Goal: Task Accomplishment & Management: Manage account settings

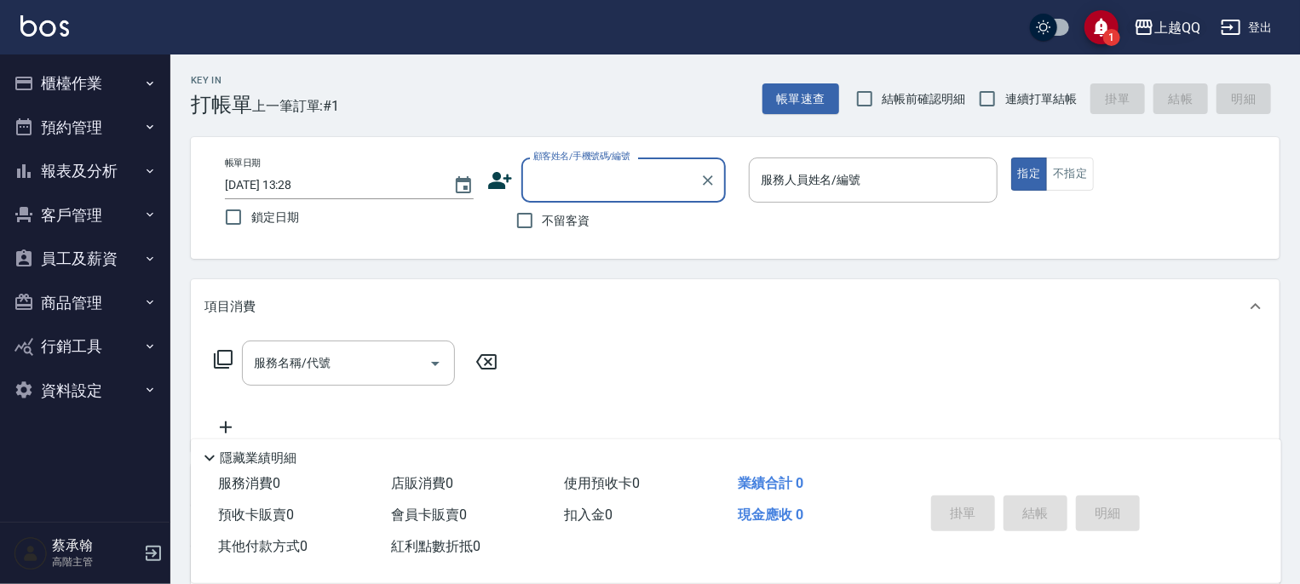
click at [1176, 32] on div "上越QQ" at bounding box center [1177, 27] width 46 height 21
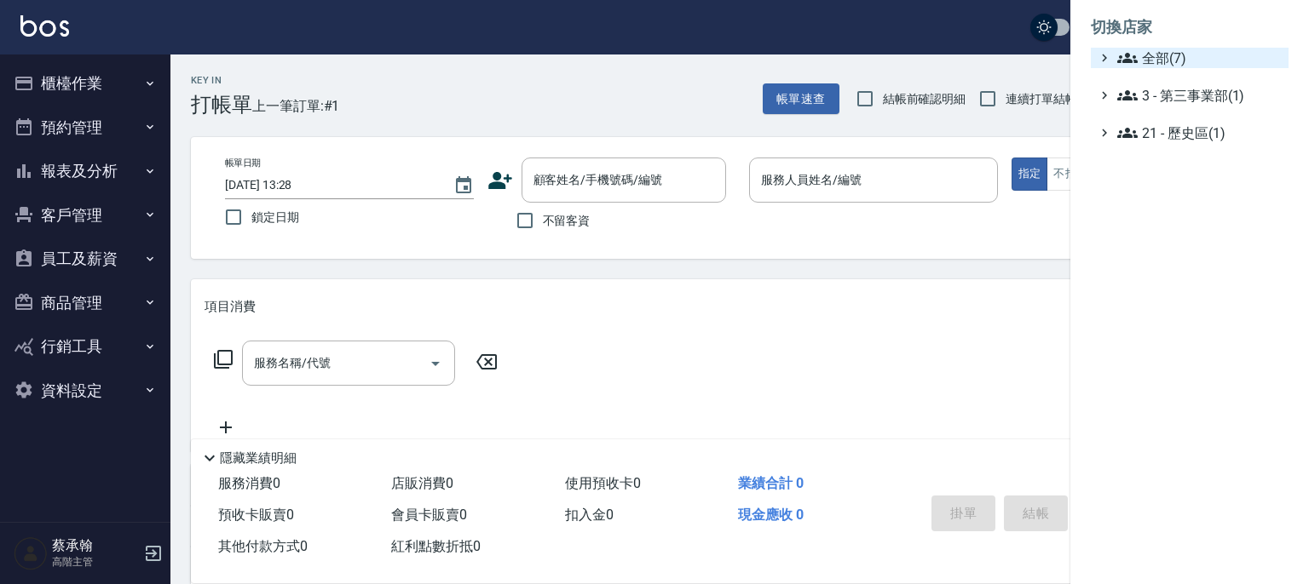
click at [1136, 66] on icon at bounding box center [1127, 58] width 20 height 20
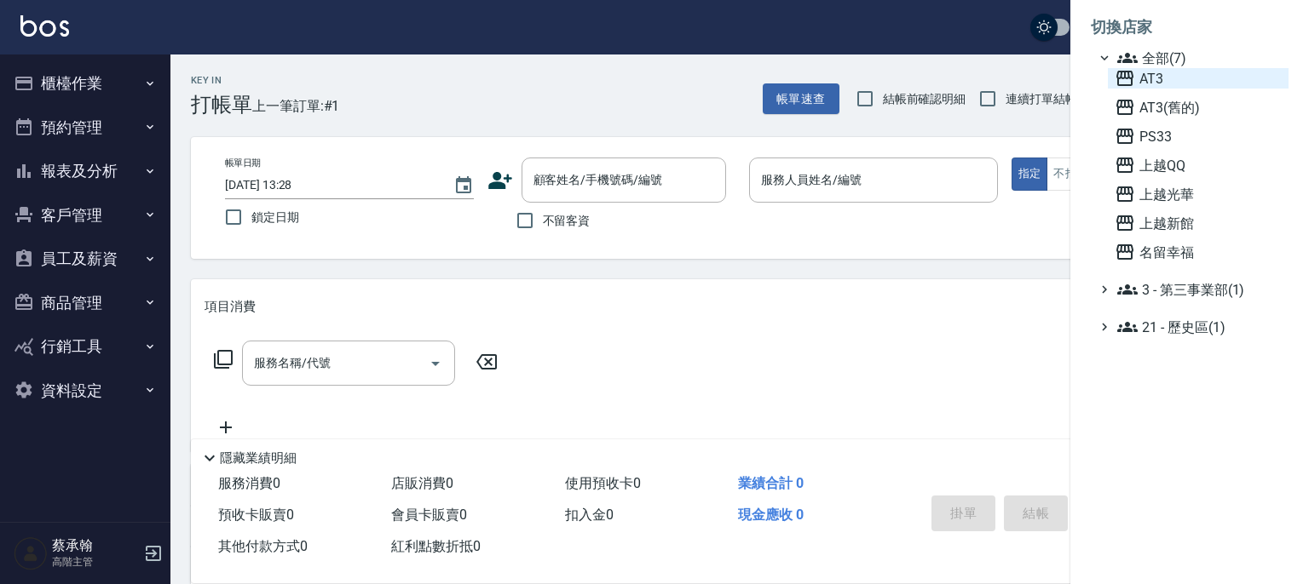
click at [1150, 83] on span "AT3" at bounding box center [1197, 78] width 167 height 20
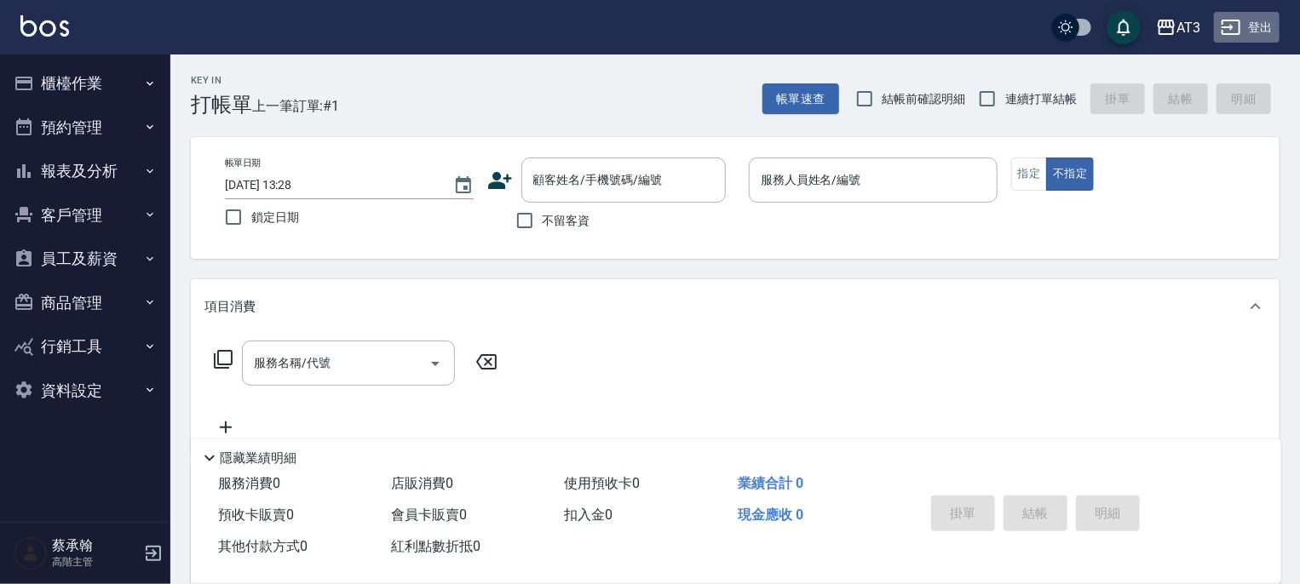
click at [1259, 24] on button "登出" at bounding box center [1247, 28] width 66 height 32
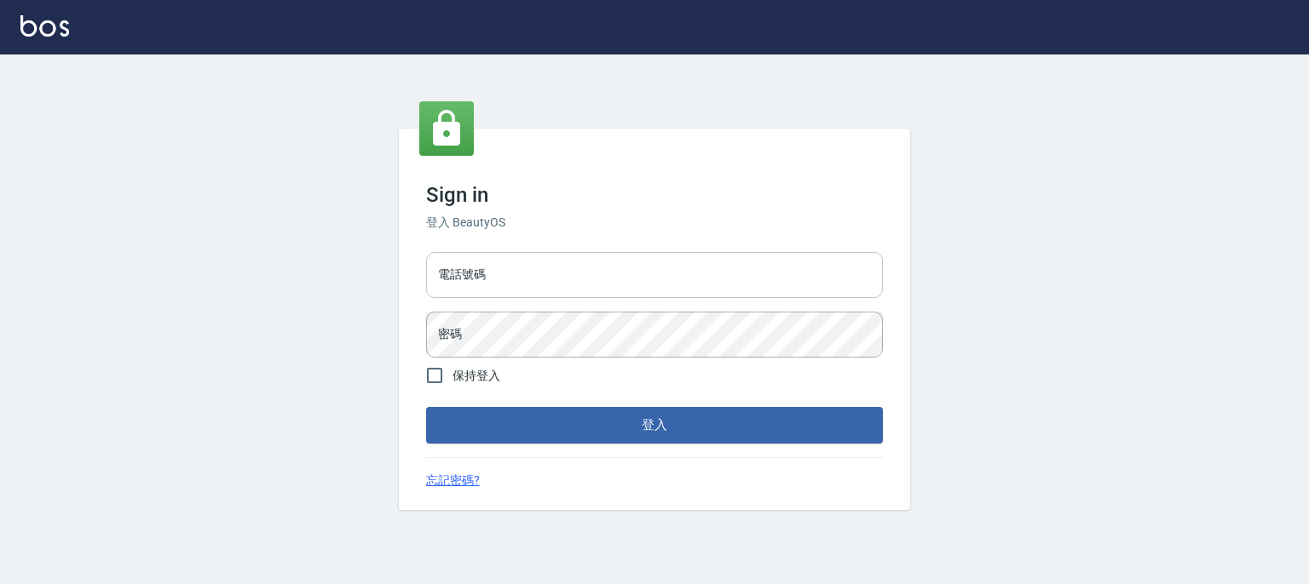
click at [571, 271] on input "電話號碼" at bounding box center [654, 275] width 457 height 46
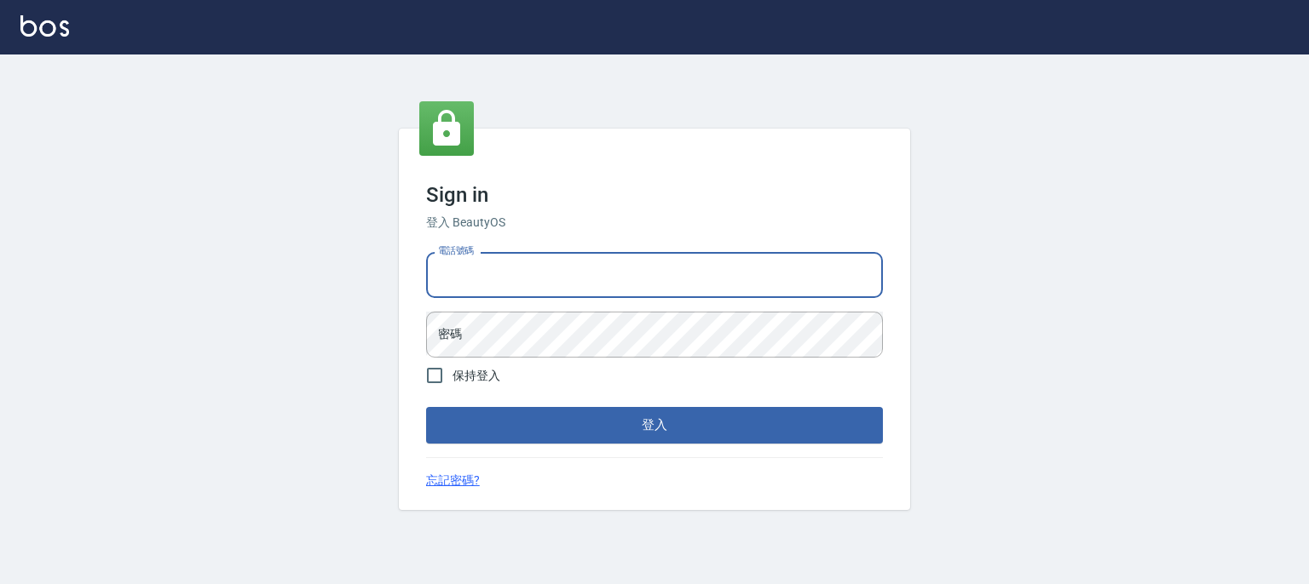
type input "0937215978"
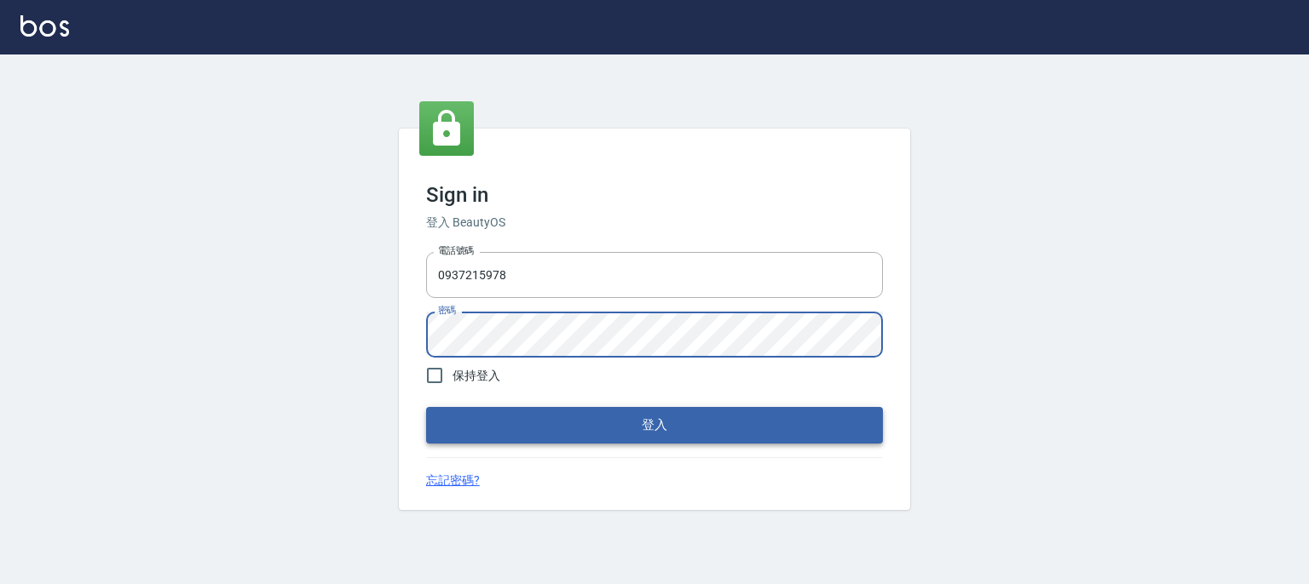
click at [474, 417] on button "登入" at bounding box center [654, 425] width 457 height 36
click at [426, 407] on button "登入" at bounding box center [654, 425] width 457 height 36
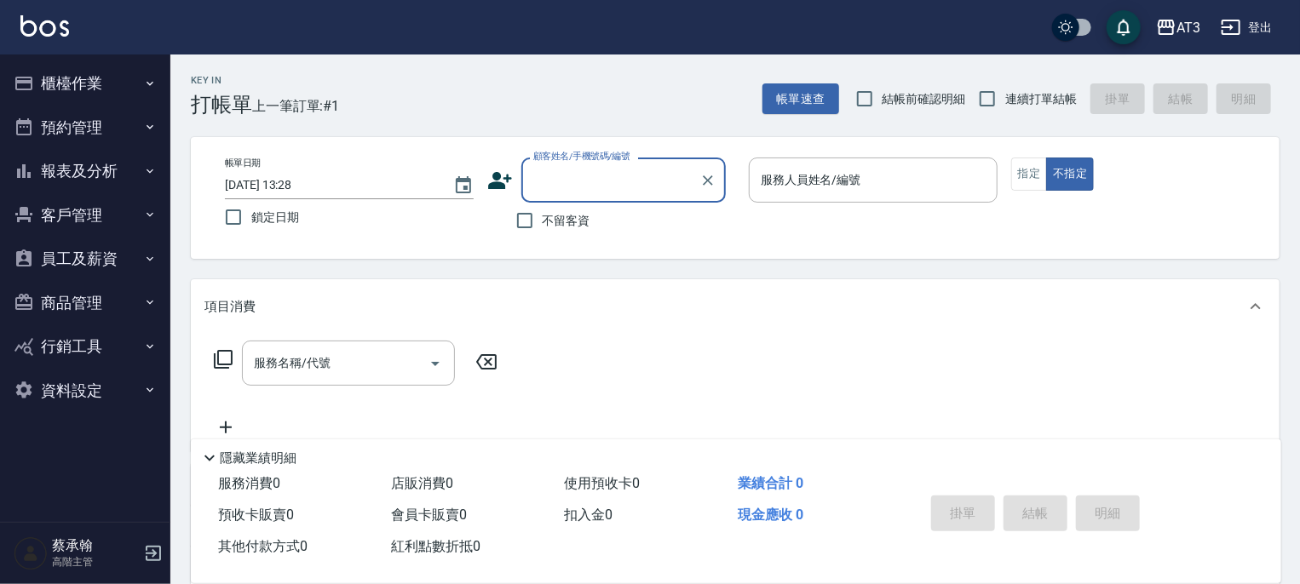
click at [72, 254] on button "員工及薪資" at bounding box center [85, 259] width 157 height 44
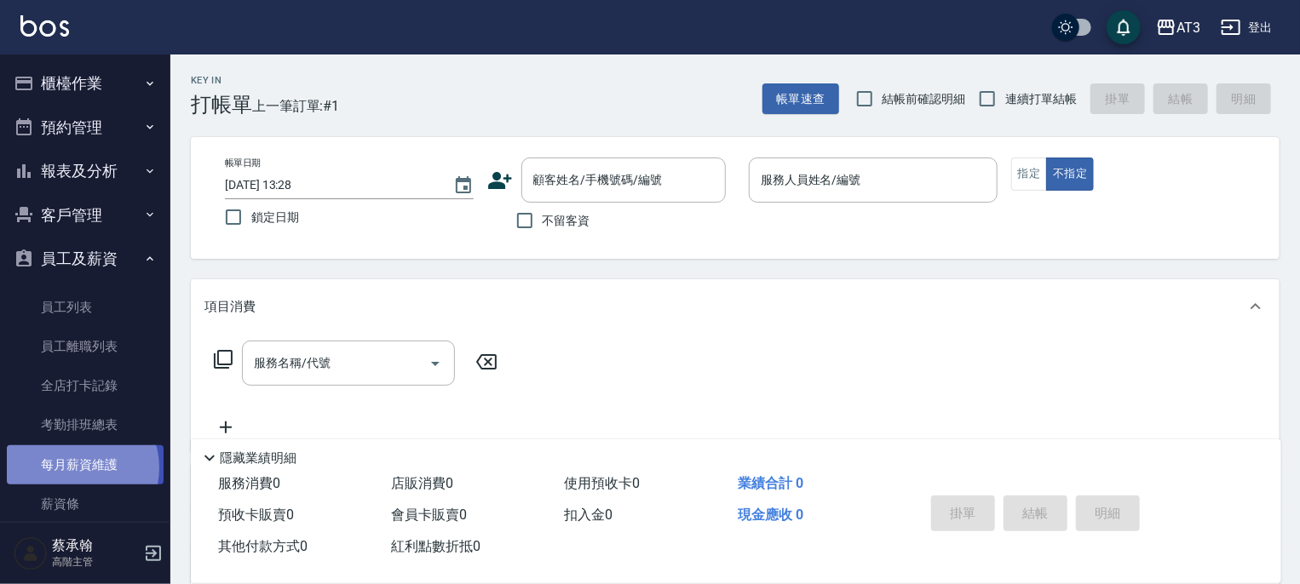
click at [78, 468] on link "每月薪資維護" at bounding box center [85, 465] width 157 height 39
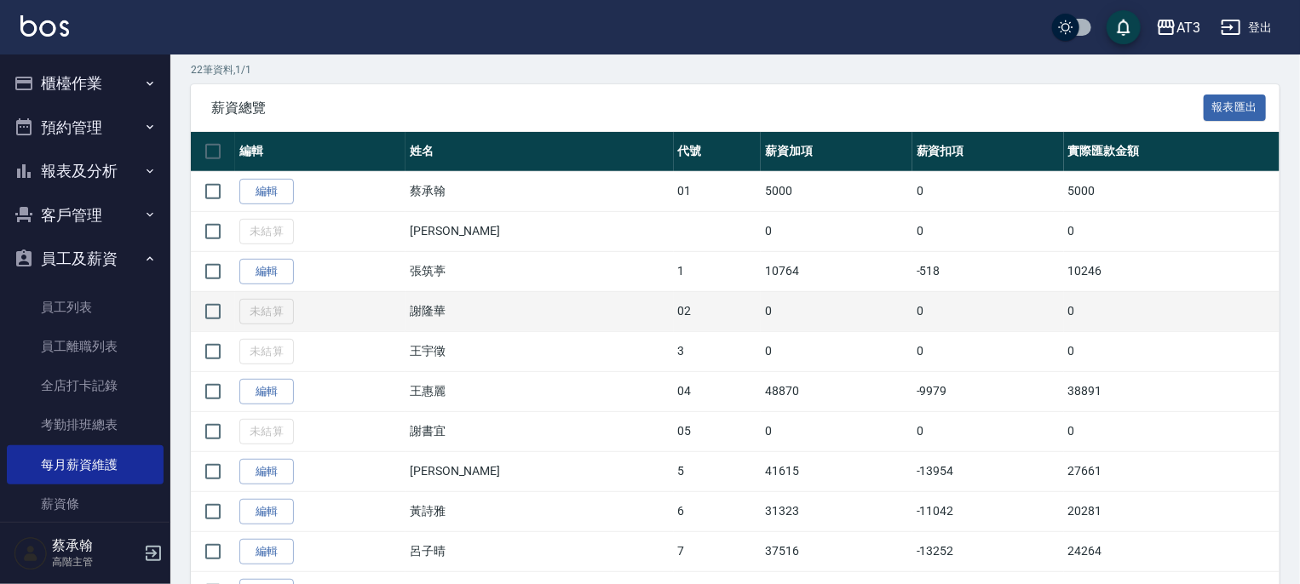
scroll to position [341, 0]
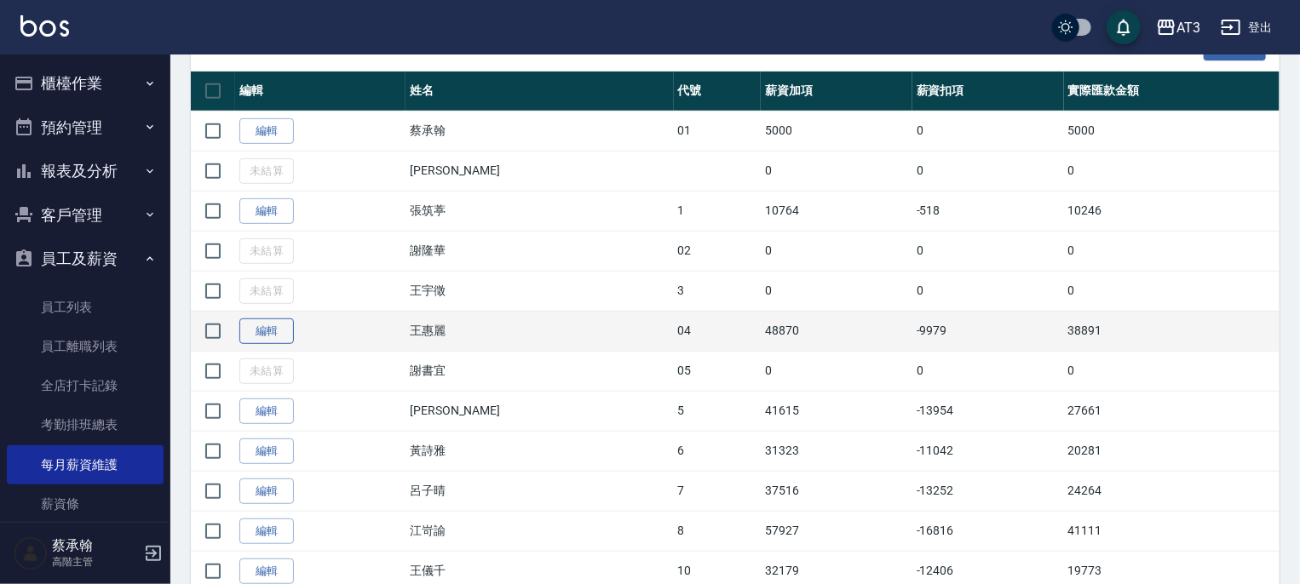
click at [259, 330] on link "編輯" at bounding box center [266, 332] width 55 height 26
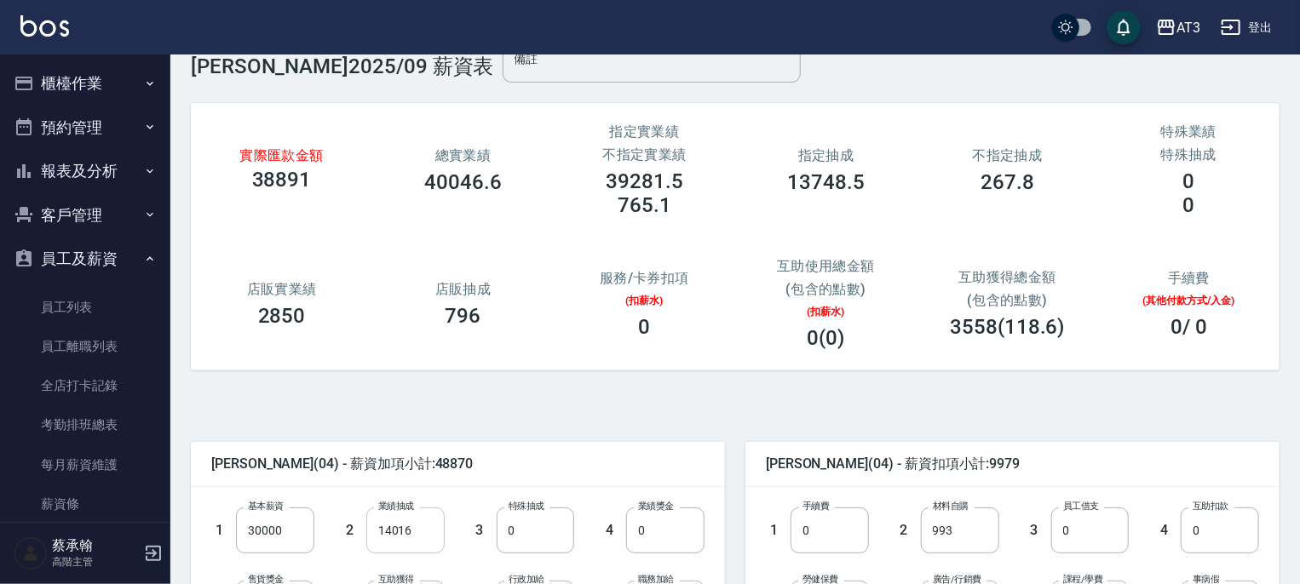
scroll to position [170, 0]
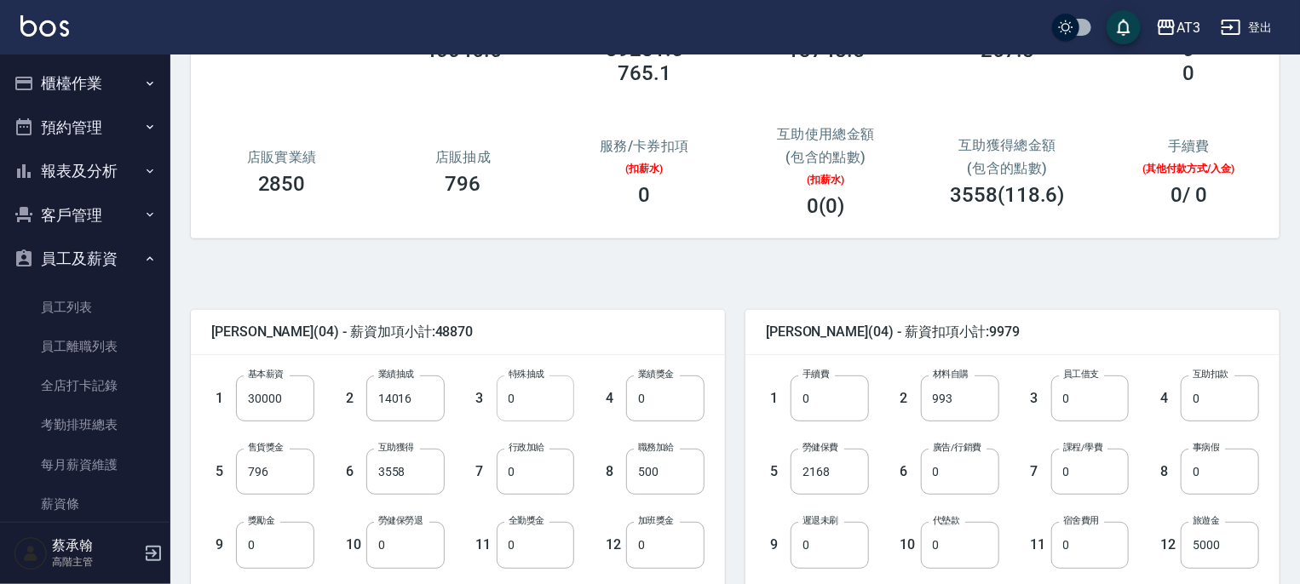
click at [535, 406] on input "0" at bounding box center [536, 399] width 78 height 46
type input "9495"
click at [424, 398] on input "14016" at bounding box center [405, 399] width 78 height 46
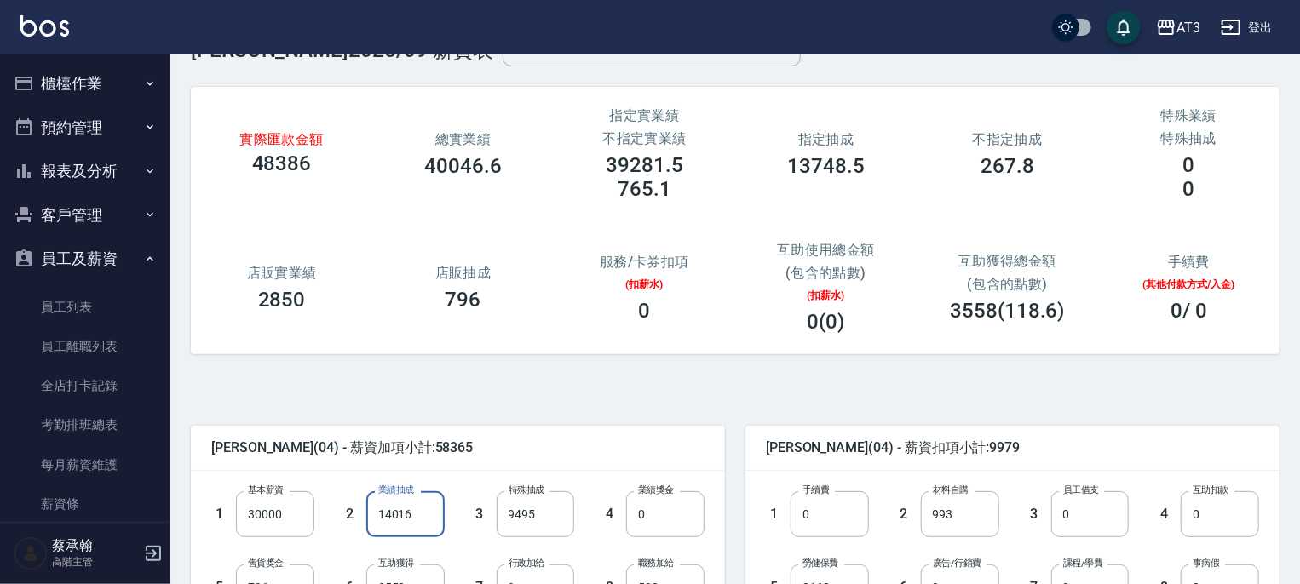
scroll to position [85, 0]
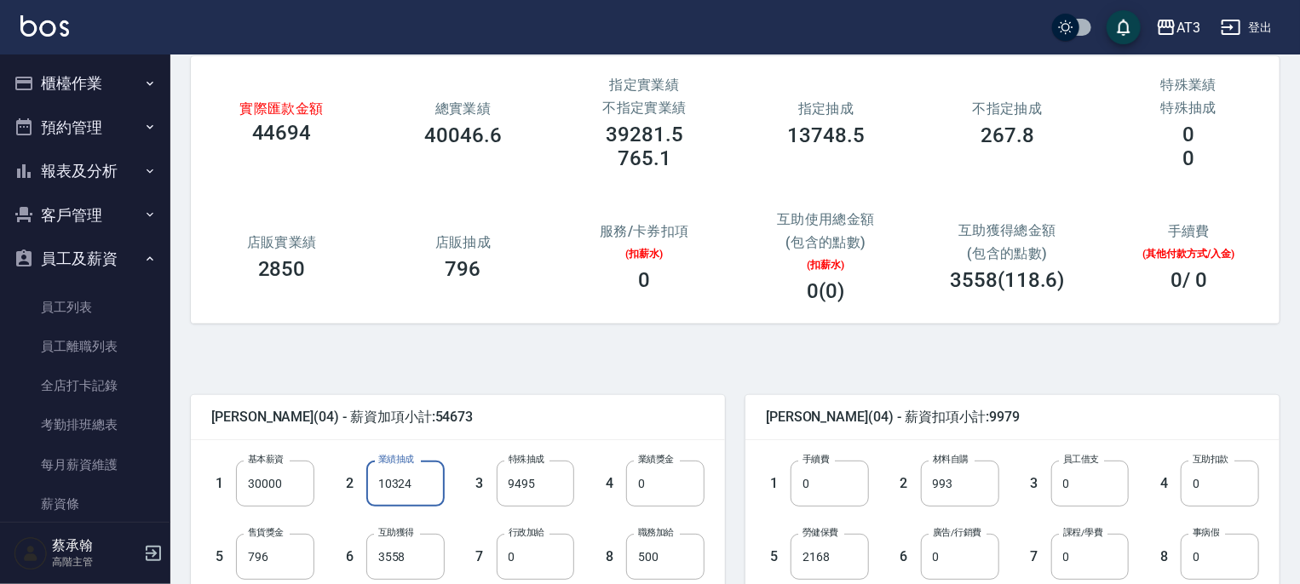
type input "10324"
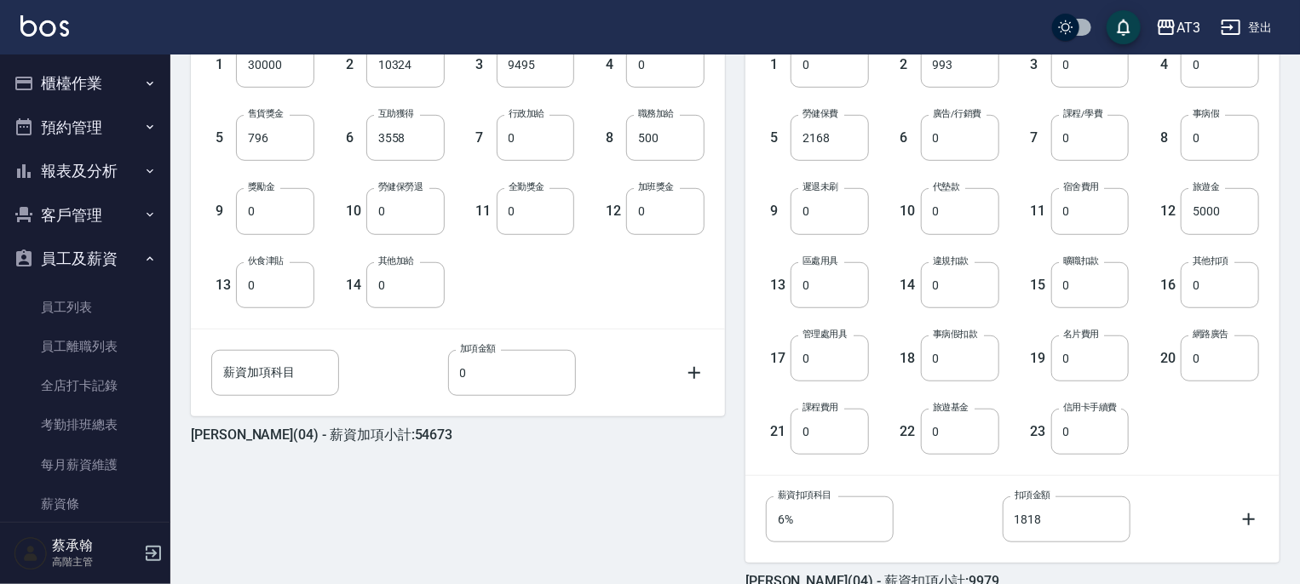
scroll to position [595, 0]
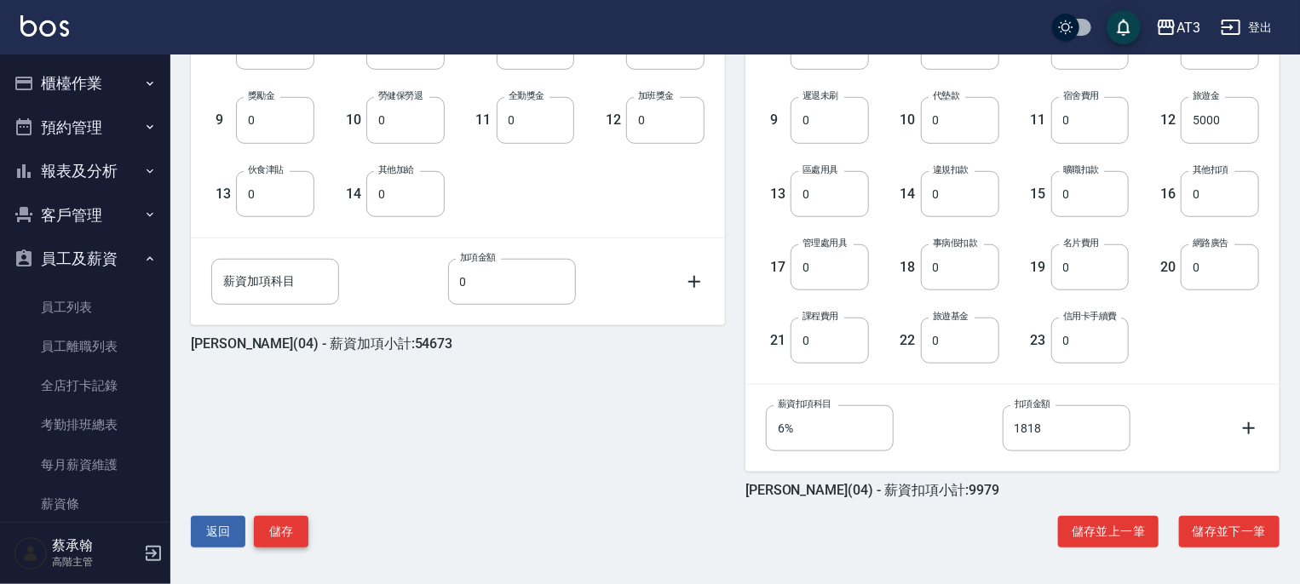
click at [303, 535] on button "儲存" at bounding box center [281, 532] width 55 height 32
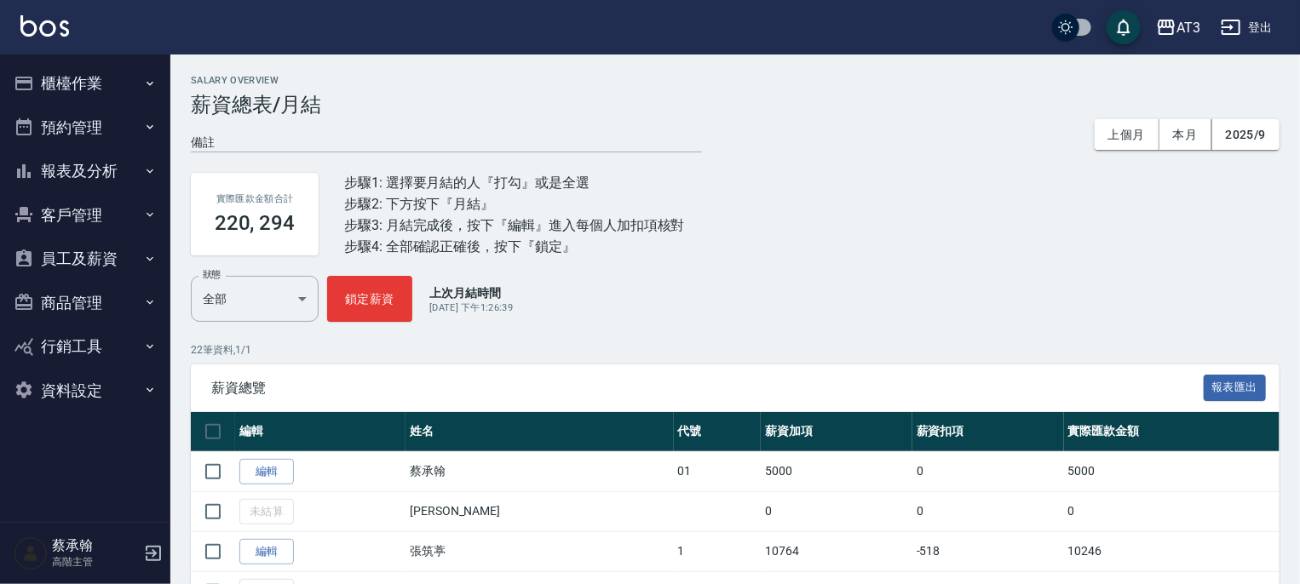
click at [95, 252] on button "員工及薪資" at bounding box center [85, 259] width 157 height 44
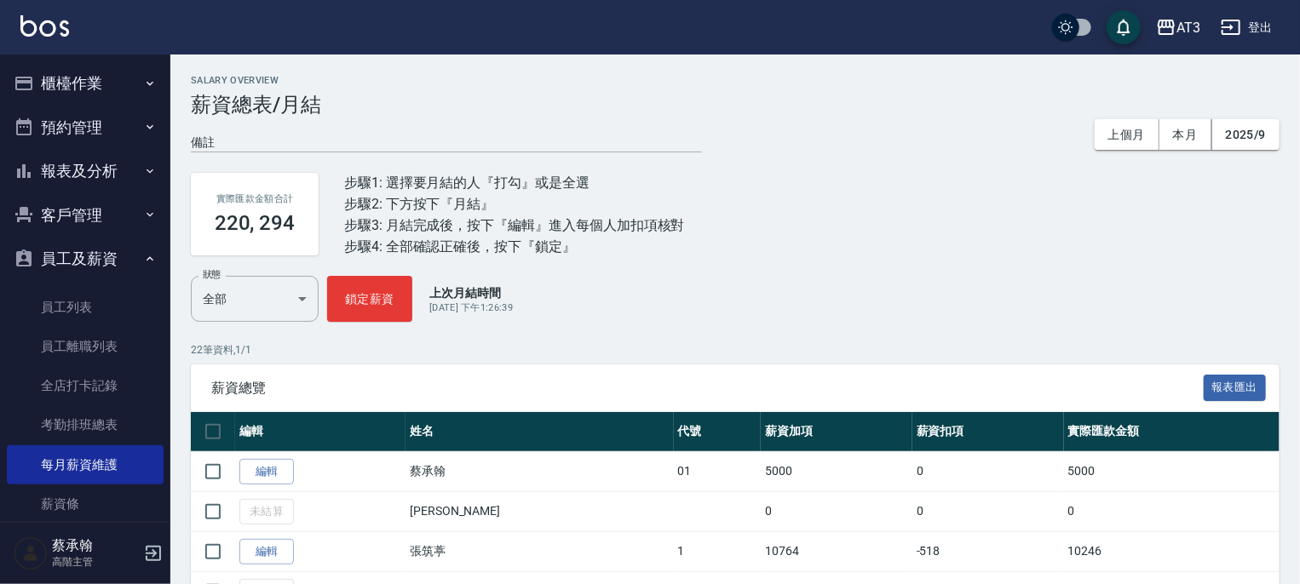
scroll to position [239, 0]
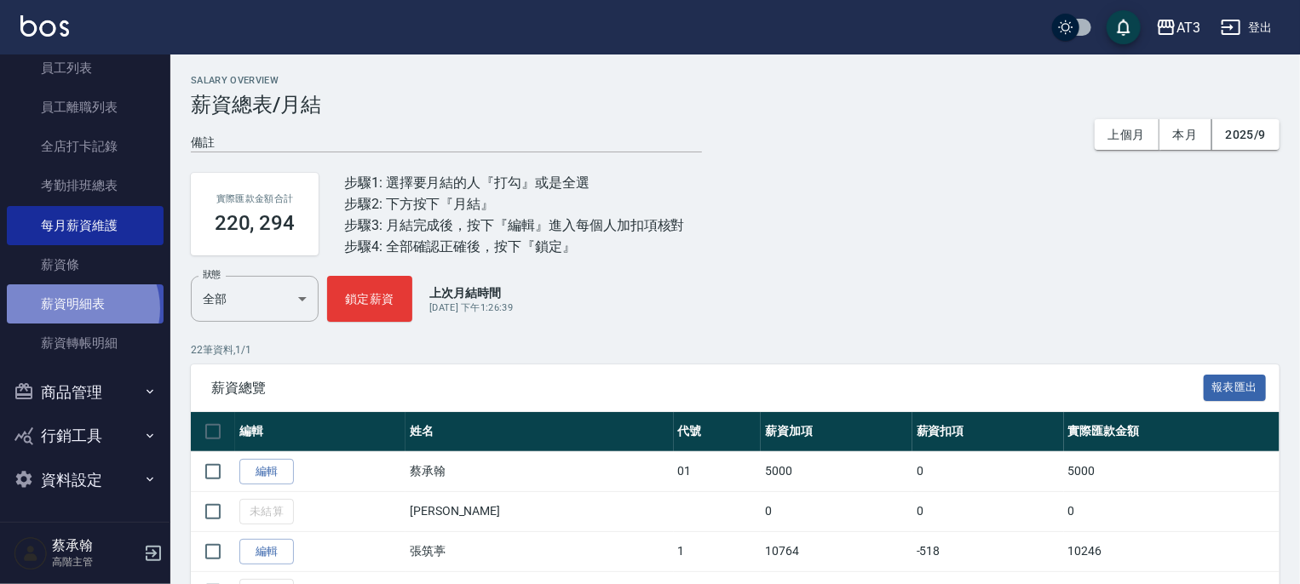
click at [78, 308] on link "薪資明細表" at bounding box center [85, 304] width 157 height 39
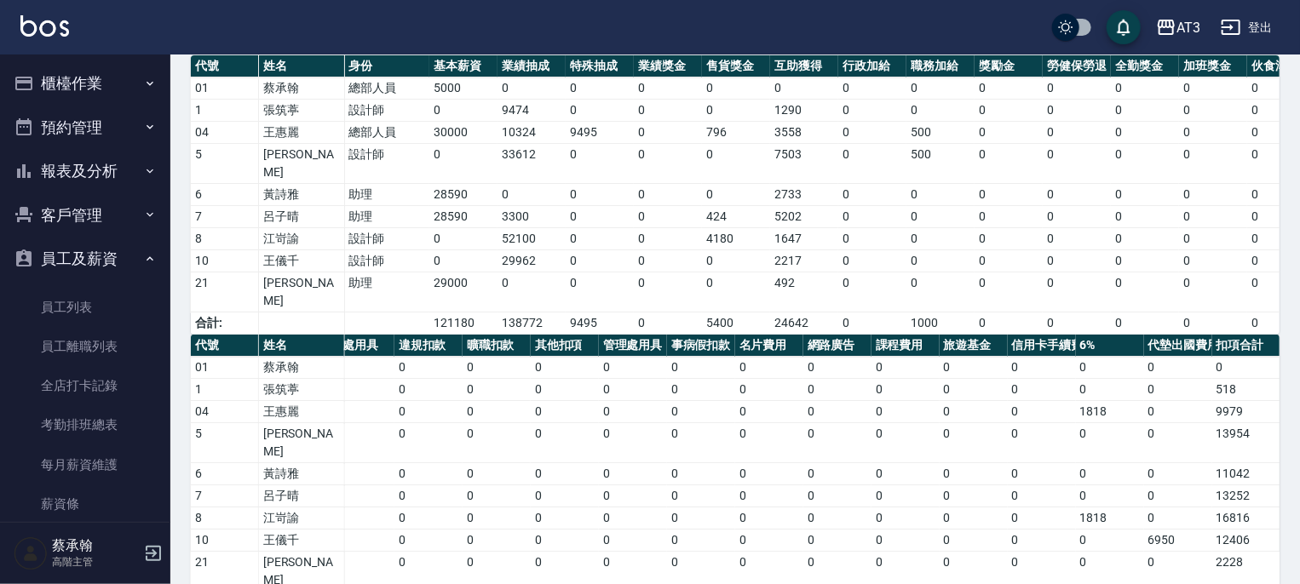
click at [74, 263] on button "員工及薪資" at bounding box center [85, 259] width 157 height 44
click at [78, 166] on button "報表及分析" at bounding box center [85, 171] width 157 height 44
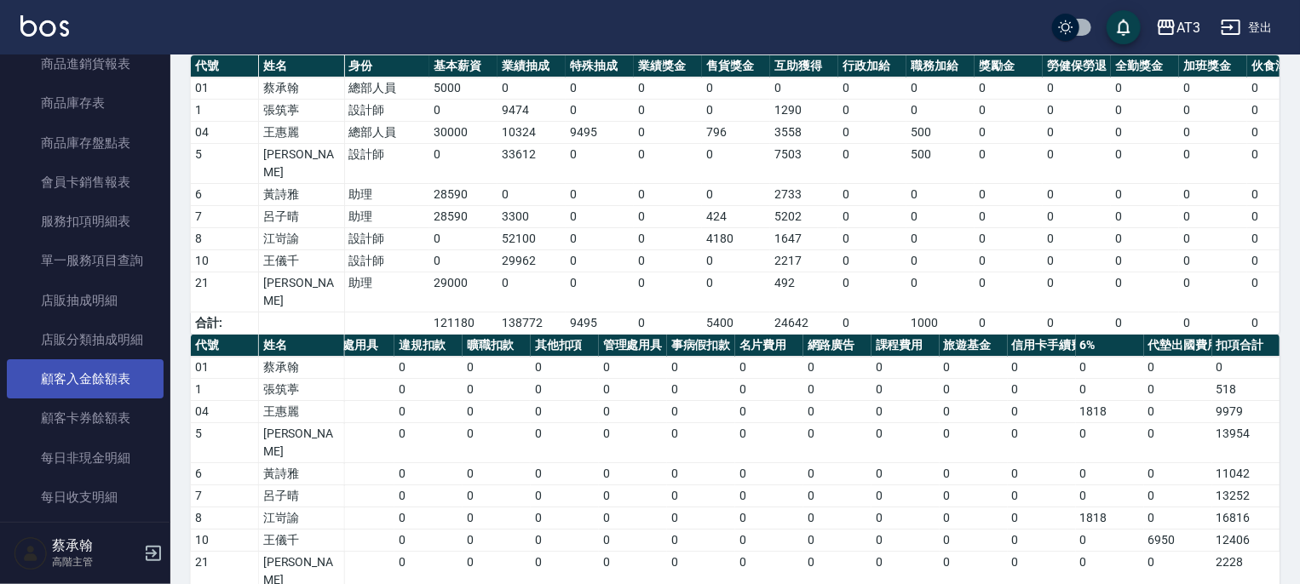
scroll to position [1278, 0]
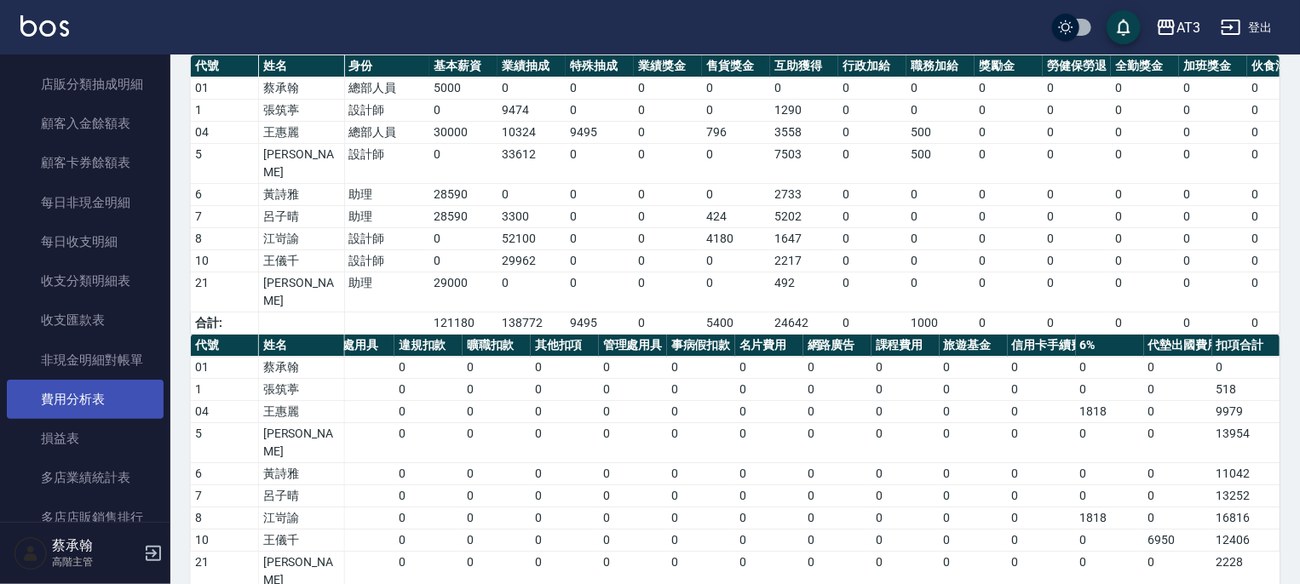
drag, startPoint x: 78, startPoint y: 390, endPoint x: 78, endPoint y: 365, distance: 24.7
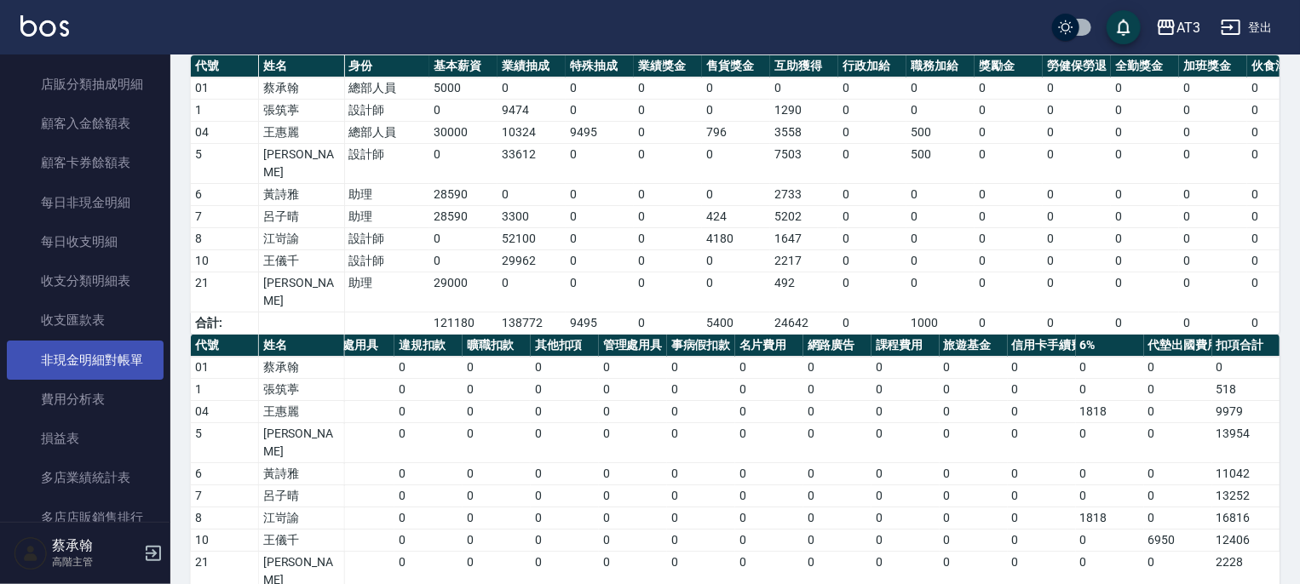
click at [78, 391] on link "費用分析表" at bounding box center [85, 399] width 157 height 39
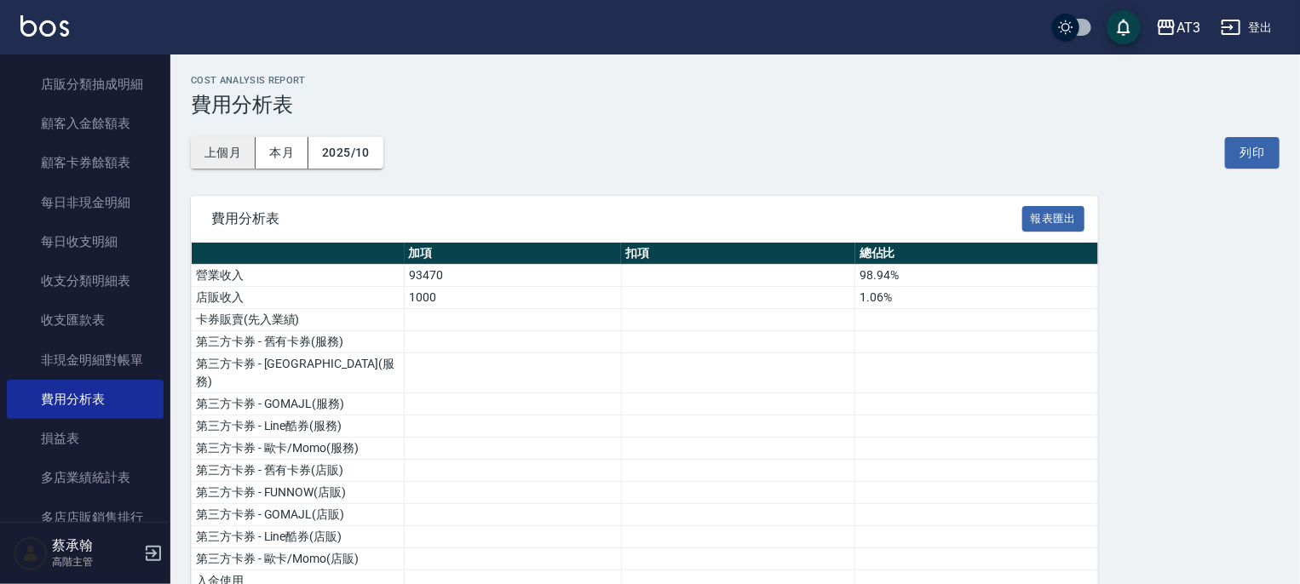
click at [225, 158] on button "上個月" at bounding box center [223, 153] width 65 height 32
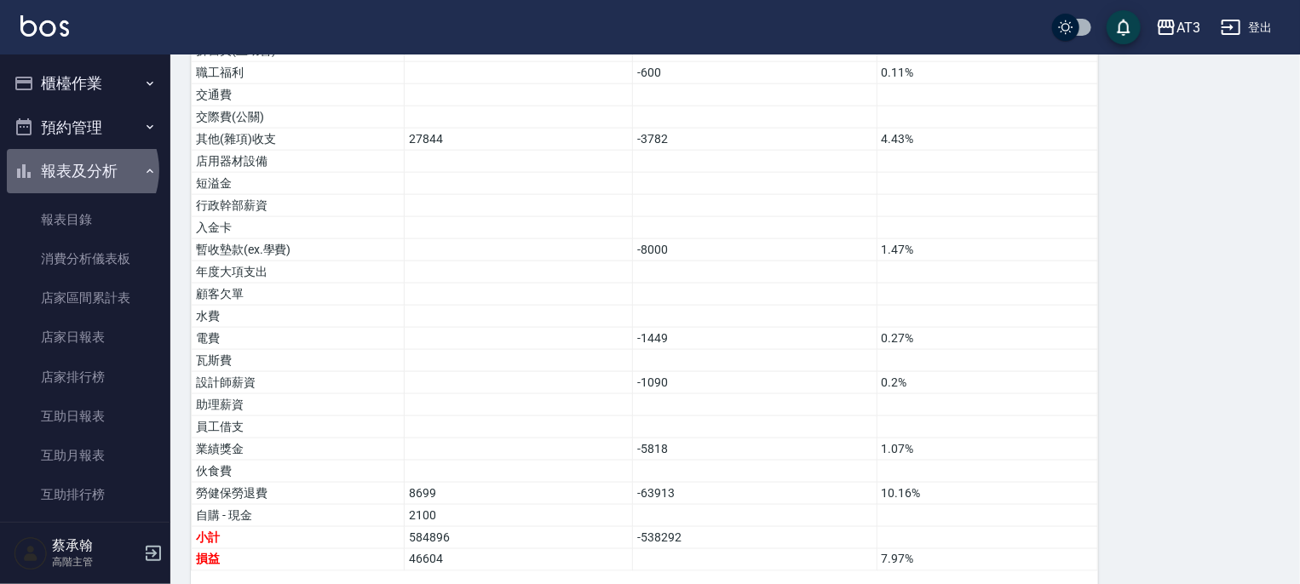
click at [78, 170] on button "報表及分析" at bounding box center [85, 171] width 157 height 44
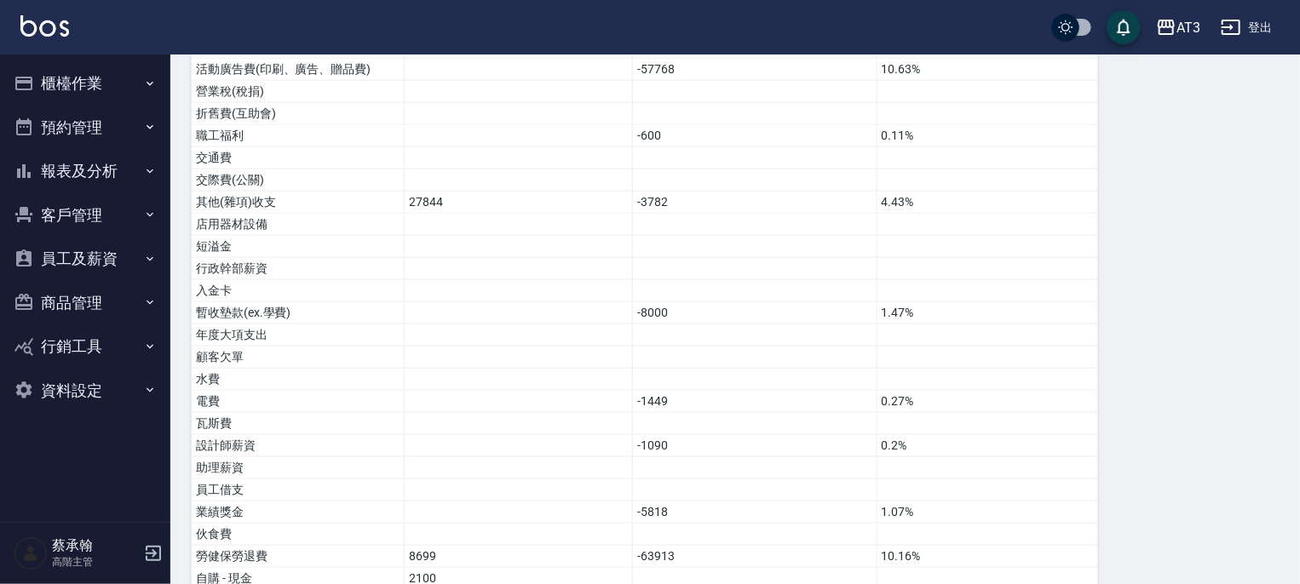
scroll to position [722, 0]
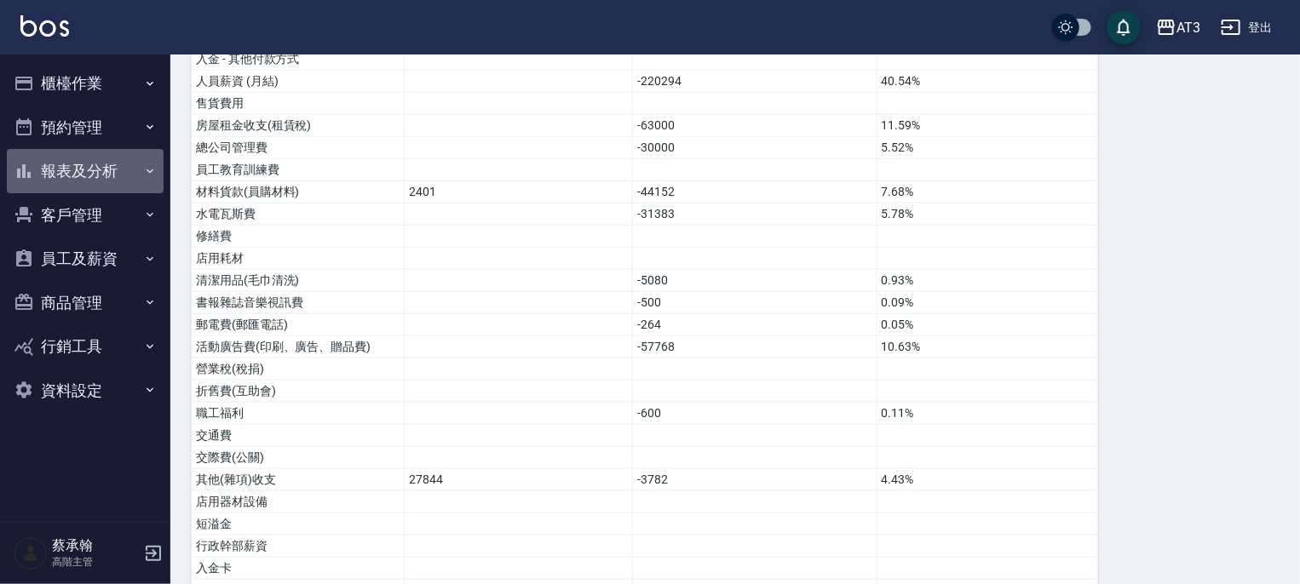
click at [103, 169] on button "報表及分析" at bounding box center [85, 171] width 157 height 44
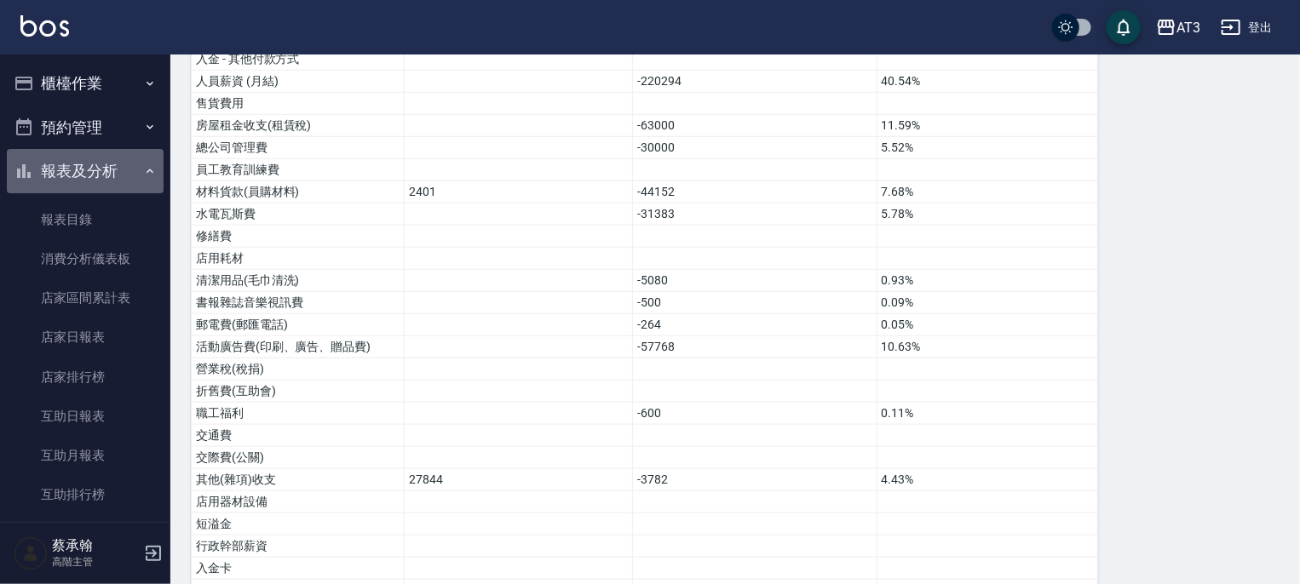
click at [103, 169] on button "報表及分析" at bounding box center [85, 171] width 157 height 44
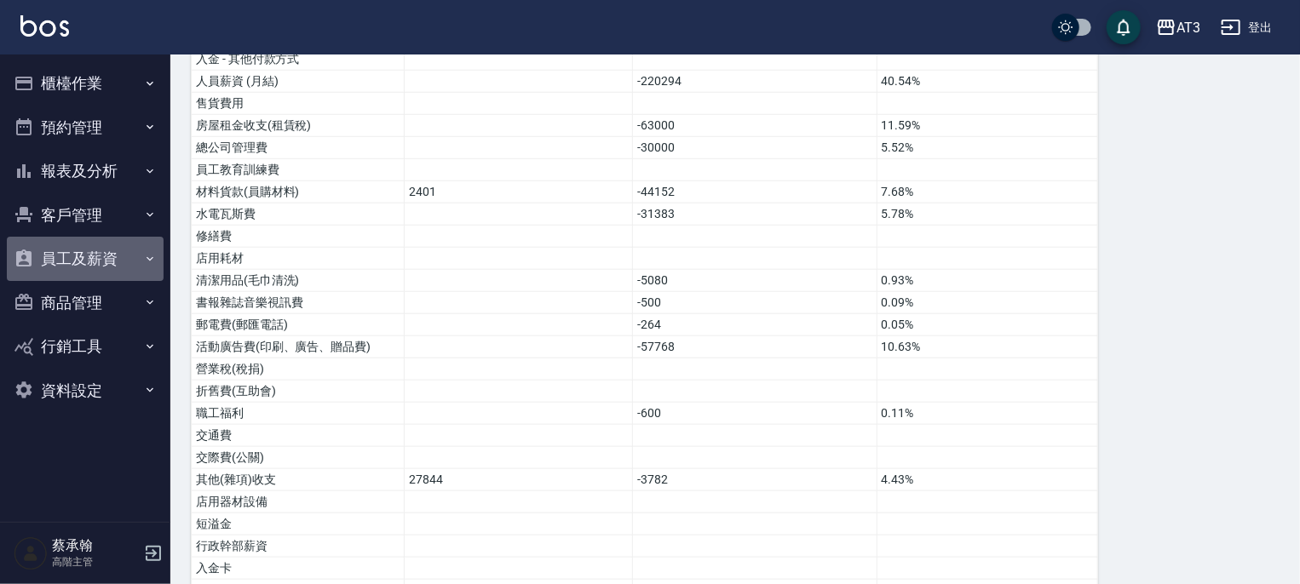
click at [69, 263] on button "員工及薪資" at bounding box center [85, 259] width 157 height 44
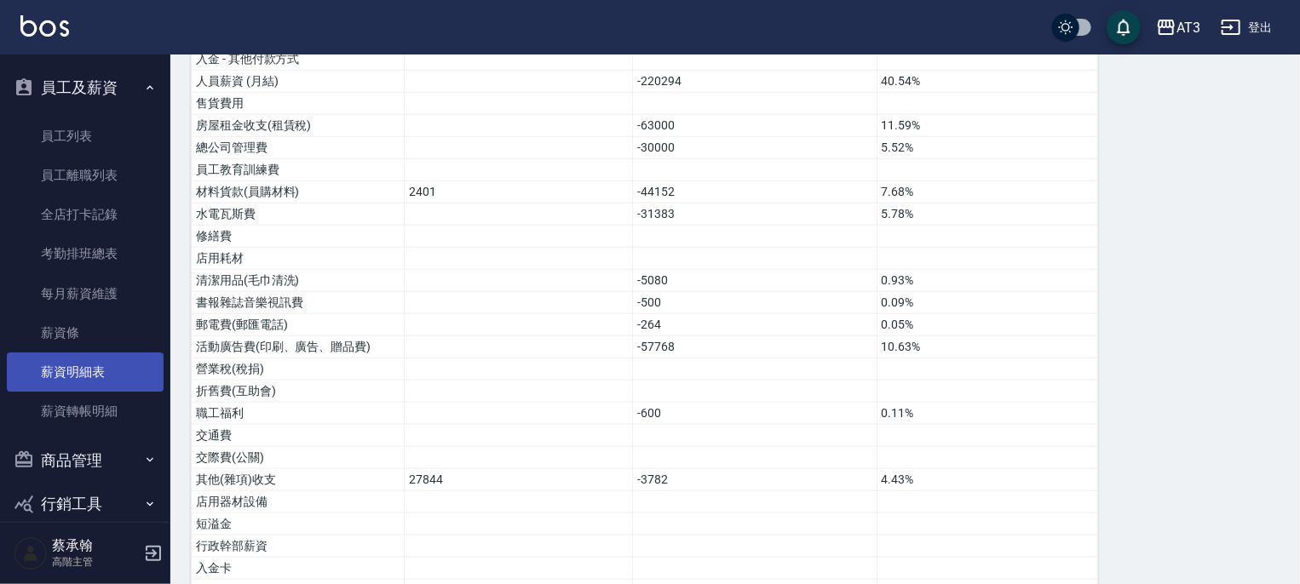
scroll to position [239, 0]
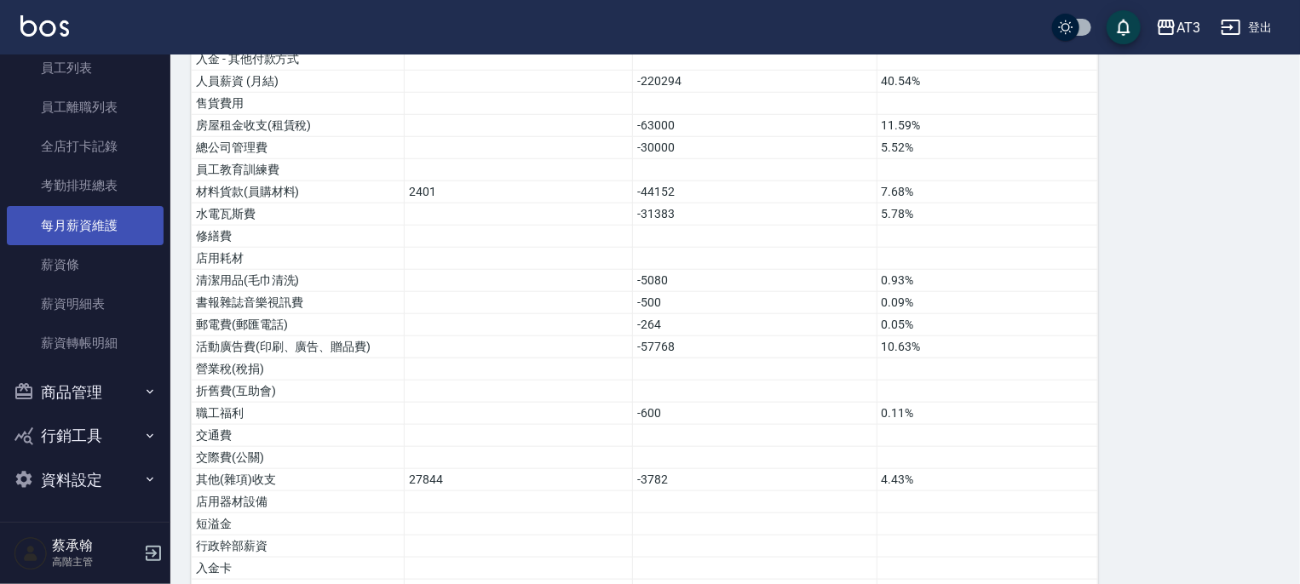
click at [85, 218] on link "每月薪資維護" at bounding box center [85, 225] width 157 height 39
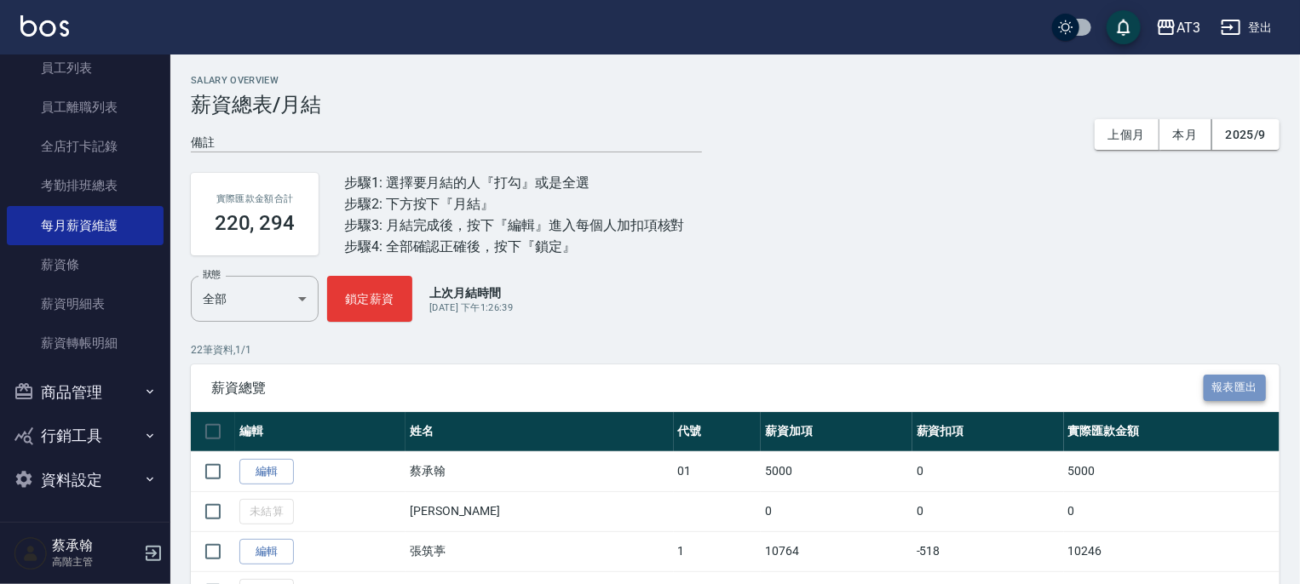
click at [1225, 383] on button "報表匯出" at bounding box center [1235, 388] width 63 height 26
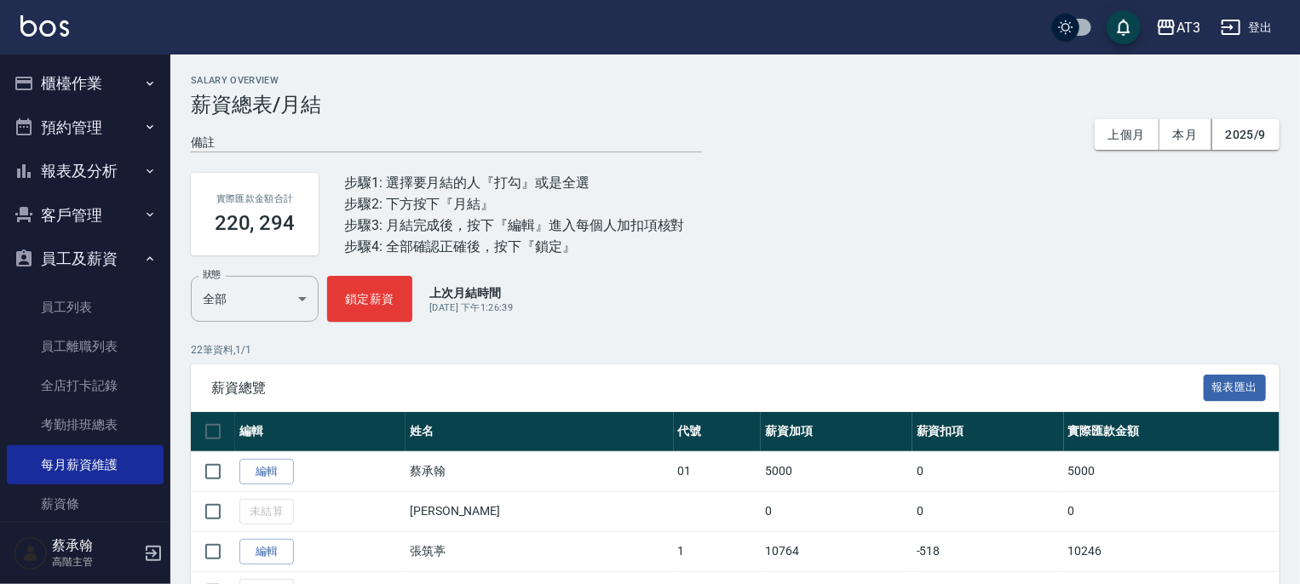
click at [82, 258] on button "員工及薪資" at bounding box center [85, 259] width 157 height 44
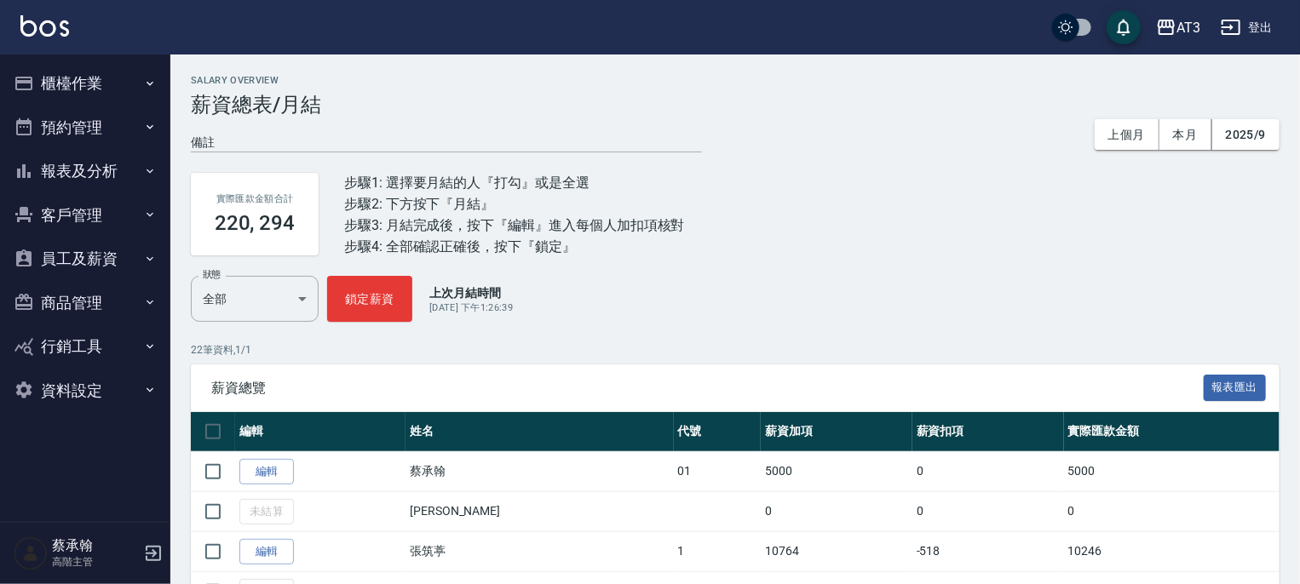
click at [64, 90] on button "櫃檯作業" at bounding box center [85, 83] width 157 height 44
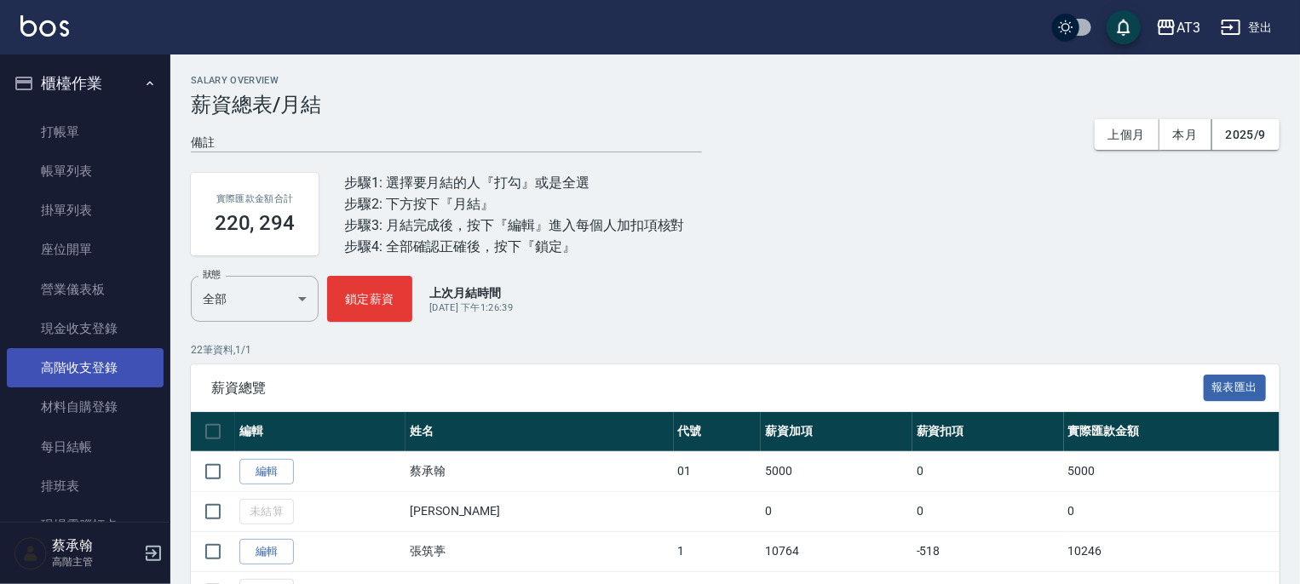
click at [88, 368] on link "高階收支登錄" at bounding box center [85, 367] width 157 height 39
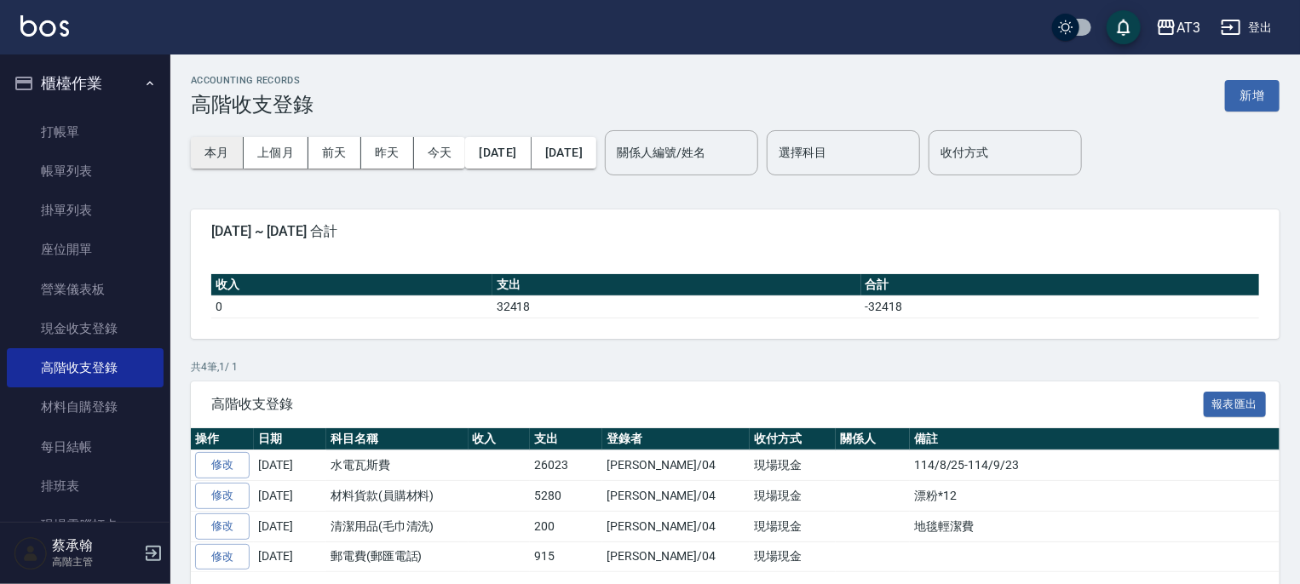
drag, startPoint x: 259, startPoint y: 148, endPoint x: 240, endPoint y: 142, distance: 19.7
click at [261, 147] on button "上個月" at bounding box center [276, 153] width 65 height 32
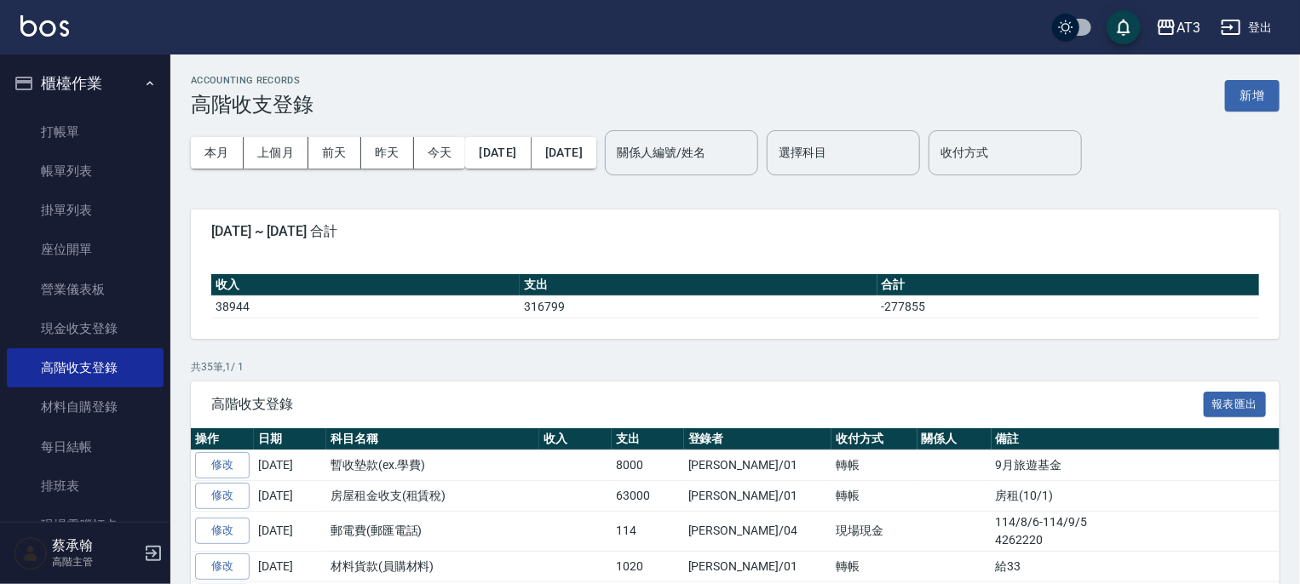
click at [1259, 96] on button "新增" at bounding box center [1252, 96] width 55 height 32
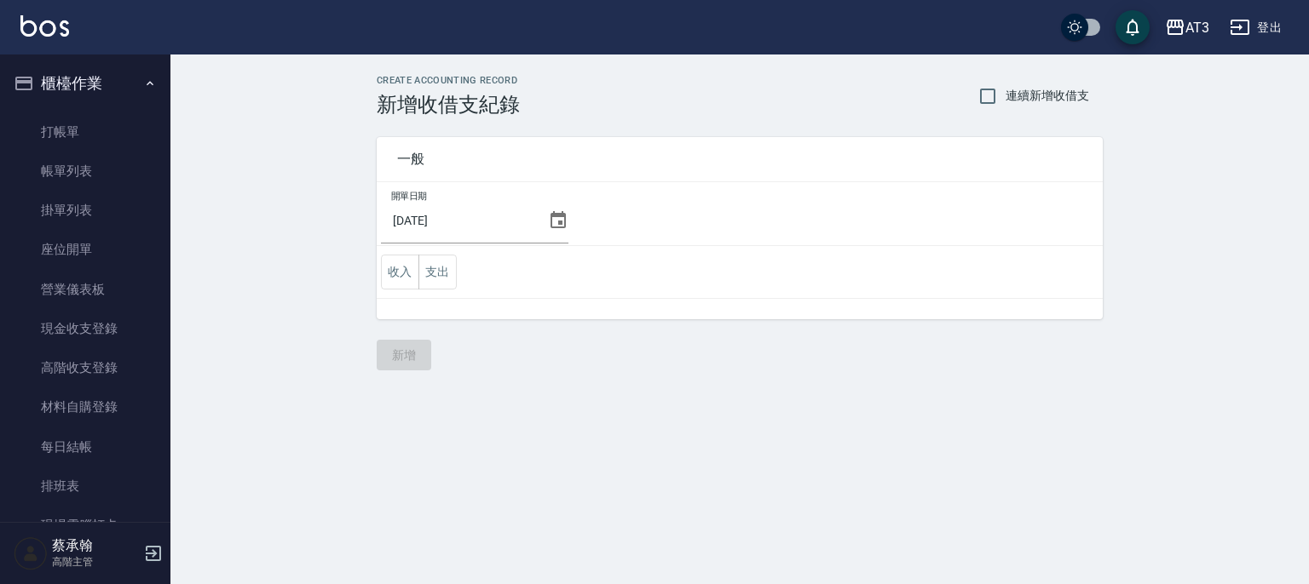
click at [555, 219] on icon at bounding box center [558, 220] width 20 height 20
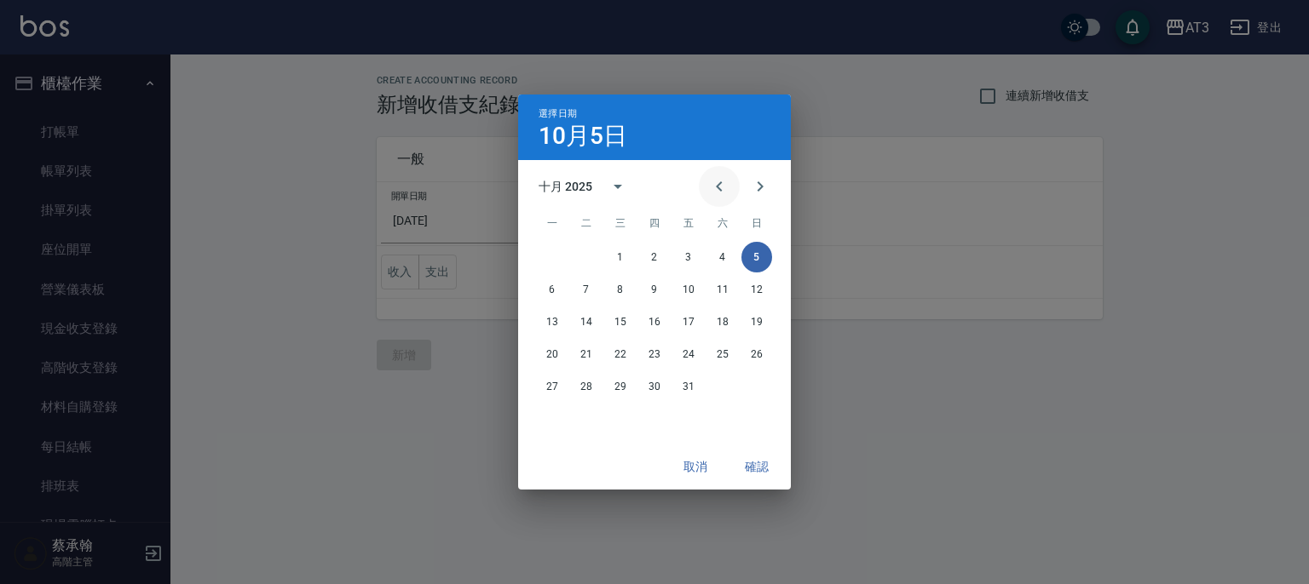
click at [719, 186] on icon "Previous month" at bounding box center [719, 186] width 20 height 20
click at [590, 379] on button "30" at bounding box center [586, 386] width 31 height 31
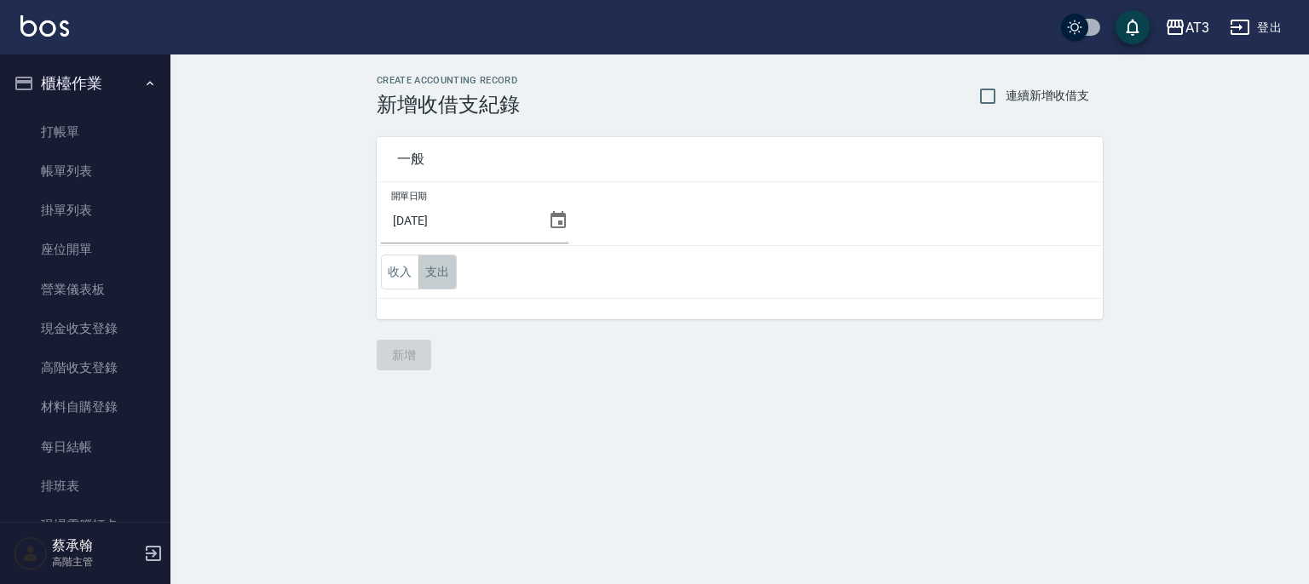
click at [440, 276] on button "支出" at bounding box center [437, 272] width 38 height 35
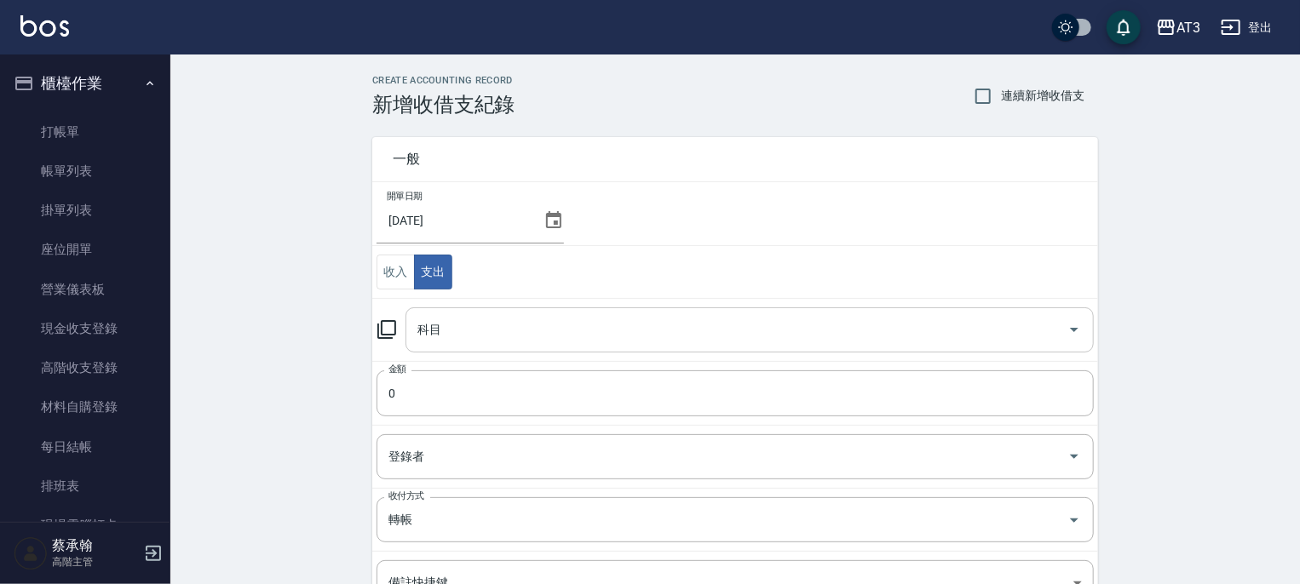
click at [478, 338] on input "科目" at bounding box center [736, 330] width 647 height 30
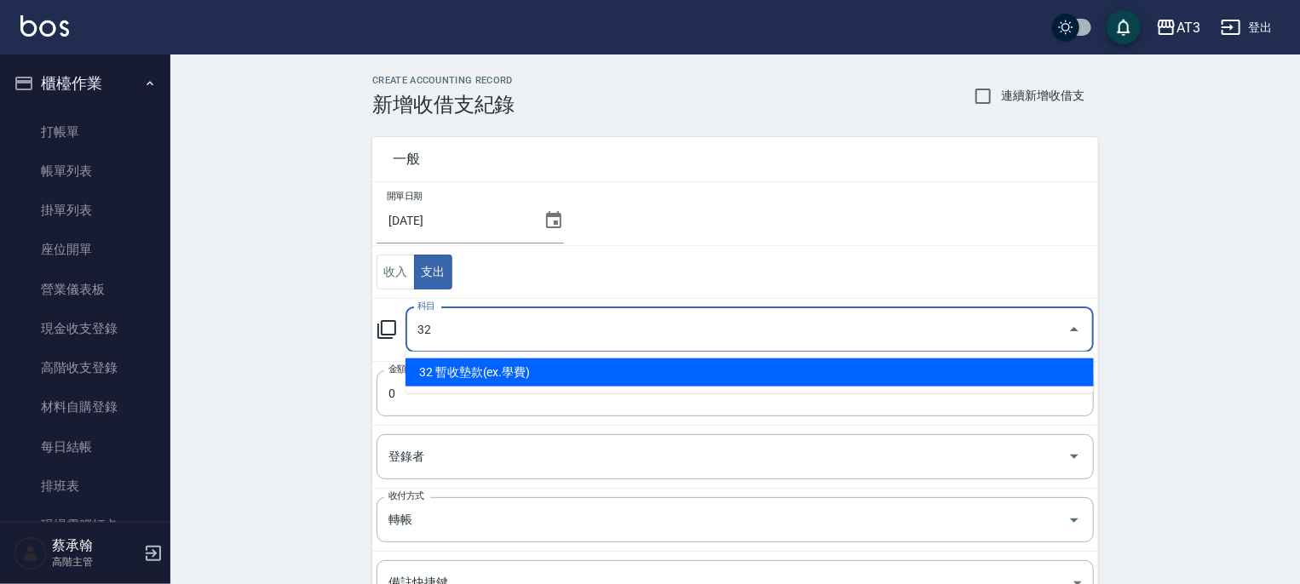
click at [487, 370] on li "32 暫收墊款(ex.學費)" at bounding box center [750, 373] width 688 height 28
type input "32 暫收墊款(ex.學費)"
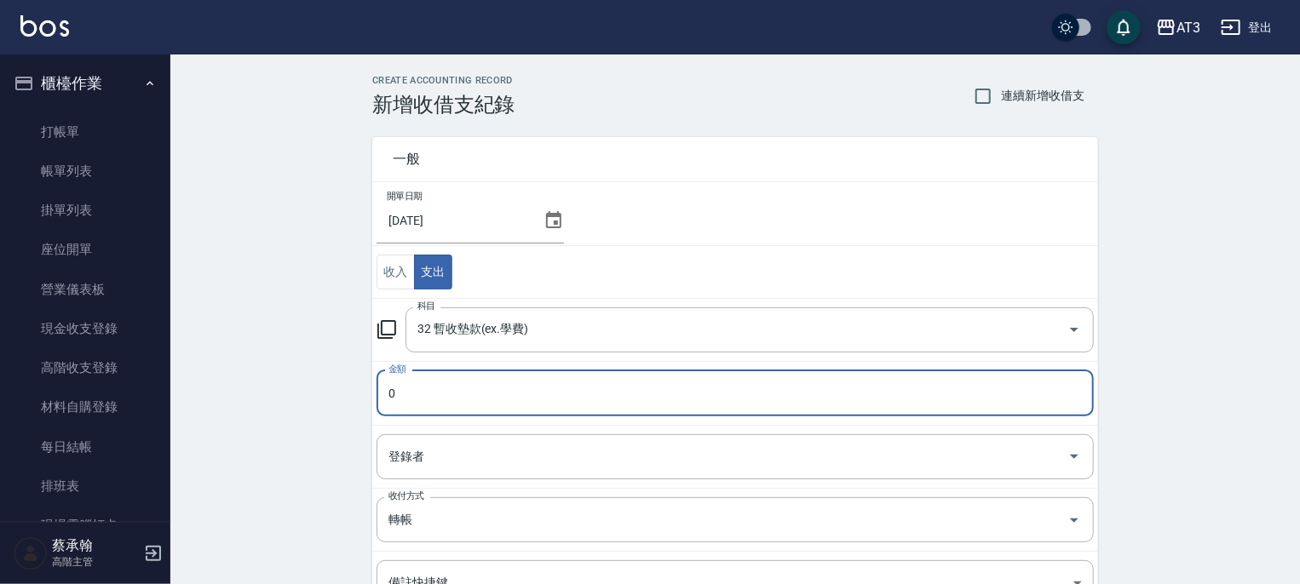
click at [442, 383] on input "0" at bounding box center [735, 394] width 717 height 46
drag, startPoint x: 399, startPoint y: 405, endPoint x: 360, endPoint y: 401, distance: 39.3
click at [360, 401] on div "一般 開單日期 2025/09/30 收入 支出 科目 32 暫收墊款(ex.學費) 科目 金額 0 金額 登錄者 登錄者 收付方式 轉帳 收付方式 備註快捷…" at bounding box center [725, 429] width 746 height 624
type input "5000"
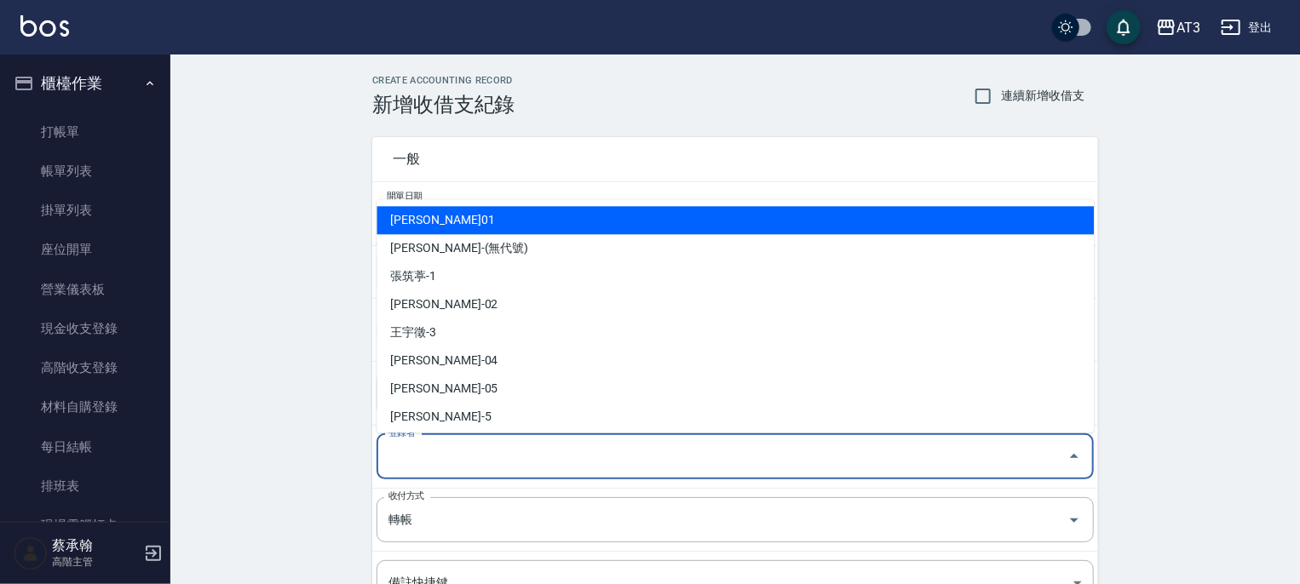
click at [446, 469] on input "登錄者" at bounding box center [722, 457] width 676 height 30
click at [428, 216] on li "[PERSON_NAME]01" at bounding box center [735, 220] width 717 height 28
type input "[PERSON_NAME]01"
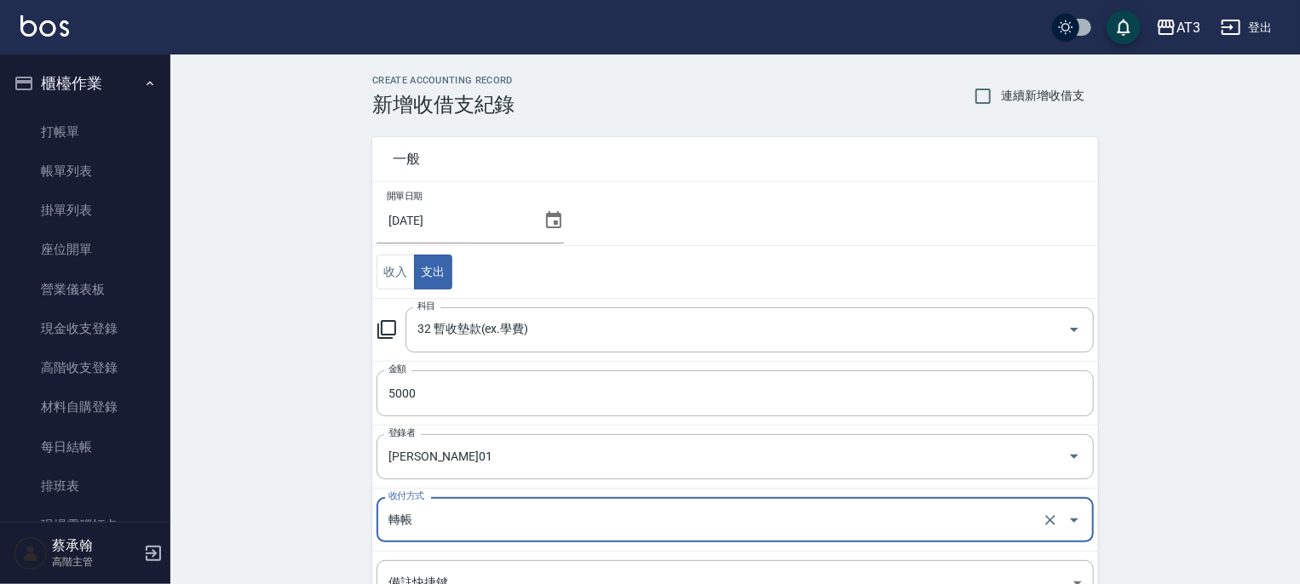
scroll to position [226, 0]
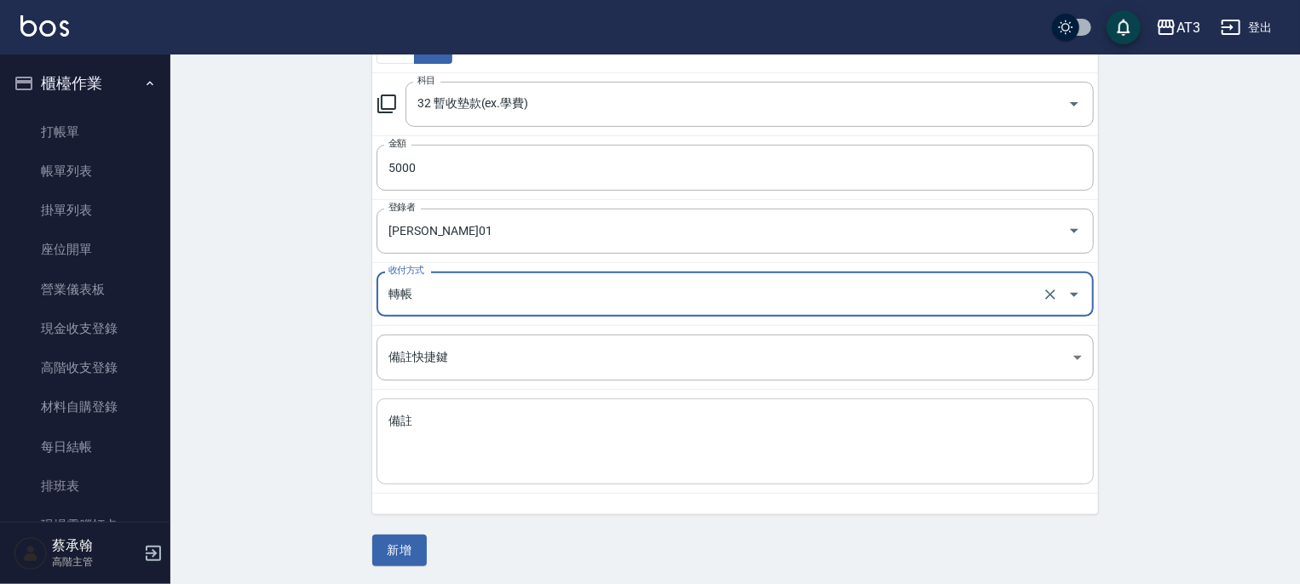
click at [436, 422] on textarea "備註" at bounding box center [734, 442] width 693 height 58
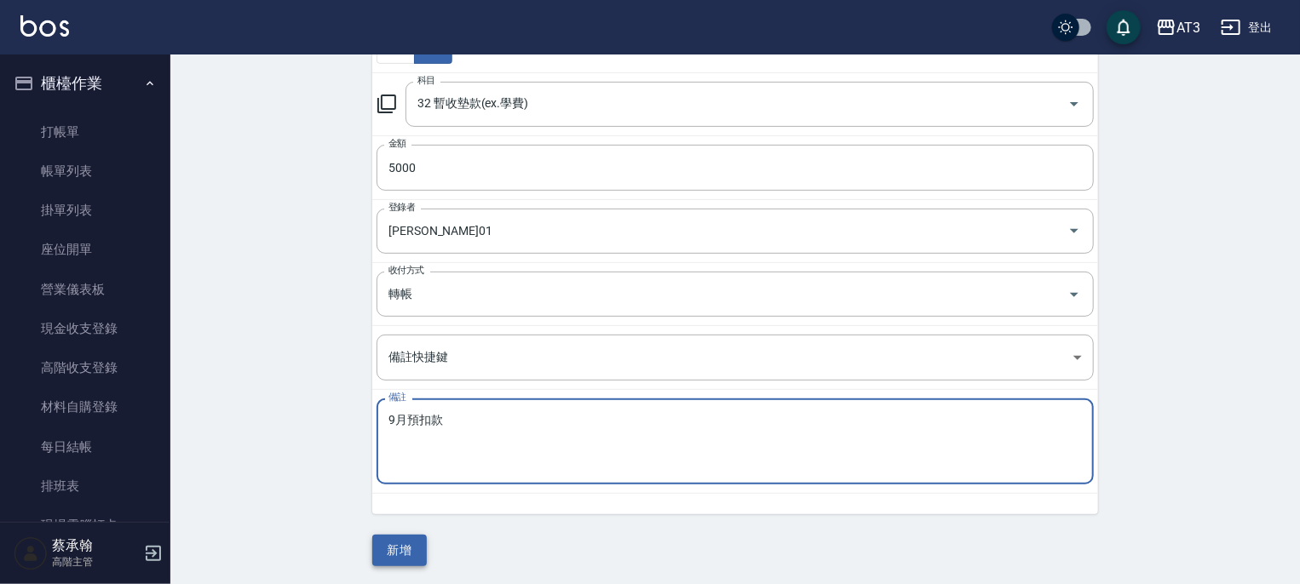
type textarea "9月預扣款"
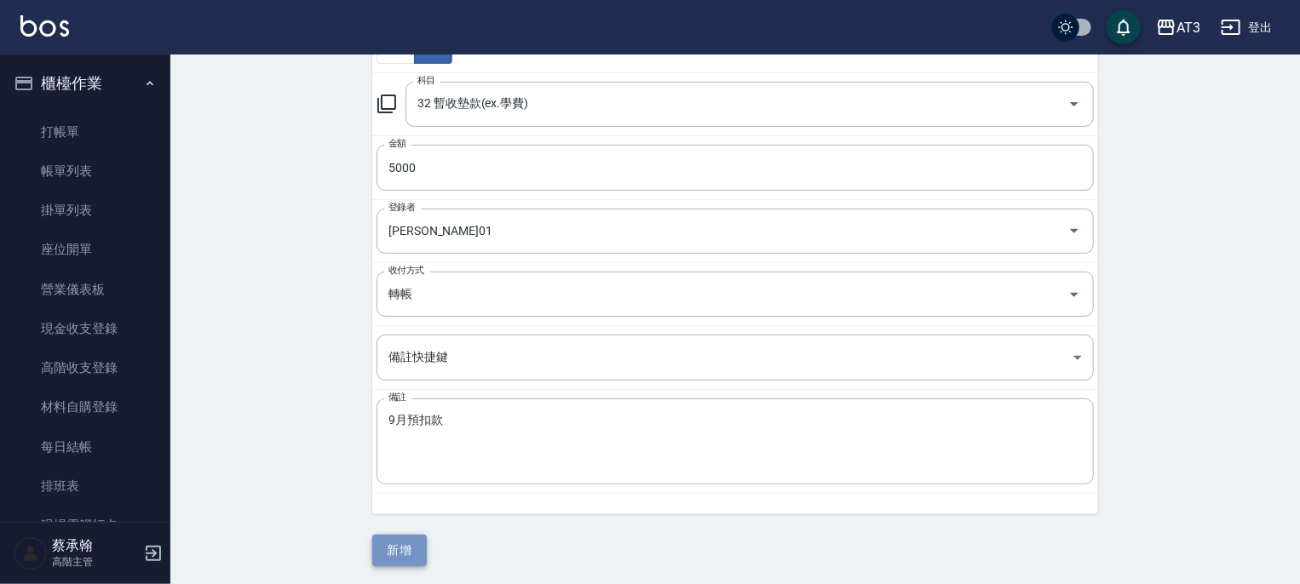
click at [421, 541] on button "新增" at bounding box center [399, 551] width 55 height 32
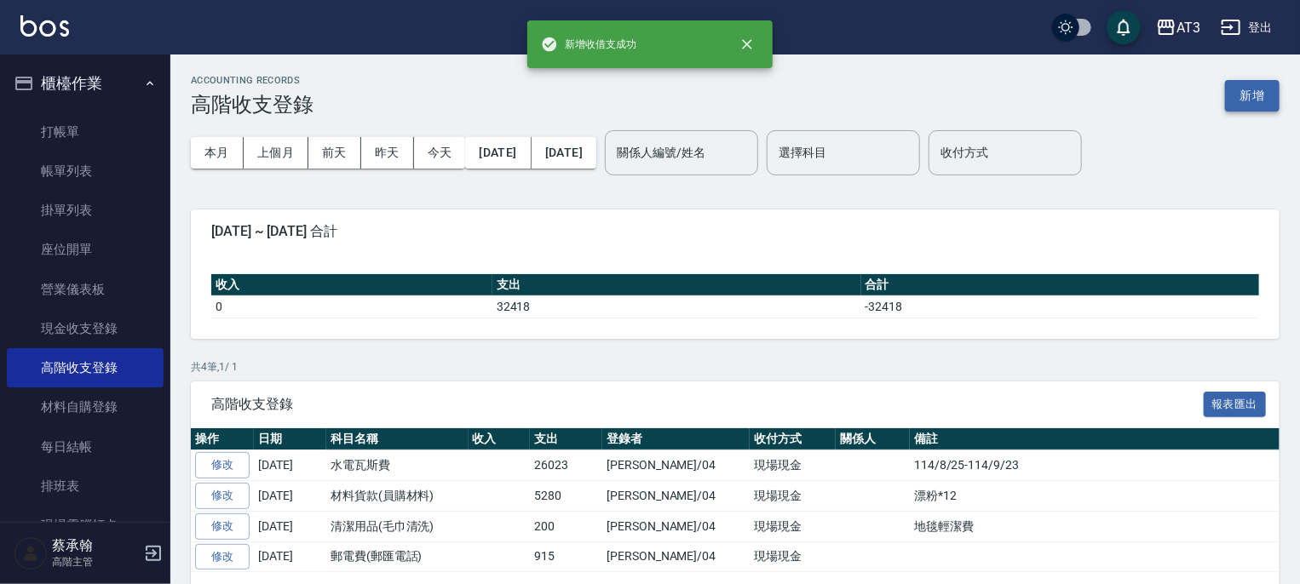
click at [1264, 107] on button "新增" at bounding box center [1252, 96] width 55 height 32
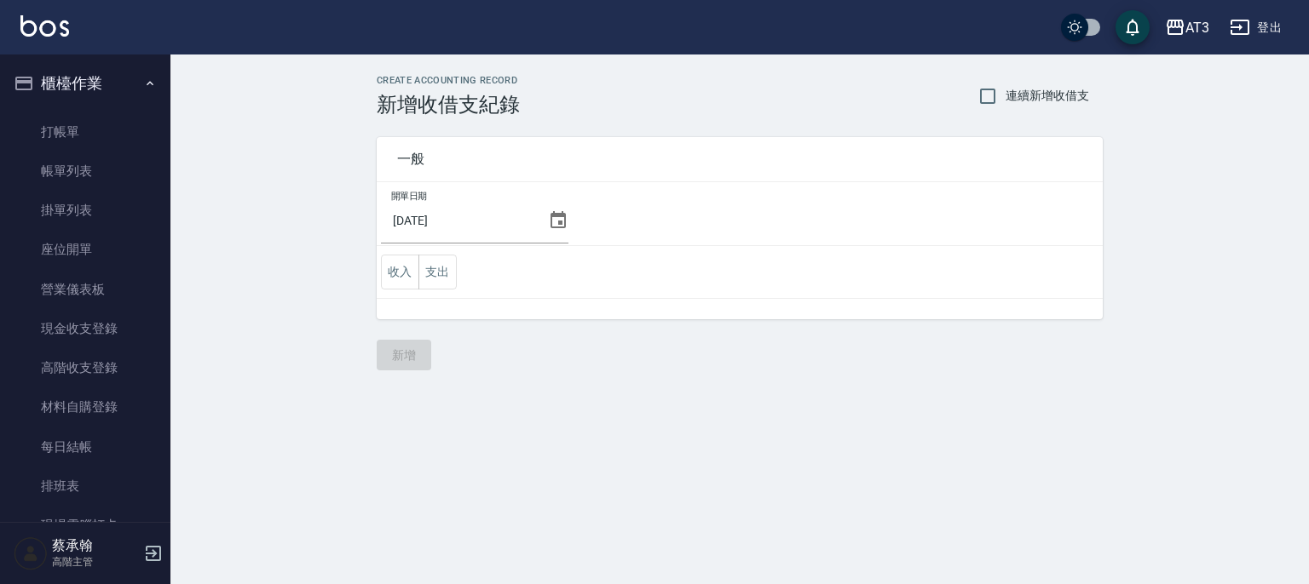
click at [557, 219] on icon at bounding box center [558, 220] width 20 height 20
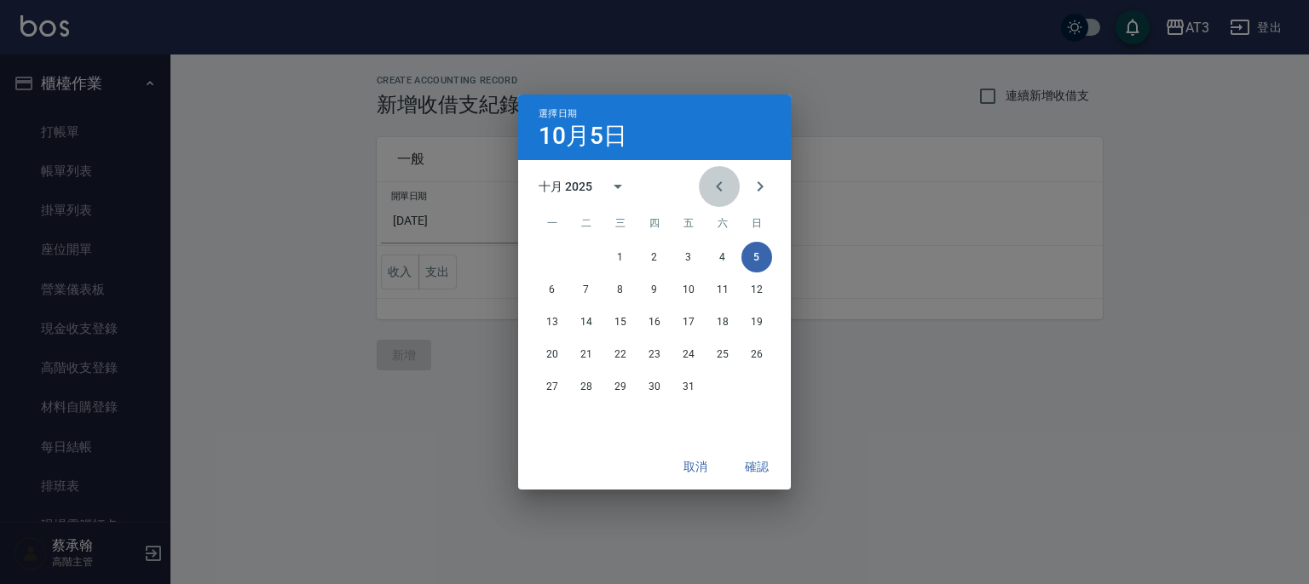
click at [723, 182] on icon "Previous month" at bounding box center [719, 186] width 20 height 20
click at [584, 387] on button "30" at bounding box center [586, 386] width 31 height 31
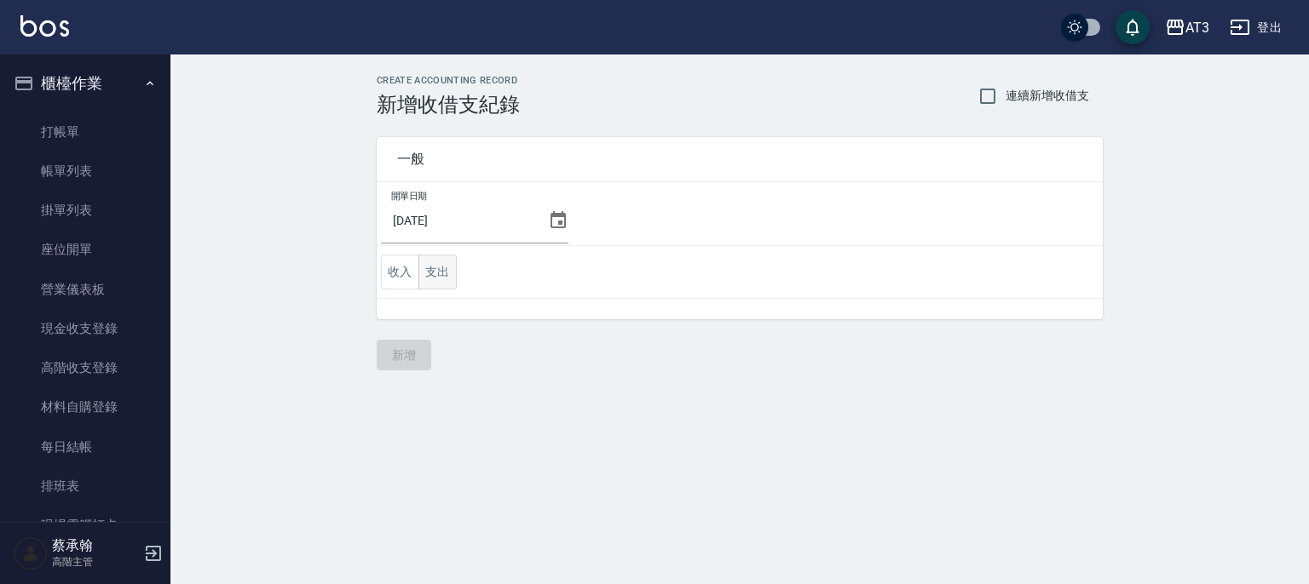
click at [436, 280] on button "支出" at bounding box center [437, 272] width 38 height 35
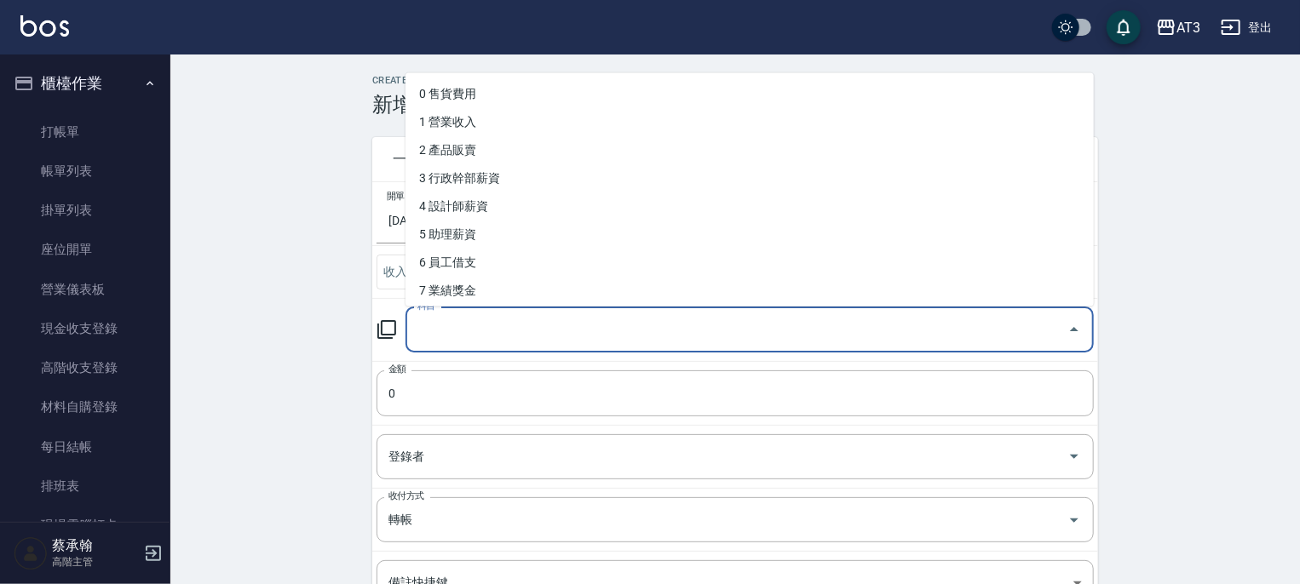
click at [440, 331] on input "科目" at bounding box center [736, 330] width 647 height 30
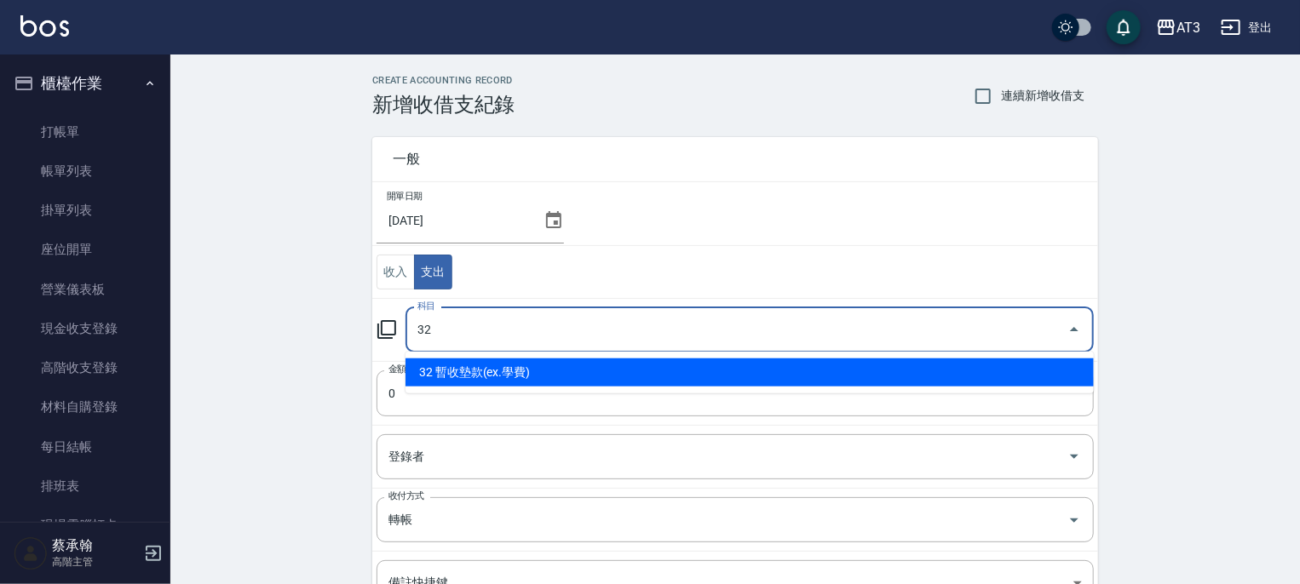
click at [504, 366] on li "32 暫收墊款(ex.學費)" at bounding box center [750, 373] width 688 height 28
type input "32 暫收墊款(ex.學費)"
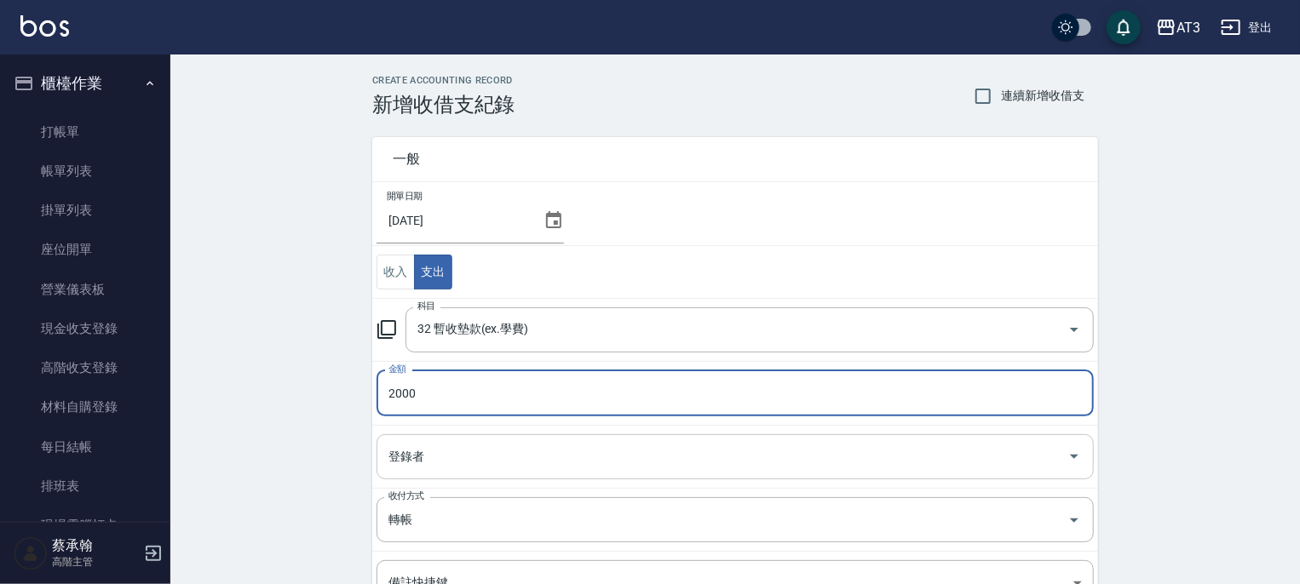
type input "2000"
click at [418, 448] on input "登錄者" at bounding box center [722, 457] width 676 height 30
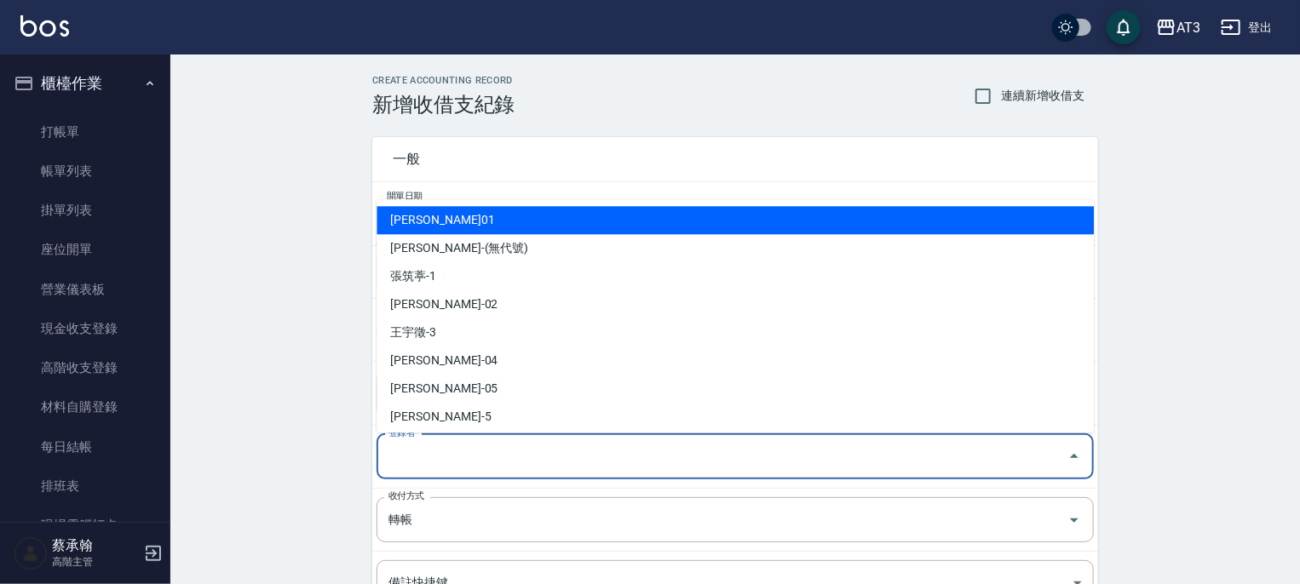
click at [411, 225] on li "[PERSON_NAME]01" at bounding box center [735, 220] width 717 height 28
type input "[PERSON_NAME]01"
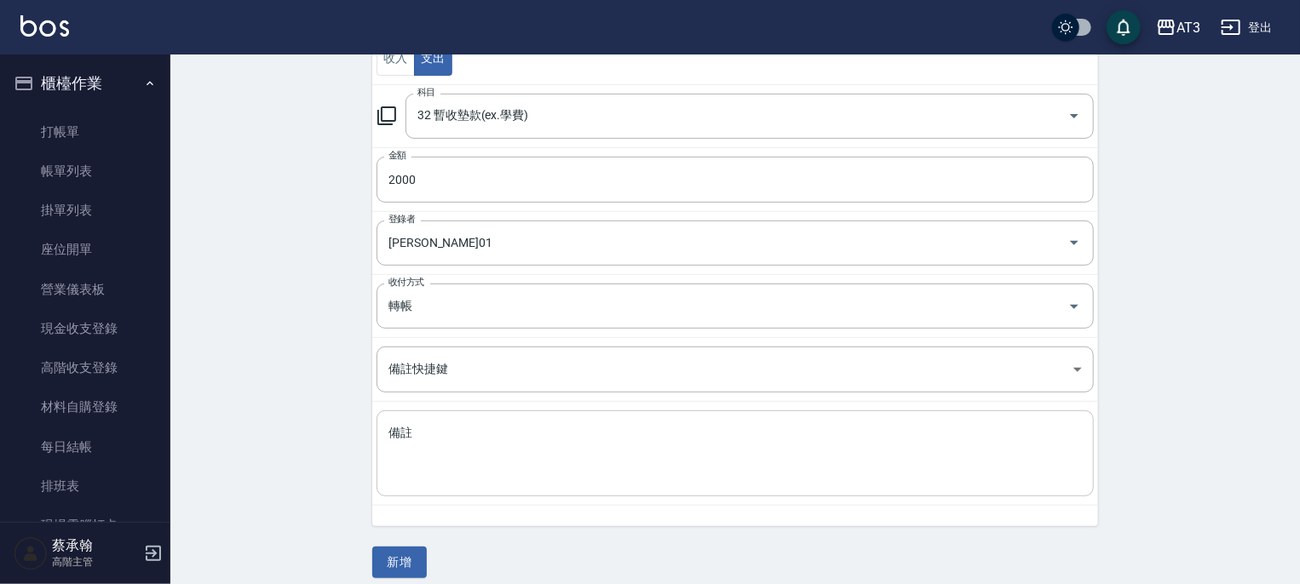
scroll to position [226, 0]
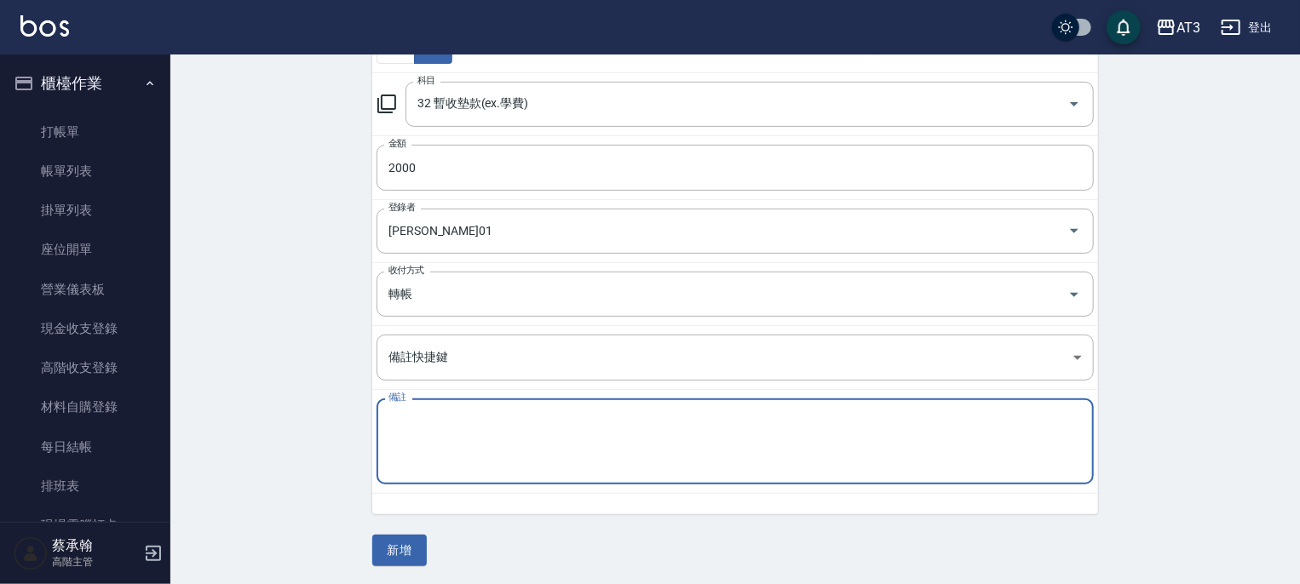
click at [437, 434] on textarea "備註" at bounding box center [734, 442] width 693 height 58
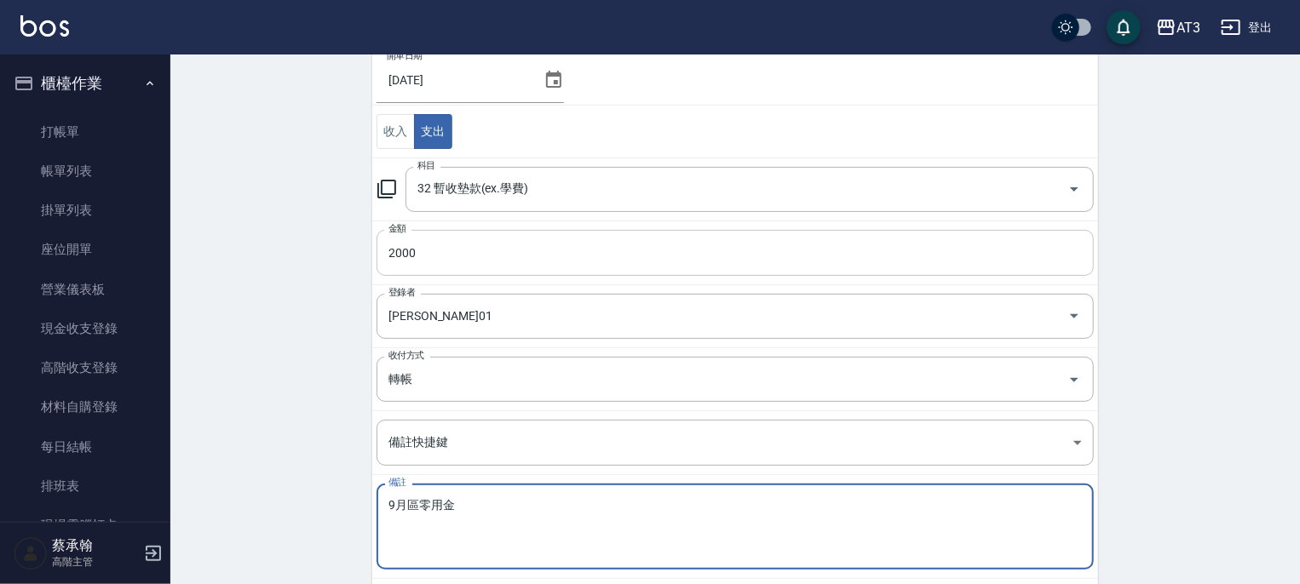
scroll to position [0, 0]
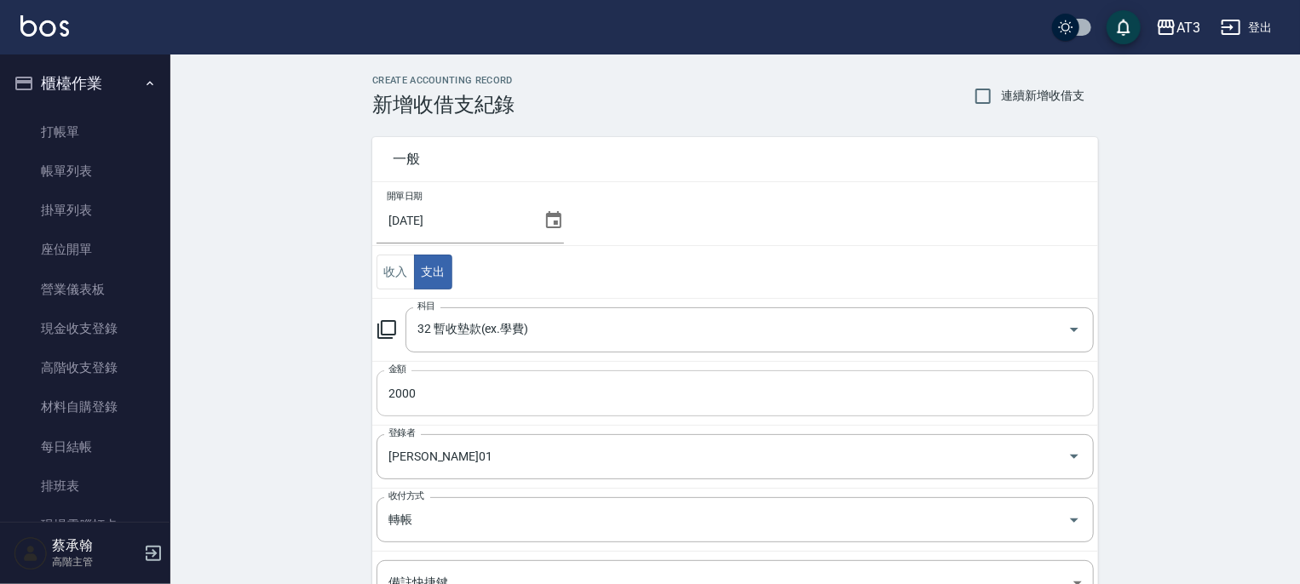
type textarea "9月區零用金"
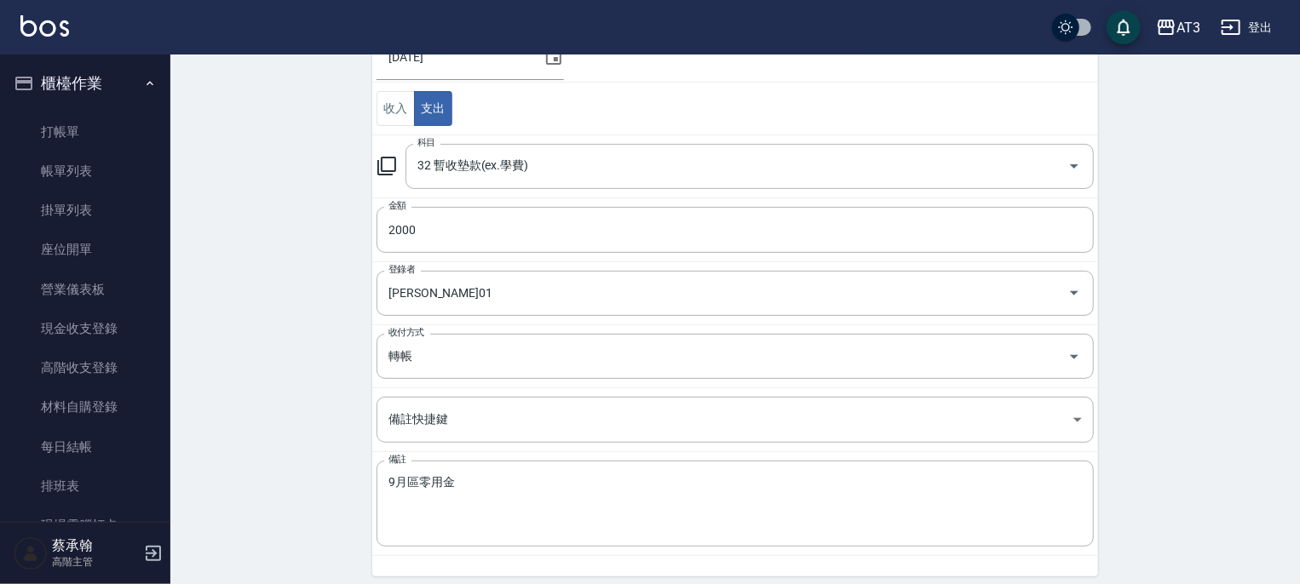
scroll to position [226, 0]
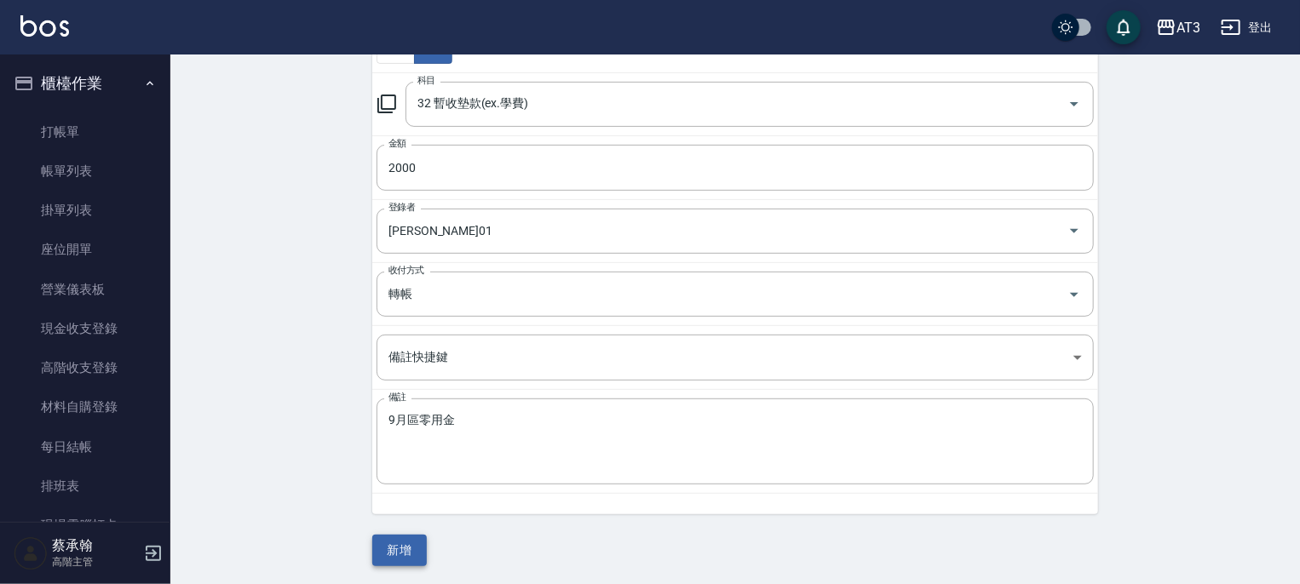
click at [409, 542] on button "新增" at bounding box center [399, 551] width 55 height 32
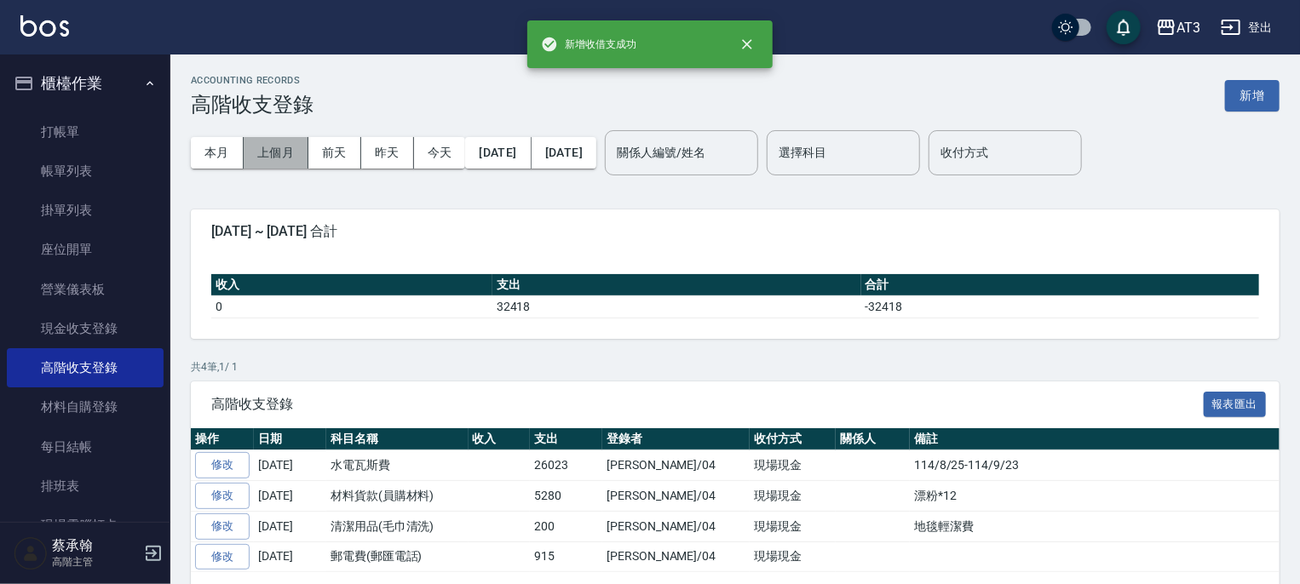
click at [290, 159] on button "上個月" at bounding box center [276, 153] width 65 height 32
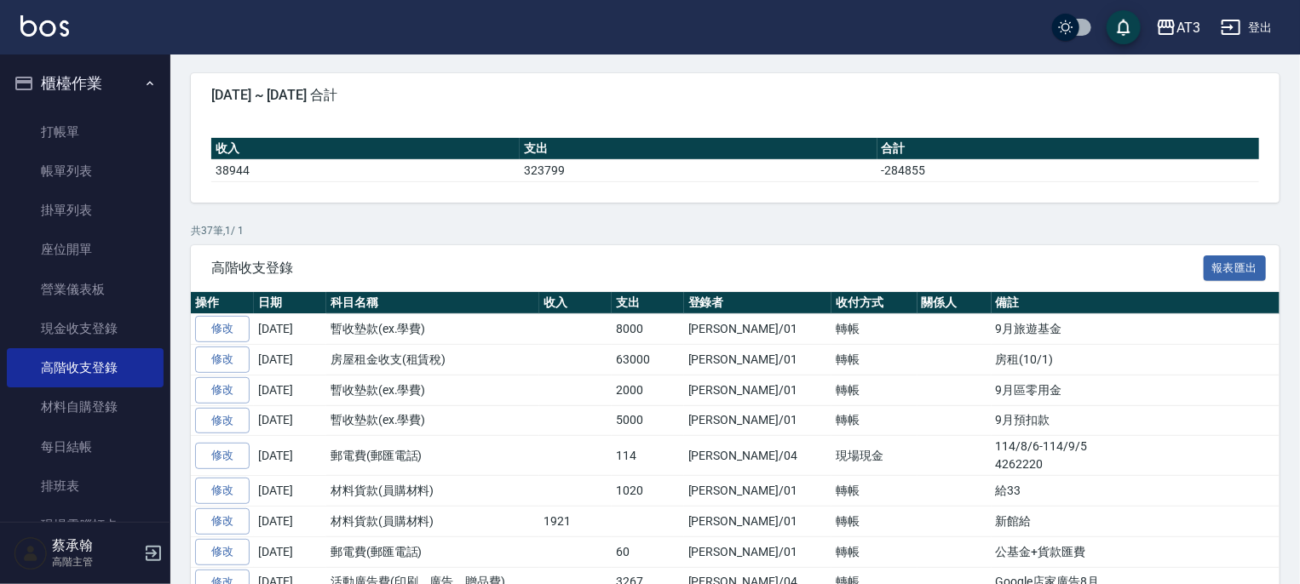
scroll to position [170, 0]
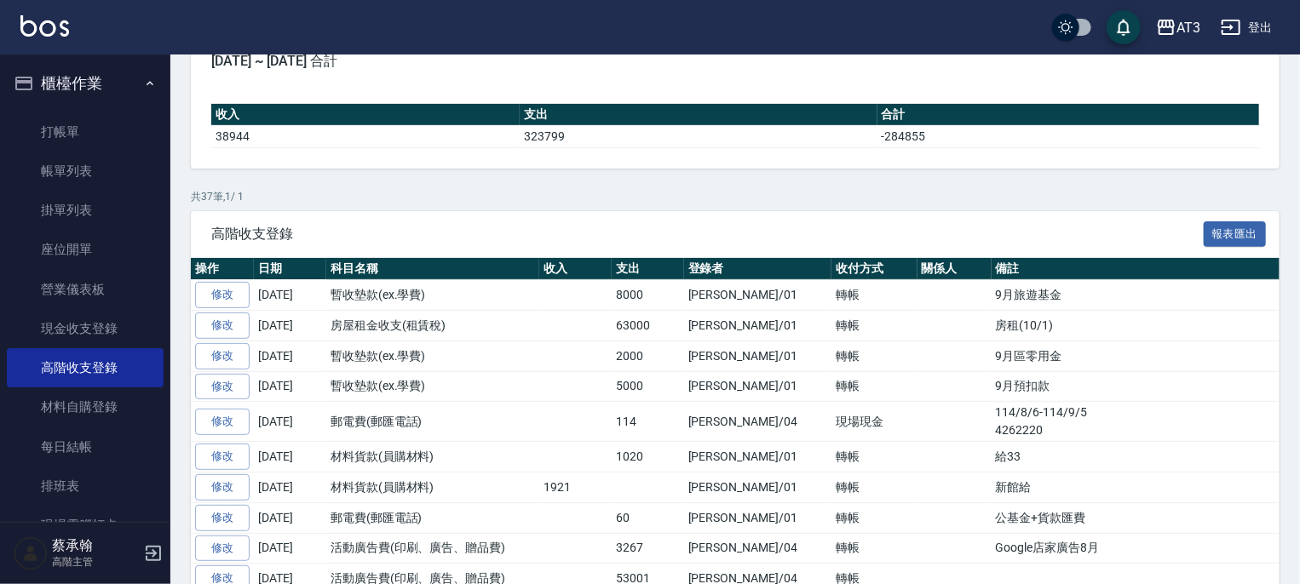
click at [79, 73] on button "櫃檯作業" at bounding box center [85, 83] width 157 height 44
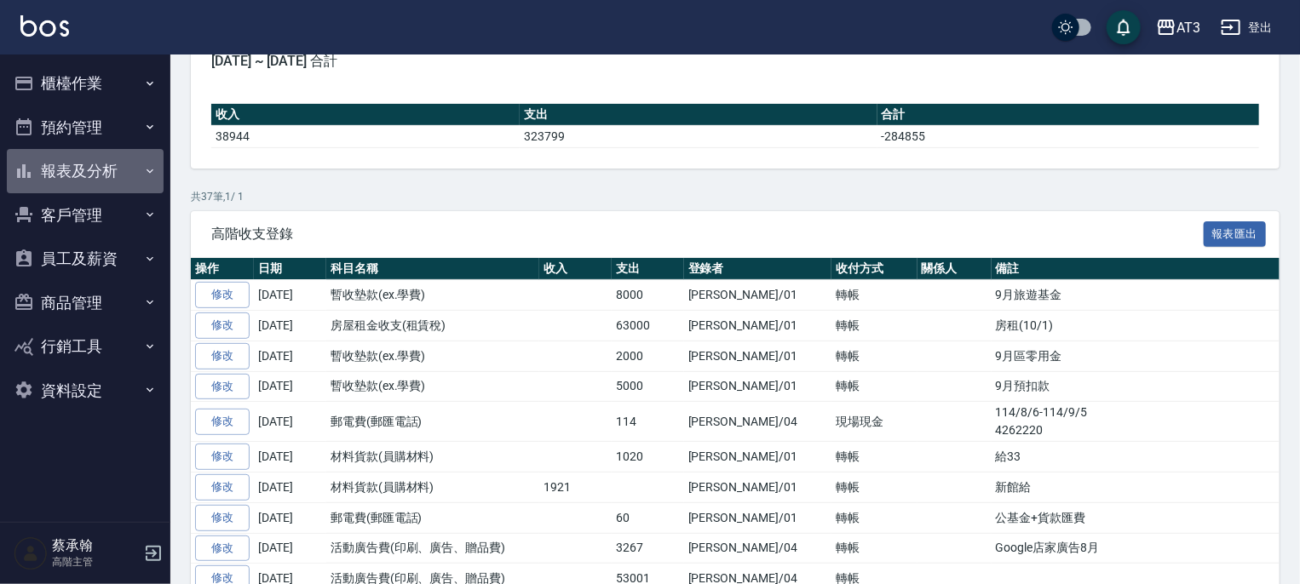
click at [80, 170] on button "報表及分析" at bounding box center [85, 171] width 157 height 44
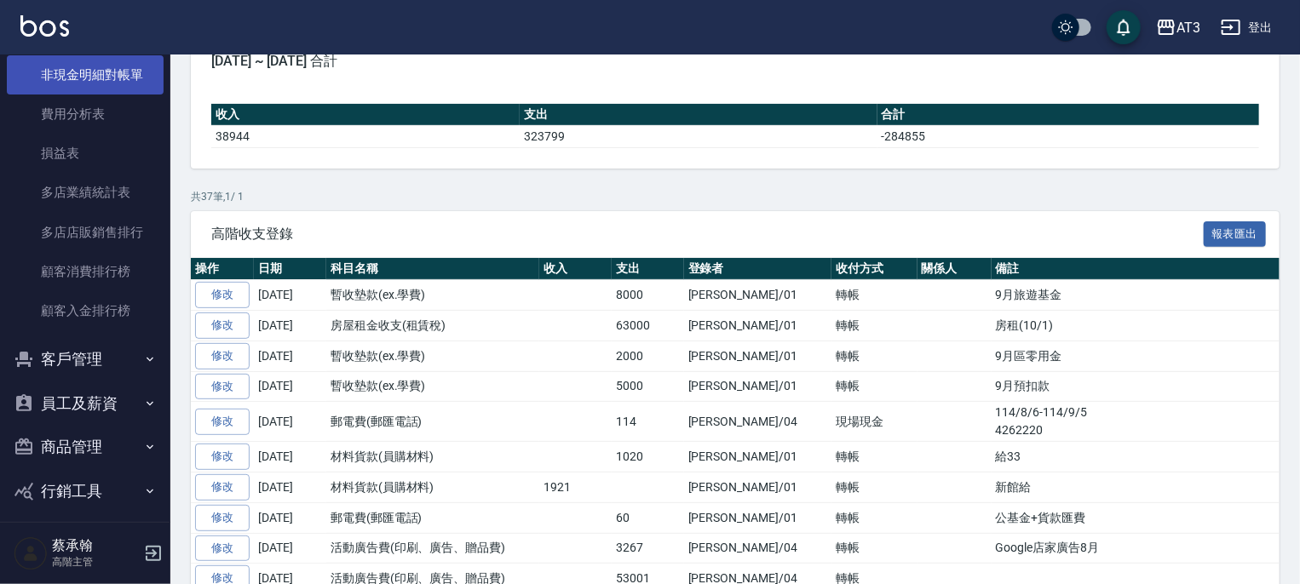
scroll to position [1448, 0]
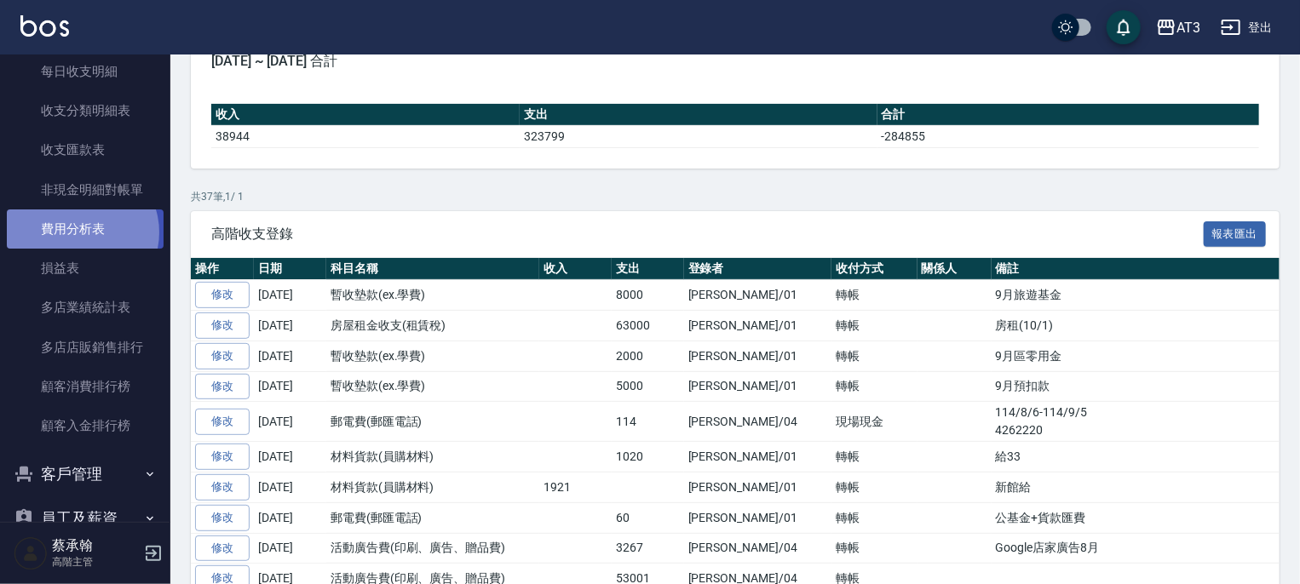
click at [79, 233] on link "費用分析表" at bounding box center [85, 229] width 157 height 39
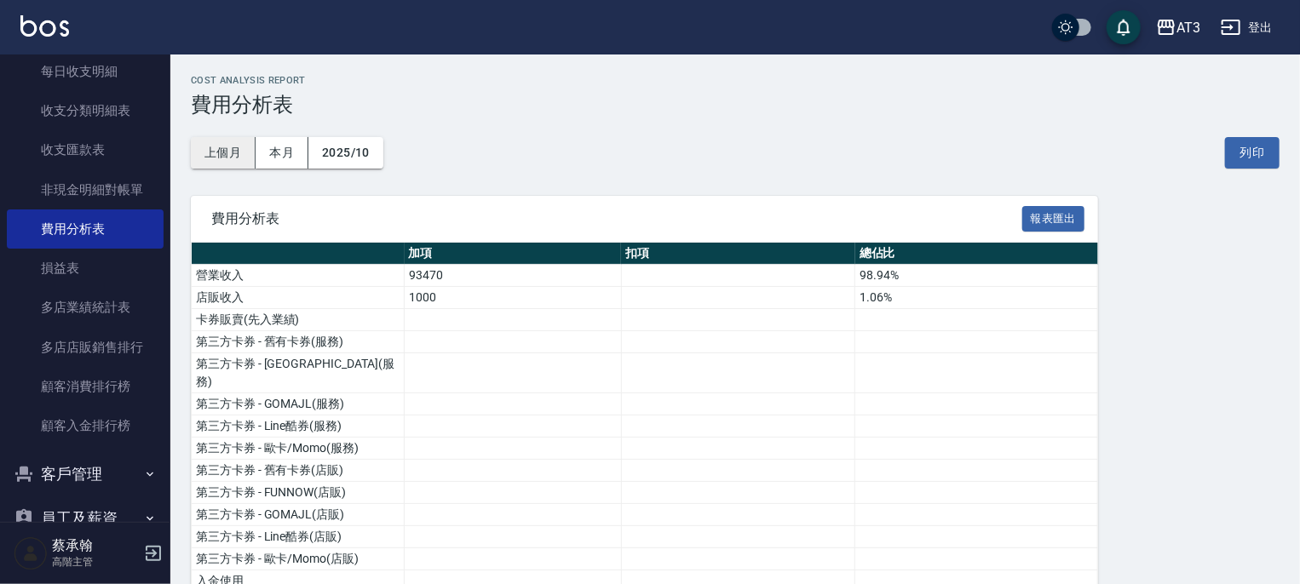
click at [221, 149] on button "上個月" at bounding box center [223, 153] width 65 height 32
click at [1050, 215] on button "報表匯出" at bounding box center [1053, 219] width 63 height 26
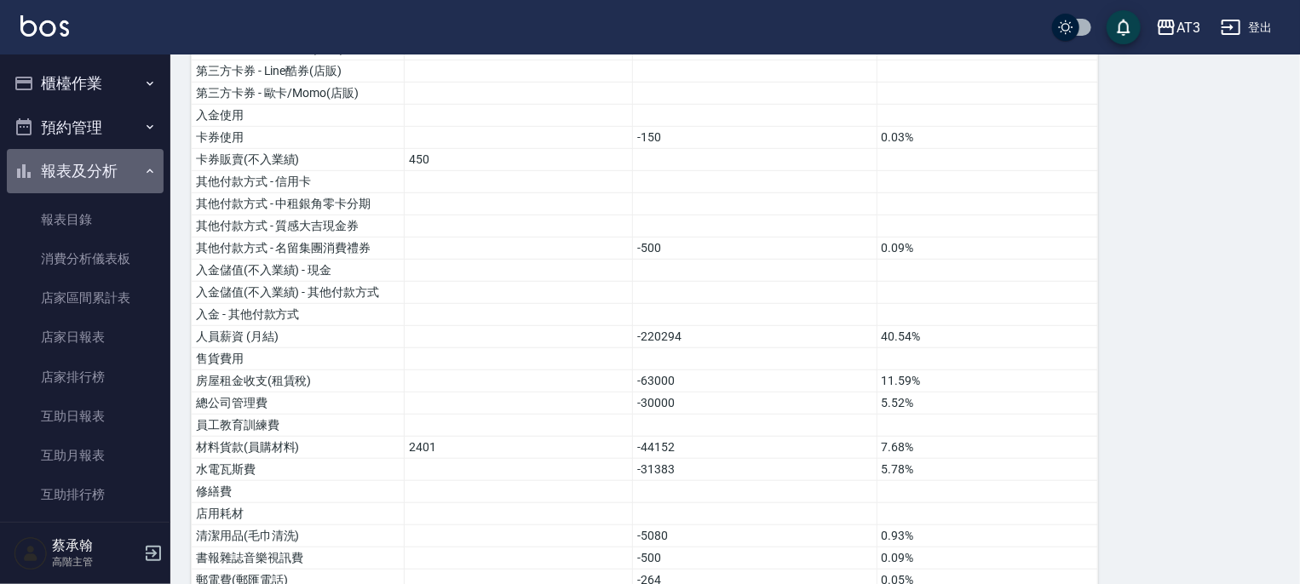
click at [87, 164] on button "報表及分析" at bounding box center [85, 171] width 157 height 44
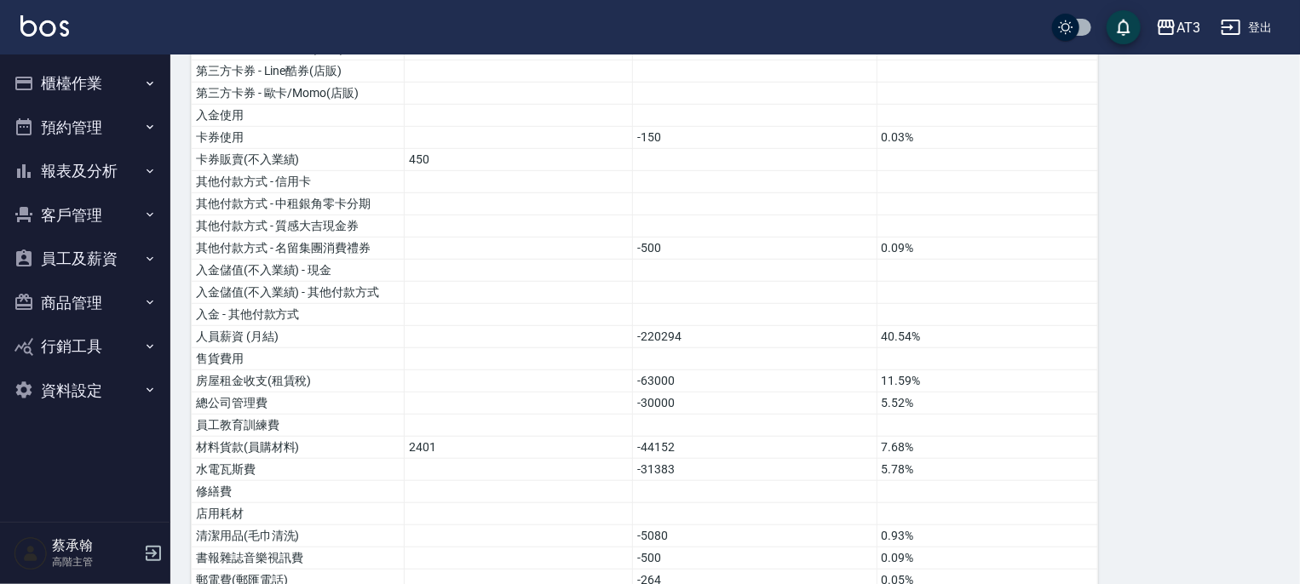
click at [81, 262] on button "員工及薪資" at bounding box center [85, 259] width 157 height 44
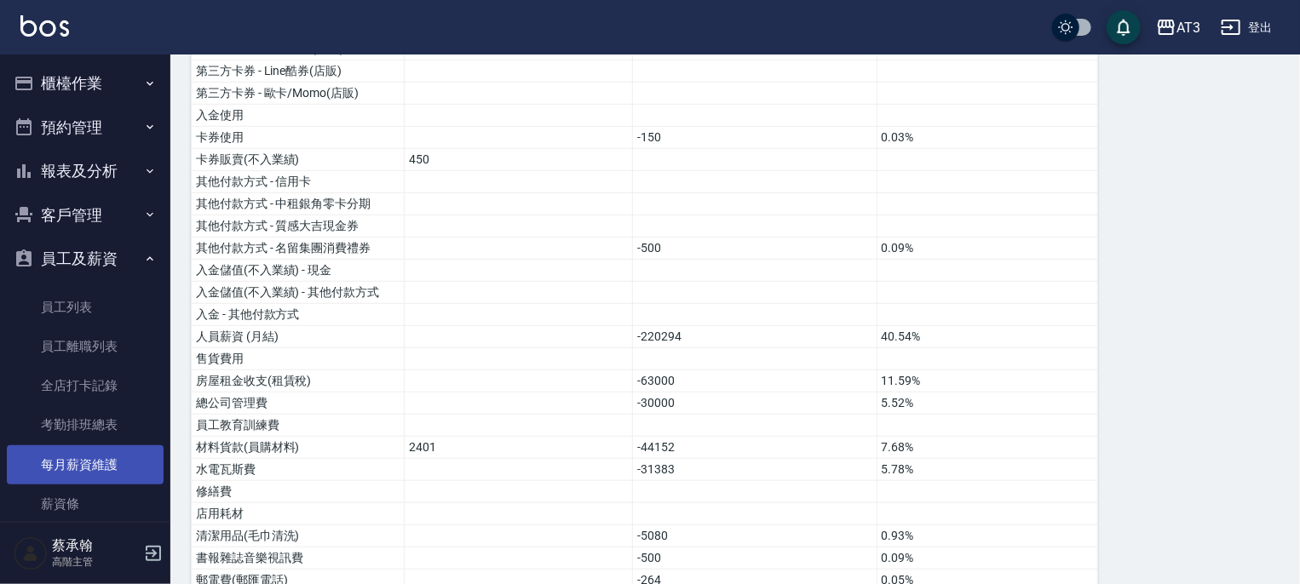
click at [90, 457] on link "每月薪資維護" at bounding box center [85, 465] width 157 height 39
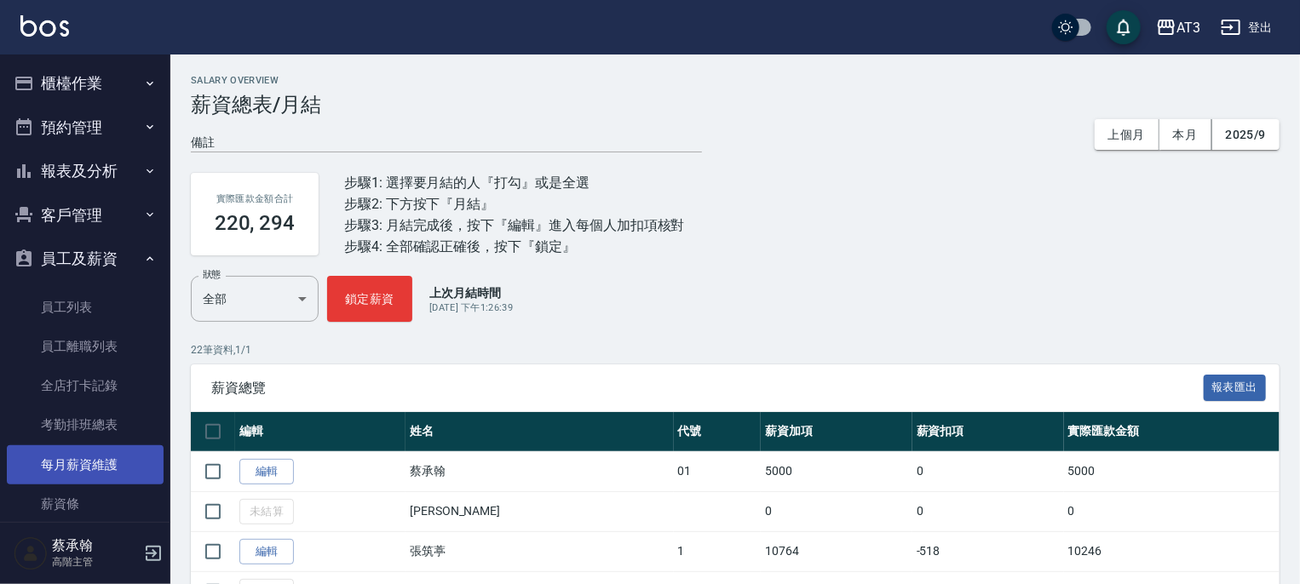
scroll to position [239, 0]
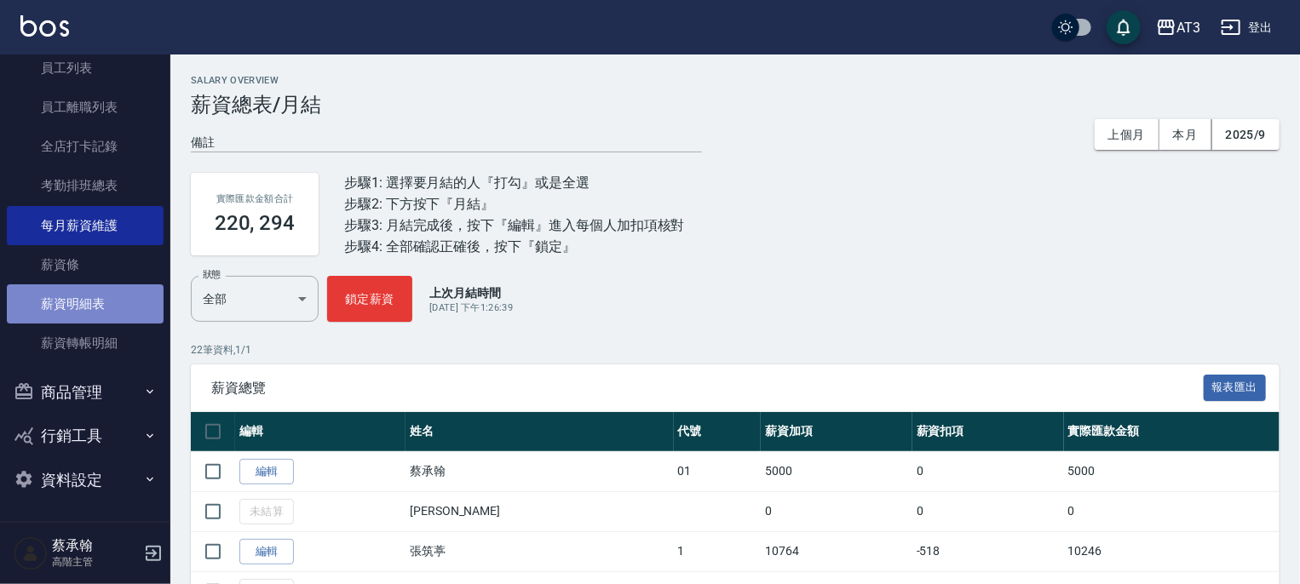
click at [89, 302] on link "薪資明細表" at bounding box center [85, 304] width 157 height 39
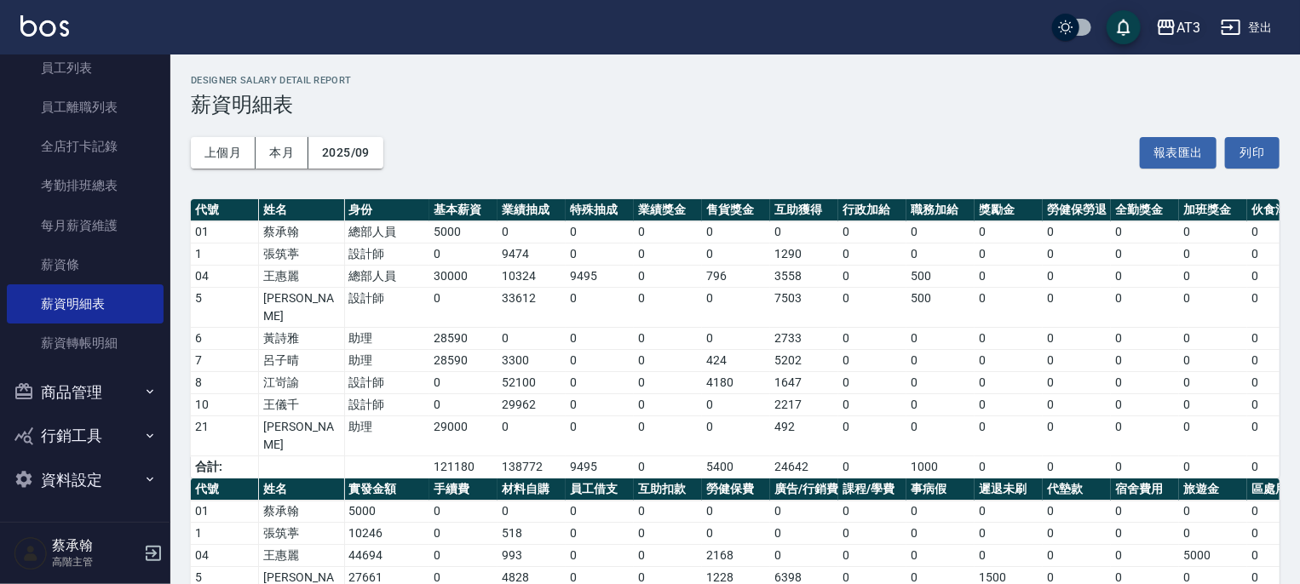
click at [1177, 20] on div "AT3" at bounding box center [1188, 27] width 24 height 21
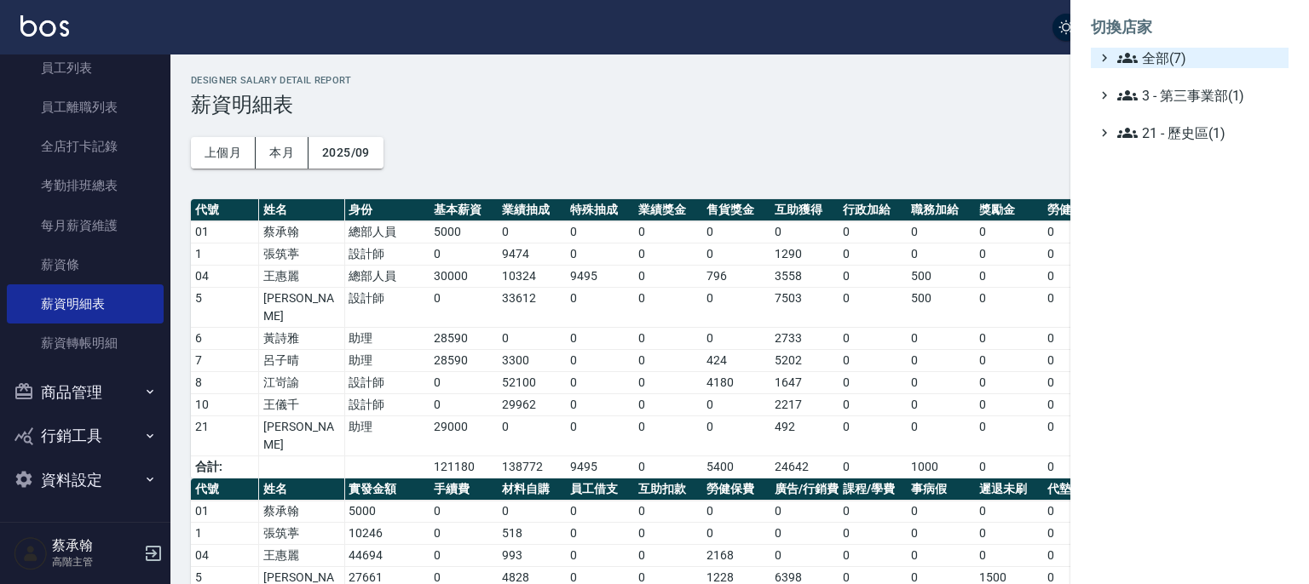
click at [1169, 62] on span "全部(7)" at bounding box center [1199, 58] width 164 height 20
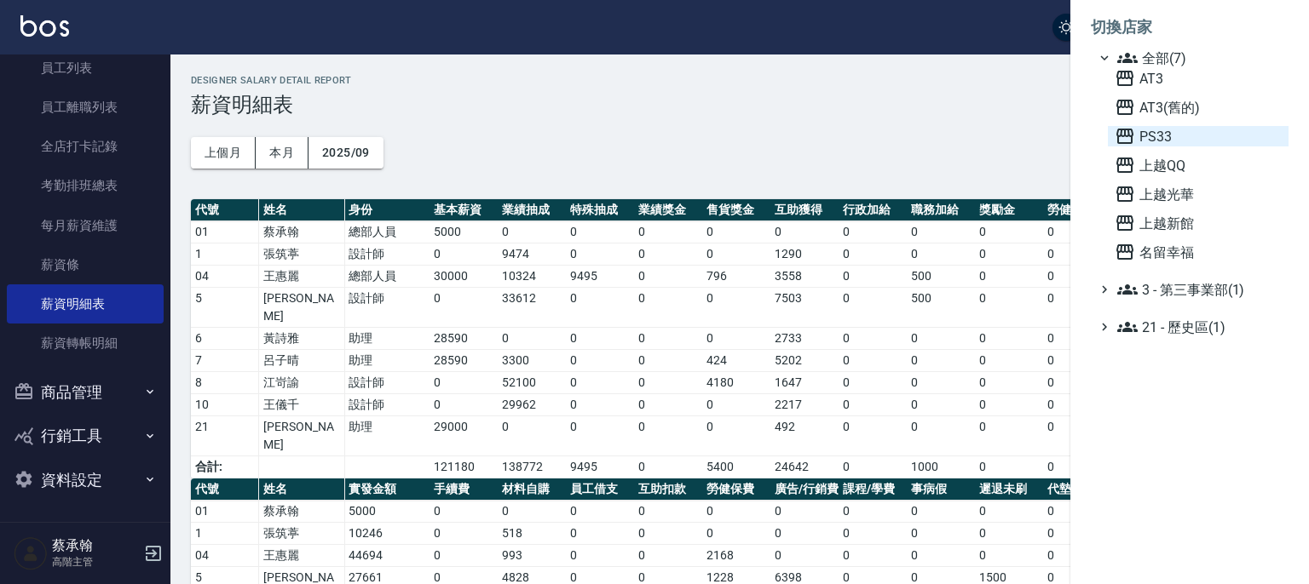
click at [1148, 136] on span "PS33" at bounding box center [1197, 136] width 167 height 20
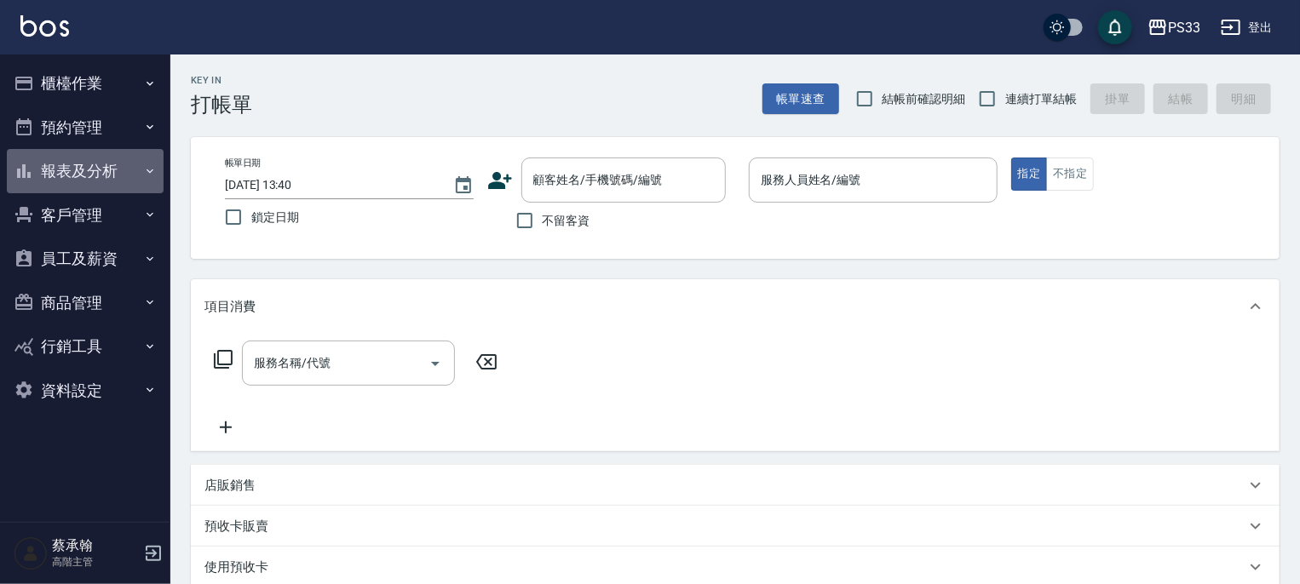
click at [78, 171] on button "報表及分析" at bounding box center [85, 171] width 157 height 44
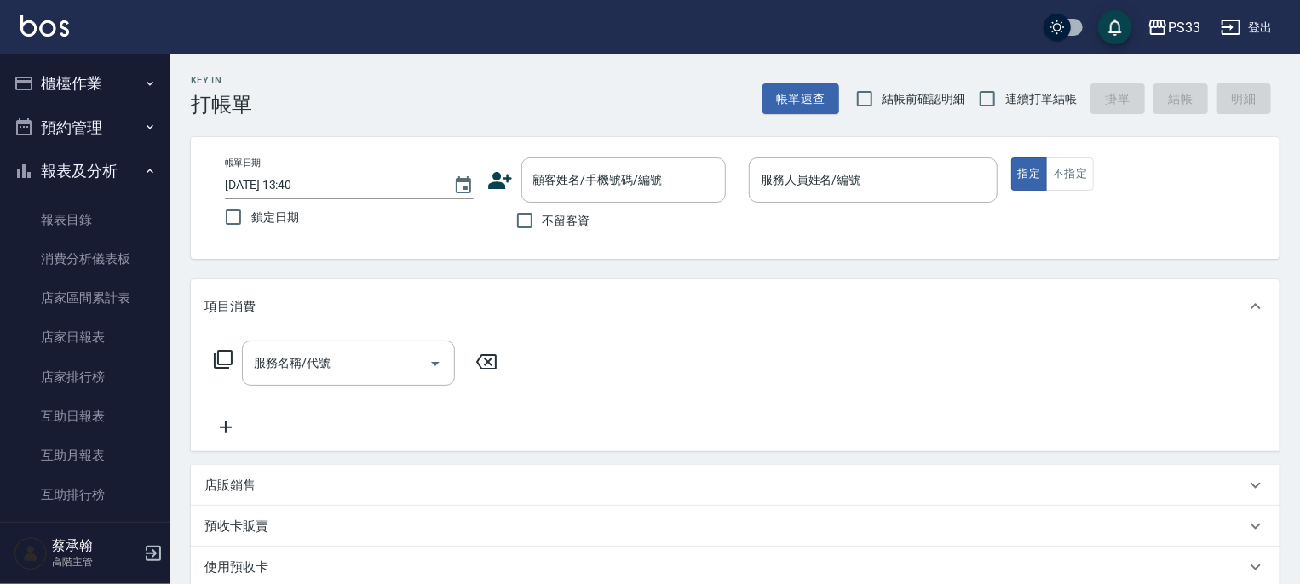
click at [78, 171] on button "報表及分析" at bounding box center [85, 171] width 157 height 44
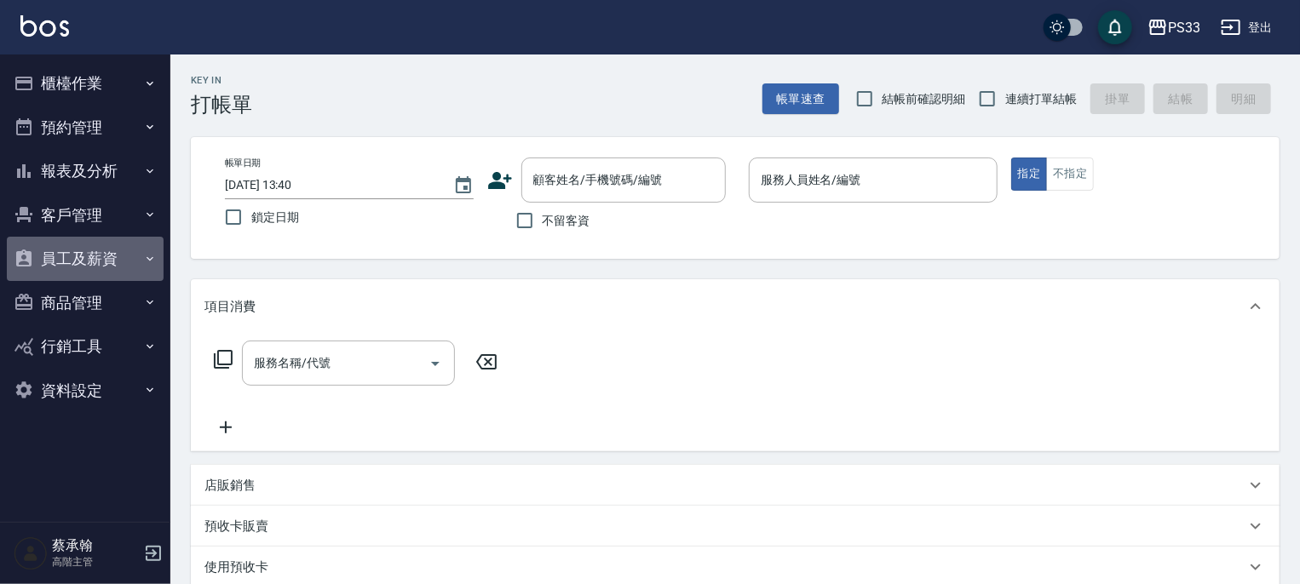
click at [82, 261] on button "員工及薪資" at bounding box center [85, 259] width 157 height 44
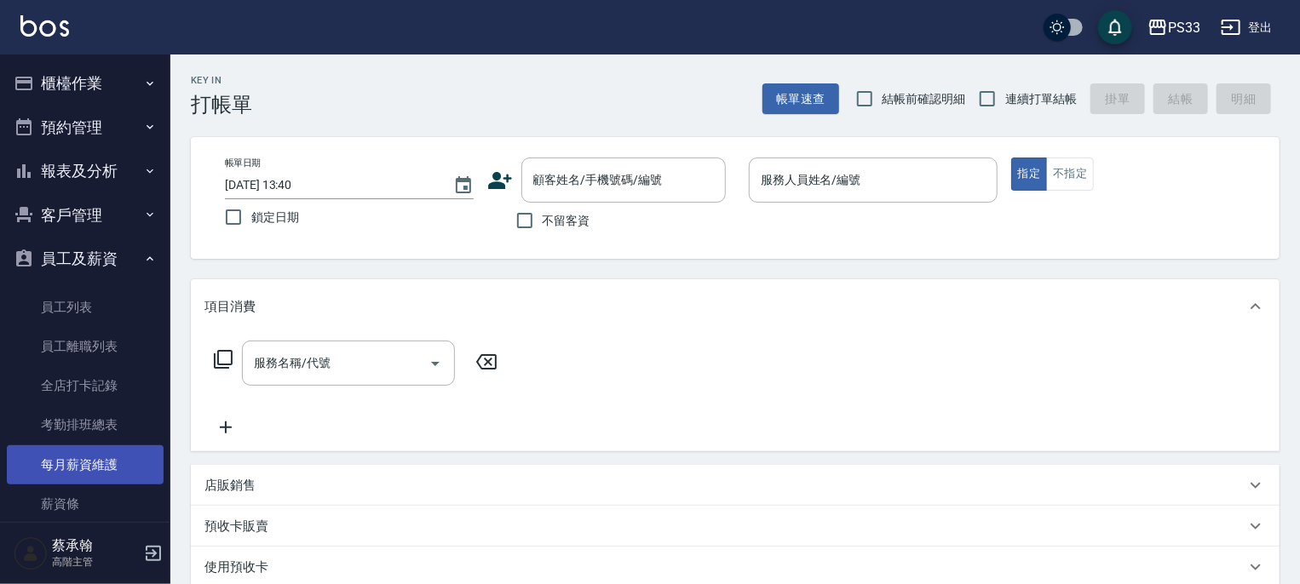
click at [98, 466] on link "每月薪資維護" at bounding box center [85, 465] width 157 height 39
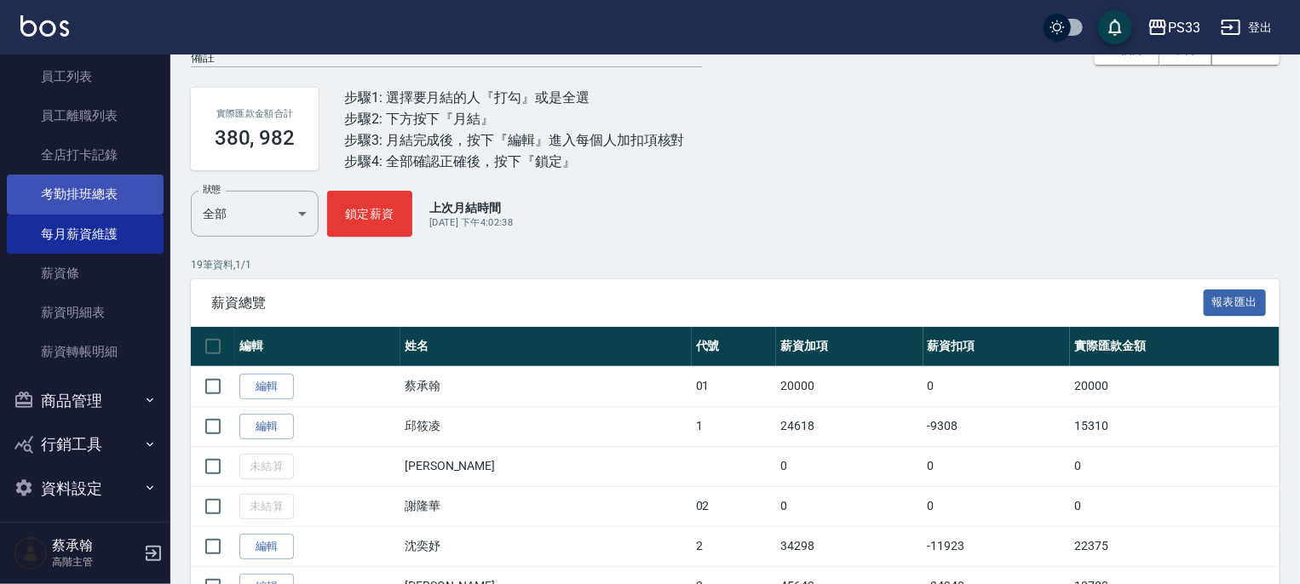
scroll to position [239, 0]
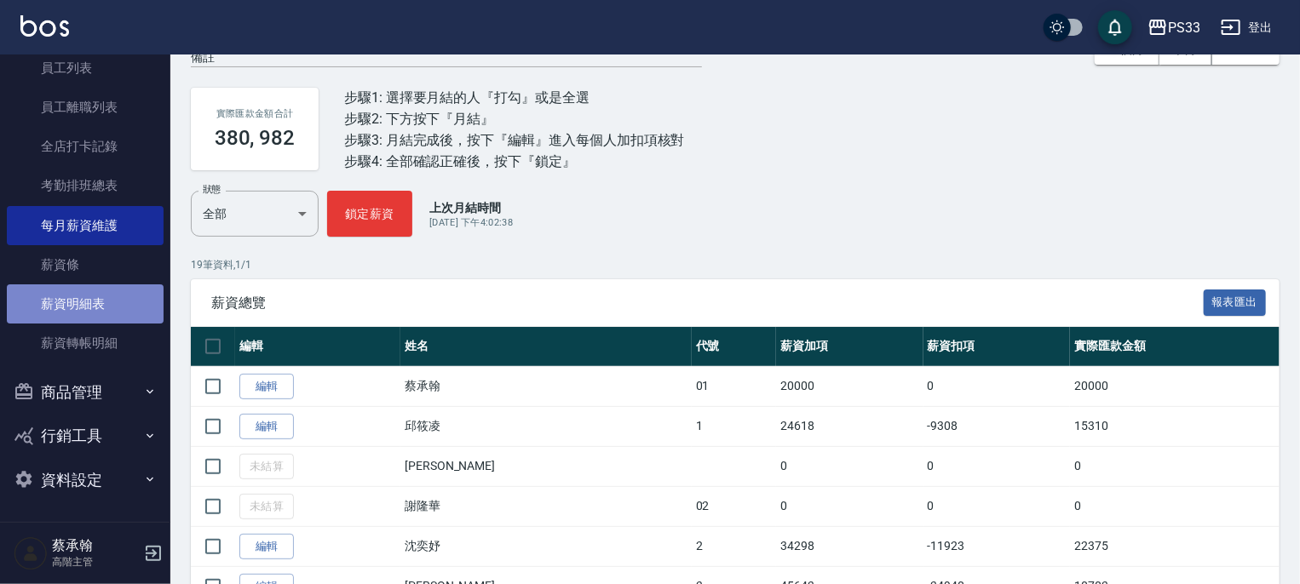
click at [92, 302] on link "薪資明細表" at bounding box center [85, 304] width 157 height 39
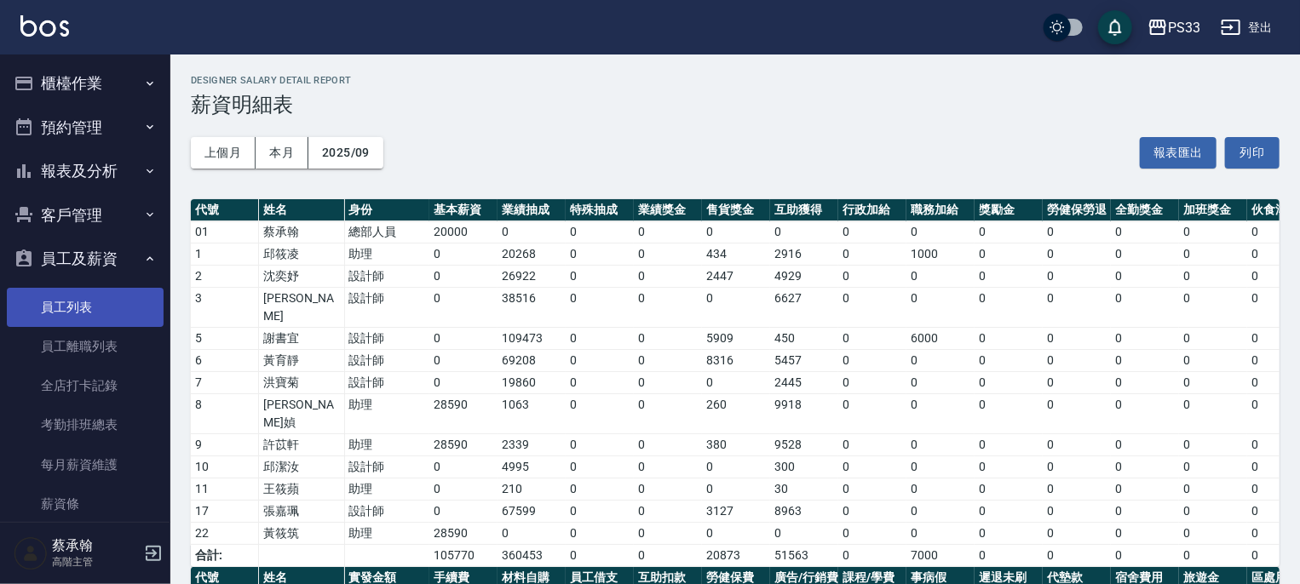
click at [74, 311] on link "員工列表" at bounding box center [85, 307] width 157 height 39
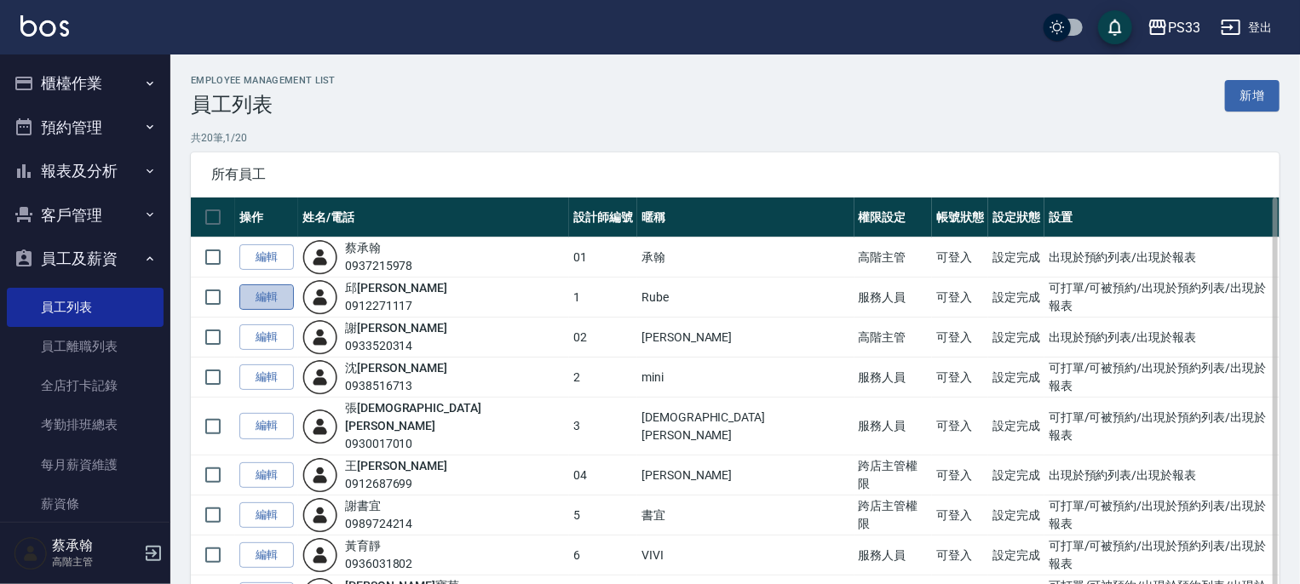
click at [267, 300] on link "編輯" at bounding box center [266, 298] width 55 height 26
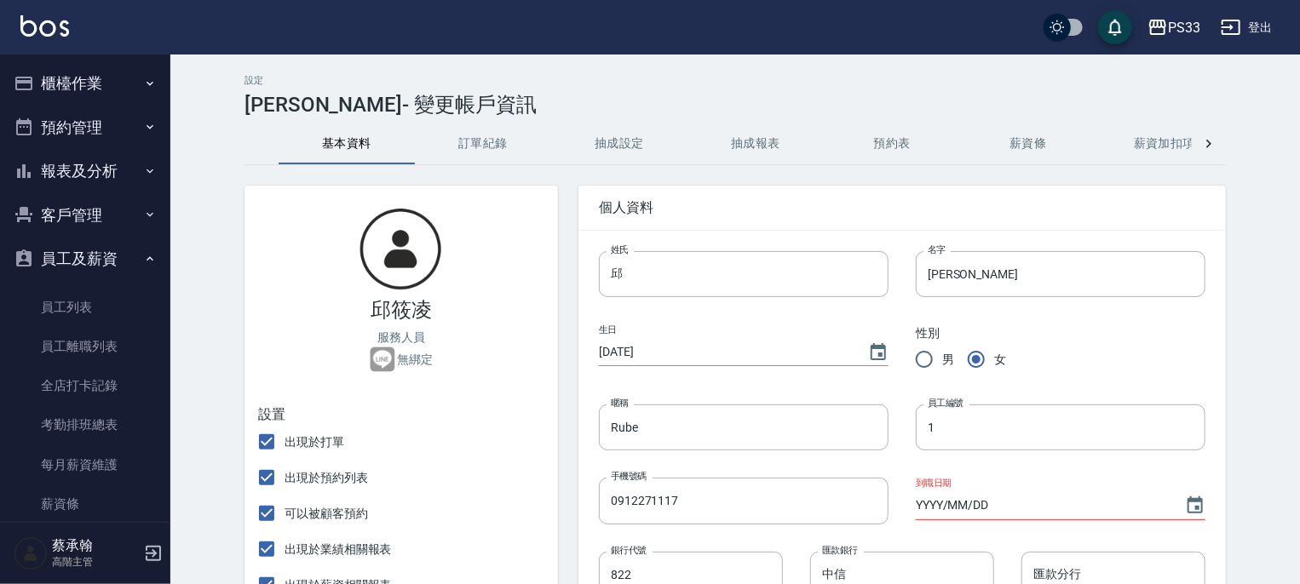
click at [1210, 147] on icon at bounding box center [1208, 143] width 17 height 17
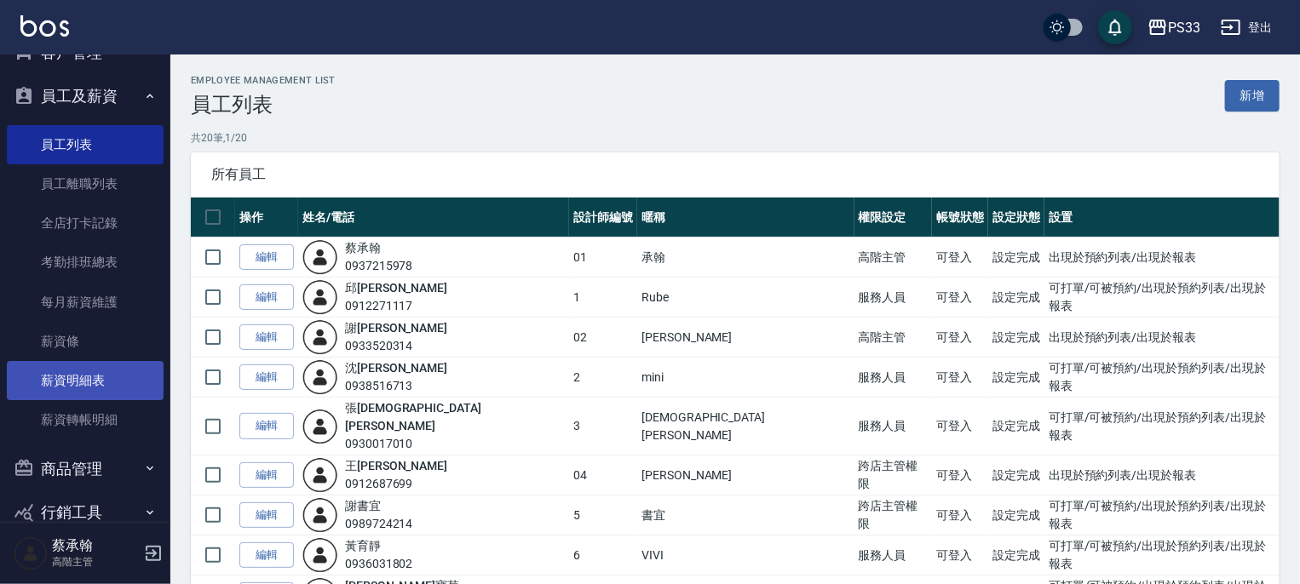
scroll to position [170, 0]
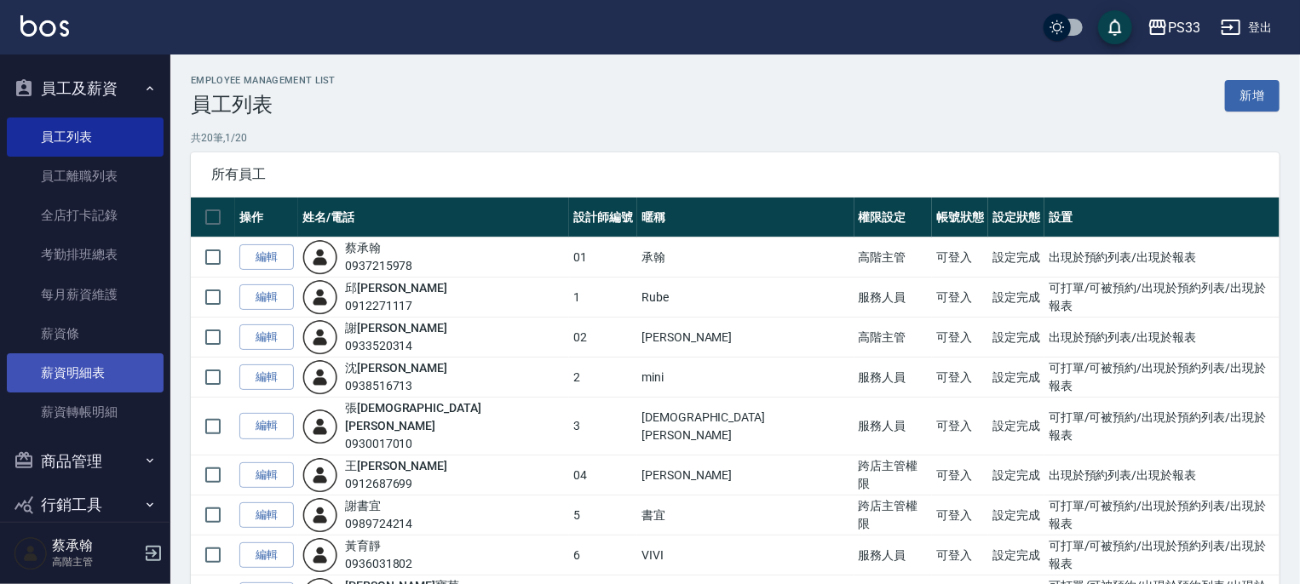
click at [88, 371] on link "薪資明細表" at bounding box center [85, 373] width 157 height 39
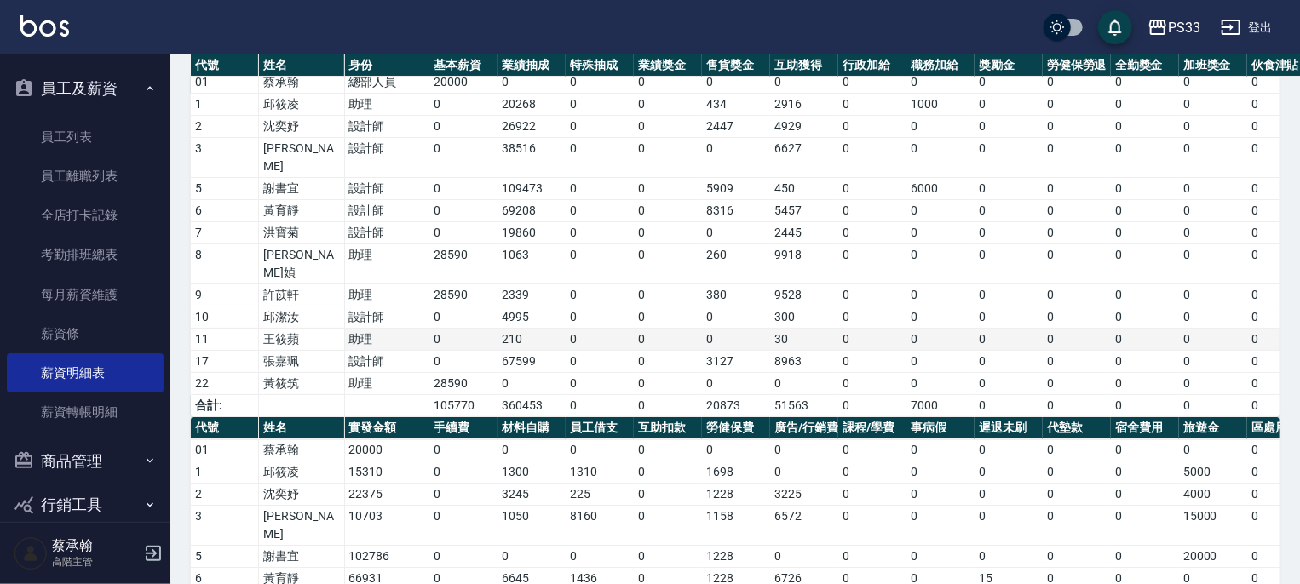
scroll to position [298, 0]
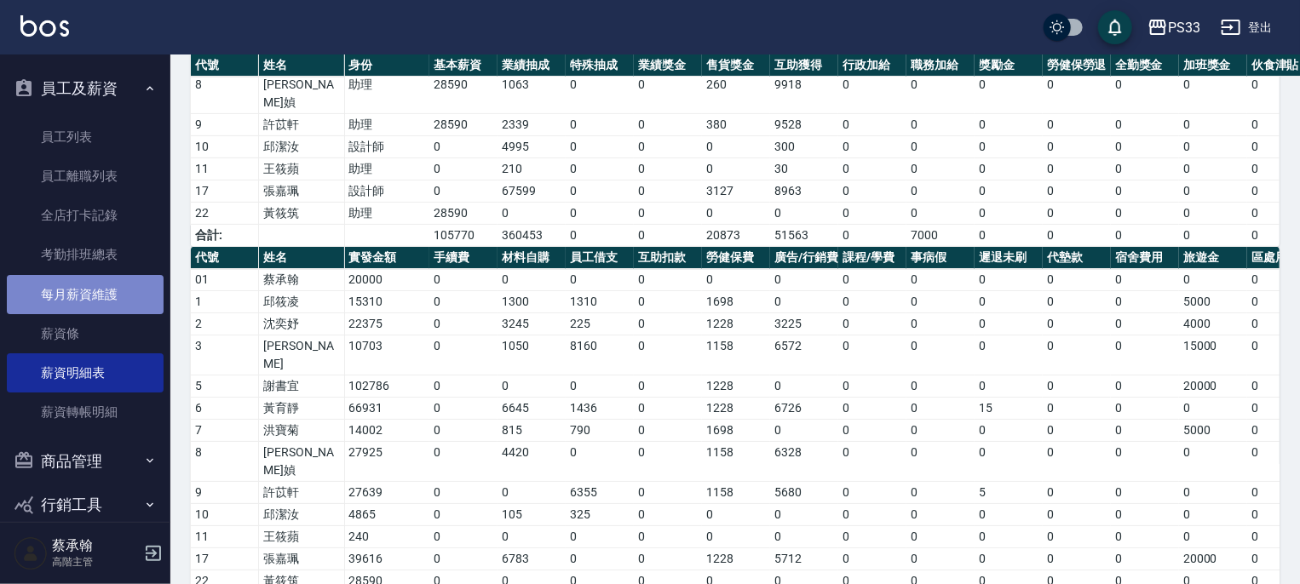
click at [95, 298] on link "每月薪資維護" at bounding box center [85, 294] width 157 height 39
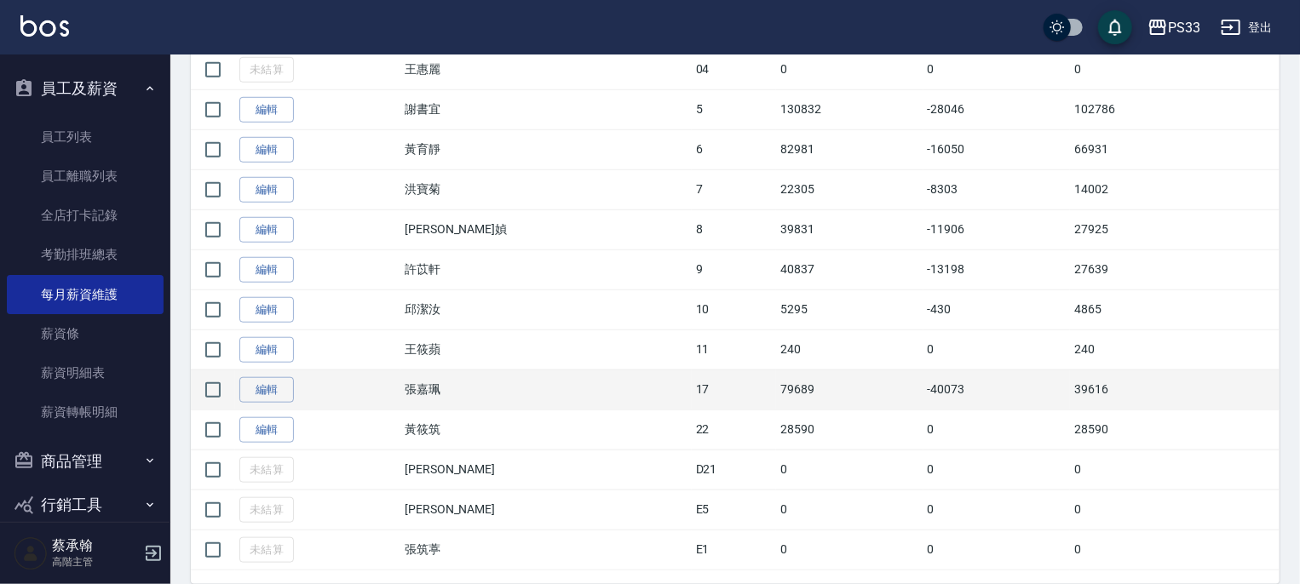
scroll to position [680, 0]
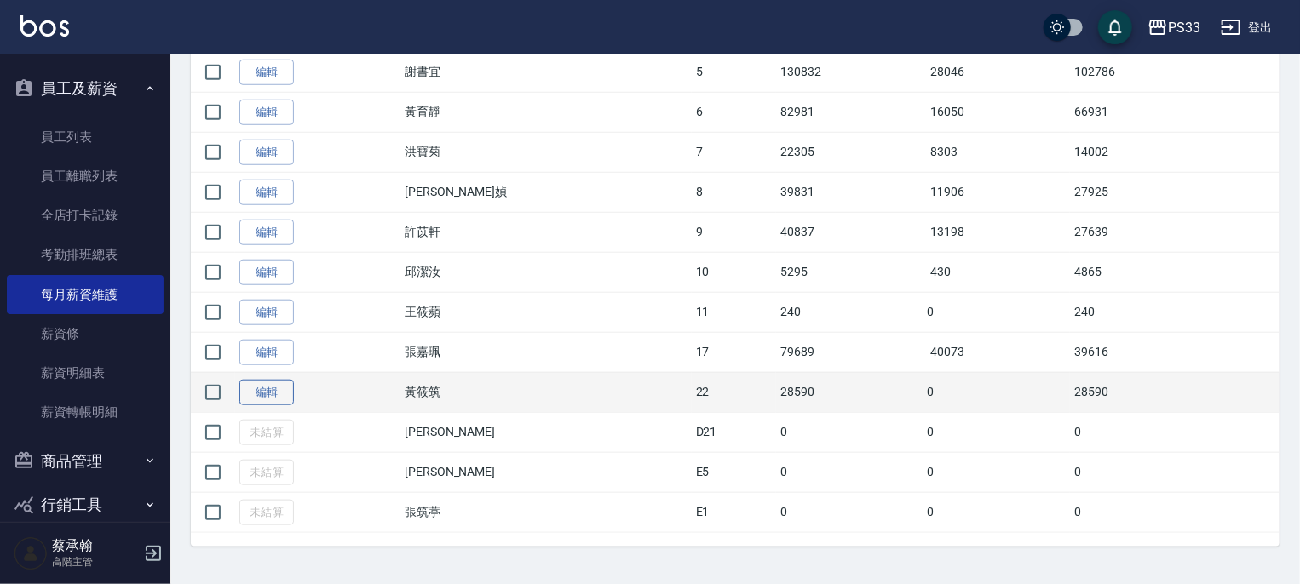
click at [272, 386] on link "編輯" at bounding box center [266, 393] width 55 height 26
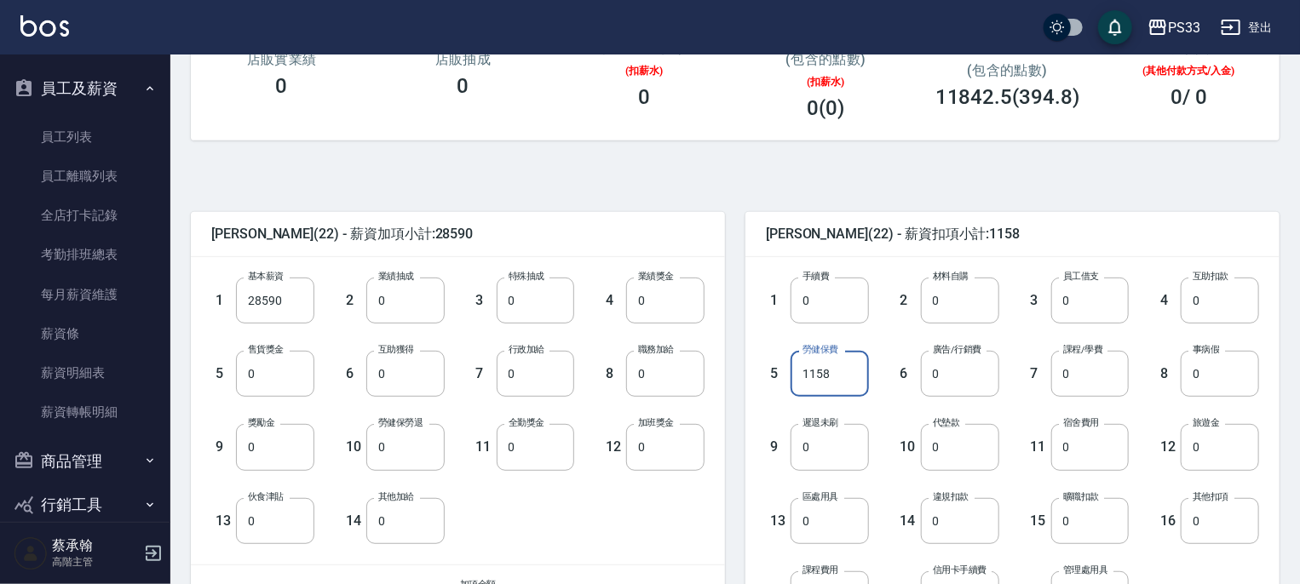
scroll to position [522, 0]
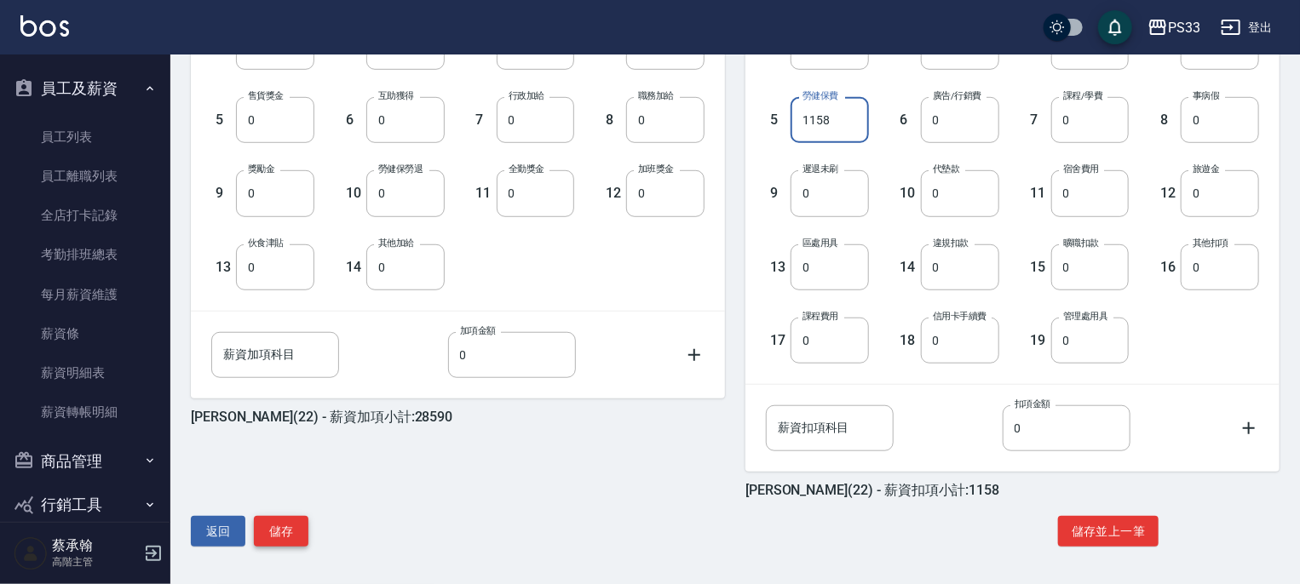
type input "1158"
click at [296, 536] on button "儲存" at bounding box center [281, 532] width 55 height 32
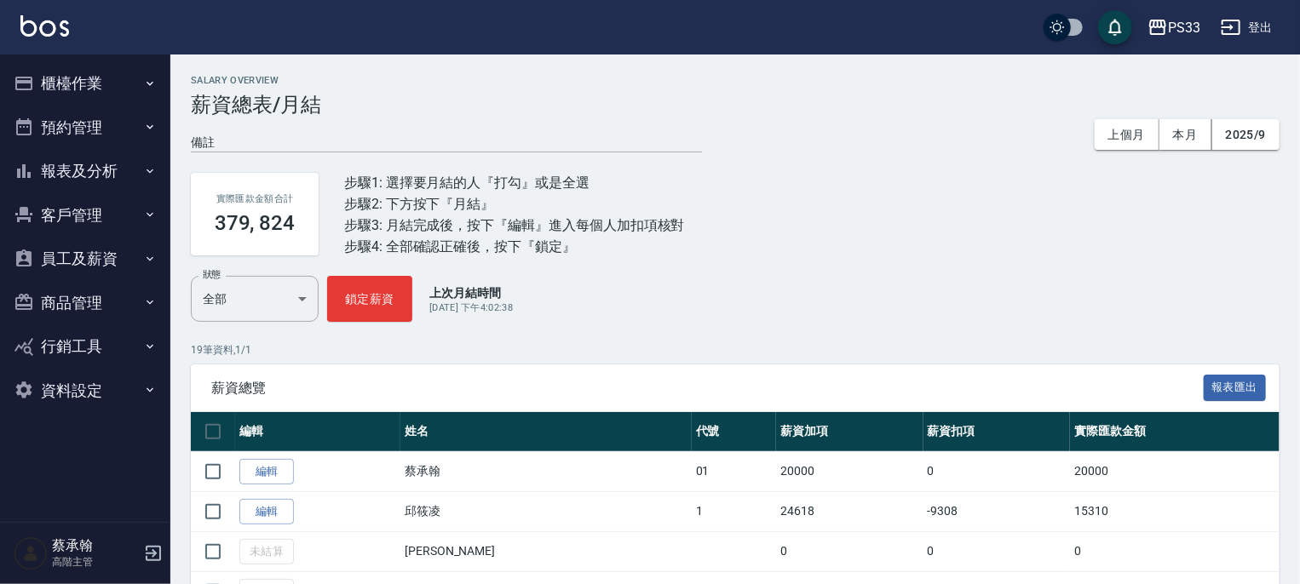
click at [93, 256] on button "員工及薪資" at bounding box center [85, 259] width 157 height 44
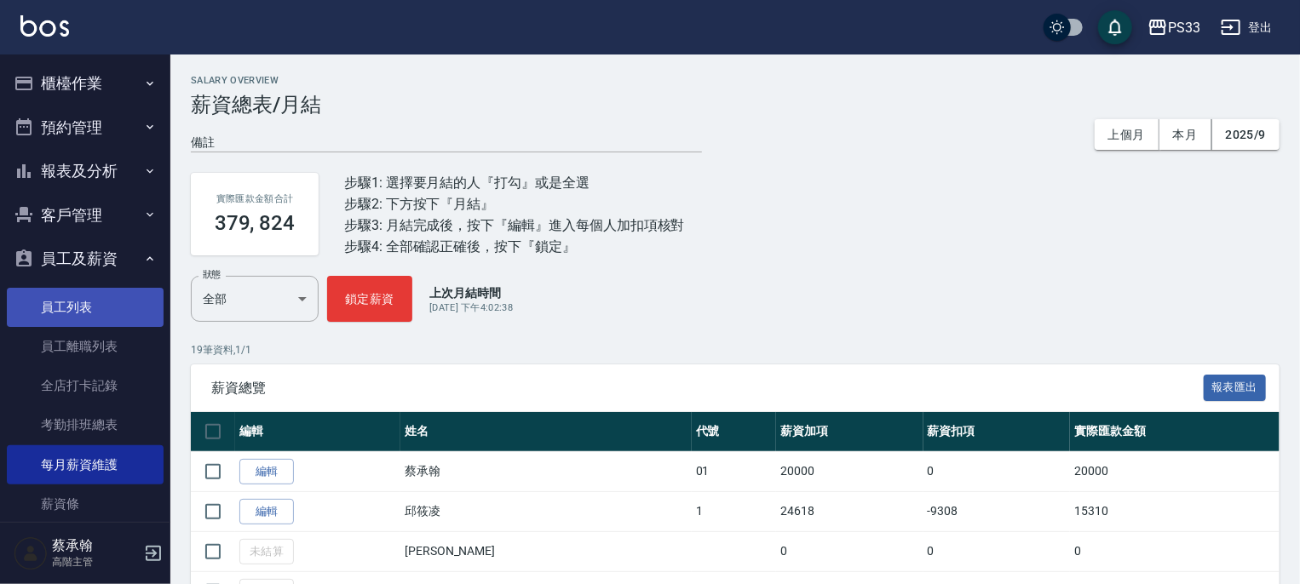
click at [82, 308] on link "員工列表" at bounding box center [85, 307] width 157 height 39
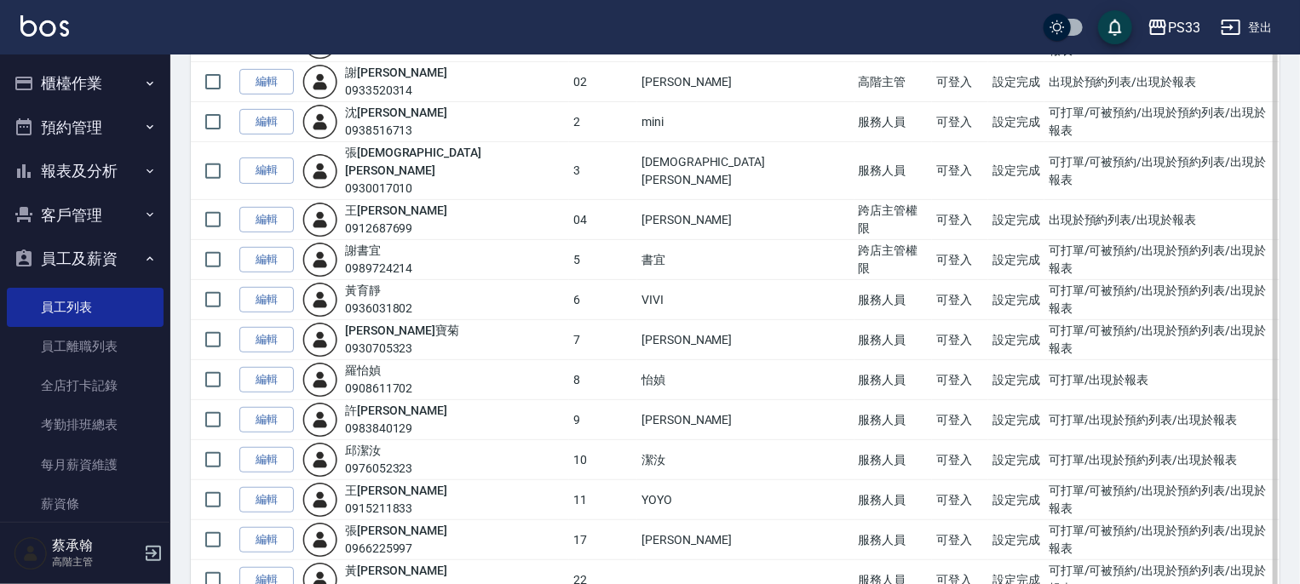
scroll to position [426, 0]
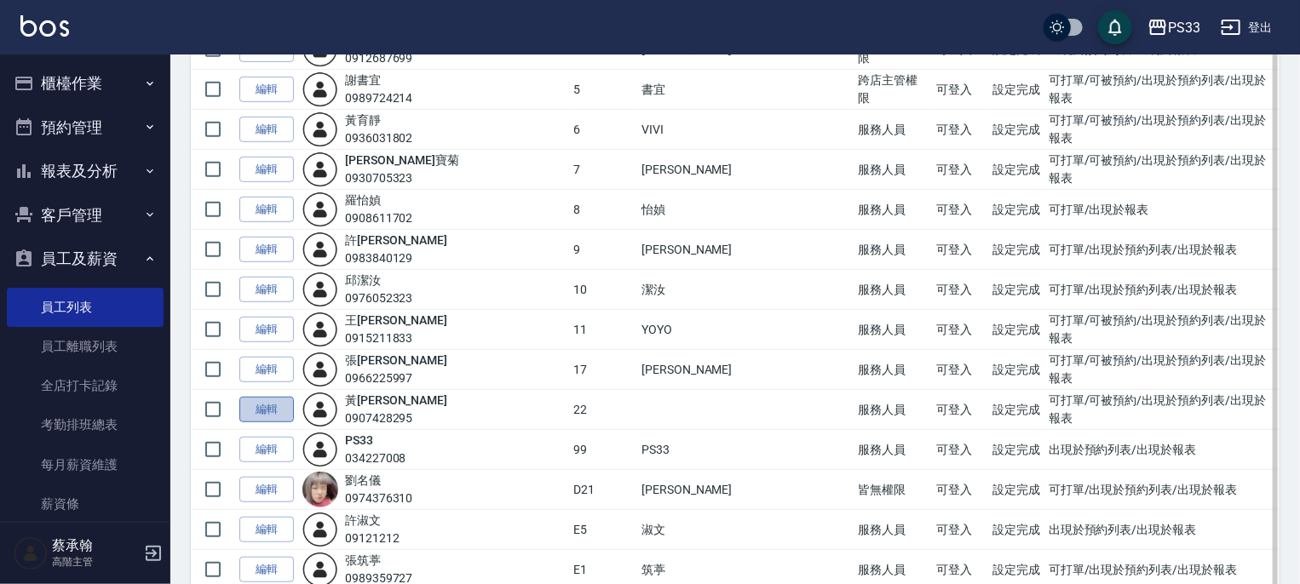
click at [262, 397] on link "編輯" at bounding box center [266, 410] width 55 height 26
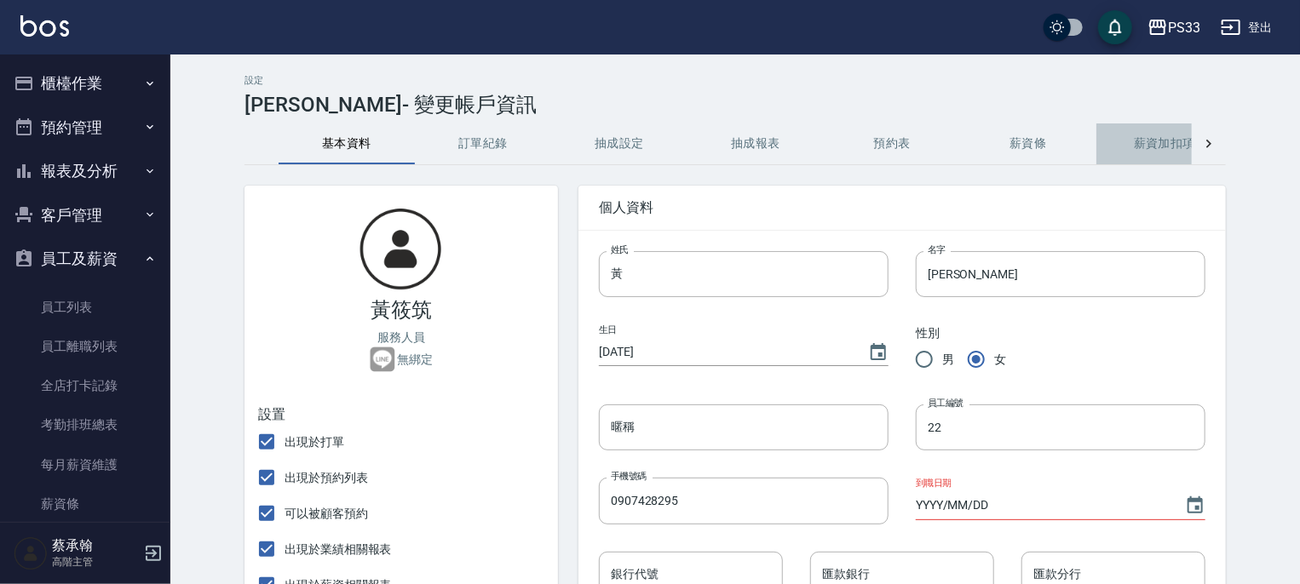
click at [1165, 147] on button "薪資加扣項" at bounding box center [1164, 144] width 136 height 41
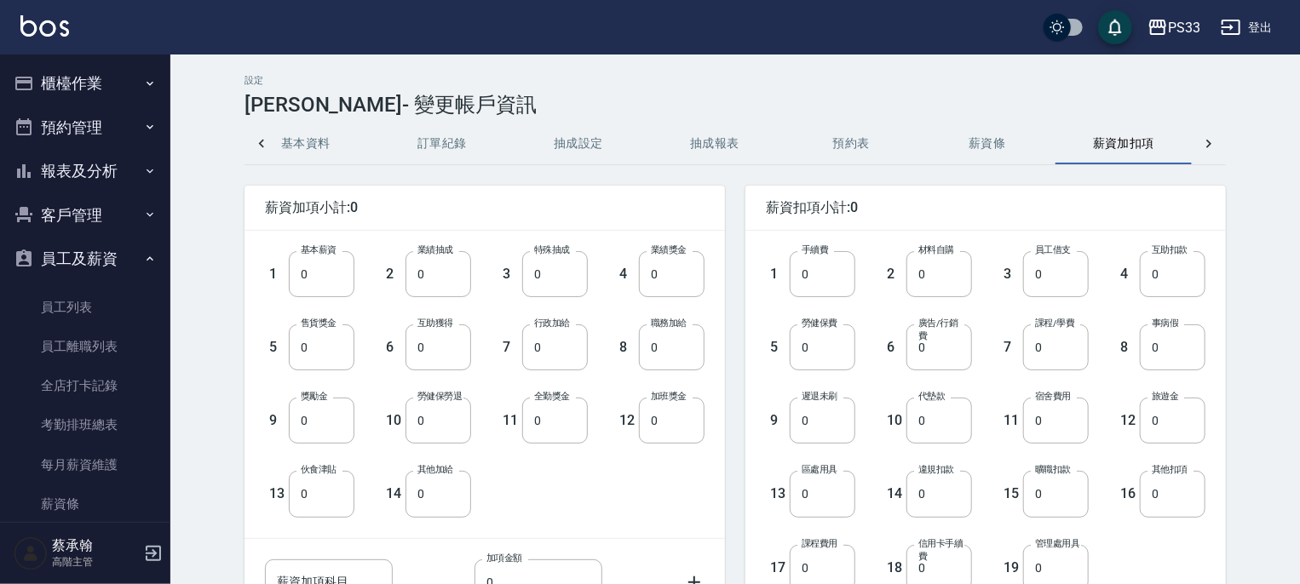
scroll to position [0, 41]
click at [319, 285] on input "0" at bounding box center [322, 274] width 66 height 46
click at [304, 278] on input "028590" at bounding box center [322, 274] width 66 height 46
type input "28590"
click at [824, 355] on input "0" at bounding box center [823, 348] width 66 height 46
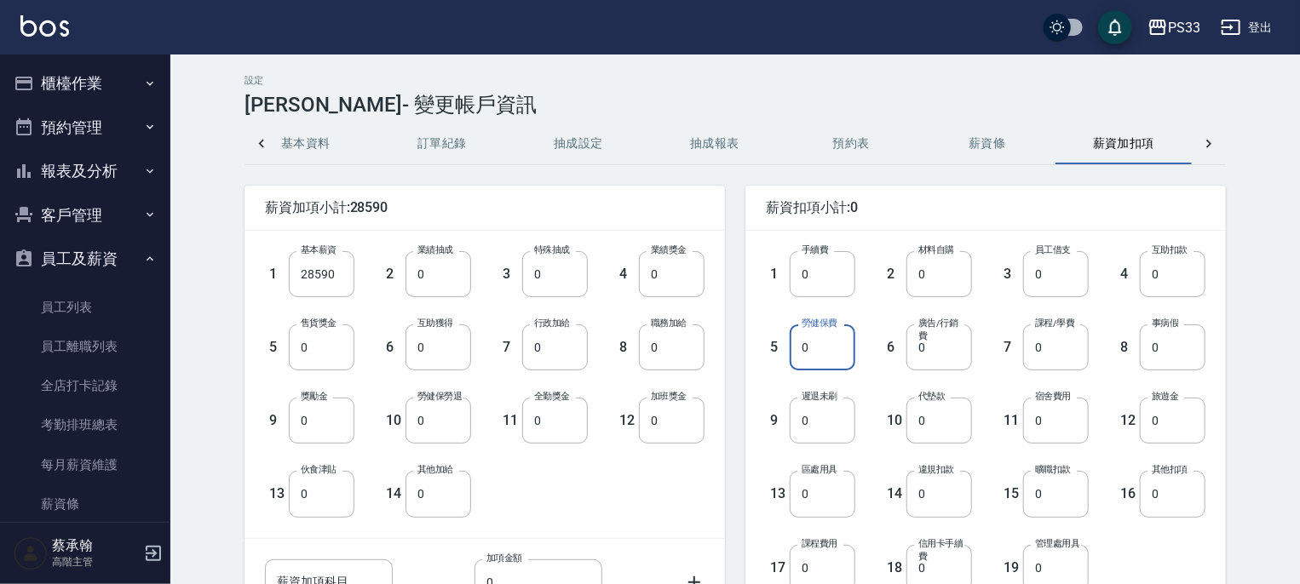
drag, startPoint x: 811, startPoint y: 347, endPoint x: 778, endPoint y: 347, distance: 33.2
click at [778, 347] on div "5 勞健保費 0 勞健保費" at bounding box center [797, 333] width 117 height 73
type input "1158"
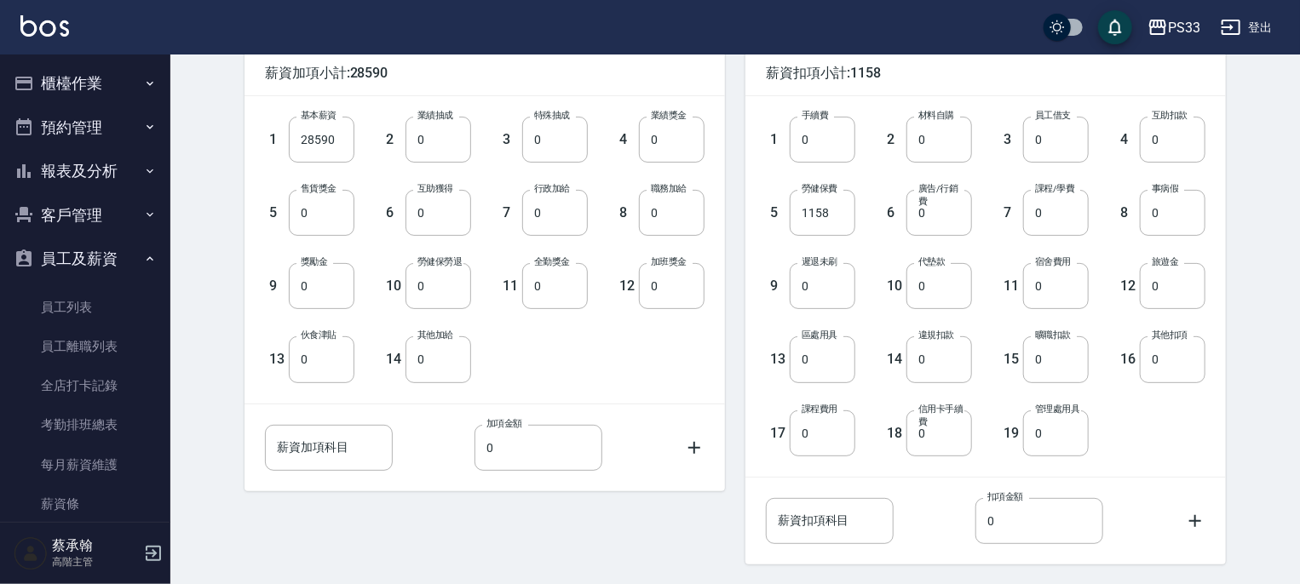
scroll to position [204, 0]
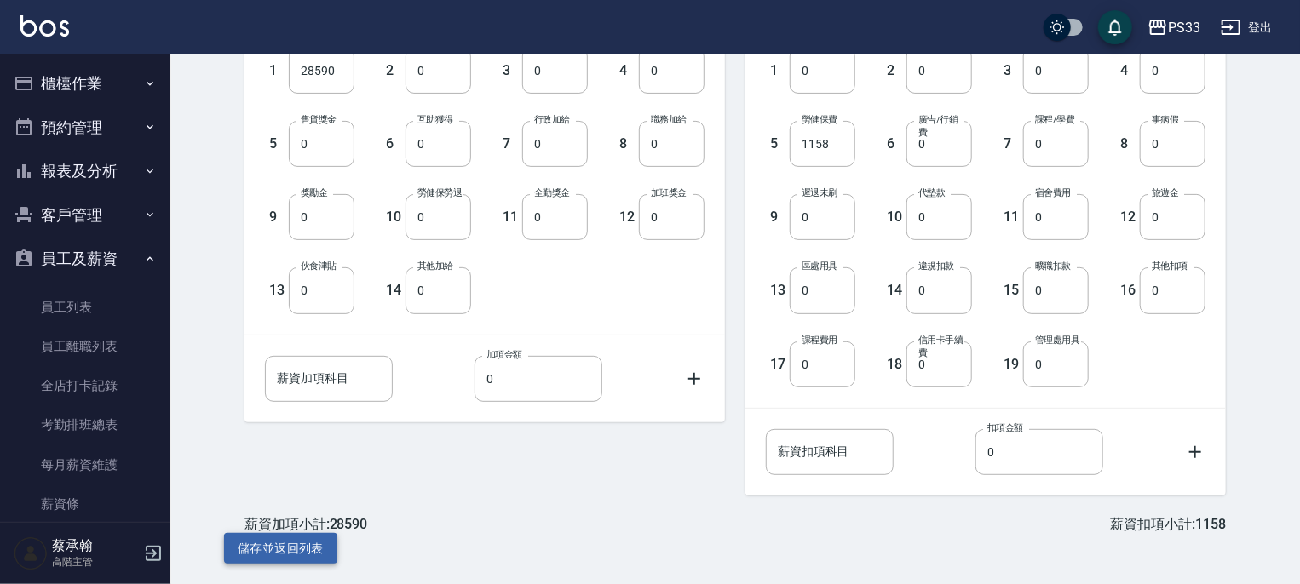
click at [302, 544] on button "儲存並返回列表" at bounding box center [280, 549] width 113 height 32
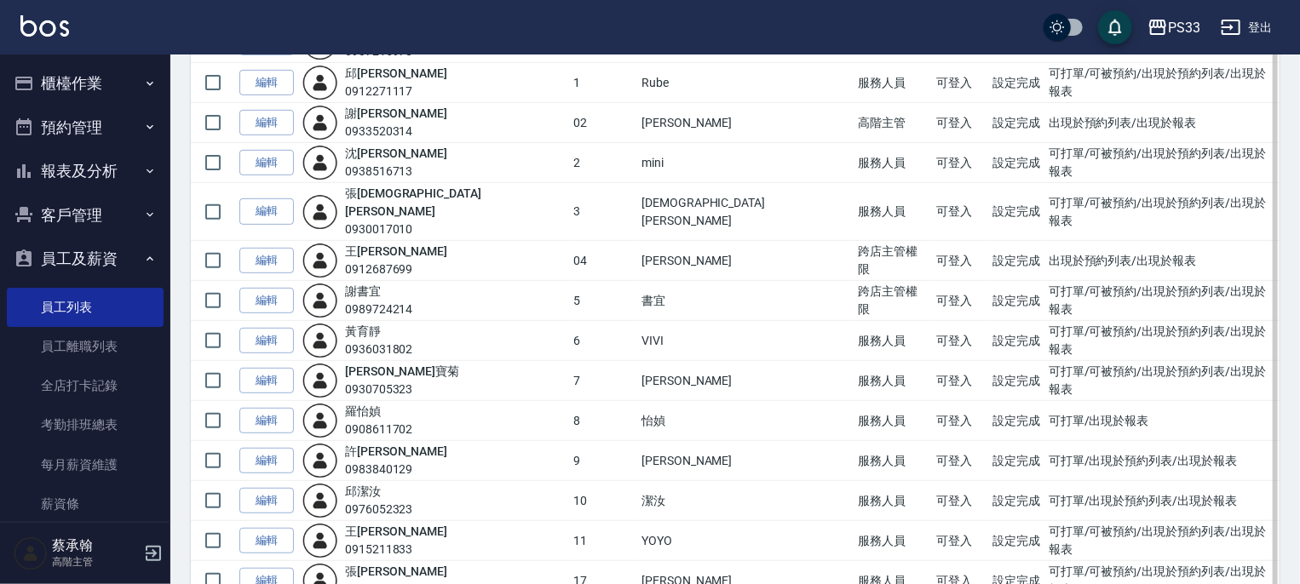
scroll to position [256, 0]
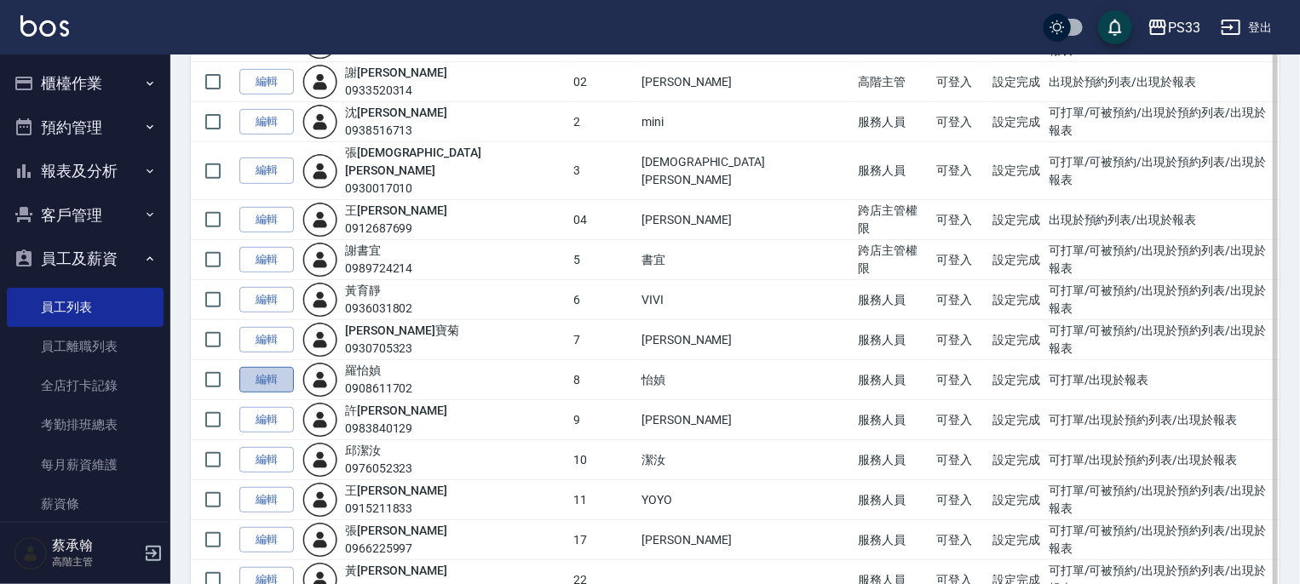
click at [259, 367] on link "編輯" at bounding box center [266, 380] width 55 height 26
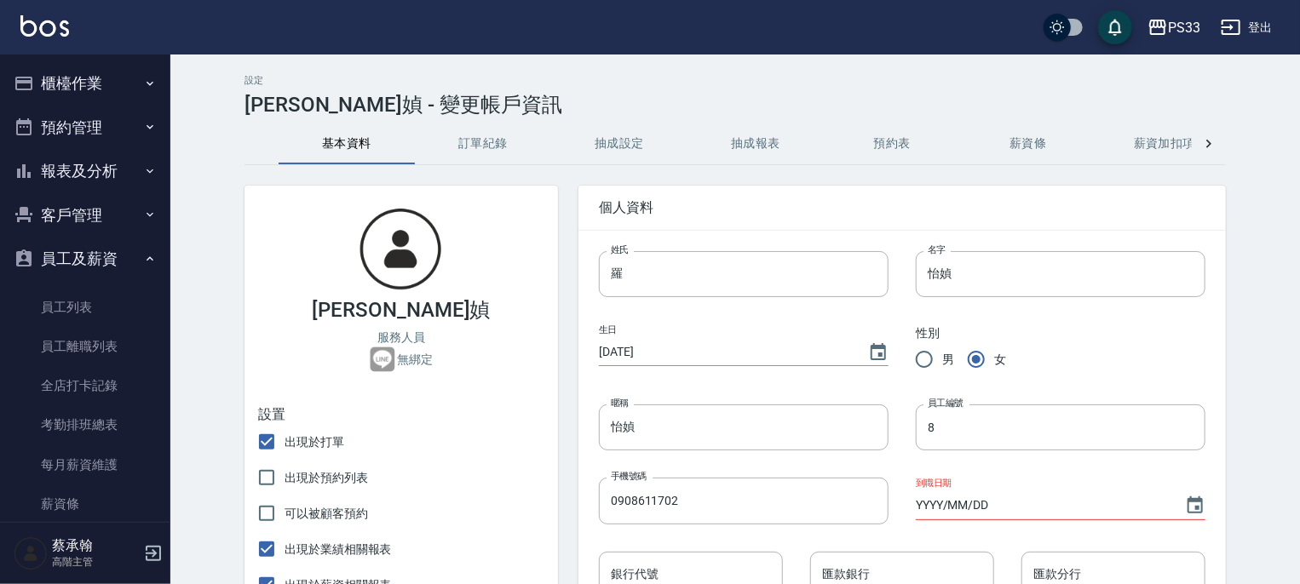
click at [1166, 147] on button "薪資加扣項" at bounding box center [1164, 144] width 136 height 41
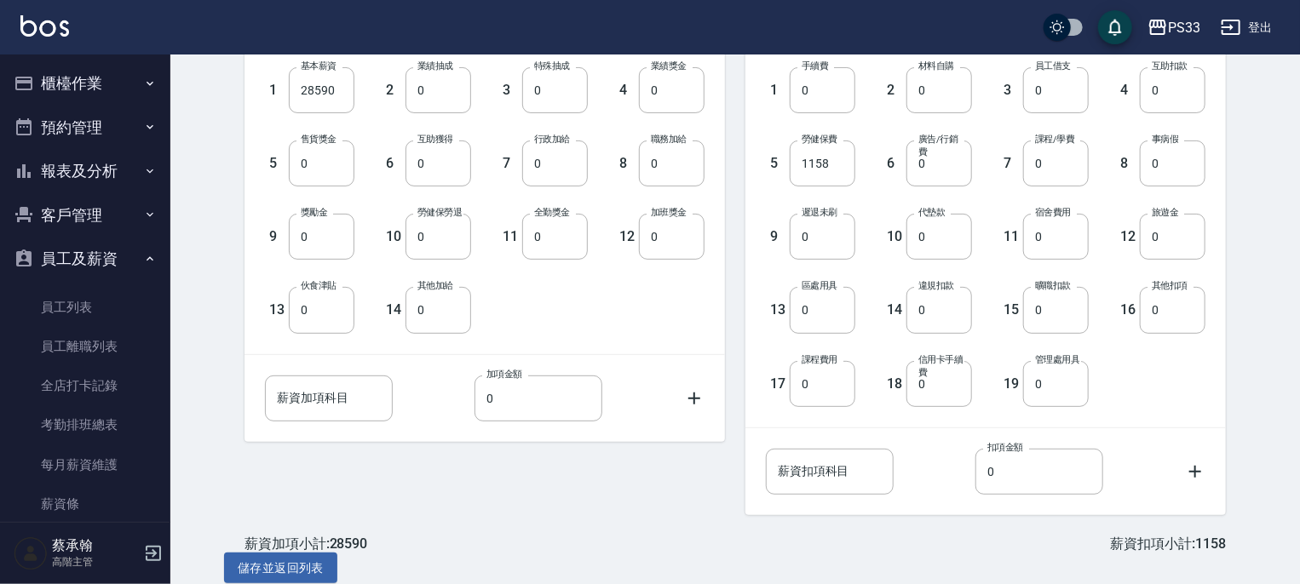
scroll to position [204, 0]
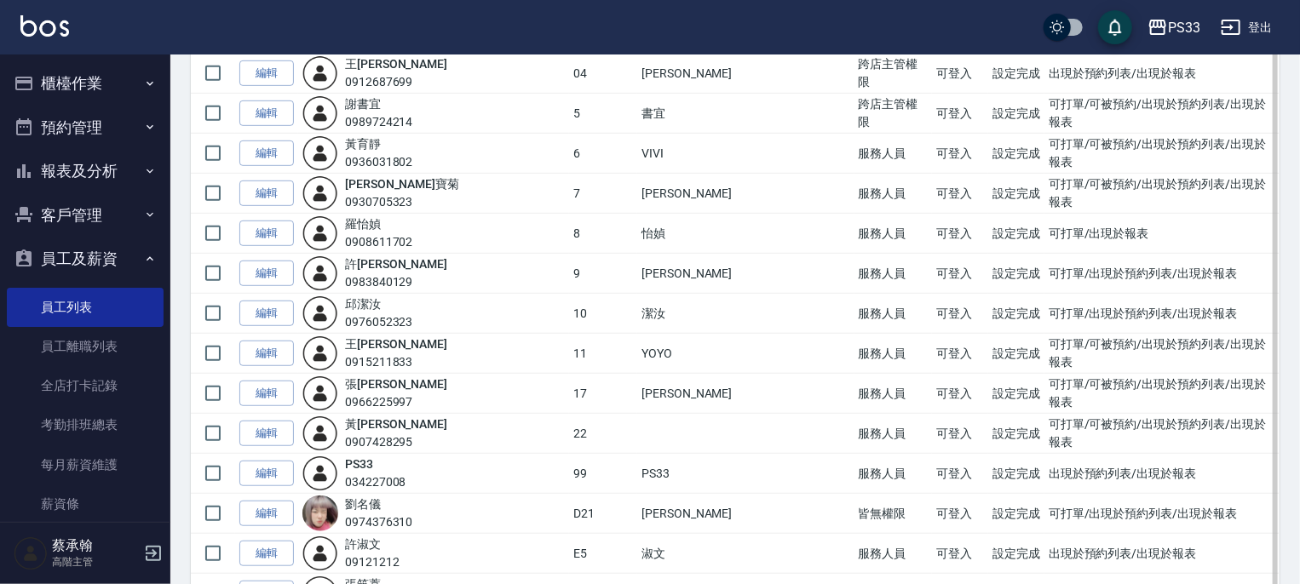
scroll to position [341, 0]
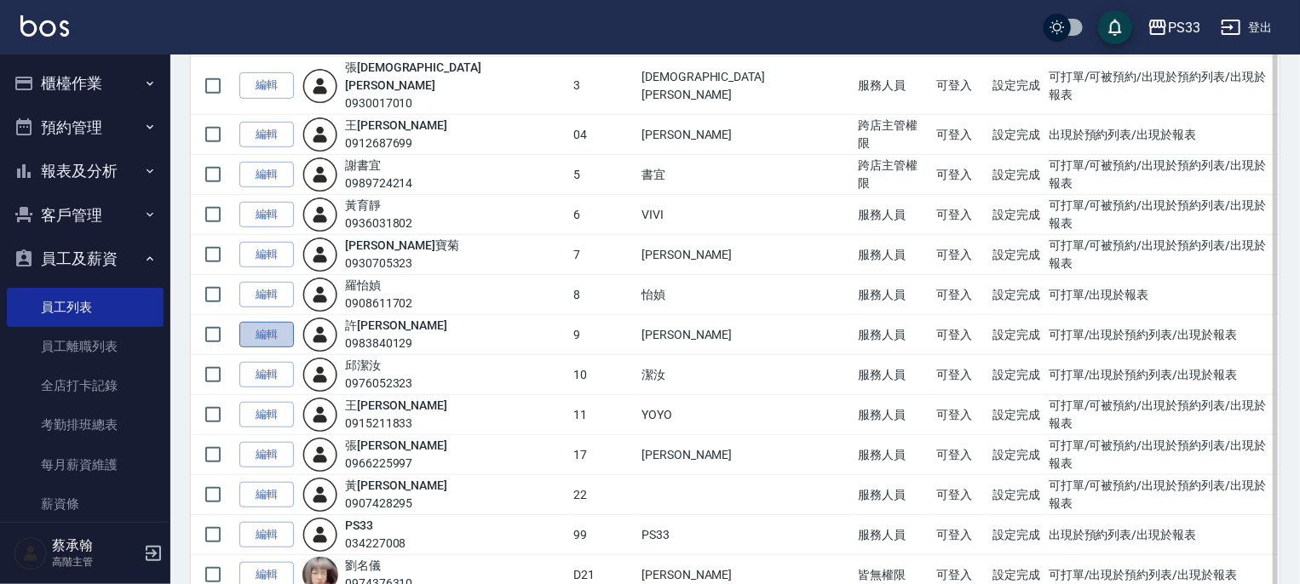
click at [260, 322] on link "編輯" at bounding box center [266, 335] width 55 height 26
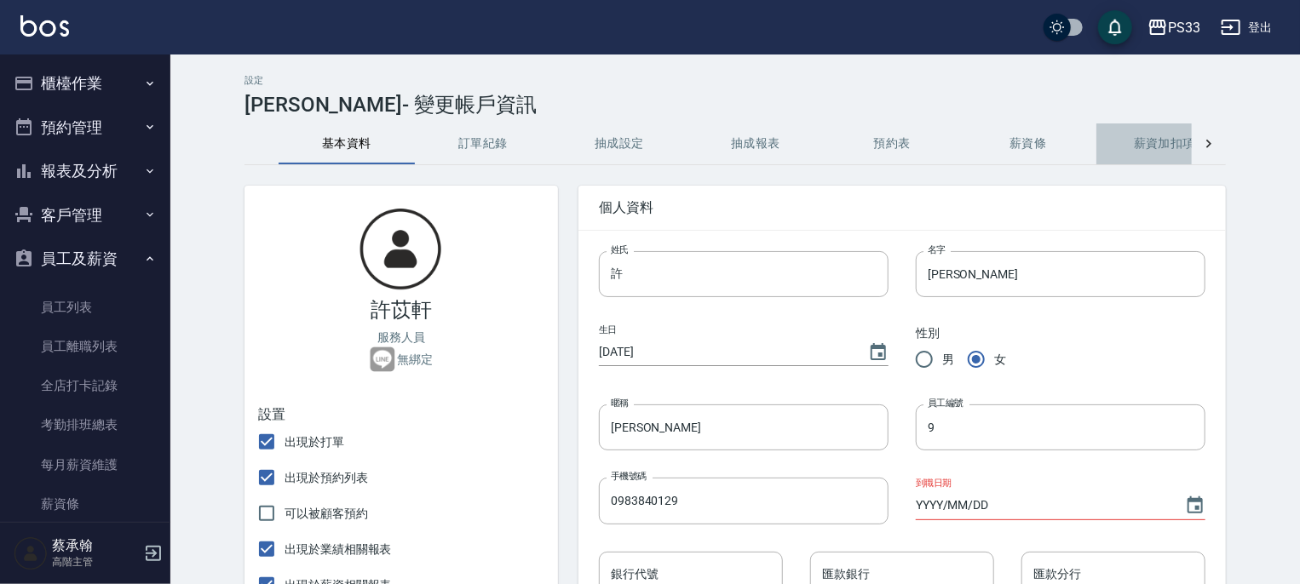
click at [1155, 137] on button "薪資加扣項" at bounding box center [1164, 144] width 136 height 41
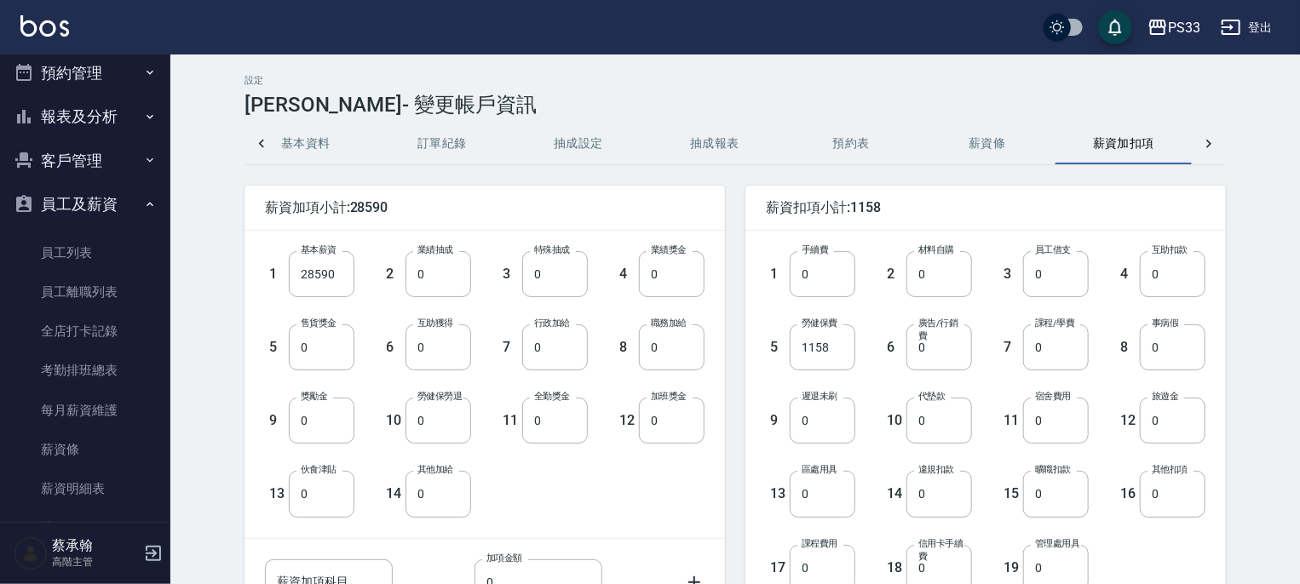
scroll to position [170, 0]
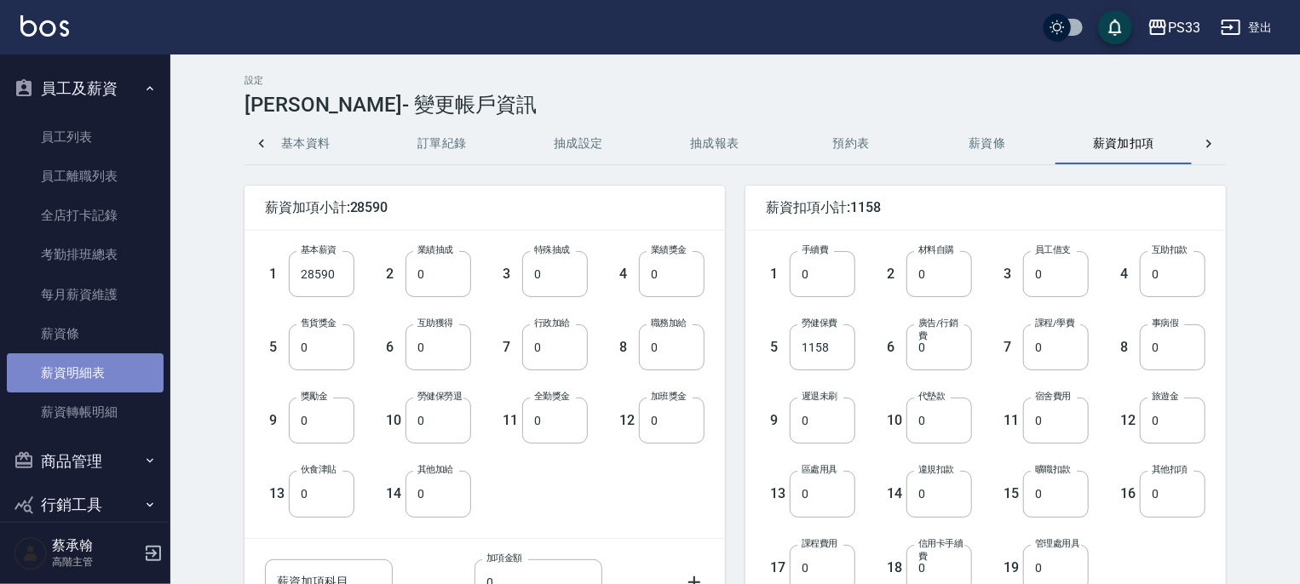
click at [92, 373] on link "薪資明細表" at bounding box center [85, 373] width 157 height 39
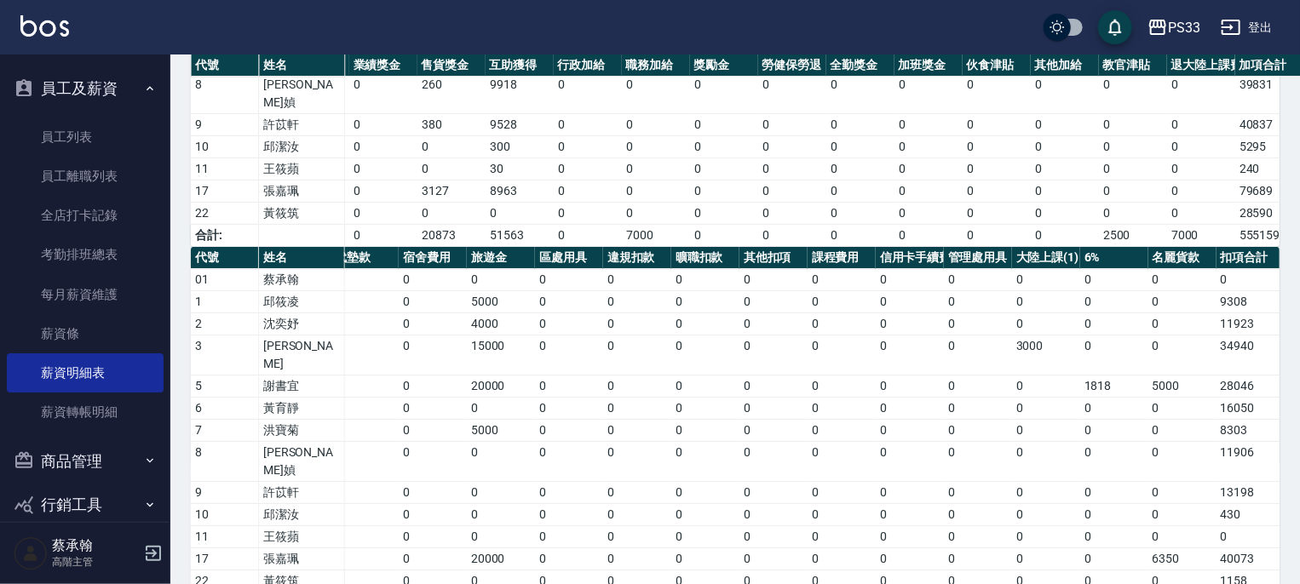
scroll to position [0, 716]
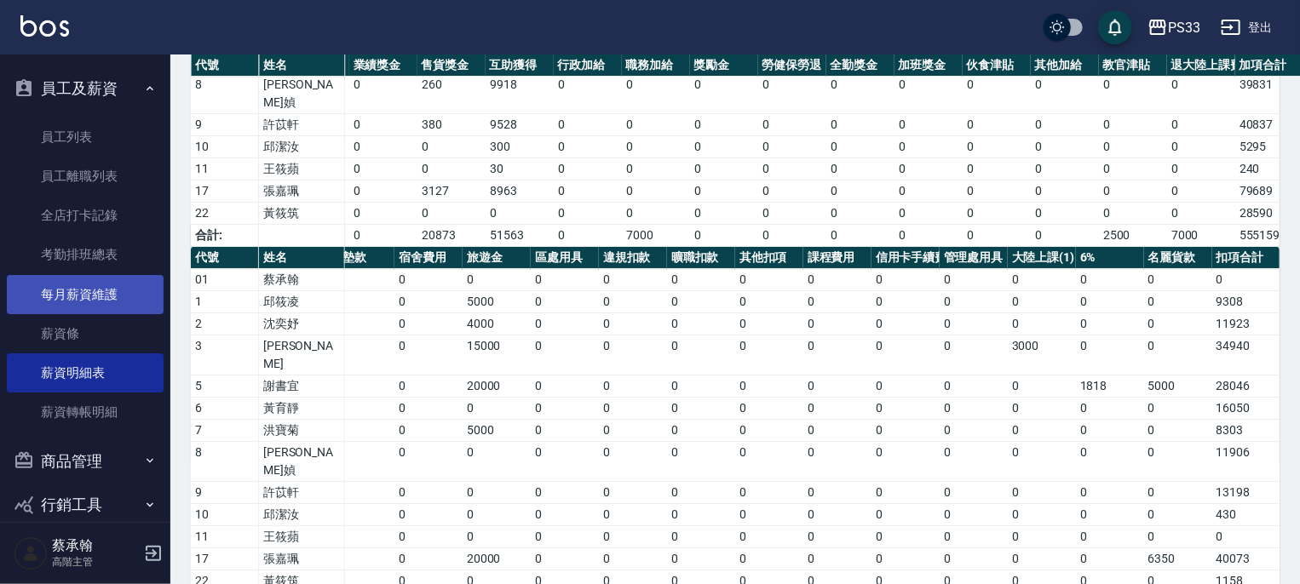
click at [100, 296] on link "每月薪資維護" at bounding box center [85, 294] width 157 height 39
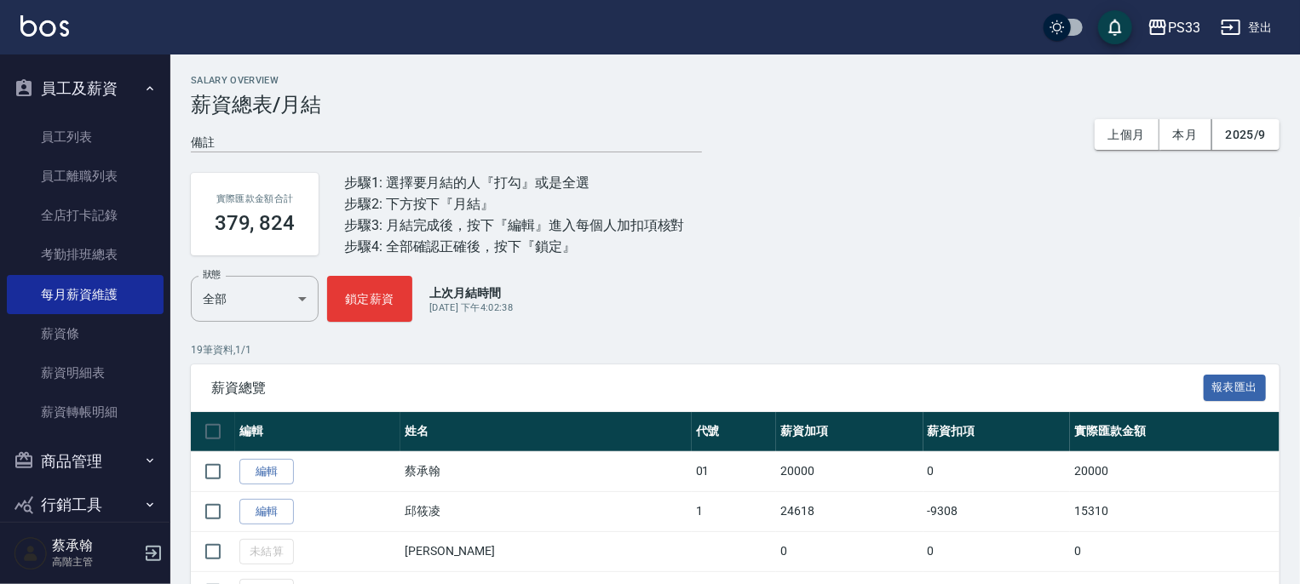
click at [86, 90] on button "員工及薪資" at bounding box center [85, 88] width 157 height 44
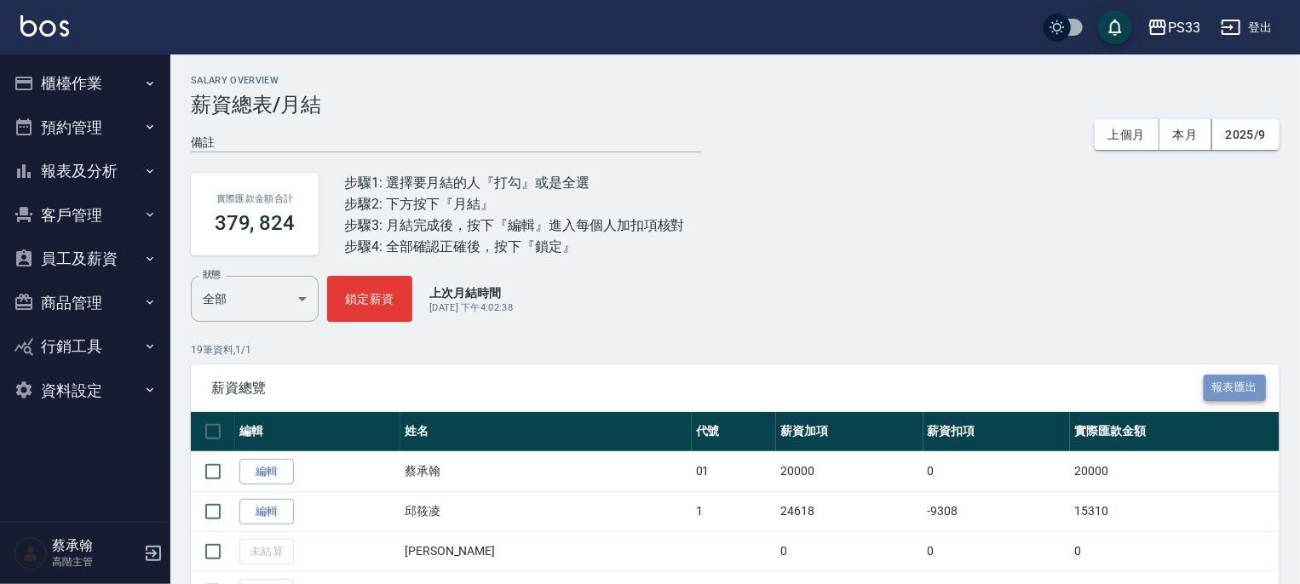
click at [1212, 393] on button "報表匯出" at bounding box center [1235, 388] width 63 height 26
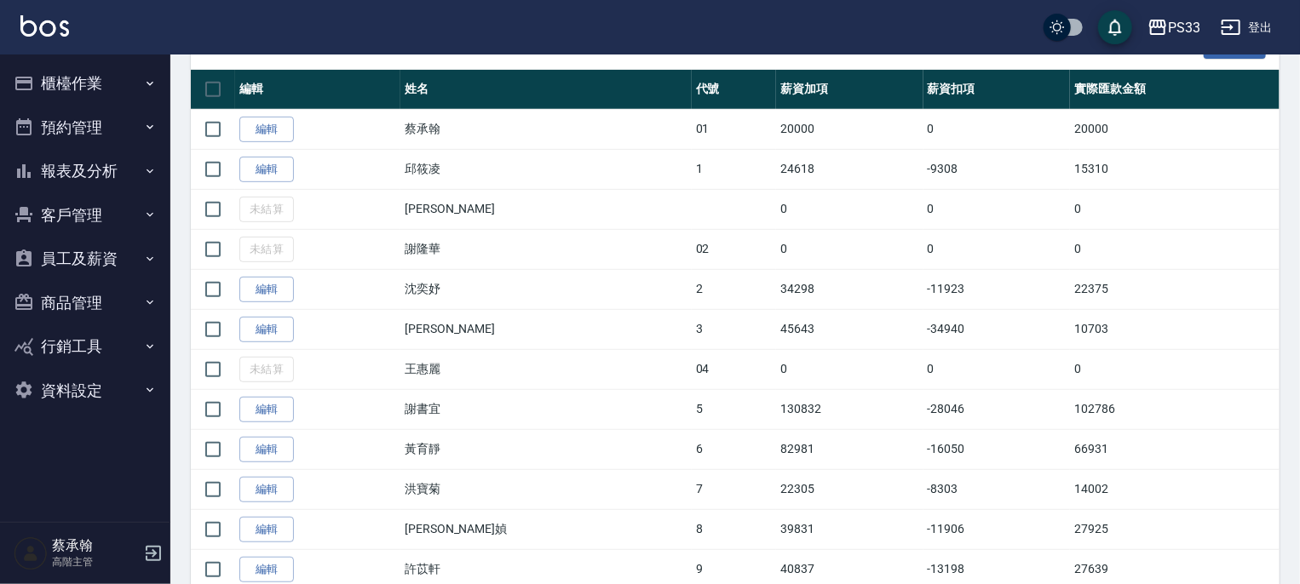
scroll to position [426, 0]
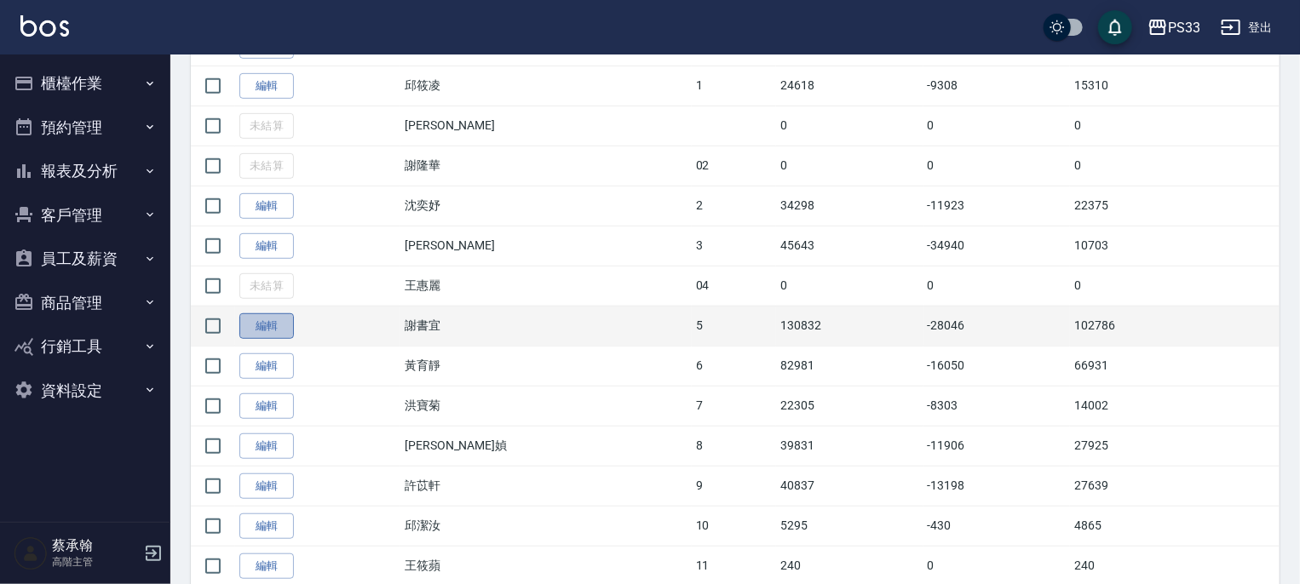
click at [267, 328] on link "編輯" at bounding box center [266, 327] width 55 height 26
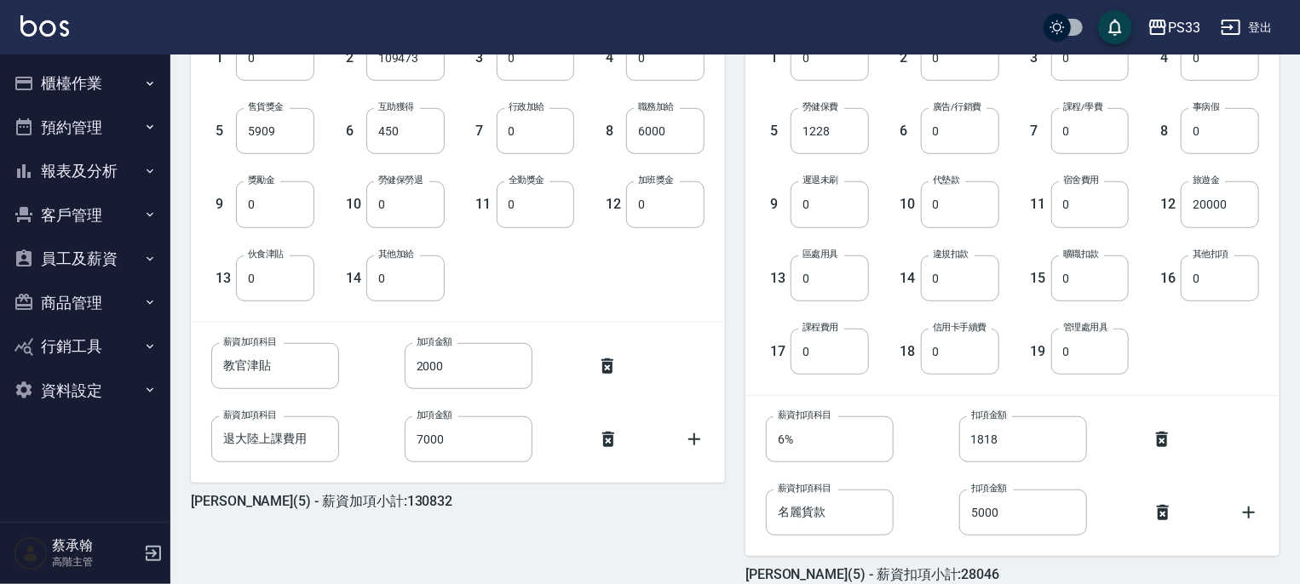
scroll to position [595, 0]
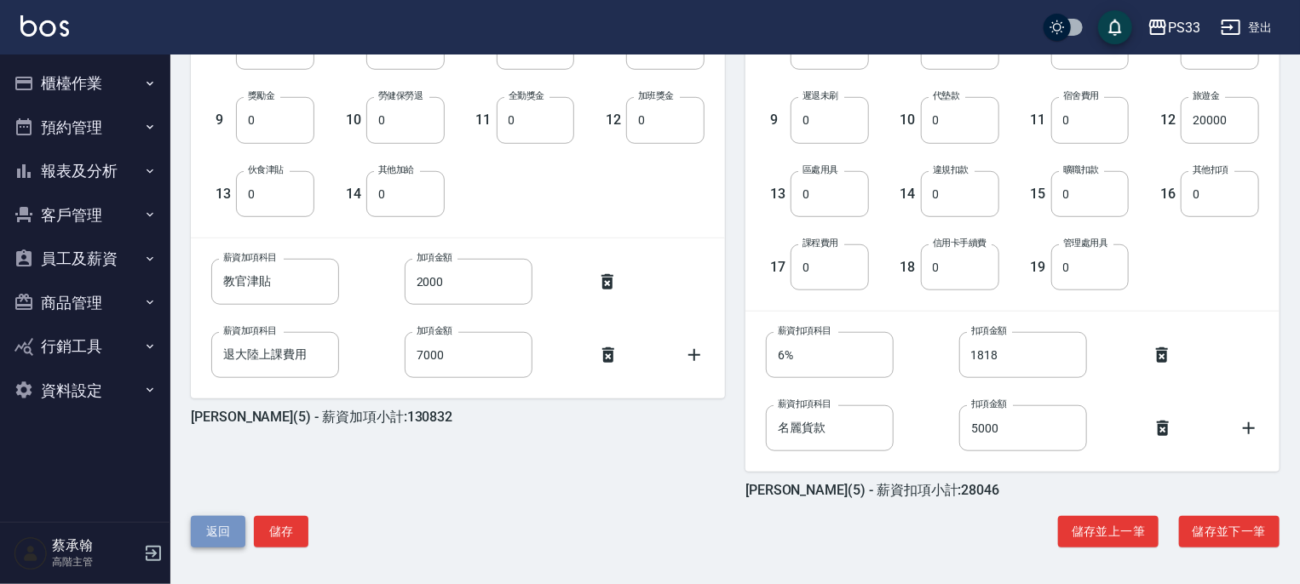
click at [216, 529] on button "返回" at bounding box center [218, 532] width 55 height 32
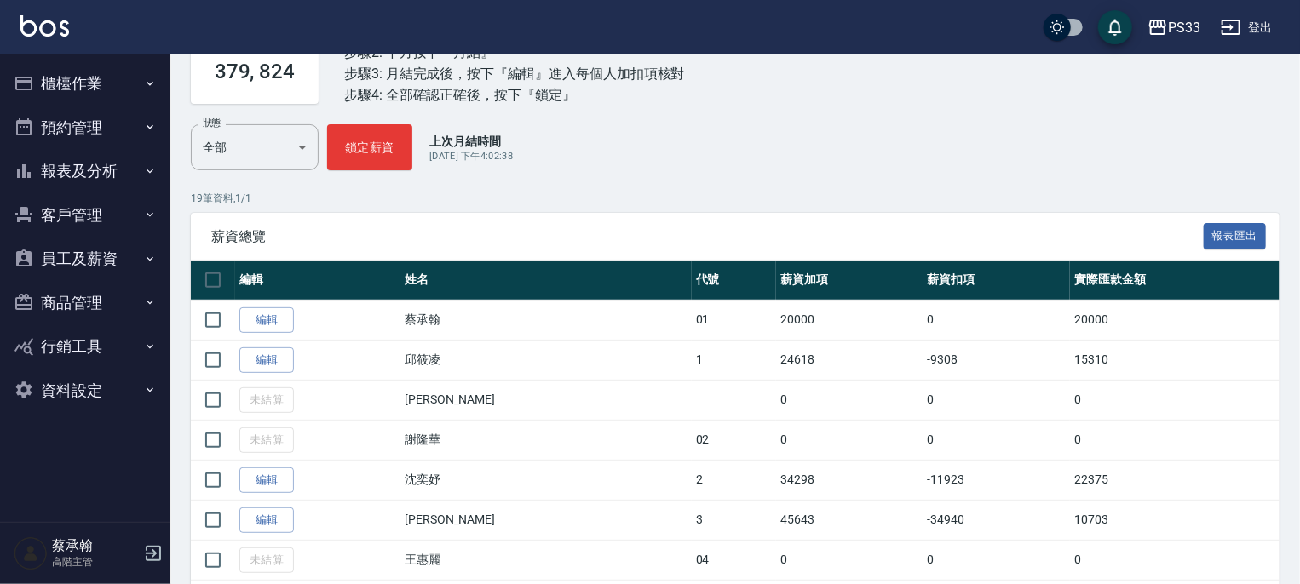
scroll to position [426, 0]
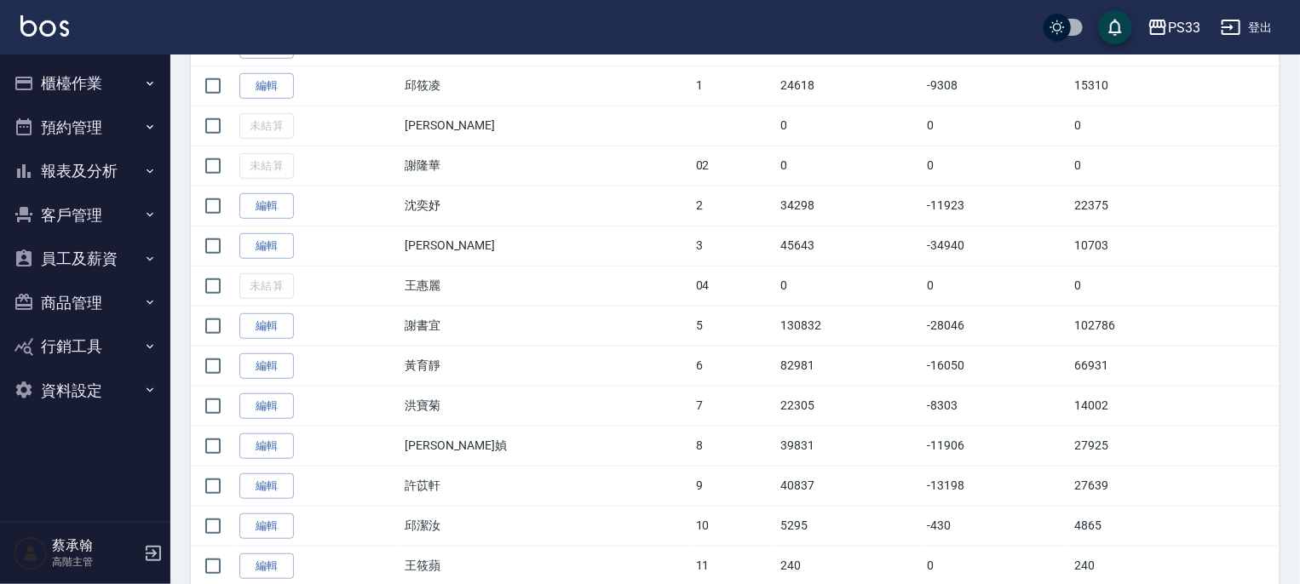
click at [105, 161] on button "報表及分析" at bounding box center [85, 171] width 157 height 44
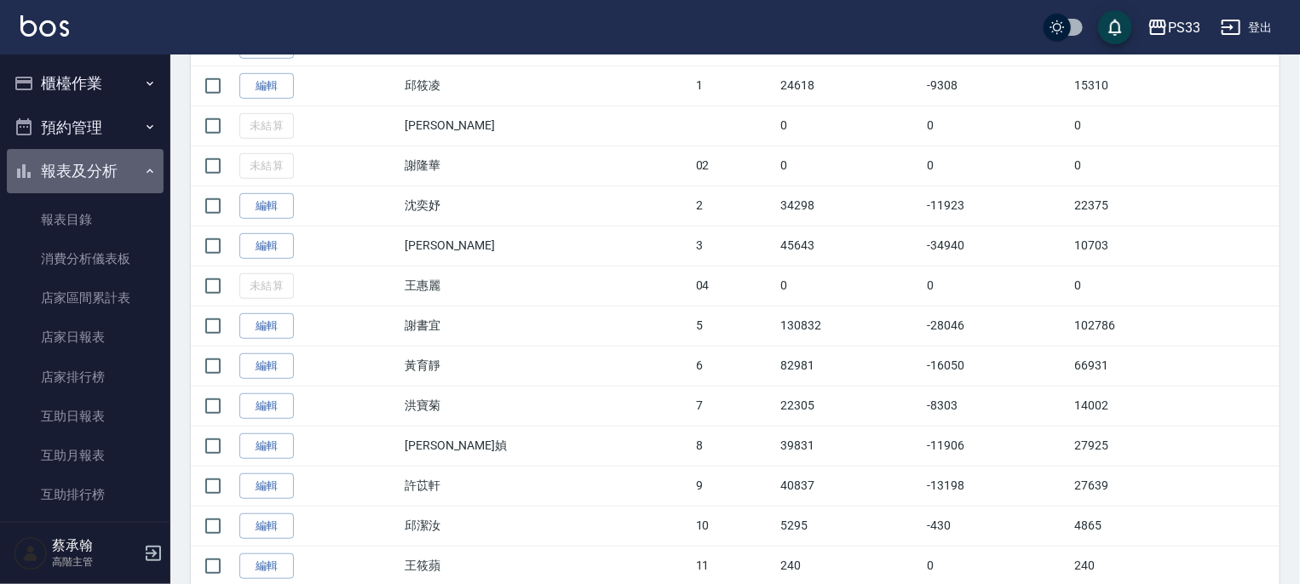
click at [86, 175] on button "報表及分析" at bounding box center [85, 171] width 157 height 44
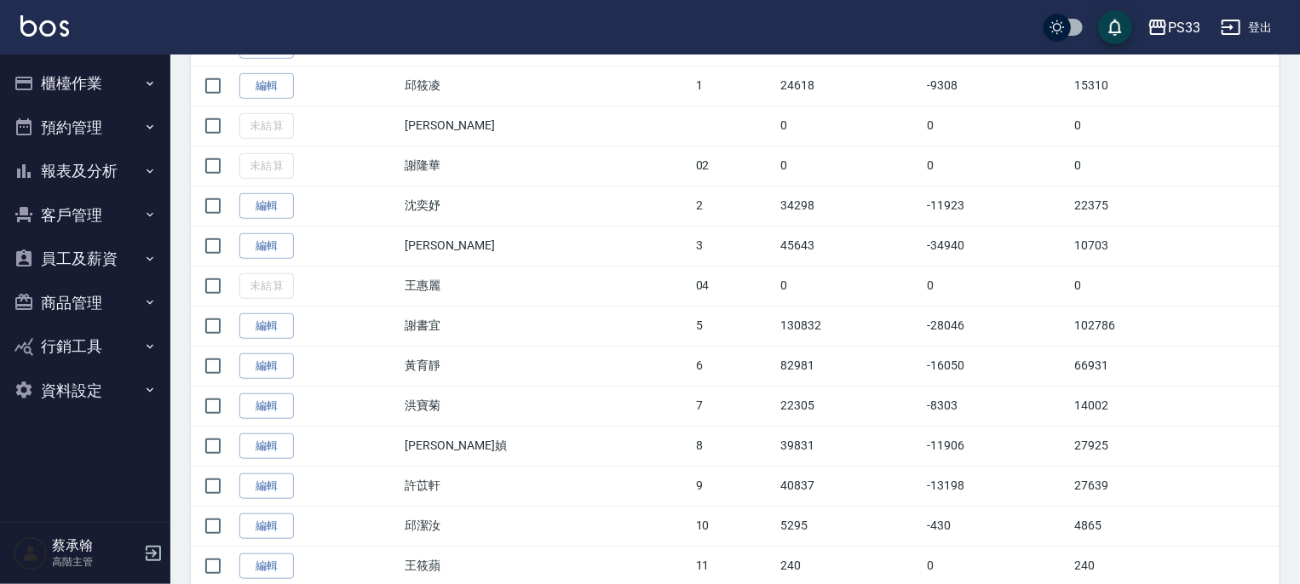
click at [88, 176] on button "報表及分析" at bounding box center [85, 171] width 157 height 44
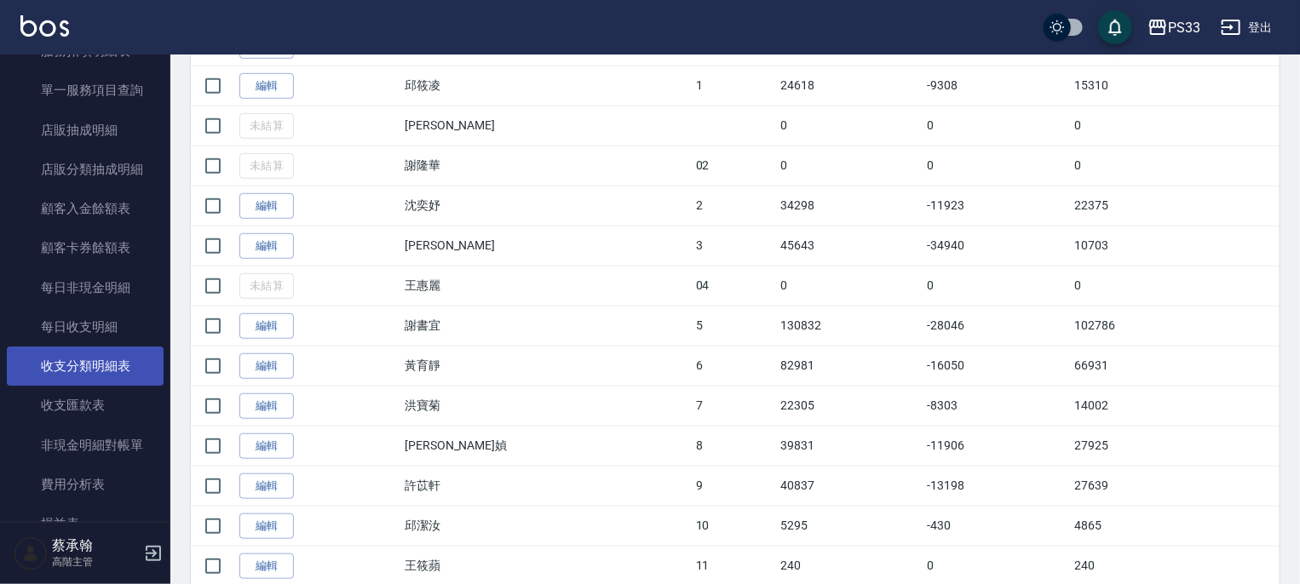
scroll to position [1278, 0]
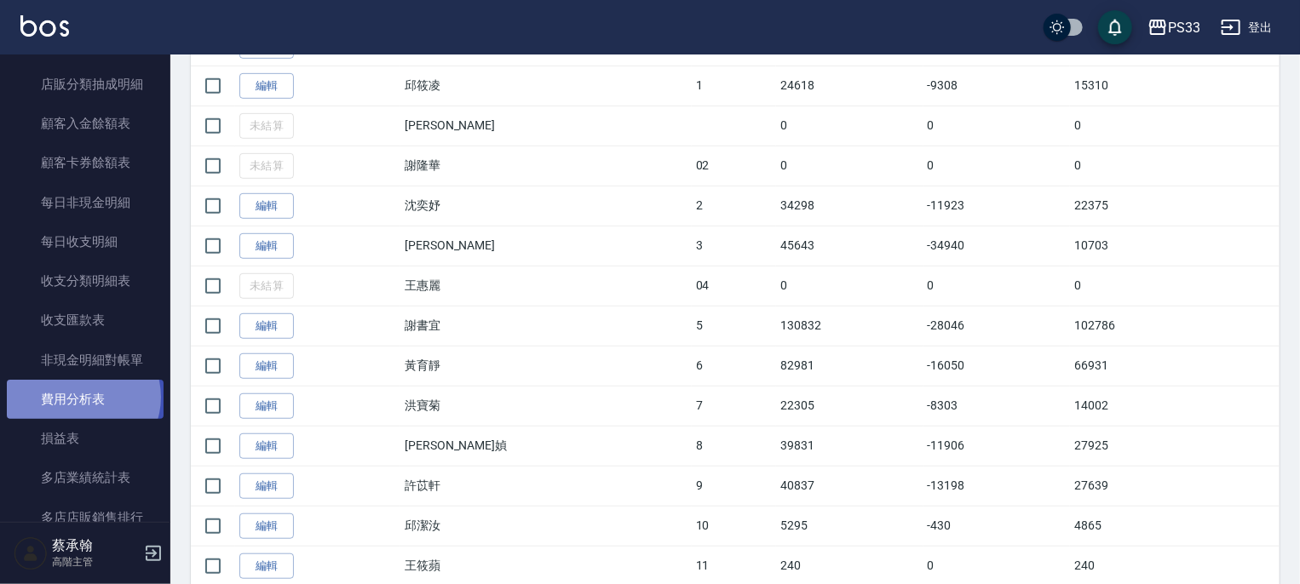
click at [82, 398] on link "費用分析表" at bounding box center [85, 399] width 157 height 39
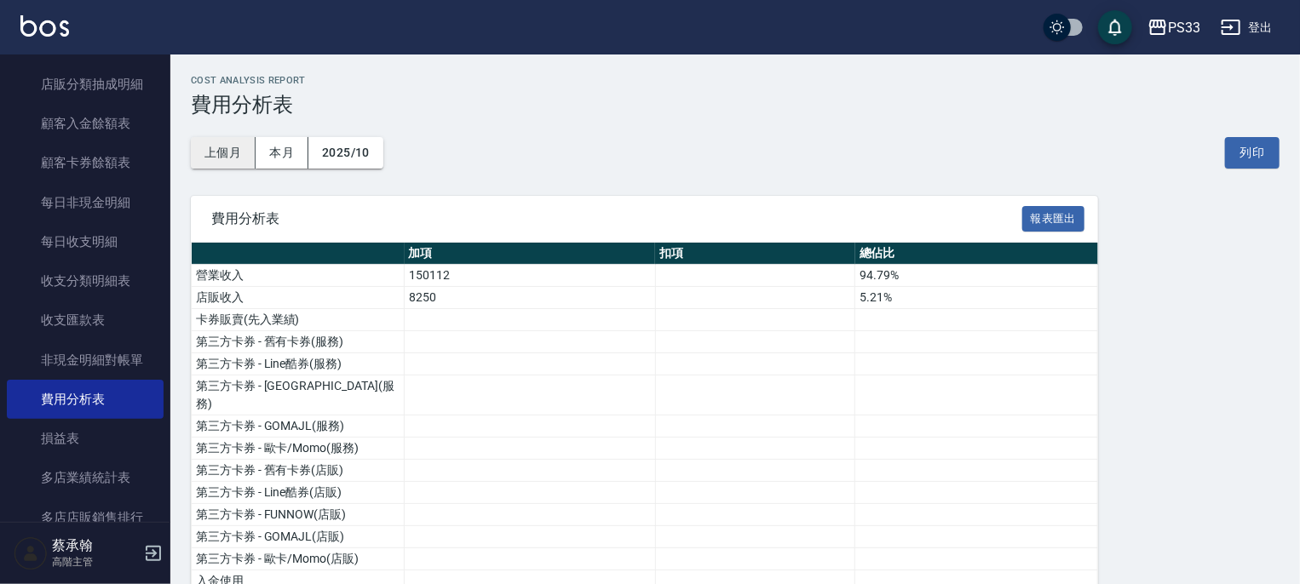
click at [226, 159] on button "上個月" at bounding box center [223, 153] width 65 height 32
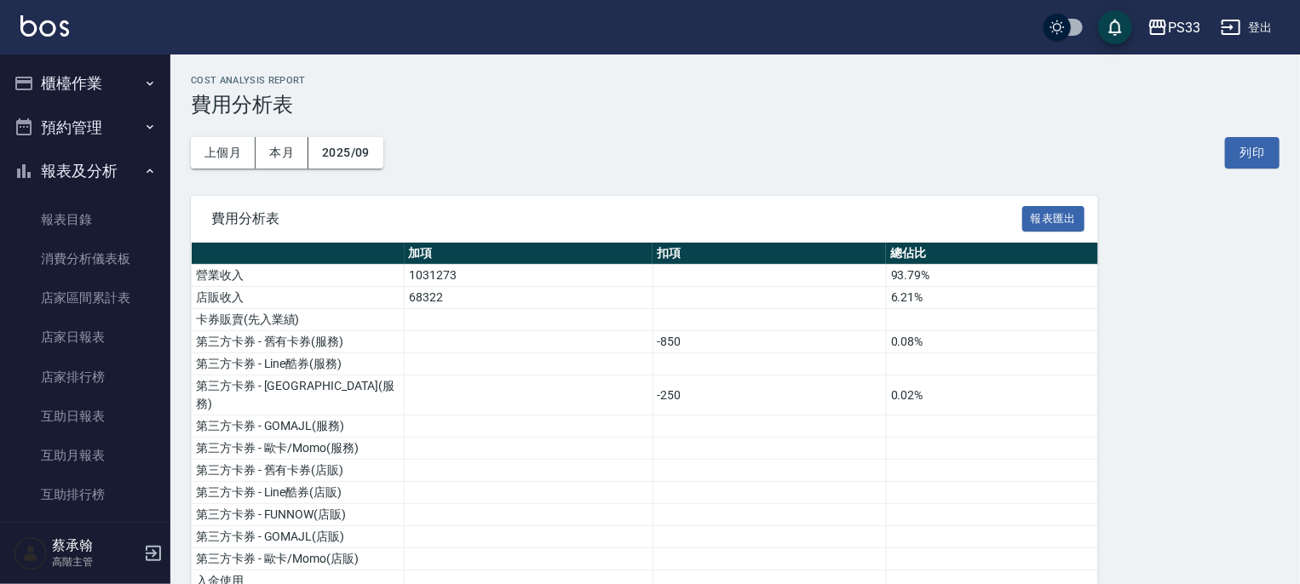
click at [78, 164] on button "報表及分析" at bounding box center [85, 171] width 157 height 44
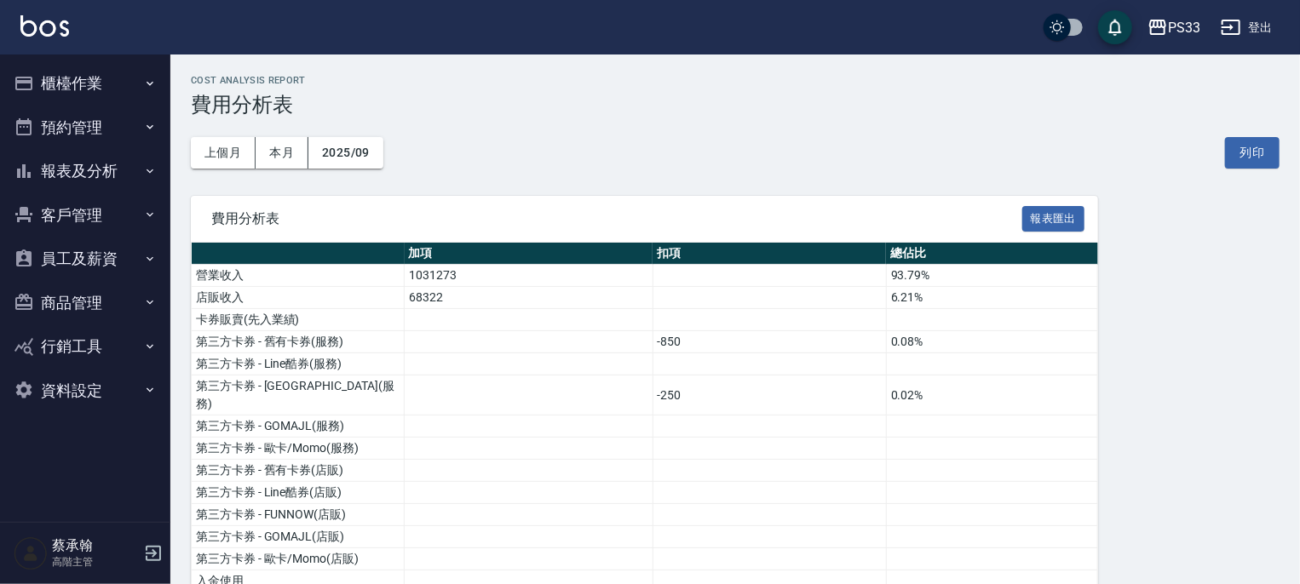
click at [63, 82] on button "櫃檯作業" at bounding box center [85, 83] width 157 height 44
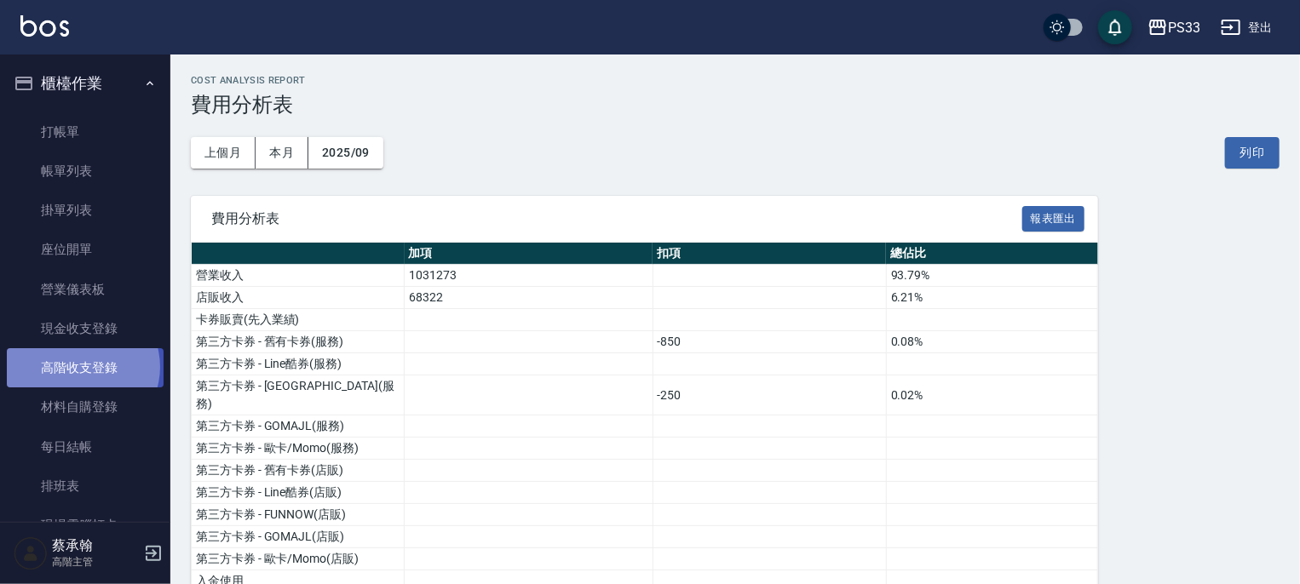
click at [82, 367] on link "高階收支登錄" at bounding box center [85, 367] width 157 height 39
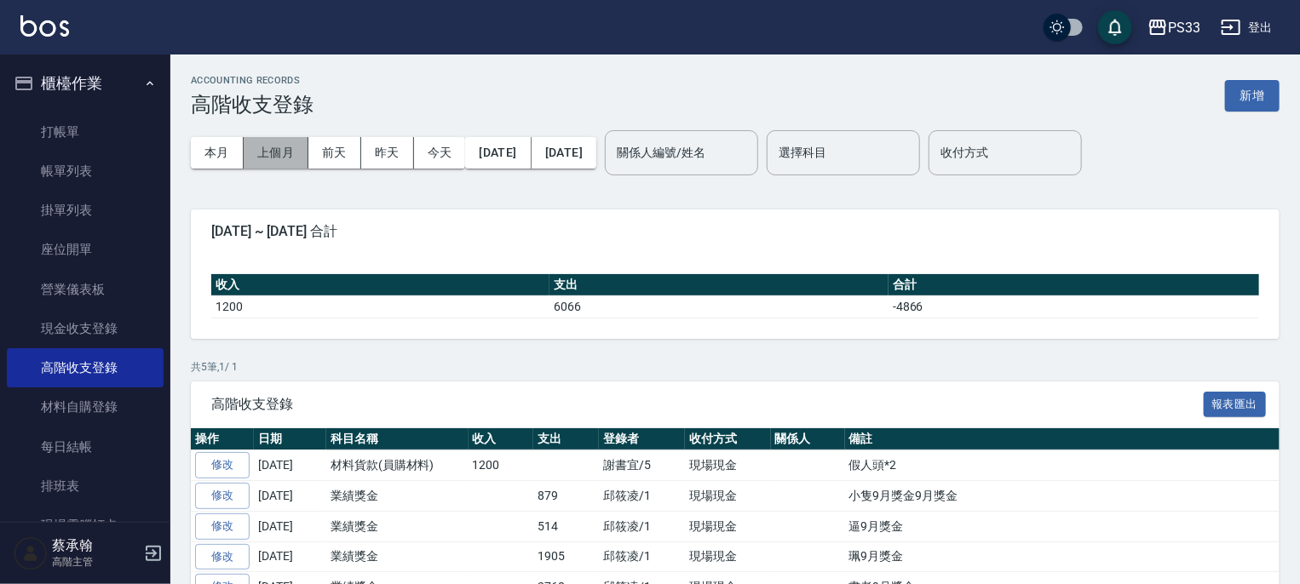
click at [274, 153] on button "上個月" at bounding box center [276, 153] width 65 height 32
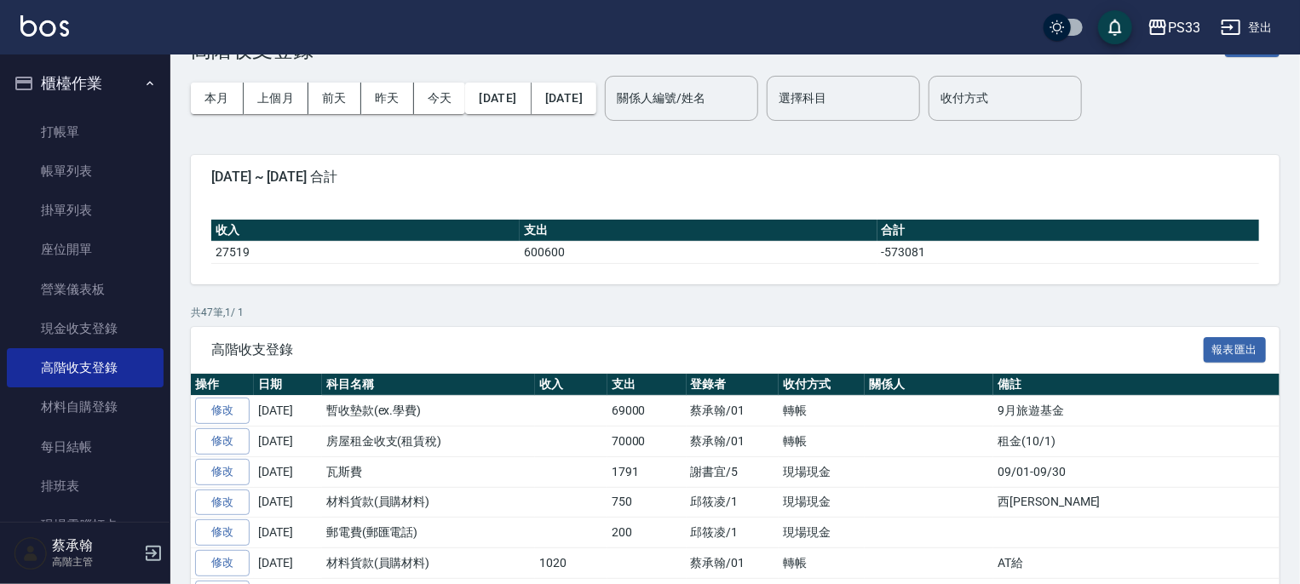
scroll to position [170, 0]
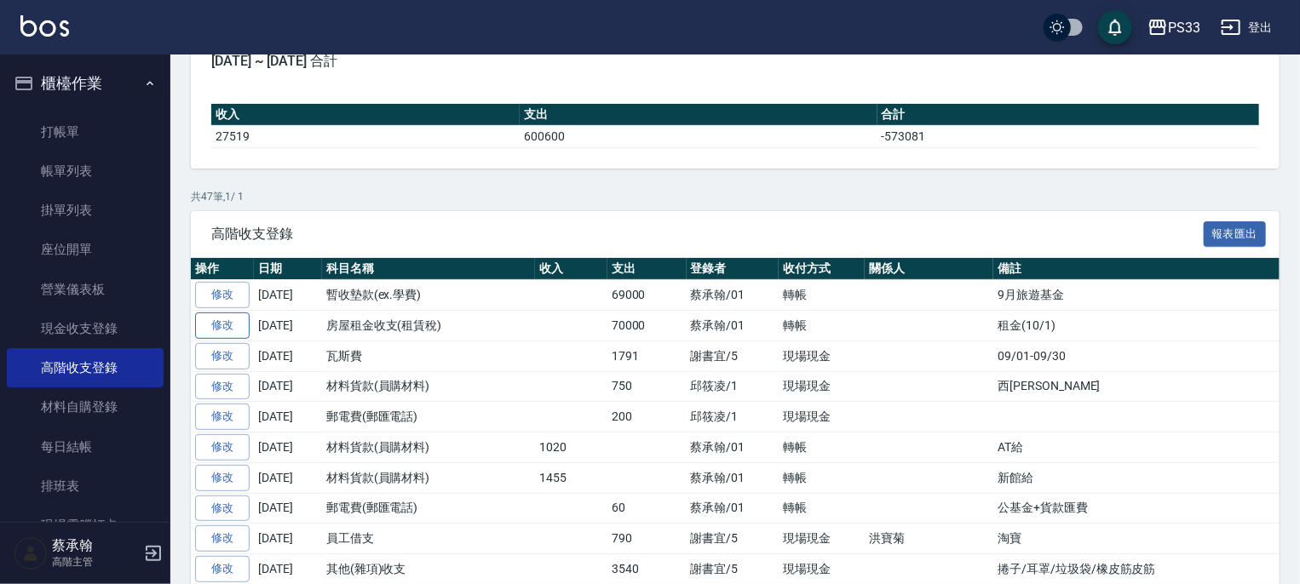
click at [221, 324] on link "修改" at bounding box center [222, 326] width 55 height 26
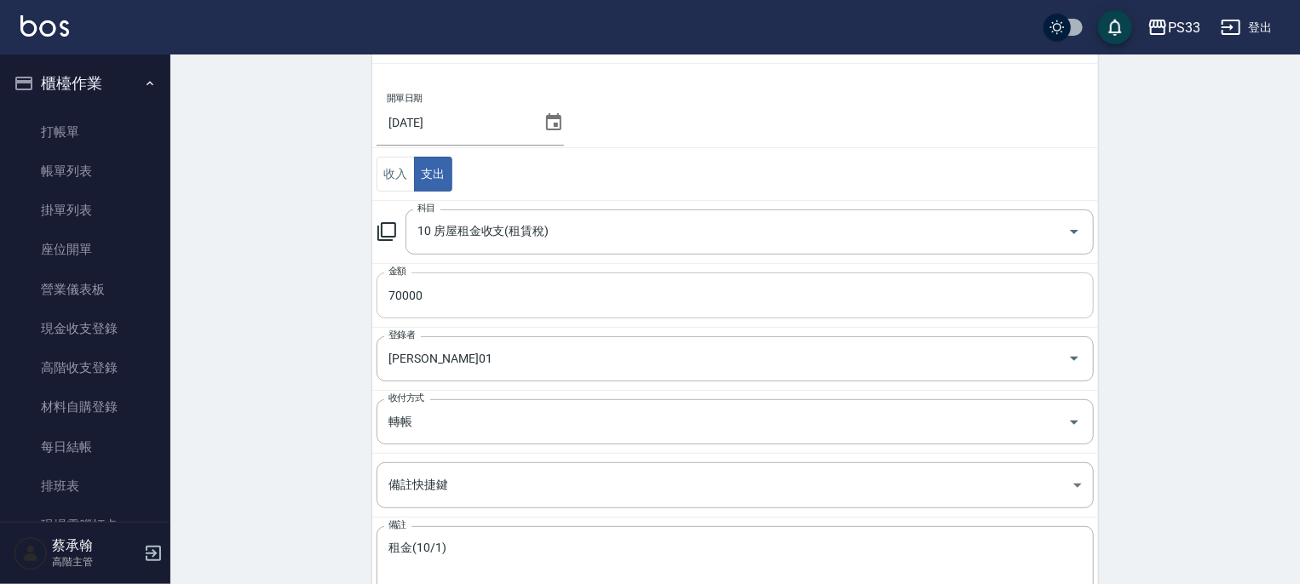
scroll to position [246, 0]
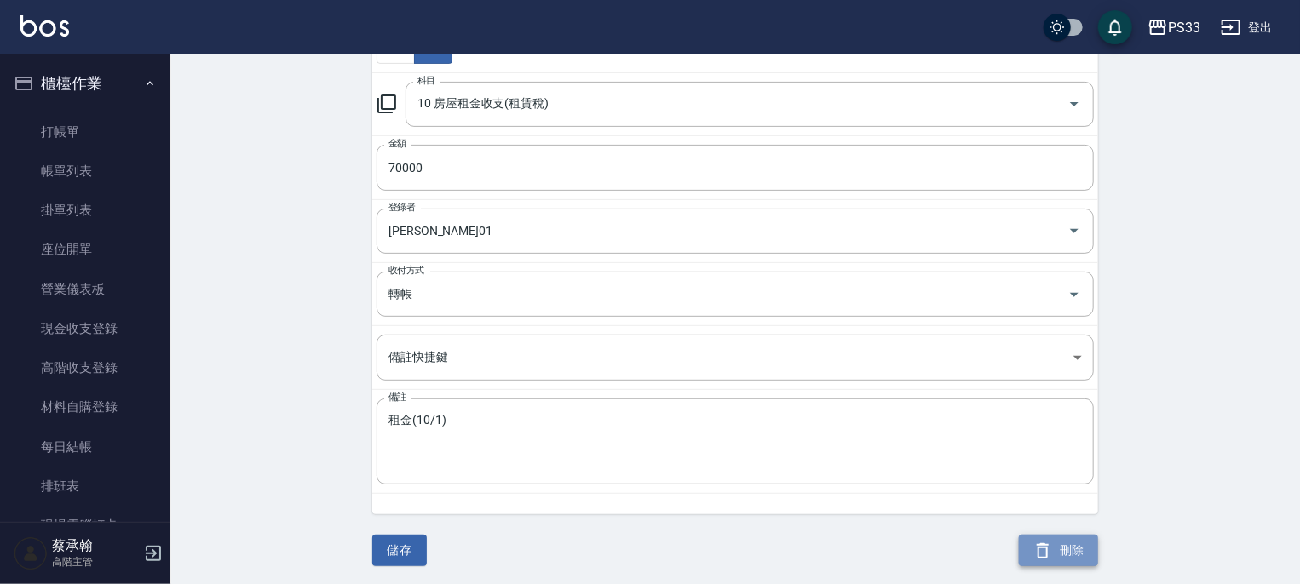
click at [1067, 543] on button "刪除" at bounding box center [1058, 551] width 79 height 32
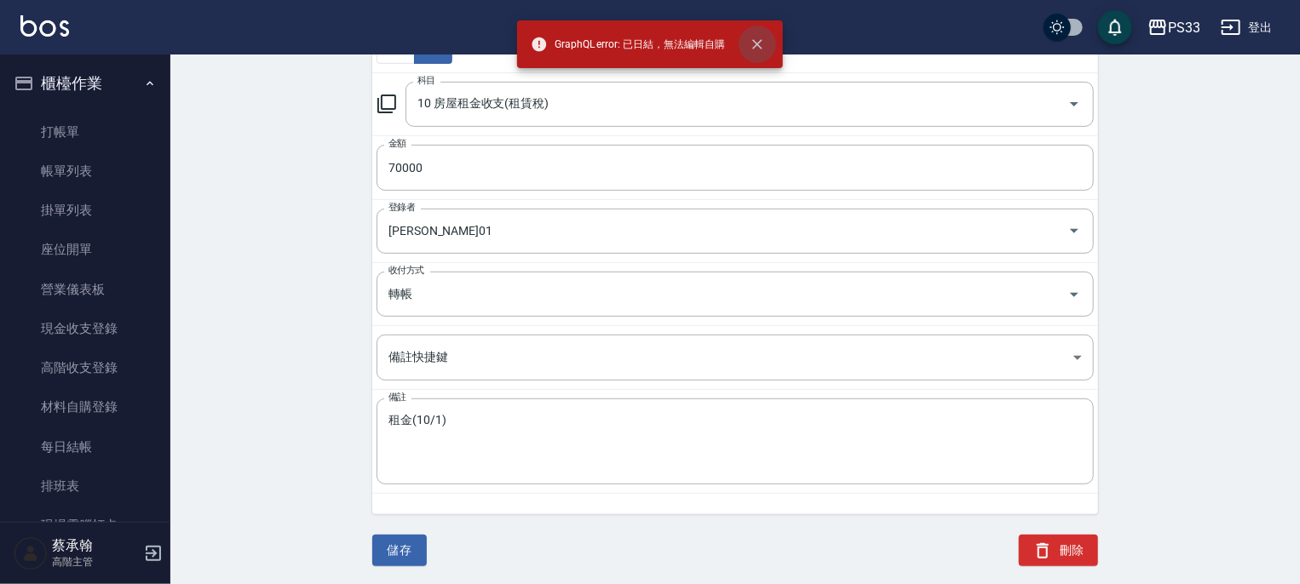
click at [755, 44] on icon "close" at bounding box center [757, 44] width 17 height 17
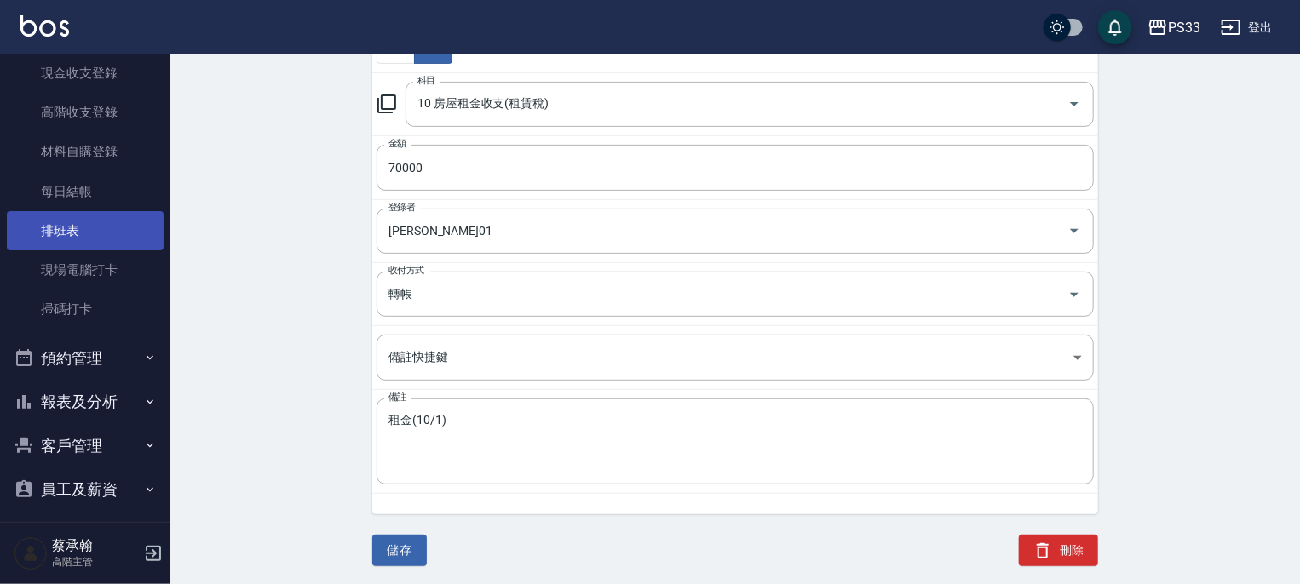
scroll to position [0, 0]
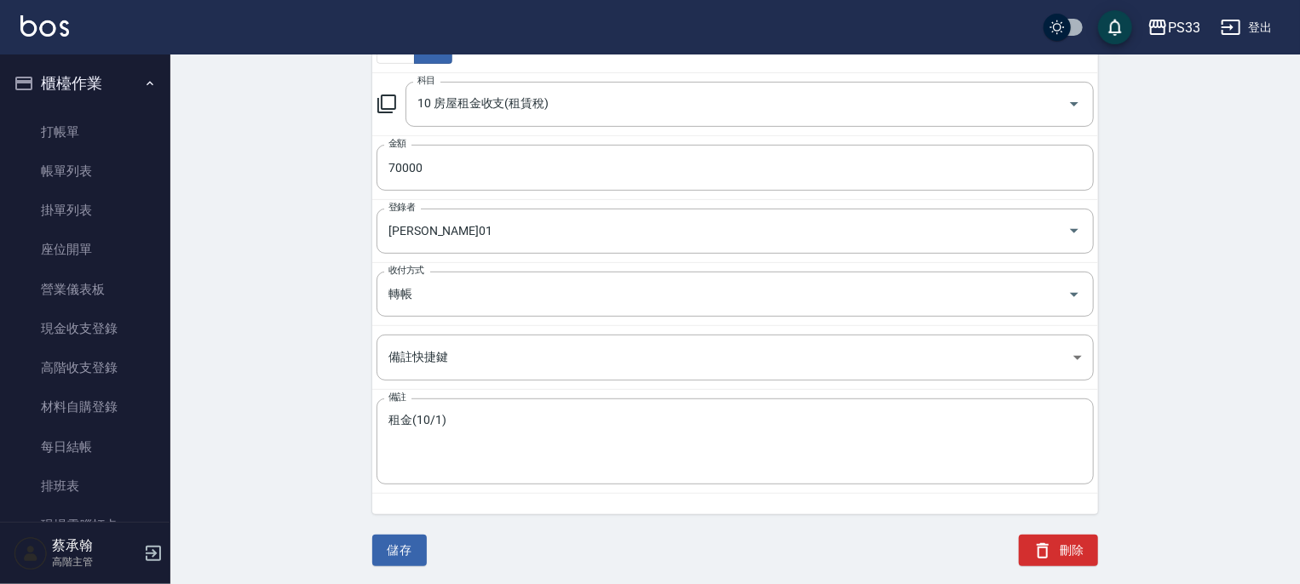
click at [83, 88] on button "櫃檯作業" at bounding box center [85, 83] width 157 height 44
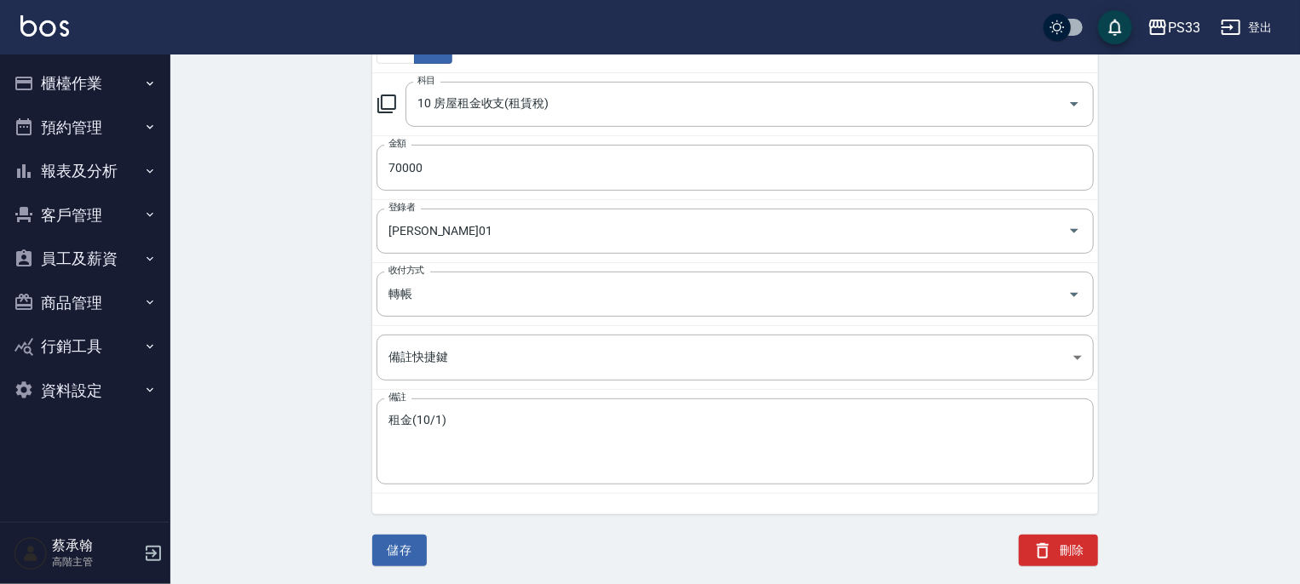
click at [83, 167] on button "報表及分析" at bounding box center [85, 171] width 157 height 44
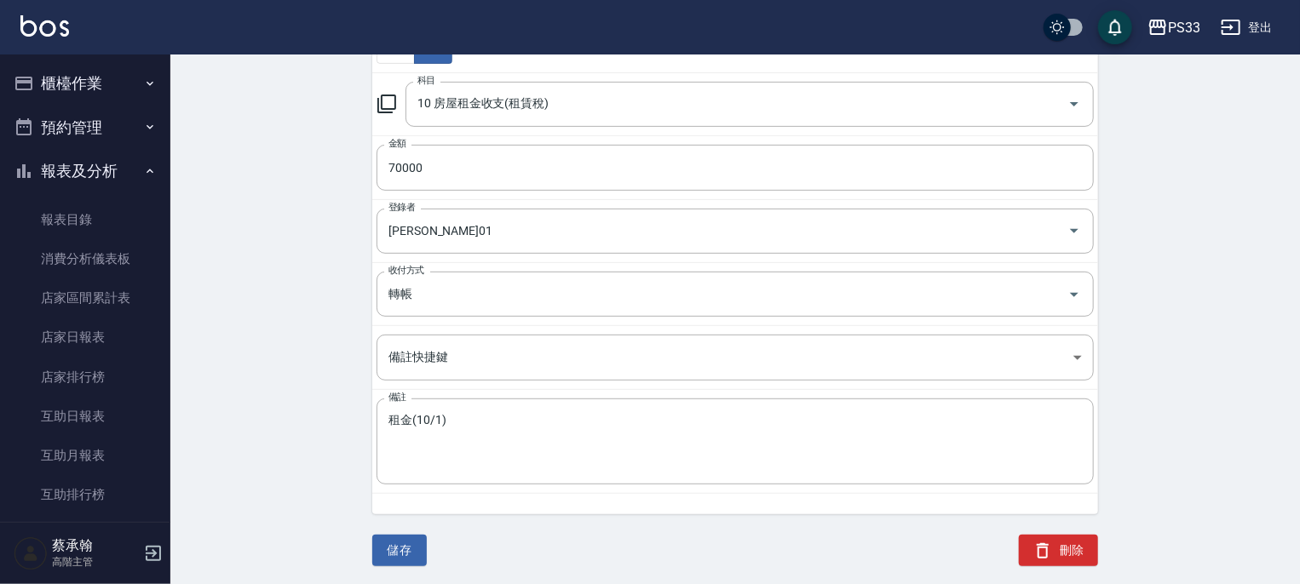
click at [83, 167] on button "報表及分析" at bounding box center [85, 171] width 157 height 44
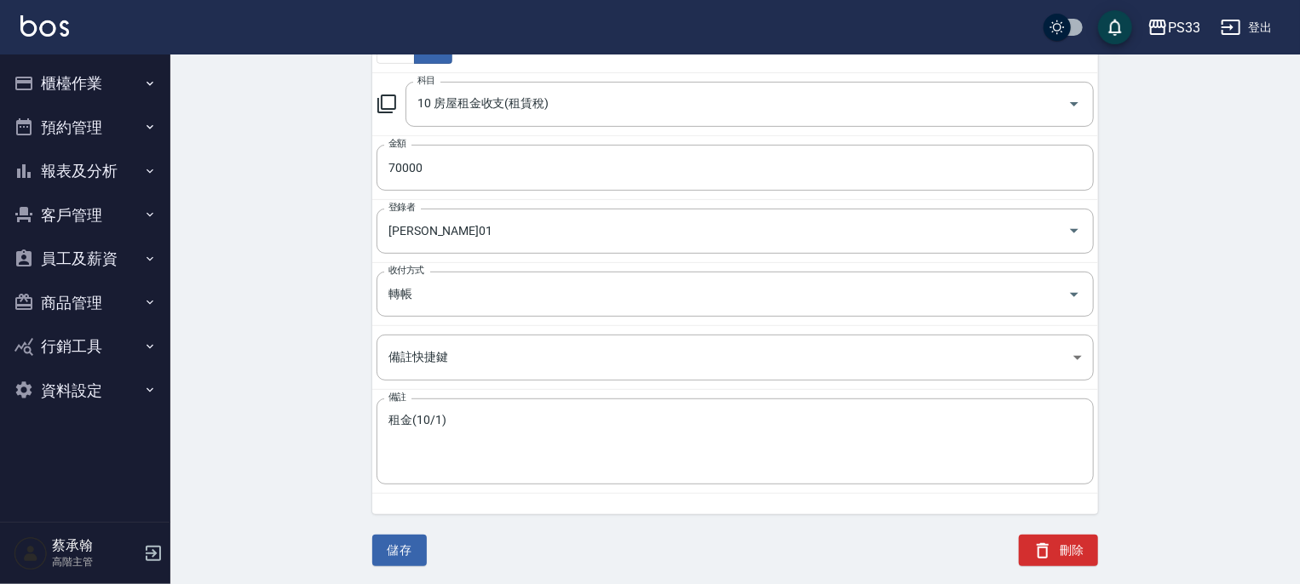
click at [70, 88] on button "櫃檯作業" at bounding box center [85, 83] width 157 height 44
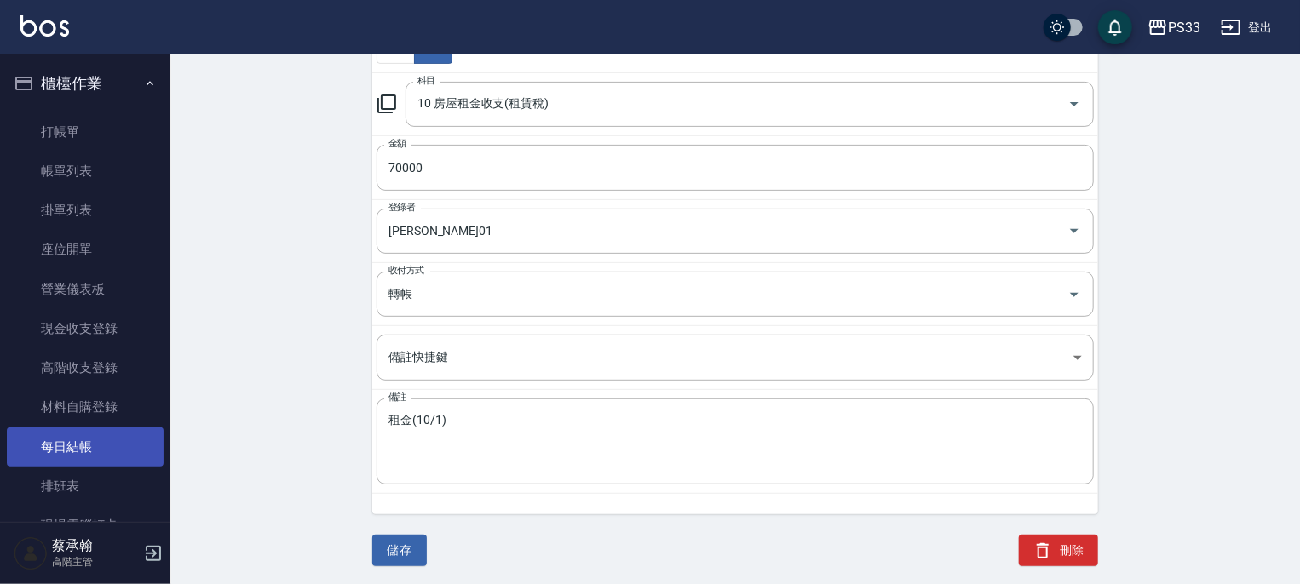
click at [95, 444] on link "每日結帳" at bounding box center [85, 447] width 157 height 39
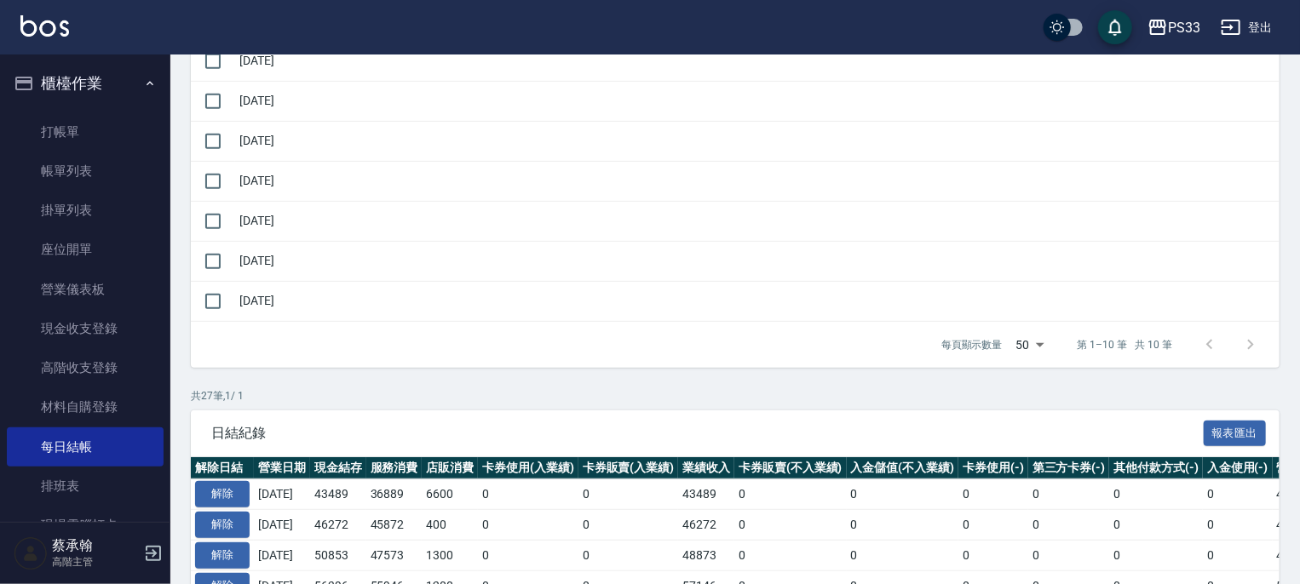
scroll to position [682, 0]
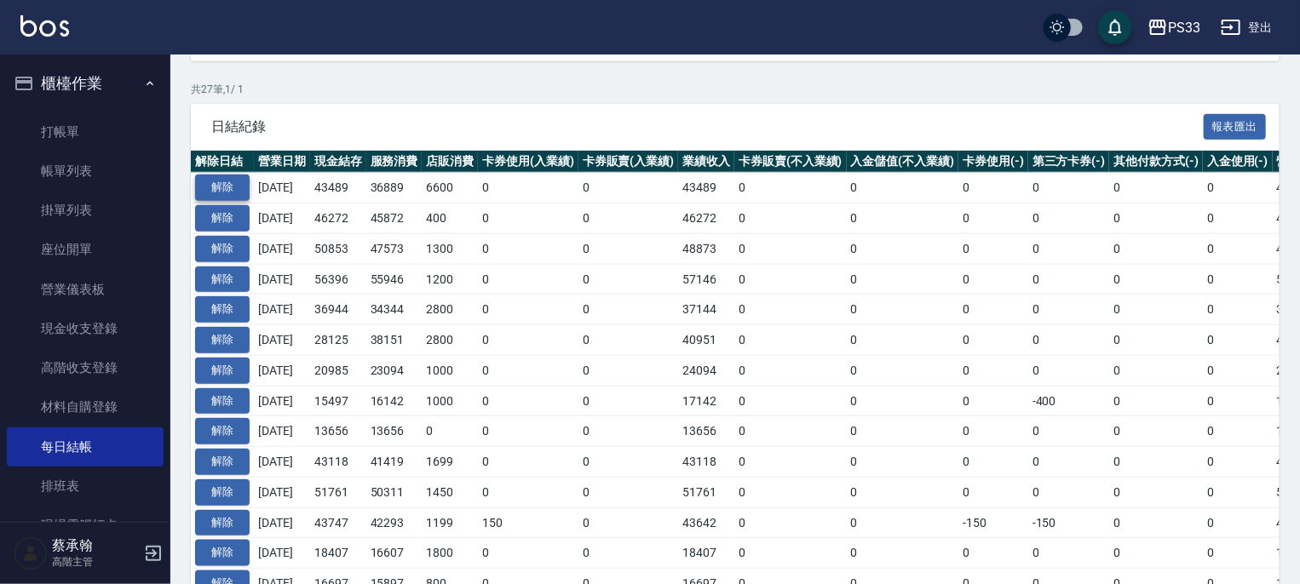
click at [231, 188] on button "解除" at bounding box center [222, 188] width 55 height 26
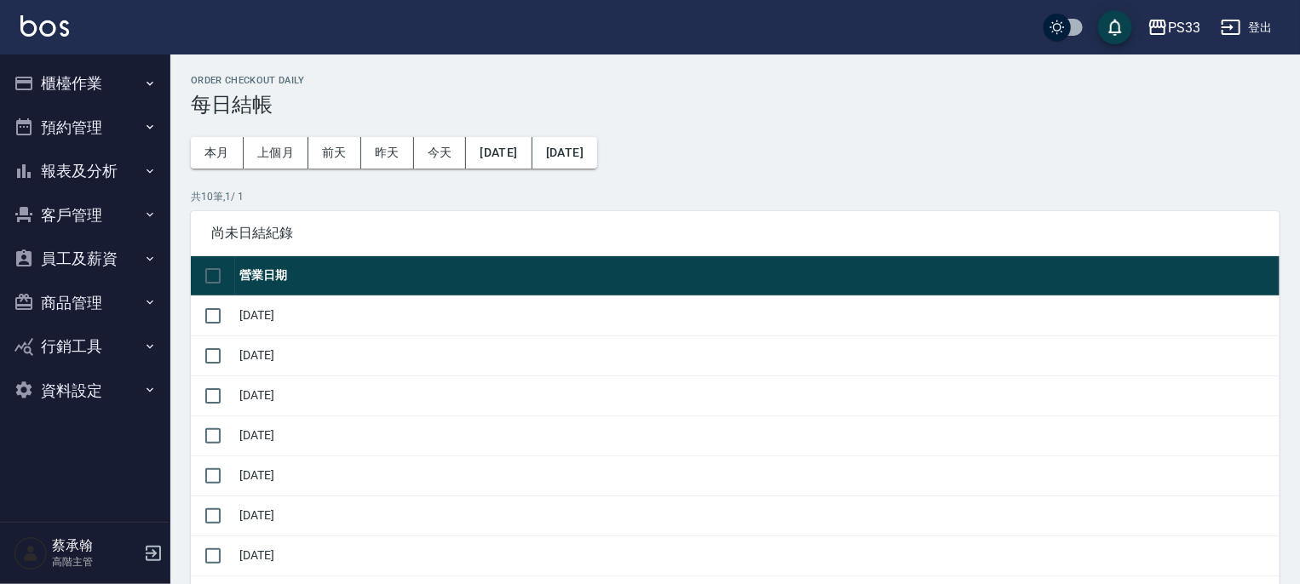
click at [90, 92] on button "櫃檯作業" at bounding box center [85, 83] width 157 height 44
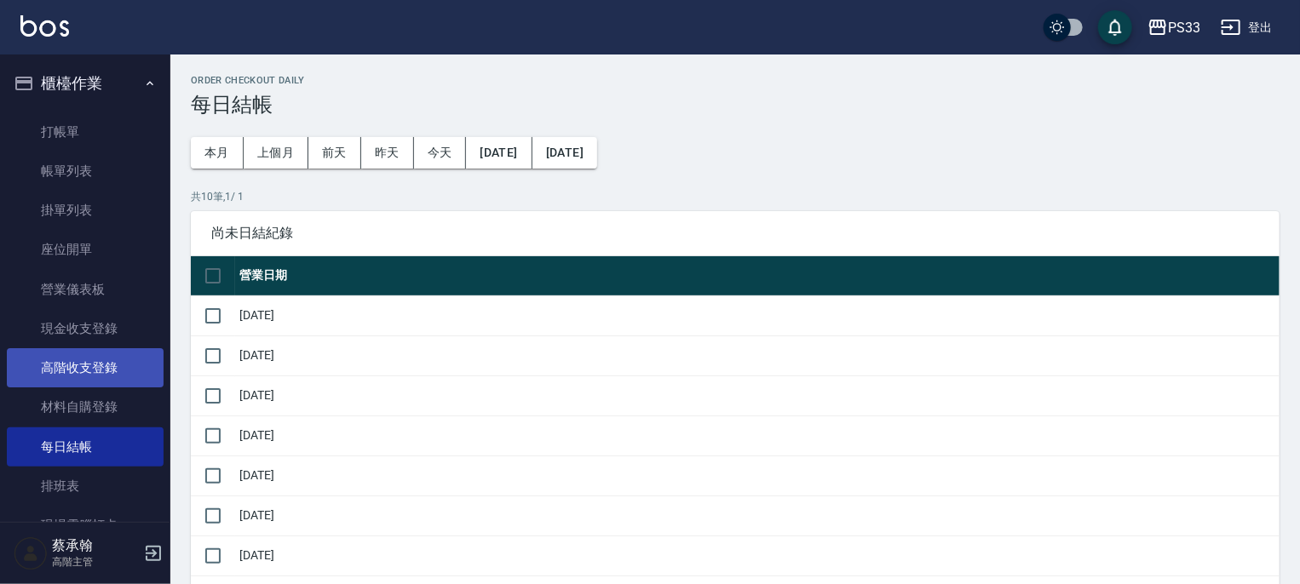
click at [83, 362] on link "高階收支登錄" at bounding box center [85, 367] width 157 height 39
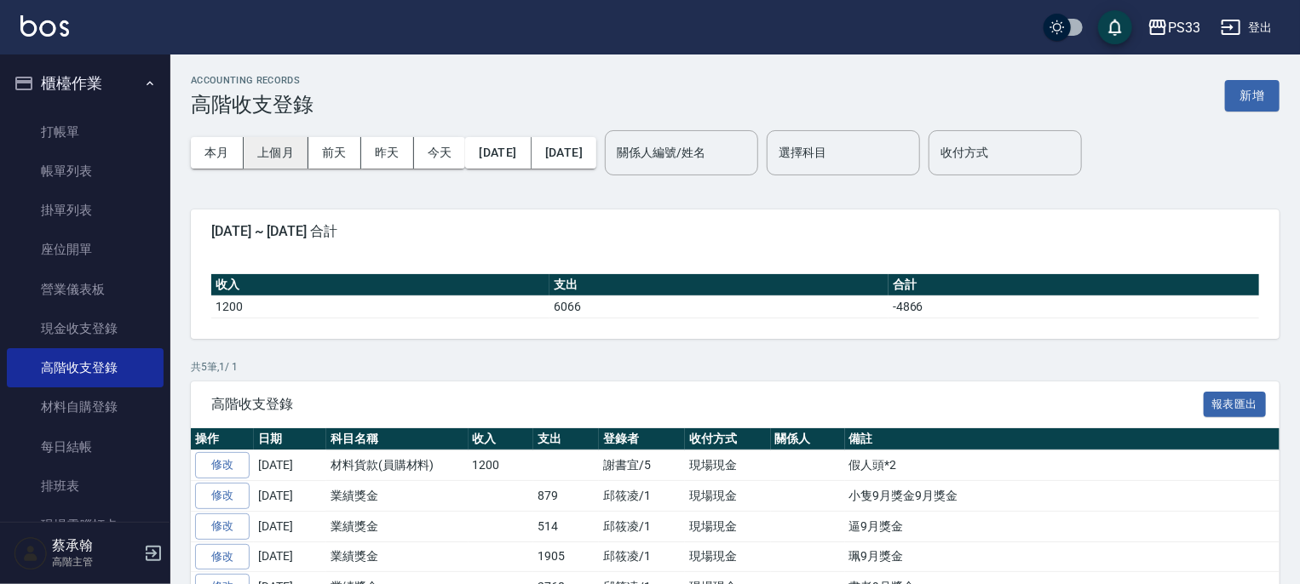
click at [273, 144] on button "上個月" at bounding box center [276, 153] width 65 height 32
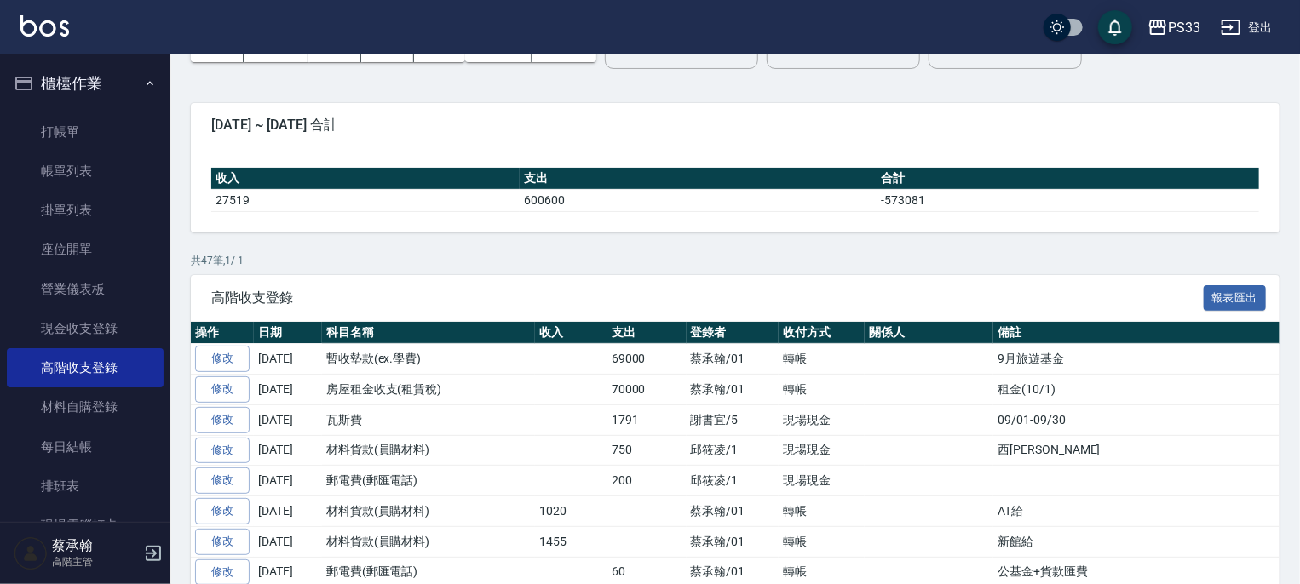
scroll to position [170, 0]
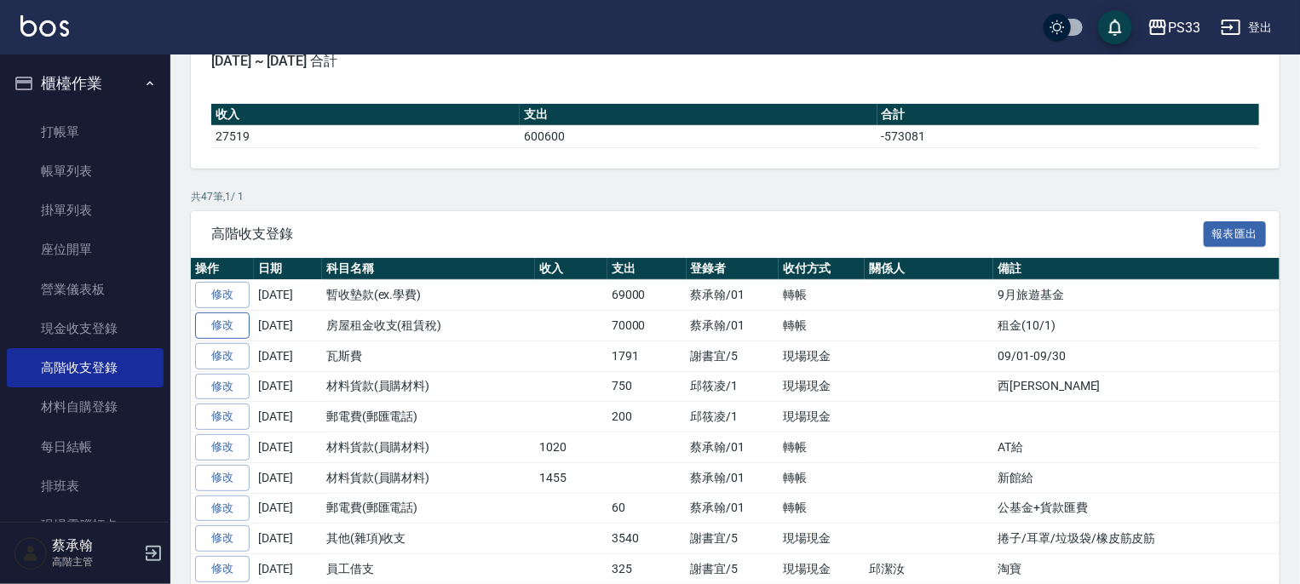
click at [238, 328] on link "修改" at bounding box center [222, 326] width 55 height 26
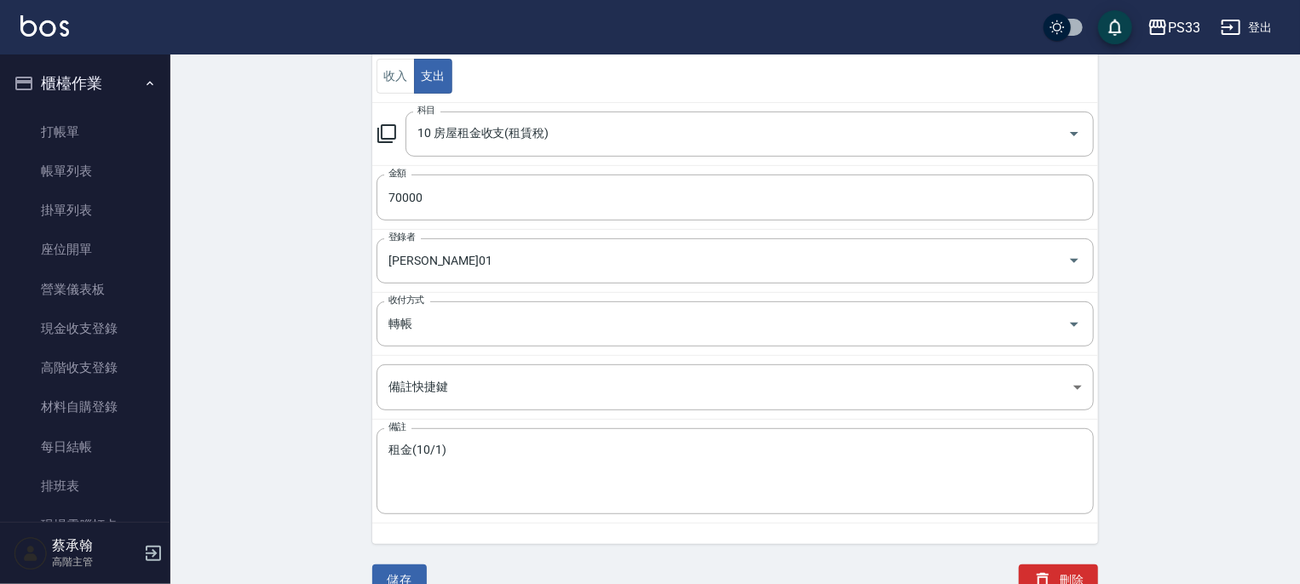
scroll to position [246, 0]
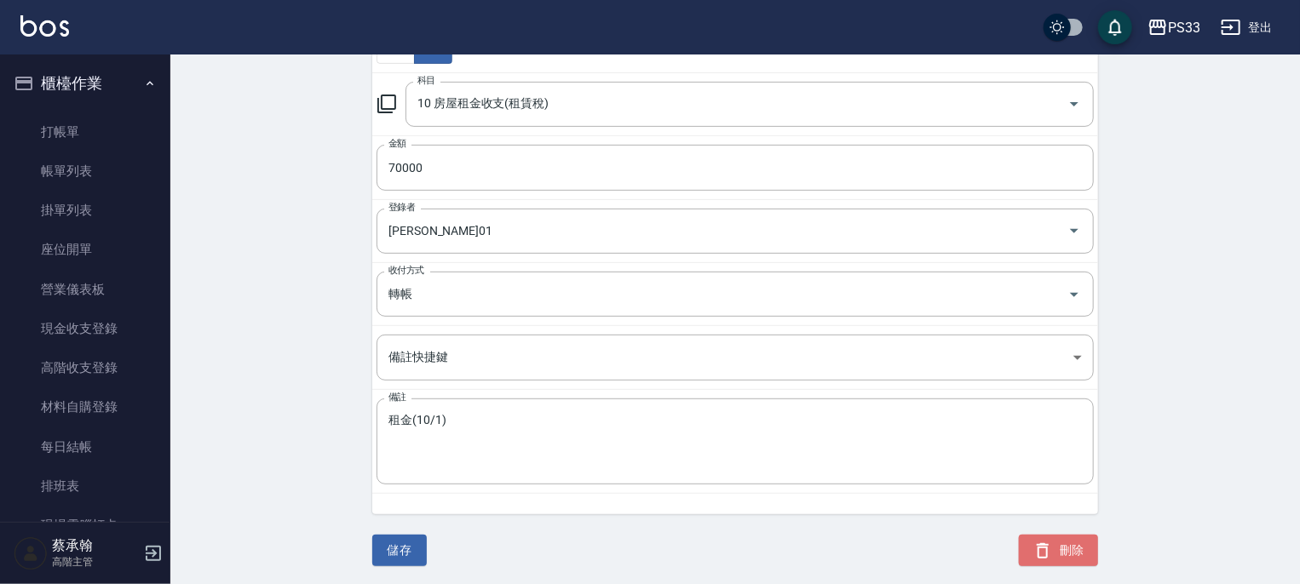
click at [1073, 543] on button "刪除" at bounding box center [1058, 551] width 79 height 32
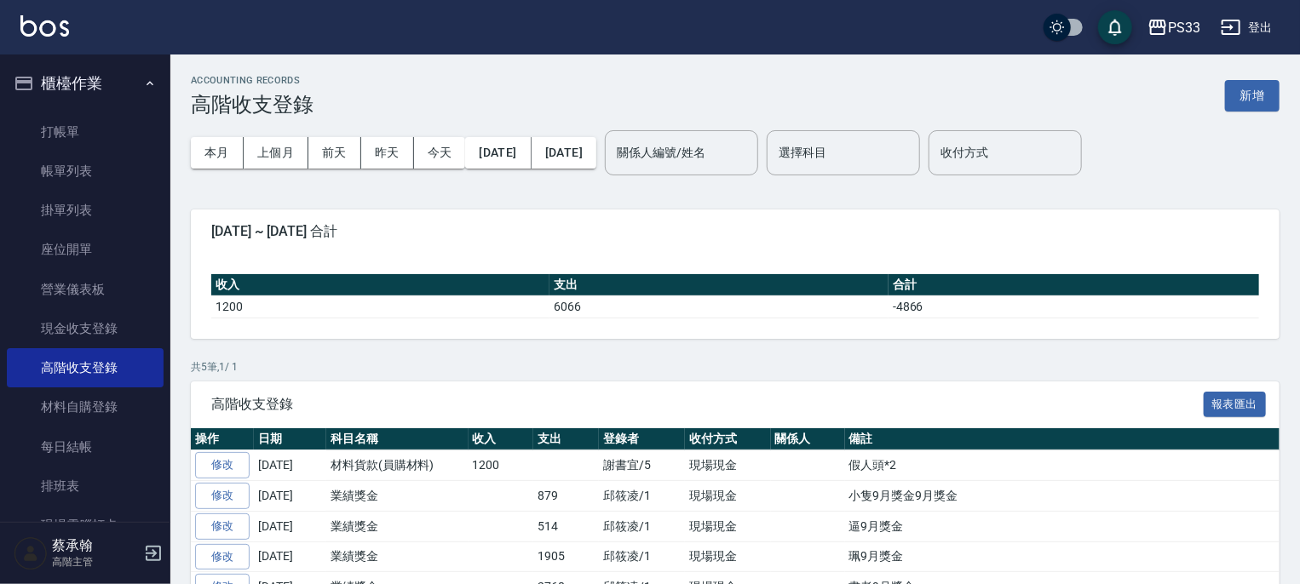
click at [78, 91] on button "櫃檯作業" at bounding box center [85, 83] width 157 height 44
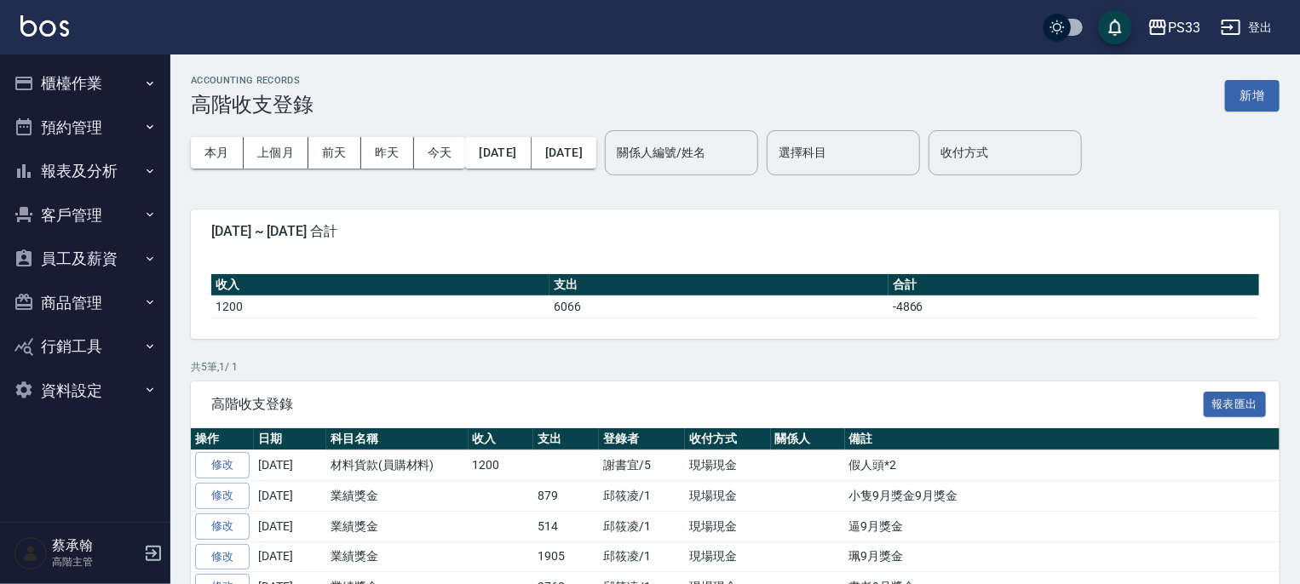
click at [95, 175] on button "報表及分析" at bounding box center [85, 171] width 157 height 44
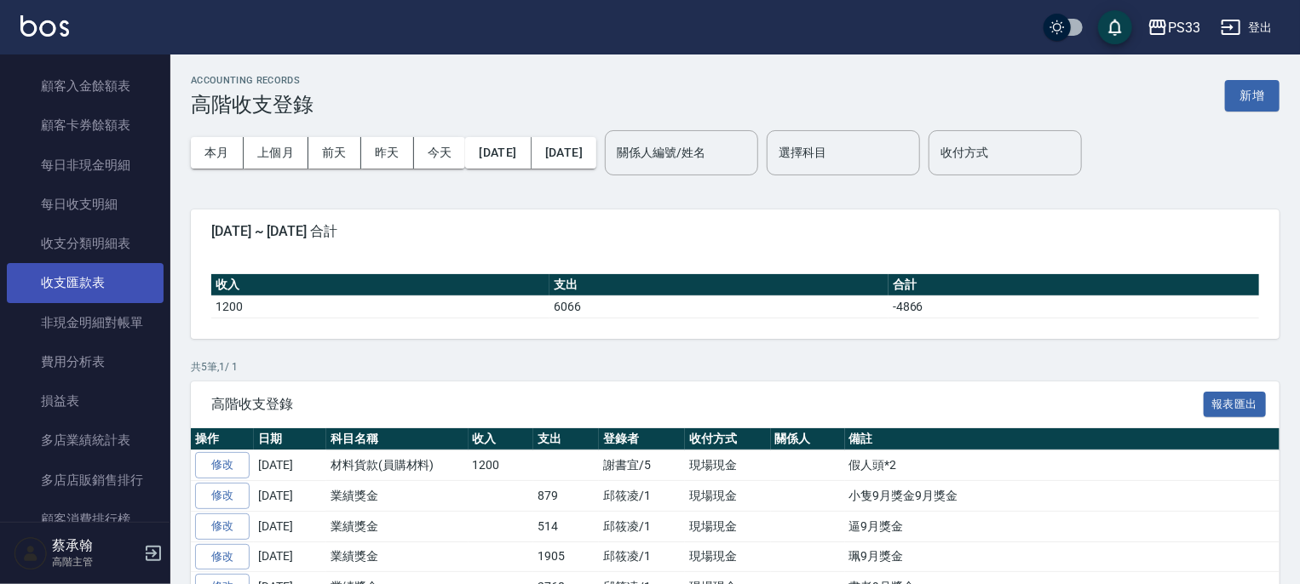
scroll to position [1363, 0]
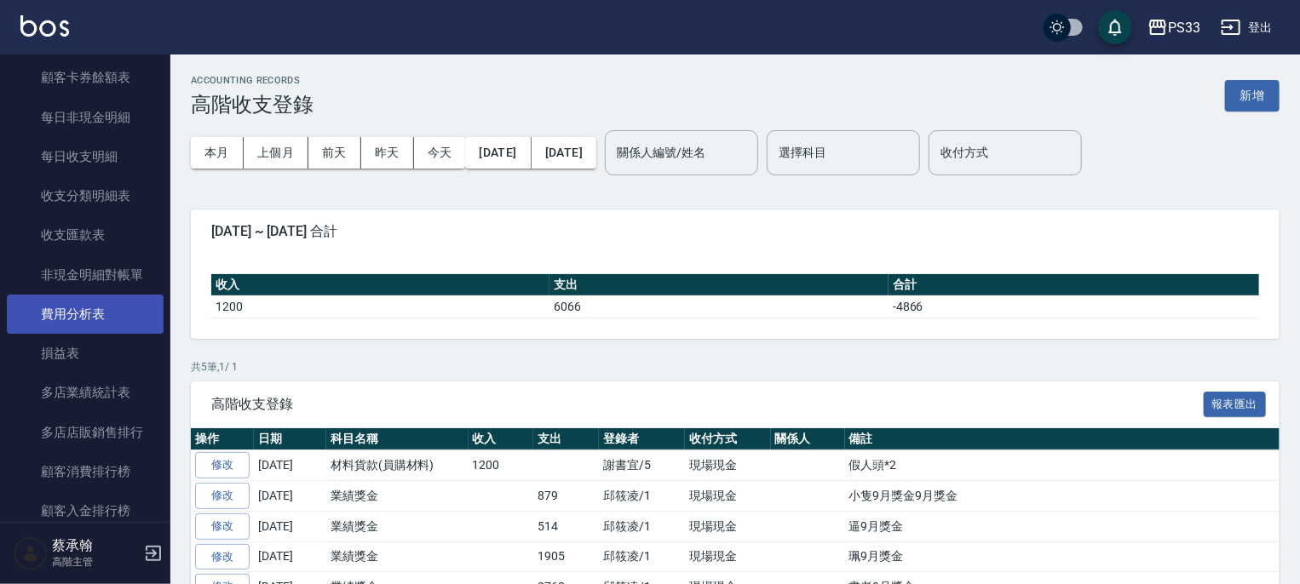
click at [105, 314] on link "費用分析表" at bounding box center [85, 314] width 157 height 39
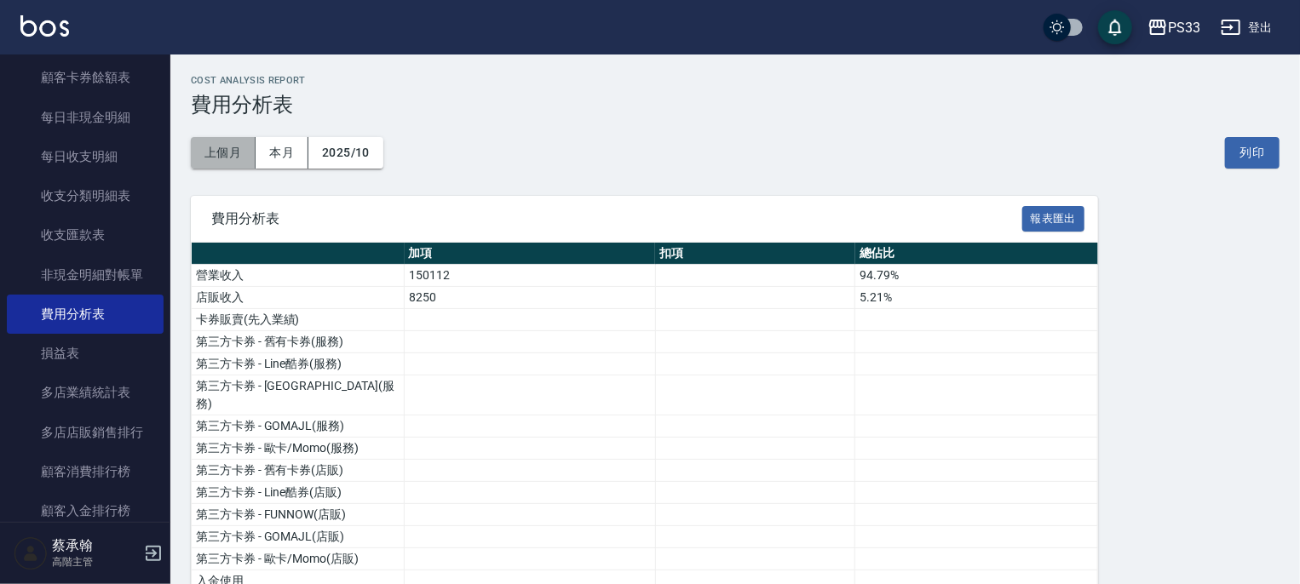
click at [224, 158] on button "上個月" at bounding box center [223, 153] width 65 height 32
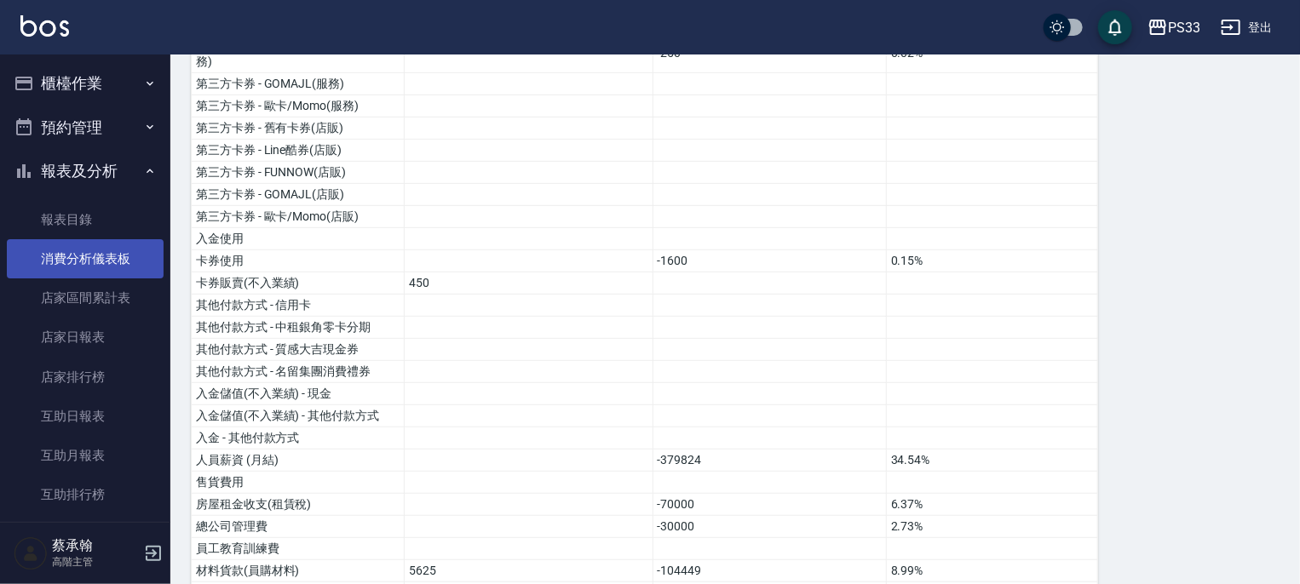
scroll to position [125, 0]
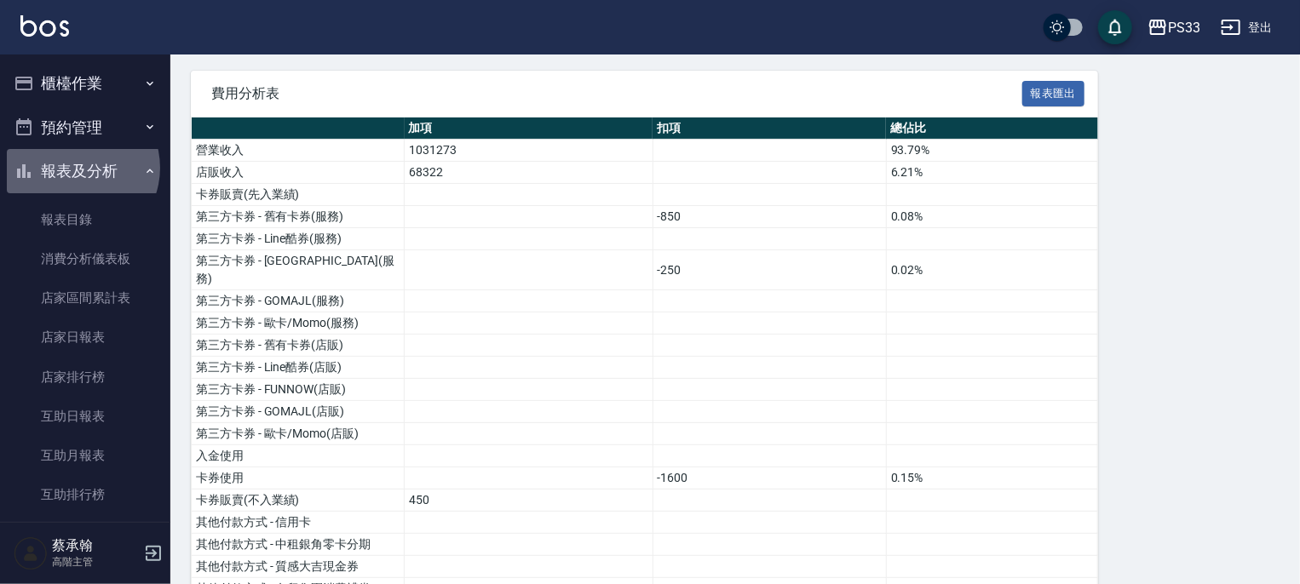
click at [75, 168] on button "報表及分析" at bounding box center [85, 171] width 157 height 44
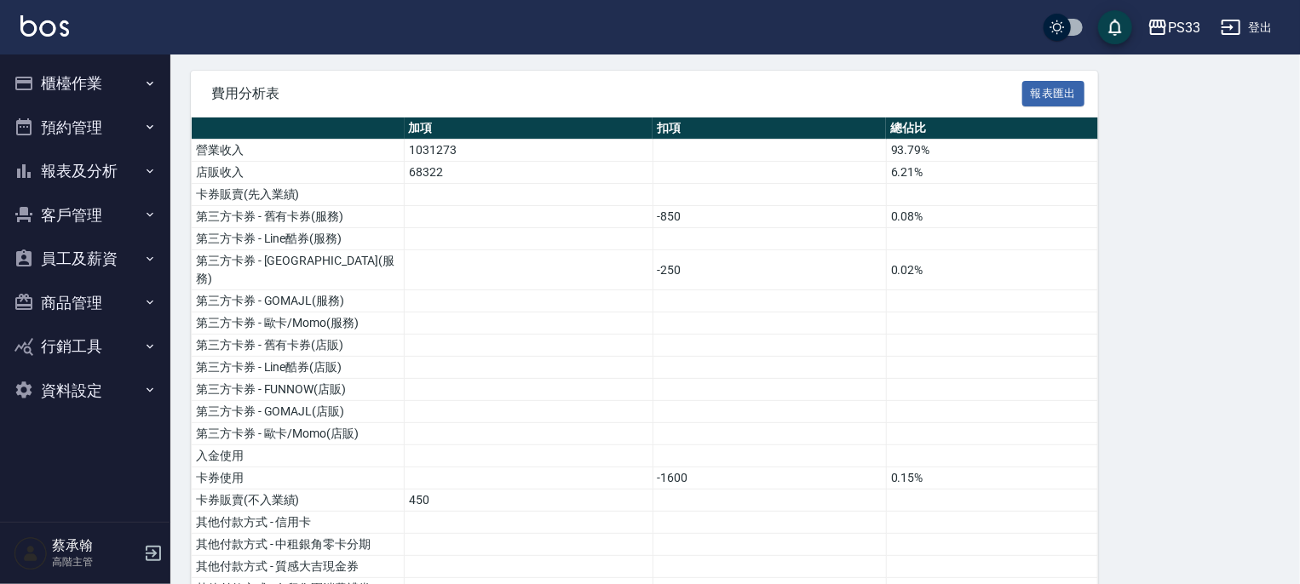
click at [76, 76] on button "櫃檯作業" at bounding box center [85, 83] width 157 height 44
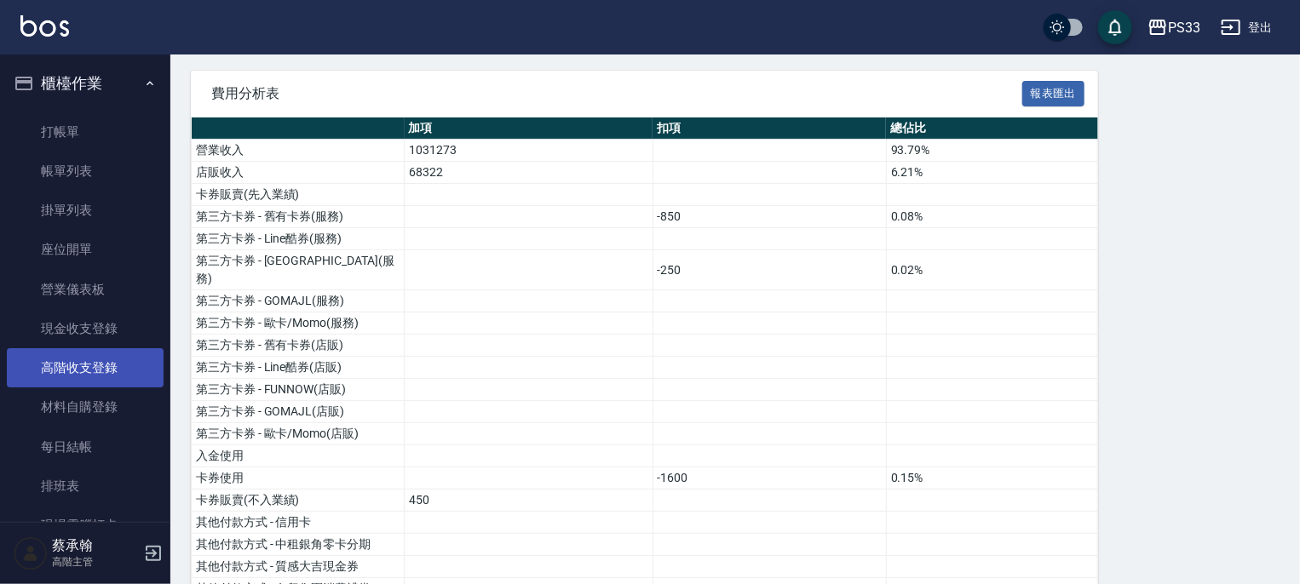
click at [99, 367] on link "高階收支登錄" at bounding box center [85, 367] width 157 height 39
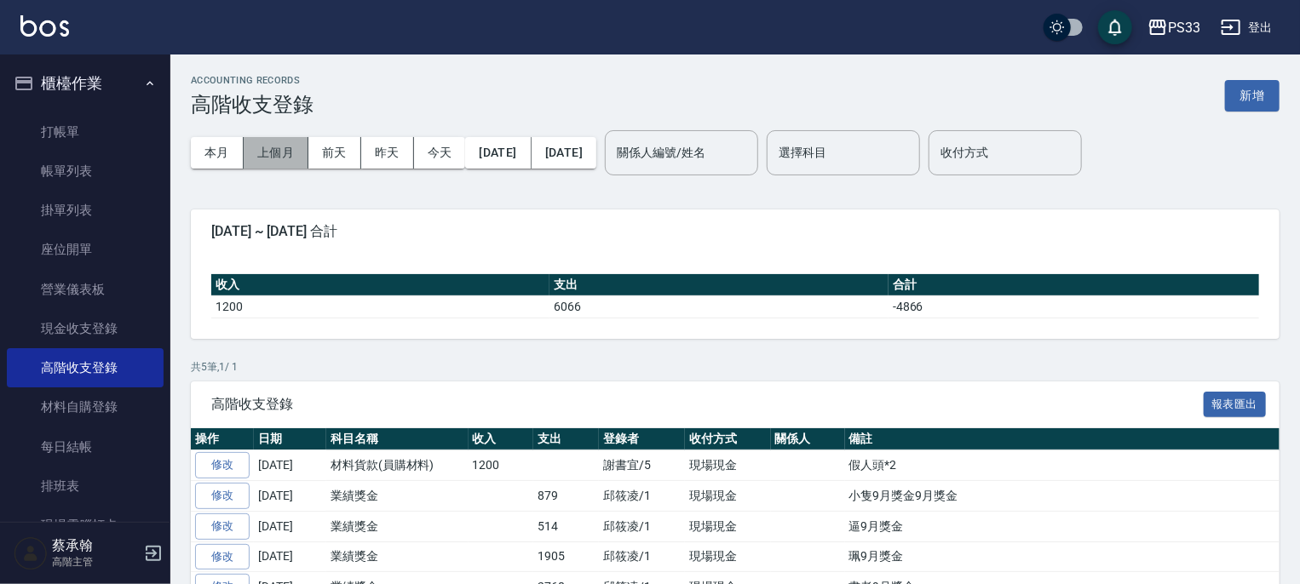
drag, startPoint x: 283, startPoint y: 158, endPoint x: 286, endPoint y: 193, distance: 34.2
click at [283, 159] on button "上個月" at bounding box center [276, 153] width 65 height 32
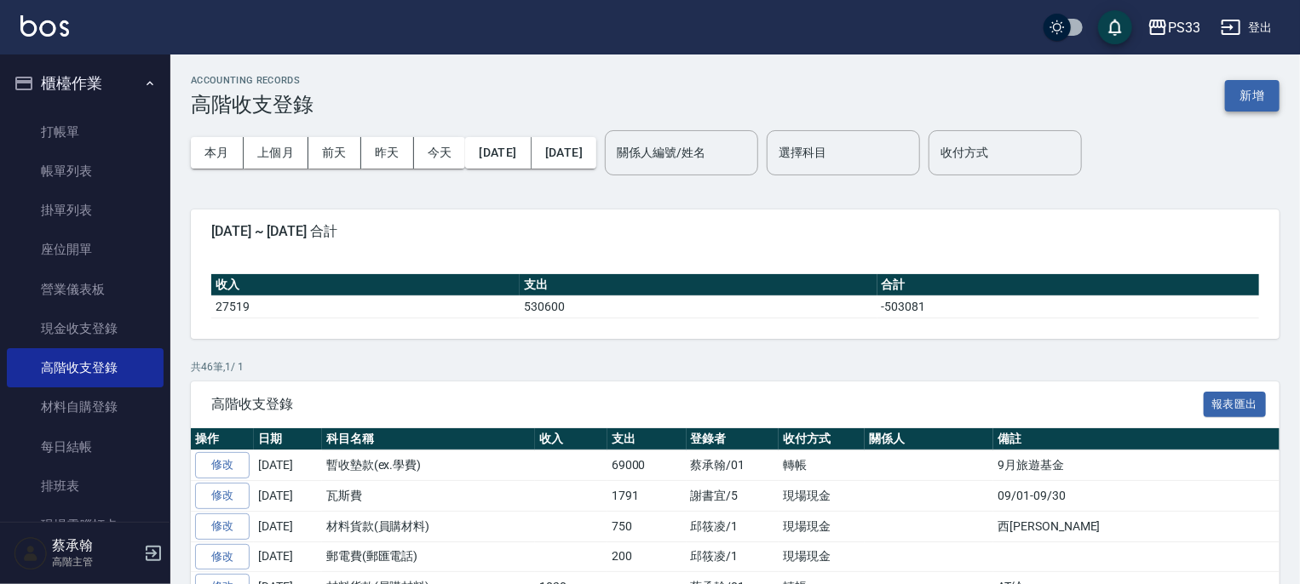
click at [1248, 96] on button "新增" at bounding box center [1252, 96] width 55 height 32
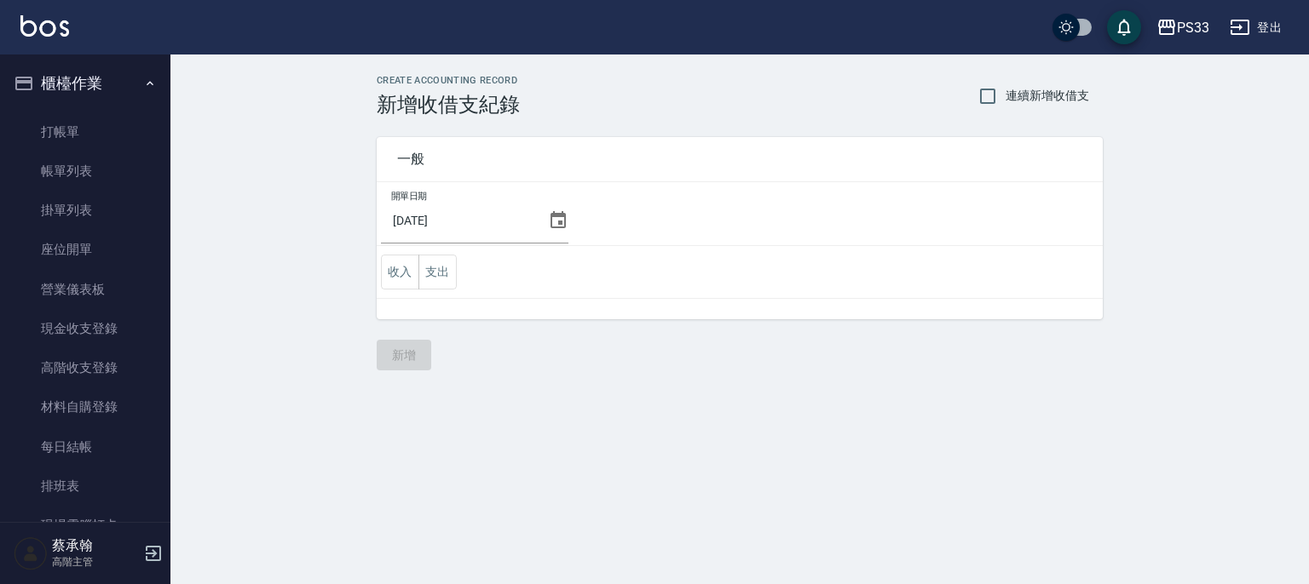
click at [559, 220] on icon at bounding box center [558, 220] width 20 height 20
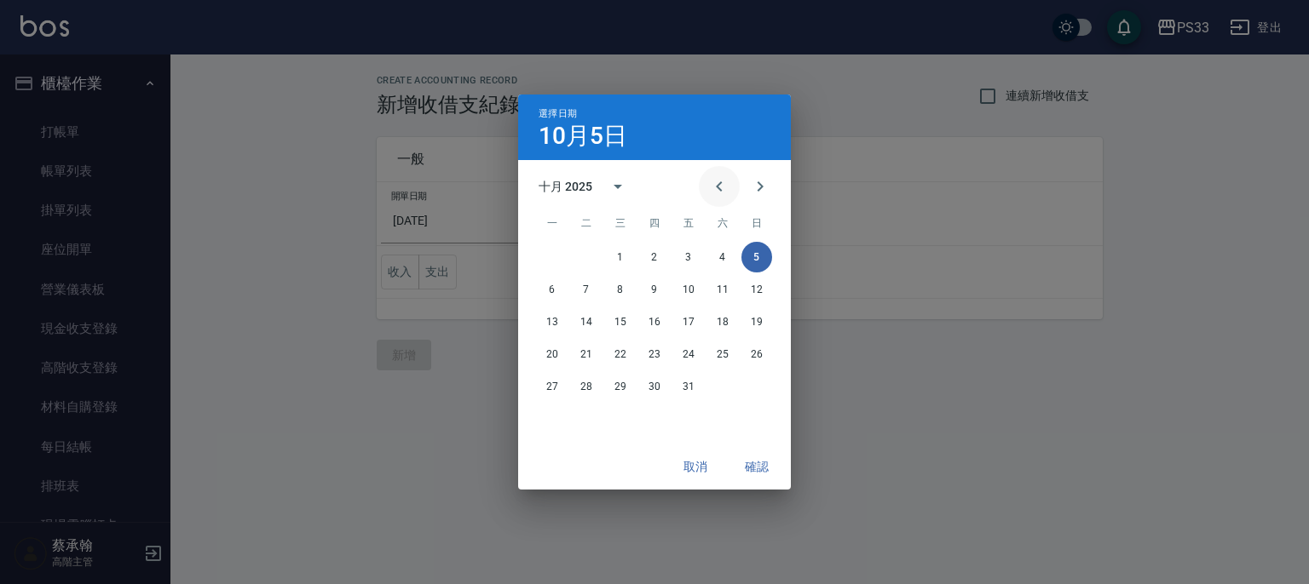
click at [723, 182] on icon "Previous month" at bounding box center [719, 186] width 20 height 20
click at [588, 387] on button "30" at bounding box center [586, 386] width 31 height 31
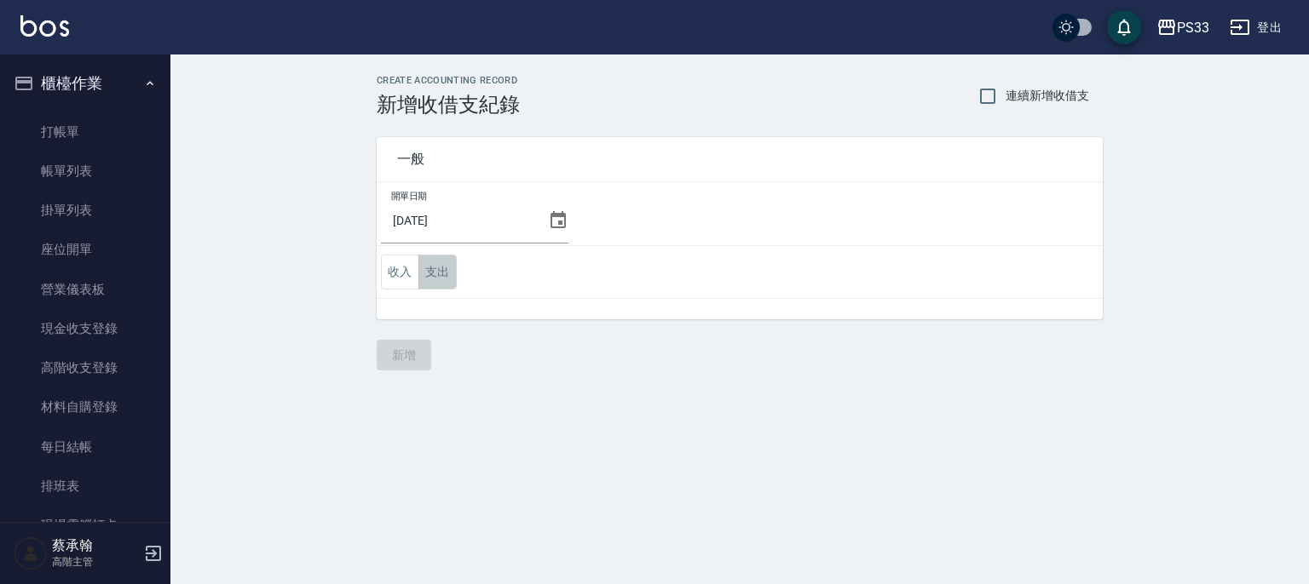
click at [431, 279] on button "支出" at bounding box center [437, 272] width 38 height 35
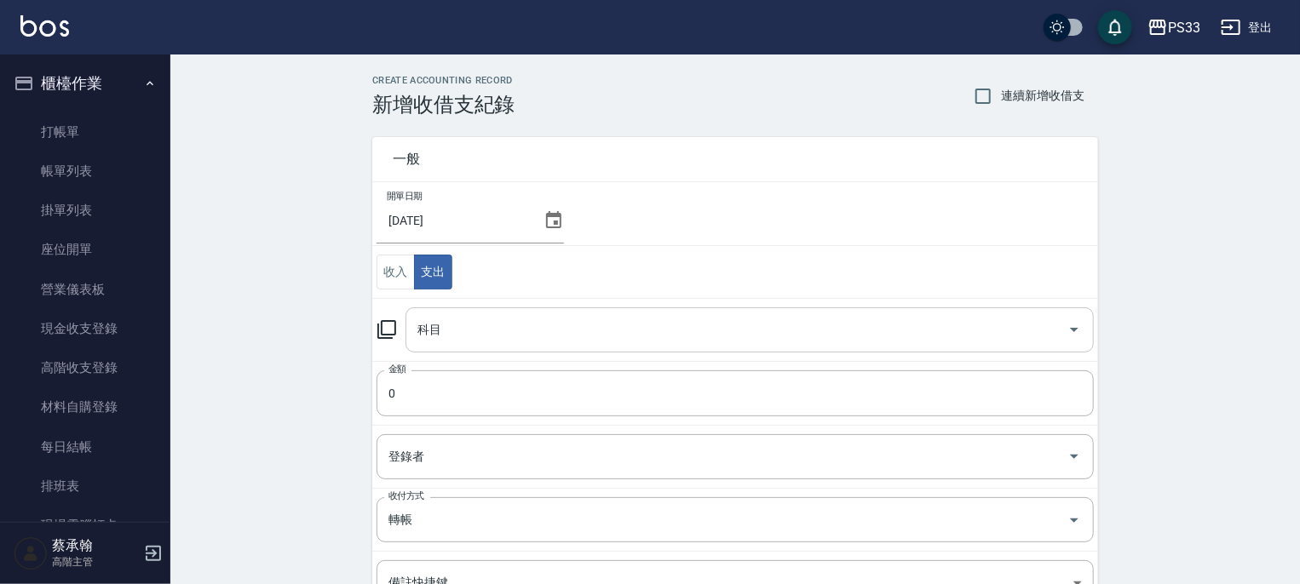
click at [477, 332] on input "科目" at bounding box center [736, 330] width 647 height 30
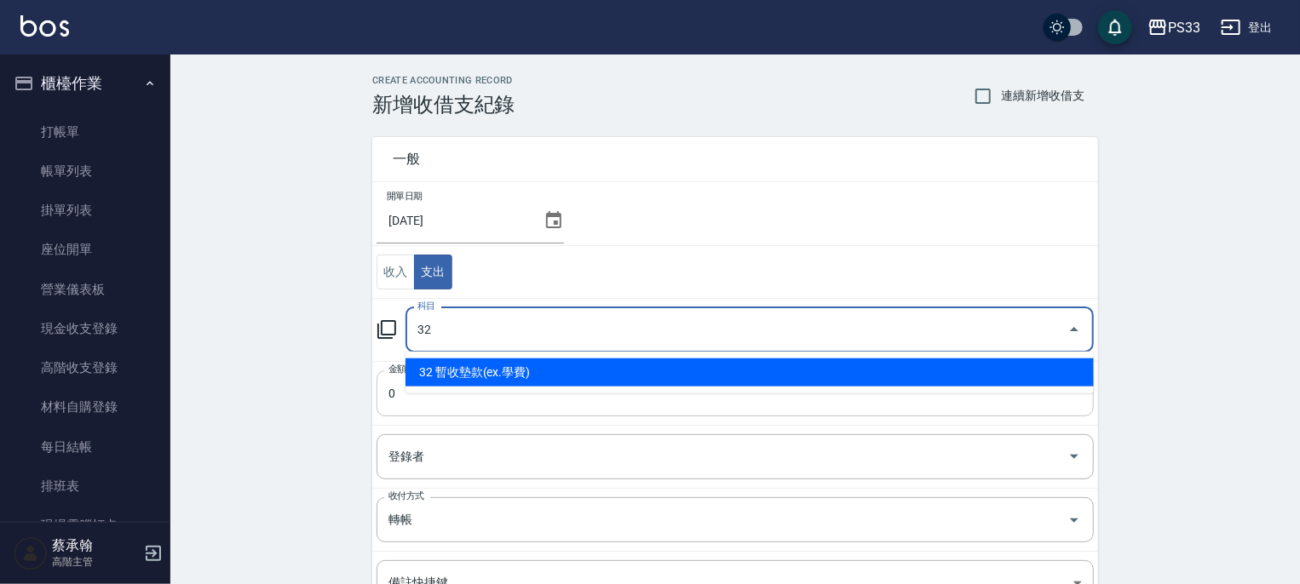
click at [452, 376] on li "32 暫收墊款(ex.學費)" at bounding box center [750, 373] width 688 height 28
type input "32 暫收墊款(ex.學費)"
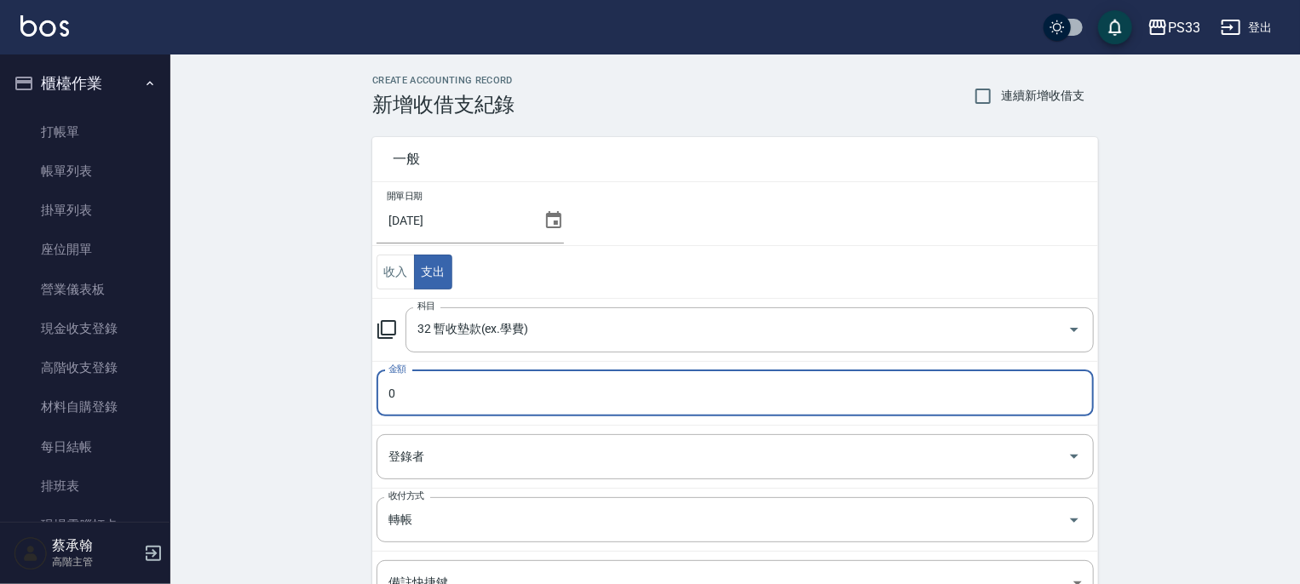
click at [420, 393] on input "0" at bounding box center [735, 394] width 717 height 46
drag, startPoint x: 394, startPoint y: 394, endPoint x: 358, endPoint y: 399, distance: 37.0
click at [358, 399] on div "一般 開單日期 2025/09/30 收入 支出 科目 32 暫收墊款(ex.學費) 科目 金額 0 金額 登錄者 登錄者 收付方式 轉帳 收付方式 備註快捷…" at bounding box center [725, 429] width 746 height 624
type input "10000"
click at [471, 442] on input "登錄者" at bounding box center [722, 457] width 676 height 30
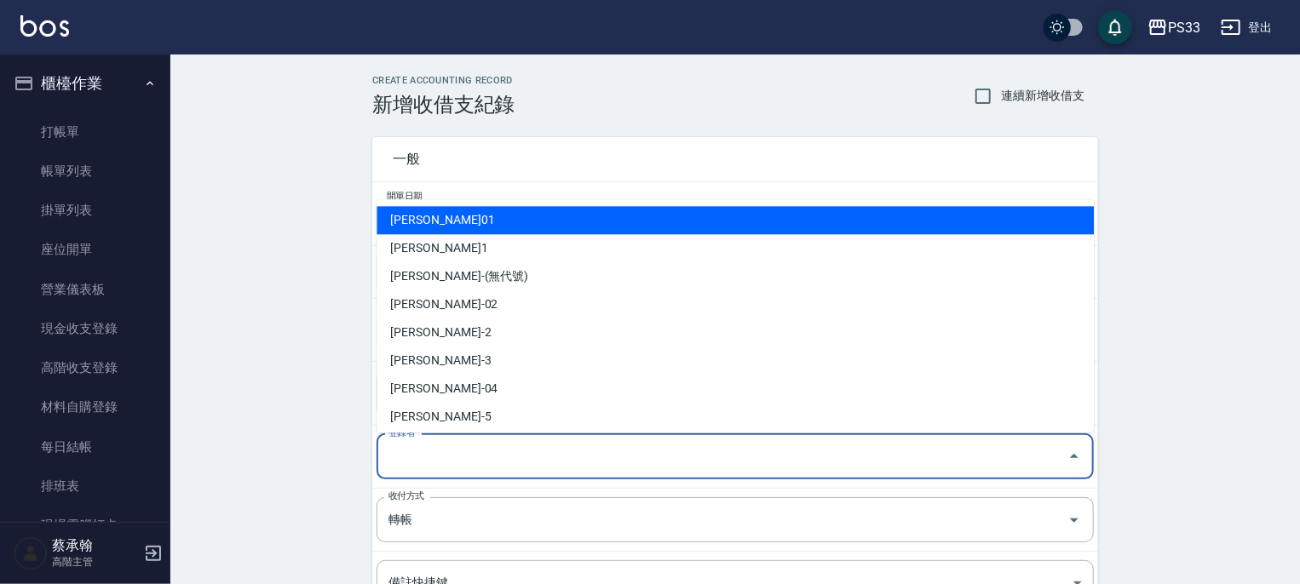
click at [438, 223] on li "[PERSON_NAME]01" at bounding box center [735, 220] width 717 height 28
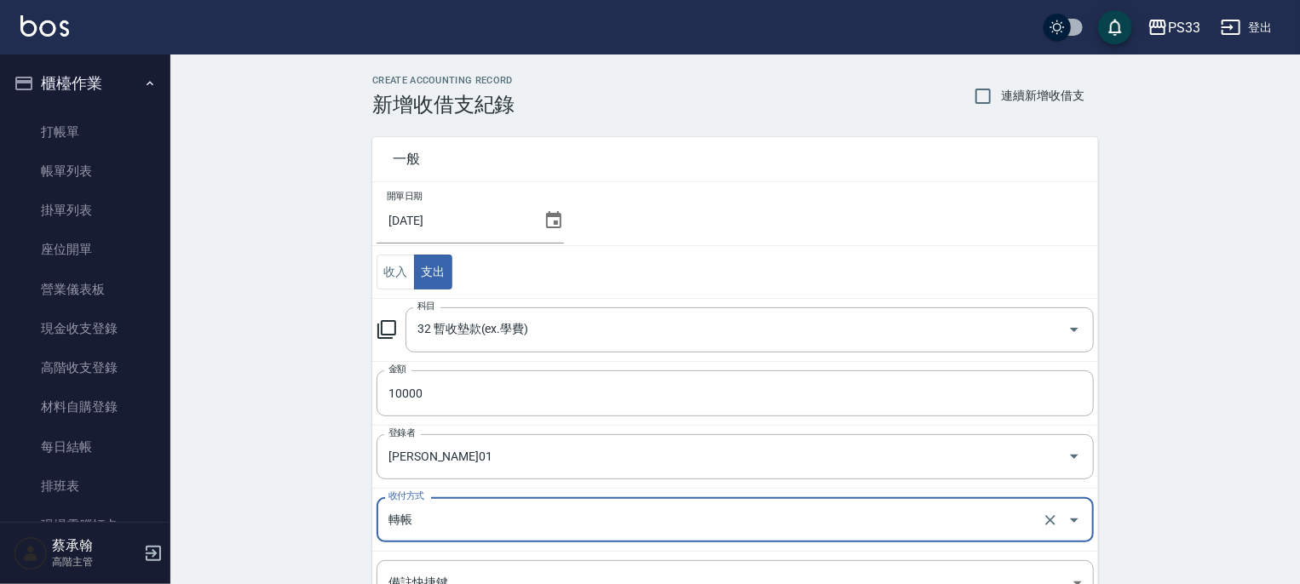
type input "[PERSON_NAME]01"
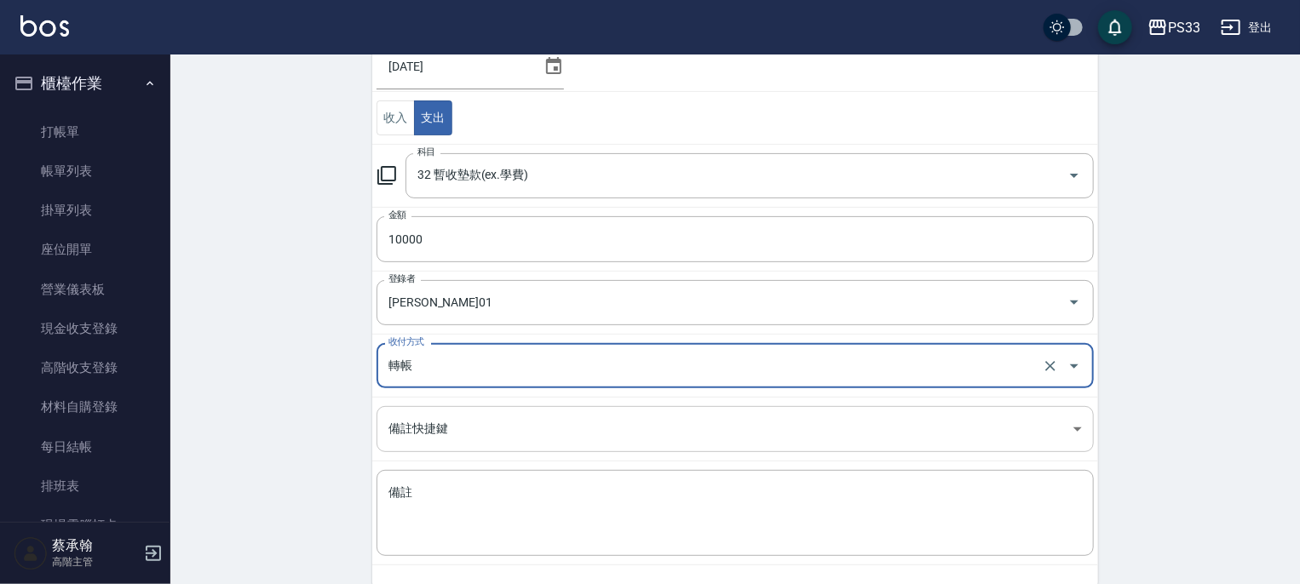
scroll to position [226, 0]
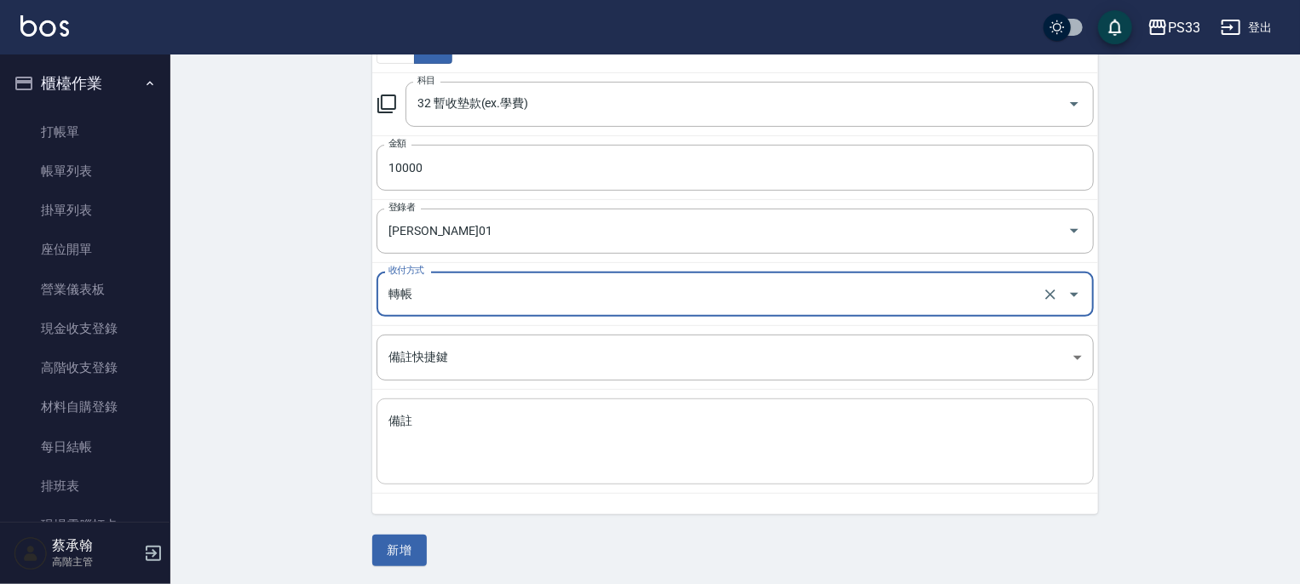
click at [460, 446] on textarea "備註" at bounding box center [734, 442] width 693 height 58
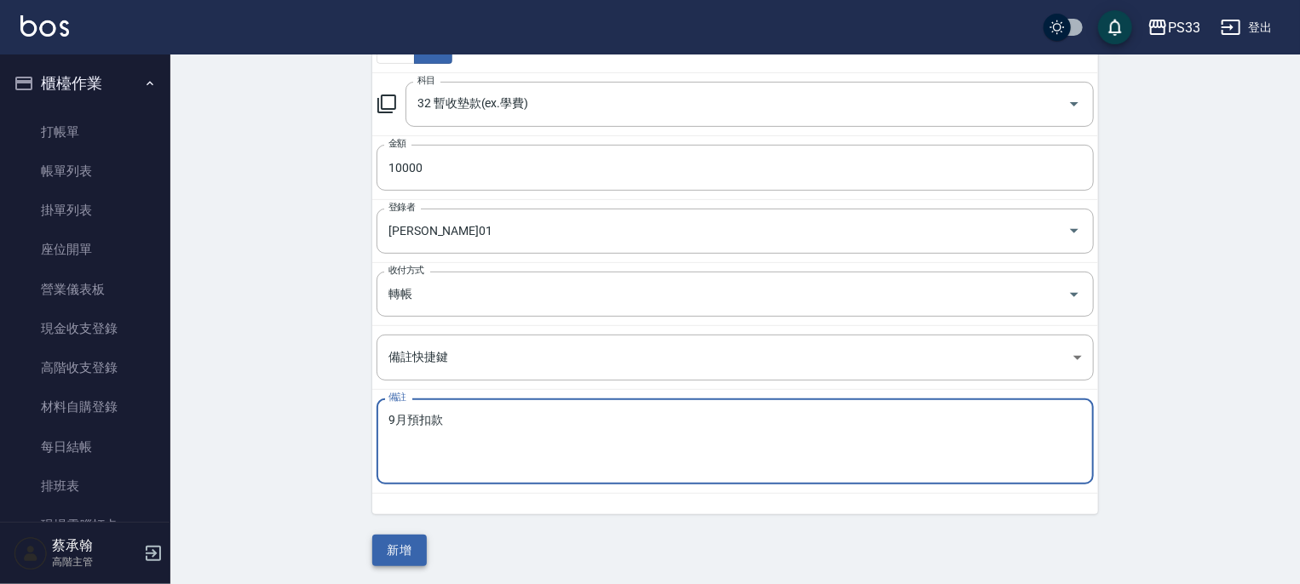
type textarea "9月預扣款"
click at [406, 543] on button "新增" at bounding box center [399, 551] width 55 height 32
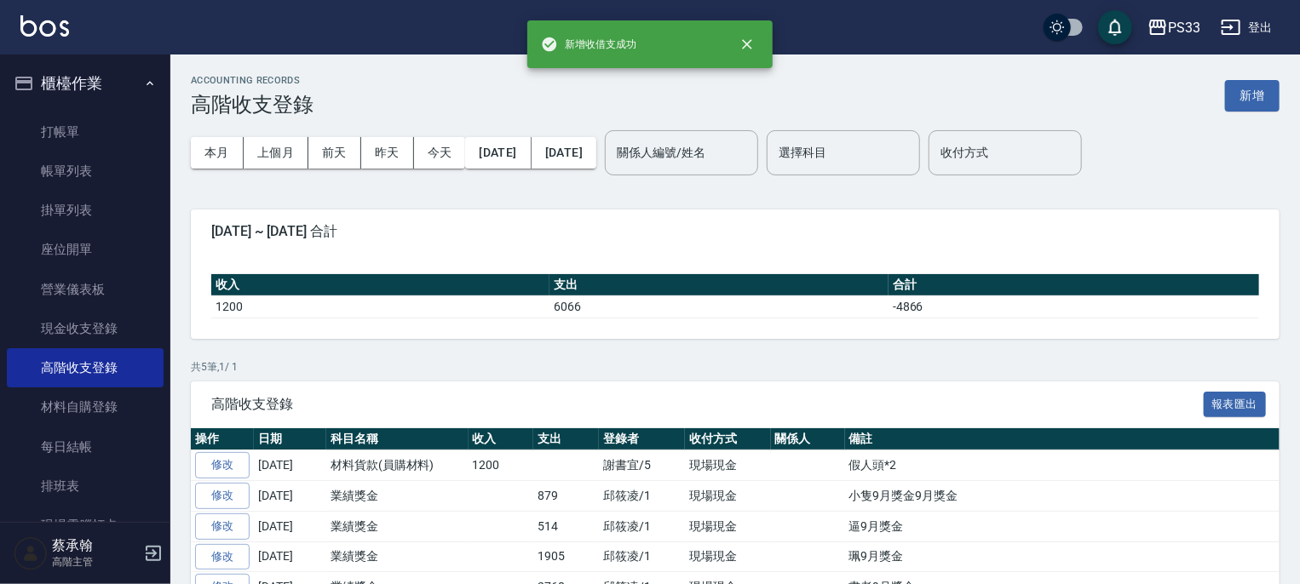
click at [1240, 113] on div "ACCOUNTING RECORDS 高階收支登錄 新增" at bounding box center [735, 96] width 1089 height 42
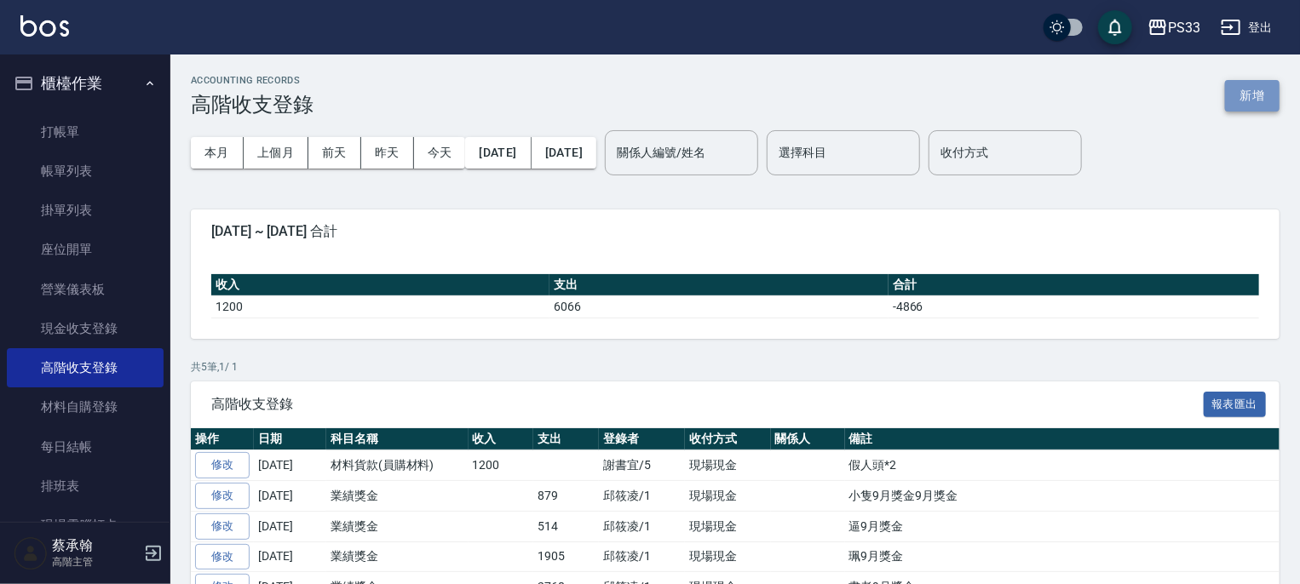
click at [1251, 95] on button "新增" at bounding box center [1252, 96] width 55 height 32
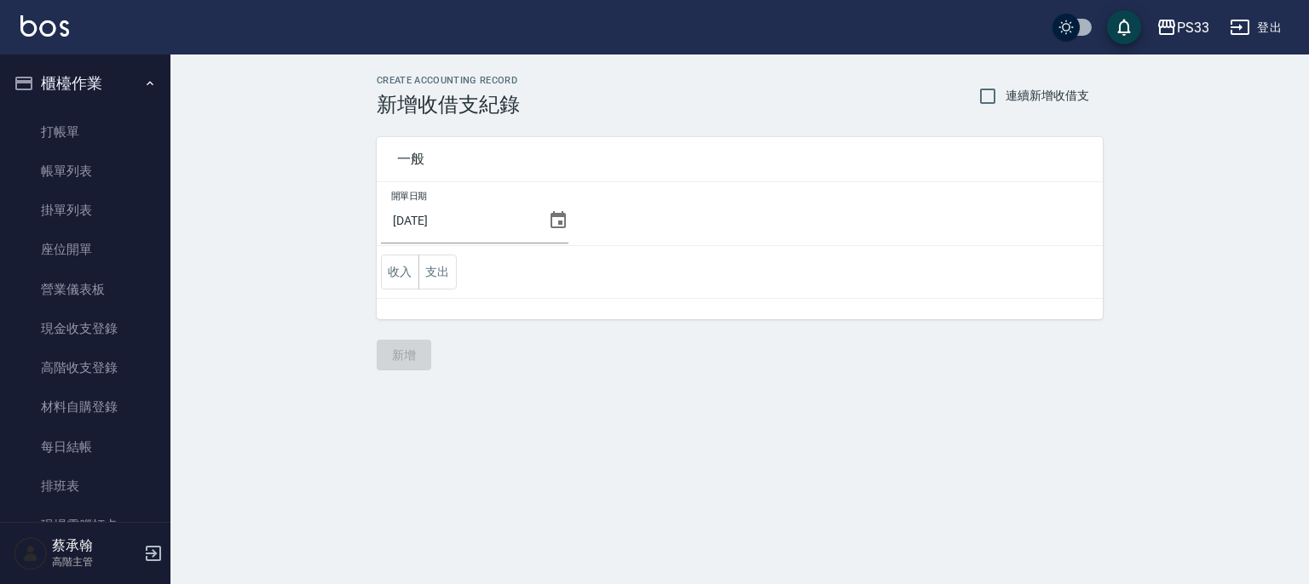
click at [552, 221] on icon at bounding box center [558, 220] width 20 height 20
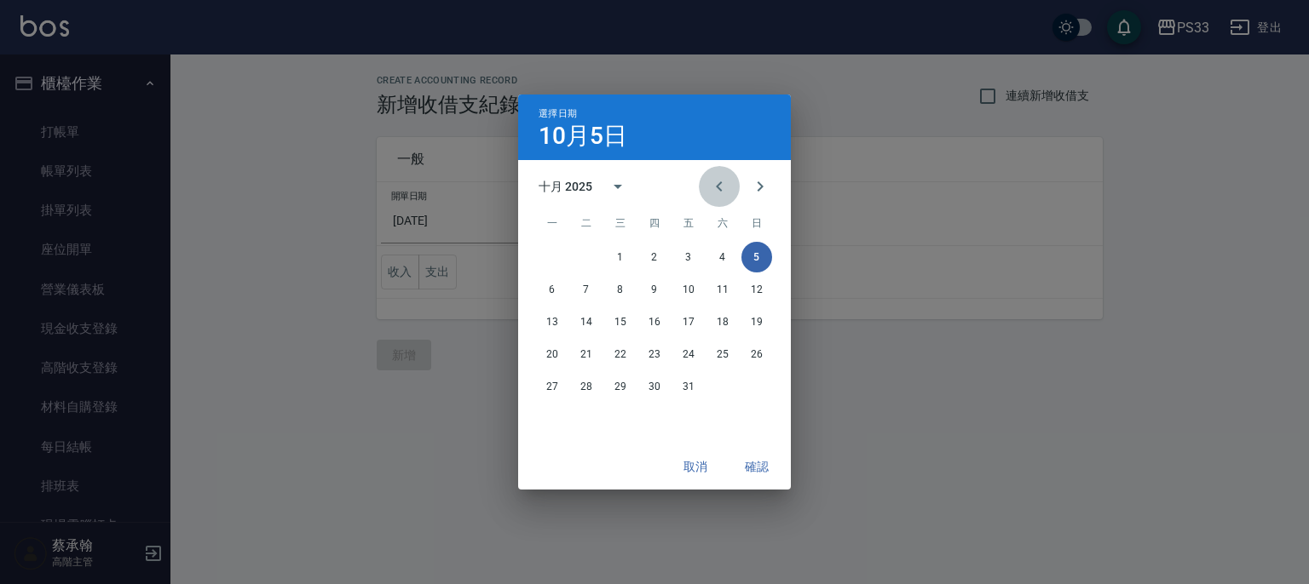
click at [717, 185] on icon "Previous month" at bounding box center [719, 186] width 20 height 20
click at [582, 385] on button "30" at bounding box center [586, 386] width 31 height 31
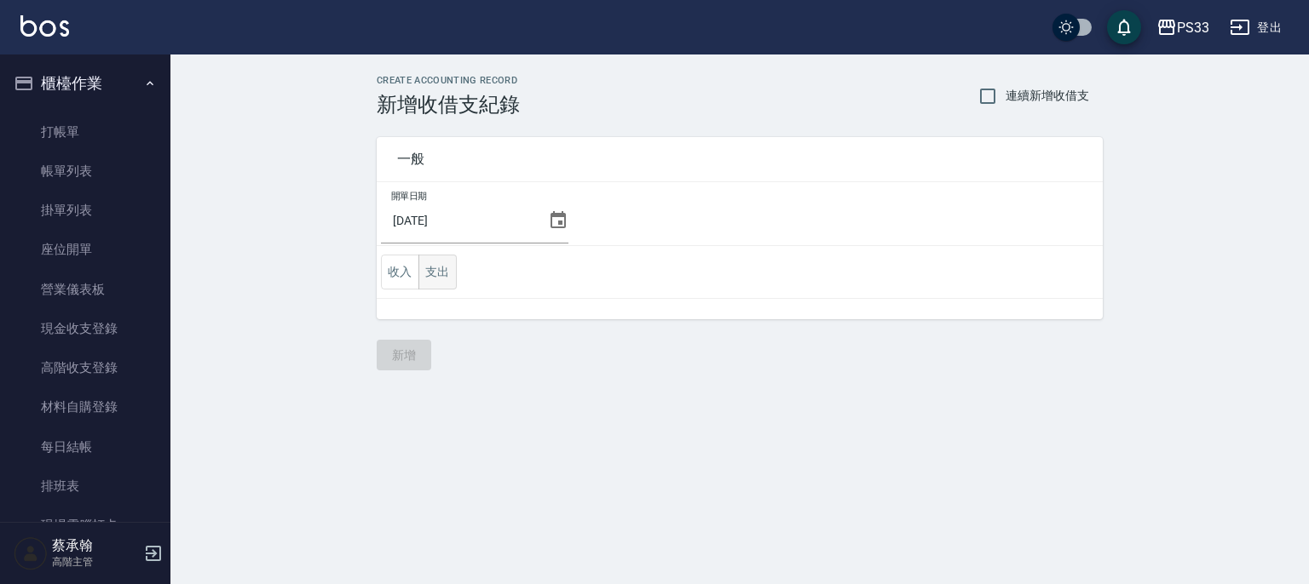
click at [433, 278] on button "支出" at bounding box center [437, 272] width 38 height 35
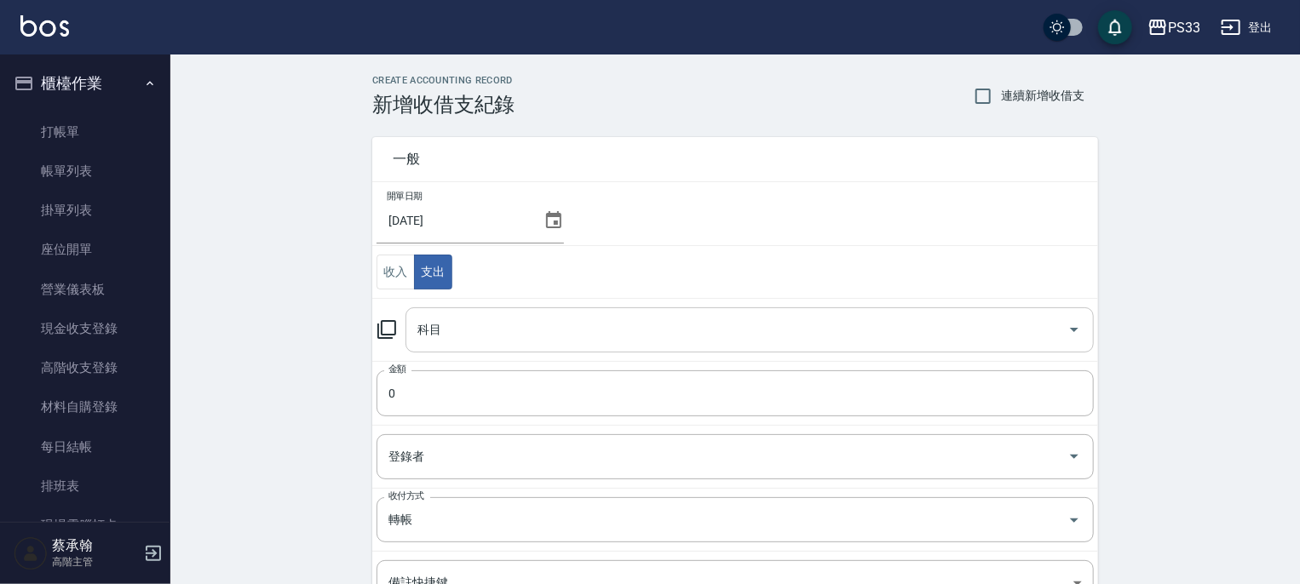
click at [463, 321] on input "科目" at bounding box center [736, 330] width 647 height 30
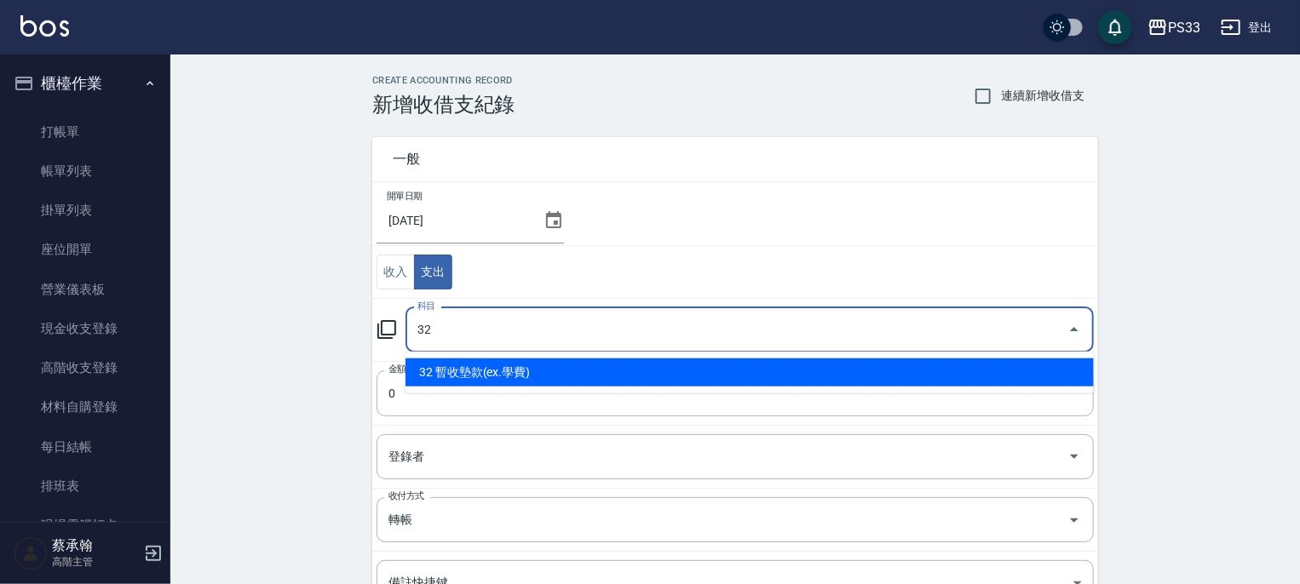
click at [451, 369] on li "32 暫收墊款(ex.學費)" at bounding box center [750, 373] width 688 height 28
type input "32 暫收墊款(ex.學費)"
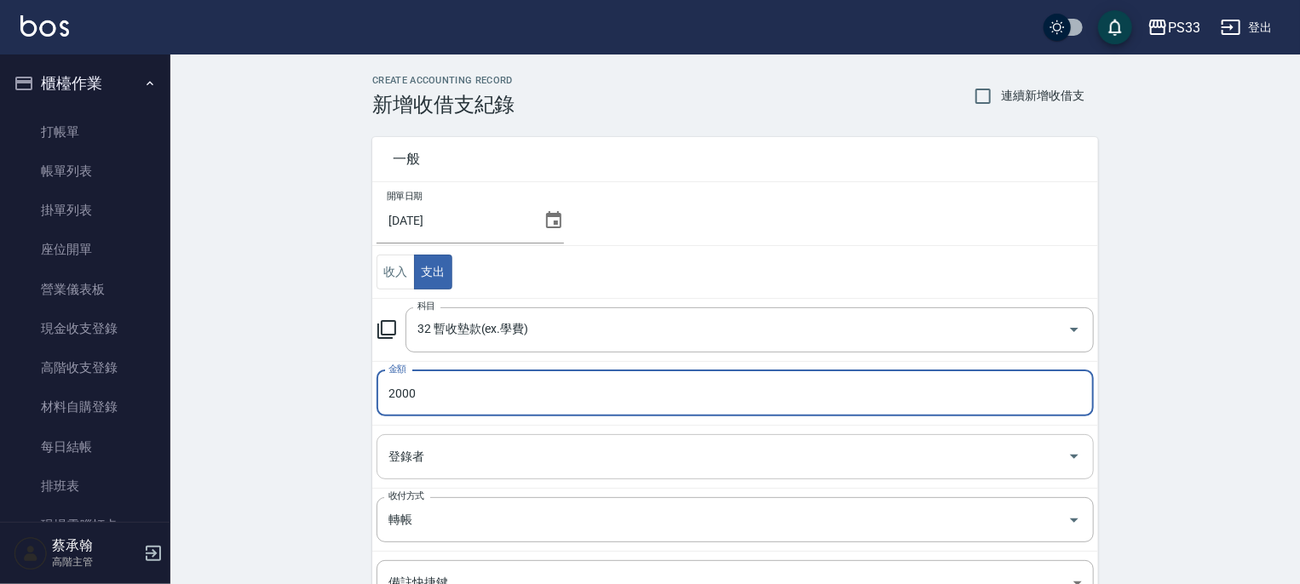
type input "2000"
click at [429, 452] on input "登錄者" at bounding box center [722, 457] width 676 height 30
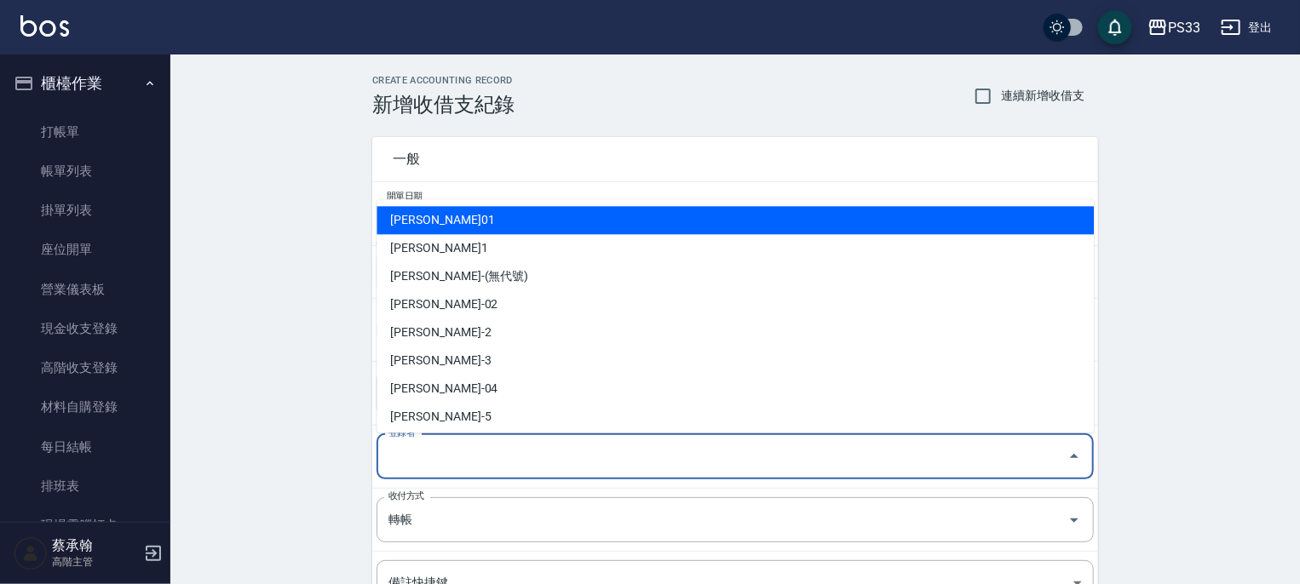
click at [445, 217] on li "[PERSON_NAME]01" at bounding box center [735, 220] width 717 height 28
type input "[PERSON_NAME]01"
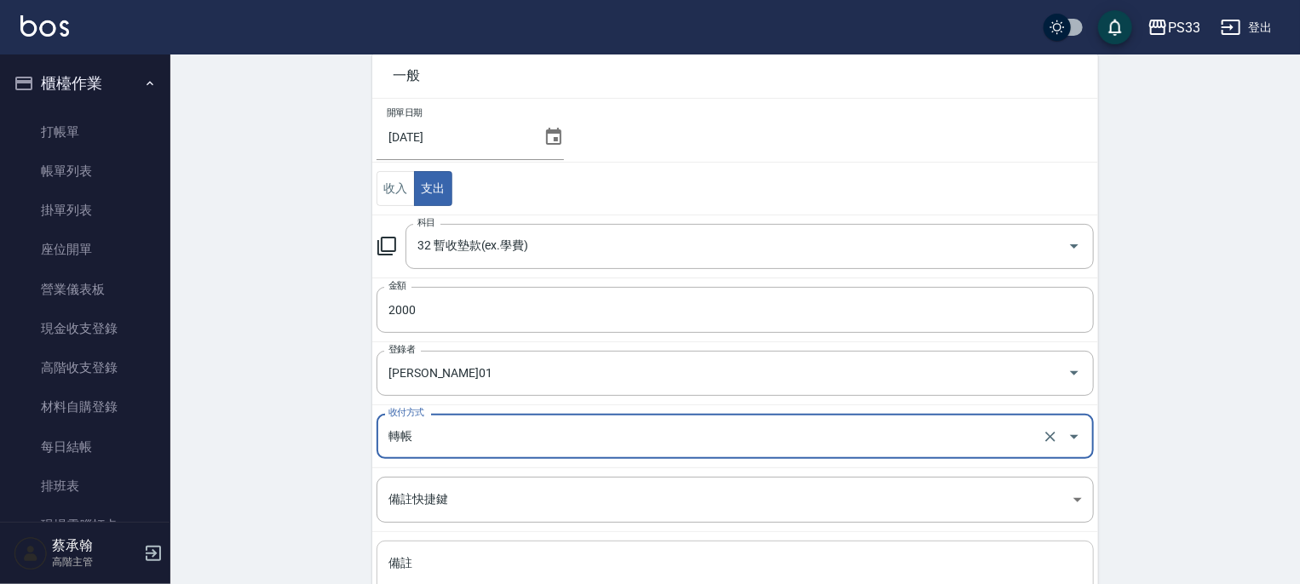
scroll to position [226, 0]
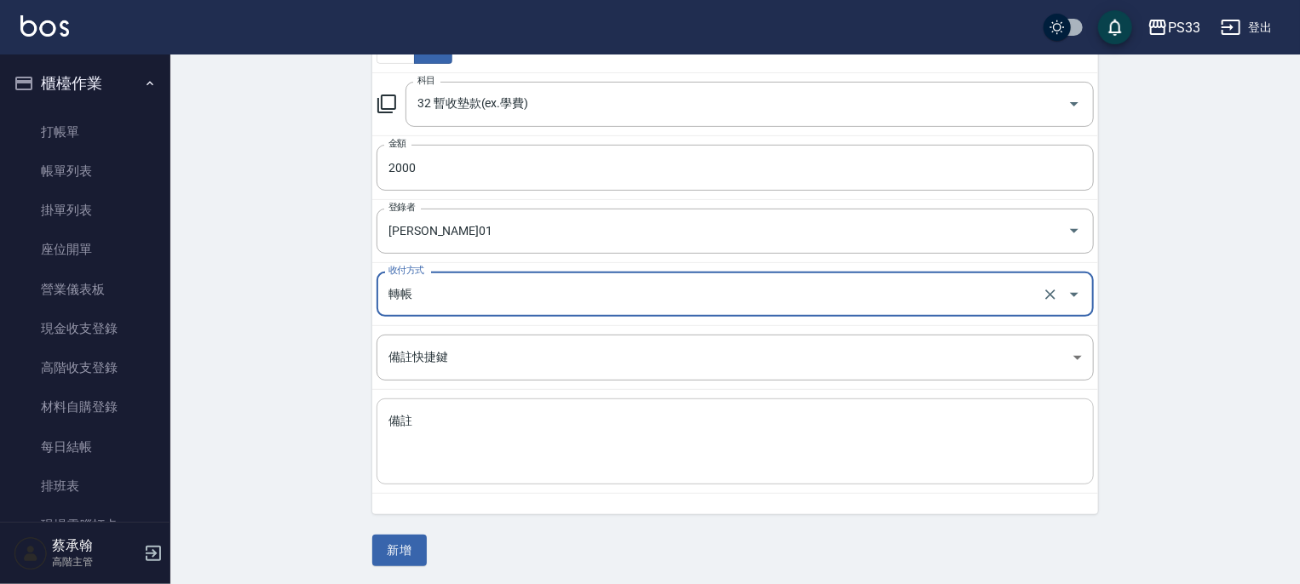
click at [458, 440] on textarea "備註" at bounding box center [734, 442] width 693 height 58
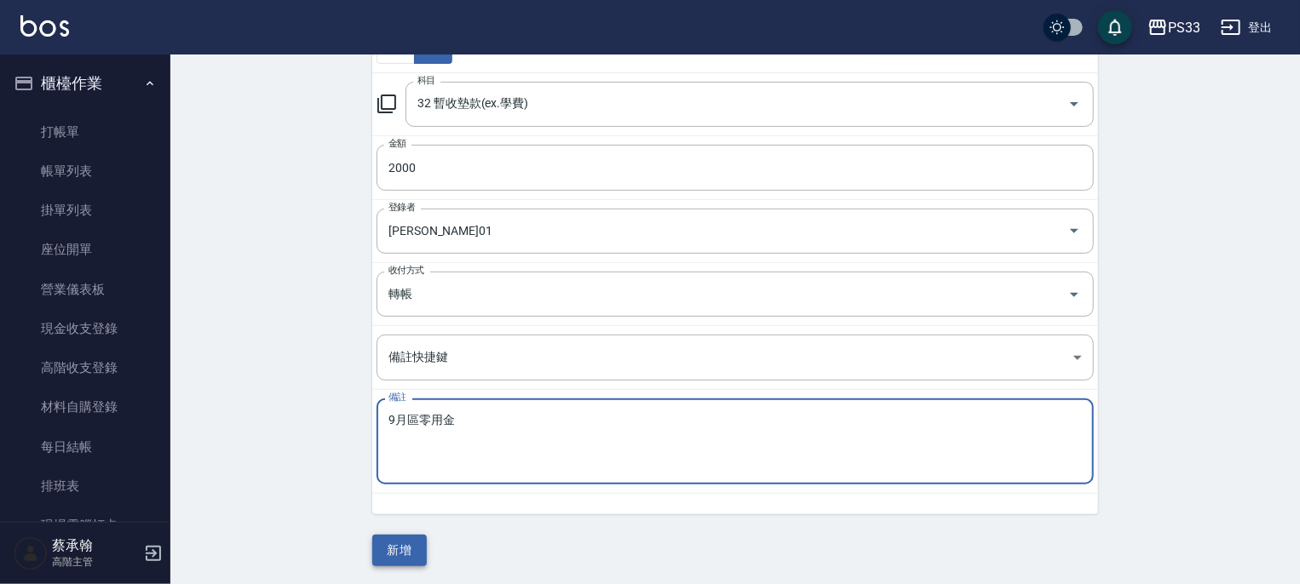
type textarea "9月區零用金"
click at [395, 542] on button "新增" at bounding box center [399, 551] width 55 height 32
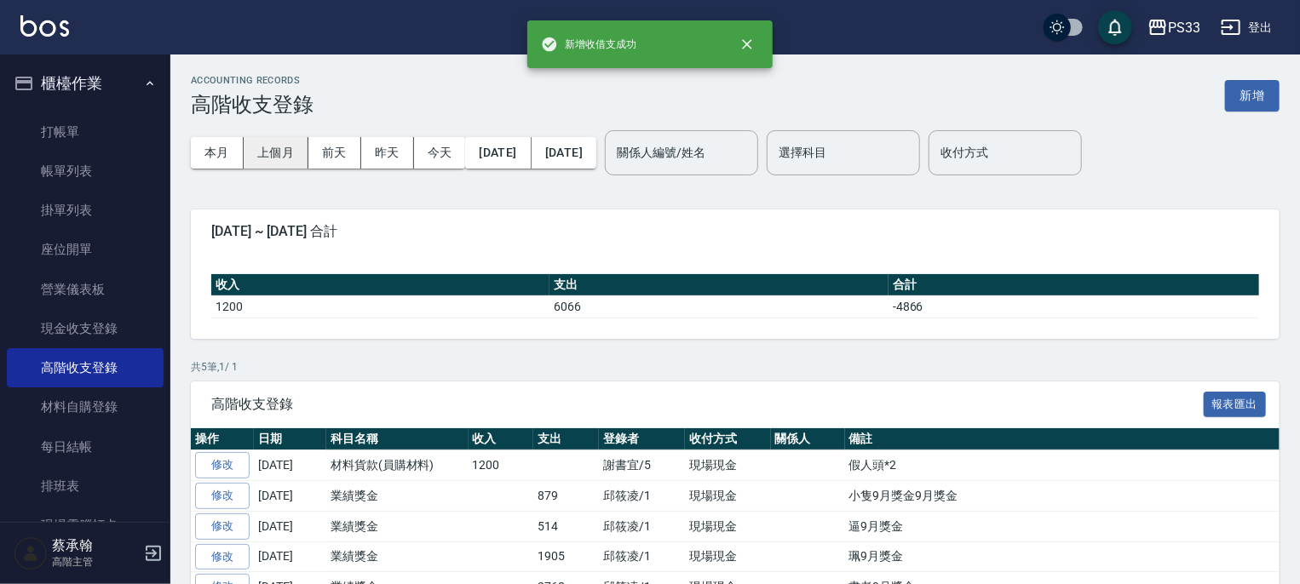
click at [279, 154] on button "上個月" at bounding box center [276, 153] width 65 height 32
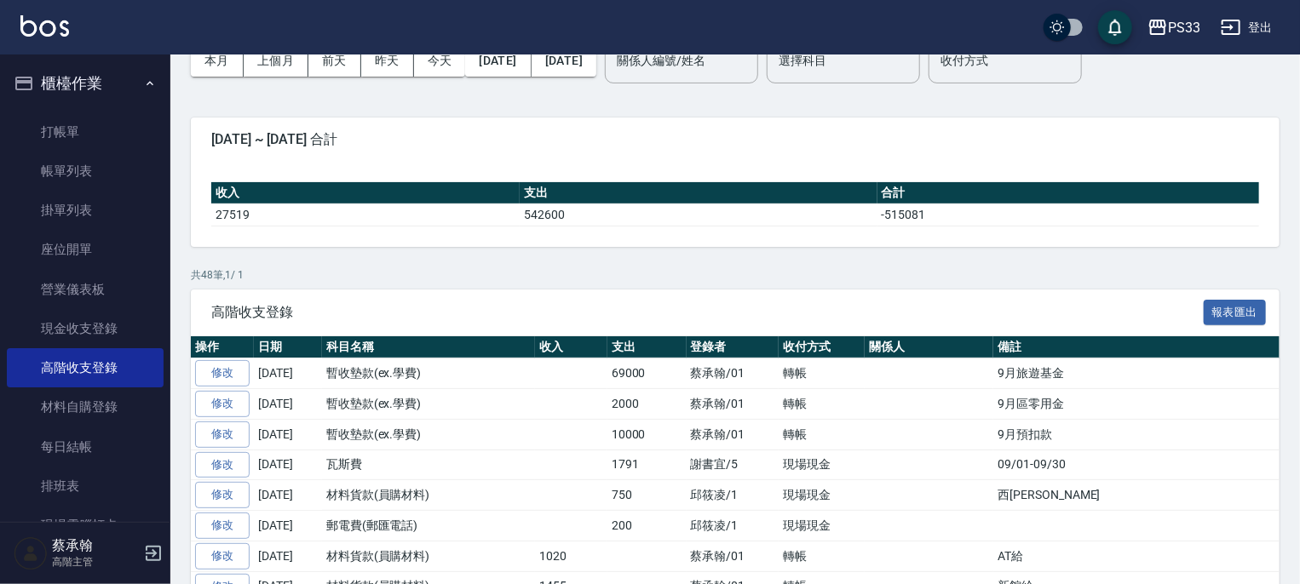
scroll to position [256, 0]
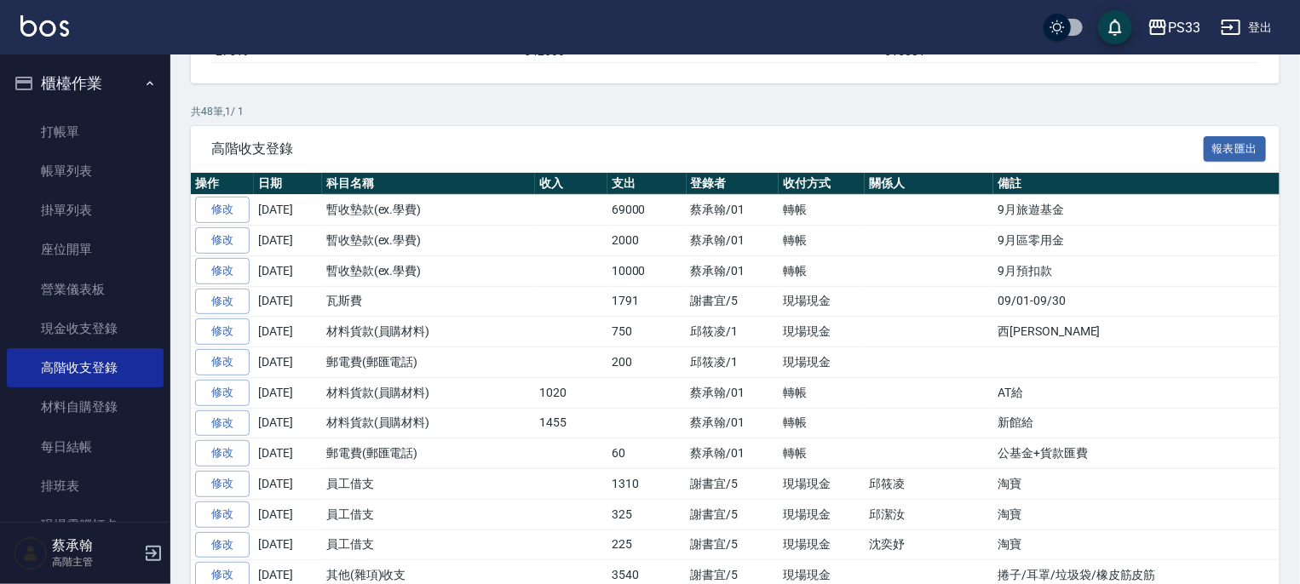
click at [59, 91] on button "櫃檯作業" at bounding box center [85, 83] width 157 height 44
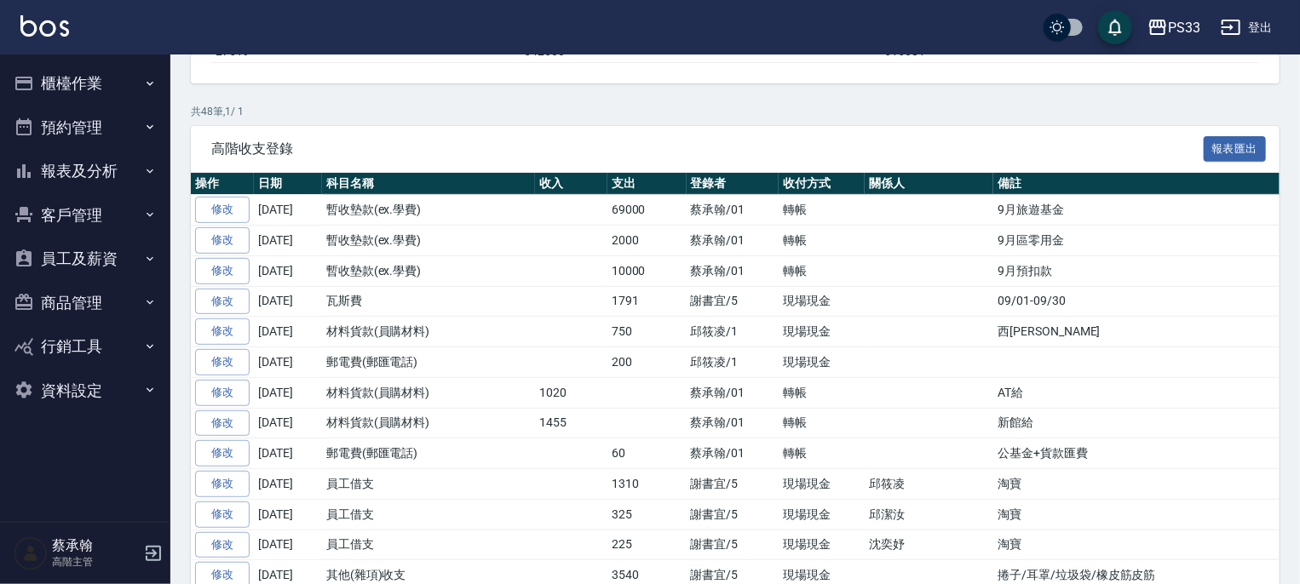
click at [87, 174] on button "報表及分析" at bounding box center [85, 171] width 157 height 44
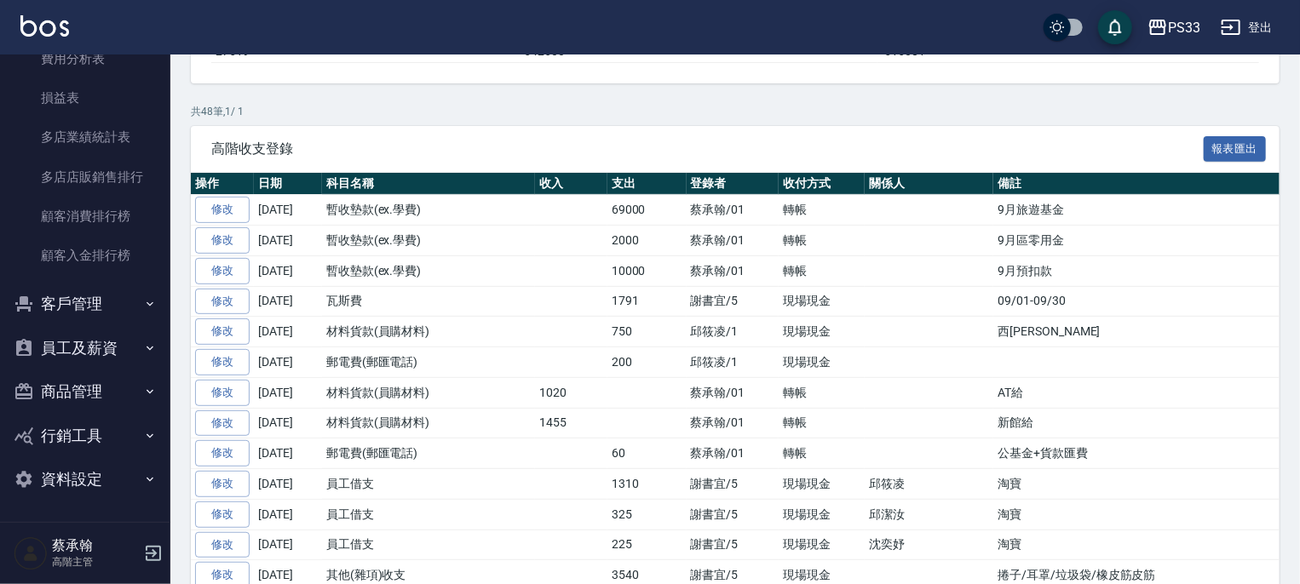
scroll to position [1448, 0]
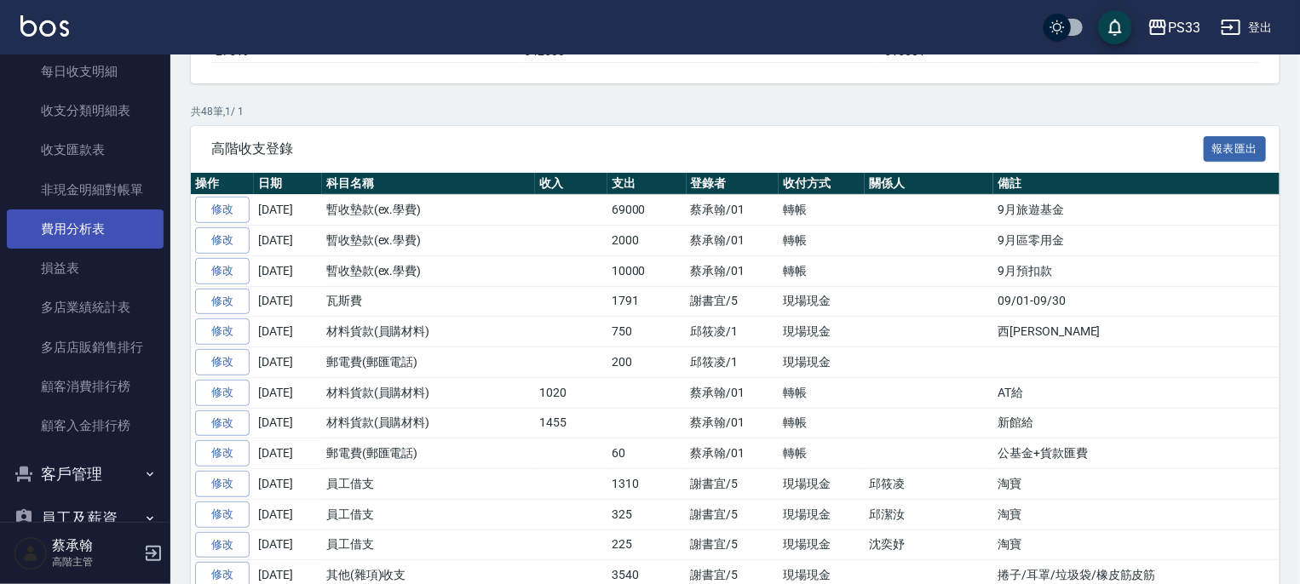
click at [101, 219] on link "費用分析表" at bounding box center [85, 229] width 157 height 39
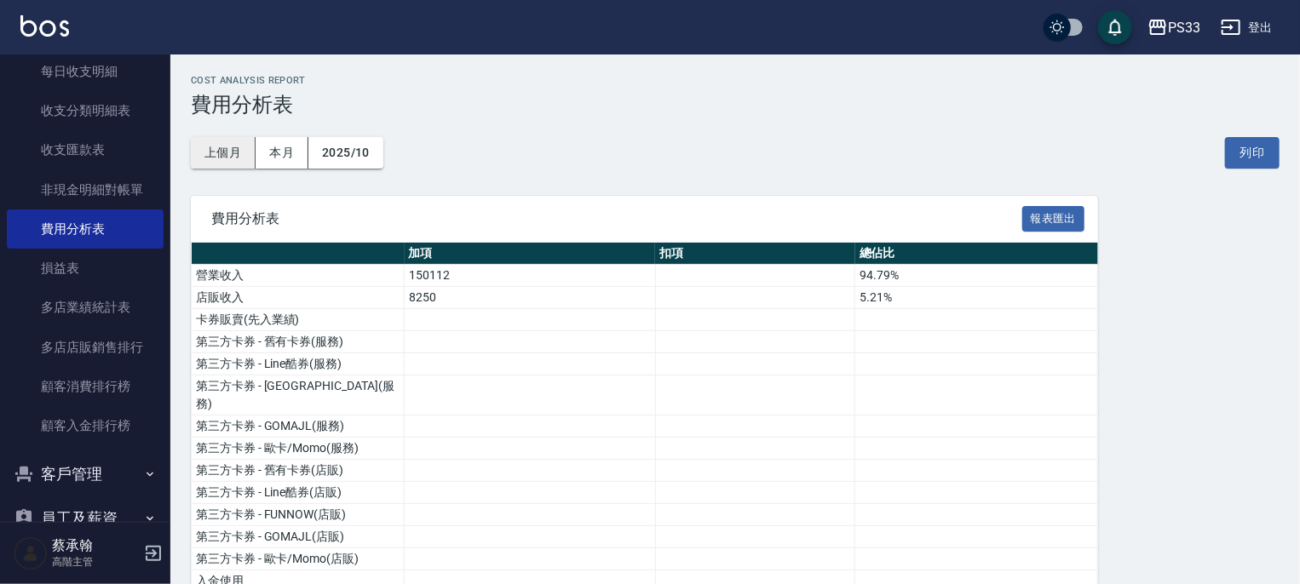
click at [220, 151] on button "上個月" at bounding box center [223, 153] width 65 height 32
click at [1063, 221] on button "報表匯出" at bounding box center [1053, 219] width 63 height 26
click at [1165, 25] on icon "button" at bounding box center [1158, 27] width 20 height 20
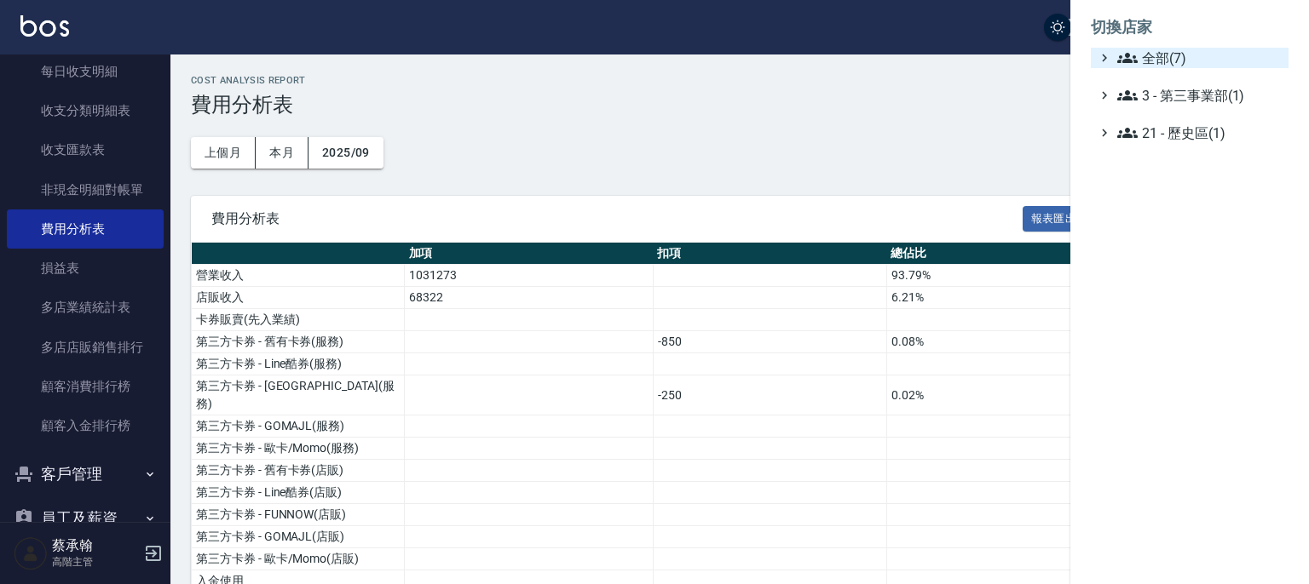
click at [1136, 64] on icon at bounding box center [1127, 58] width 20 height 20
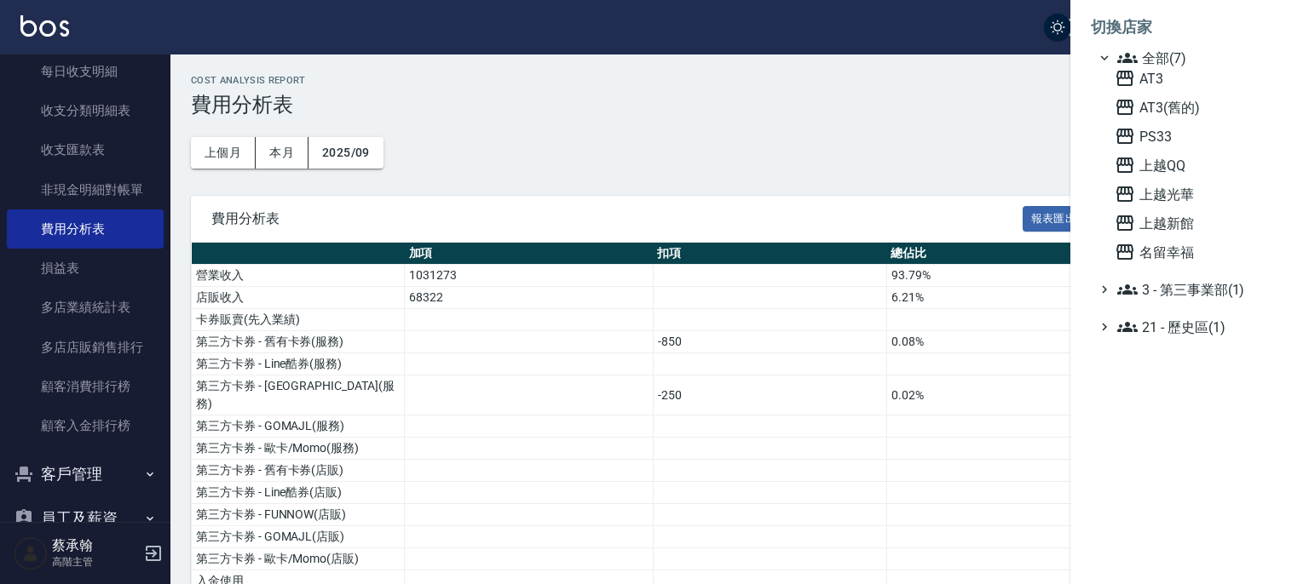
click at [1135, 212] on div "AT3 AT3(舊的) PS33 上越QQ 上越光華 上越新館 名留幸福" at bounding box center [1197, 165] width 181 height 194
click at [1133, 220] on icon at bounding box center [1124, 223] width 20 height 20
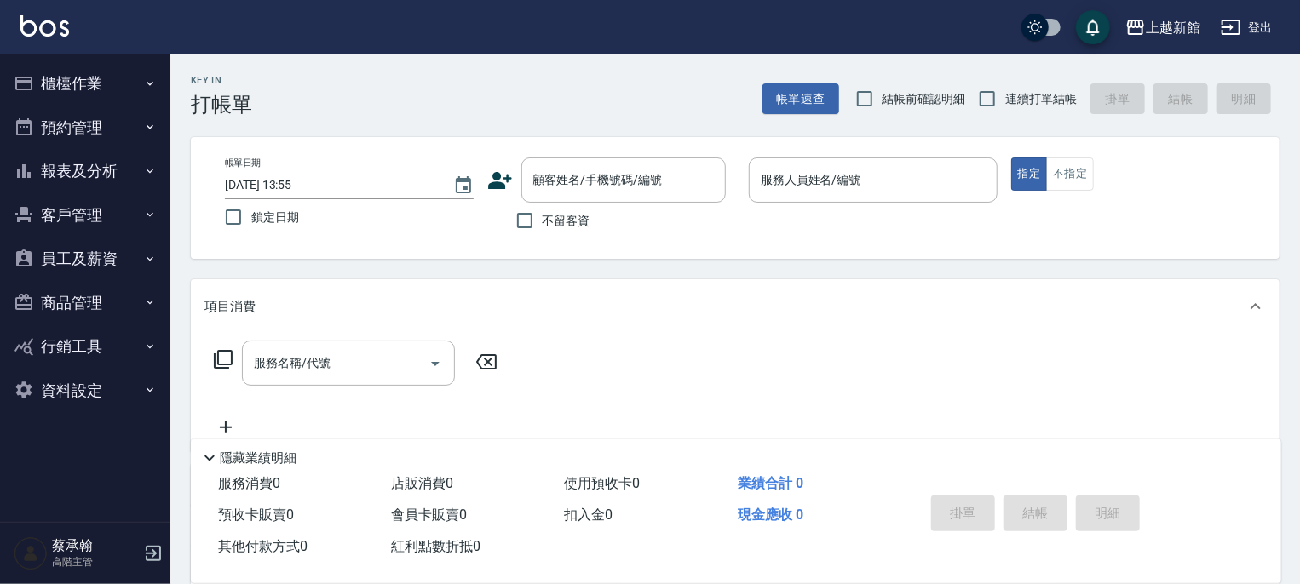
click at [721, 430] on div "服務名稱/代號 服務名稱/代號" at bounding box center [735, 393] width 1089 height 118
click at [105, 256] on button "員工及薪資" at bounding box center [85, 259] width 157 height 44
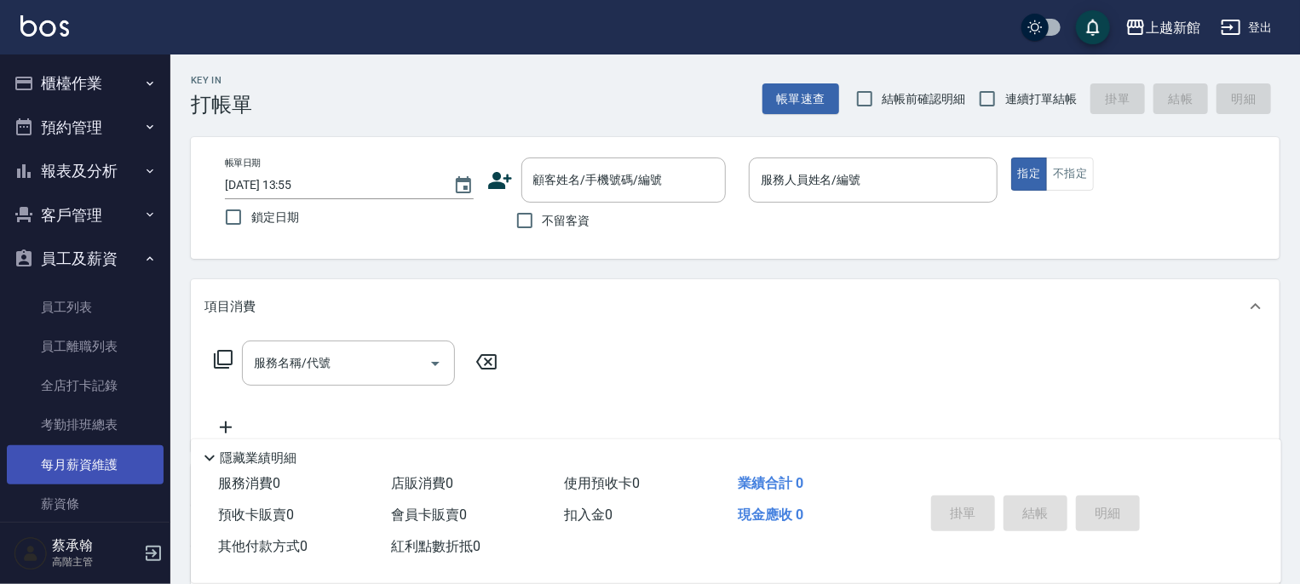
click at [89, 463] on link "每月薪資維護" at bounding box center [85, 465] width 157 height 39
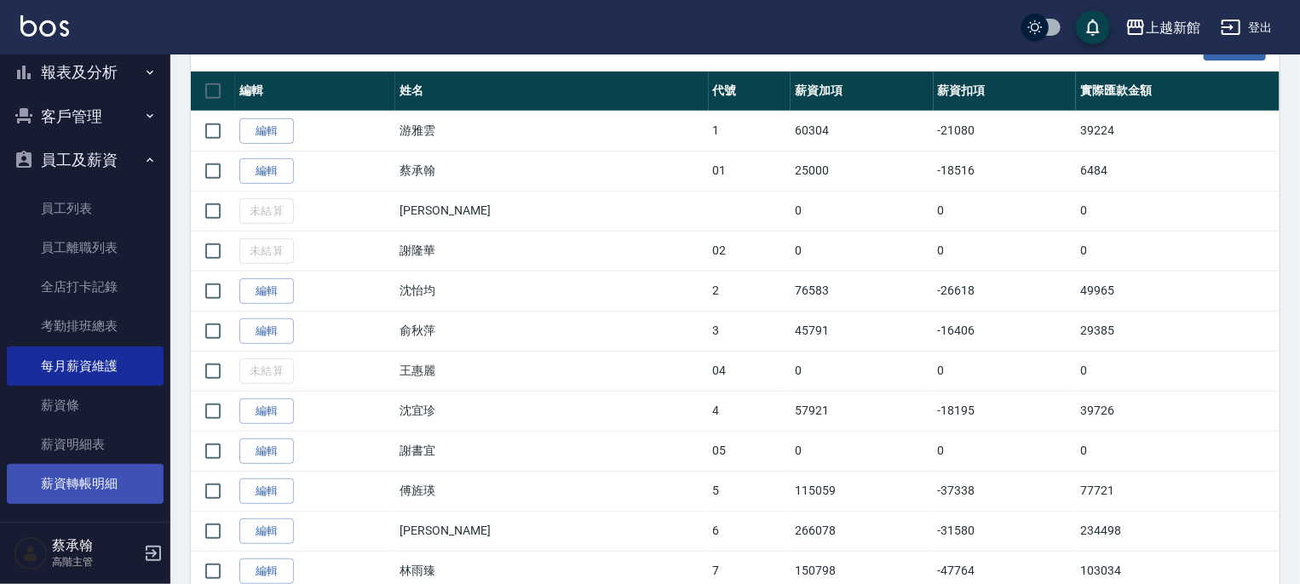
scroll to position [239, 0]
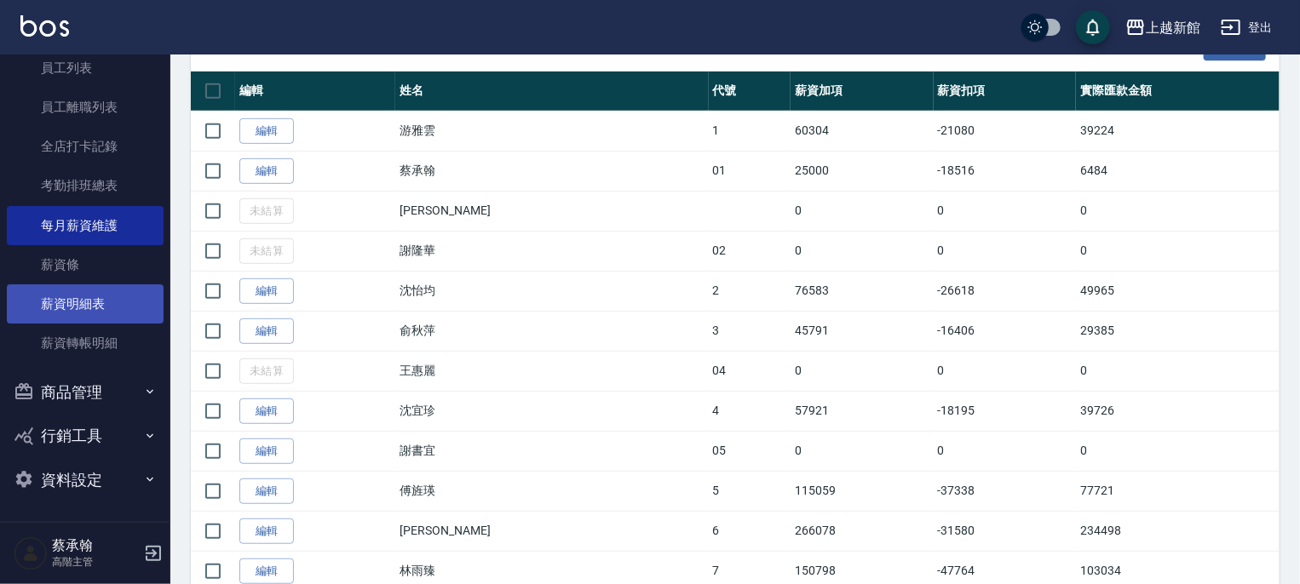
click at [92, 308] on link "薪資明細表" at bounding box center [85, 304] width 157 height 39
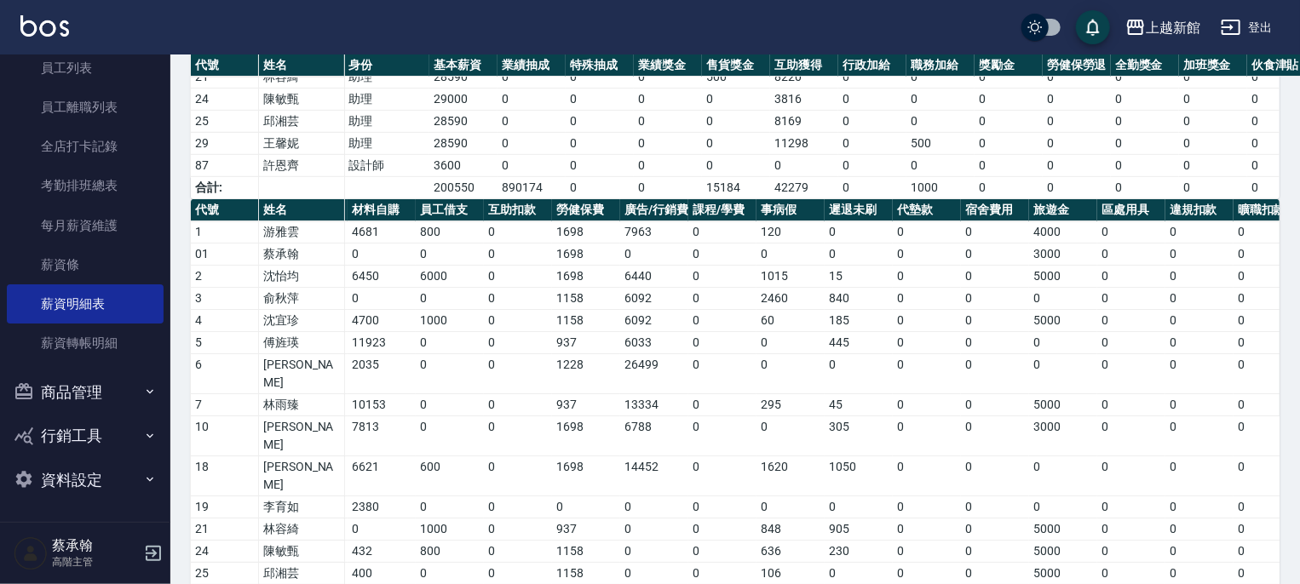
scroll to position [0, 162]
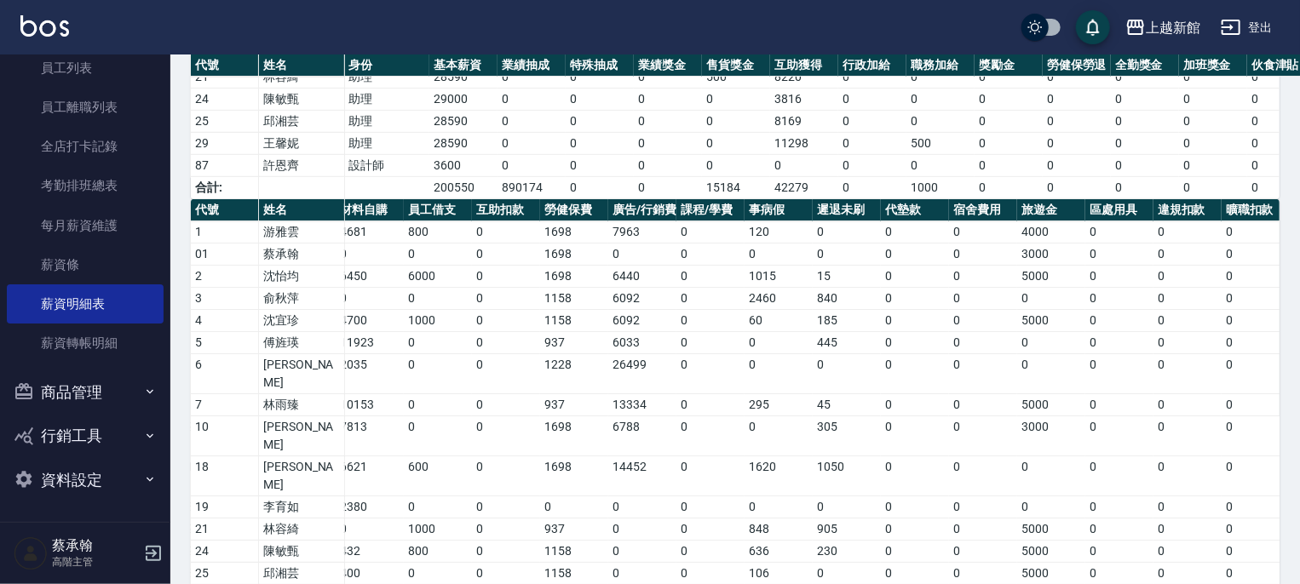
drag, startPoint x: 900, startPoint y: 567, endPoint x: 1003, endPoint y: 555, distance: 102.9
click at [1005, 555] on div "上越新館 2025-09 薪資明細表 列印時間： 2025-10-05-14:14 Designer Salary Detail Report 薪資明細表 上…" at bounding box center [735, 148] width 1130 height 1048
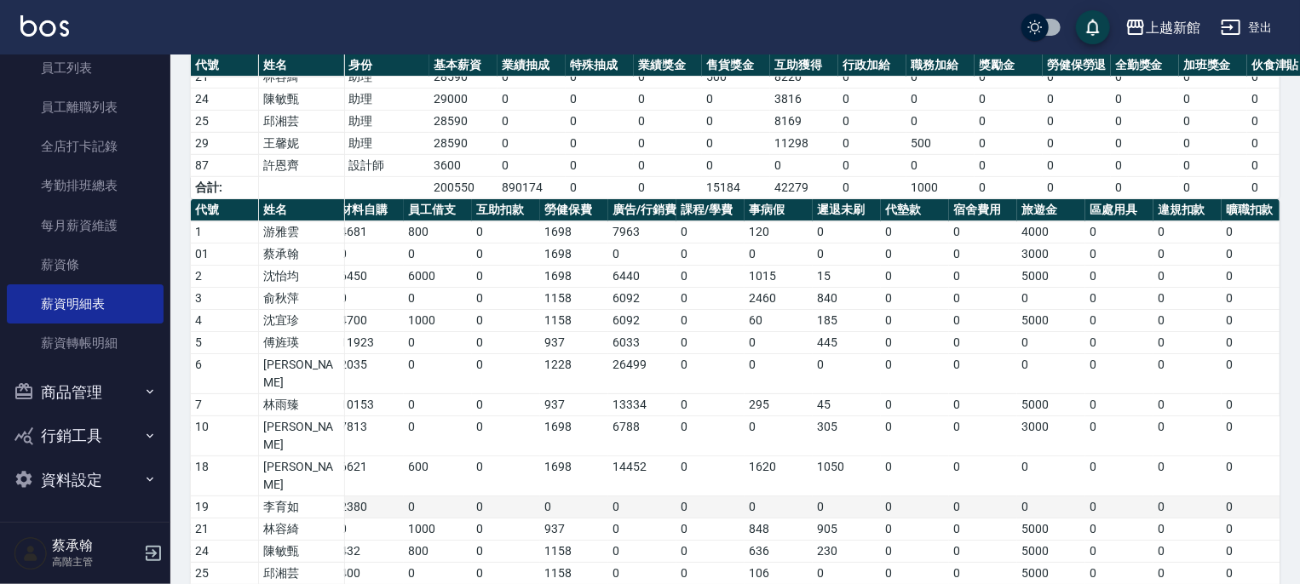
click at [969, 497] on td "0" at bounding box center [983, 508] width 68 height 22
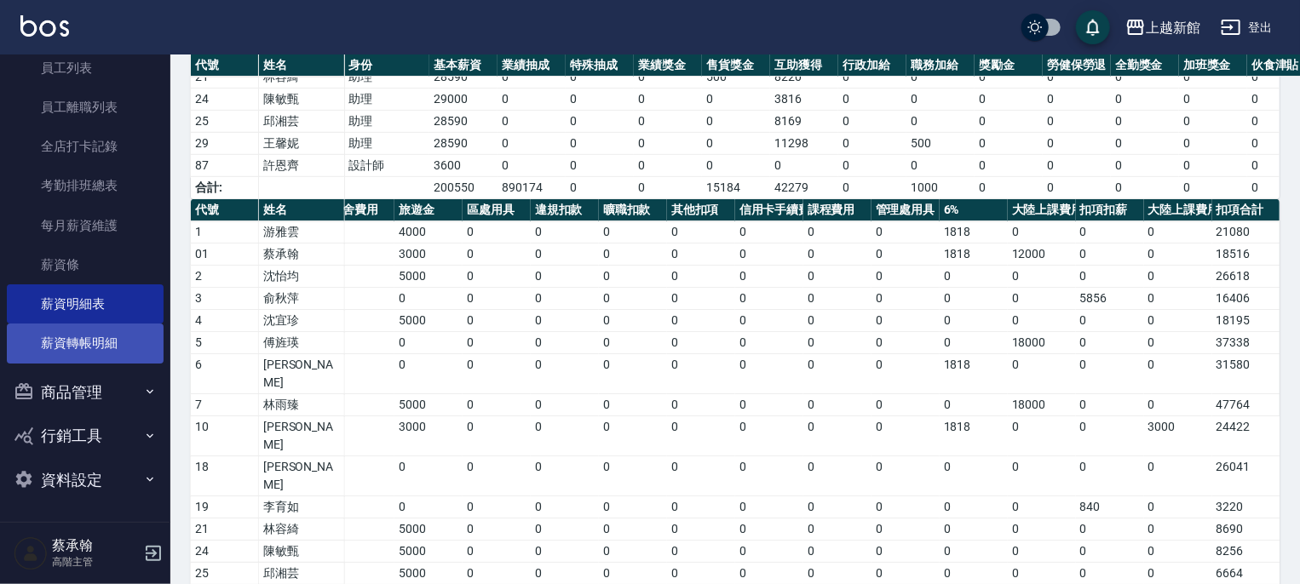
scroll to position [0, 0]
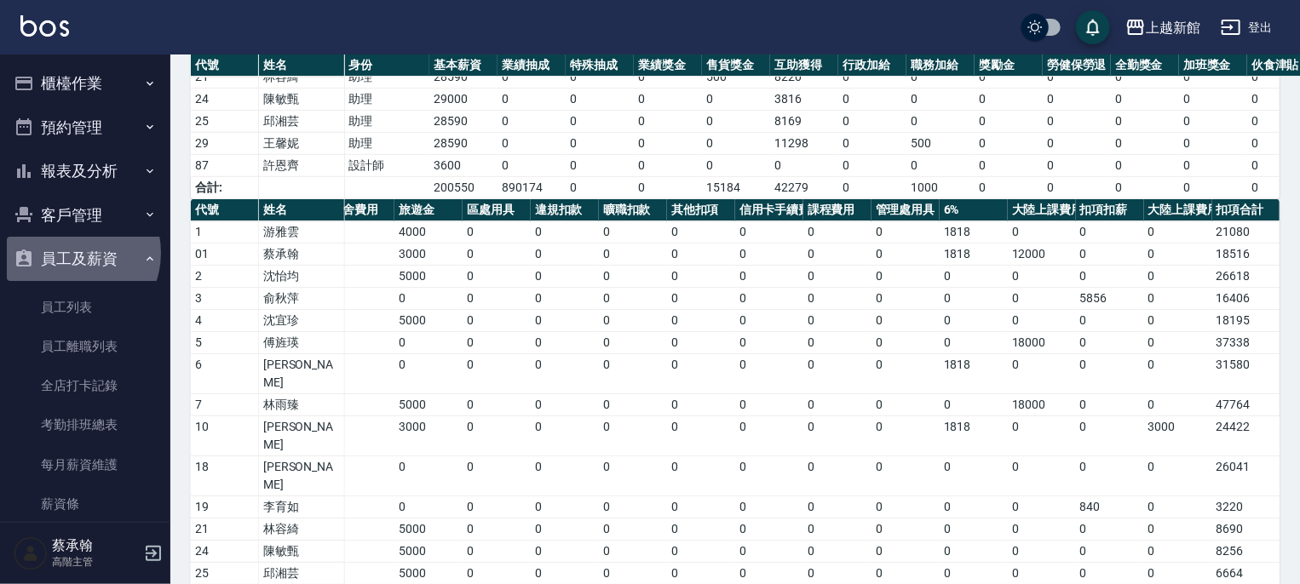
click at [72, 252] on button "員工及薪資" at bounding box center [85, 259] width 157 height 44
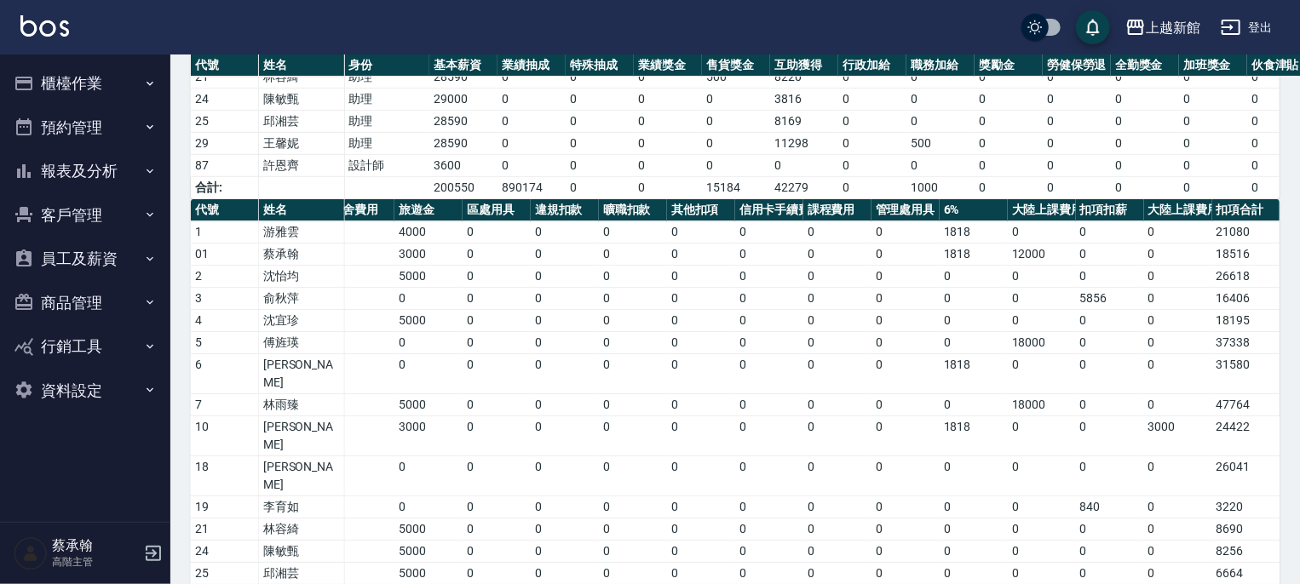
click at [66, 85] on button "櫃檯作業" at bounding box center [85, 83] width 157 height 44
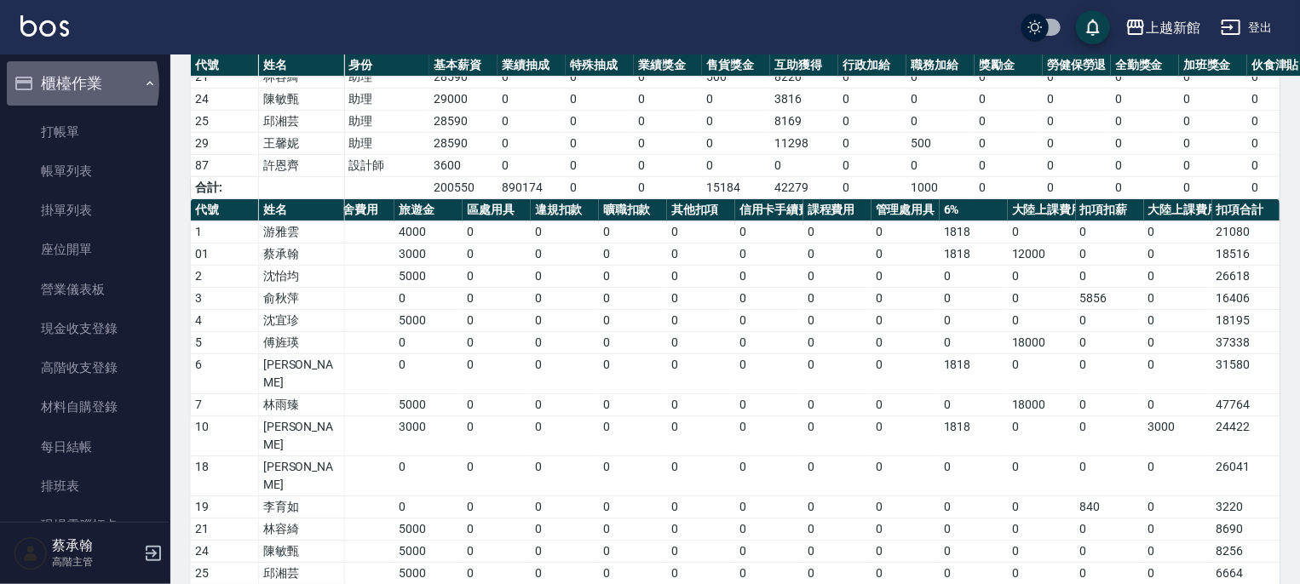
click at [60, 85] on button "櫃檯作業" at bounding box center [85, 83] width 157 height 44
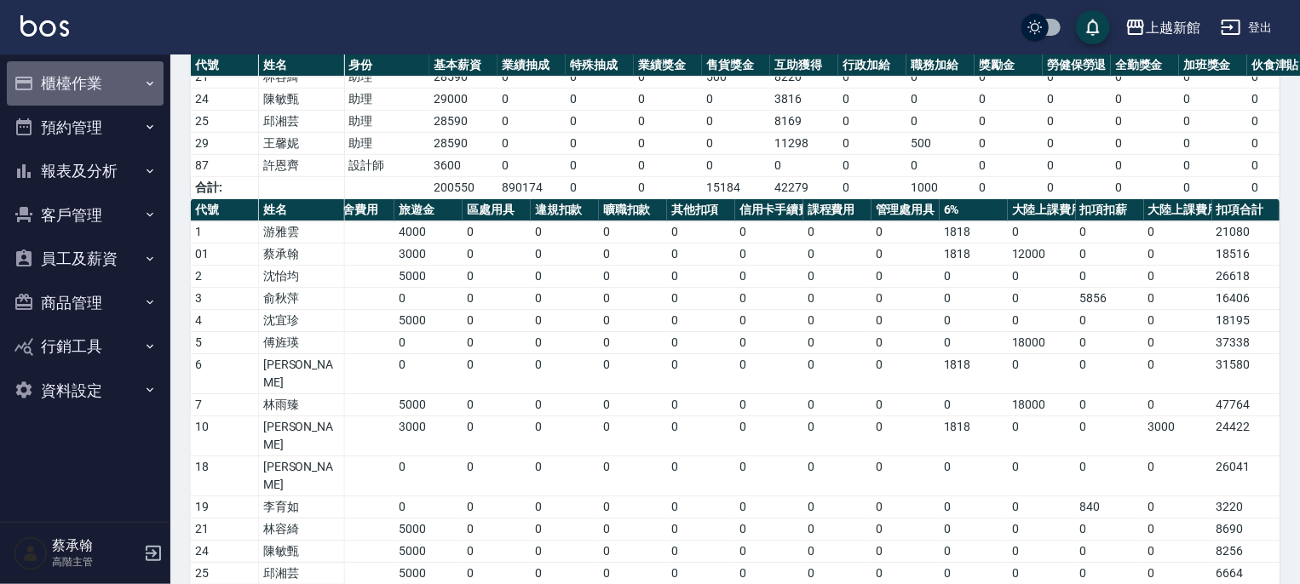
click at [81, 88] on button "櫃檯作業" at bounding box center [85, 83] width 157 height 44
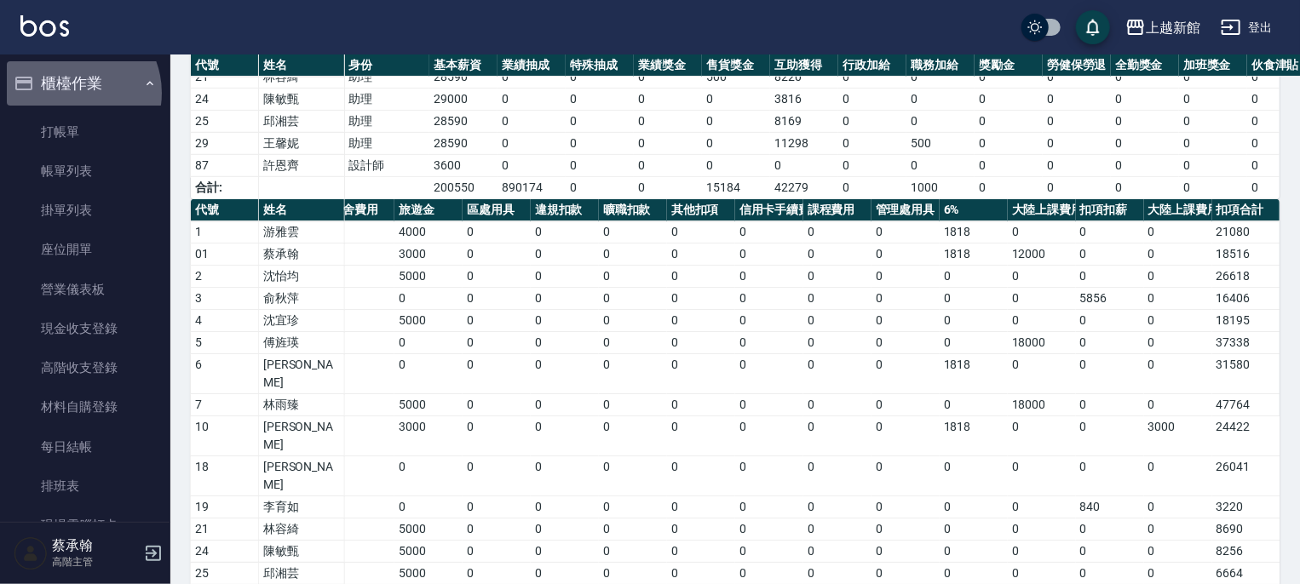
click at [71, 93] on button "櫃檯作業" at bounding box center [85, 83] width 157 height 44
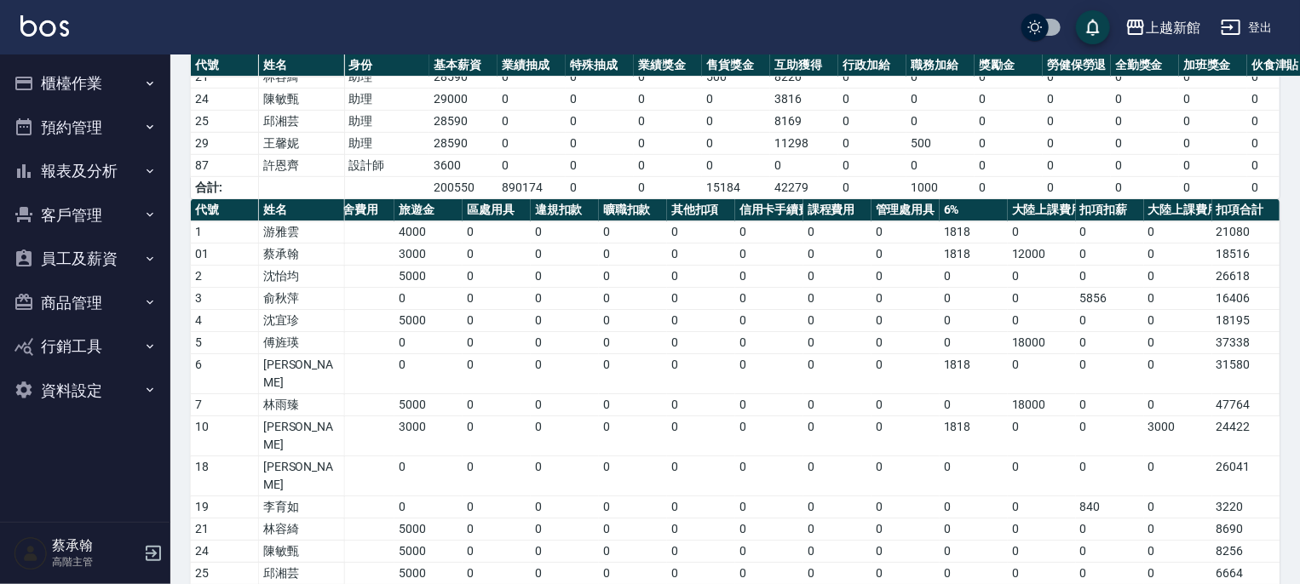
click at [71, 93] on button "櫃檯作業" at bounding box center [85, 83] width 157 height 44
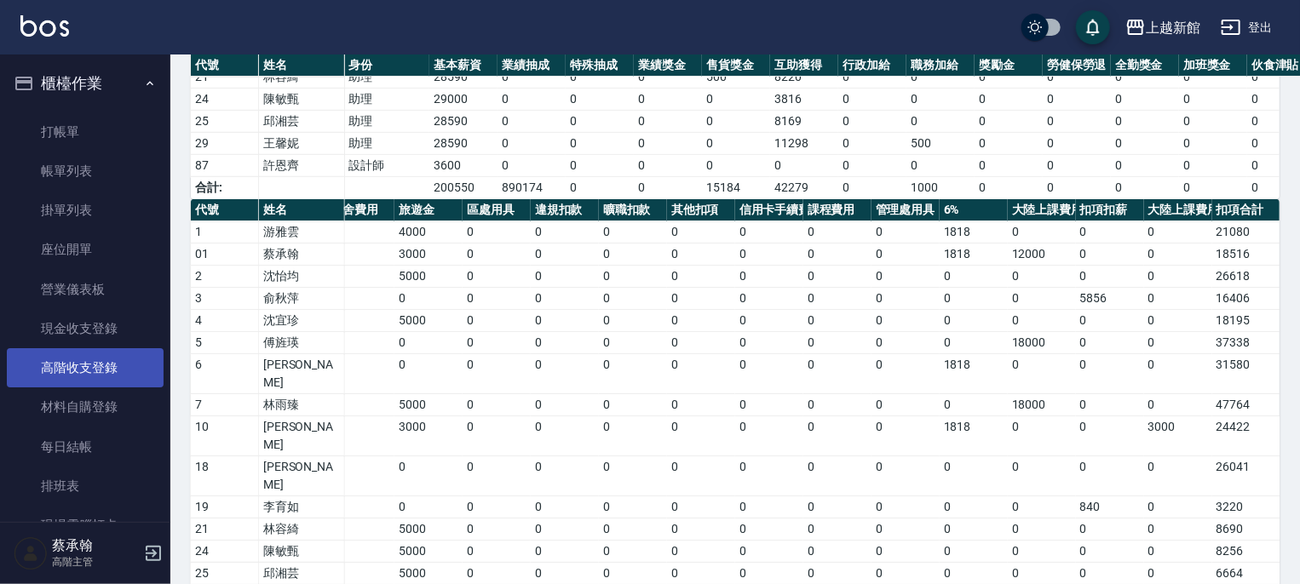
click at [74, 372] on link "高階收支登錄" at bounding box center [85, 367] width 157 height 39
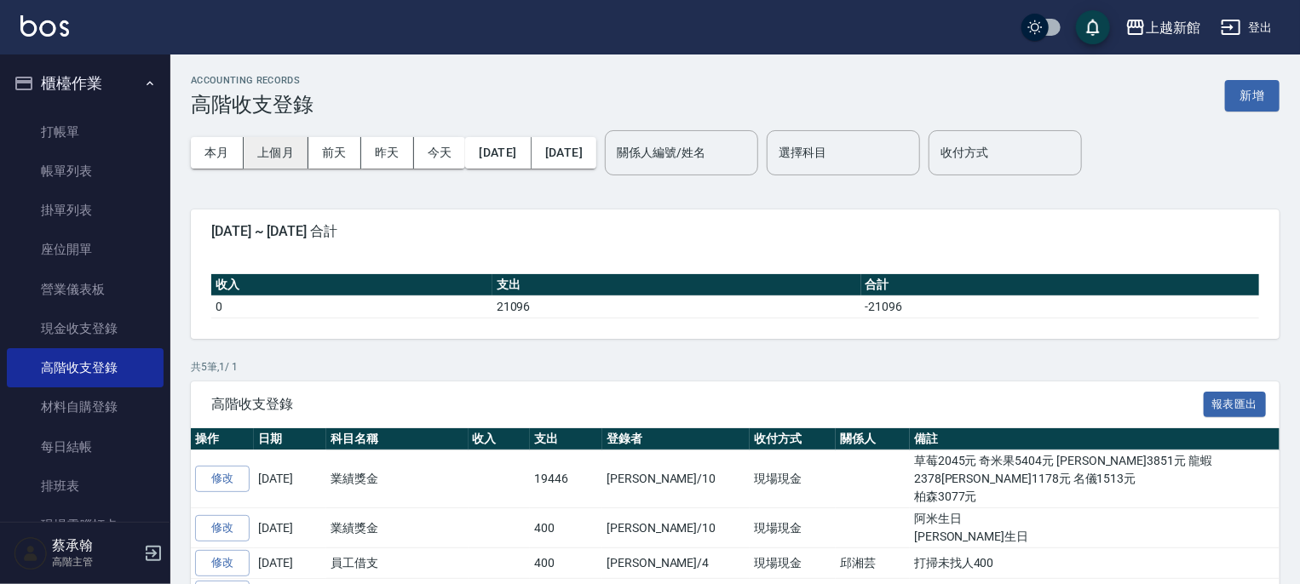
click at [279, 155] on button "上個月" at bounding box center [276, 153] width 65 height 32
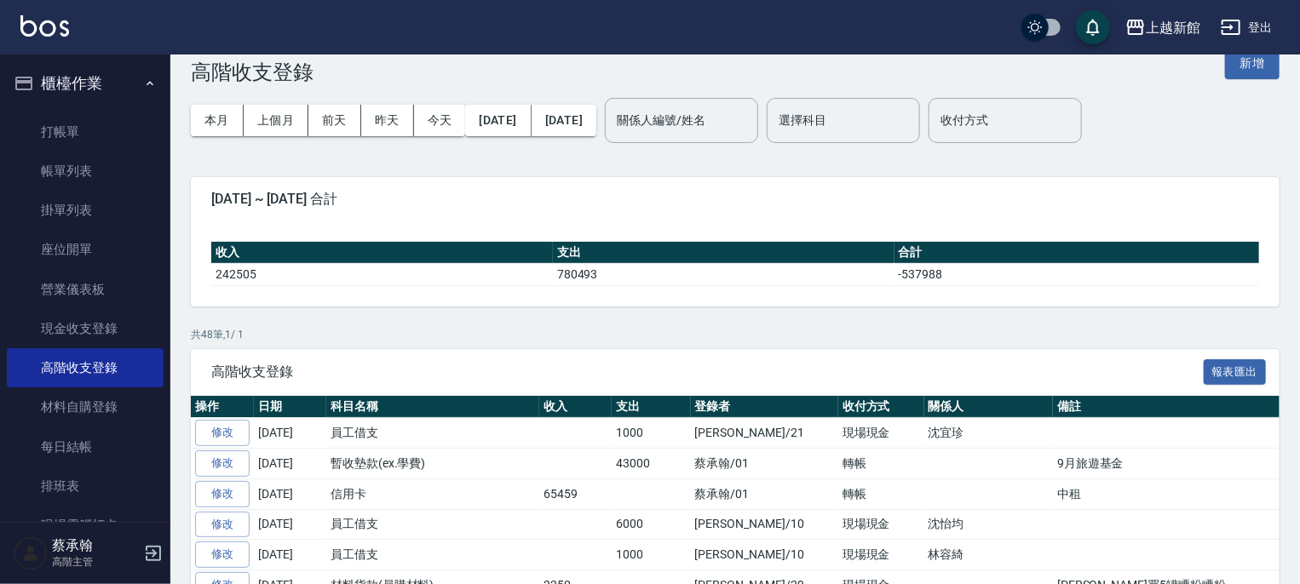
scroll to position [85, 0]
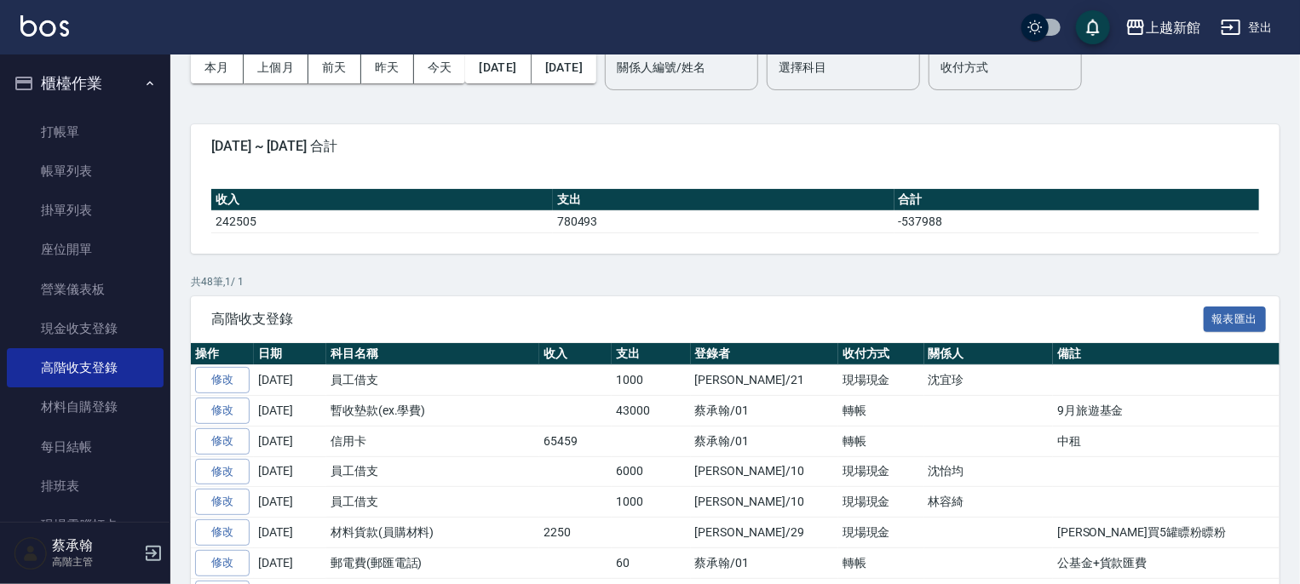
click at [75, 89] on button "櫃檯作業" at bounding box center [85, 83] width 157 height 44
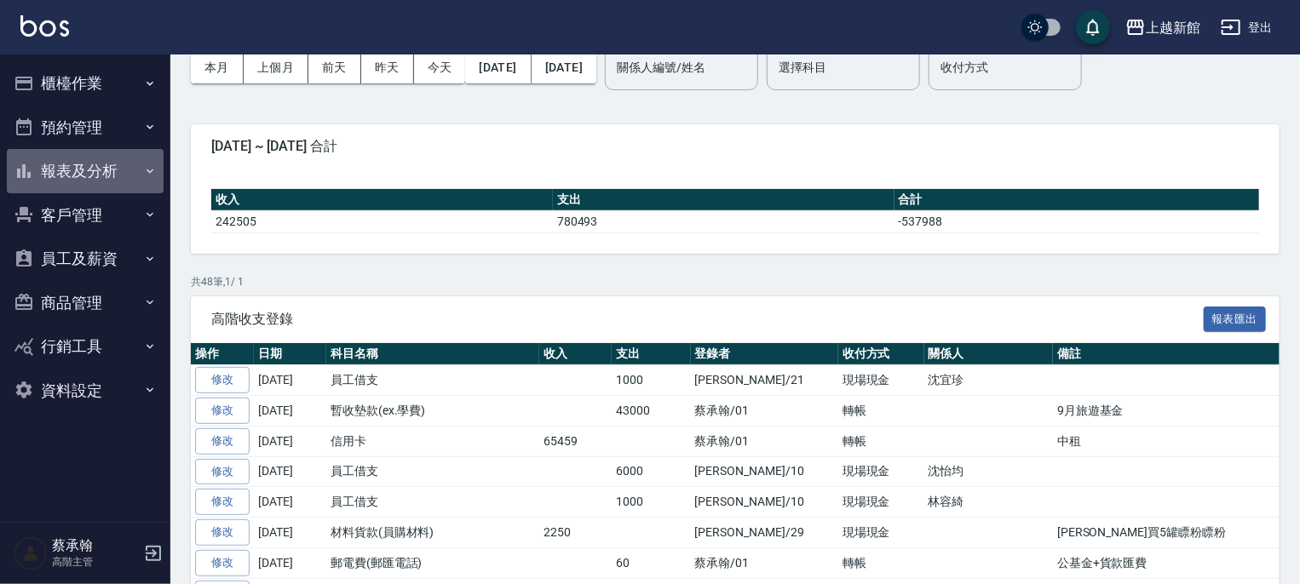
click at [67, 168] on button "報表及分析" at bounding box center [85, 171] width 157 height 44
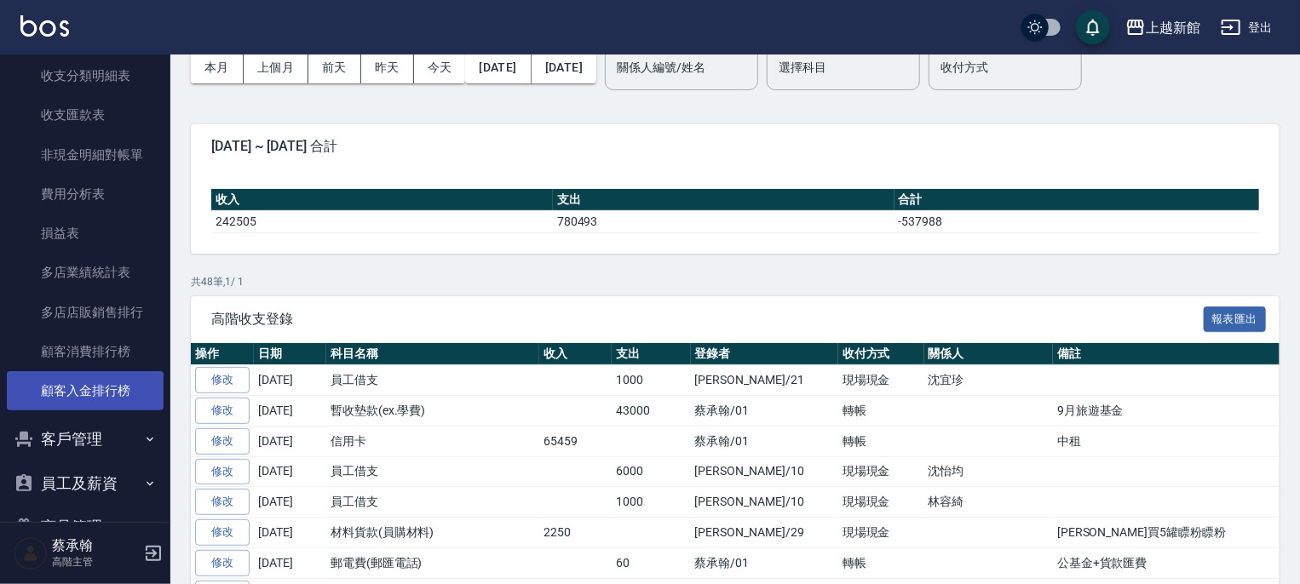
scroll to position [1363, 0]
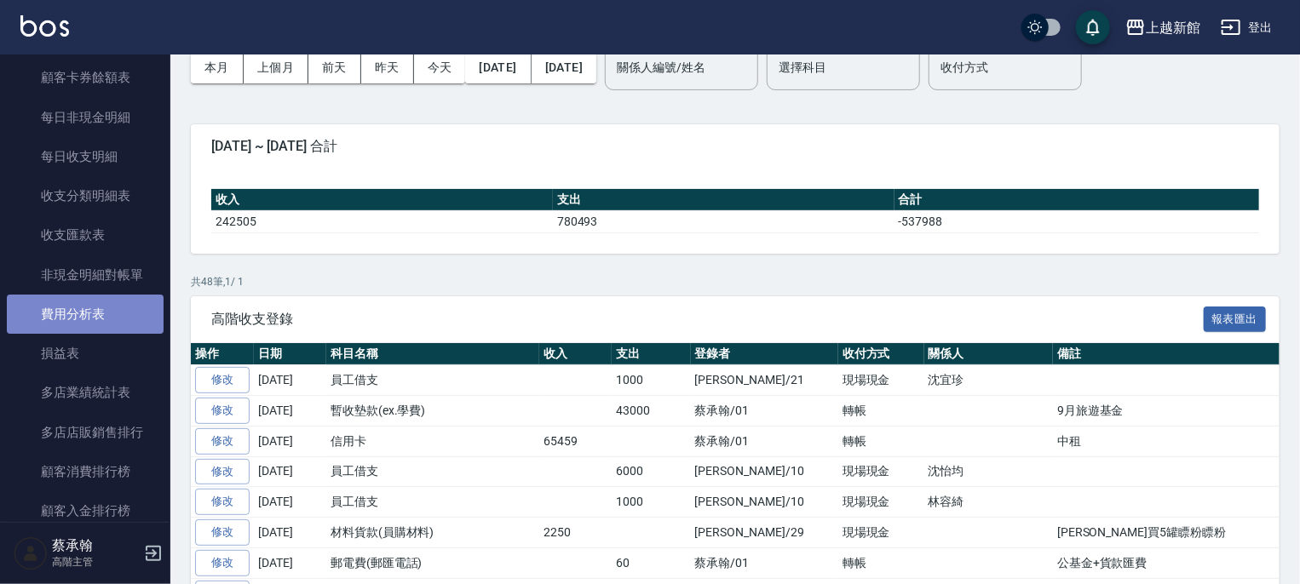
click at [96, 303] on link "費用分析表" at bounding box center [85, 314] width 157 height 39
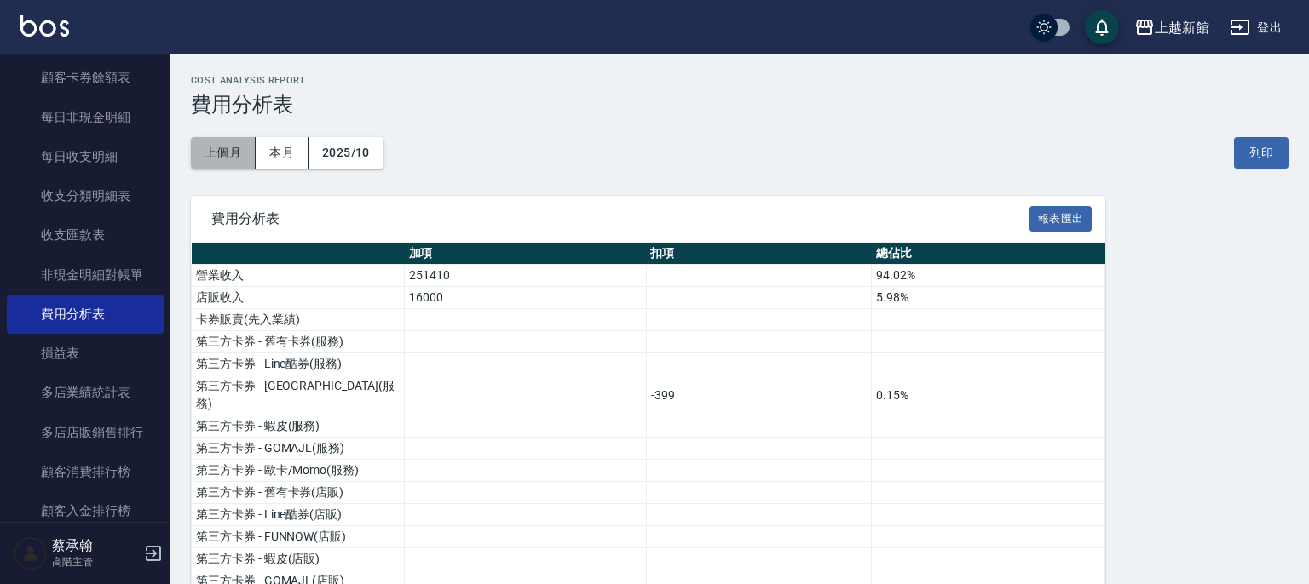
click at [233, 156] on button "上個月" at bounding box center [223, 153] width 65 height 32
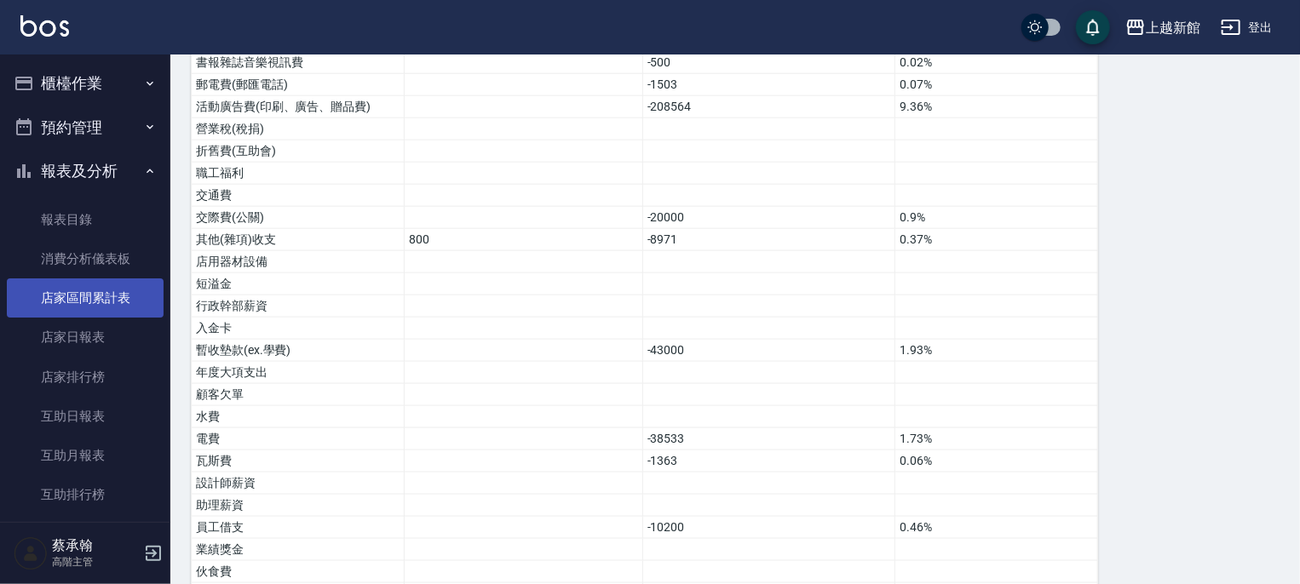
scroll to position [787, 0]
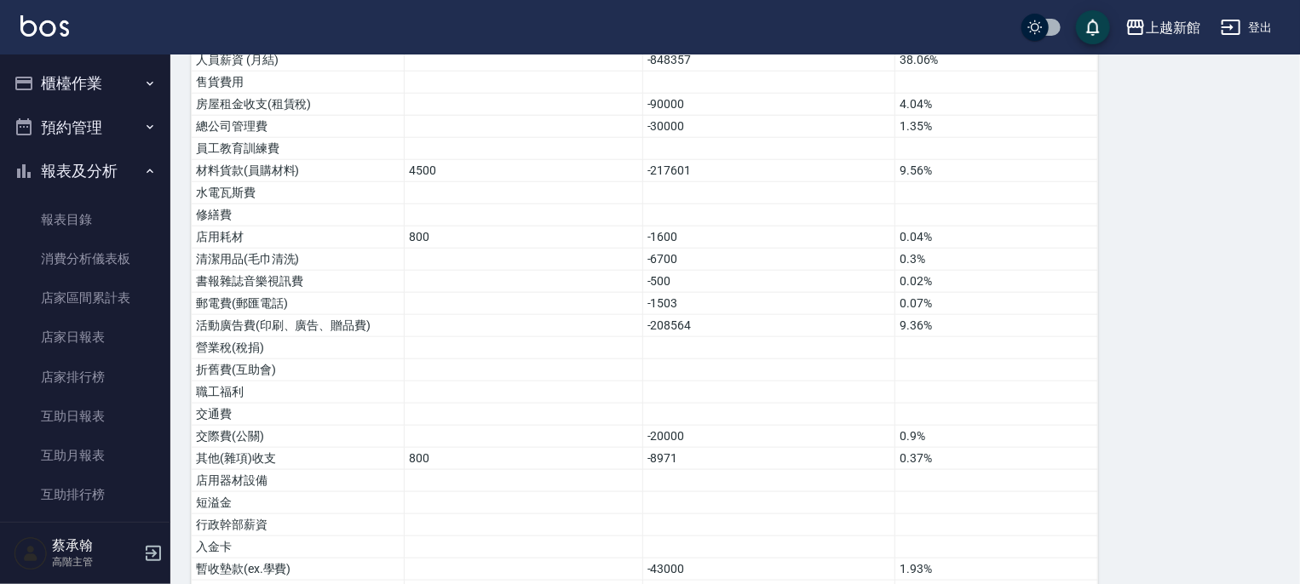
click at [65, 164] on button "報表及分析" at bounding box center [85, 171] width 157 height 44
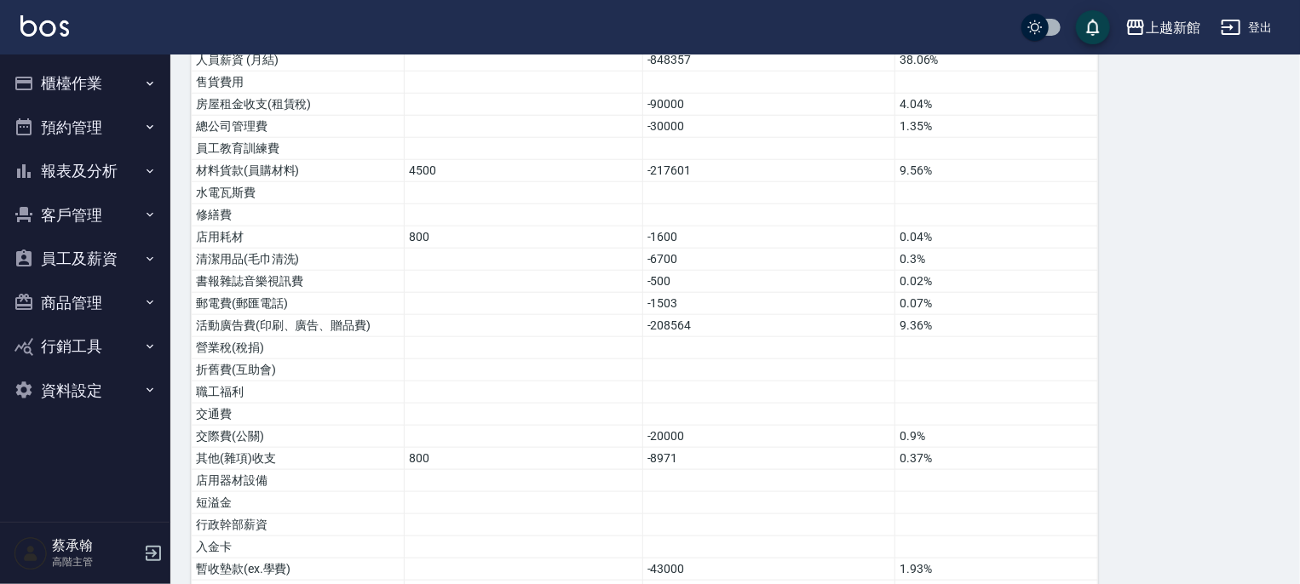
click at [55, 79] on button "櫃檯作業" at bounding box center [85, 83] width 157 height 44
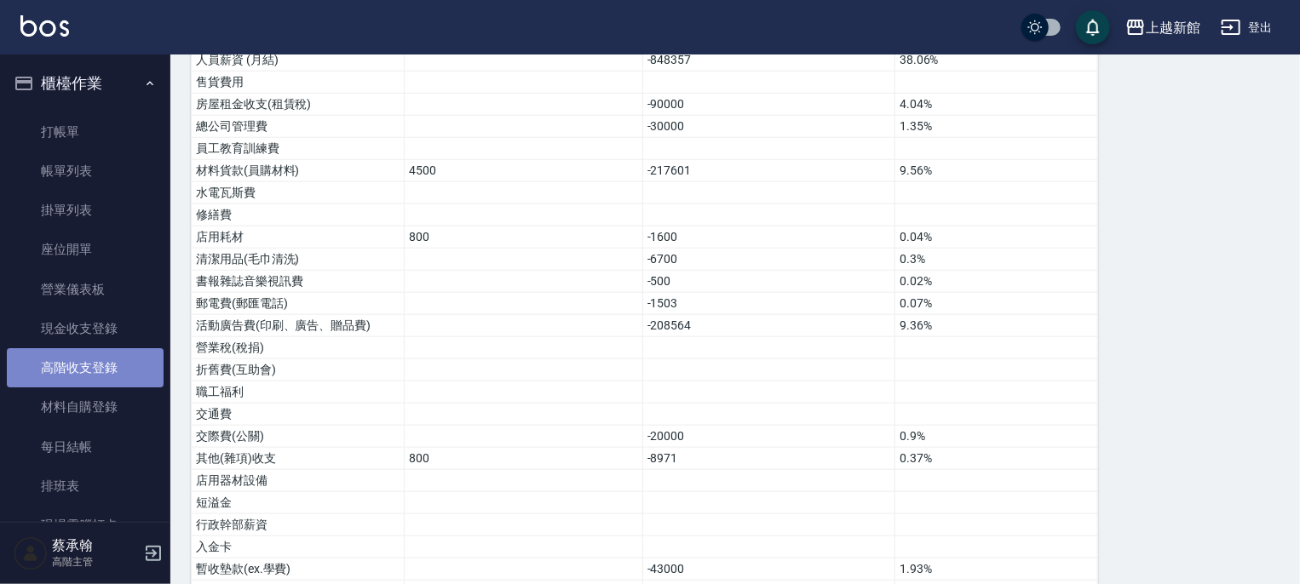
click at [95, 376] on link "高階收支登錄" at bounding box center [85, 367] width 157 height 39
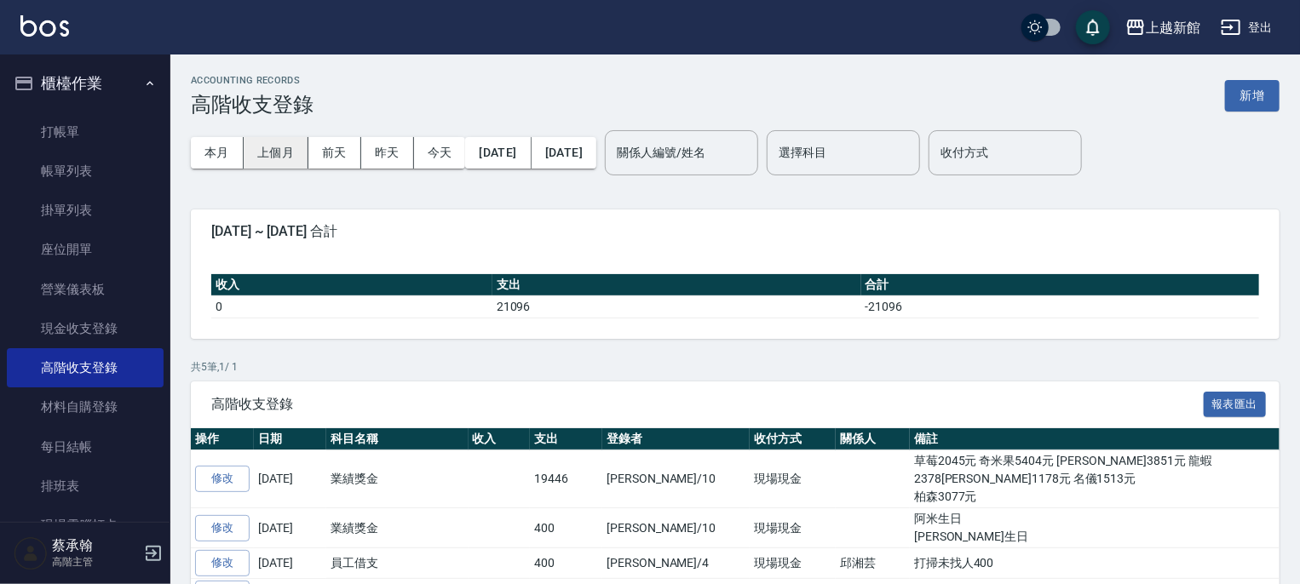
click at [276, 152] on button "上個月" at bounding box center [276, 153] width 65 height 32
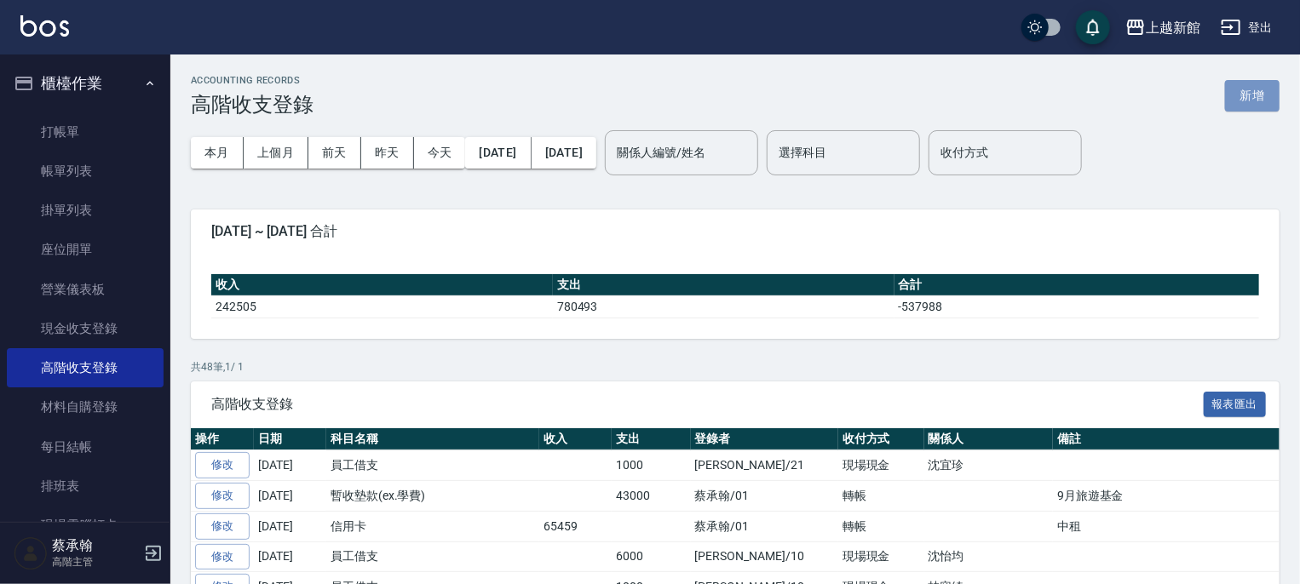
click at [1254, 101] on button "新增" at bounding box center [1252, 96] width 55 height 32
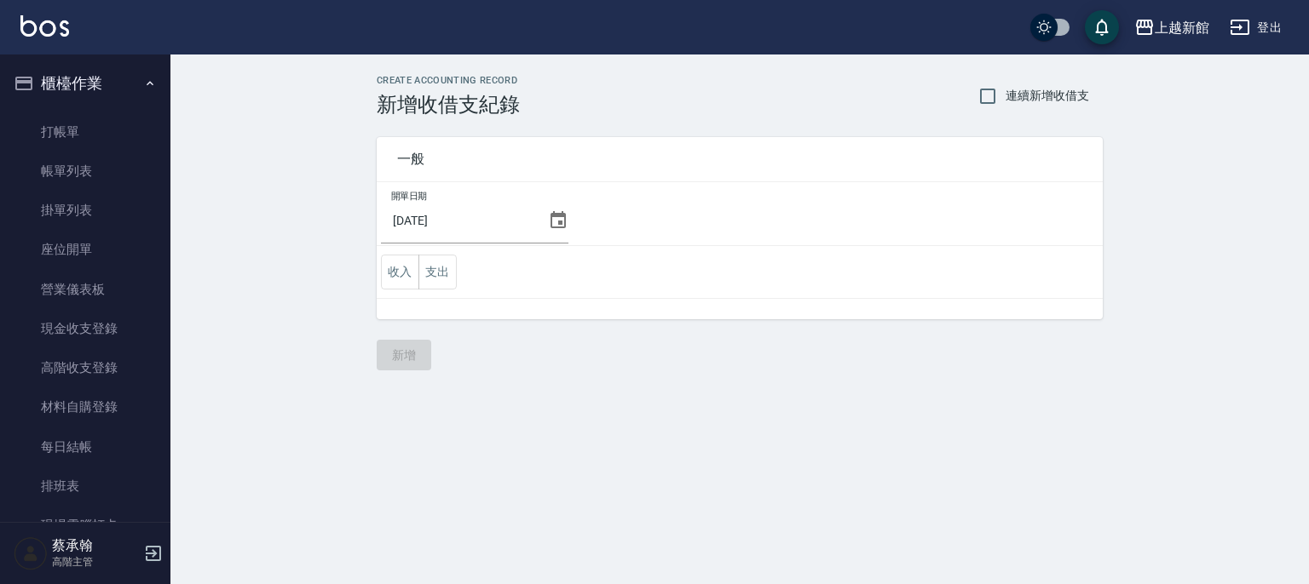
click at [555, 220] on icon at bounding box center [558, 220] width 20 height 20
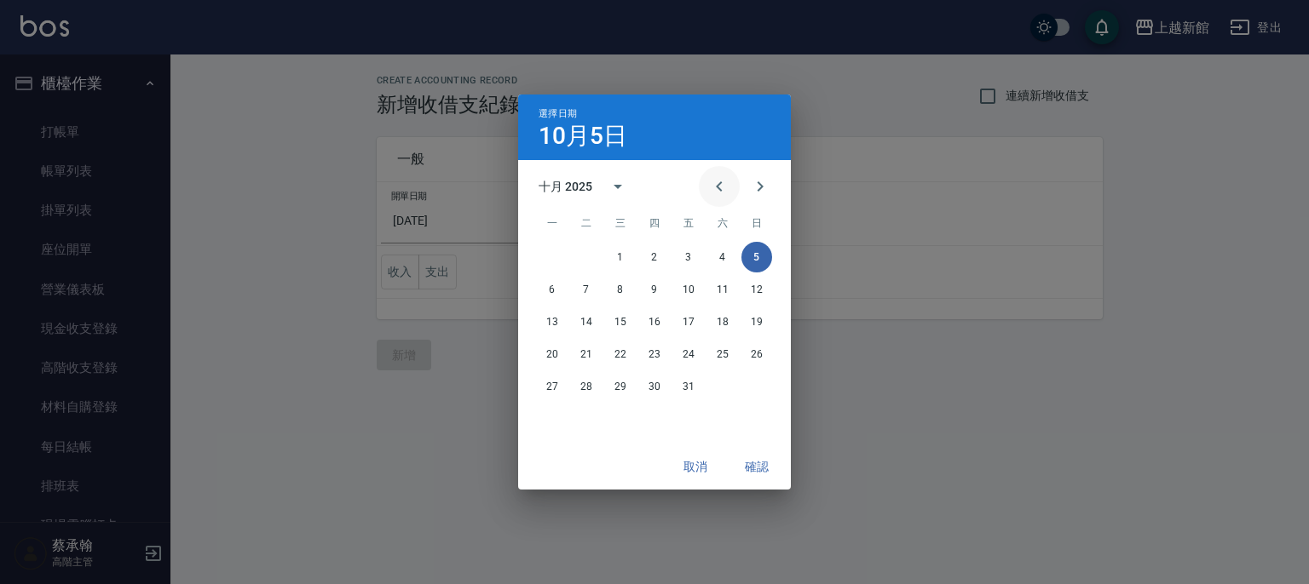
click at [719, 185] on icon "Previous month" at bounding box center [719, 186] width 6 height 10
click at [590, 391] on button "30" at bounding box center [586, 386] width 31 height 31
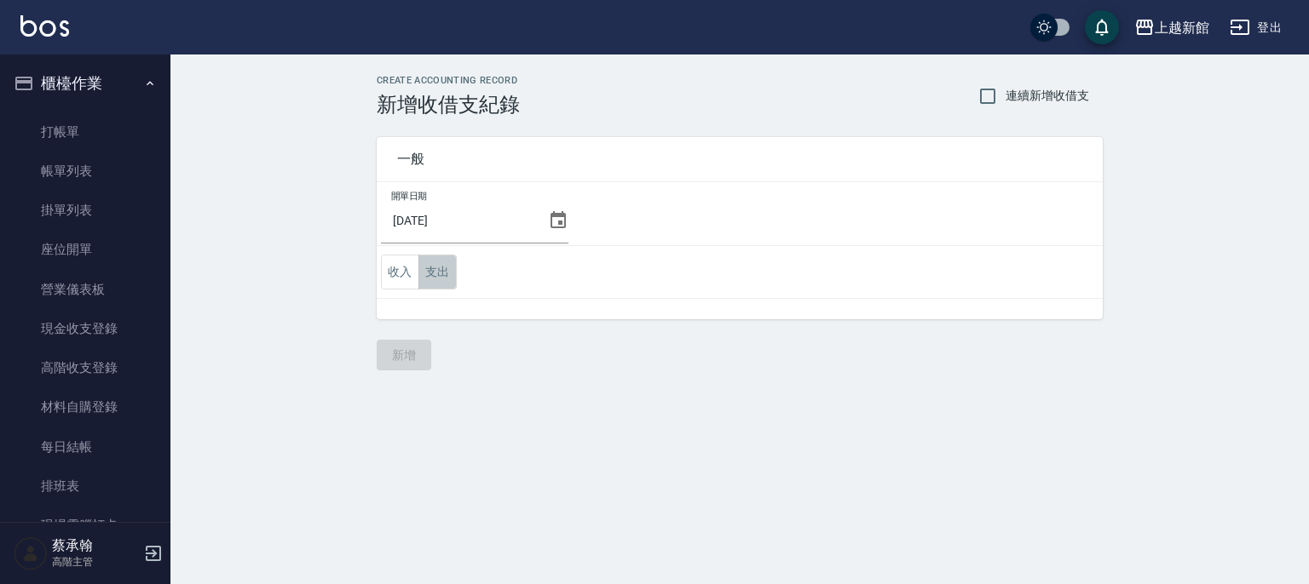
click at [444, 280] on button "支出" at bounding box center [437, 272] width 38 height 35
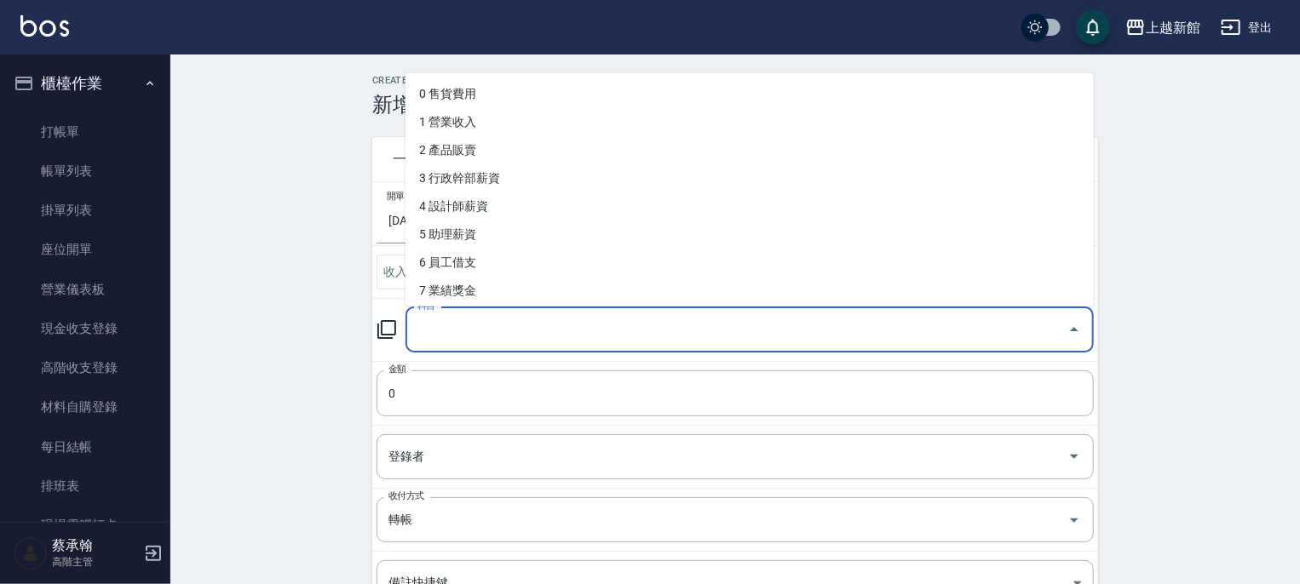
click at [454, 335] on input "科目" at bounding box center [736, 330] width 647 height 30
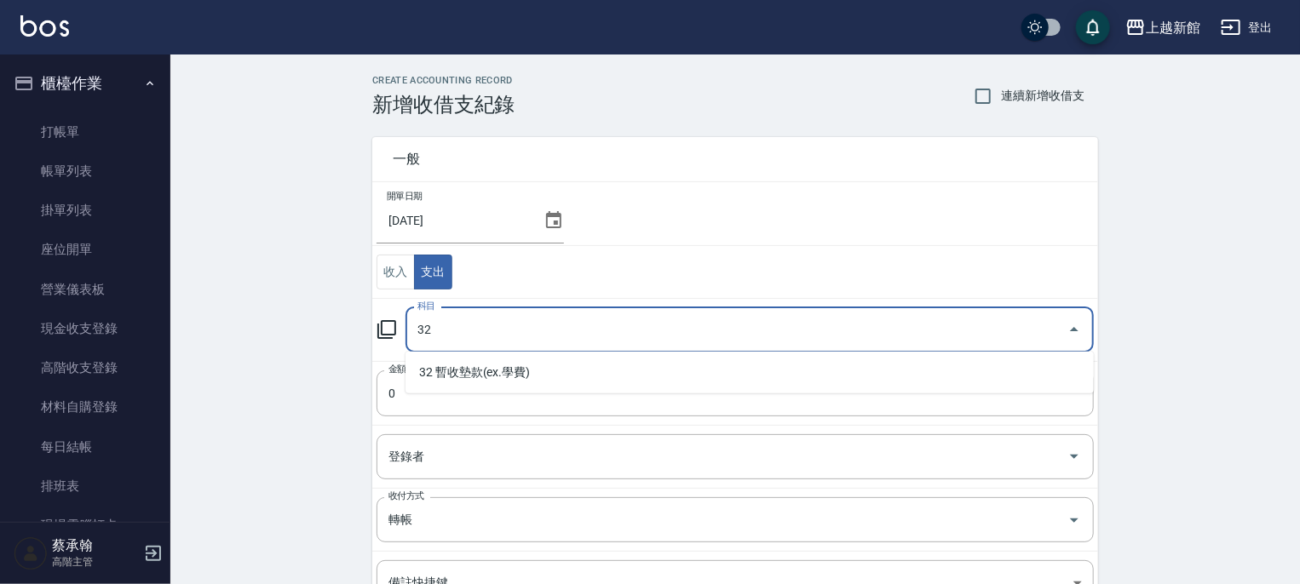
type input "32"
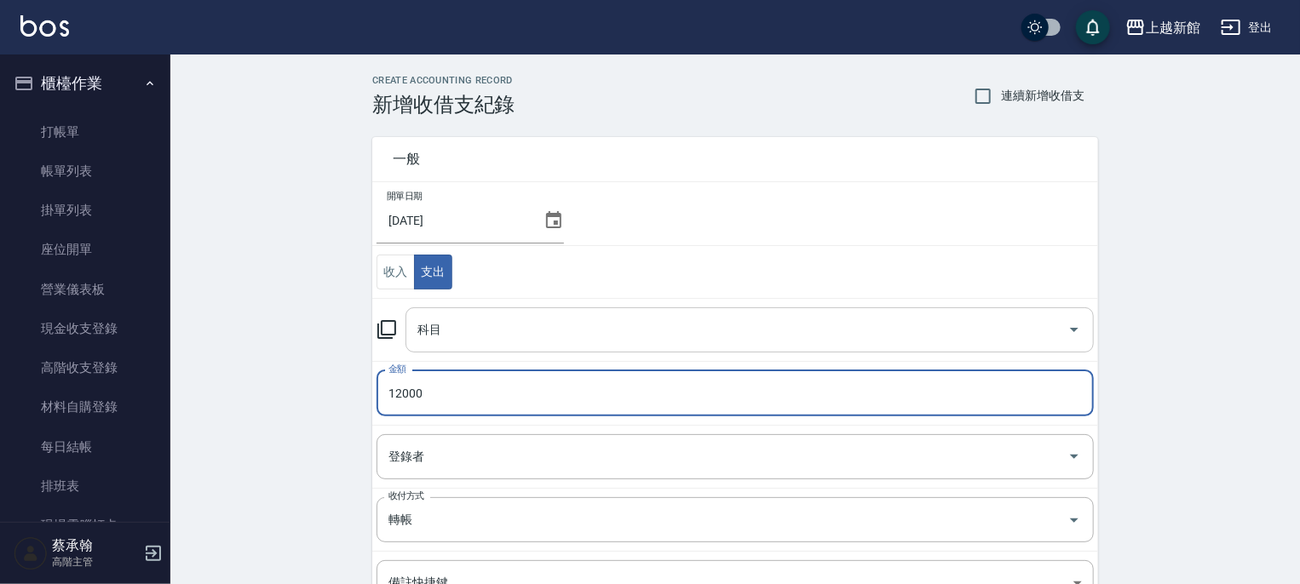
type input "12000"
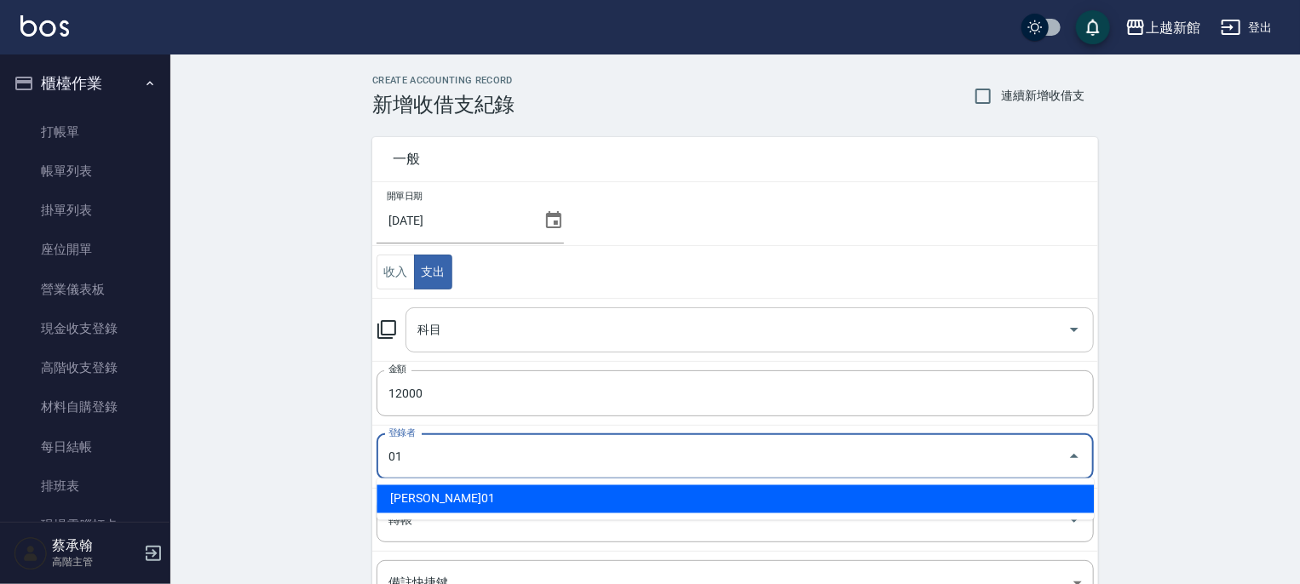
type input "[PERSON_NAME]01"
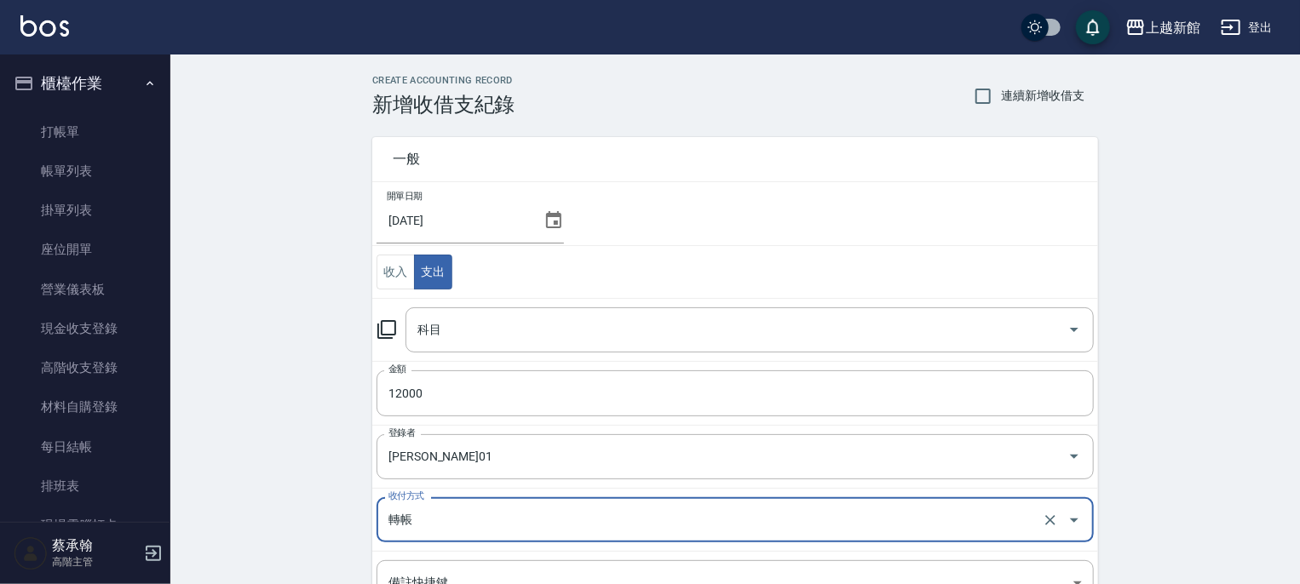
scroll to position [226, 0]
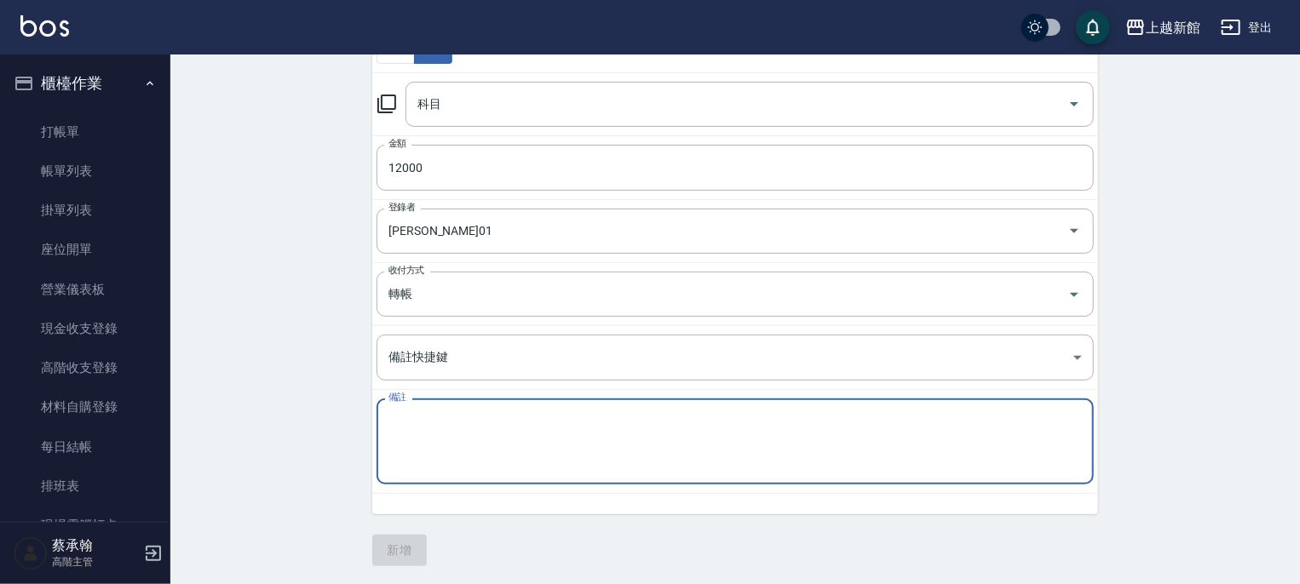
click at [436, 437] on textarea "備註" at bounding box center [734, 442] width 693 height 58
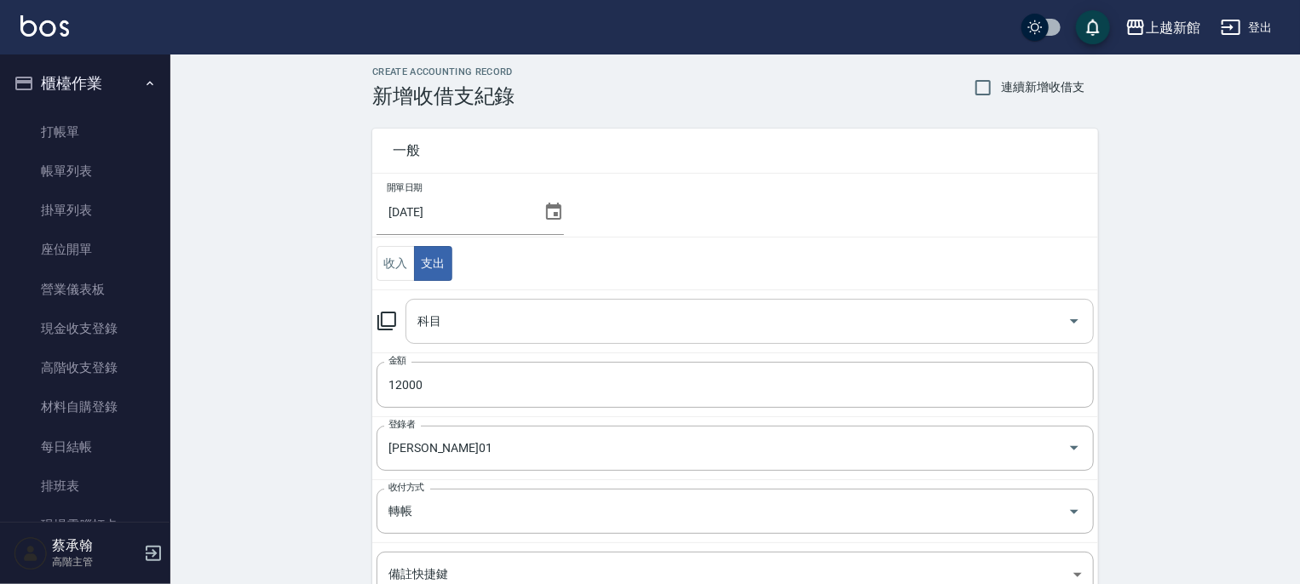
scroll to position [0, 0]
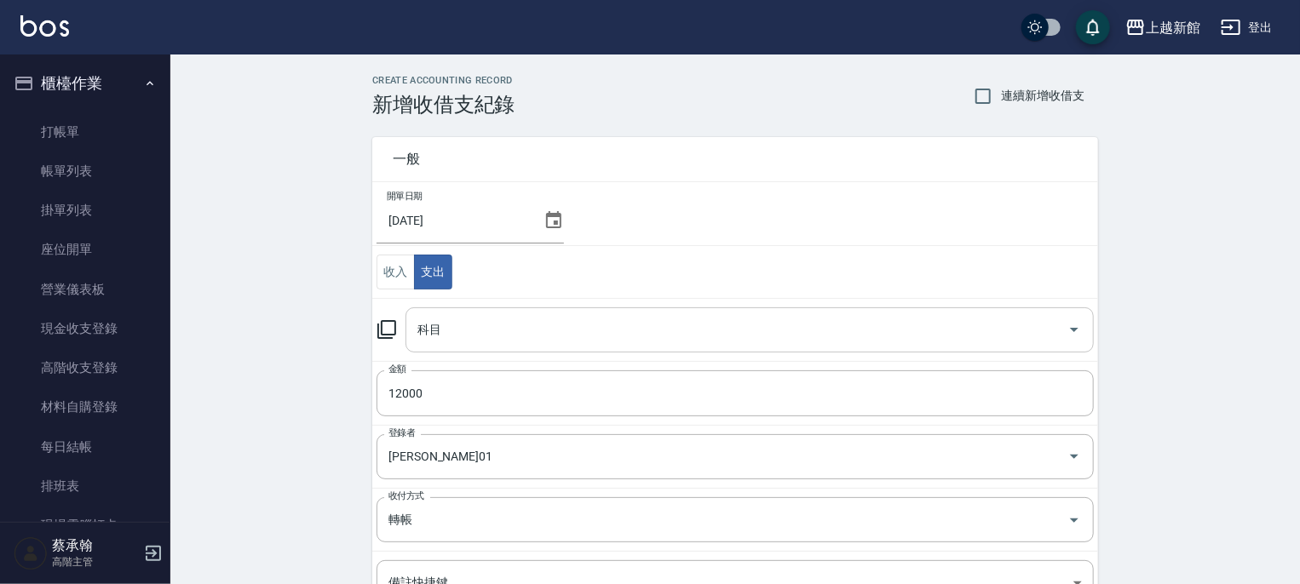
type textarea "9月預扣款"
click at [579, 318] on input "科目" at bounding box center [736, 330] width 647 height 30
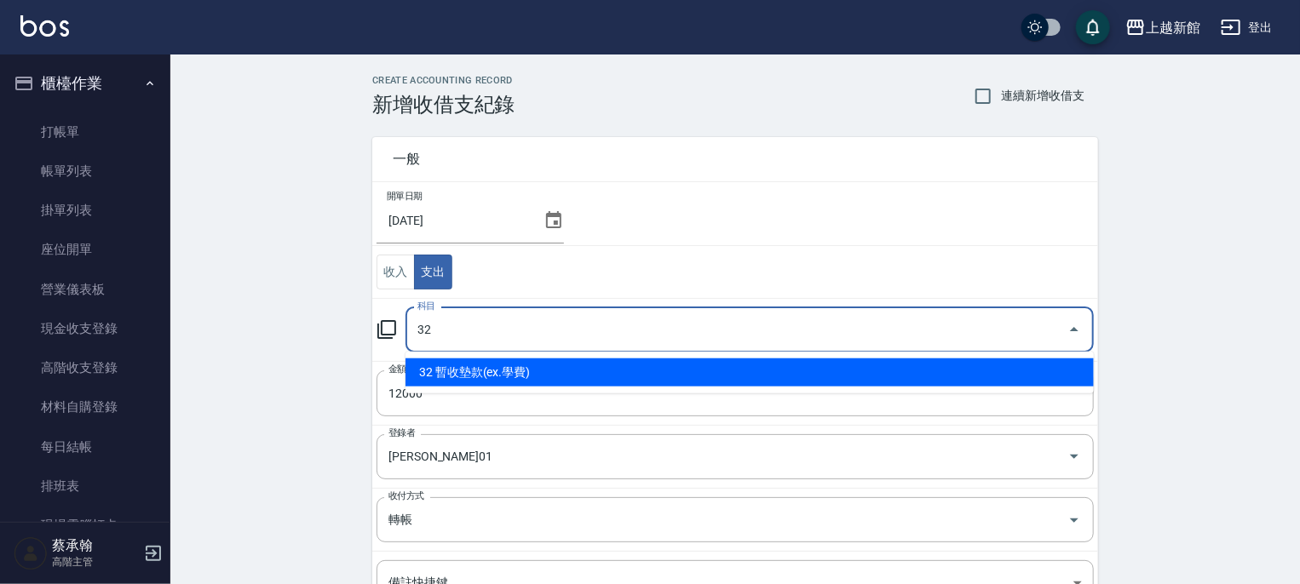
click at [498, 374] on li "32 暫收墊款(ex.學費)" at bounding box center [750, 373] width 688 height 28
type input "32 暫收墊款(ex.學費)"
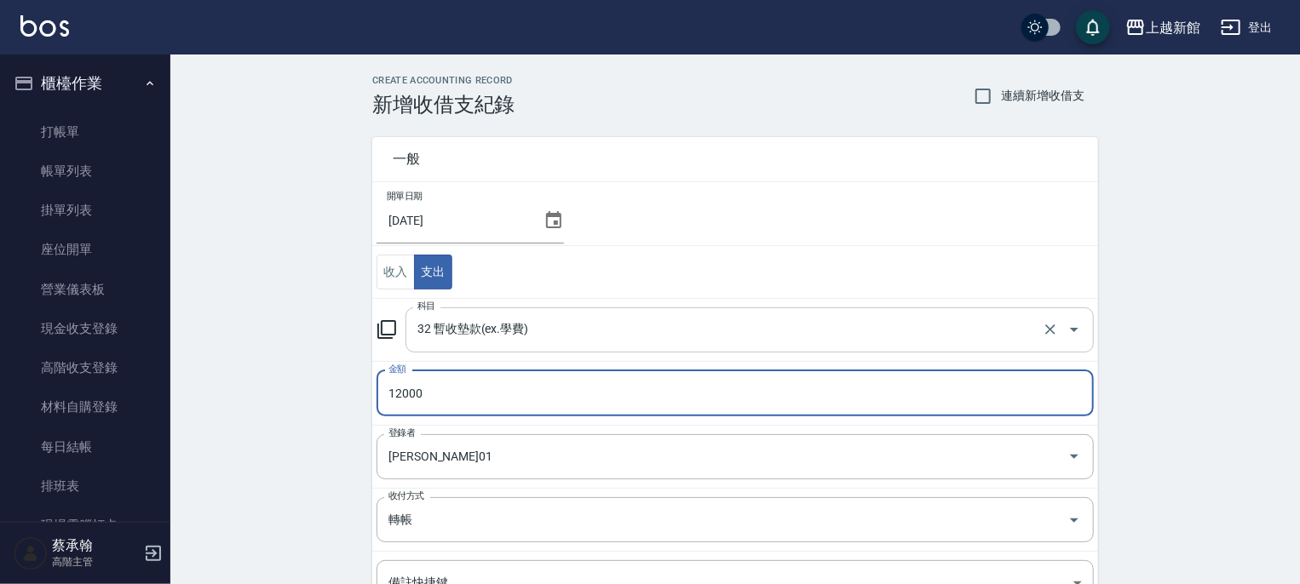
click at [714, 325] on input "32 暫收墊款(ex.學費)" at bounding box center [725, 330] width 625 height 30
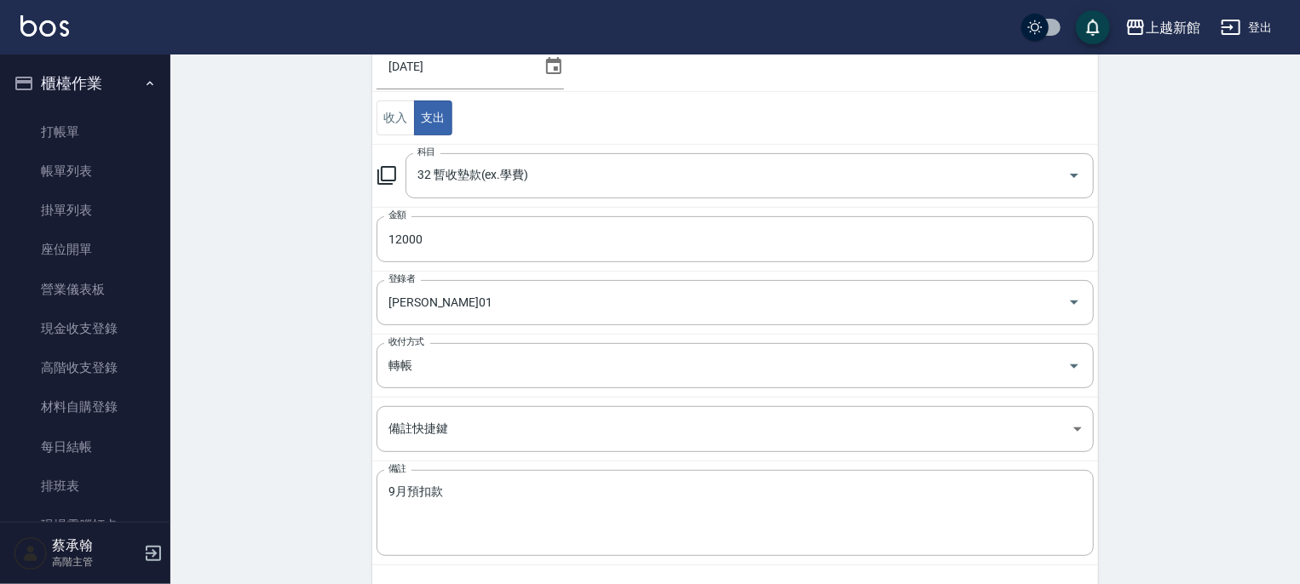
scroll to position [226, 0]
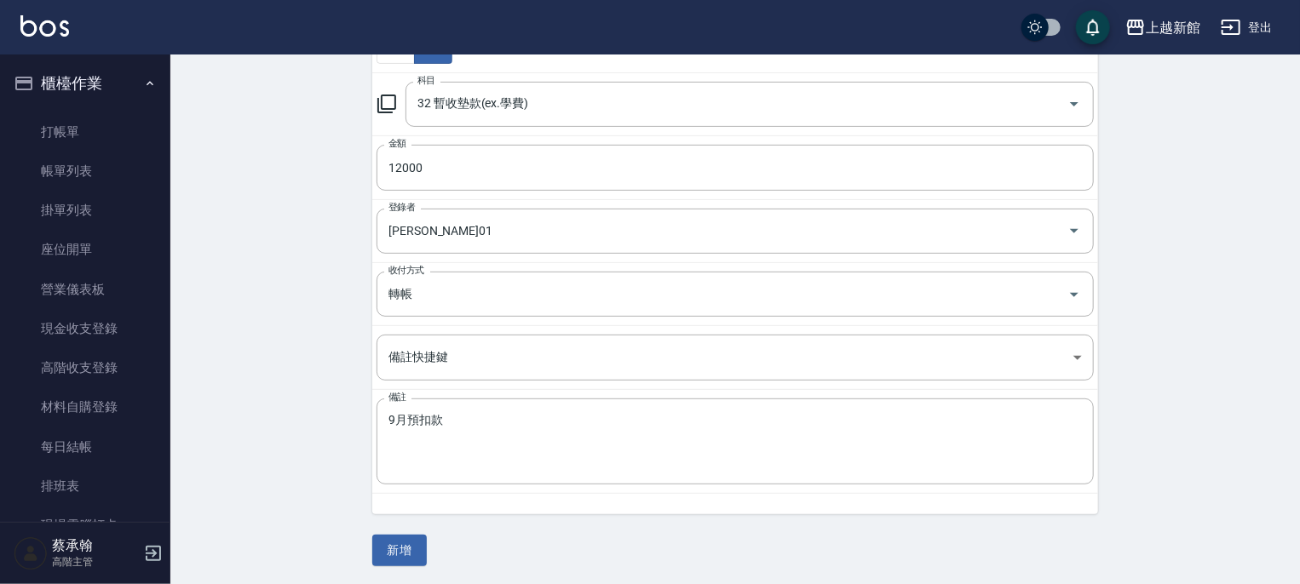
click at [394, 552] on button "新增" at bounding box center [399, 551] width 55 height 32
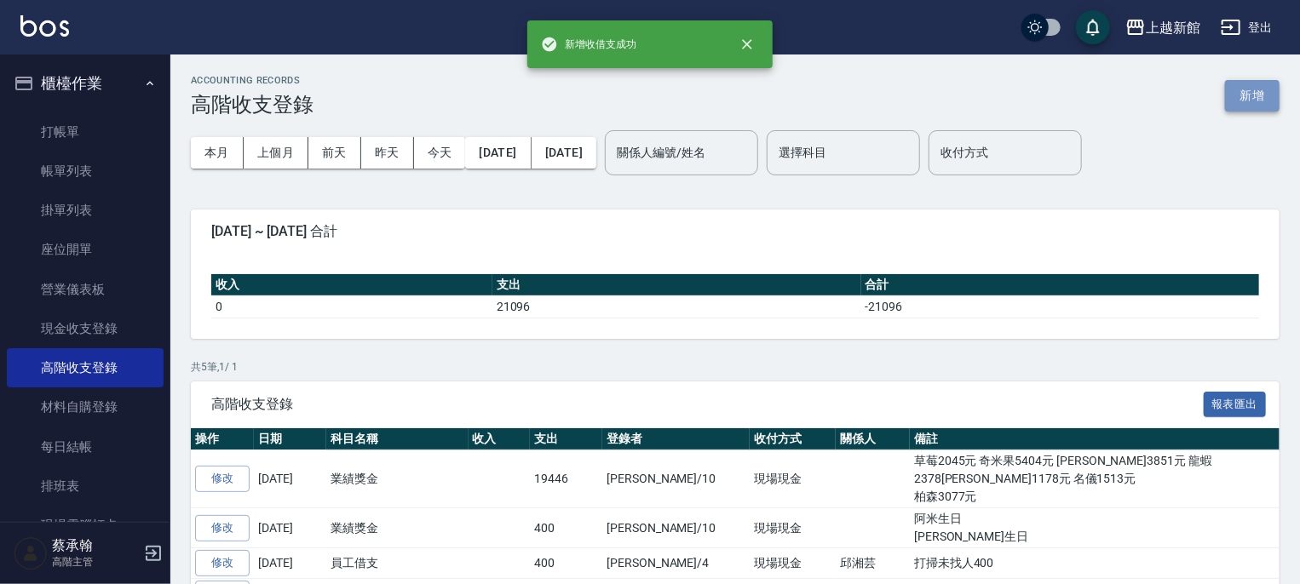
click at [1253, 93] on button "新增" at bounding box center [1252, 96] width 55 height 32
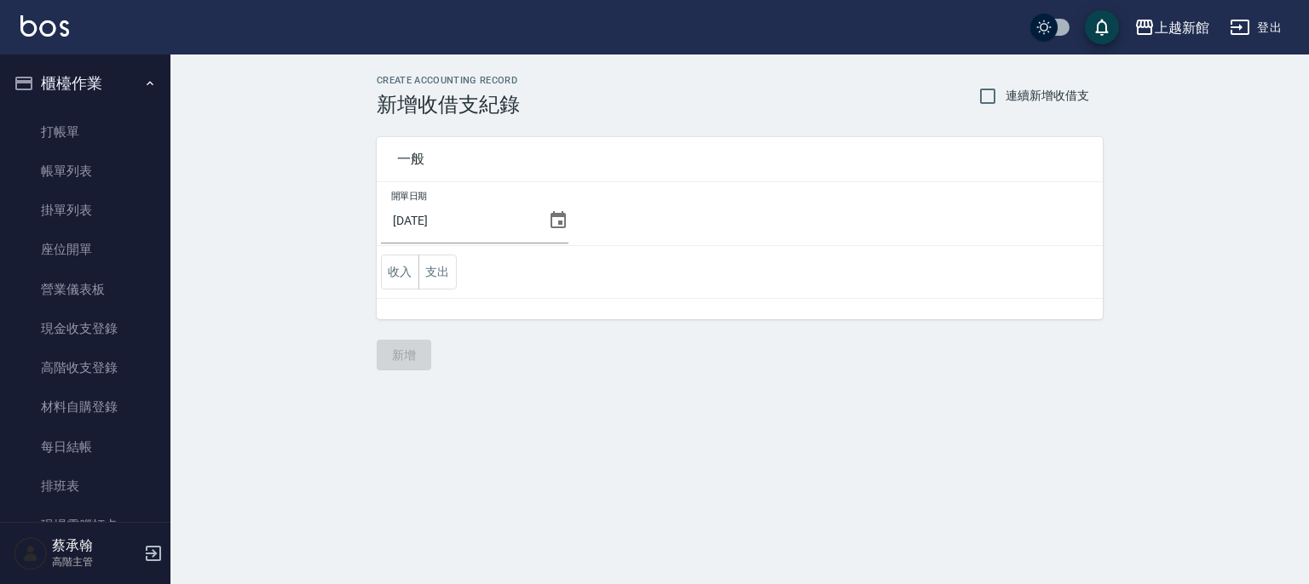
click at [556, 219] on icon at bounding box center [558, 220] width 20 height 20
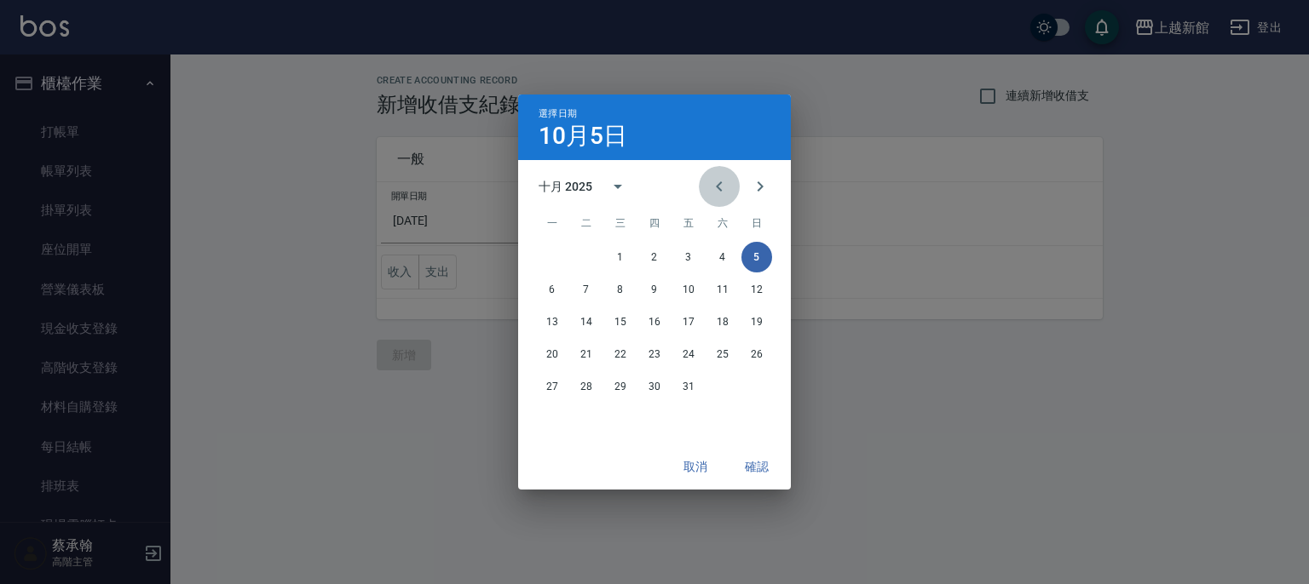
click at [712, 188] on icon "Previous month" at bounding box center [719, 186] width 20 height 20
click at [585, 388] on button "30" at bounding box center [586, 386] width 31 height 31
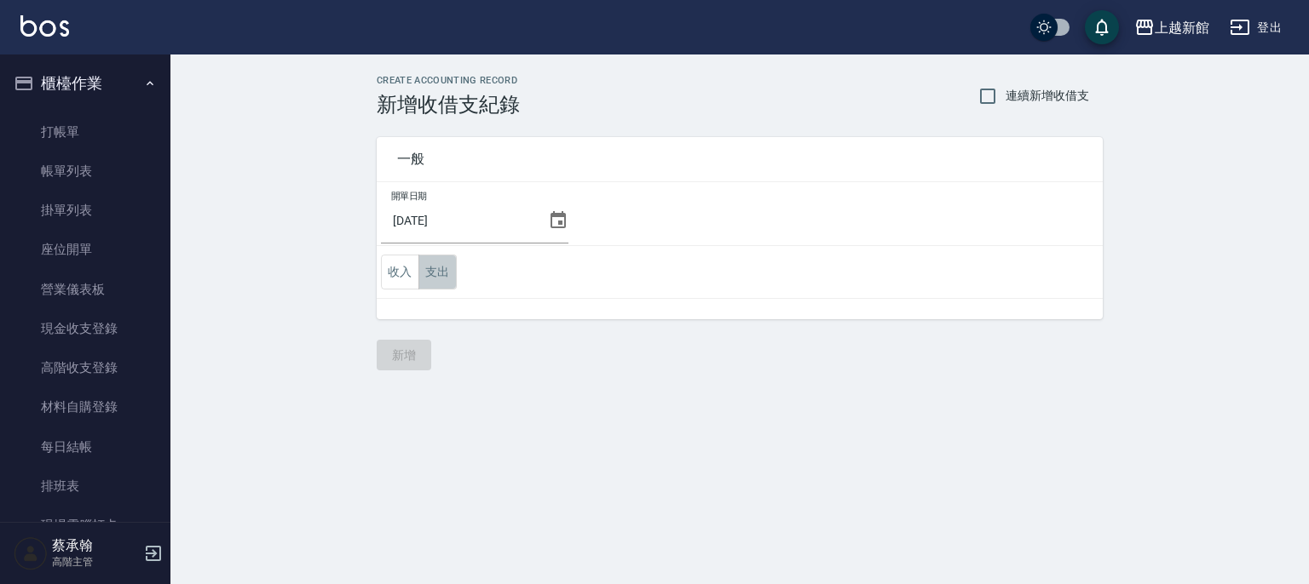
click at [434, 276] on button "支出" at bounding box center [437, 272] width 38 height 35
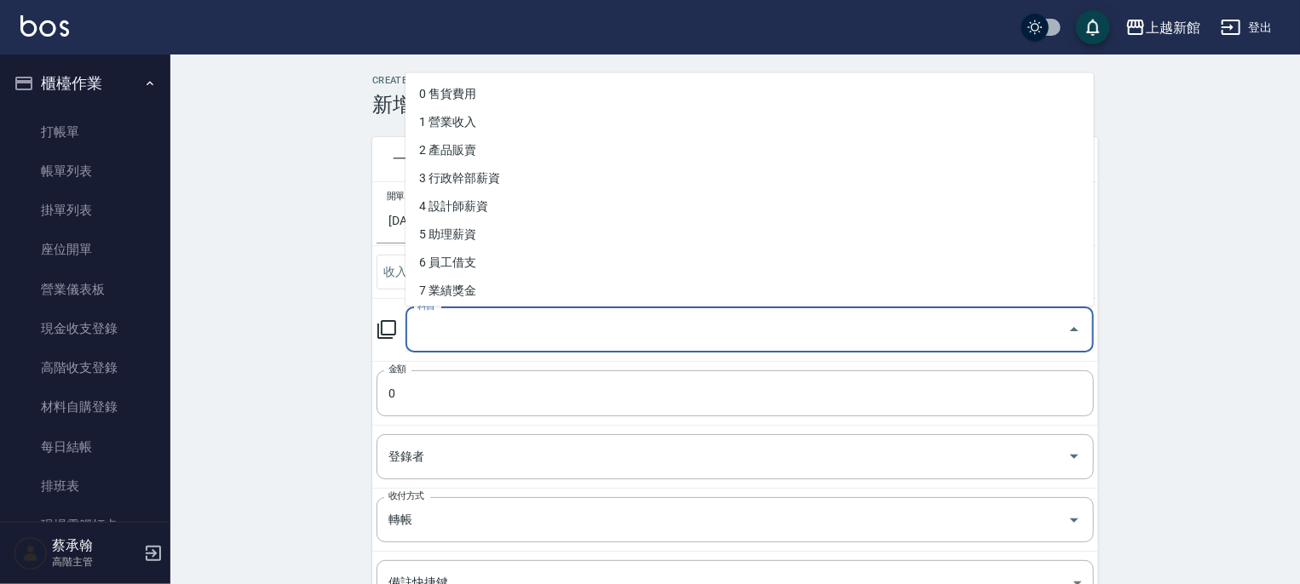
click at [452, 317] on input "科目" at bounding box center [736, 330] width 647 height 30
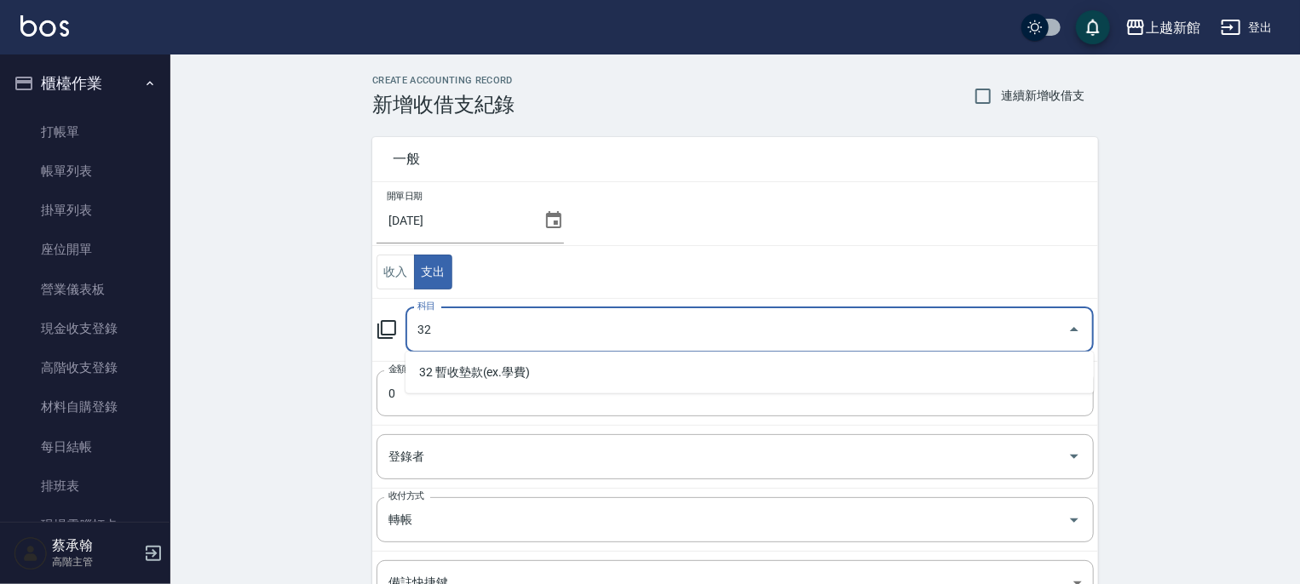
type input "32"
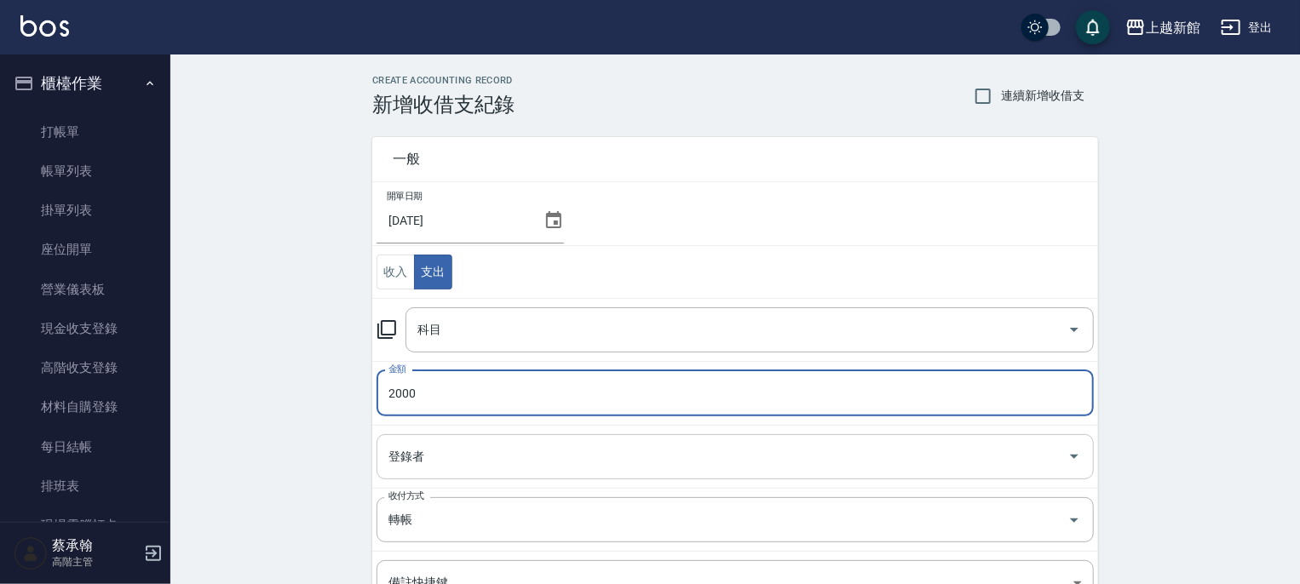
type input "2000"
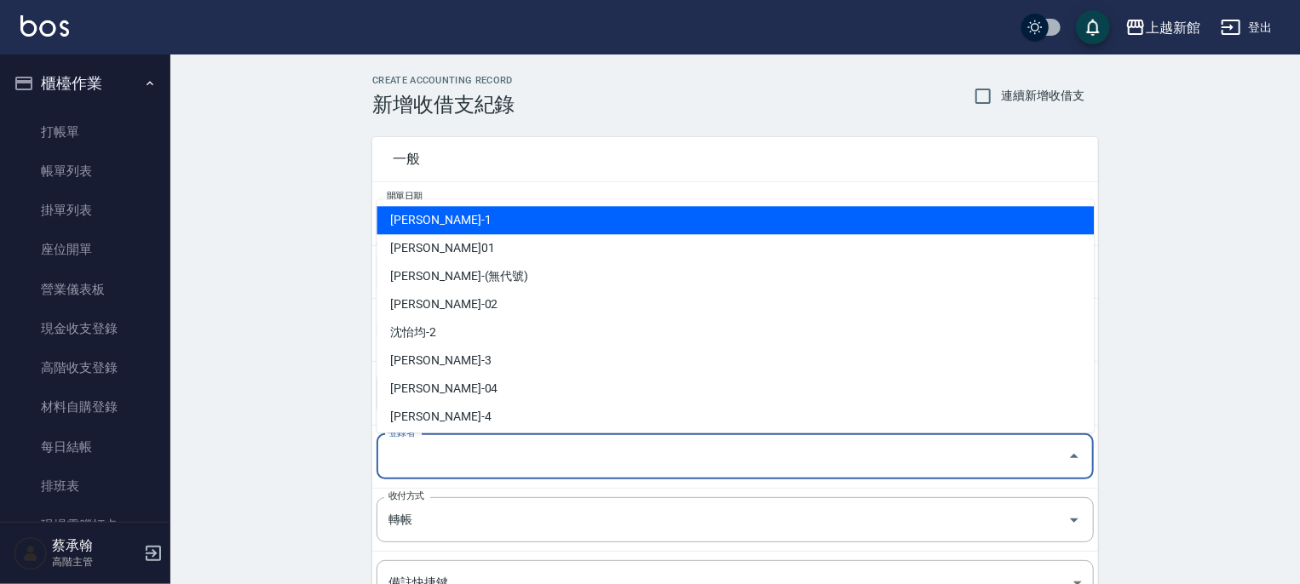
click at [425, 452] on input "登錄者" at bounding box center [722, 457] width 676 height 30
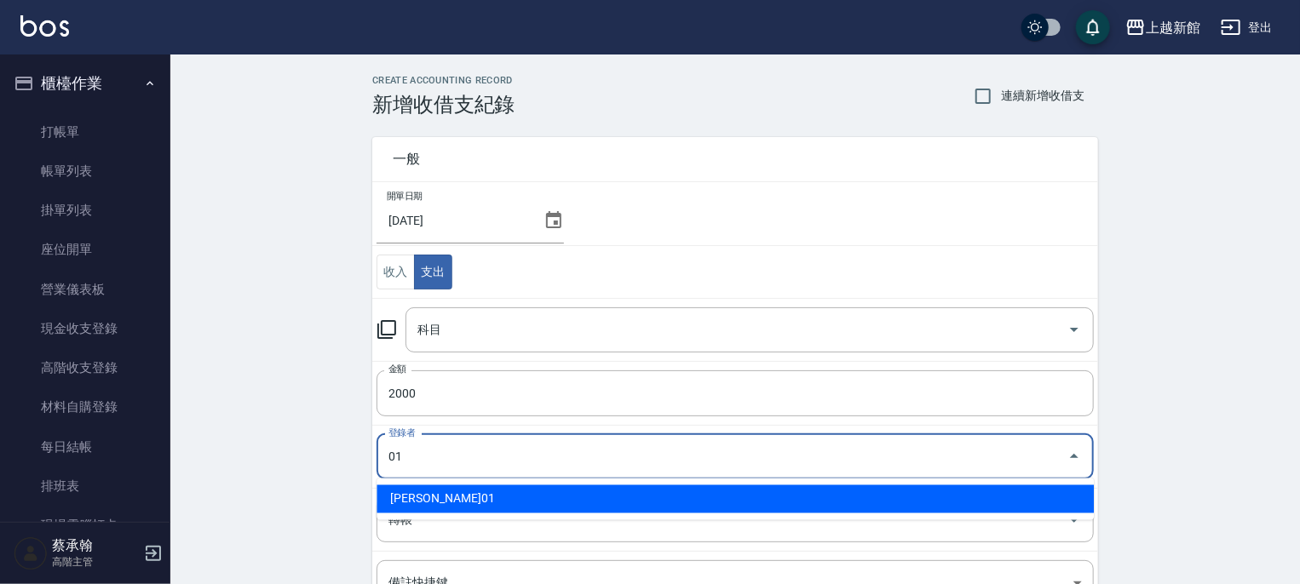
type input "蔡承翰-01"
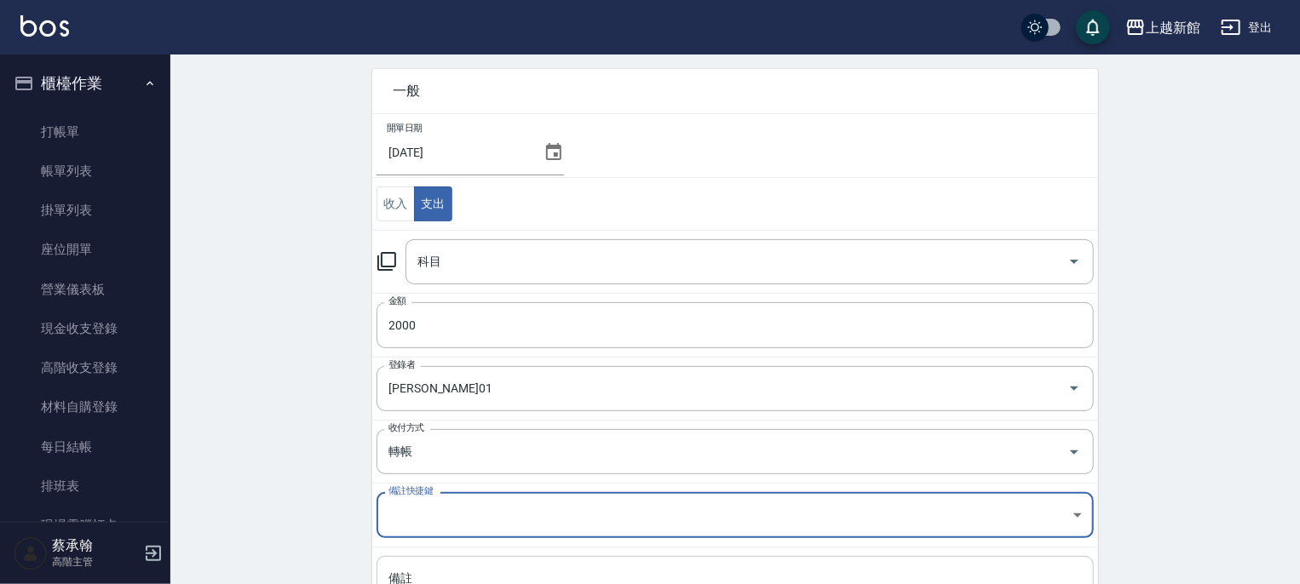
scroll to position [226, 0]
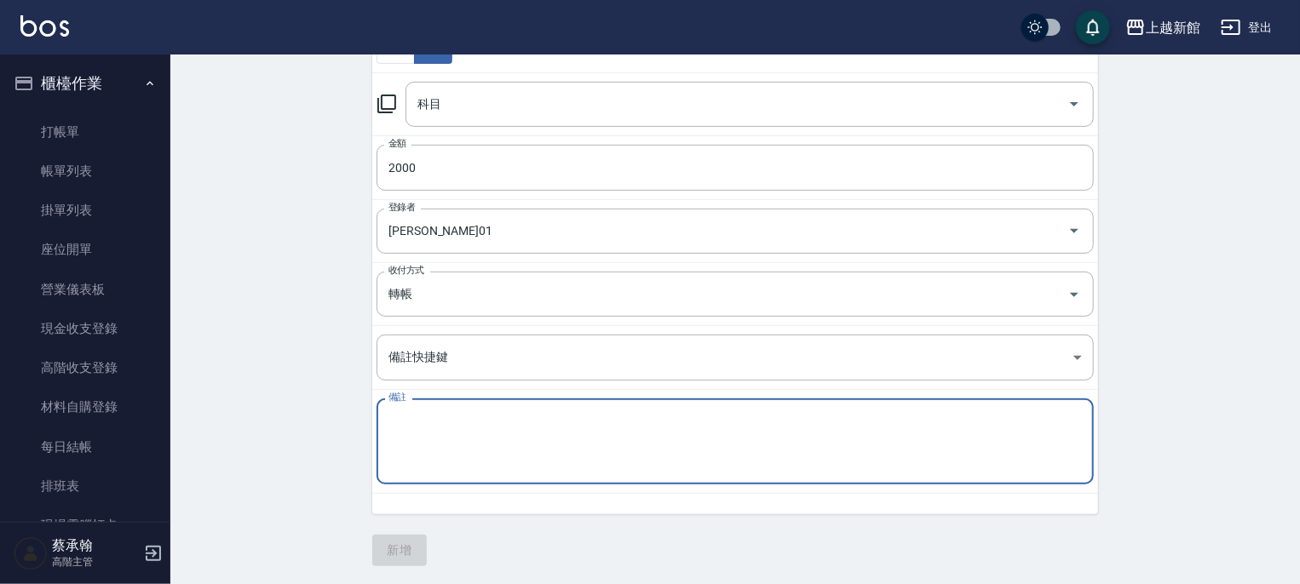
click at [444, 424] on textarea "備註" at bounding box center [734, 442] width 693 height 58
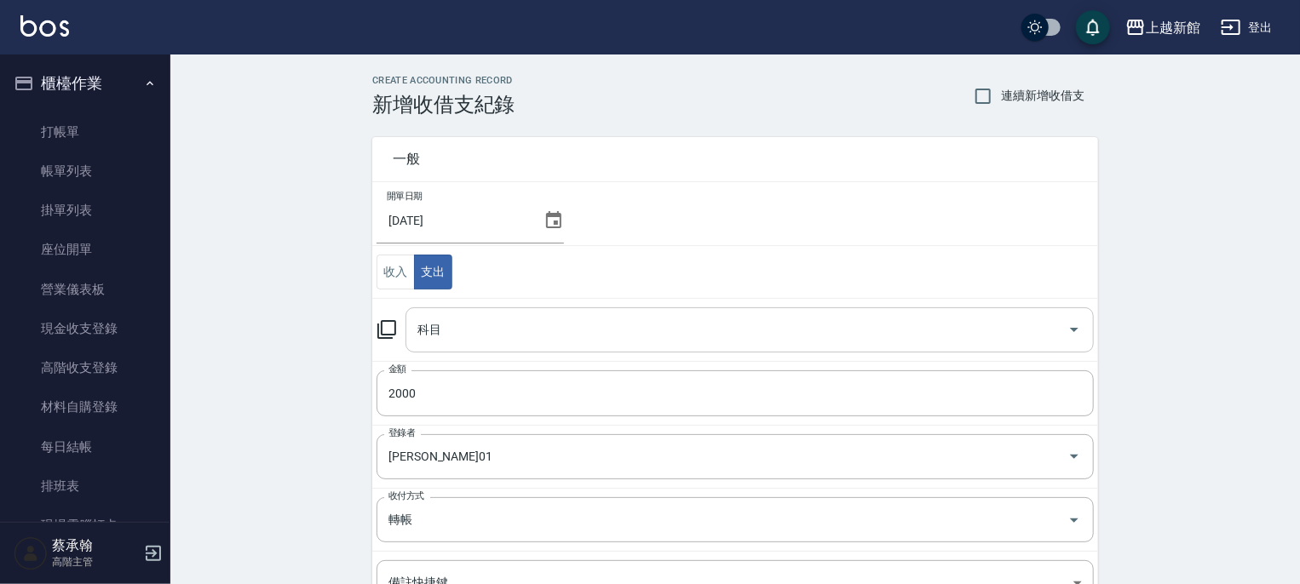
scroll to position [0, 0]
click at [603, 308] on div "科目" at bounding box center [750, 330] width 688 height 45
type textarea "9月區零用金"
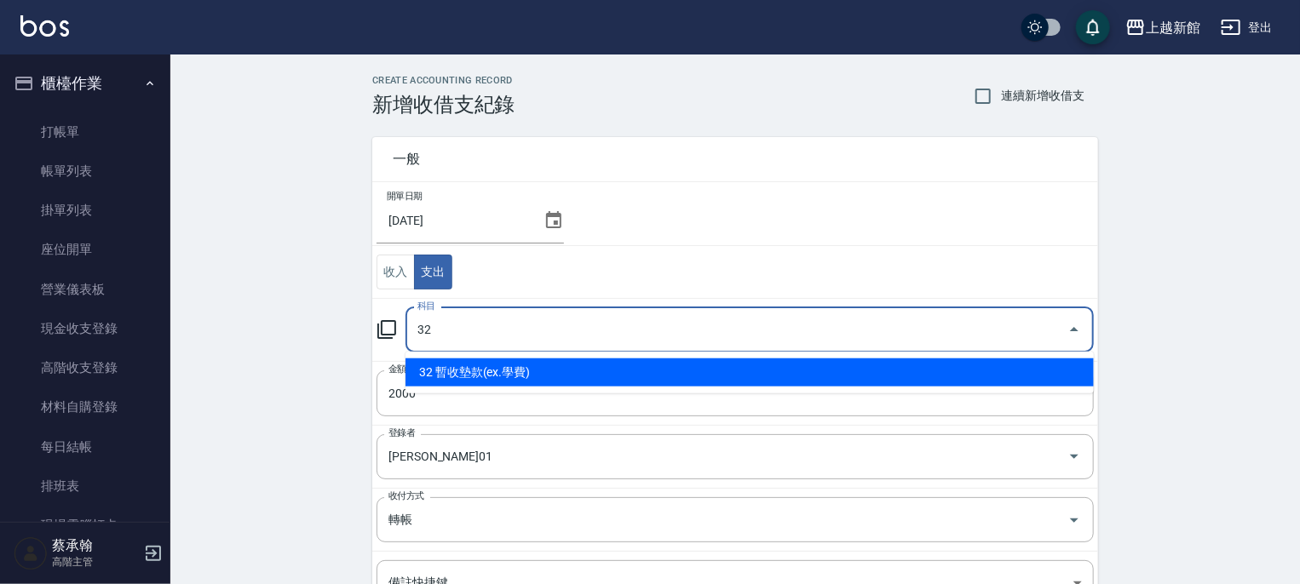
click at [477, 368] on li "32 暫收墊款(ex.學費)" at bounding box center [750, 373] width 688 height 28
type input "32 暫收墊款(ex.學費)"
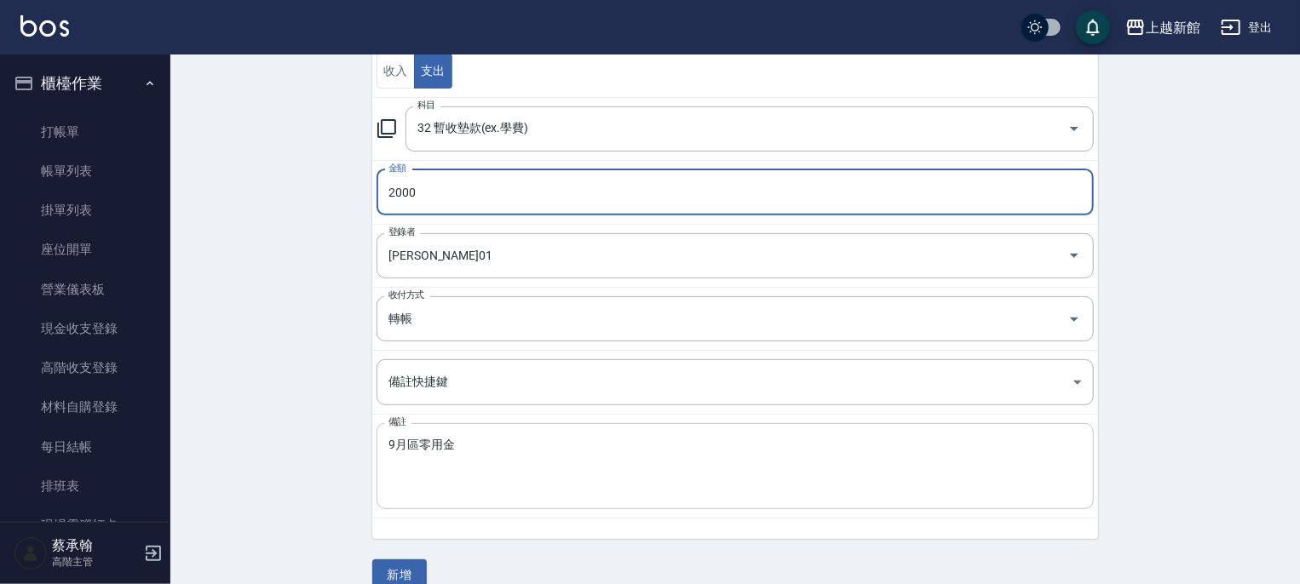
scroll to position [226, 0]
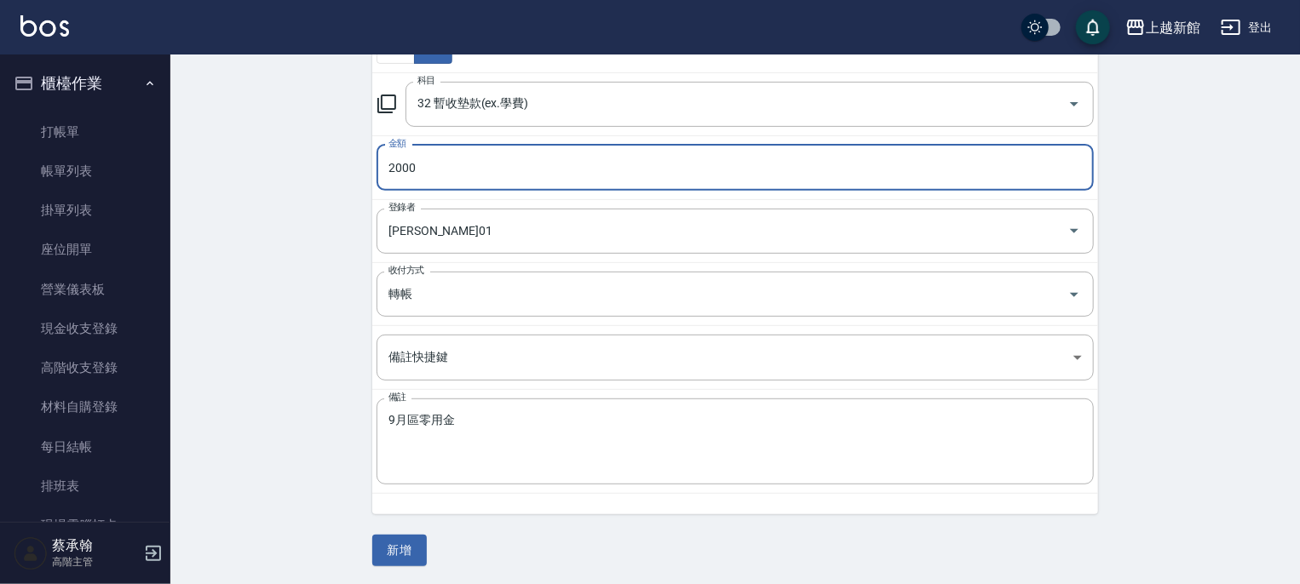
click at [236, 371] on div "CREATE ACCOUNTING RECORD 新增收借支紀錄 連續新增收借支 一般 開單日期 2025/09/30 收入 支出 科目 32 暫收墊款(ex…" at bounding box center [735, 208] width 1130 height 758
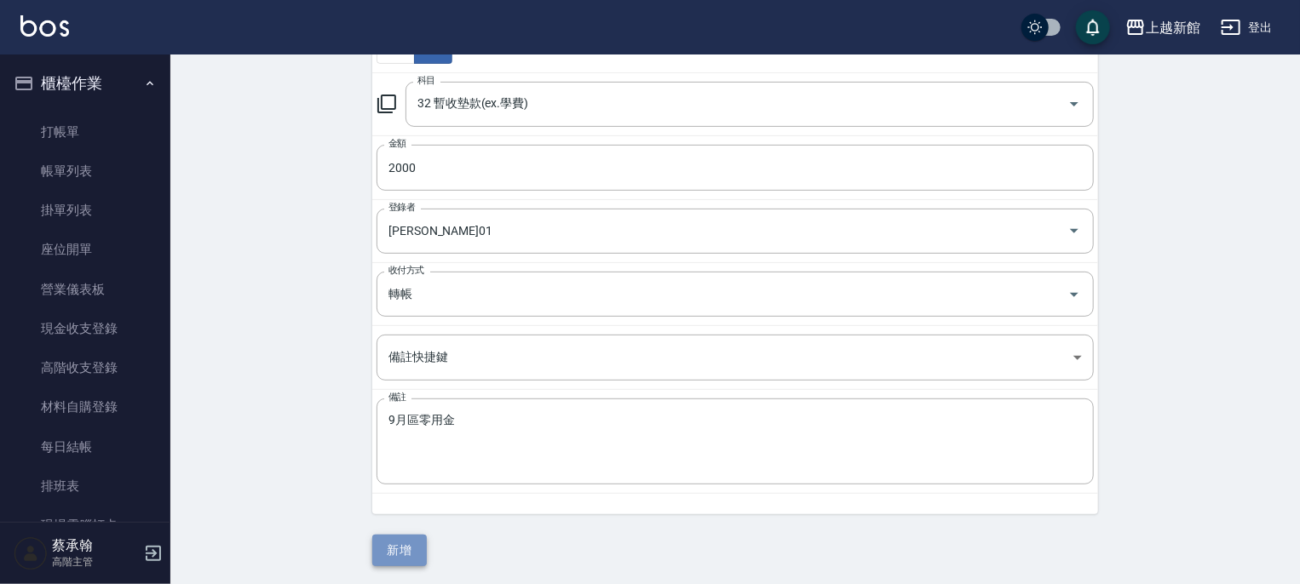
click at [392, 544] on button "新增" at bounding box center [399, 551] width 55 height 32
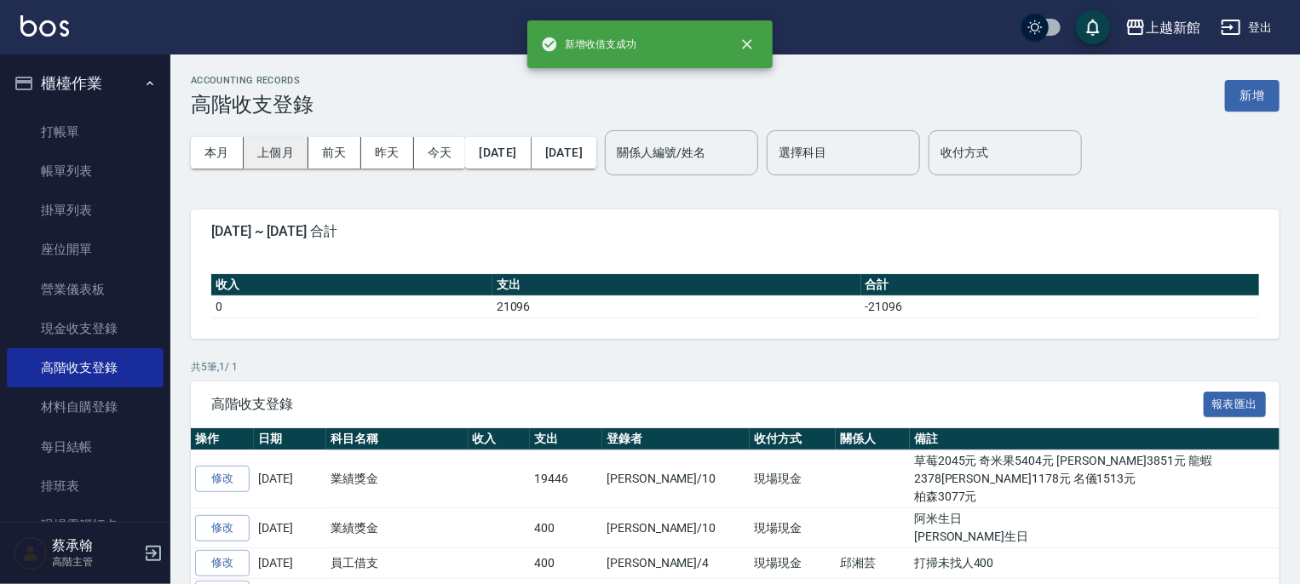
click at [286, 148] on button "上個月" at bounding box center [276, 153] width 65 height 32
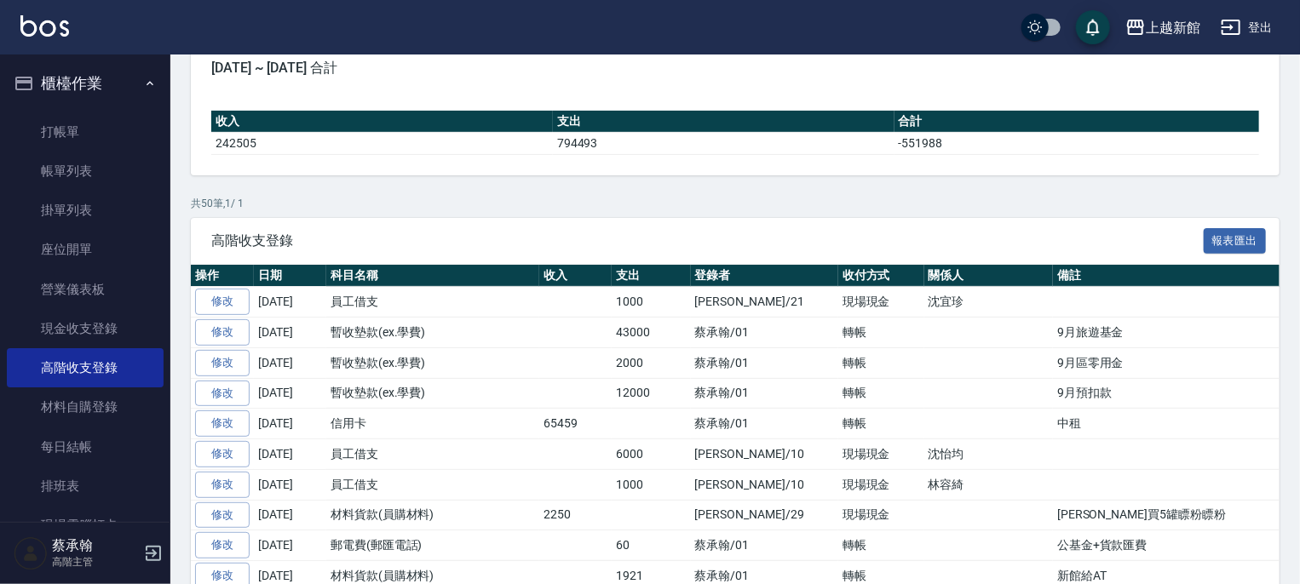
scroll to position [170, 0]
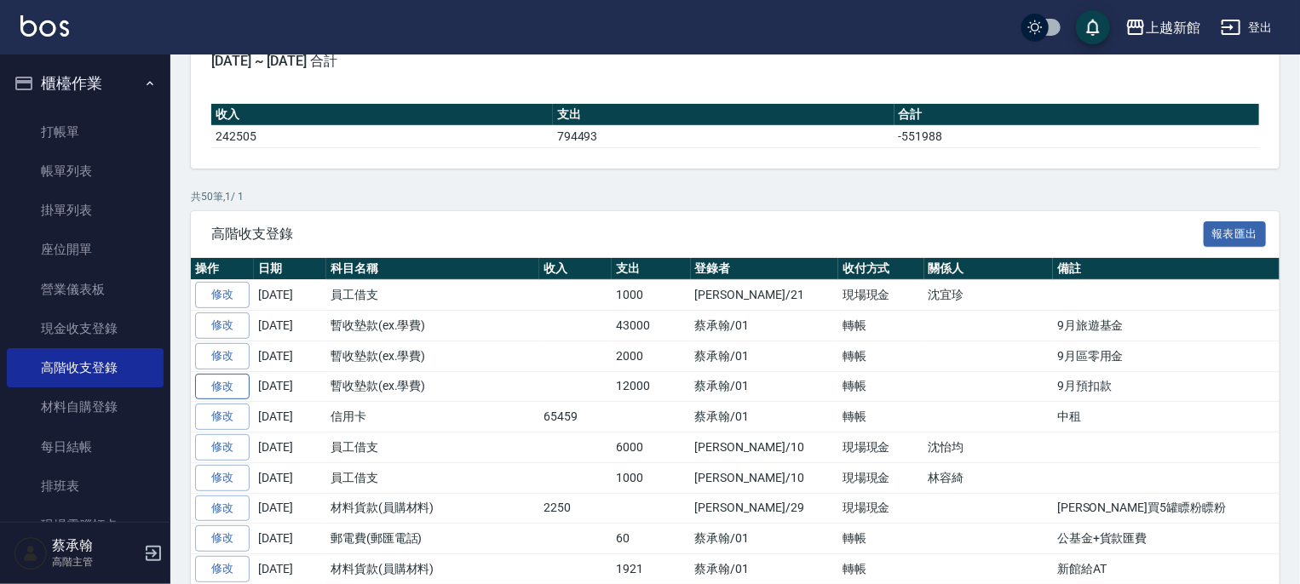
click at [232, 377] on link "修改" at bounding box center [222, 387] width 55 height 26
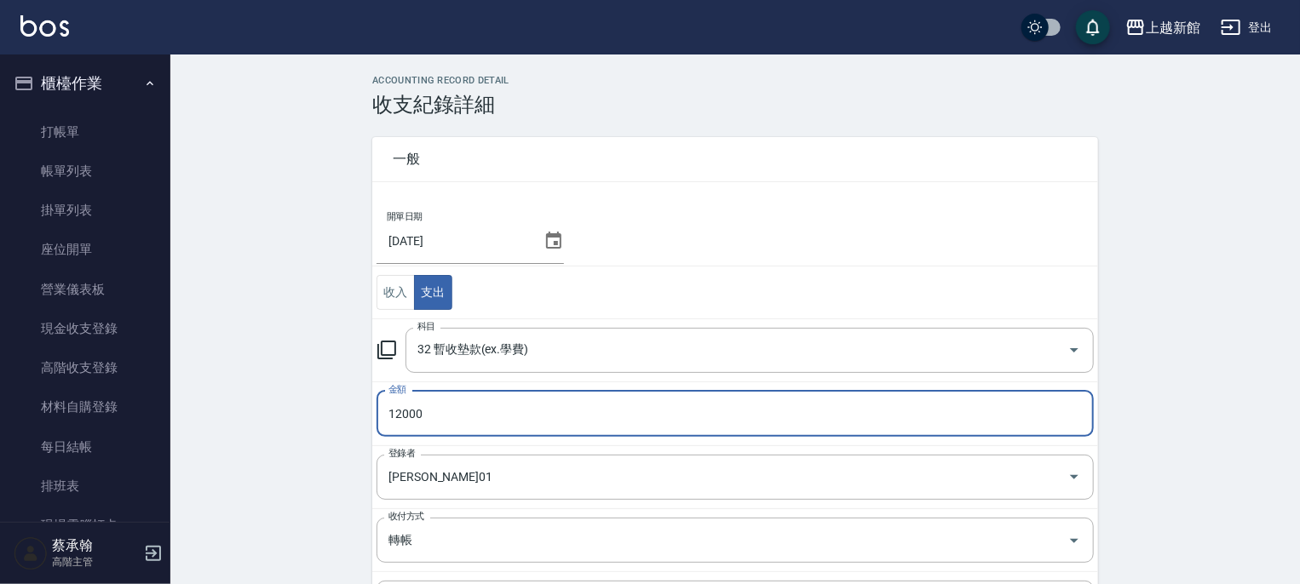
click at [436, 417] on input "12000" at bounding box center [735, 414] width 717 height 46
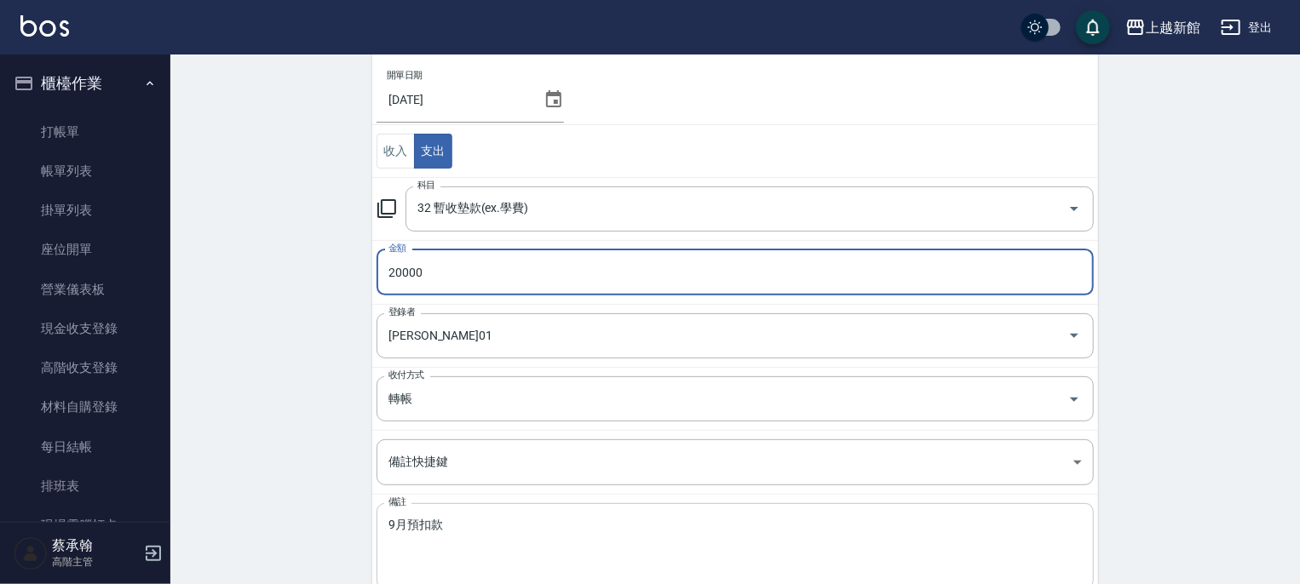
scroll to position [246, 0]
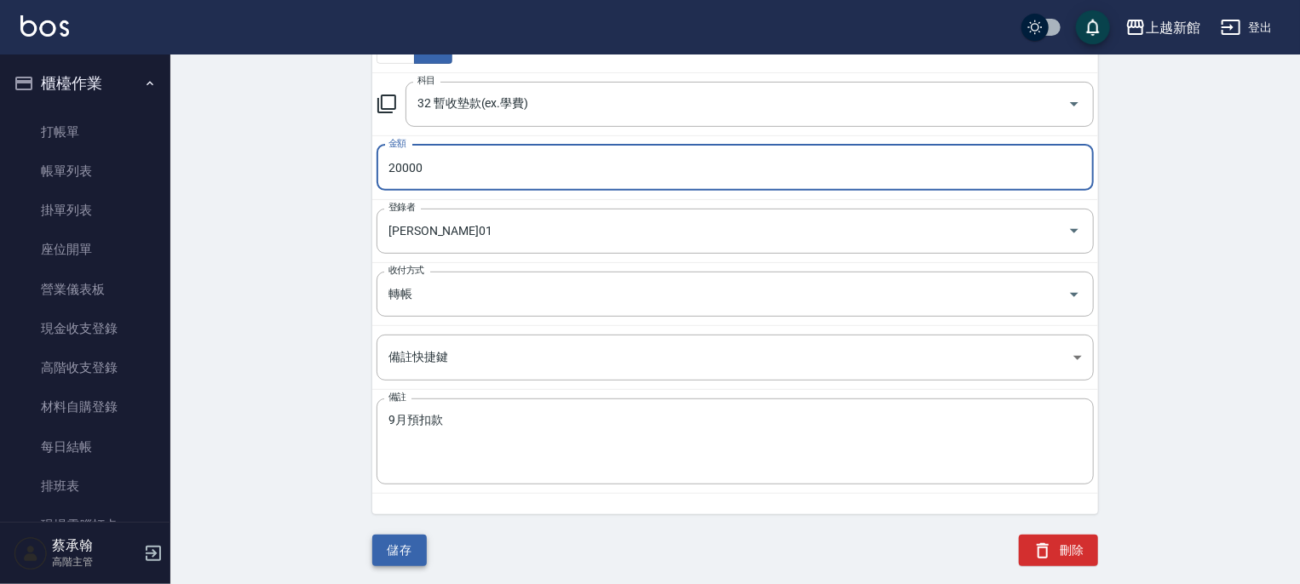
type input "20000"
click at [405, 545] on button "儲存" at bounding box center [399, 551] width 55 height 32
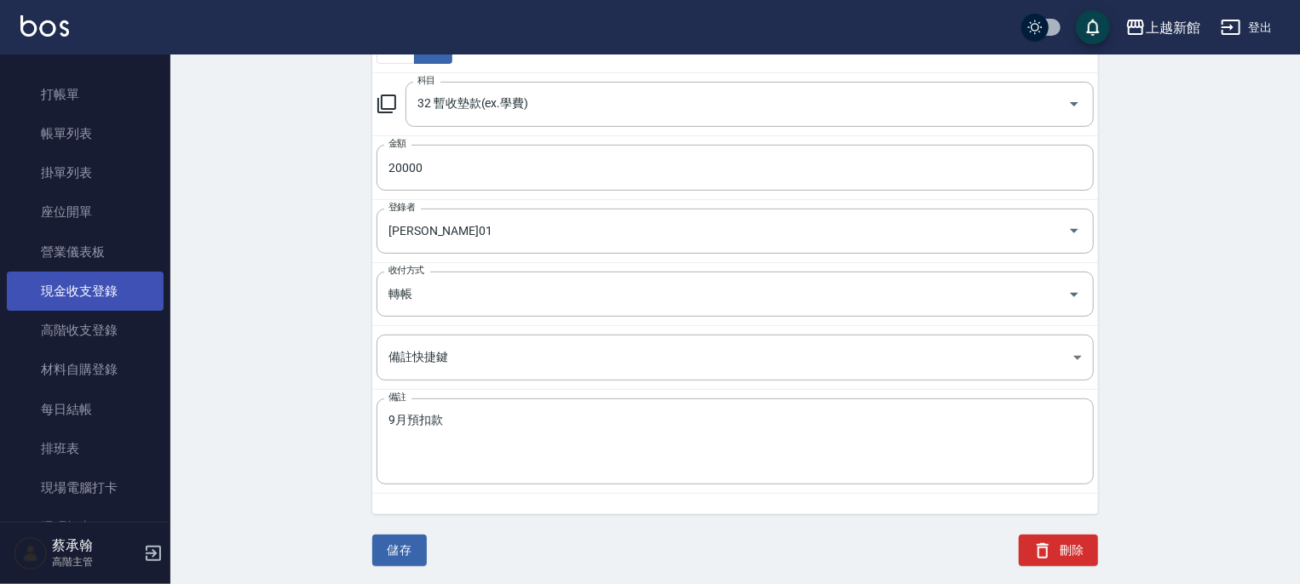
scroll to position [0, 0]
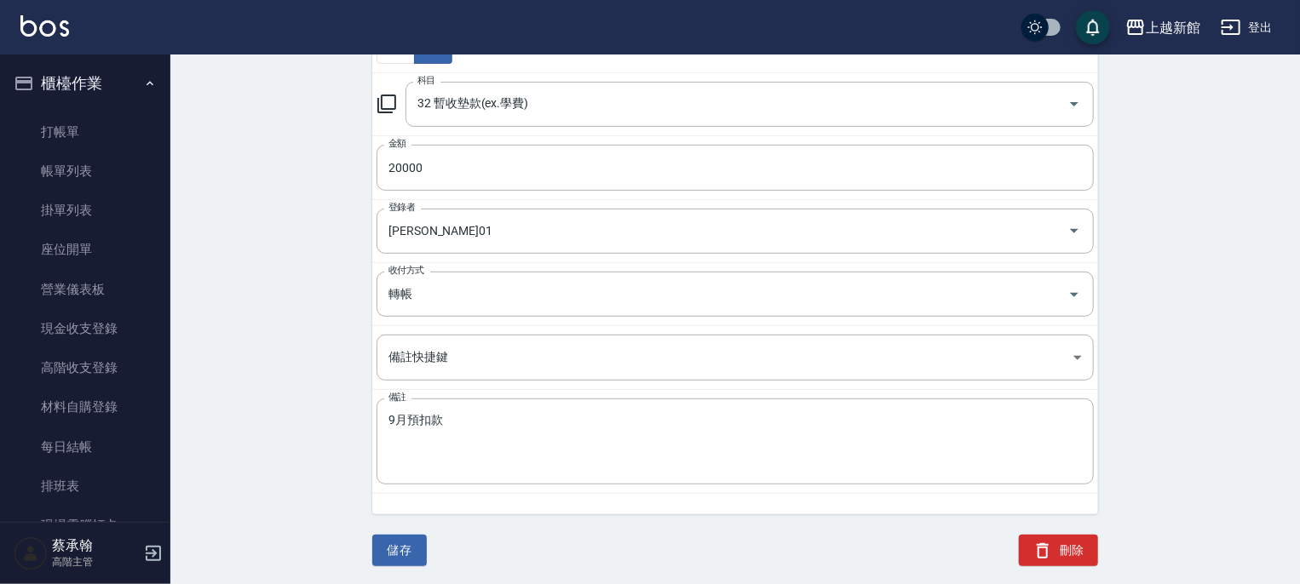
click at [78, 91] on button "櫃檯作業" at bounding box center [85, 83] width 157 height 44
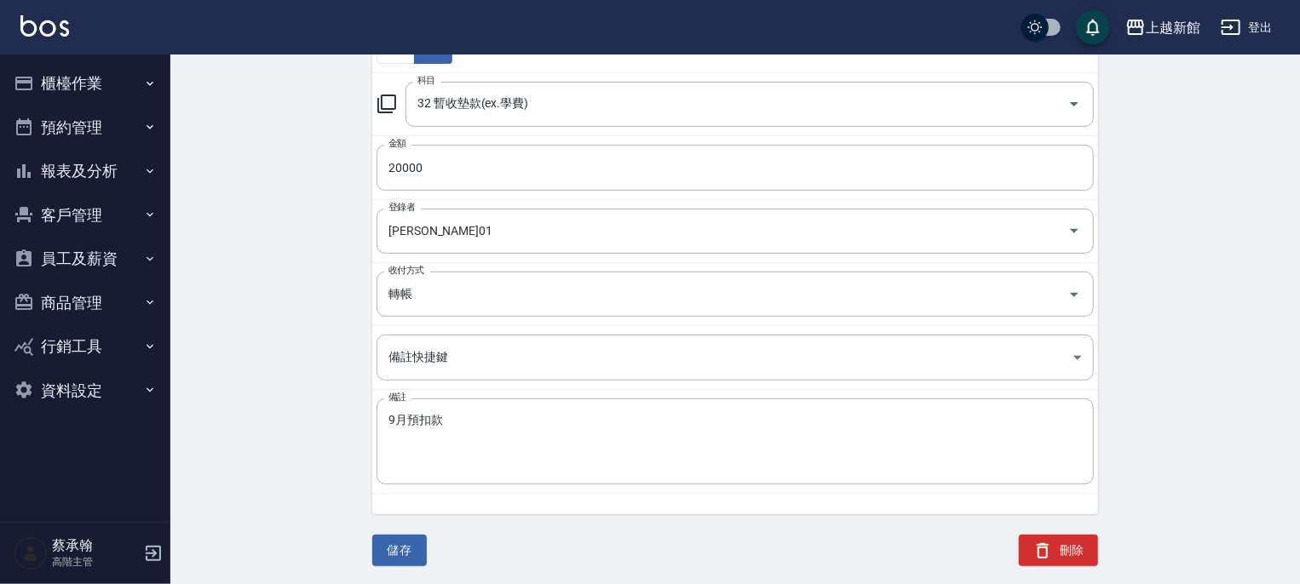
click at [70, 78] on button "櫃檯作業" at bounding box center [85, 83] width 157 height 44
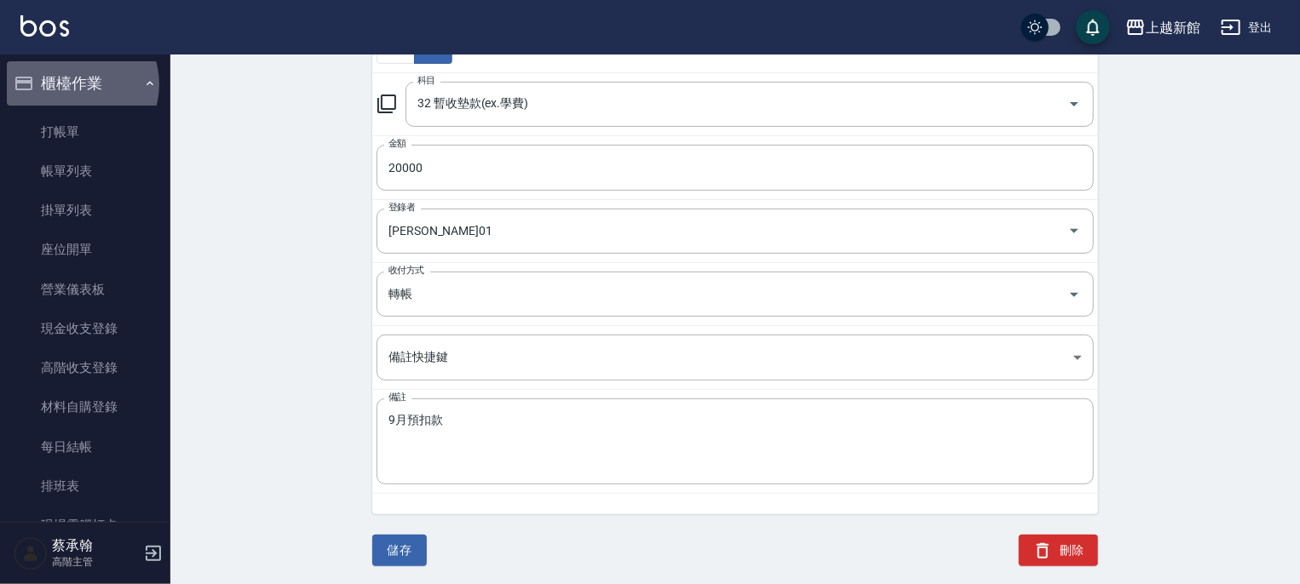
click at [75, 83] on button "櫃檯作業" at bounding box center [85, 83] width 157 height 44
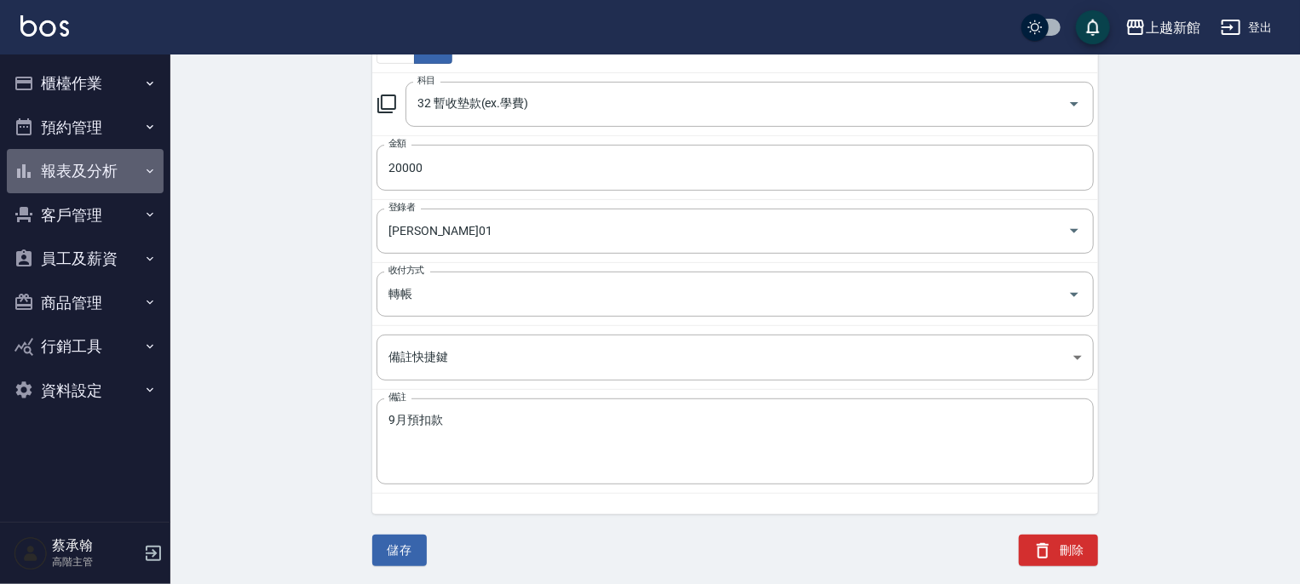
click at [88, 164] on button "報表及分析" at bounding box center [85, 171] width 157 height 44
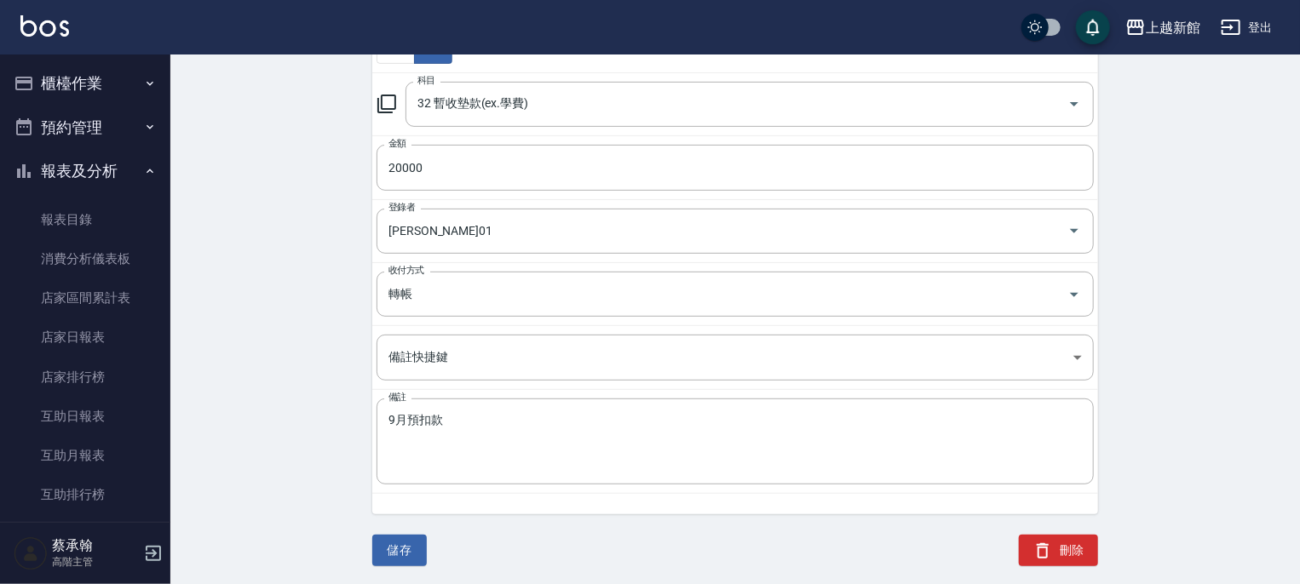
click at [80, 168] on button "報表及分析" at bounding box center [85, 171] width 157 height 44
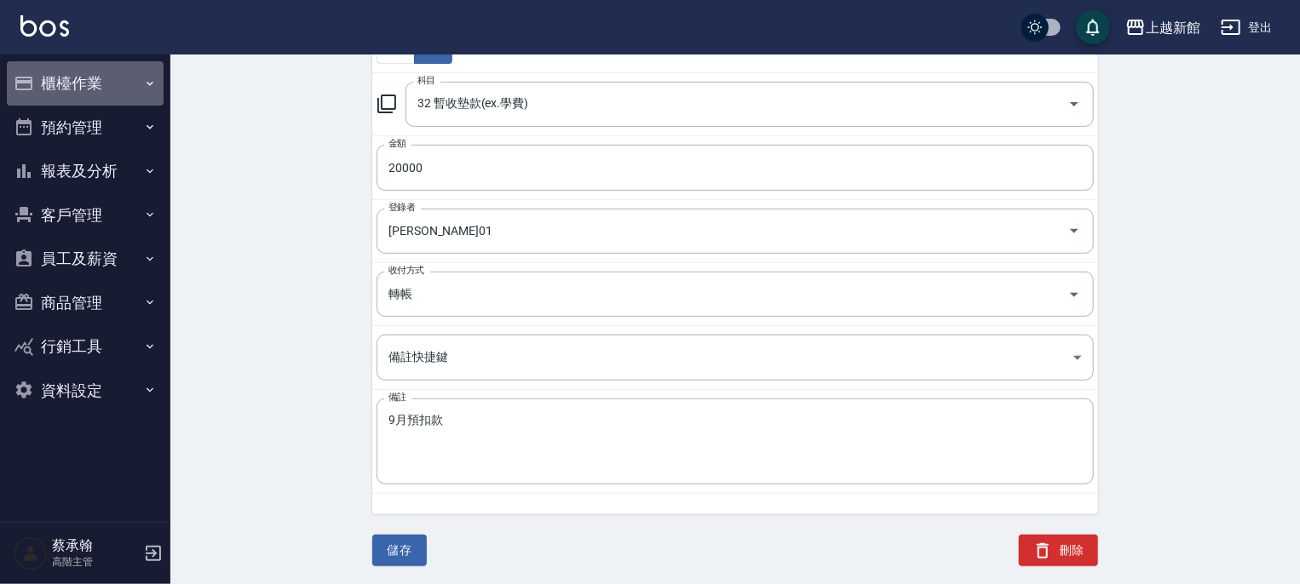
click at [78, 86] on button "櫃檯作業" at bounding box center [85, 83] width 157 height 44
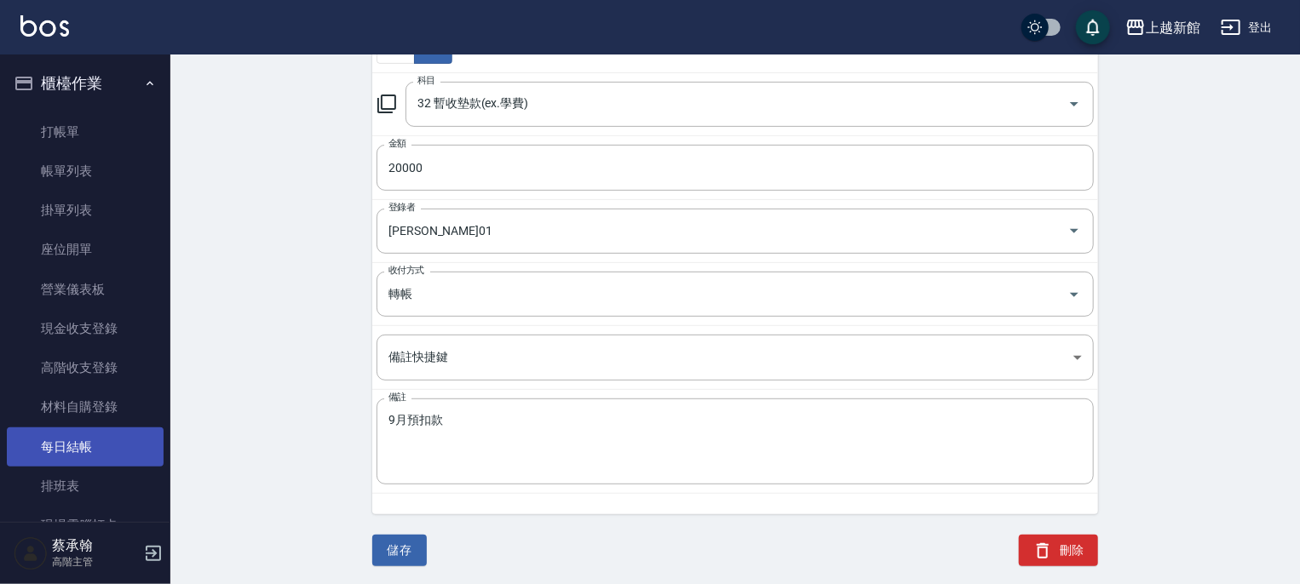
click at [80, 444] on link "每日結帳" at bounding box center [85, 447] width 157 height 39
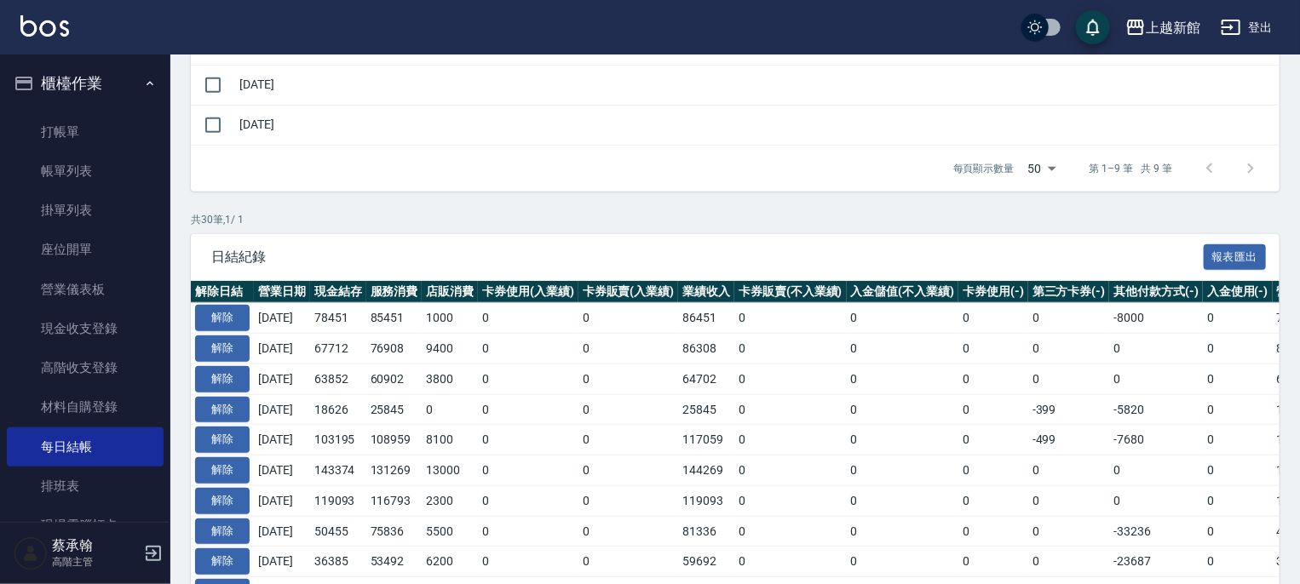
scroll to position [596, 0]
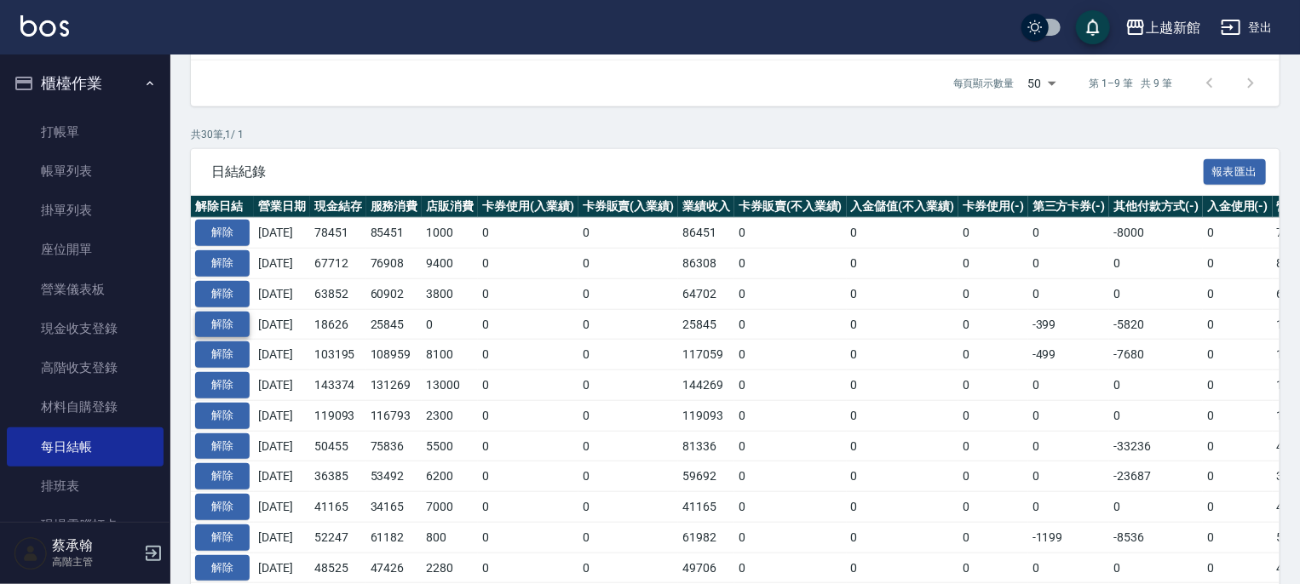
click at [221, 319] on button "解除" at bounding box center [222, 325] width 55 height 26
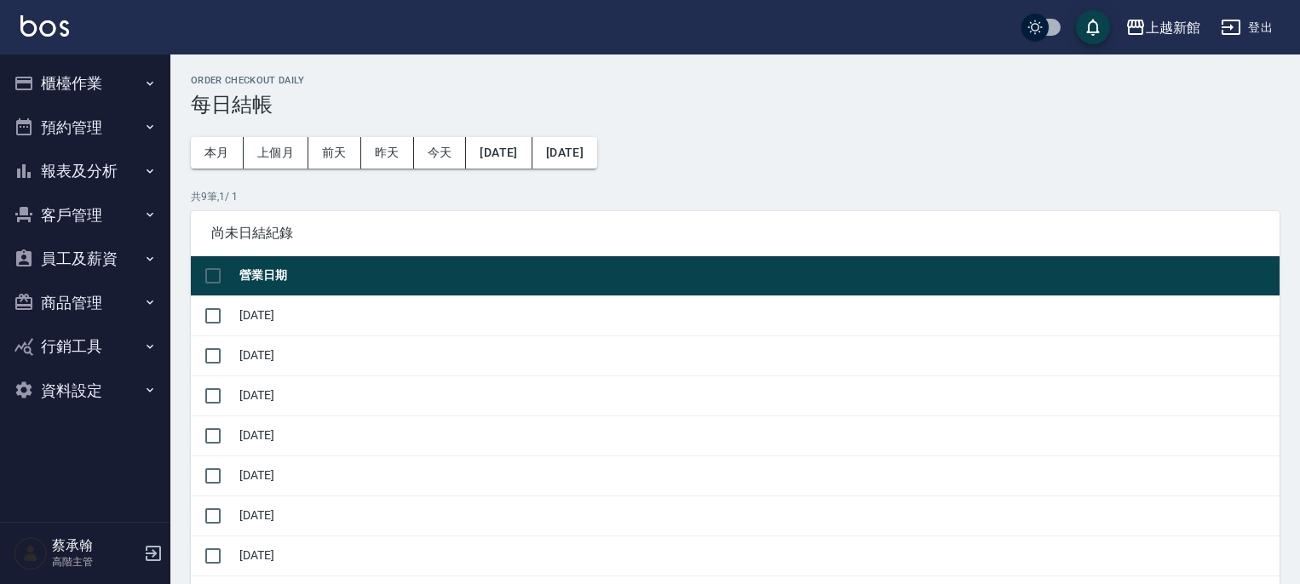
scroll to position [596, 0]
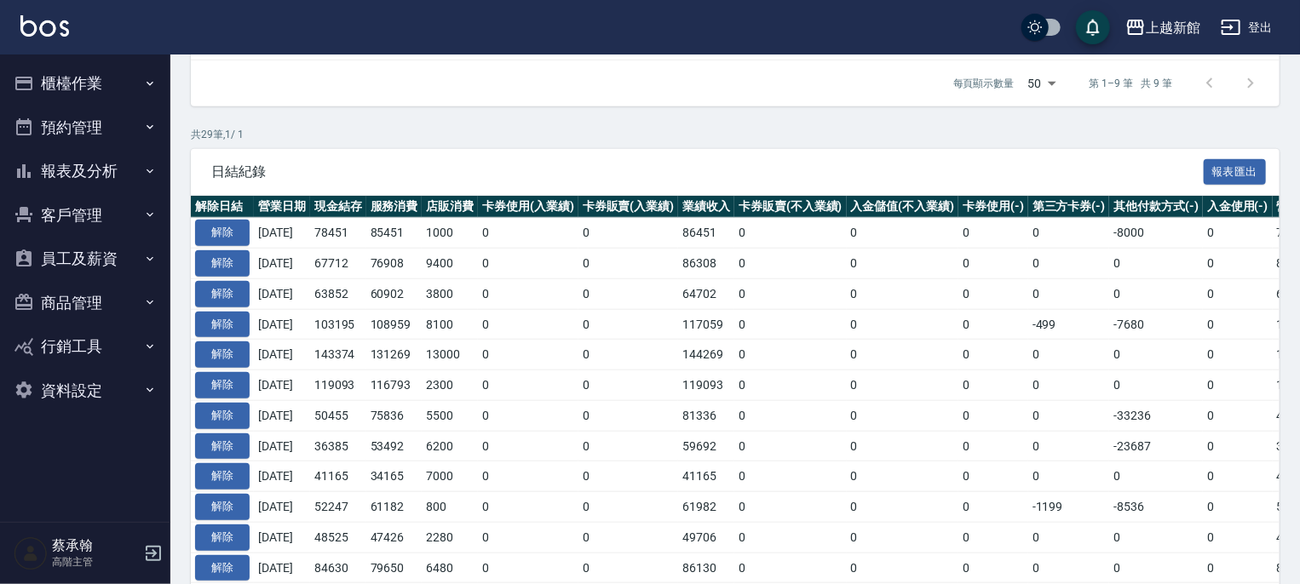
click at [72, 83] on button "櫃檯作業" at bounding box center [85, 83] width 157 height 44
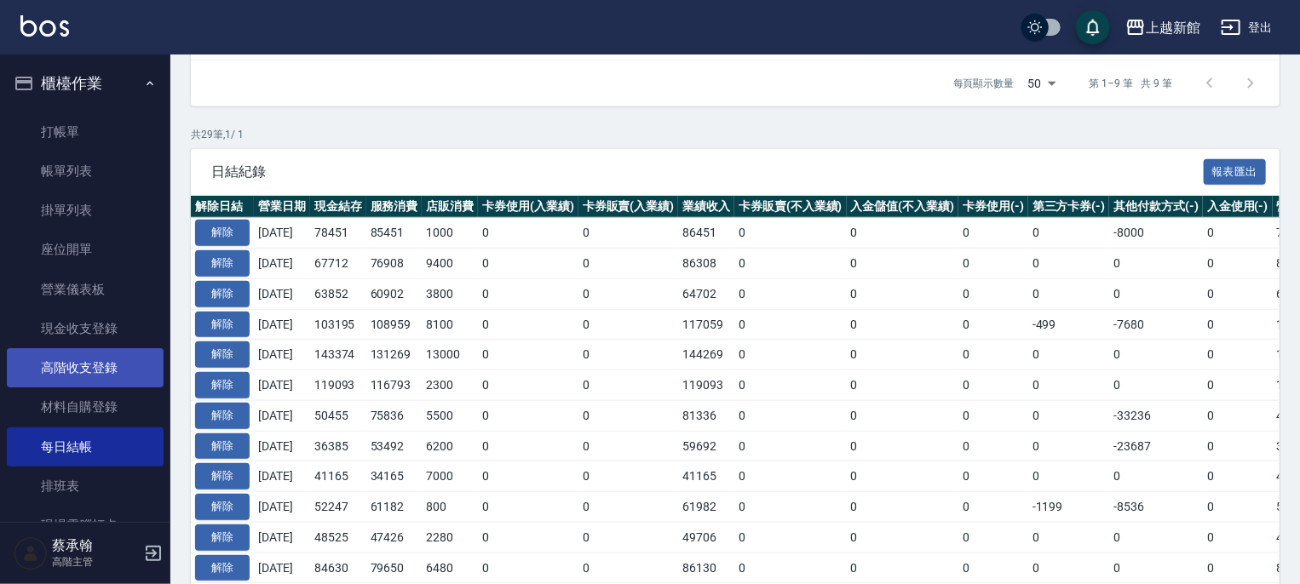
click at [82, 371] on link "高階收支登錄" at bounding box center [85, 367] width 157 height 39
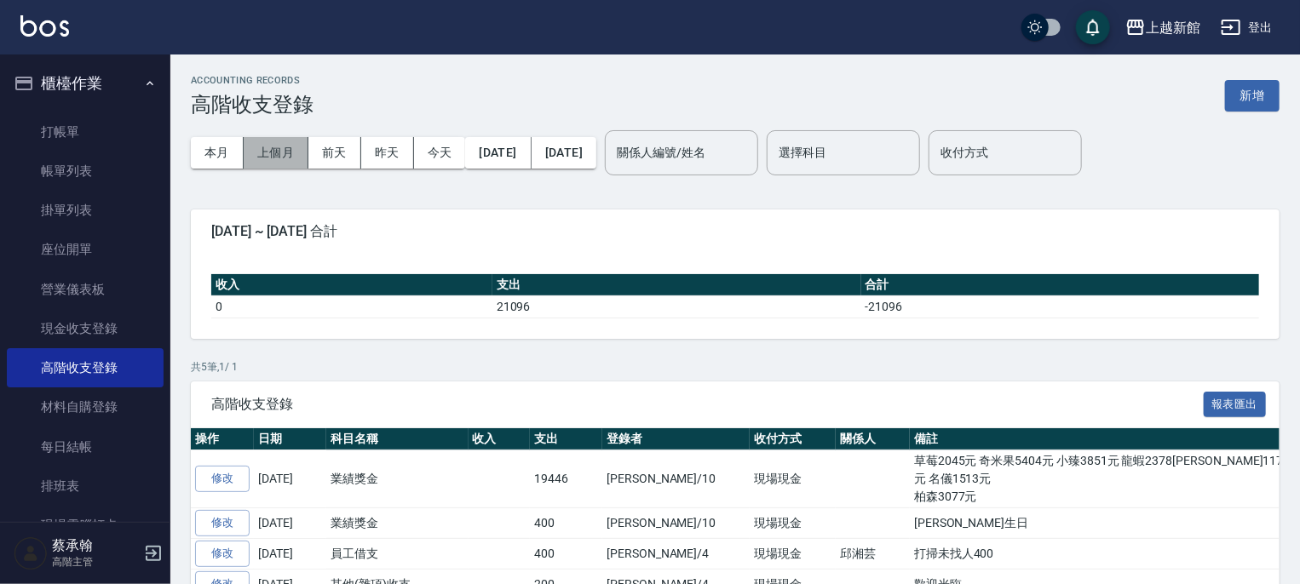
click at [279, 158] on button "上個月" at bounding box center [276, 153] width 65 height 32
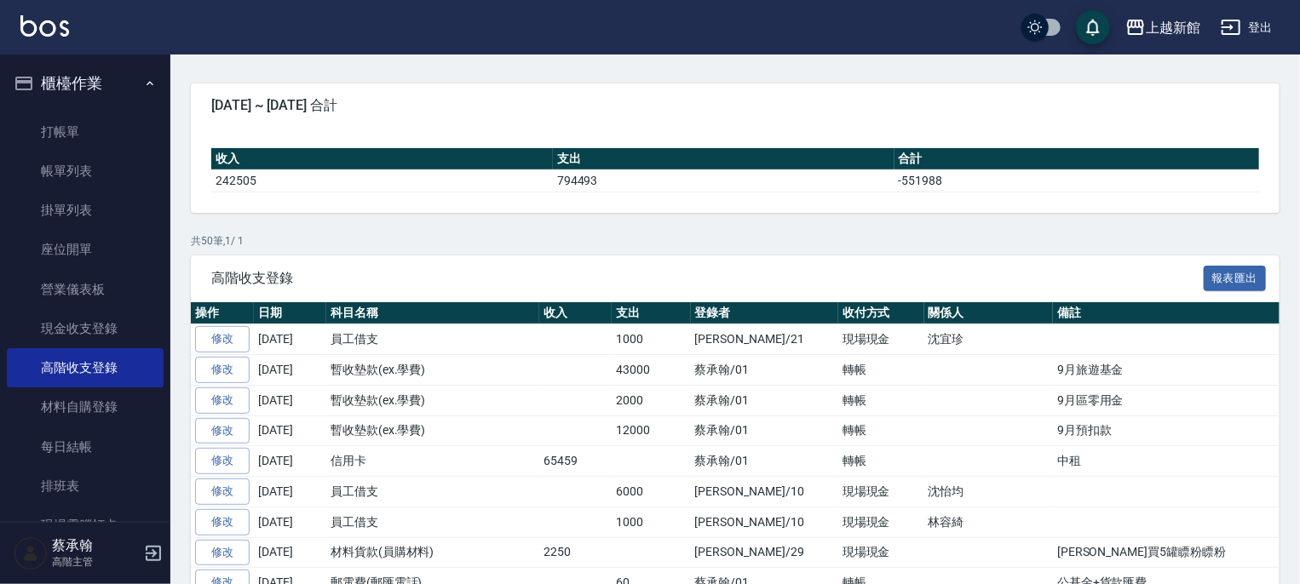
scroll to position [170, 0]
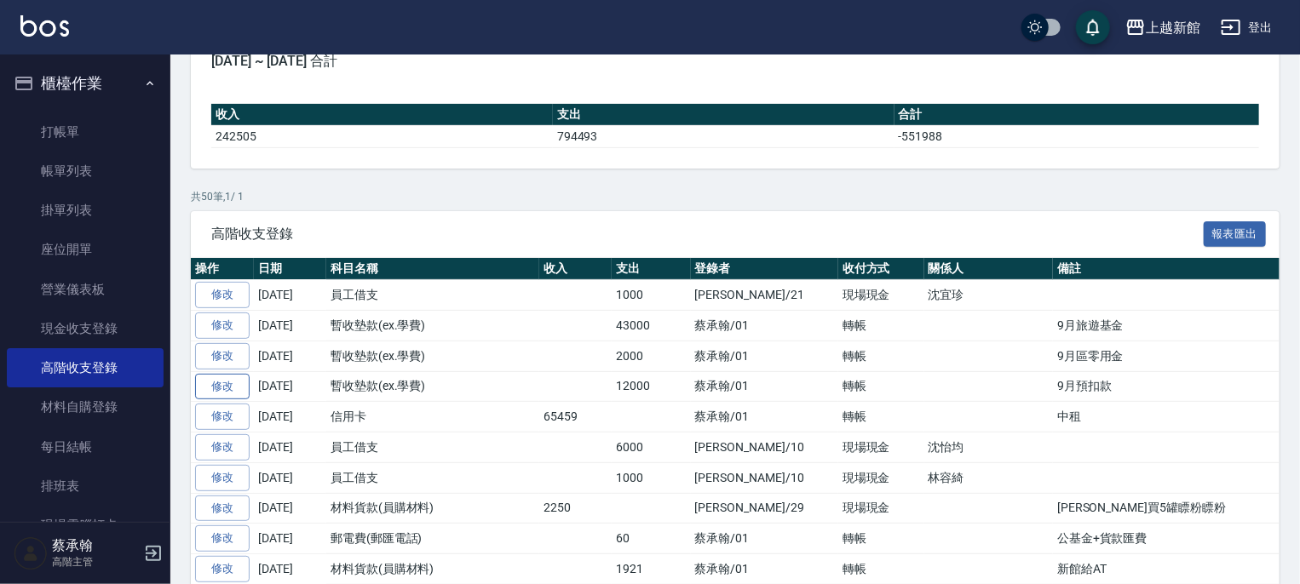
click at [221, 385] on link "修改" at bounding box center [222, 387] width 55 height 26
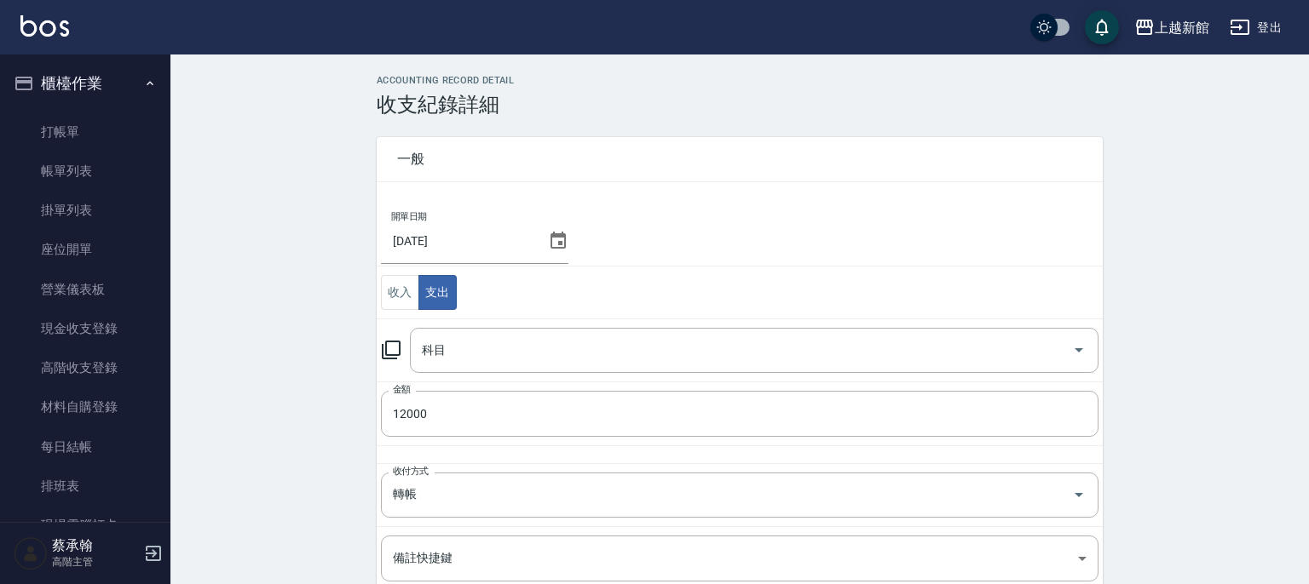
type input "32 暫收墊款(ex.學費)"
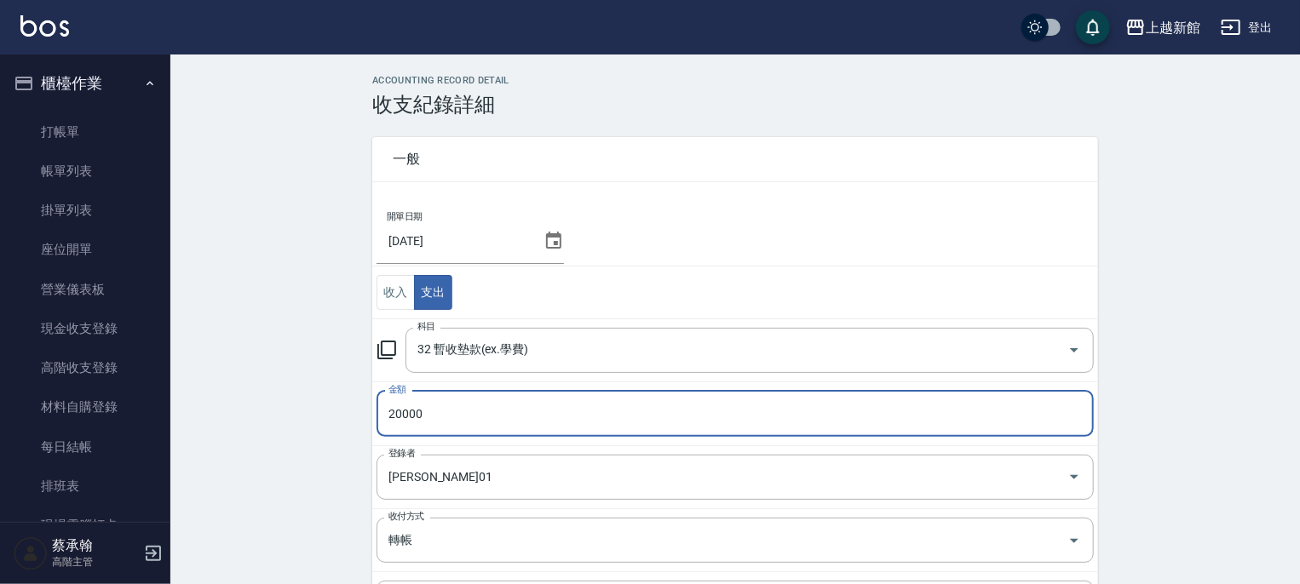
type input "20000"
click at [296, 360] on div "ACCOUNTING RECORD DETAIL 收支紀錄詳細 一般 開單日期 2025/09/30 收入 支出 科目 32 暫收墊款(ex.學費) 科目 金…" at bounding box center [735, 454] width 1130 height 758
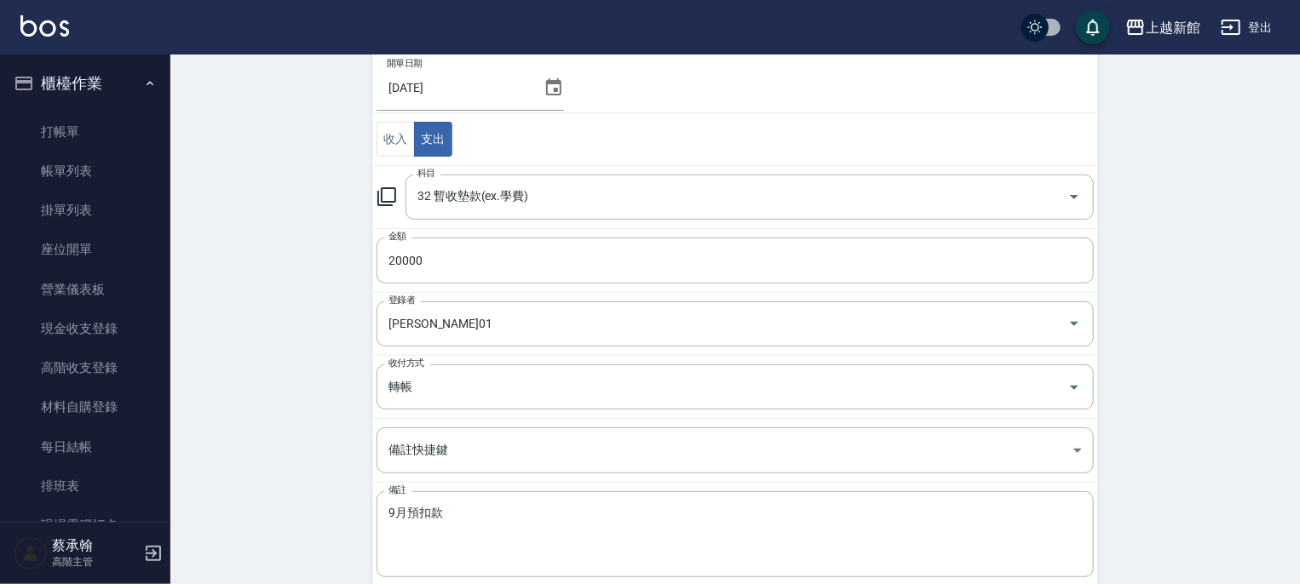
scroll to position [246, 0]
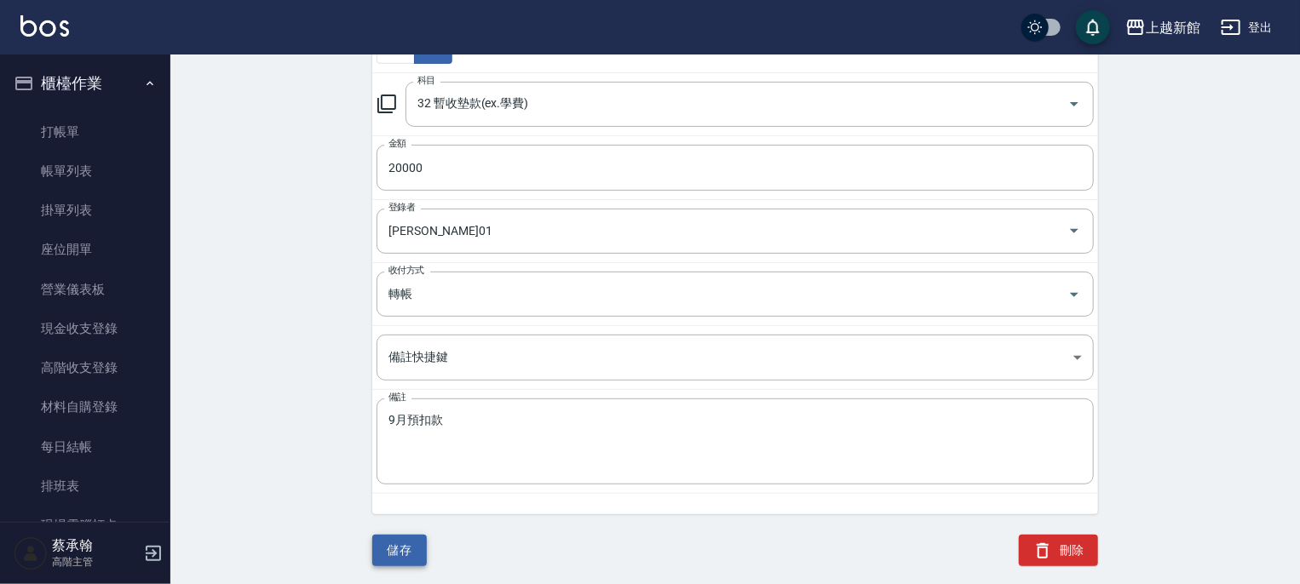
click at [403, 548] on button "儲存" at bounding box center [399, 551] width 55 height 32
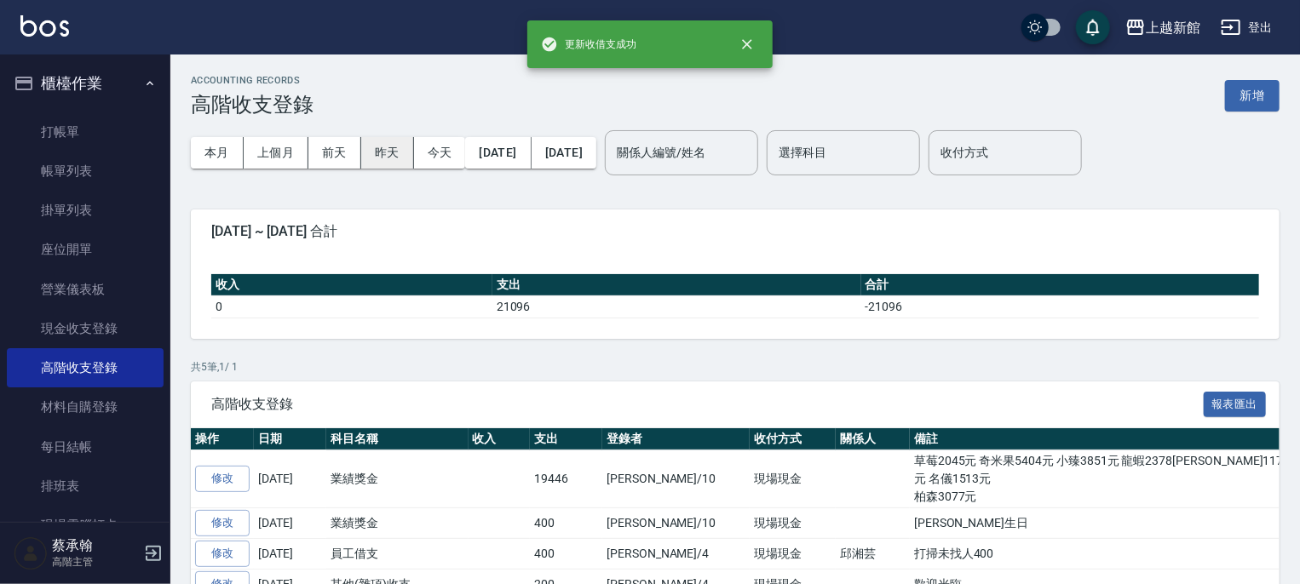
click at [281, 150] on button "上個月" at bounding box center [276, 153] width 65 height 32
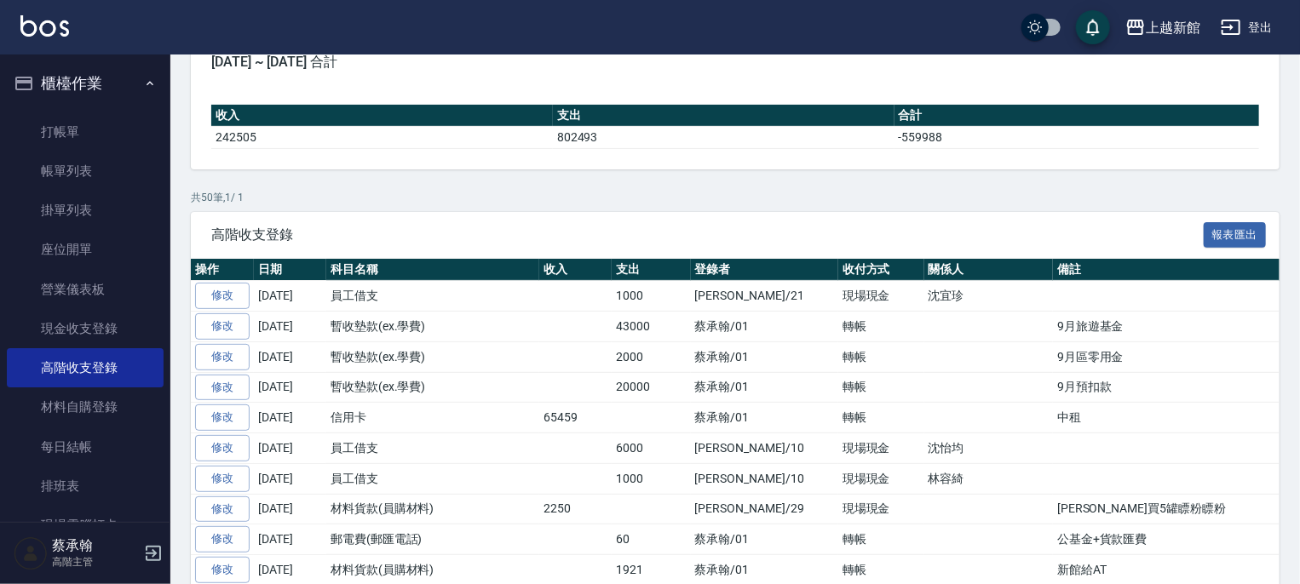
scroll to position [170, 0]
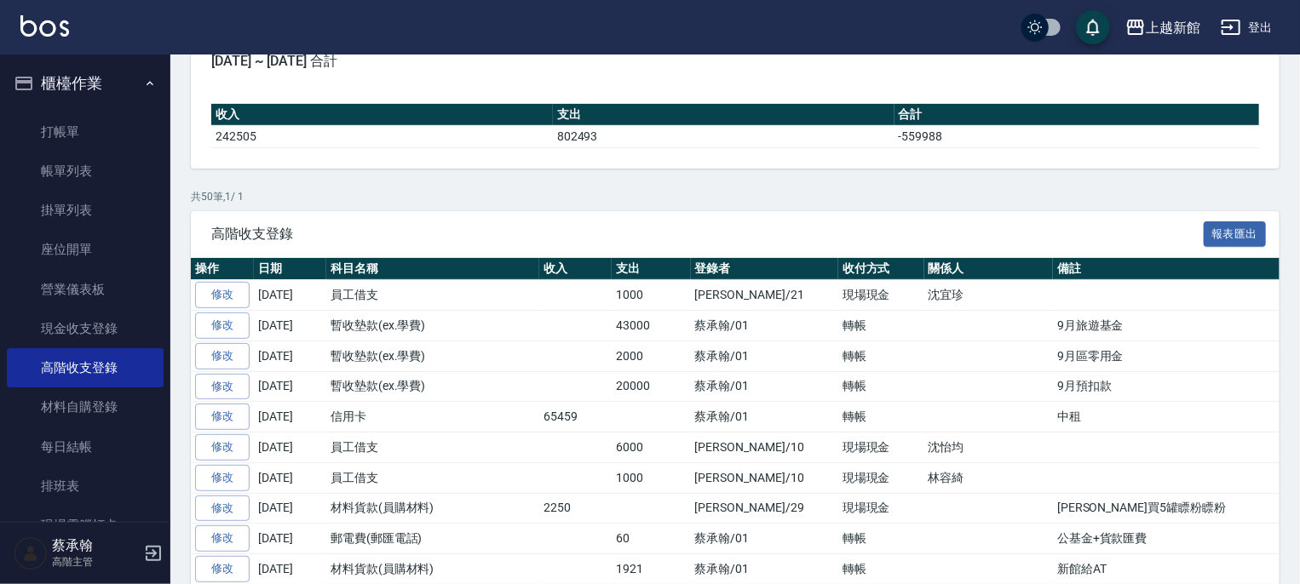
click at [72, 78] on button "櫃檯作業" at bounding box center [85, 83] width 157 height 44
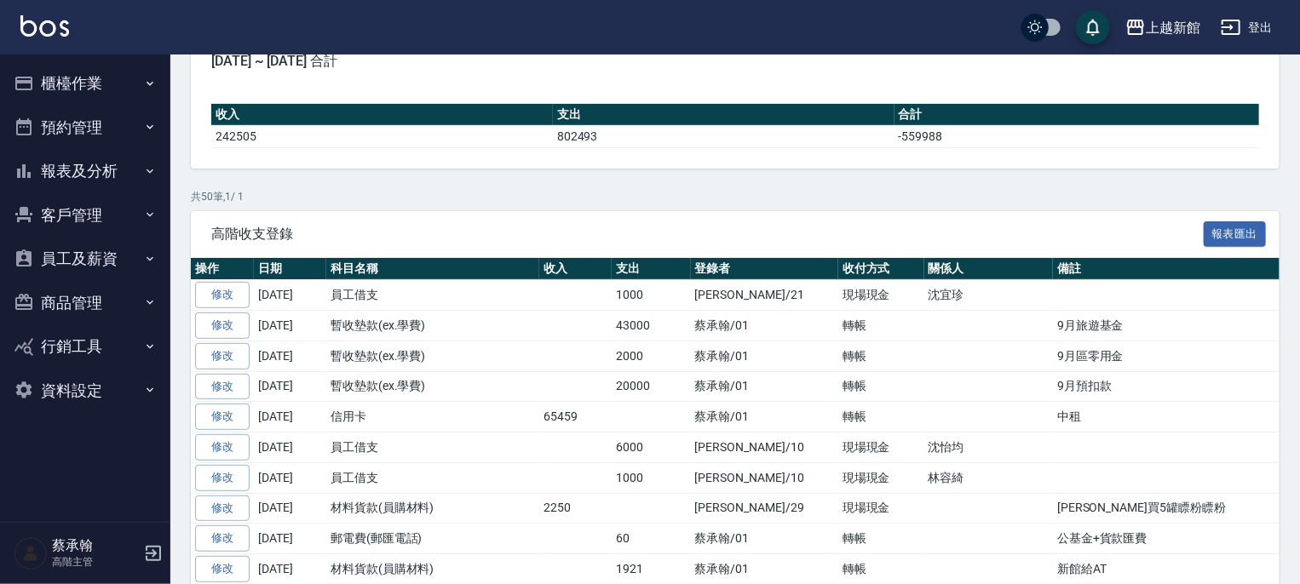
click at [89, 266] on button "員工及薪資" at bounding box center [85, 259] width 157 height 44
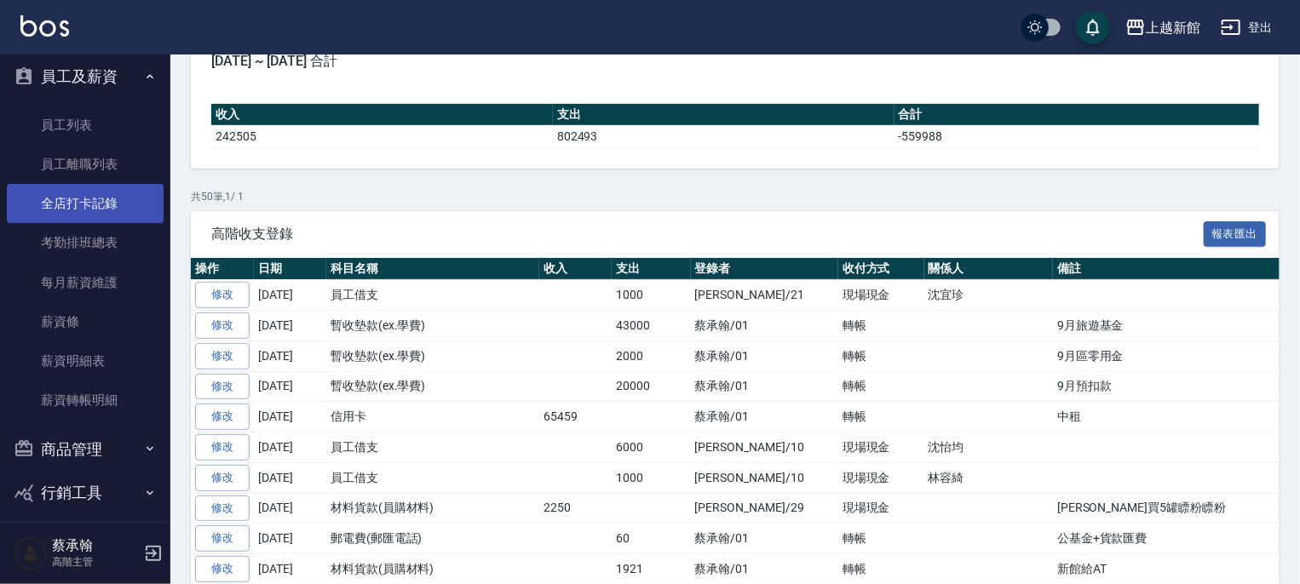
scroll to position [69, 0]
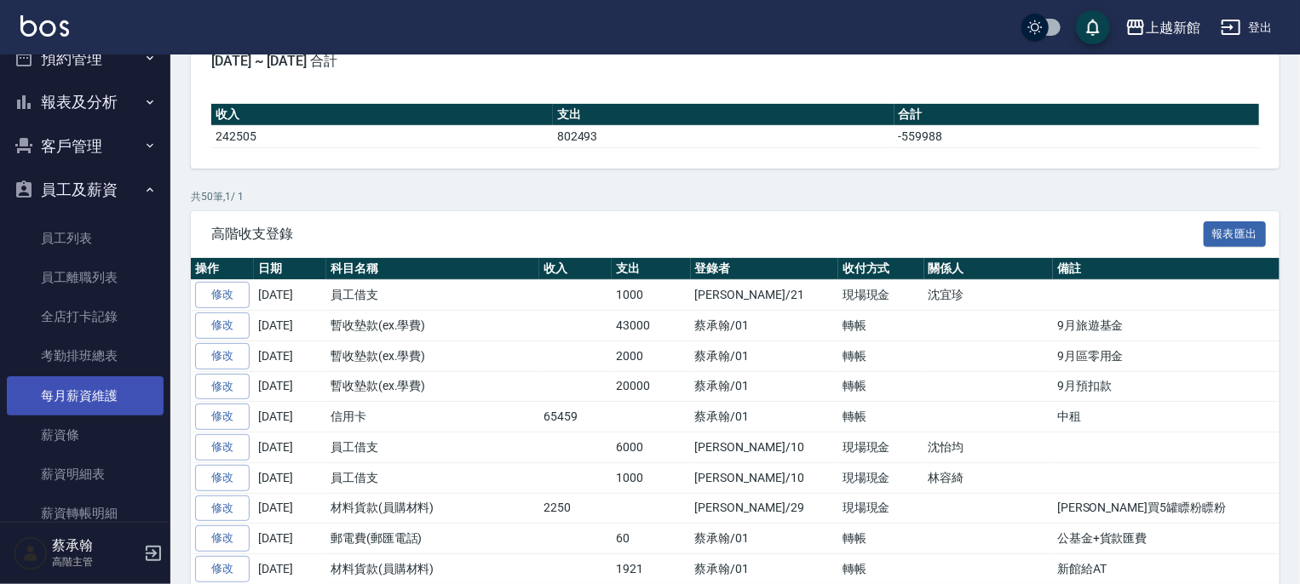
click at [92, 389] on link "每月薪資維護" at bounding box center [85, 396] width 157 height 39
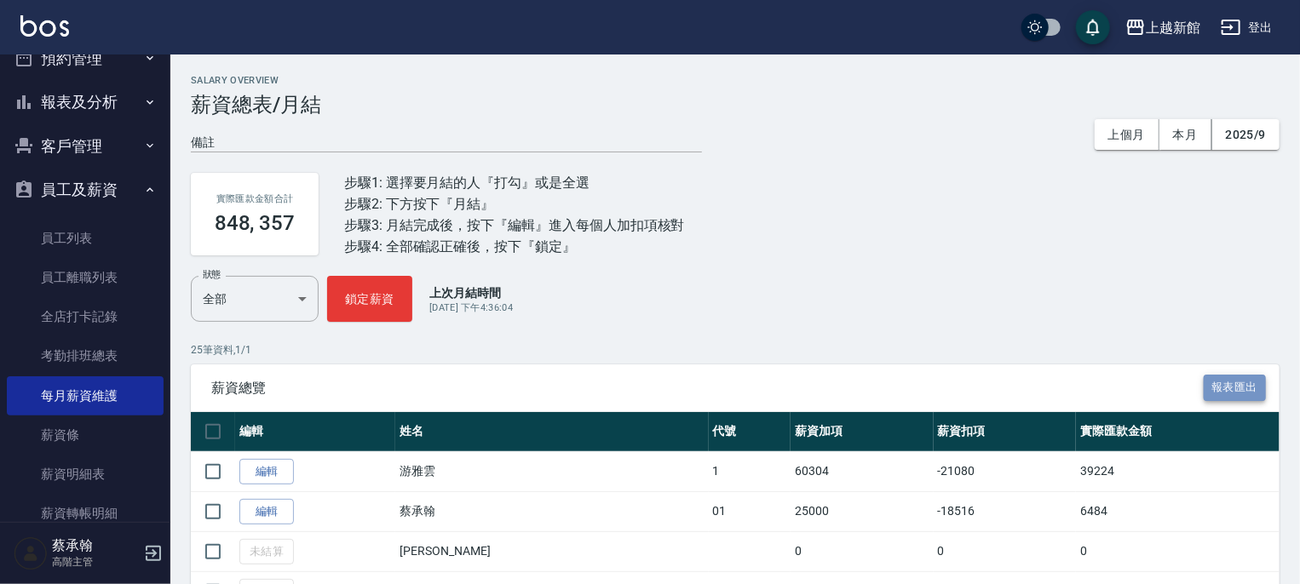
click at [1223, 384] on button "報表匯出" at bounding box center [1235, 388] width 63 height 26
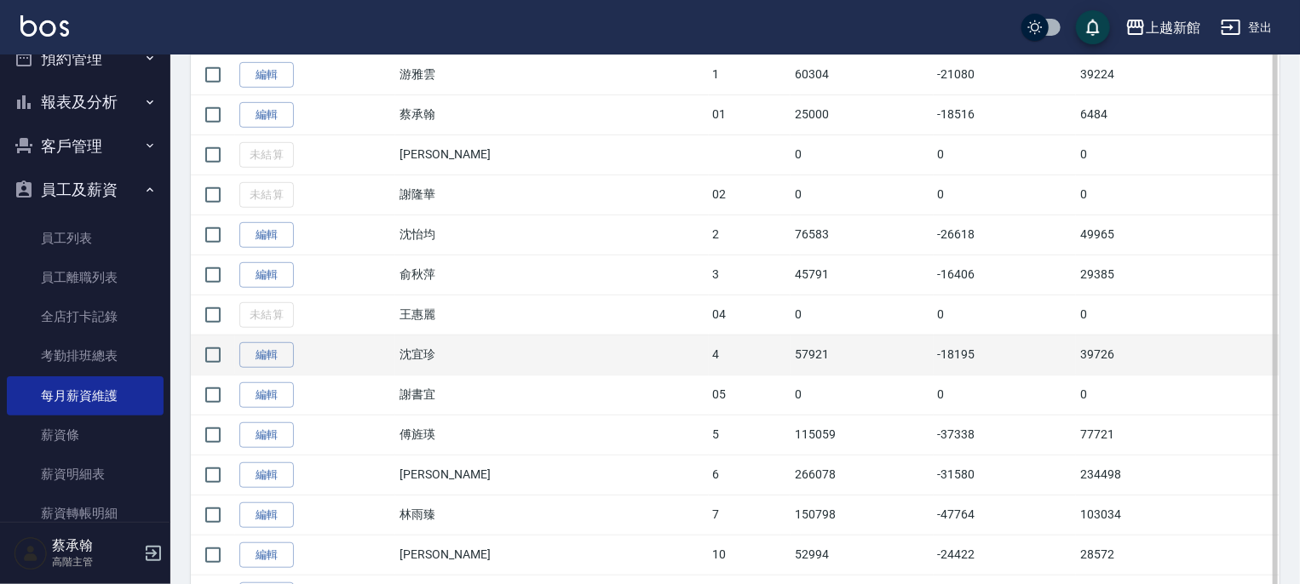
scroll to position [426, 0]
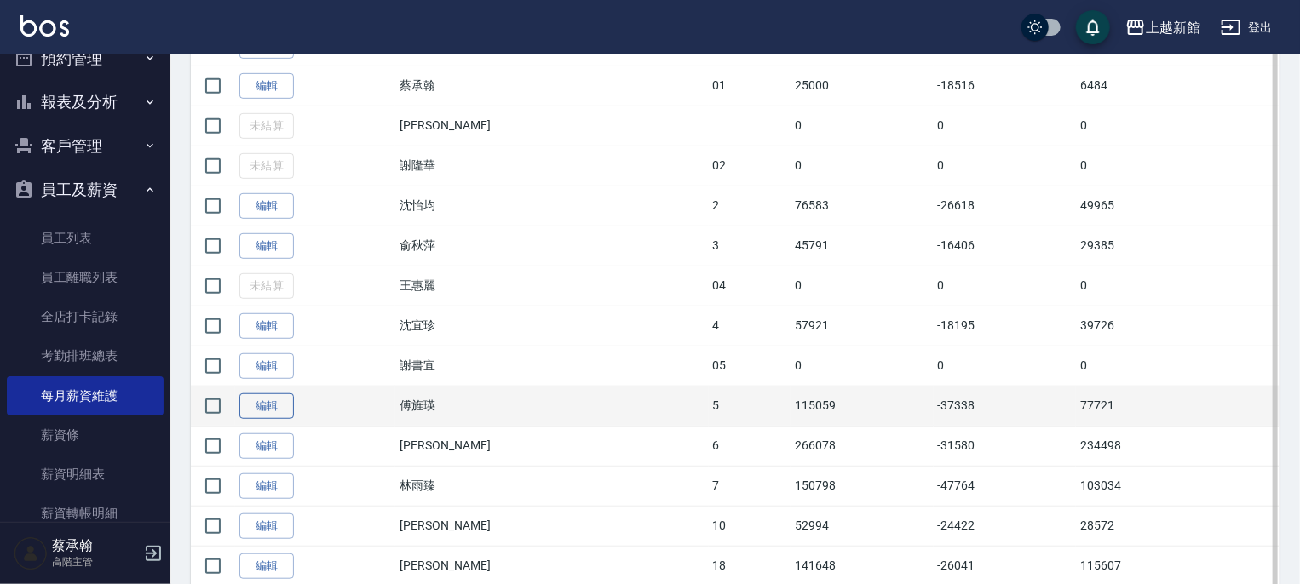
click at [266, 406] on link "編輯" at bounding box center [266, 407] width 55 height 26
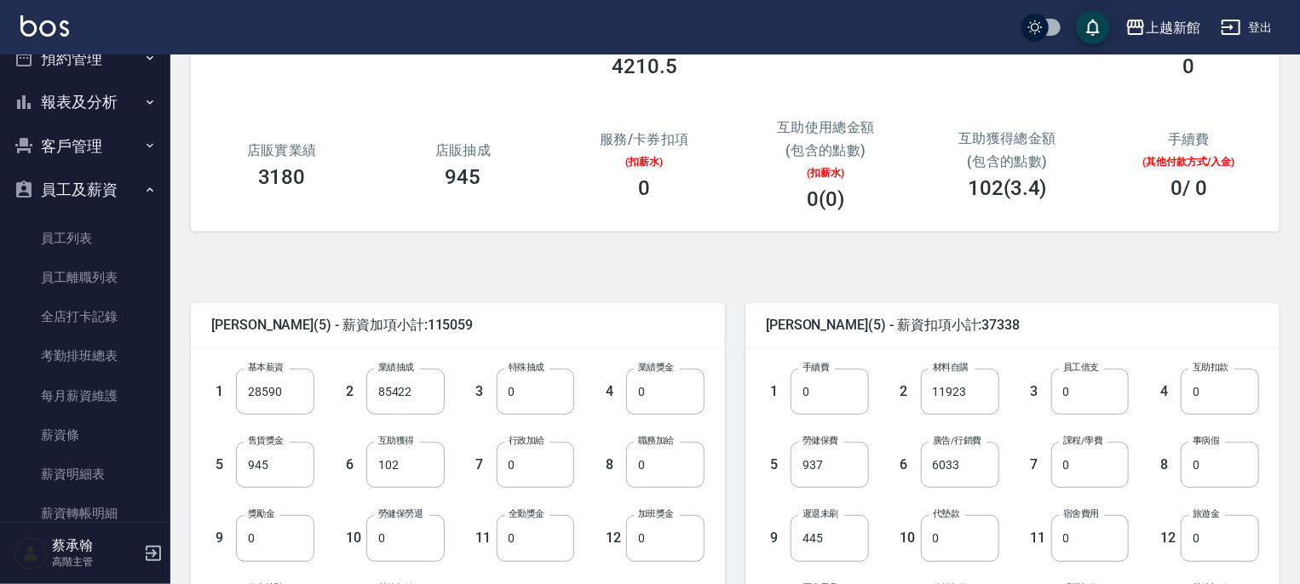
scroll to position [256, 0]
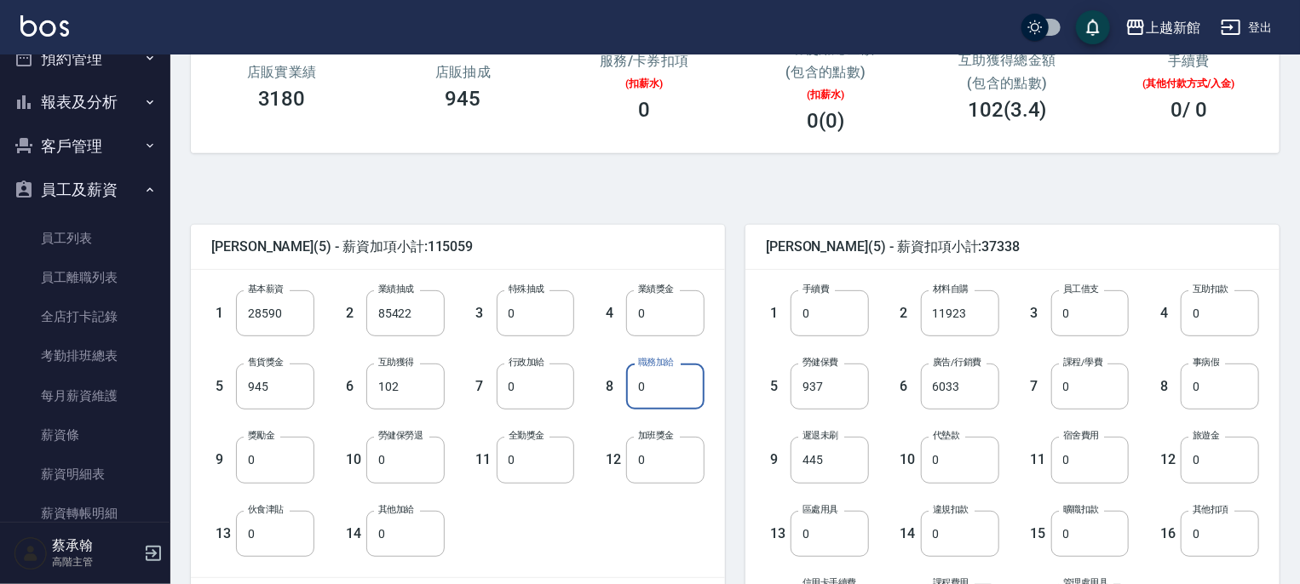
click at [664, 401] on input "0" at bounding box center [665, 387] width 78 height 46
type input "500"
click at [539, 233] on div "傅旌瑛 (5) - 薪資加項小計:115559" at bounding box center [458, 247] width 534 height 44
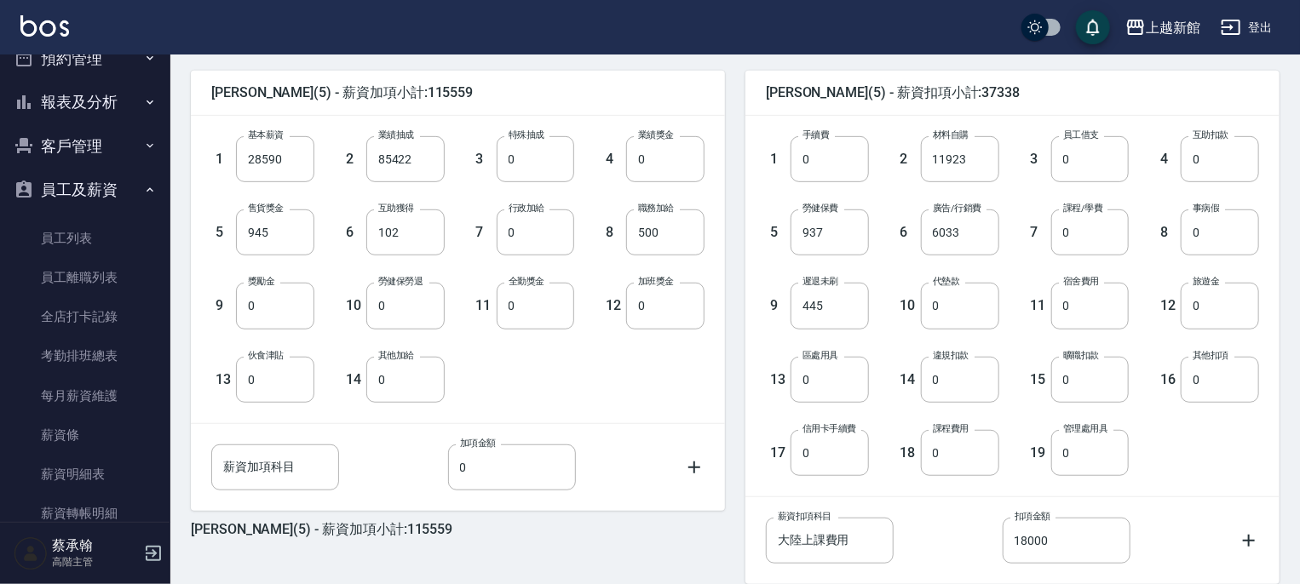
scroll to position [522, 0]
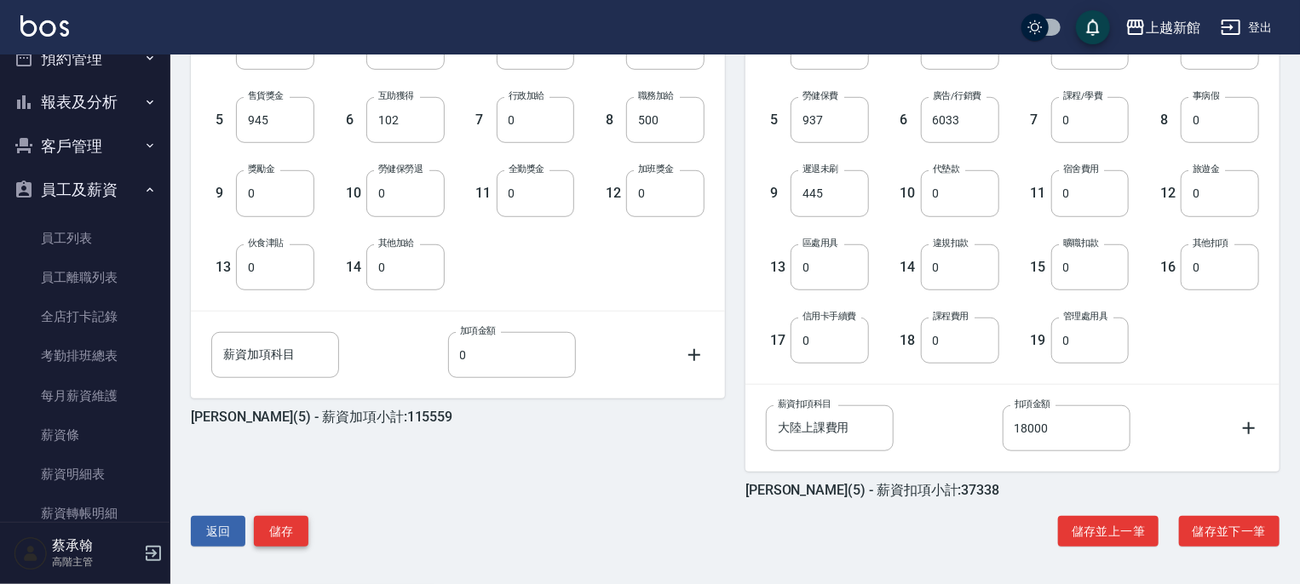
click at [274, 530] on button "儲存" at bounding box center [281, 532] width 55 height 32
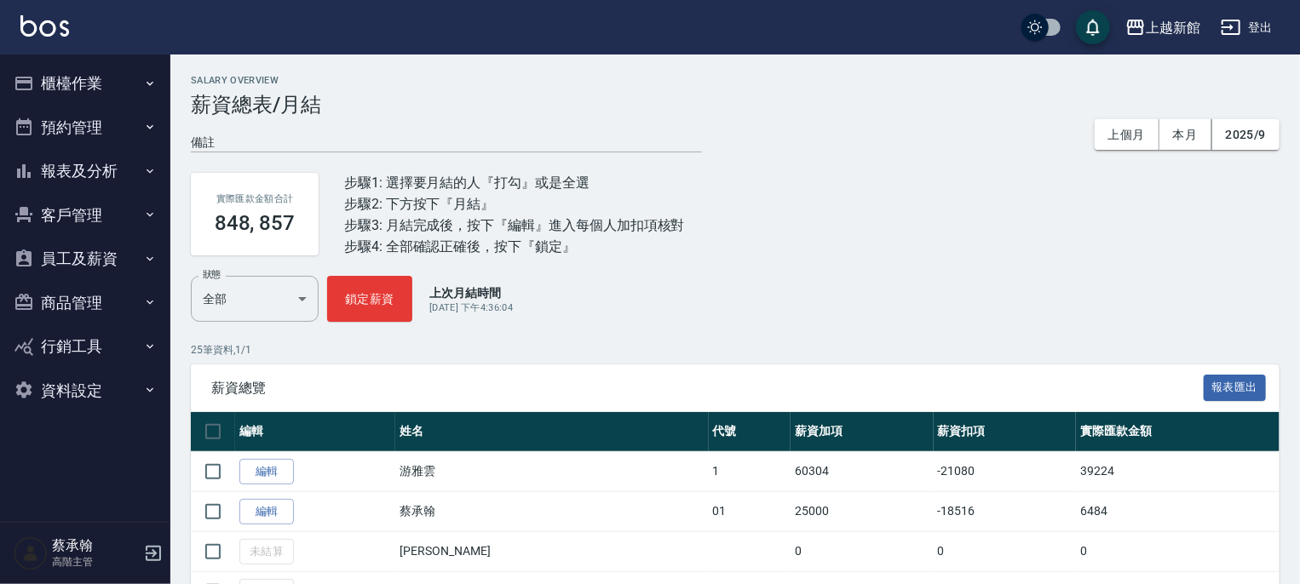
click at [119, 260] on button "員工及薪資" at bounding box center [85, 259] width 157 height 44
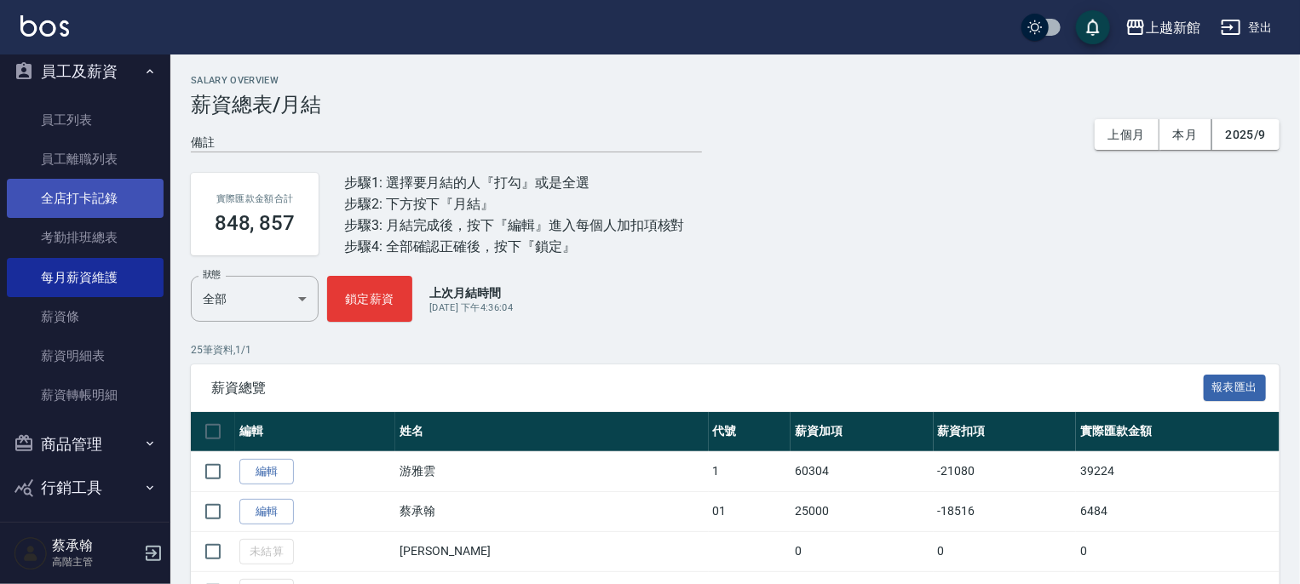
scroll to position [239, 0]
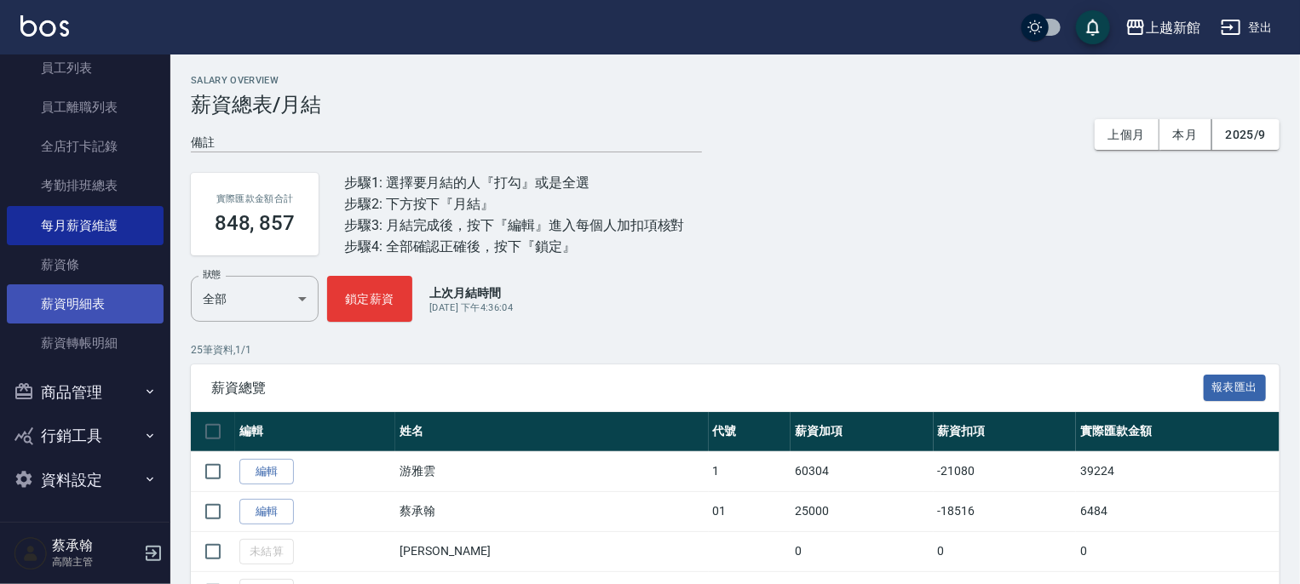
click at [102, 302] on link "薪資明細表" at bounding box center [85, 304] width 157 height 39
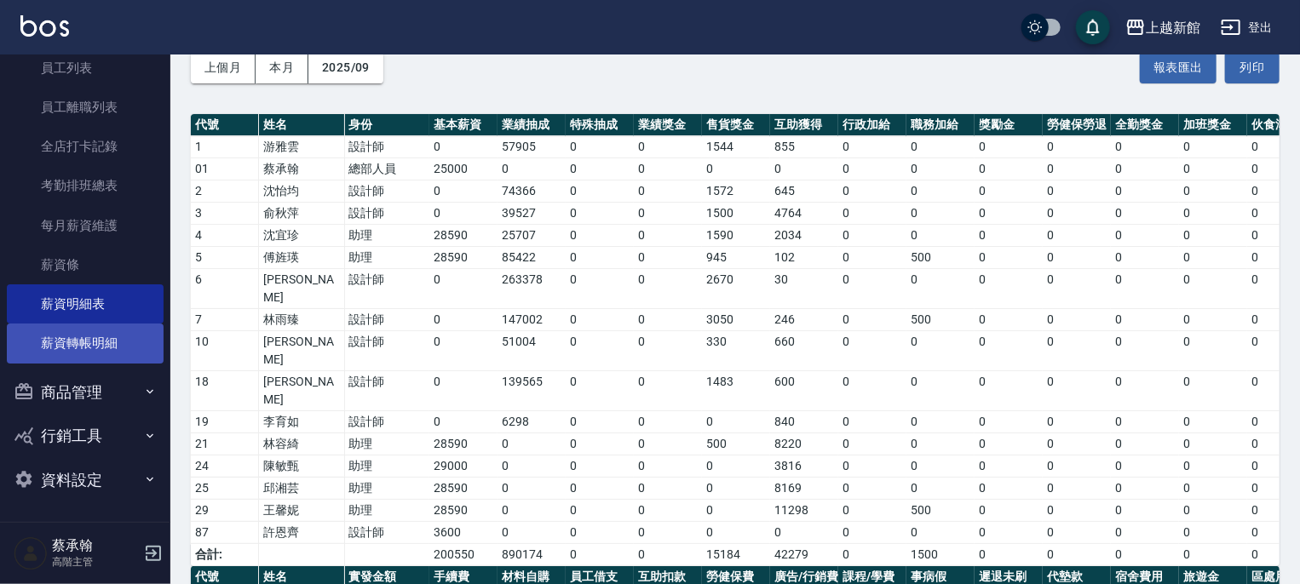
scroll to position [154, 0]
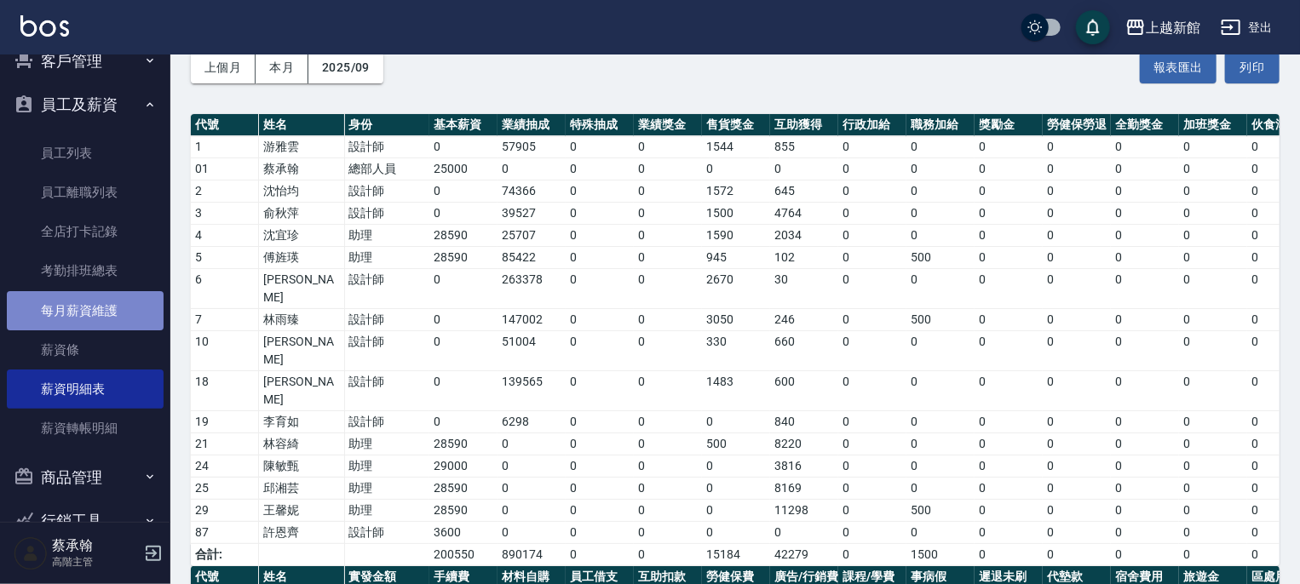
click at [86, 318] on link "每月薪資維護" at bounding box center [85, 310] width 157 height 39
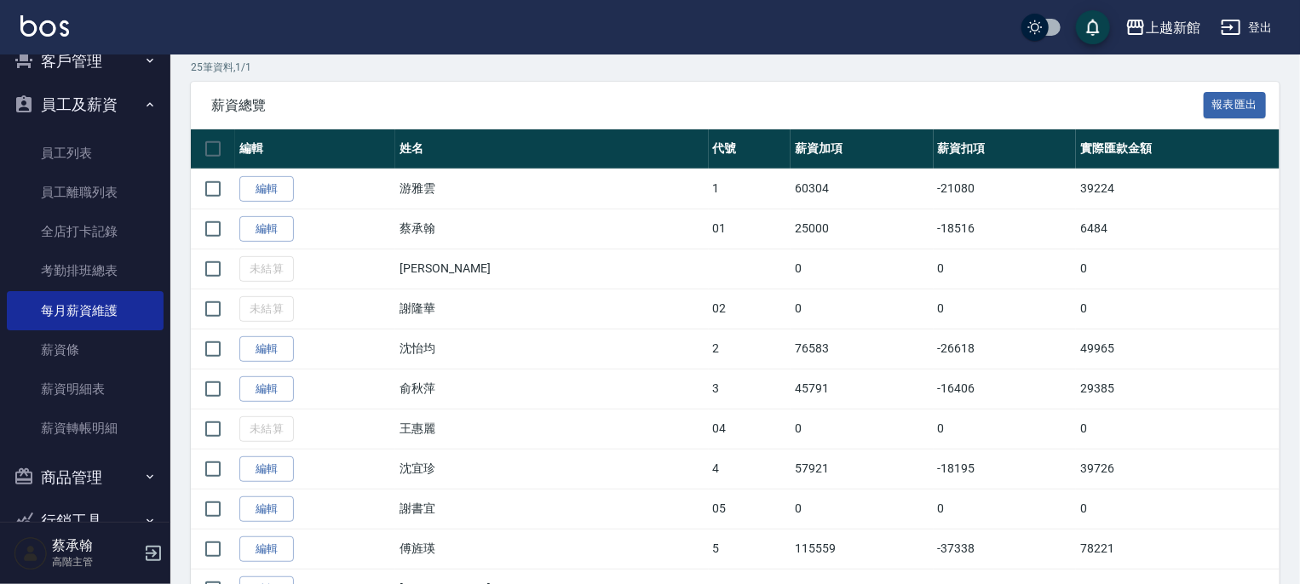
scroll to position [85, 0]
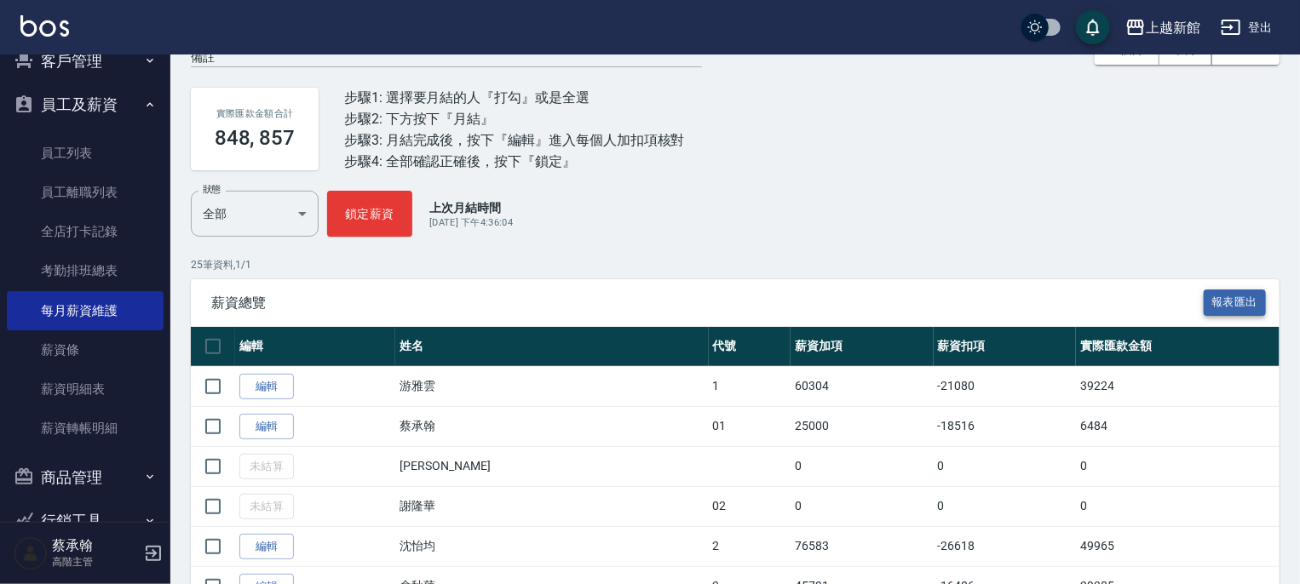
click at [1228, 302] on button "報表匯出" at bounding box center [1235, 303] width 63 height 26
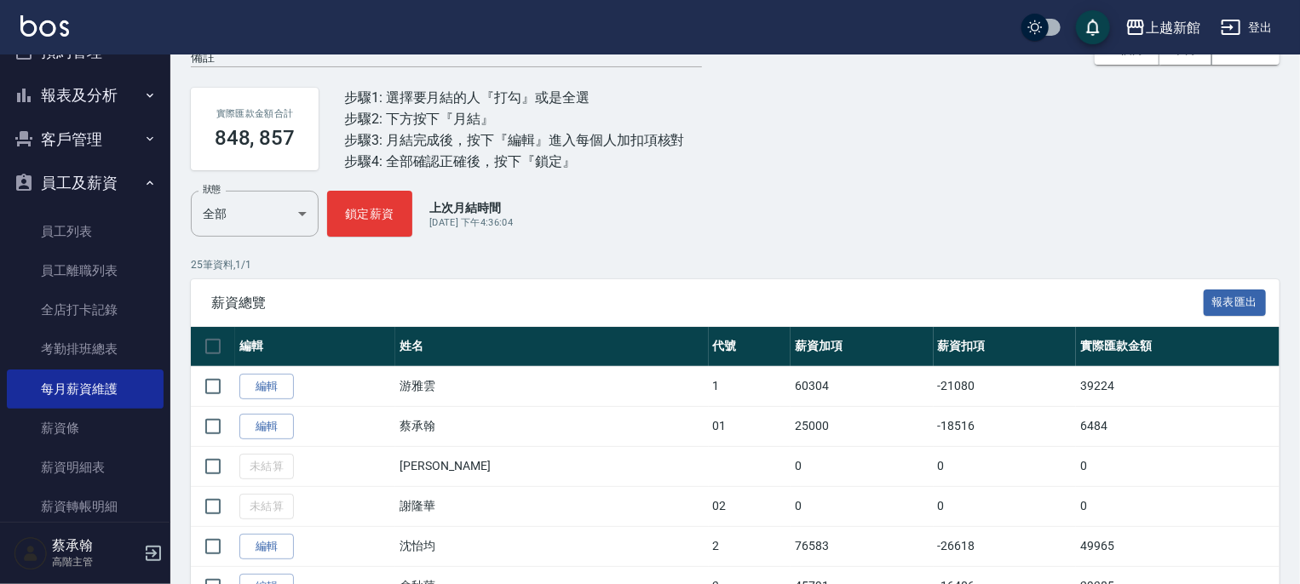
scroll to position [0, 0]
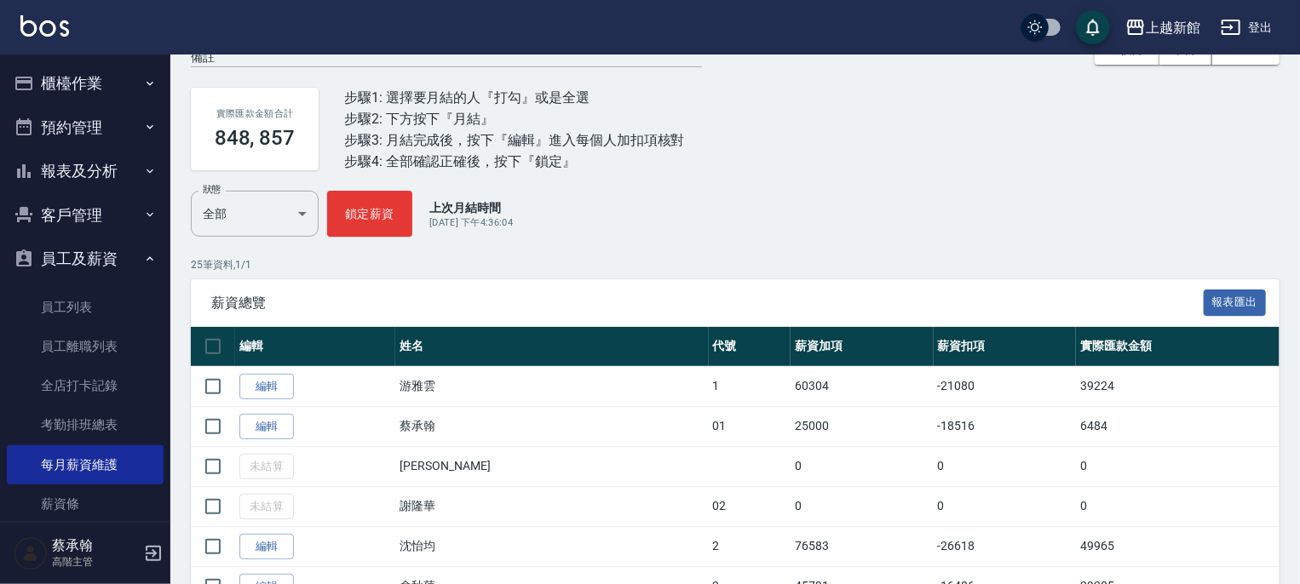
click at [64, 246] on button "員工及薪資" at bounding box center [85, 259] width 157 height 44
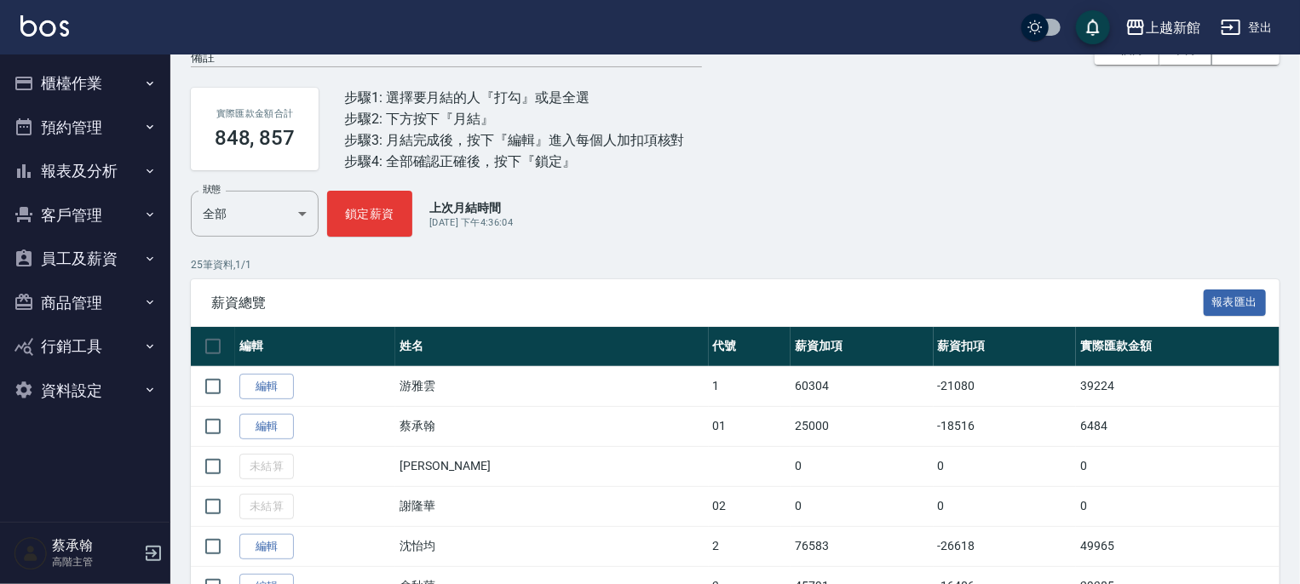
click at [70, 173] on button "報表及分析" at bounding box center [85, 171] width 157 height 44
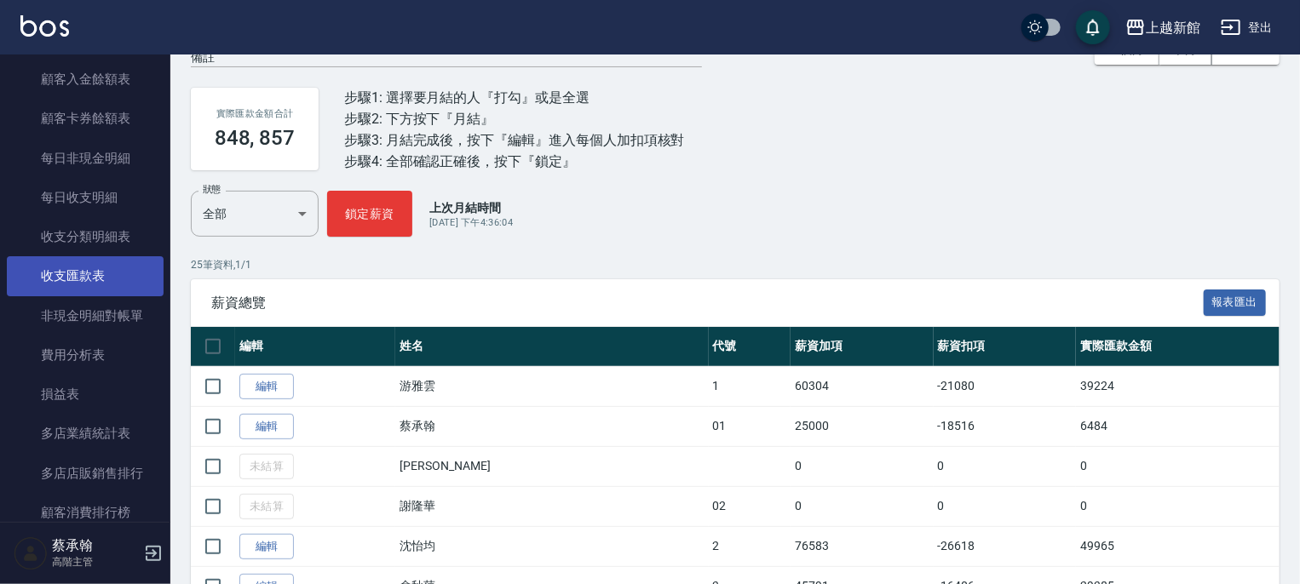
scroll to position [1363, 0]
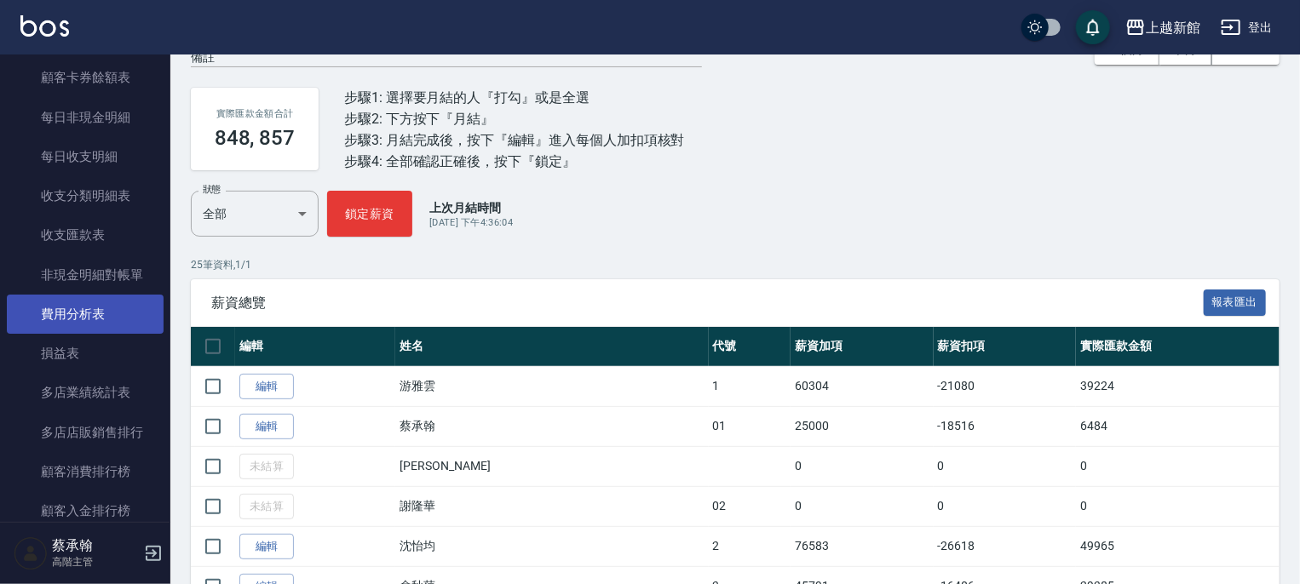
click at [83, 312] on link "費用分析表" at bounding box center [85, 314] width 157 height 39
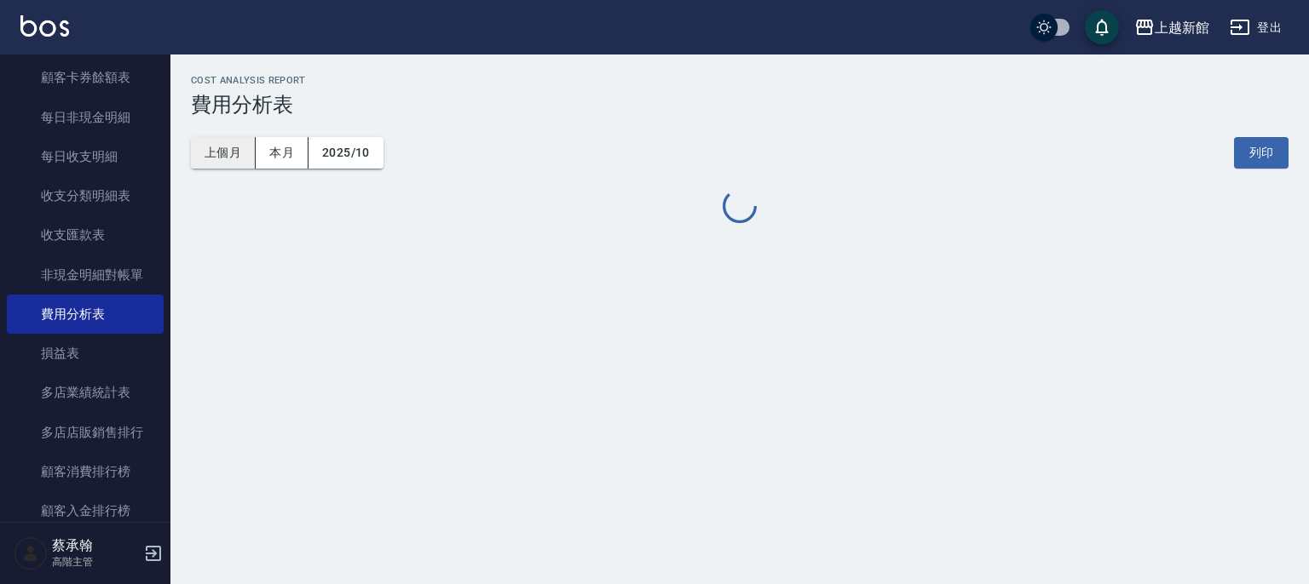
click at [210, 150] on button "上個月" at bounding box center [223, 153] width 65 height 32
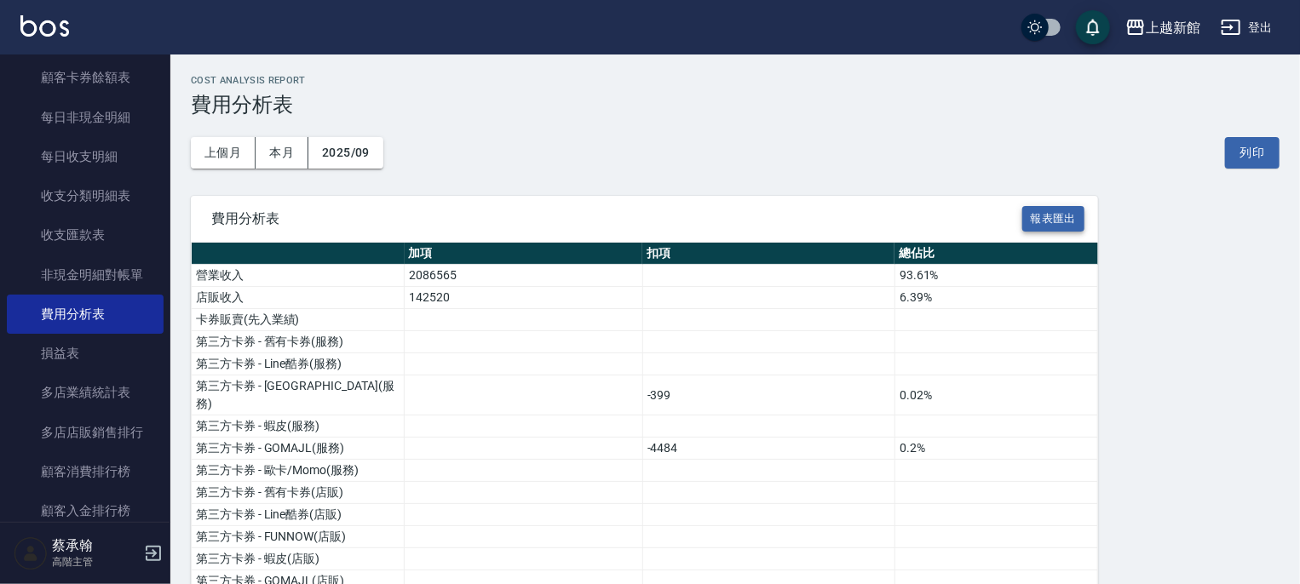
click at [1067, 219] on button "報表匯出" at bounding box center [1053, 219] width 63 height 26
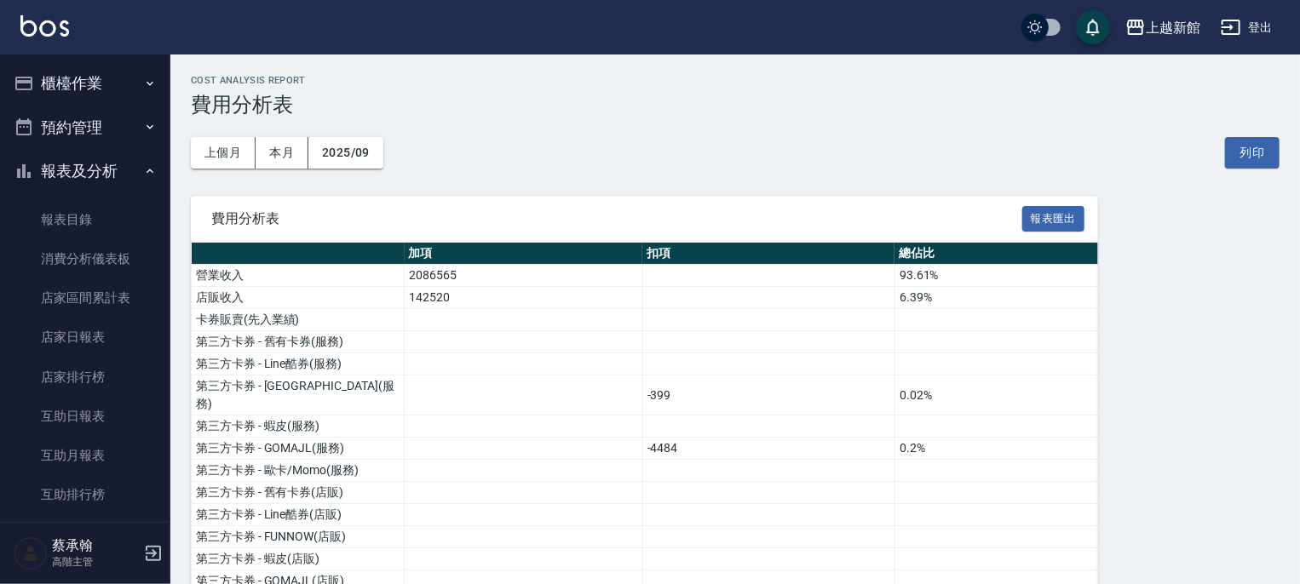
click at [61, 170] on button "報表及分析" at bounding box center [85, 171] width 157 height 44
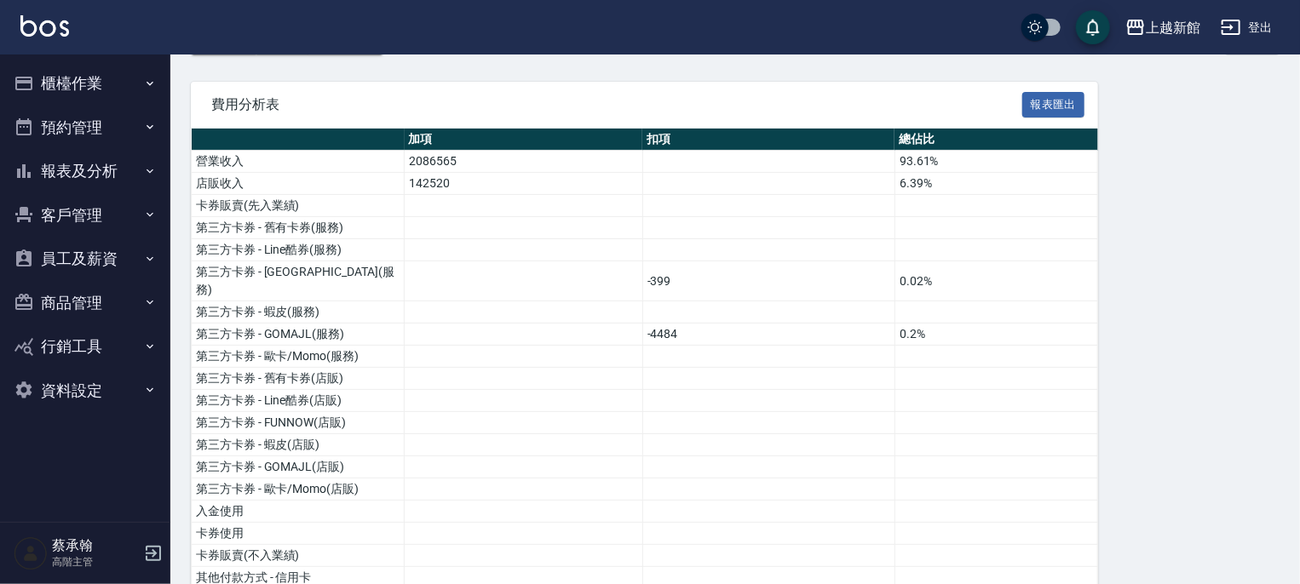
scroll to position [256, 0]
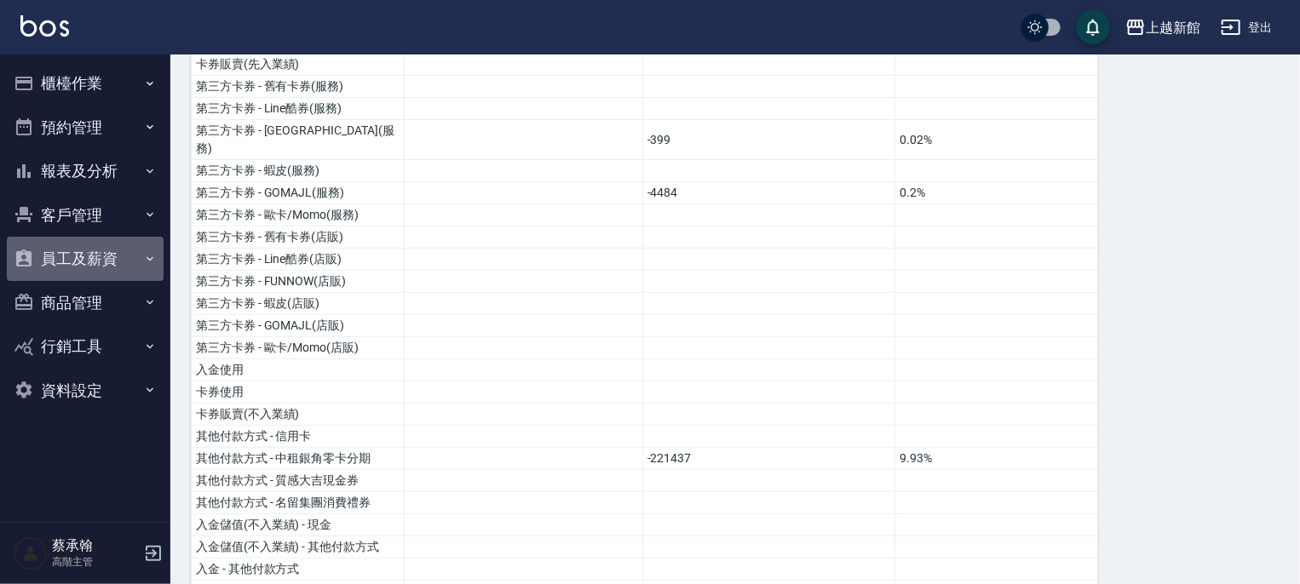
click at [90, 261] on button "員工及薪資" at bounding box center [85, 259] width 157 height 44
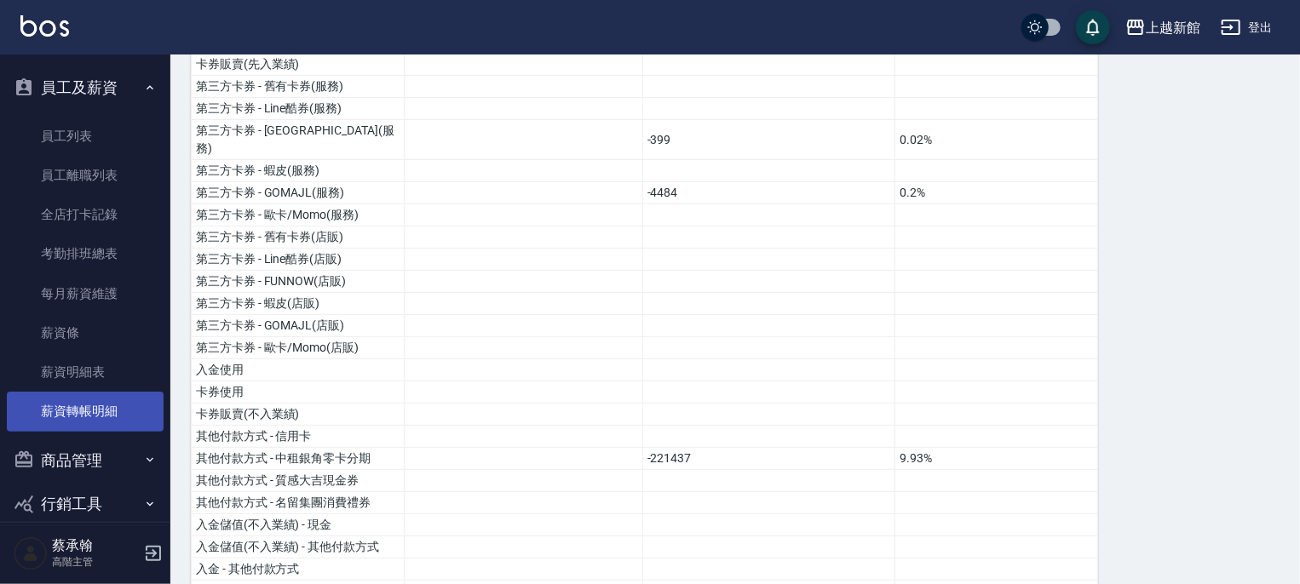
scroll to position [239, 0]
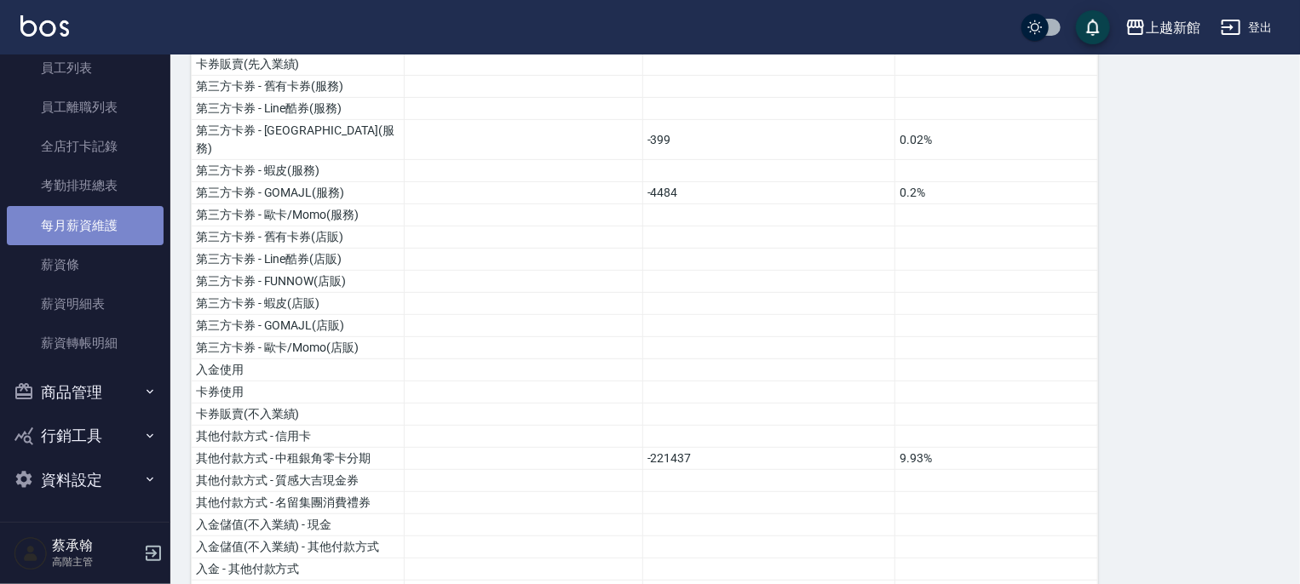
click at [94, 228] on link "每月薪資維護" at bounding box center [85, 225] width 157 height 39
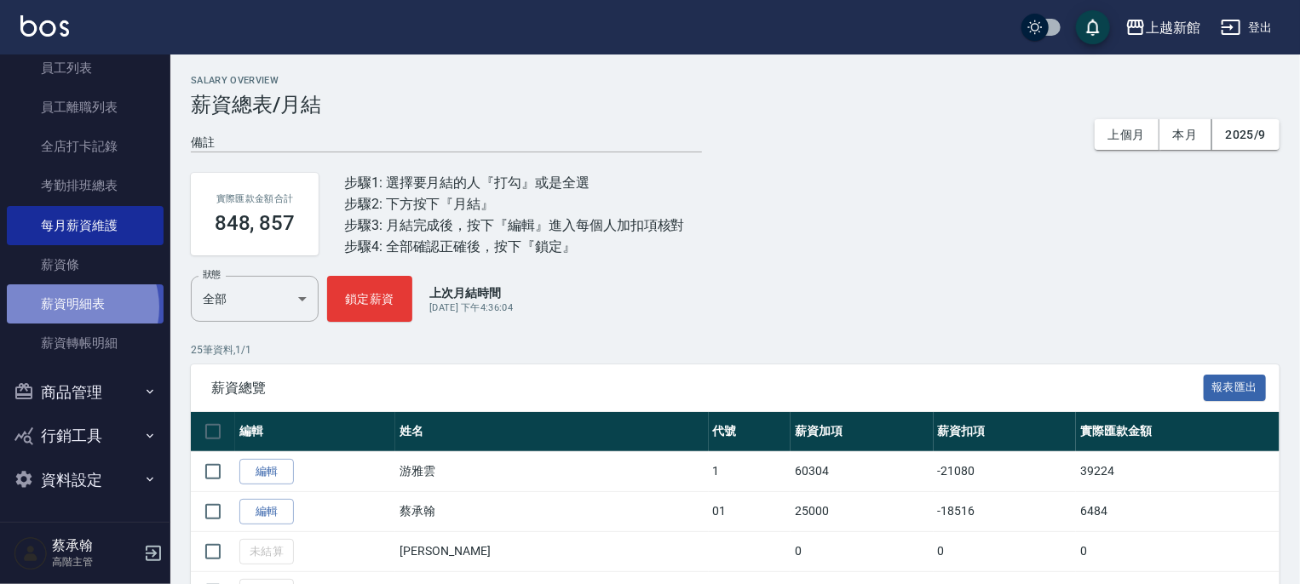
click at [72, 307] on link "薪資明細表" at bounding box center [85, 304] width 157 height 39
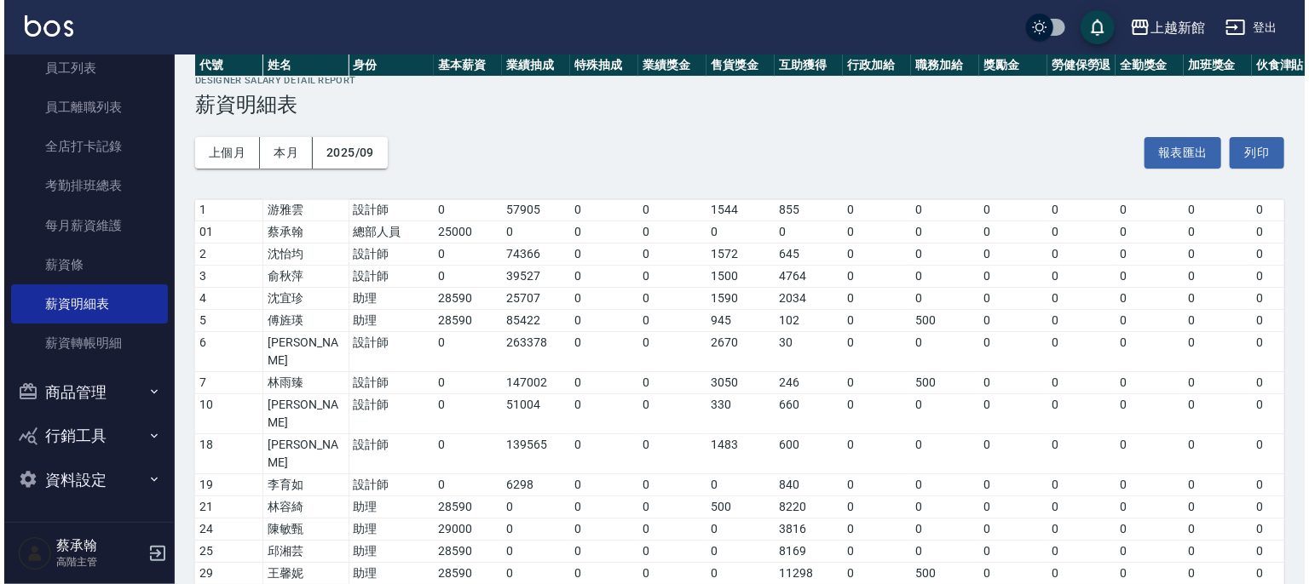
scroll to position [430, 0]
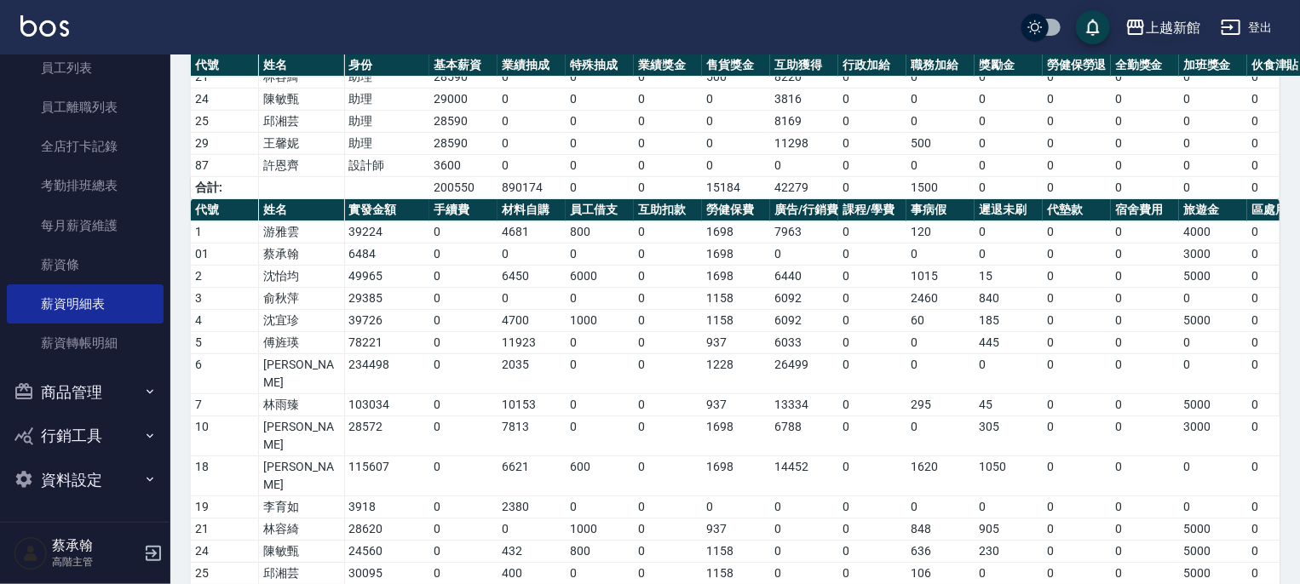
click at [1185, 14] on button "上越新館" at bounding box center [1163, 27] width 89 height 35
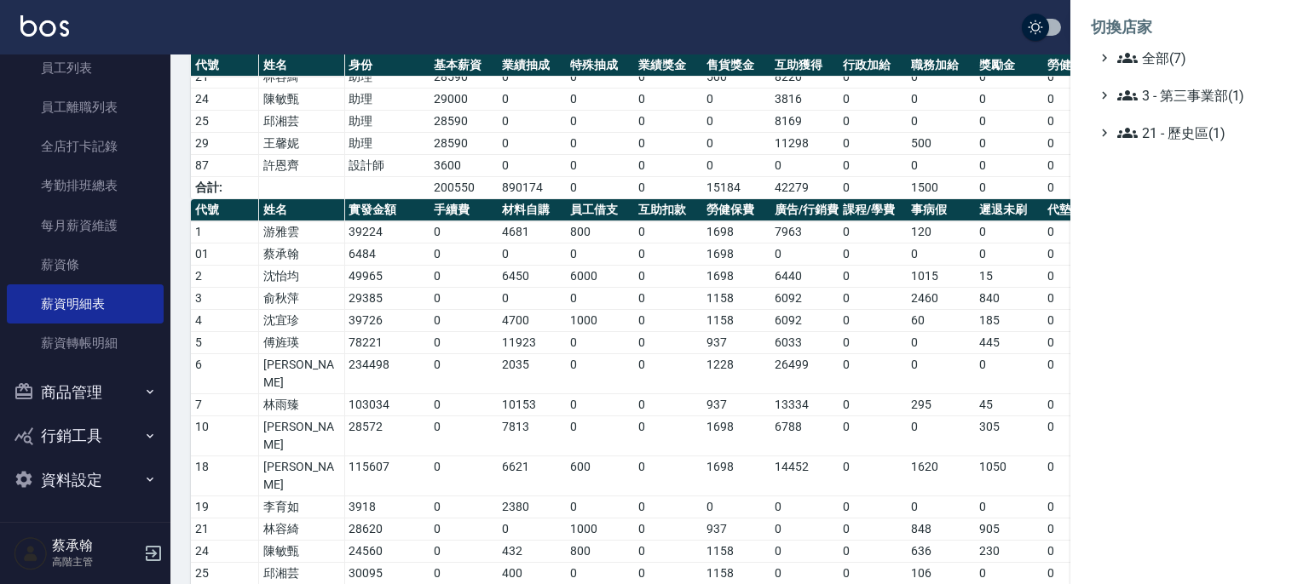
click at [1182, 43] on li "切換店家" at bounding box center [1189, 27] width 198 height 41
click at [1174, 52] on span "全部(7)" at bounding box center [1199, 58] width 164 height 20
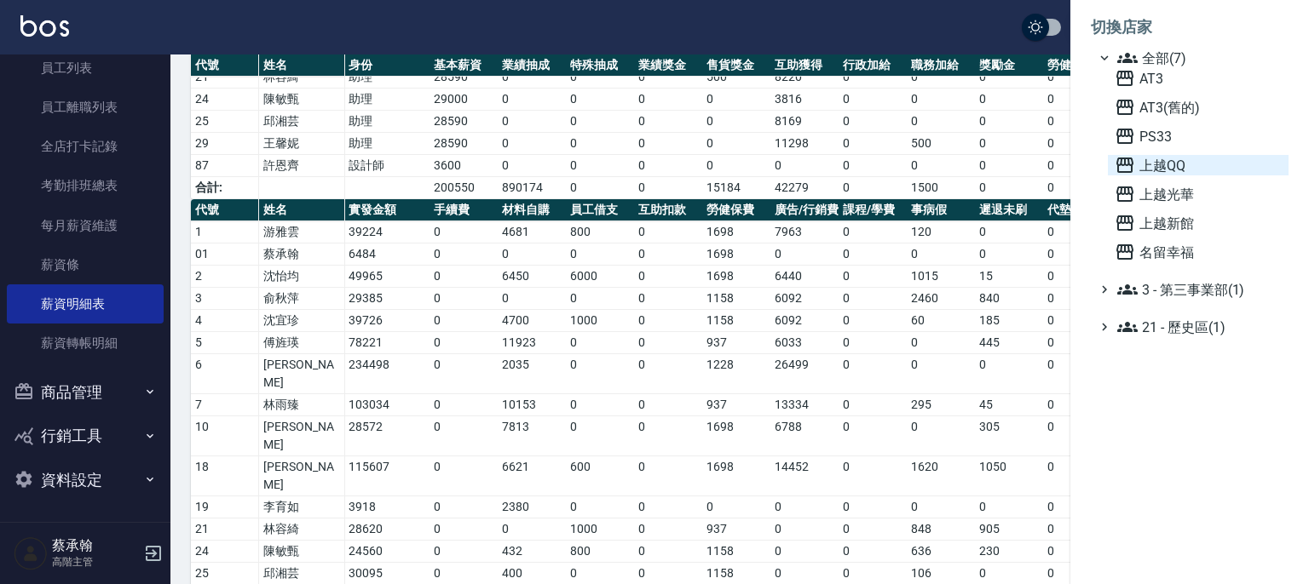
click at [1153, 171] on span "上越QQ" at bounding box center [1197, 165] width 167 height 20
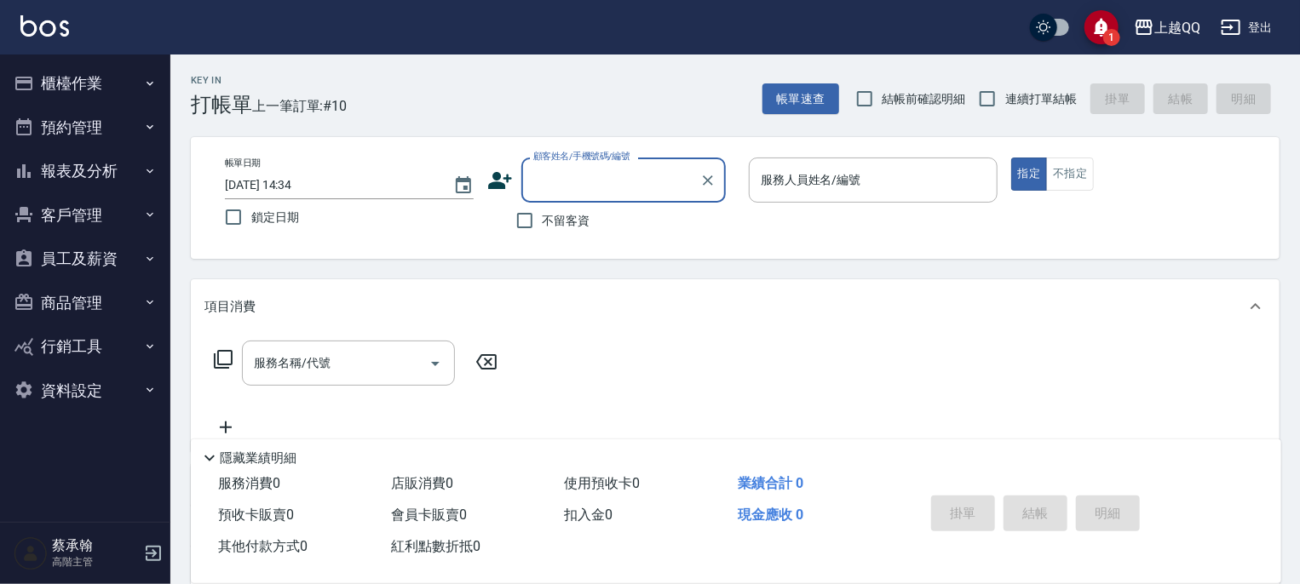
click at [911, 85] on label "結帳前確認明細" at bounding box center [906, 99] width 119 height 36
click at [883, 85] on input "結帳前確認明細" at bounding box center [865, 99] width 36 height 36
checkbox input "true"
click at [187, 383] on div "Key In 打帳單 上一筆訂單:#10 帳單速查 結帳前確認明細 連續打單結帳 掛單 結帳 明細 帳單日期 [DATE] 14:34 鎖定日期 顧客姓名/手…" at bounding box center [735, 443] width 1130 height 777
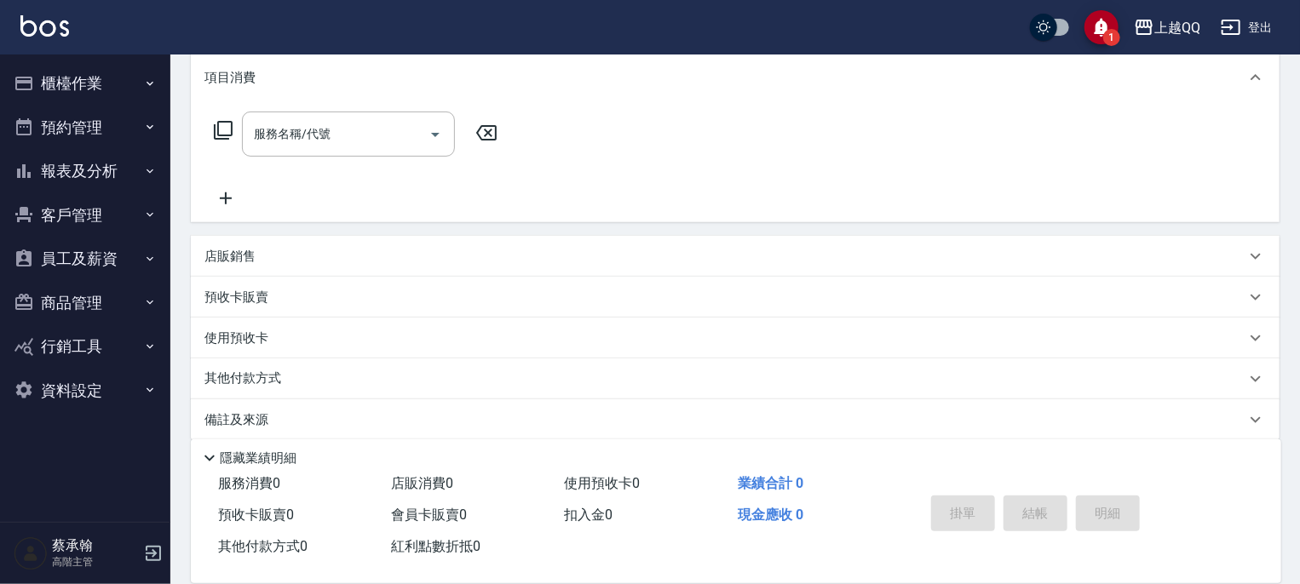
scroll to position [247, 0]
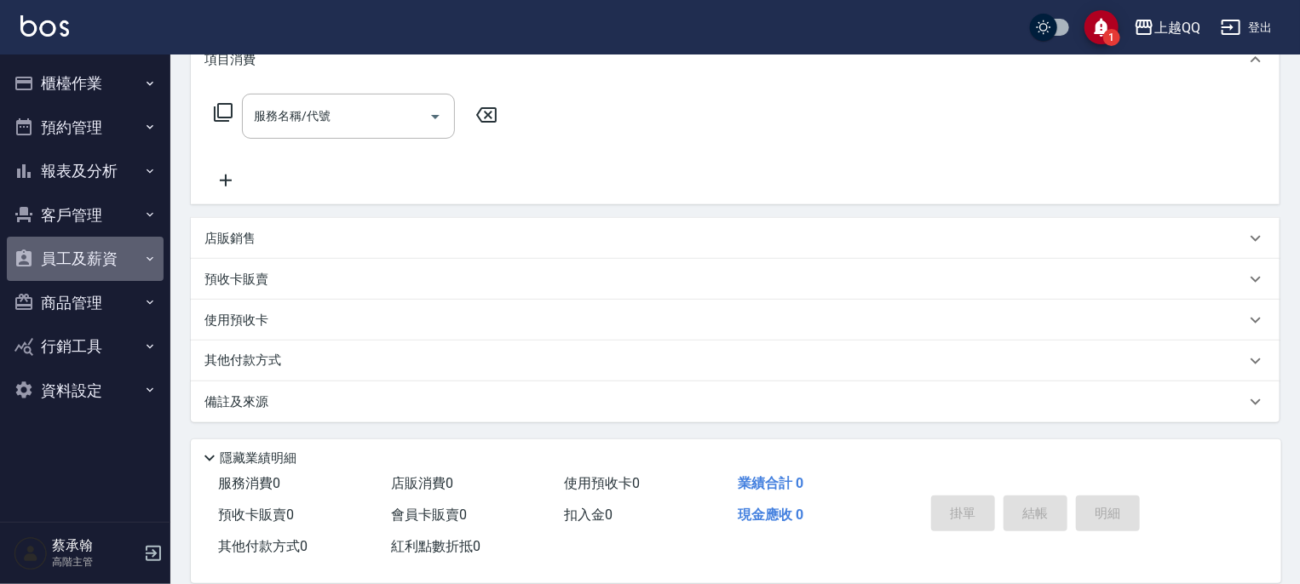
click at [87, 250] on button "員工及薪資" at bounding box center [85, 259] width 157 height 44
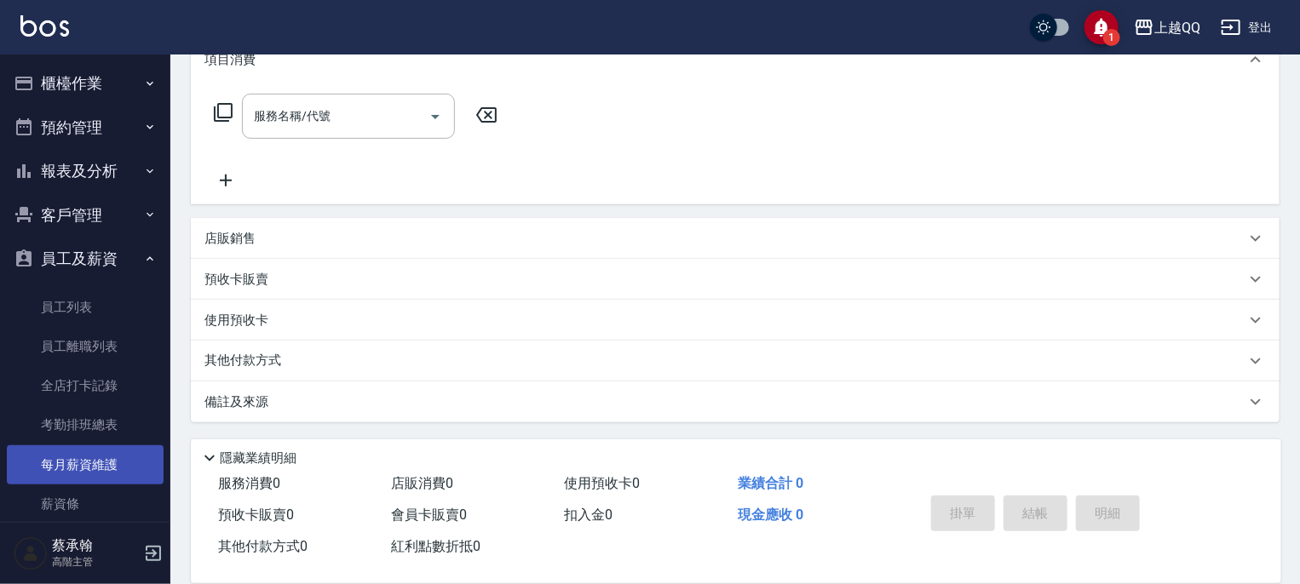
scroll to position [170, 0]
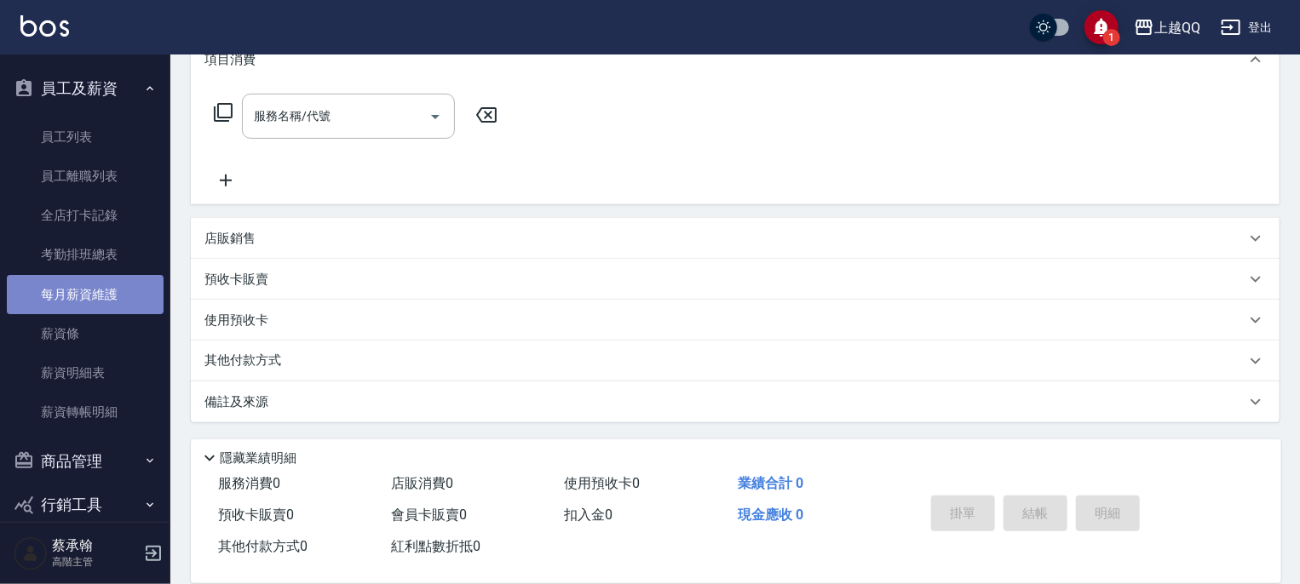
click at [95, 288] on link "每月薪資維護" at bounding box center [85, 294] width 157 height 39
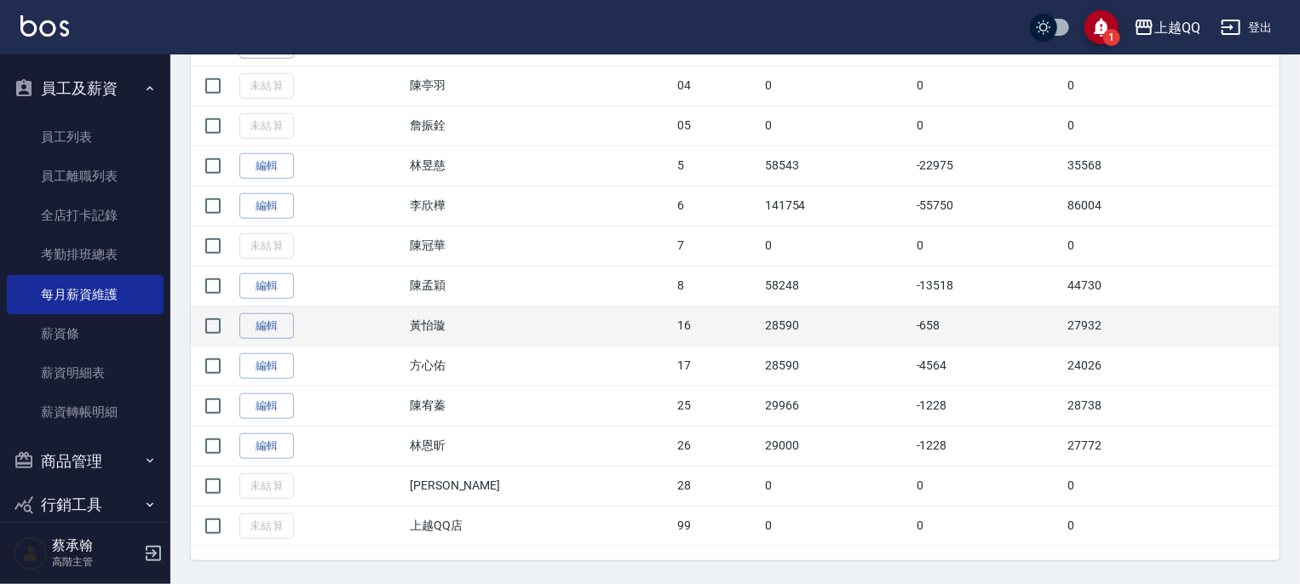
scroll to position [596, 0]
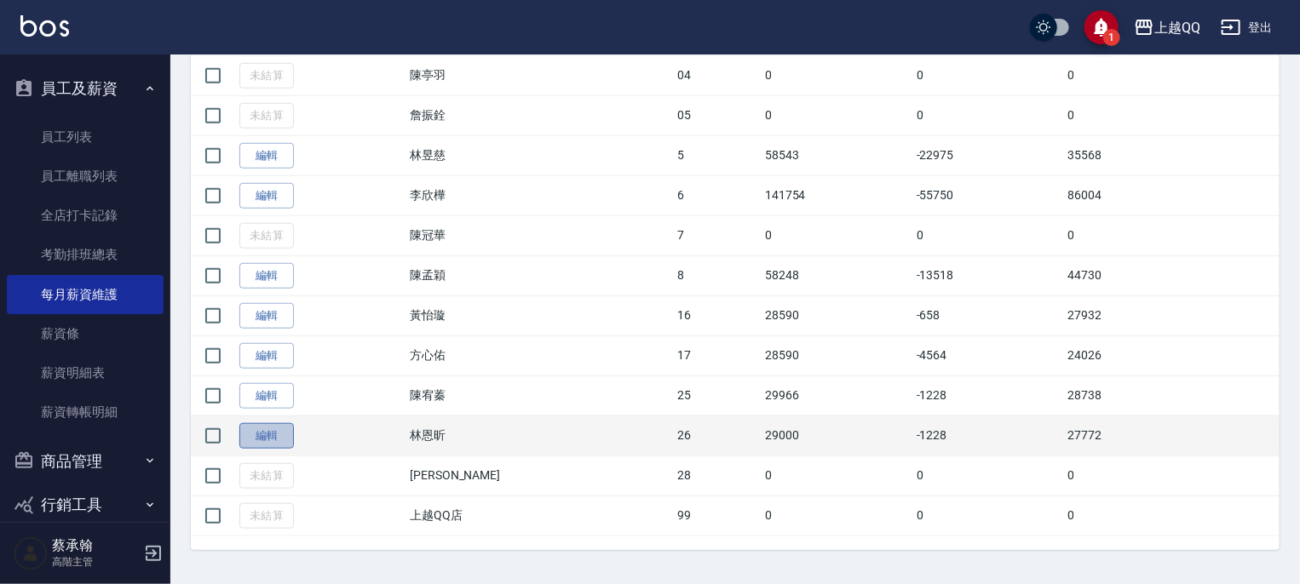
click at [278, 434] on link "編輯" at bounding box center [266, 436] width 55 height 26
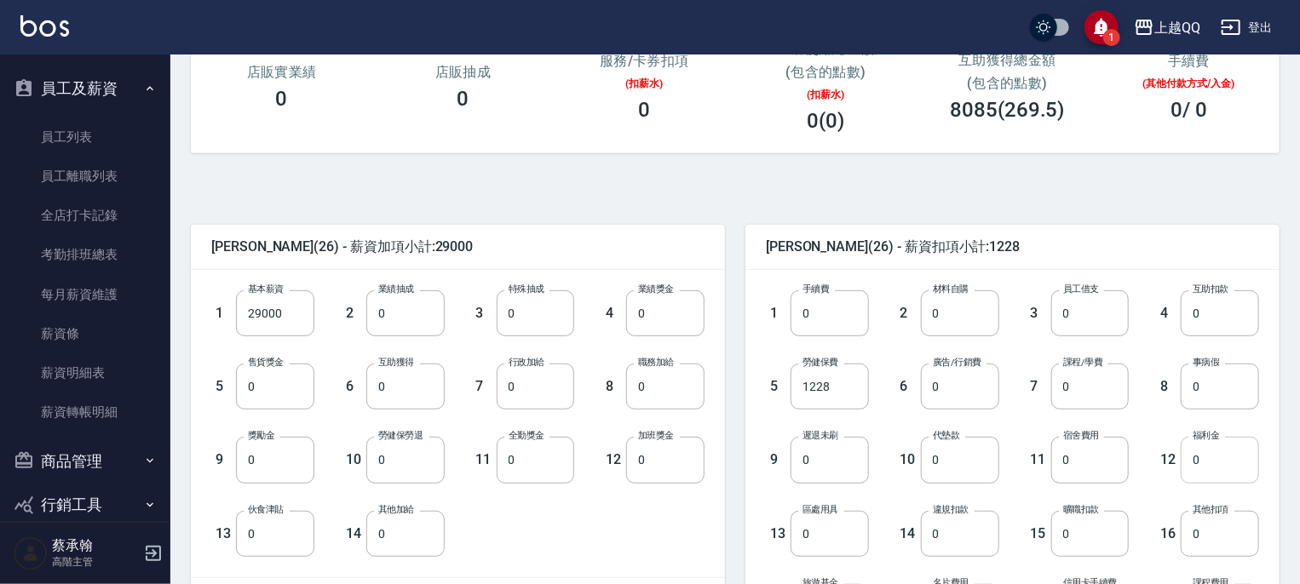
scroll to position [341, 0]
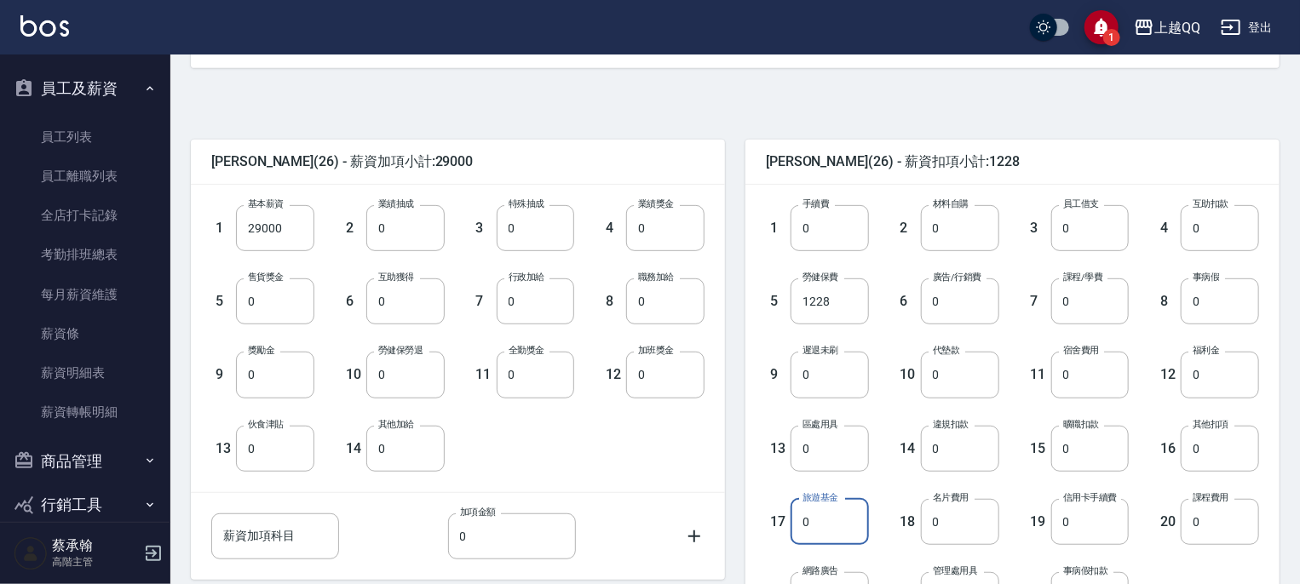
click at [847, 519] on input "0" at bounding box center [830, 522] width 78 height 46
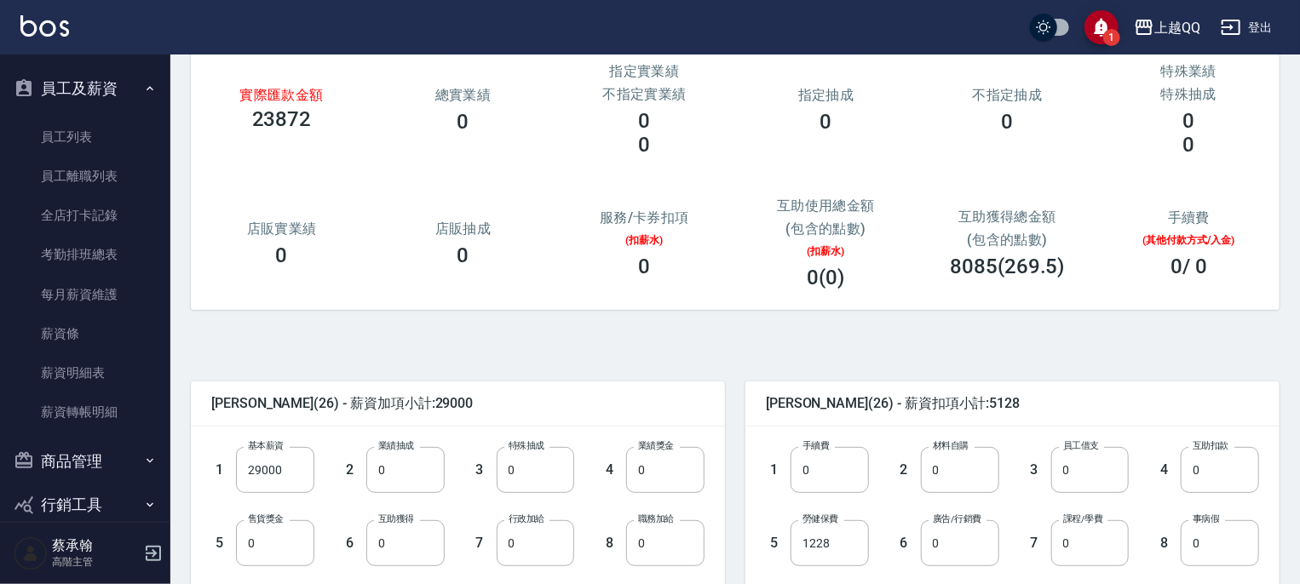
scroll to position [0, 0]
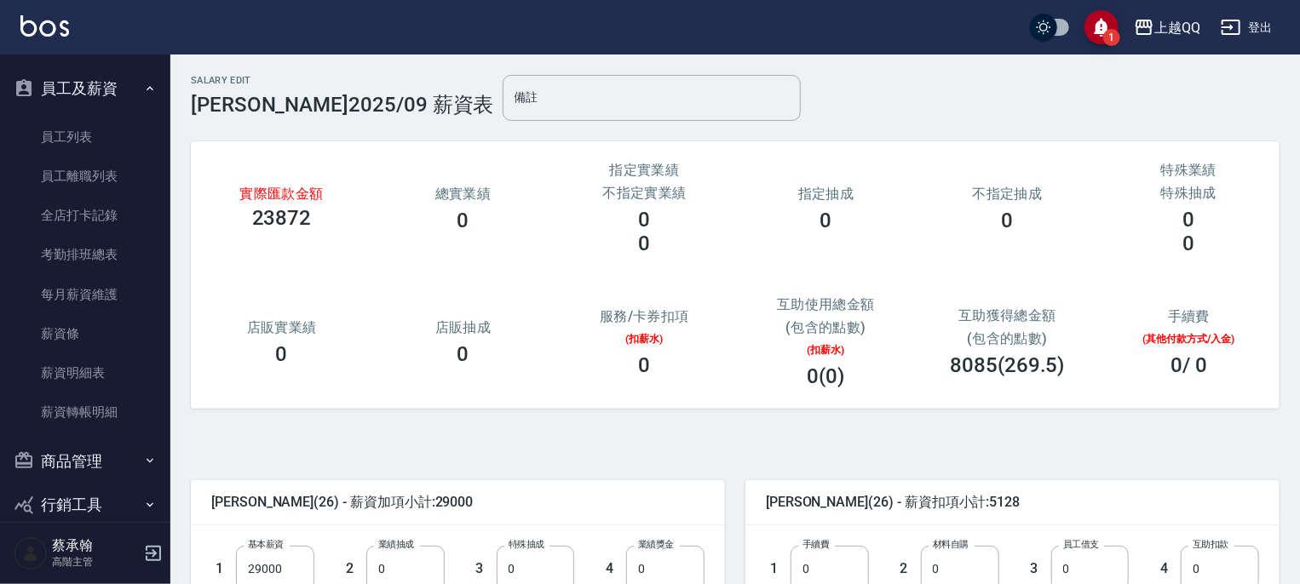
type input "3900"
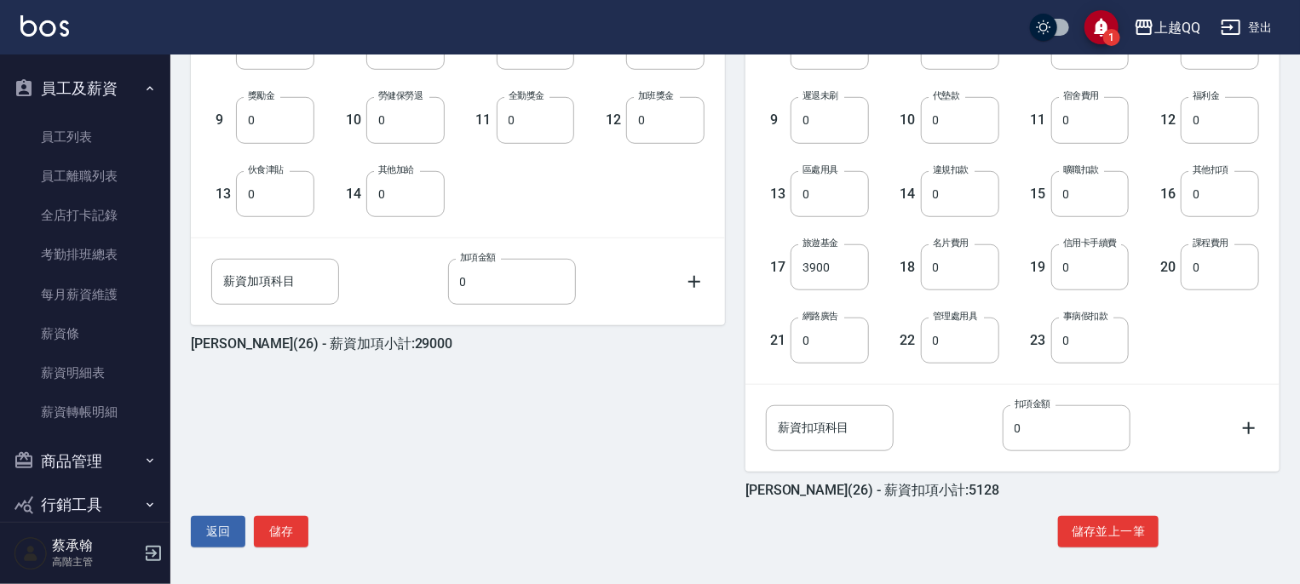
click at [700, 484] on div "[PERSON_NAME](26) - 薪資加項小計:29000 1 基本薪資 29000 基本薪資 2 業績抽成 0 業績抽成 3 特殊抽成 0 特殊抽成 …" at bounding box center [447, 182] width 555 height 635
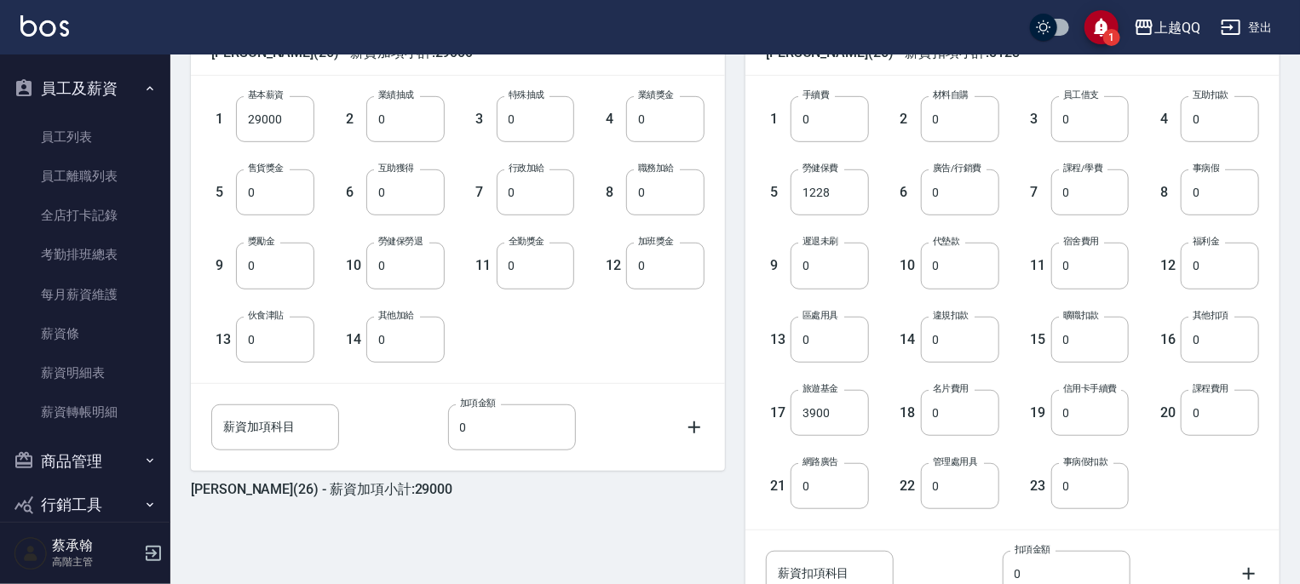
scroll to position [595, 0]
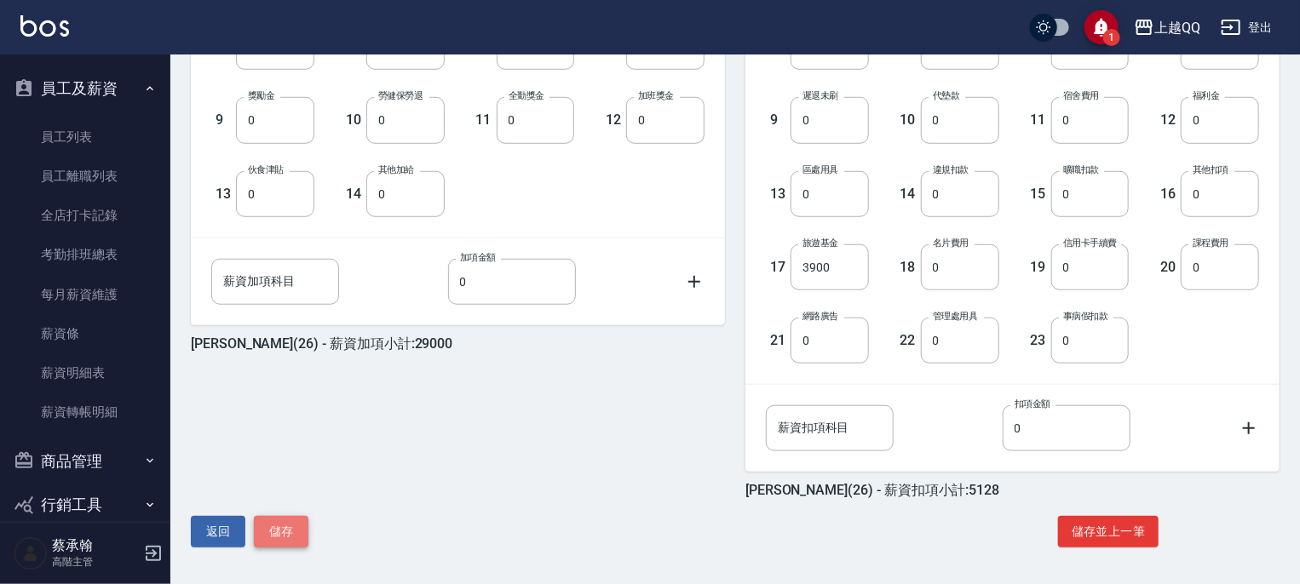
click at [284, 537] on button "儲存" at bounding box center [281, 532] width 55 height 32
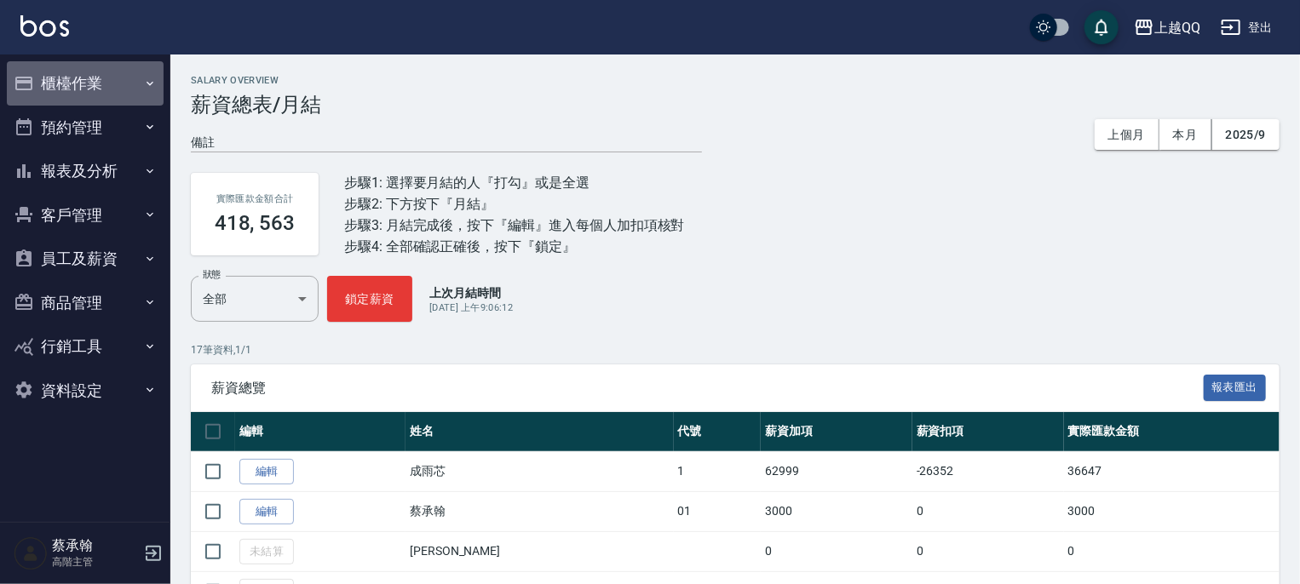
click at [95, 77] on button "櫃檯作業" at bounding box center [85, 83] width 157 height 44
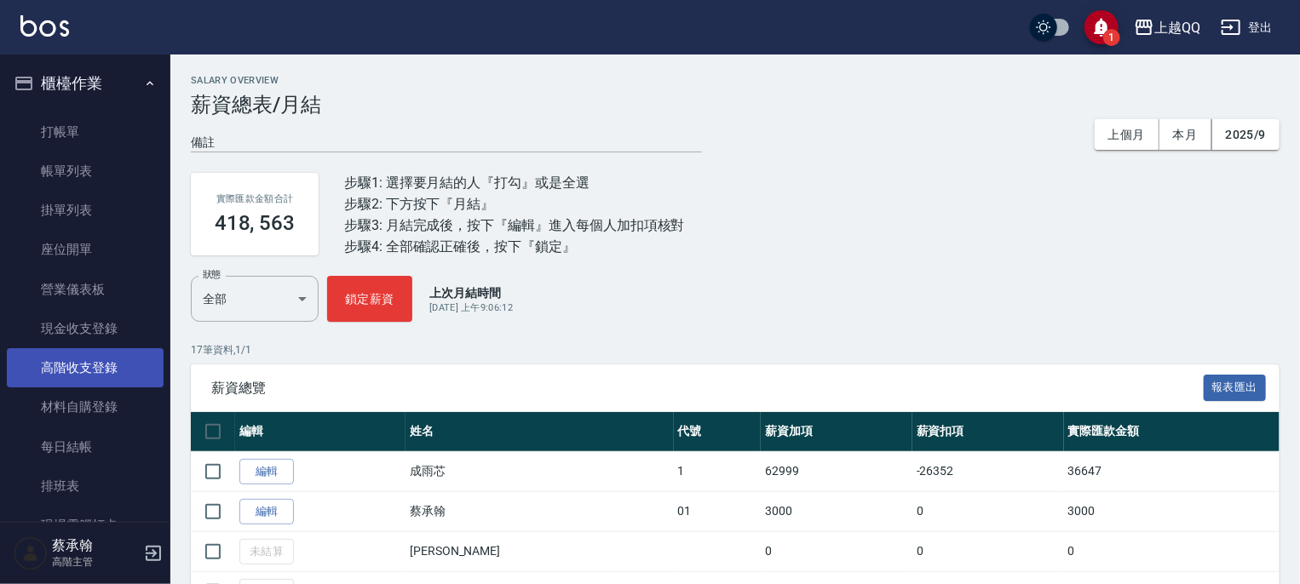
click at [73, 369] on link "高階收支登錄" at bounding box center [85, 367] width 157 height 39
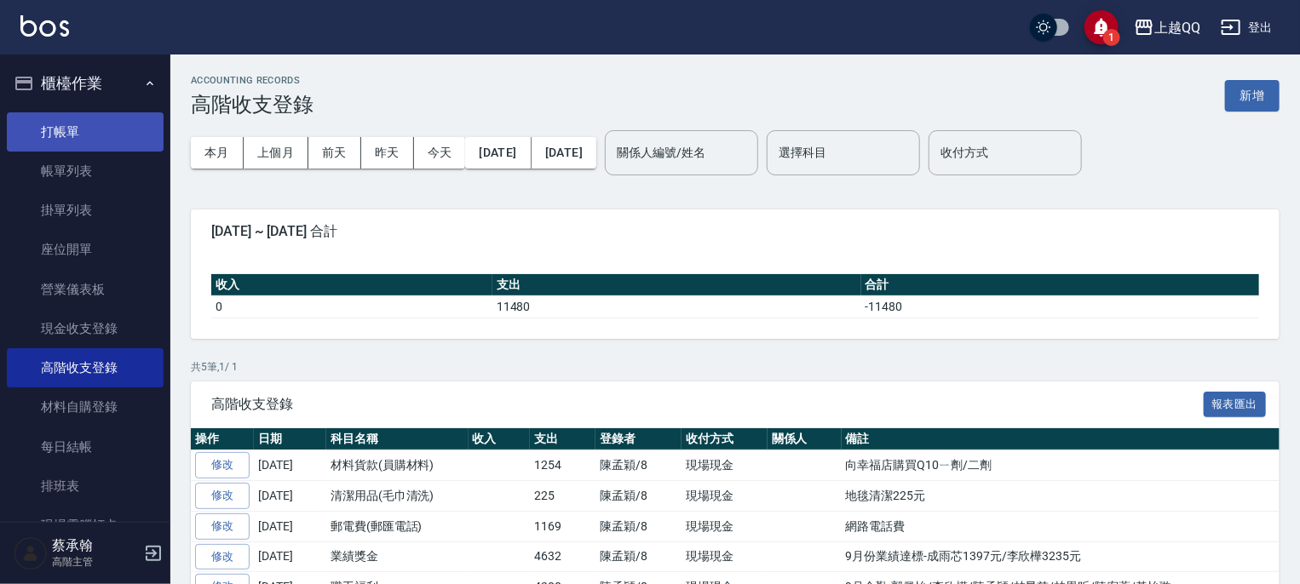
click at [71, 135] on link "打帳單" at bounding box center [85, 131] width 157 height 39
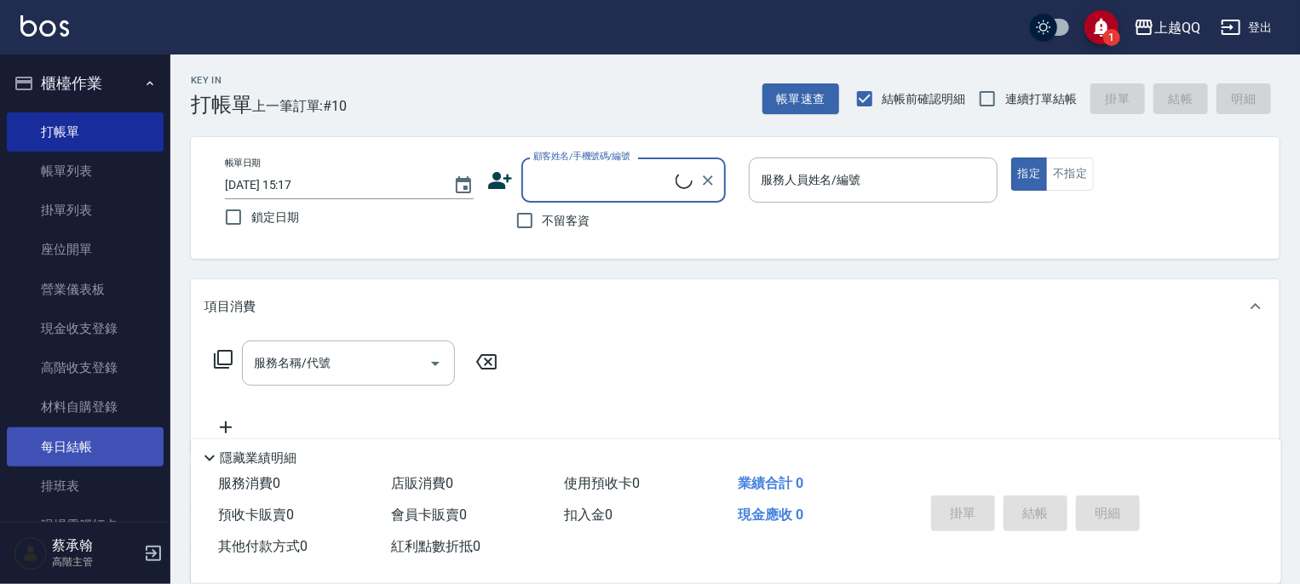
click at [68, 445] on link "每日結帳" at bounding box center [85, 447] width 157 height 39
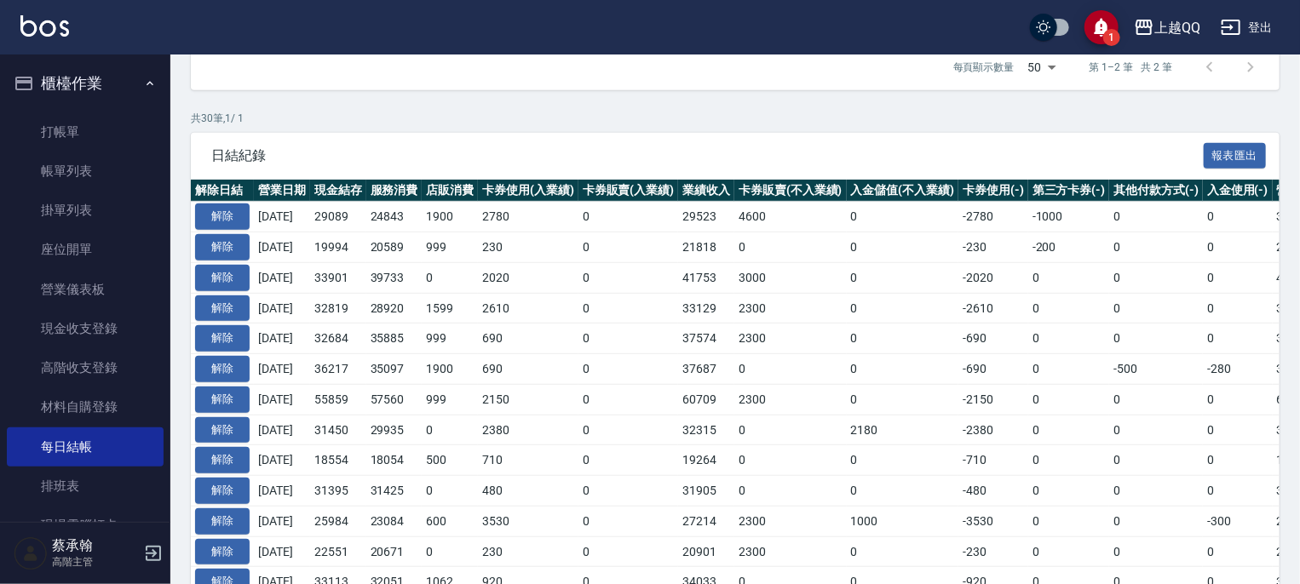
scroll to position [341, 0]
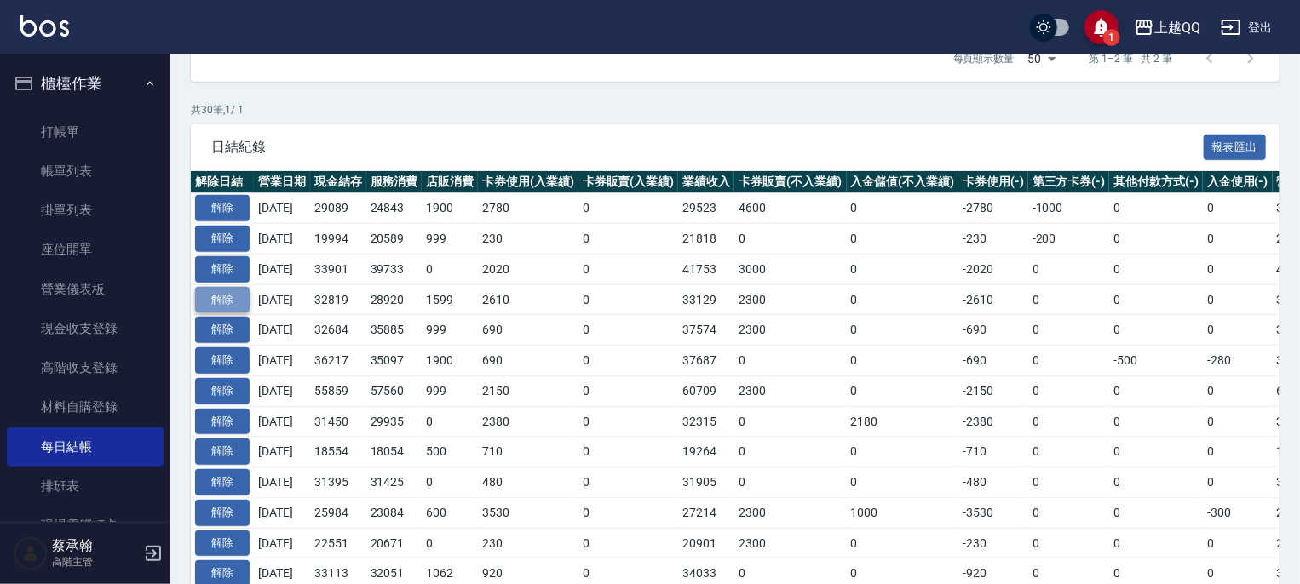
click at [225, 301] on button "解除" at bounding box center [222, 300] width 55 height 26
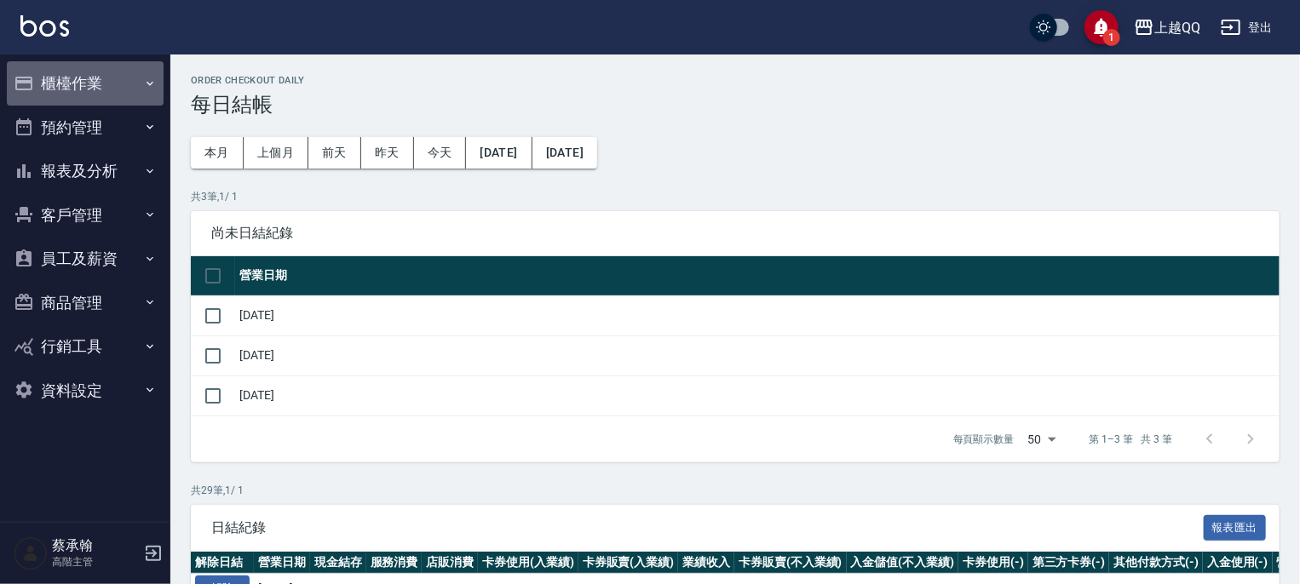
click at [68, 80] on button "櫃檯作業" at bounding box center [85, 83] width 157 height 44
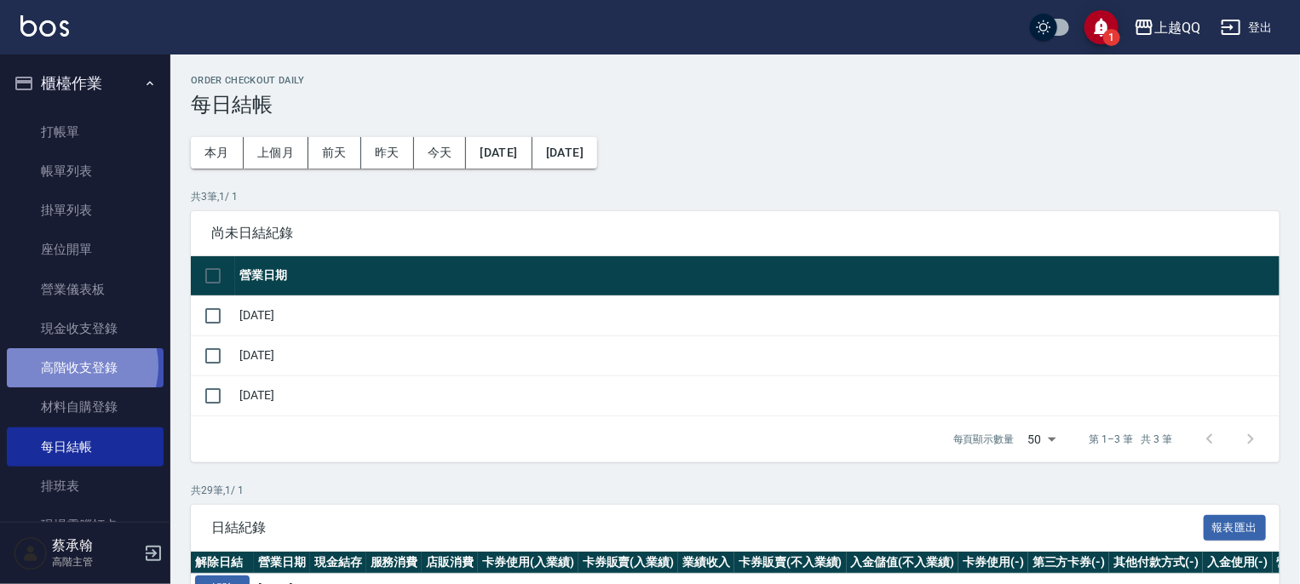
click at [68, 366] on link "高階收支登錄" at bounding box center [85, 367] width 157 height 39
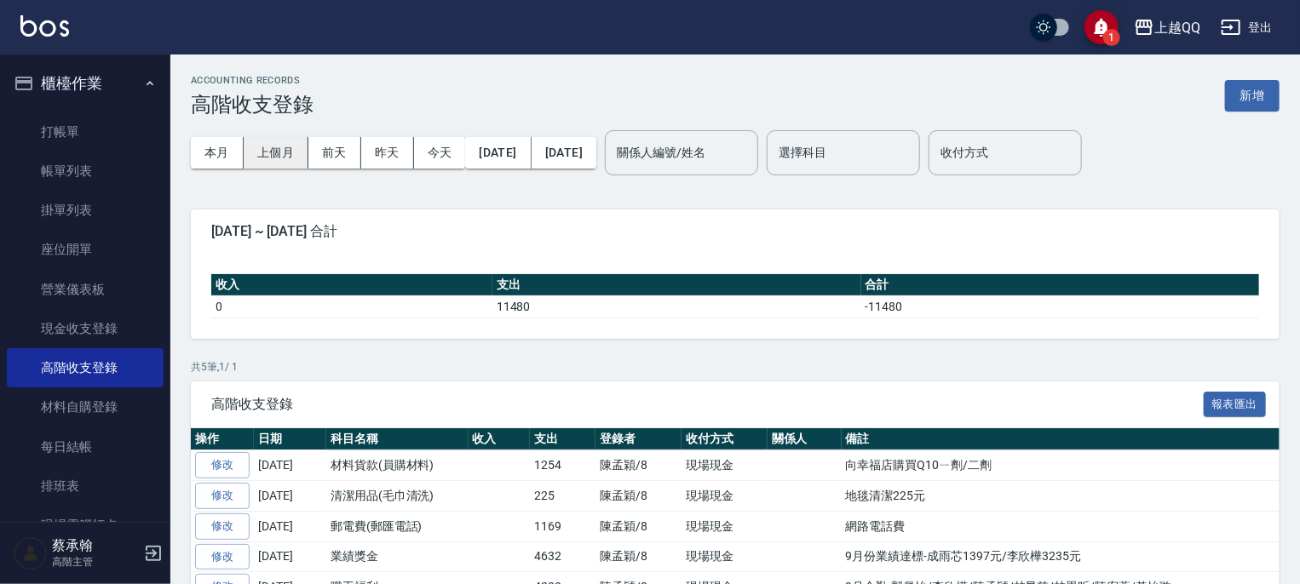
click at [280, 149] on button "上個月" at bounding box center [276, 153] width 65 height 32
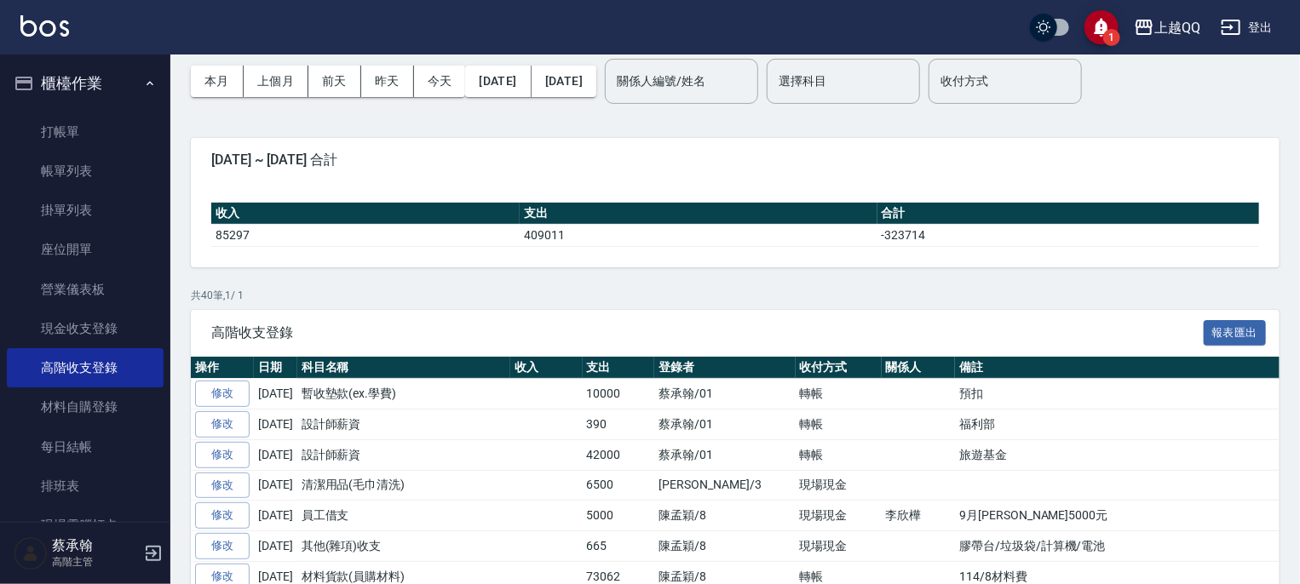
scroll to position [170, 0]
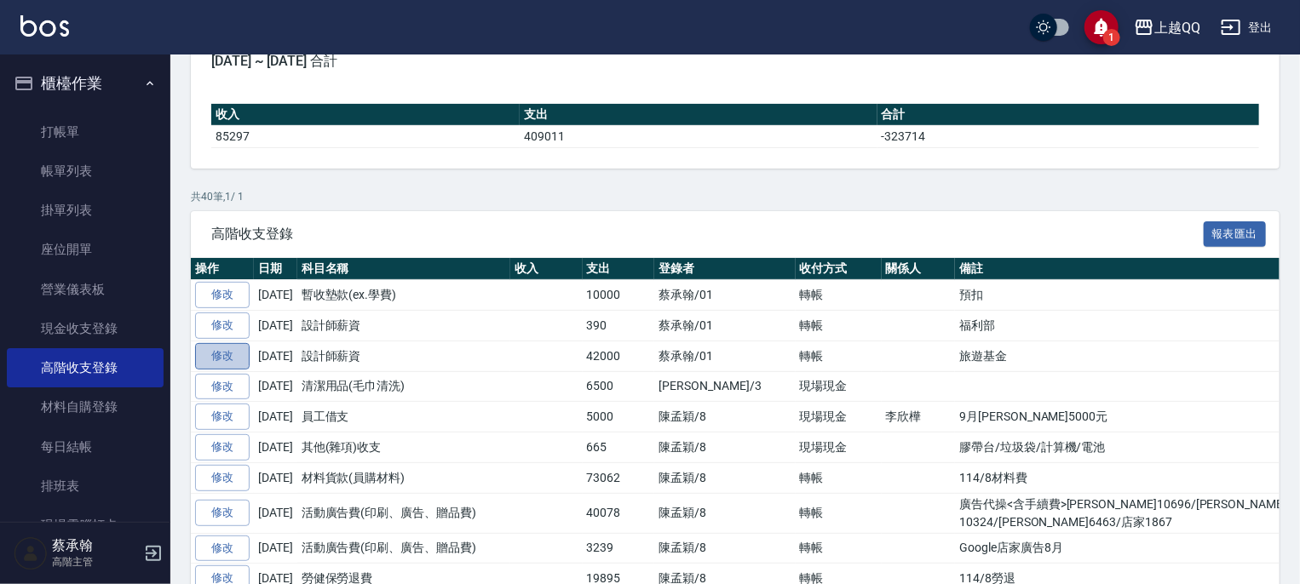
click at [225, 359] on link "修改" at bounding box center [222, 356] width 55 height 26
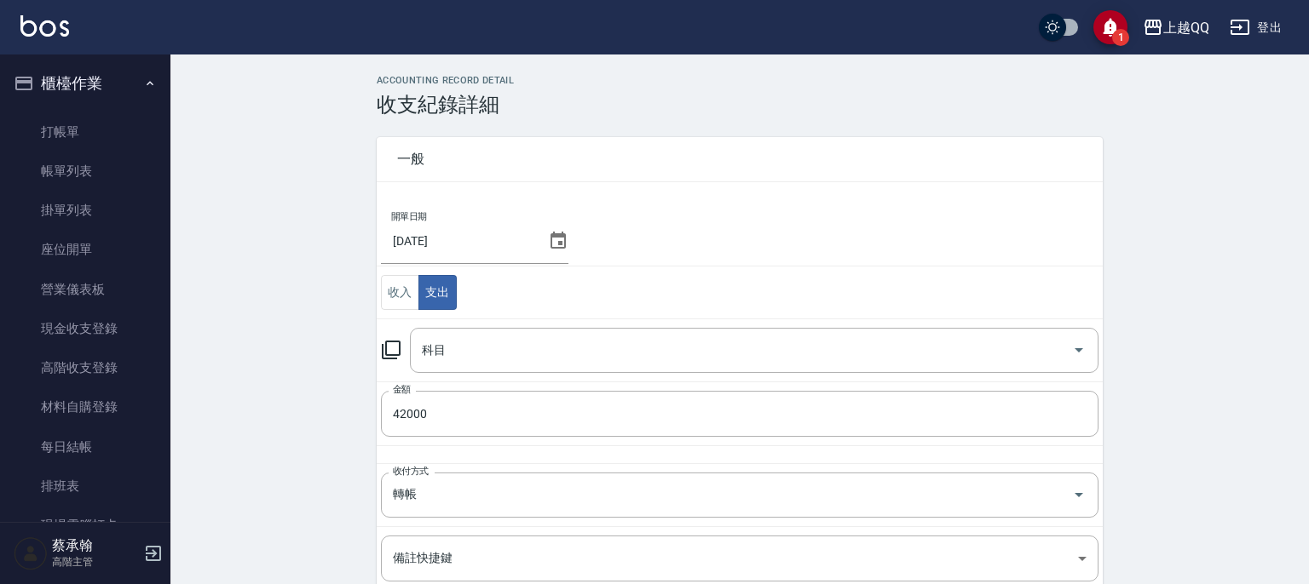
type input "4 設計師薪資"
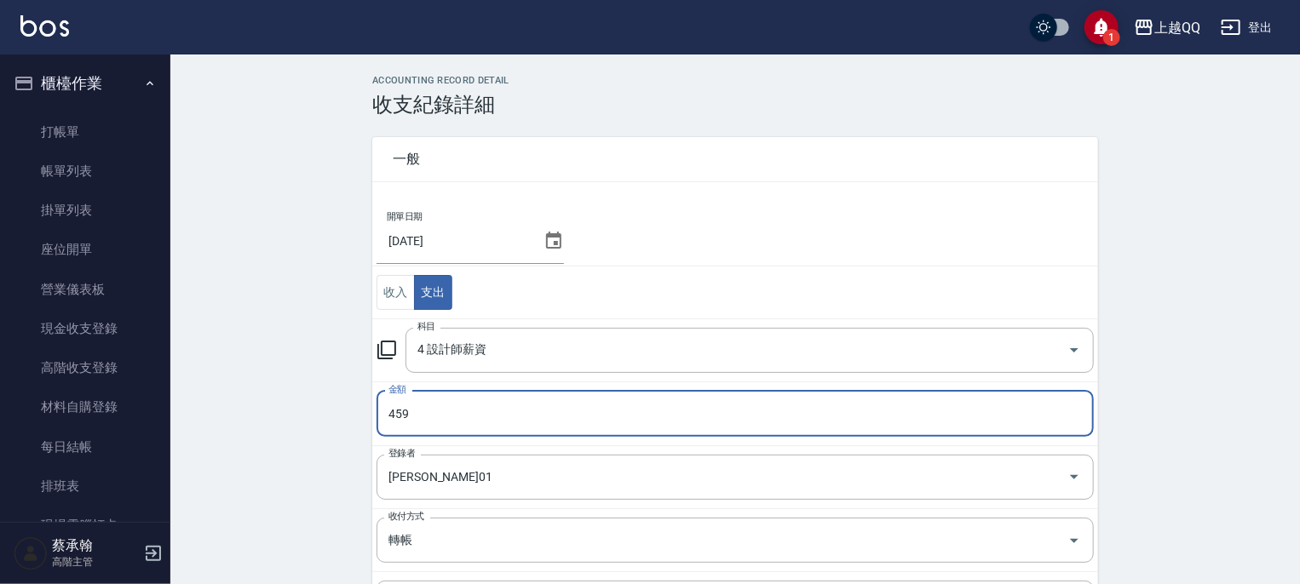
click at [488, 427] on input "459" at bounding box center [735, 414] width 717 height 46
type input "45900"
click at [325, 443] on div "ACCOUNTING RECORD DETAIL 收支紀錄詳細 一般 開單日期 2025/09/30 收入 支出 科目 4 設計師薪資 科目 金額 45900…" at bounding box center [735, 454] width 1130 height 758
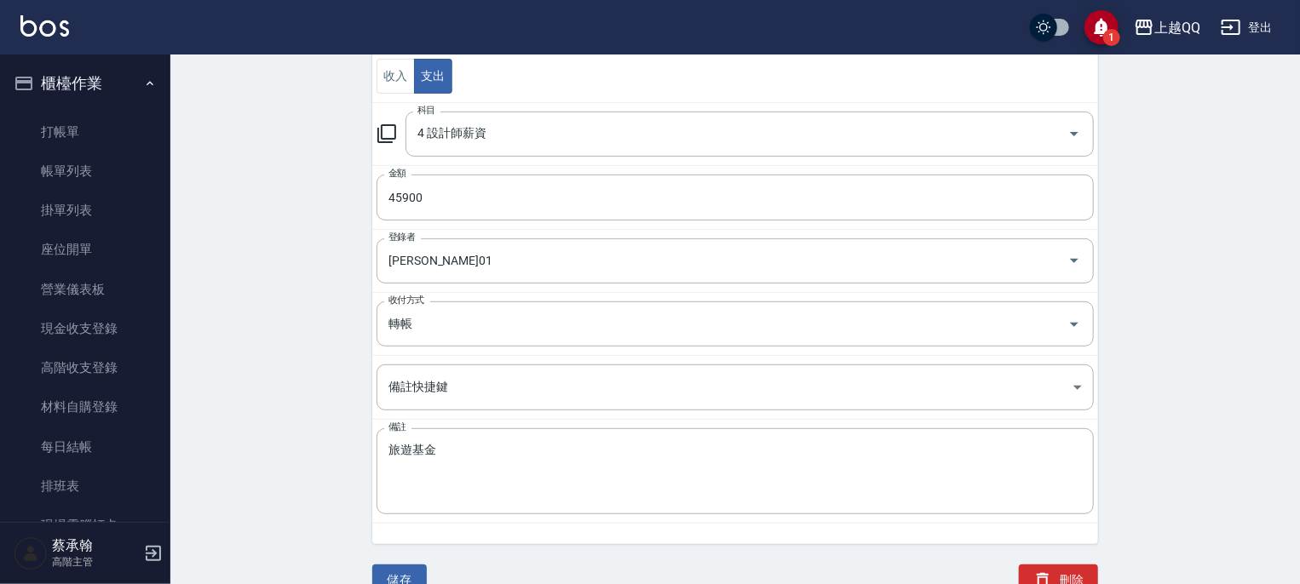
scroll to position [246, 0]
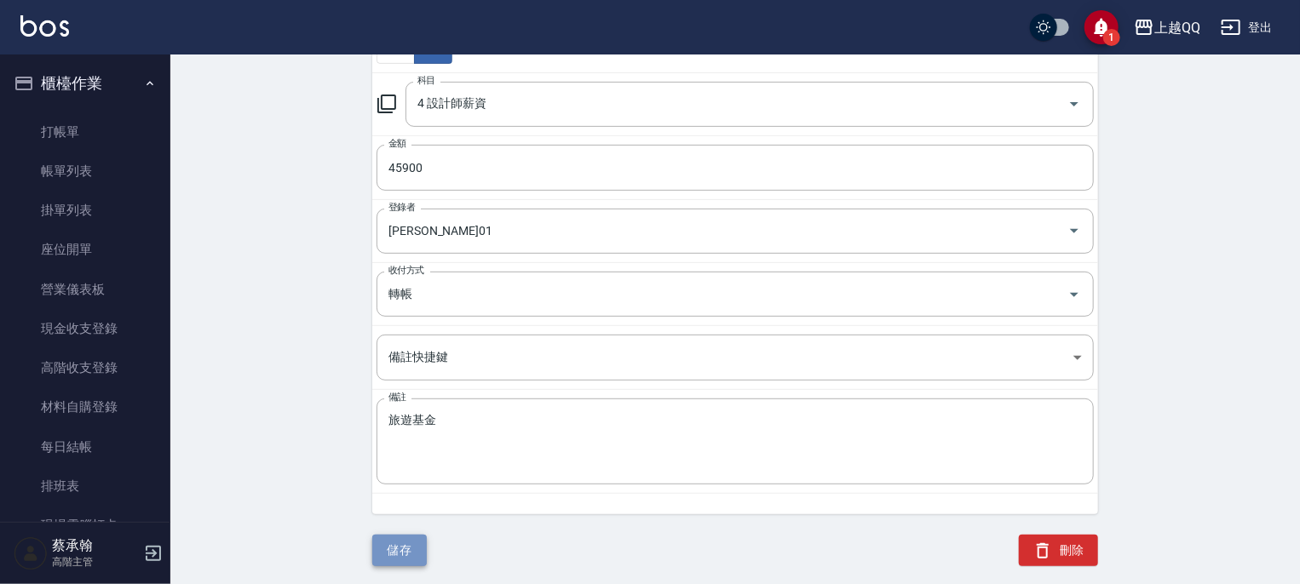
click at [406, 547] on button "儲存" at bounding box center [399, 551] width 55 height 32
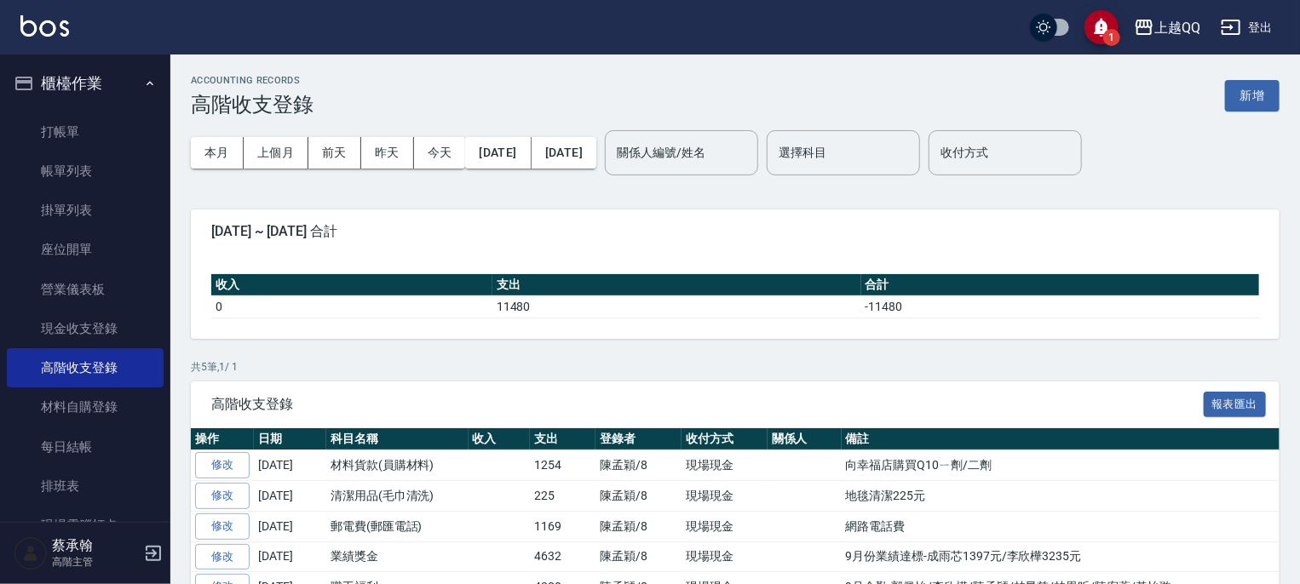
click at [62, 81] on button "櫃檯作業" at bounding box center [85, 83] width 157 height 44
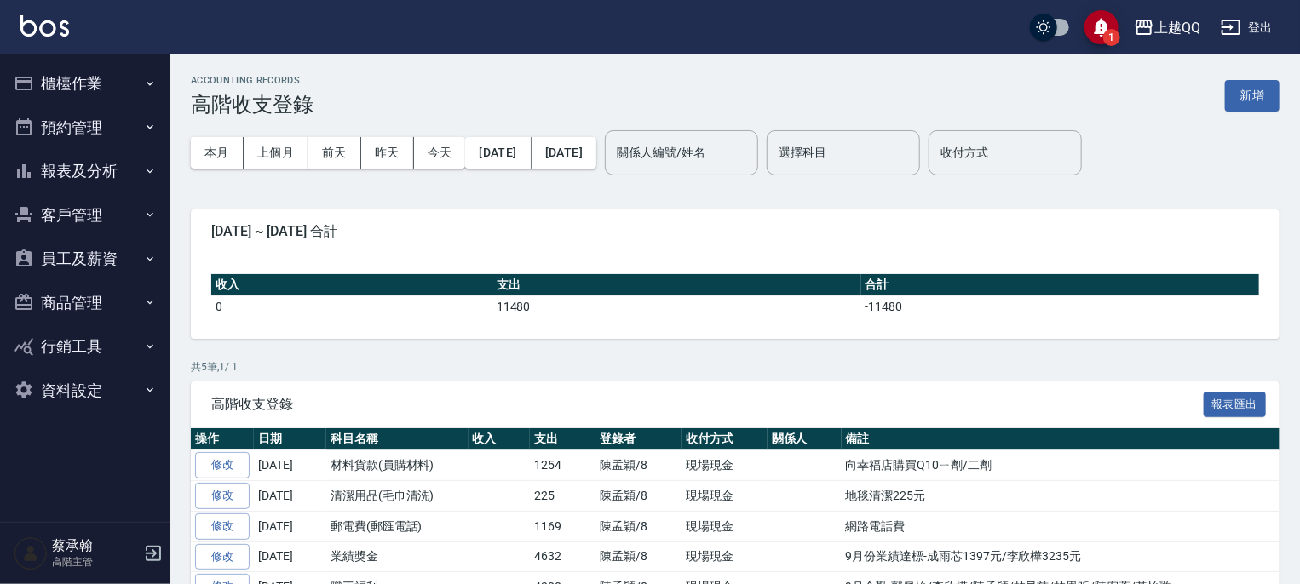
drag, startPoint x: 79, startPoint y: 175, endPoint x: 87, endPoint y: 198, distance: 25.1
click at [80, 175] on button "報表及分析" at bounding box center [85, 171] width 157 height 44
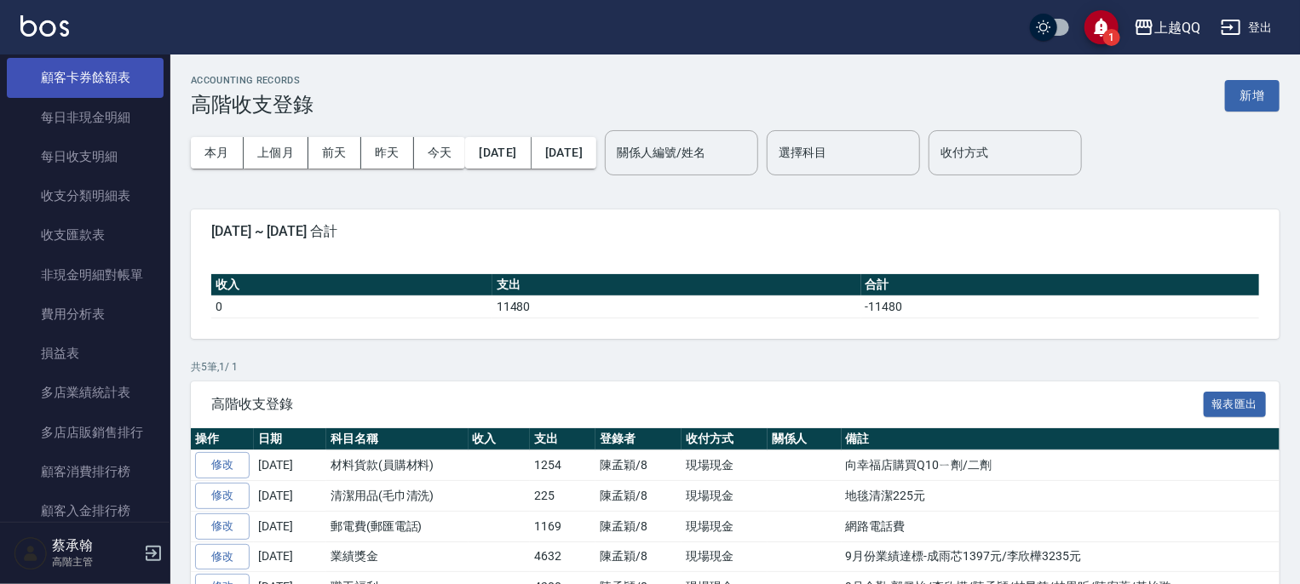
scroll to position [1533, 0]
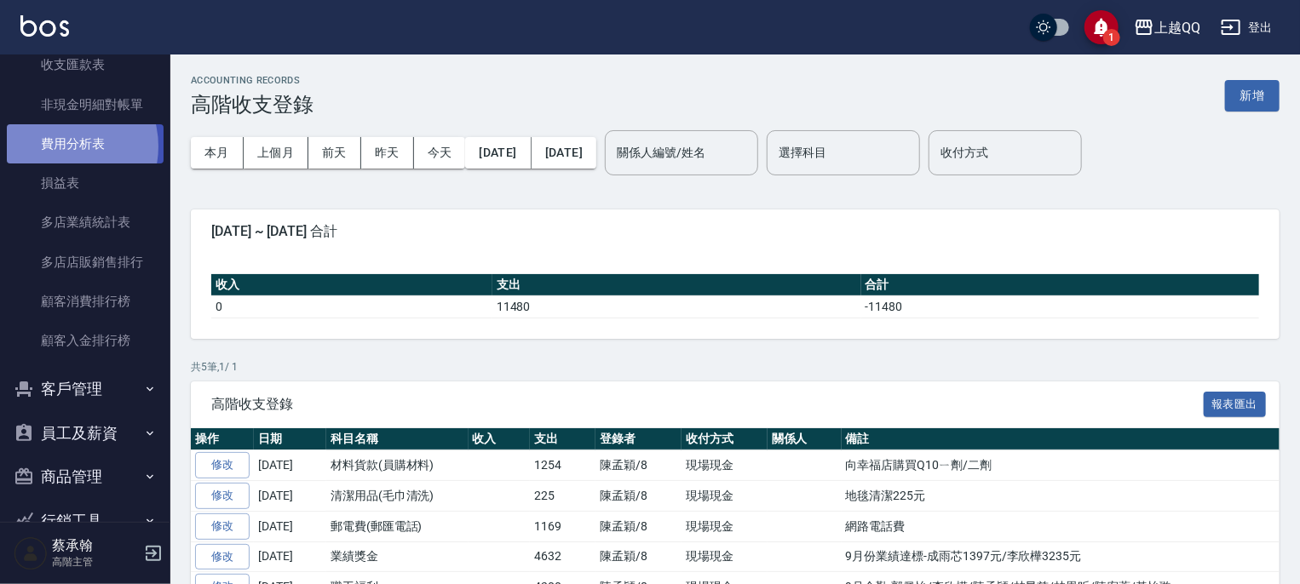
click at [60, 147] on link "費用分析表" at bounding box center [85, 143] width 157 height 39
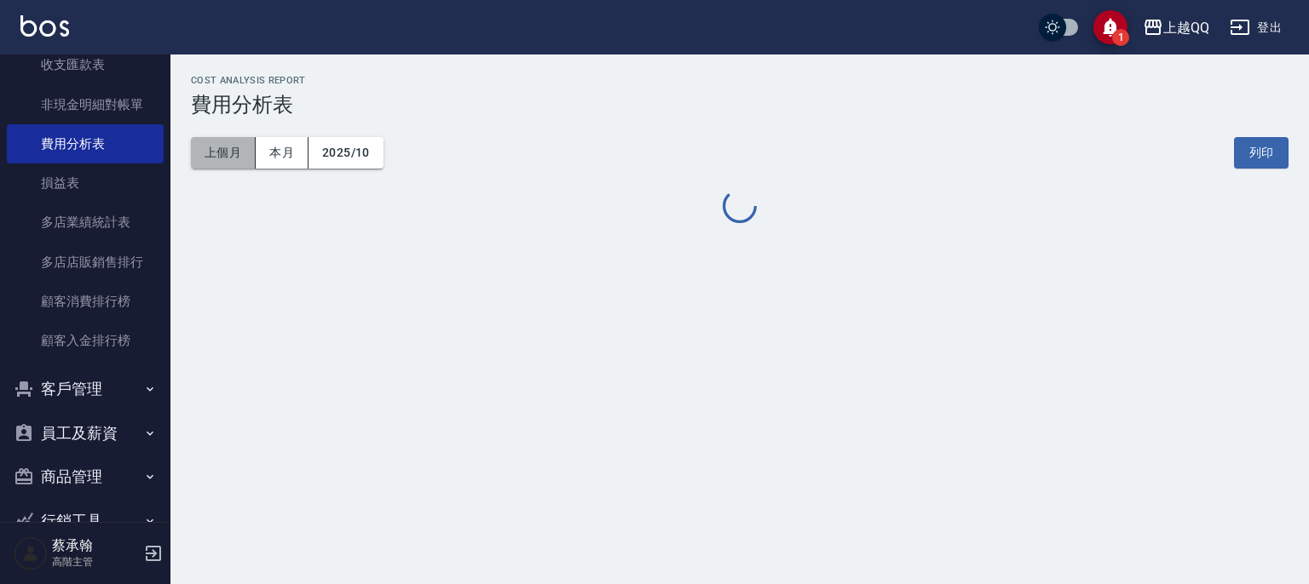
click at [232, 153] on button "上個月" at bounding box center [223, 153] width 65 height 32
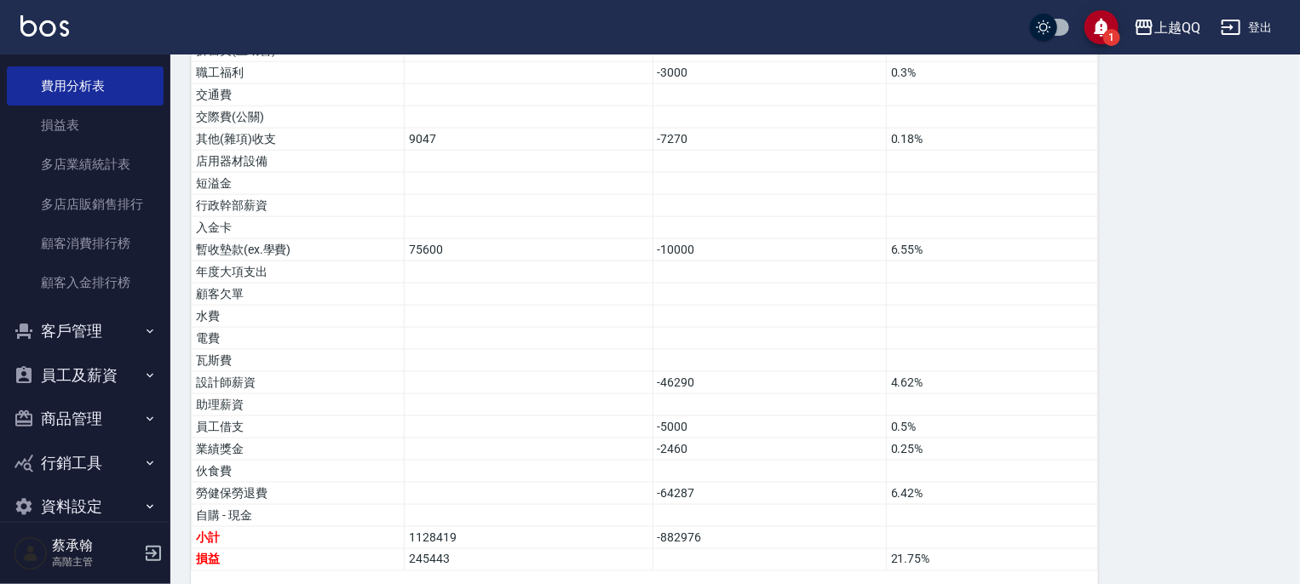
scroll to position [1619, 0]
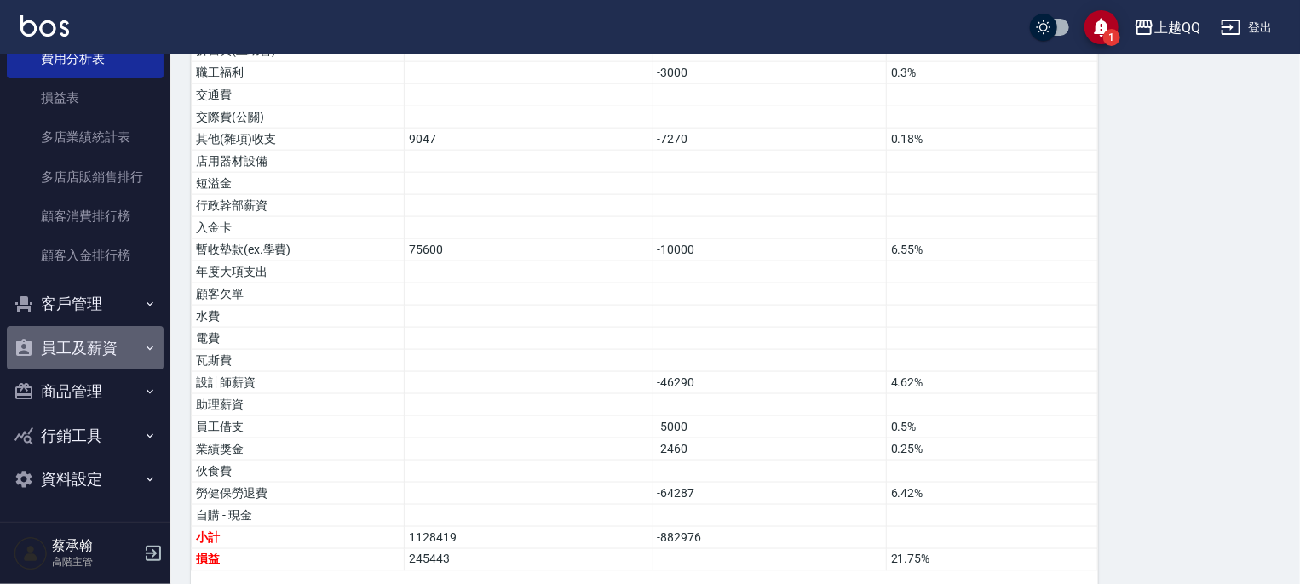
click at [89, 351] on button "員工及薪資" at bounding box center [85, 348] width 157 height 44
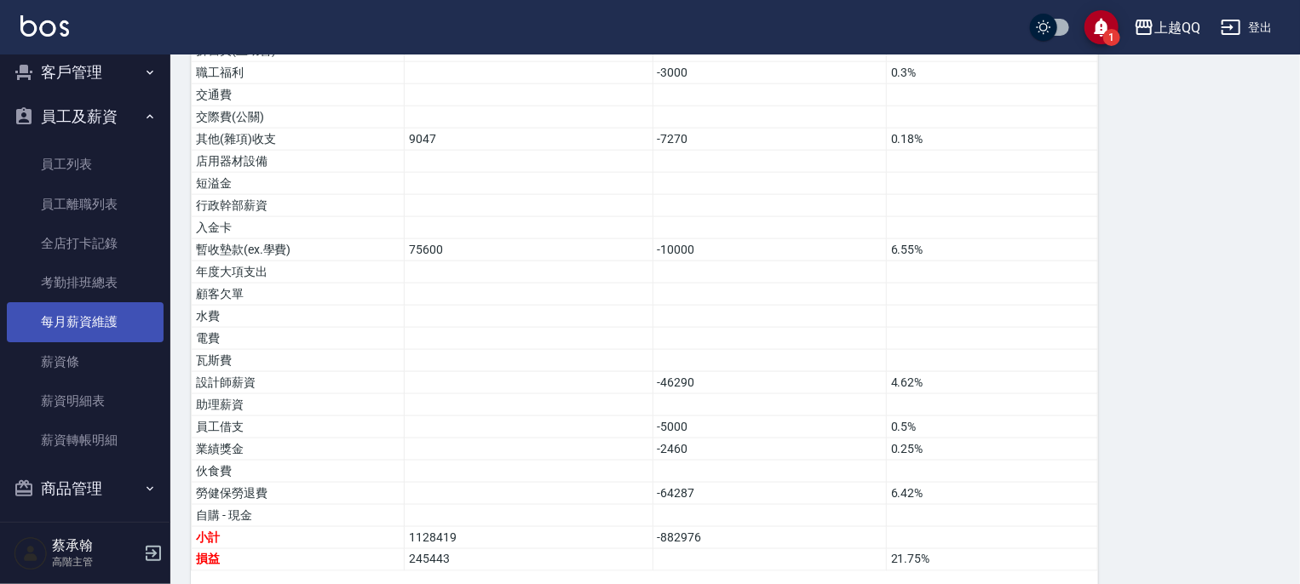
scroll to position [1947, 0]
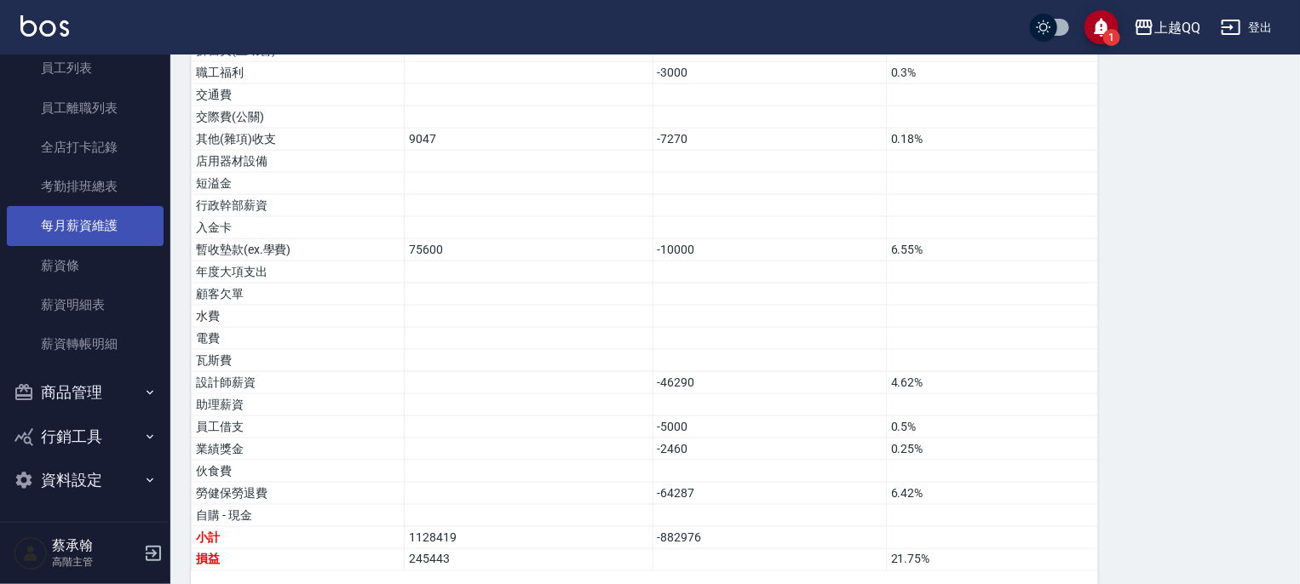
click at [79, 221] on link "每月薪資維護" at bounding box center [85, 225] width 157 height 39
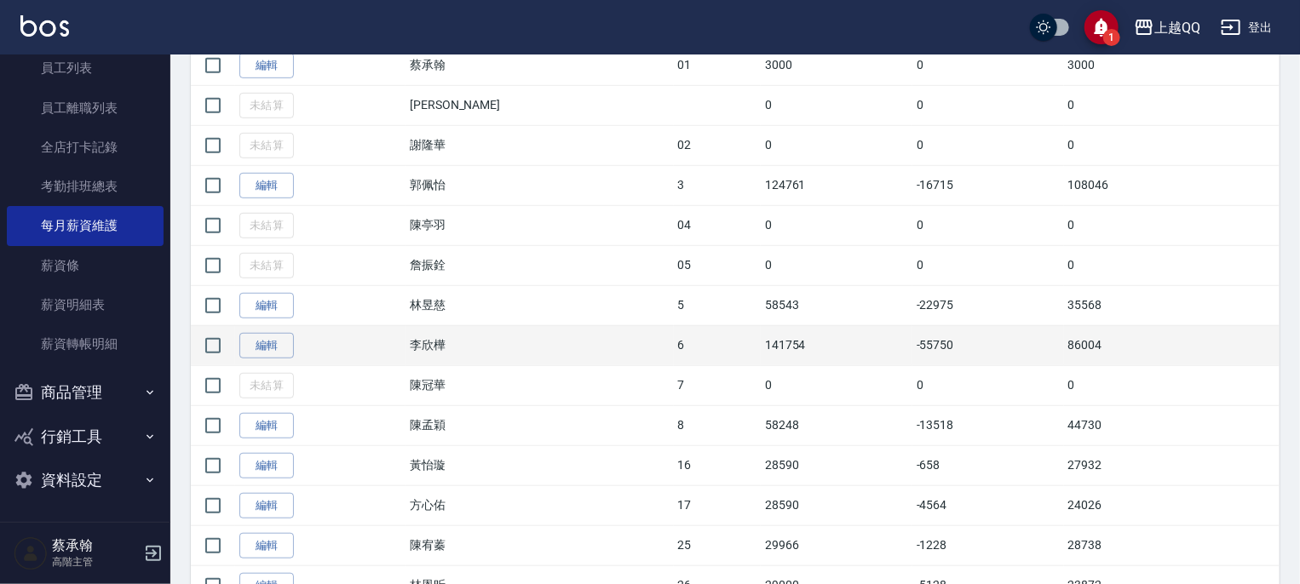
scroll to position [511, 0]
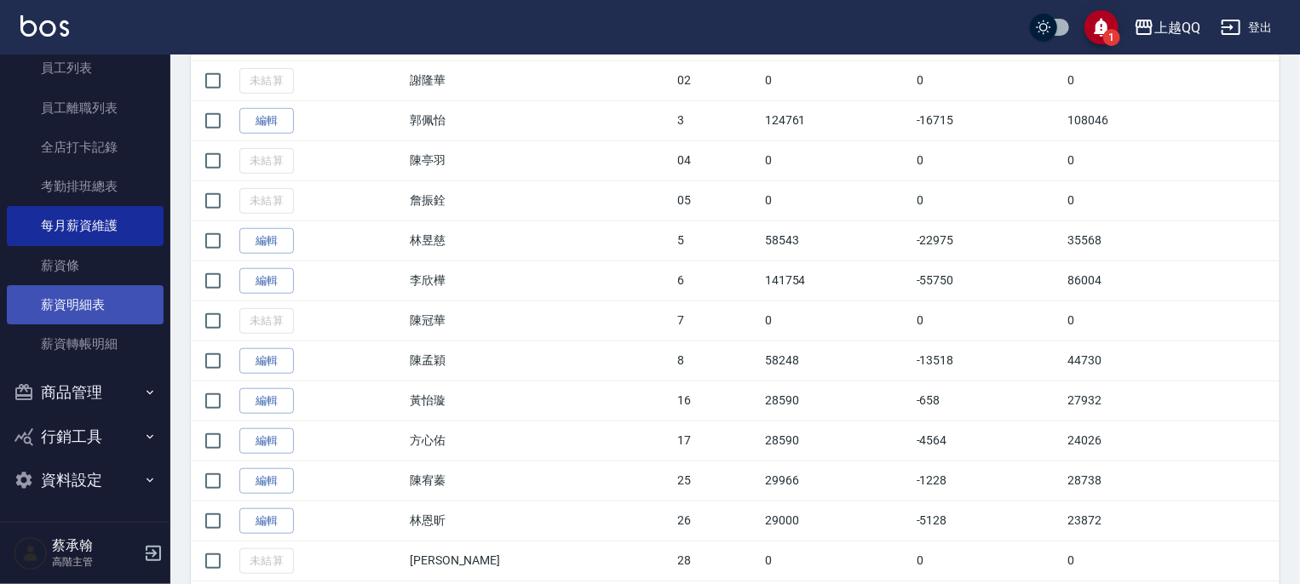
click at [81, 301] on link "薪資明細表" at bounding box center [85, 304] width 157 height 39
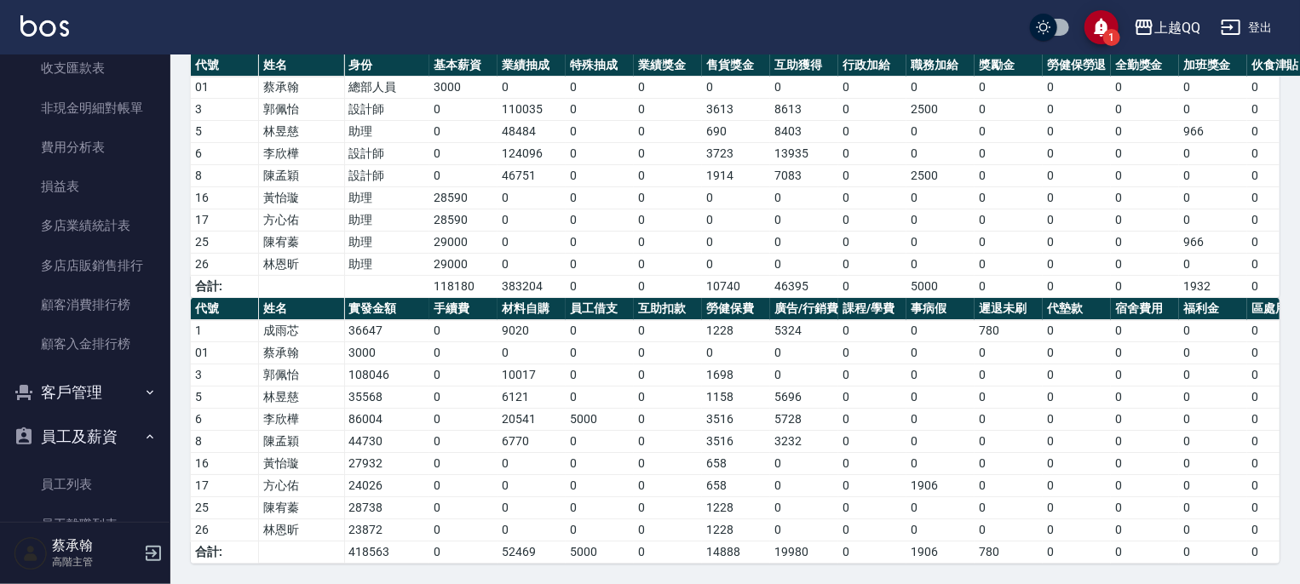
scroll to position [1521, 0]
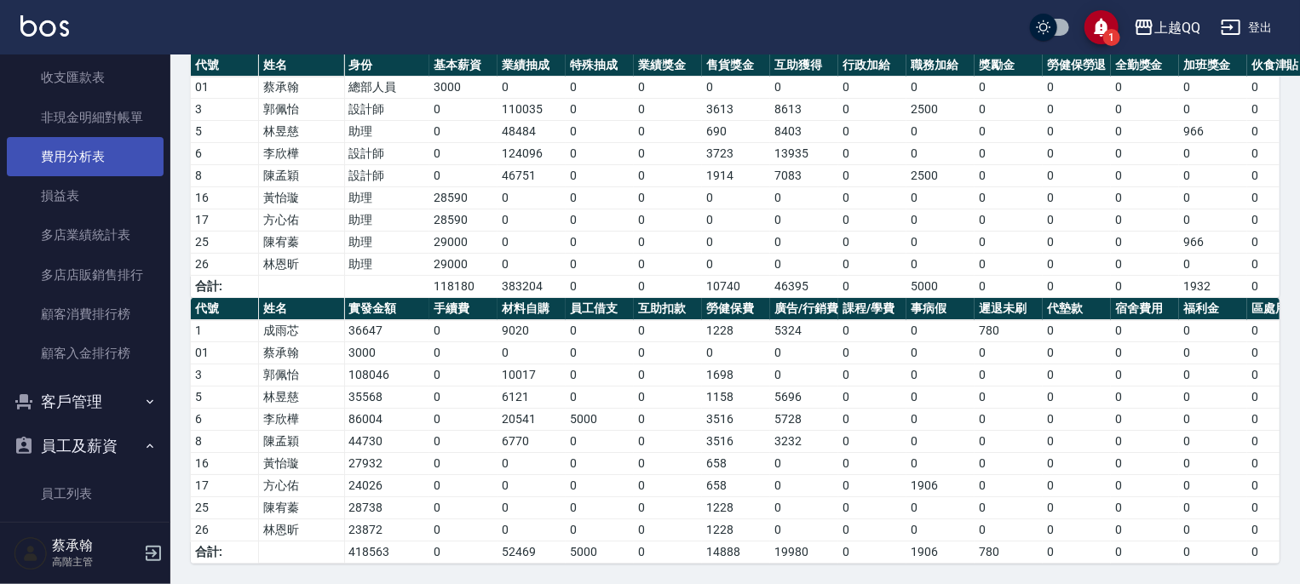
click at [88, 150] on link "費用分析表" at bounding box center [85, 156] width 157 height 39
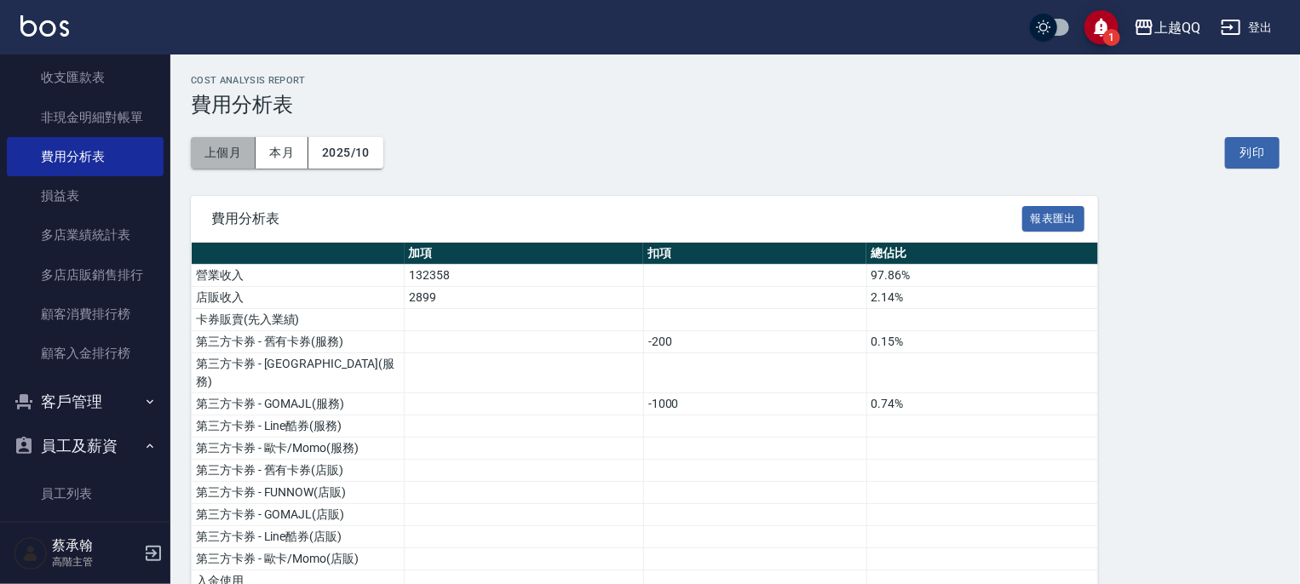
click at [227, 150] on button "上個月" at bounding box center [223, 153] width 65 height 32
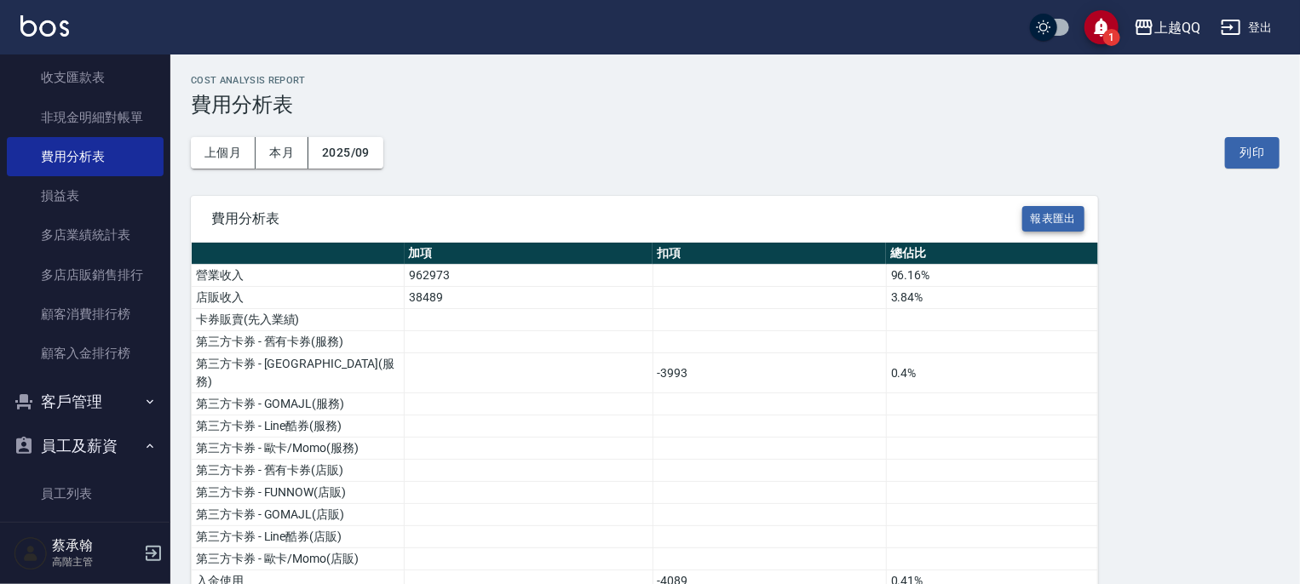
click at [1040, 218] on button "報表匯出" at bounding box center [1053, 219] width 63 height 26
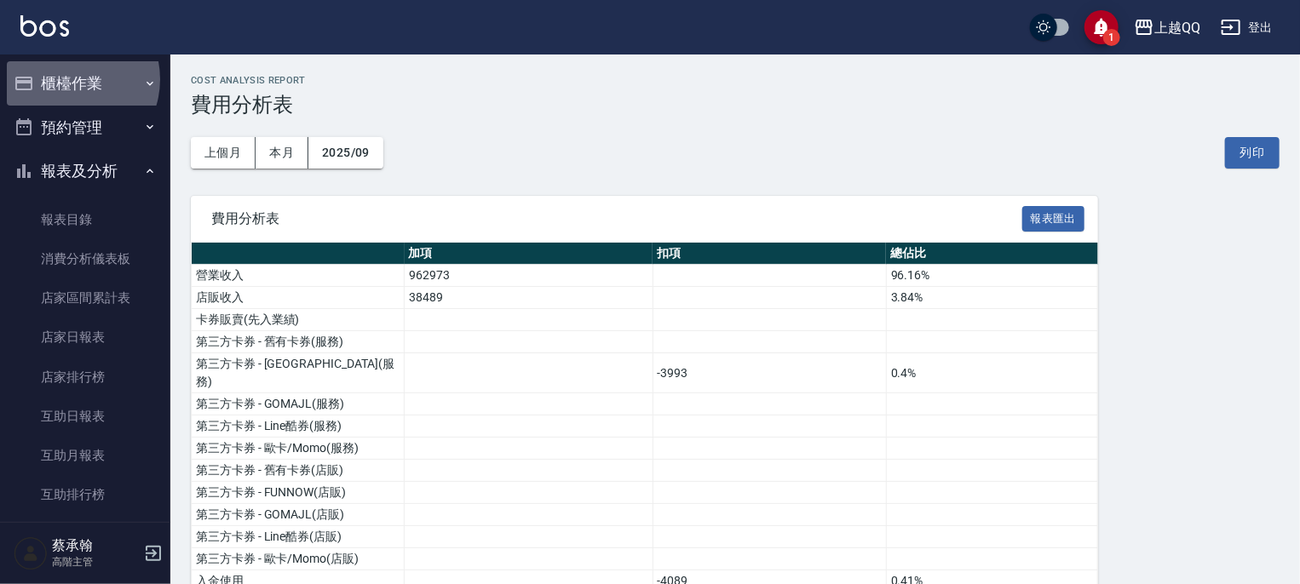
click at [67, 79] on button "櫃檯作業" at bounding box center [85, 83] width 157 height 44
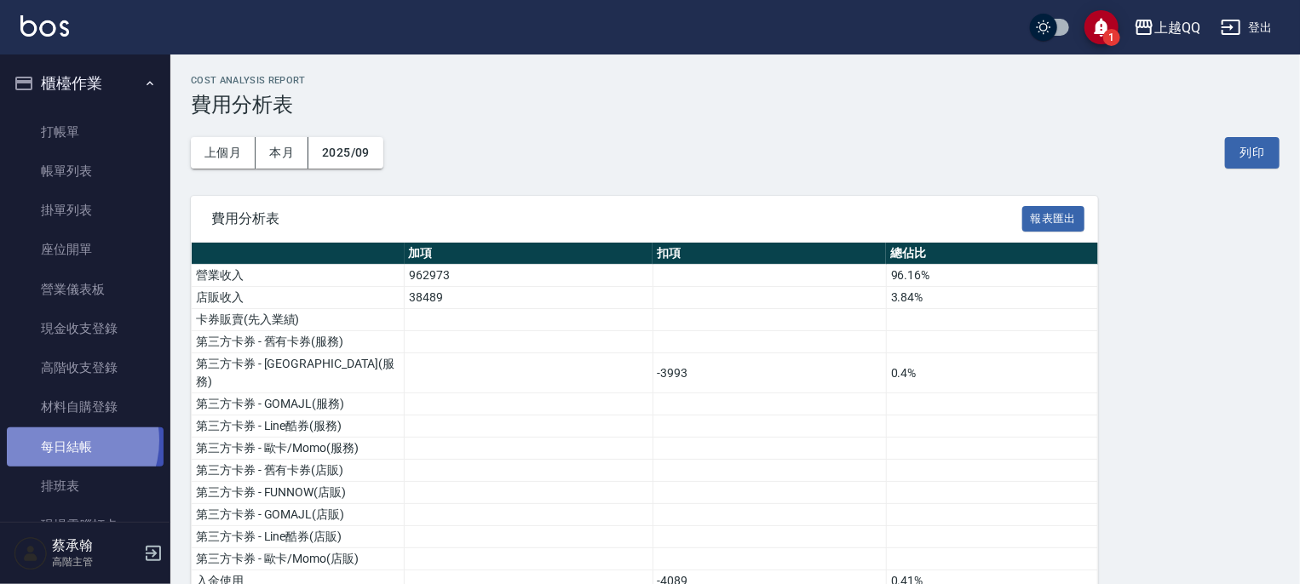
click at [62, 440] on link "每日結帳" at bounding box center [85, 447] width 157 height 39
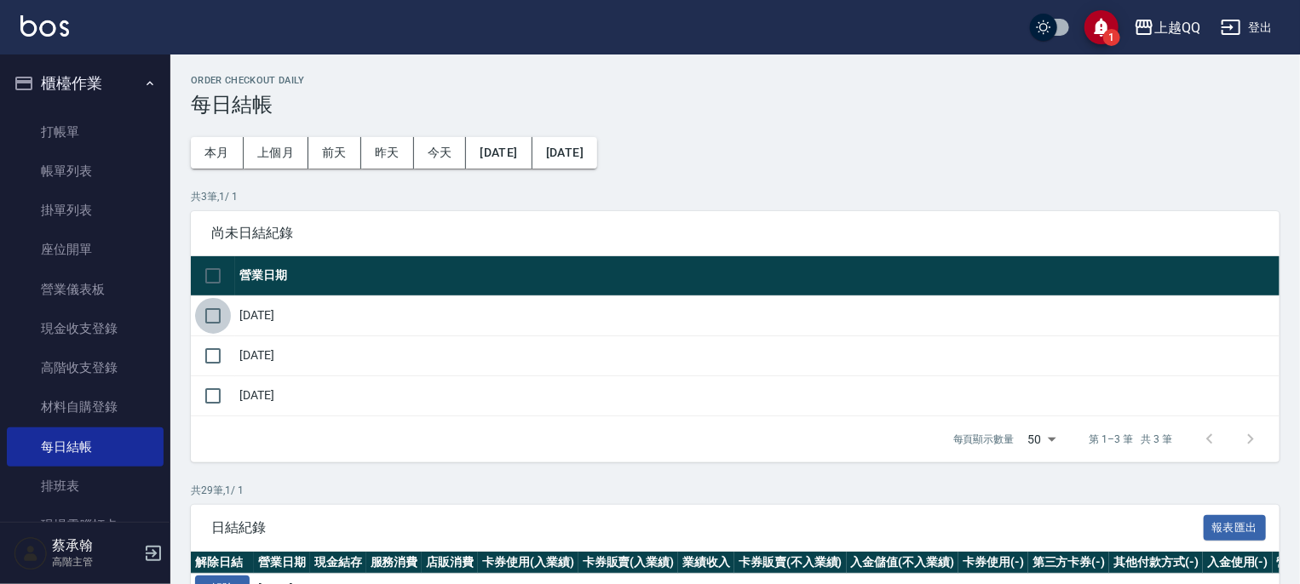
click at [210, 314] on input "checkbox" at bounding box center [213, 316] width 36 height 36
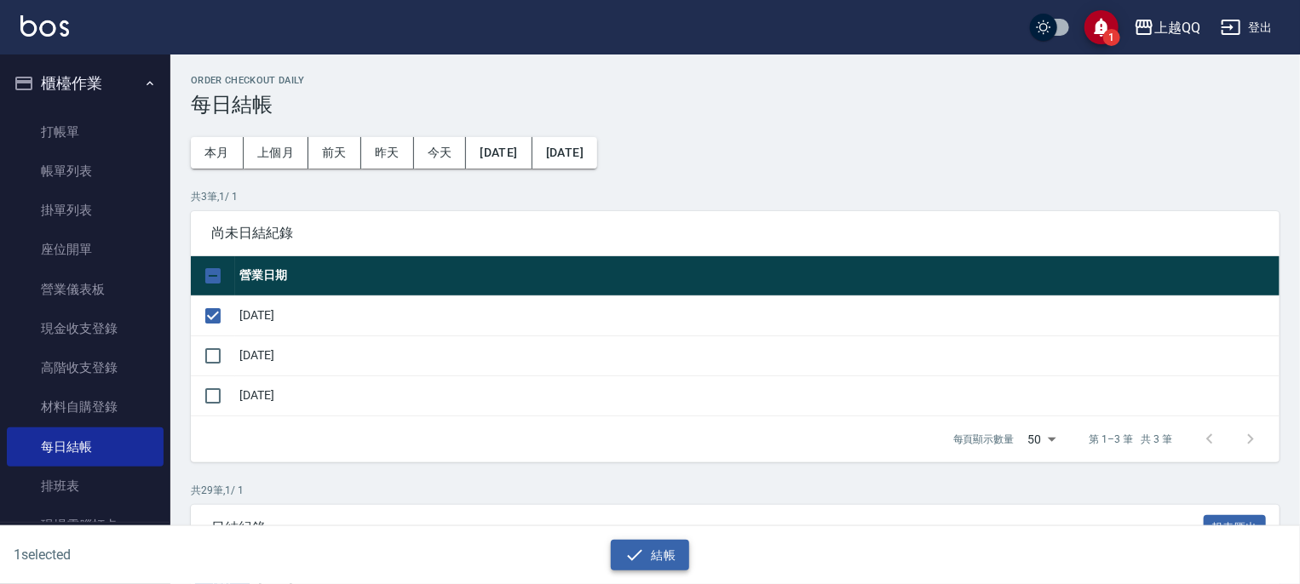
click at [648, 547] on button "結帳" at bounding box center [650, 556] width 79 height 32
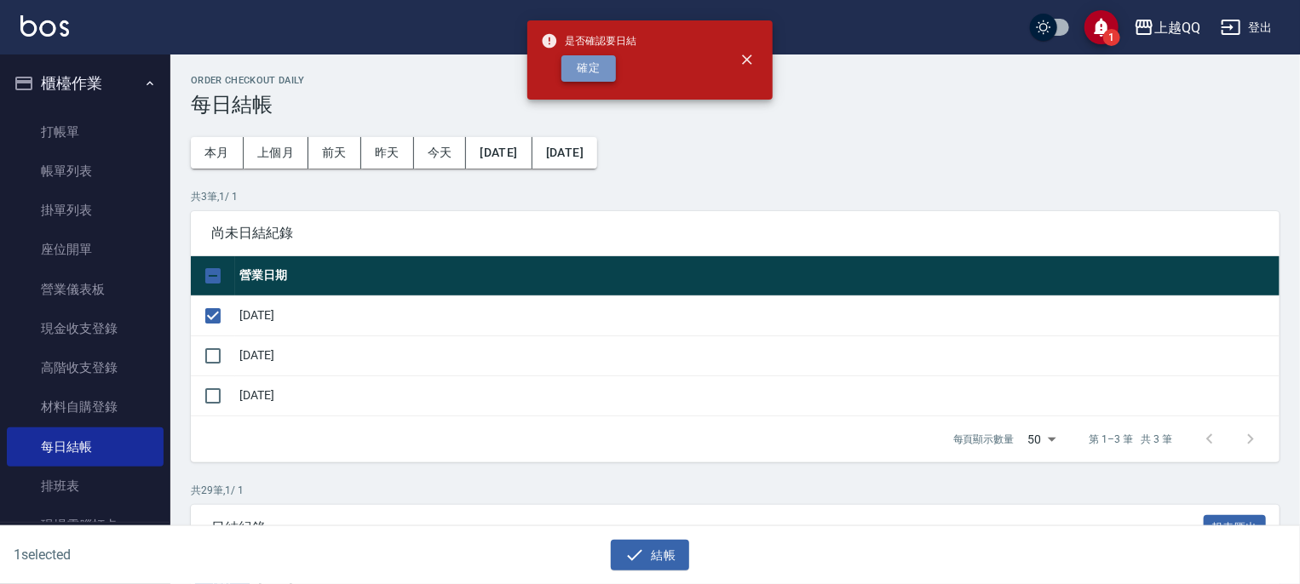
click at [604, 72] on button "確定" at bounding box center [588, 68] width 55 height 26
checkbox input "false"
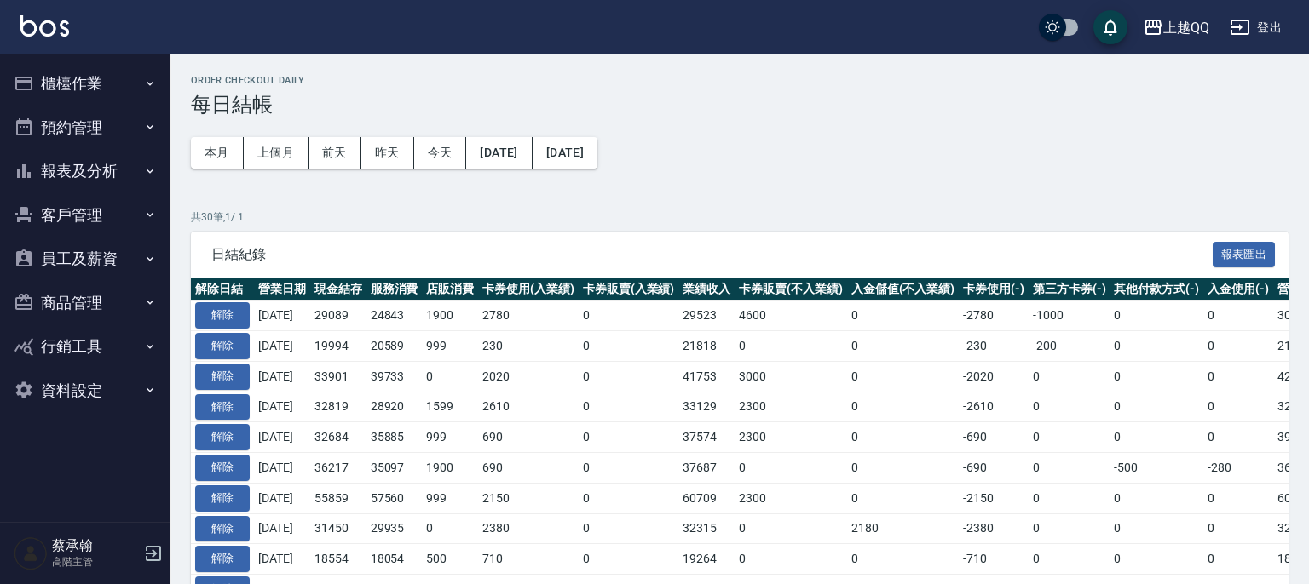
click at [80, 88] on button "櫃檯作業" at bounding box center [85, 83] width 157 height 44
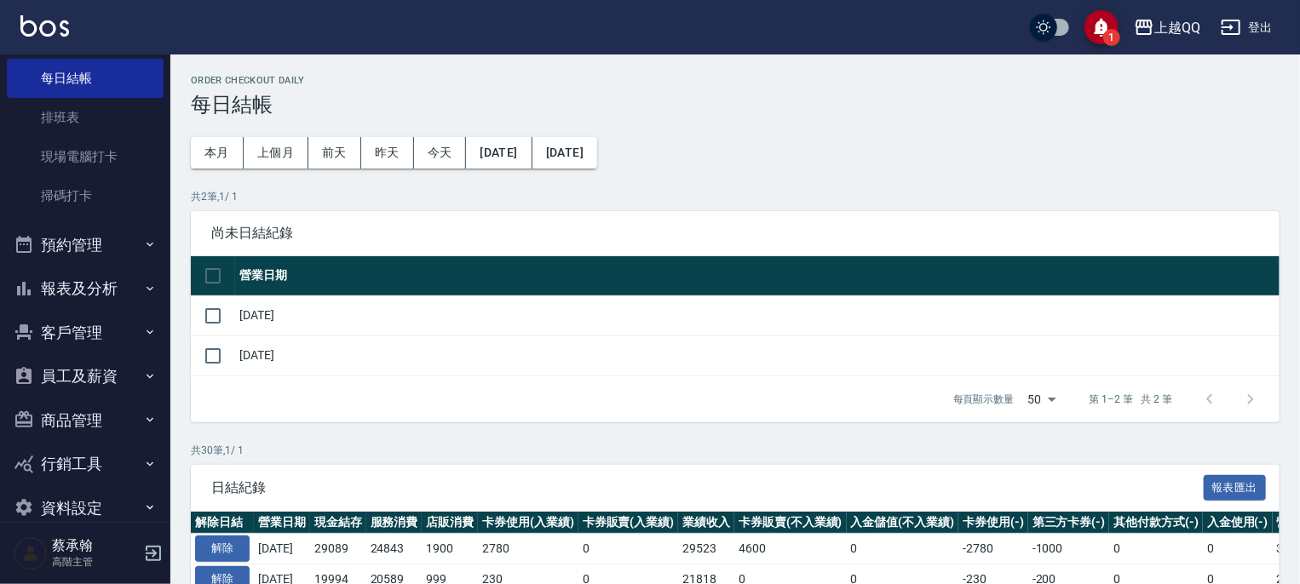
scroll to position [397, 0]
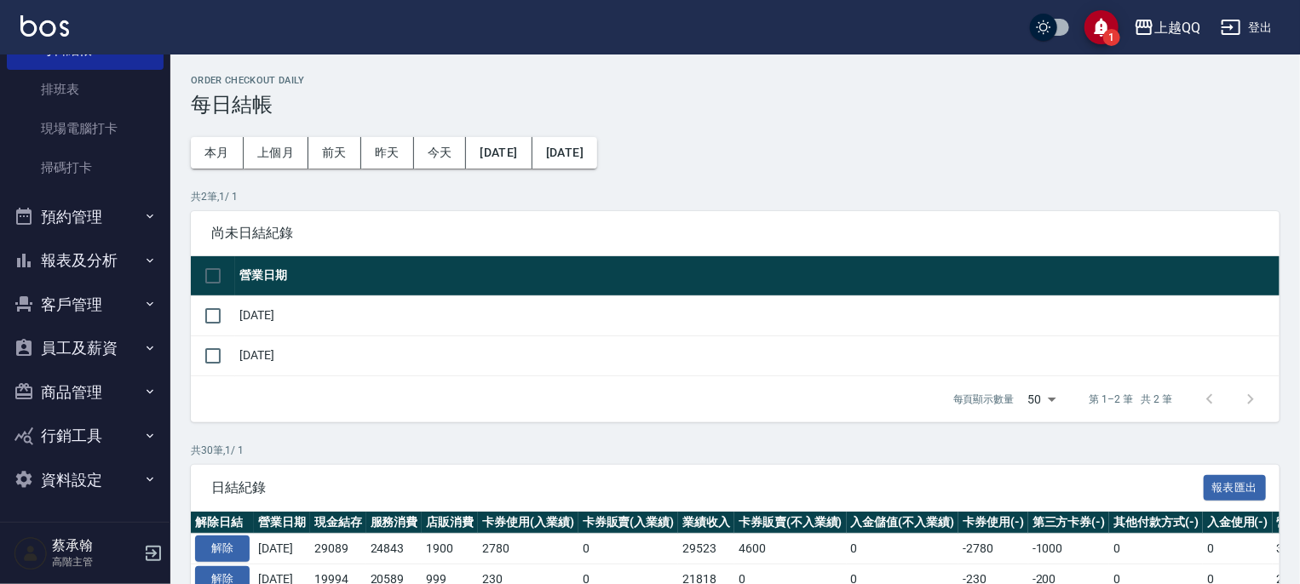
click at [89, 257] on button "報表及分析" at bounding box center [85, 261] width 157 height 44
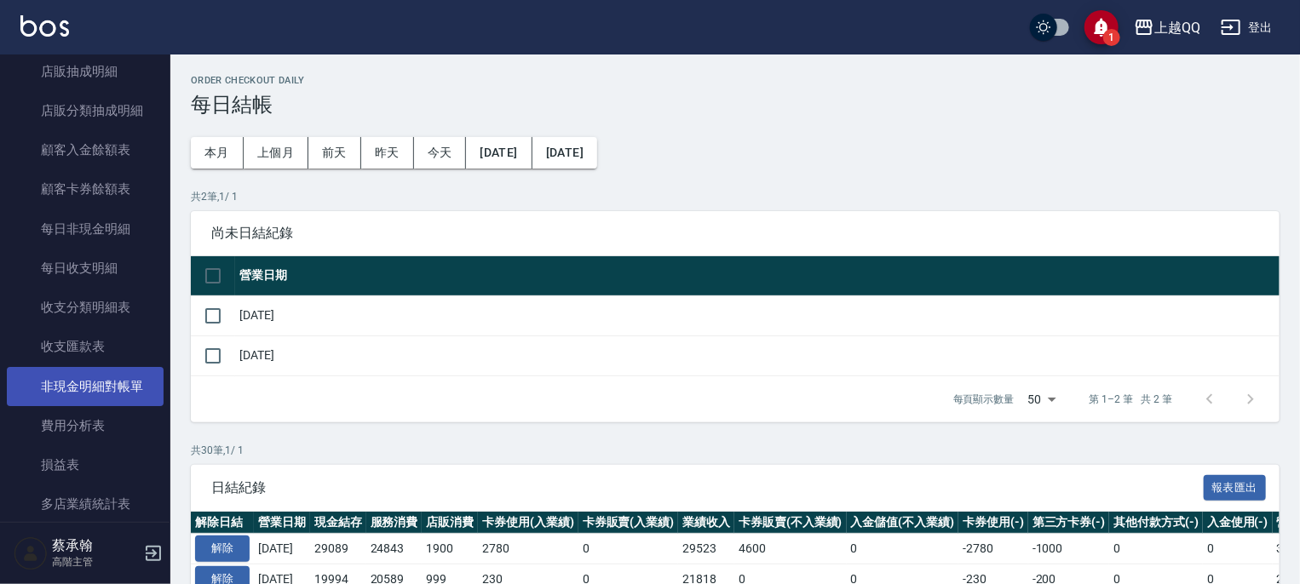
scroll to position [1845, 0]
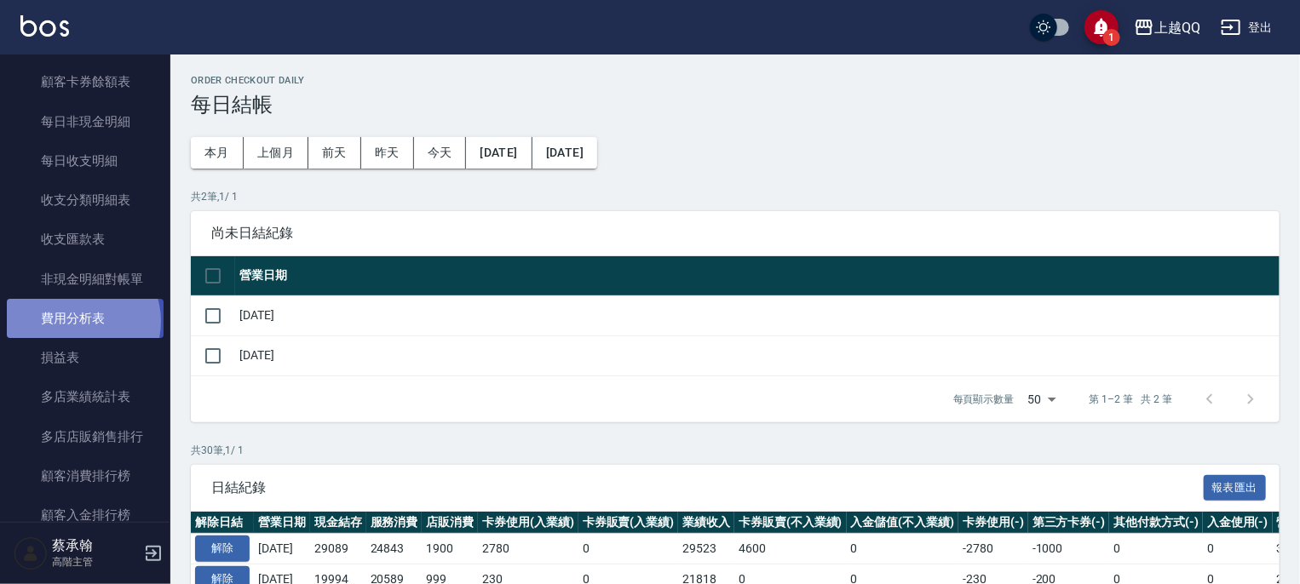
click at [82, 321] on link "費用分析表" at bounding box center [85, 318] width 157 height 39
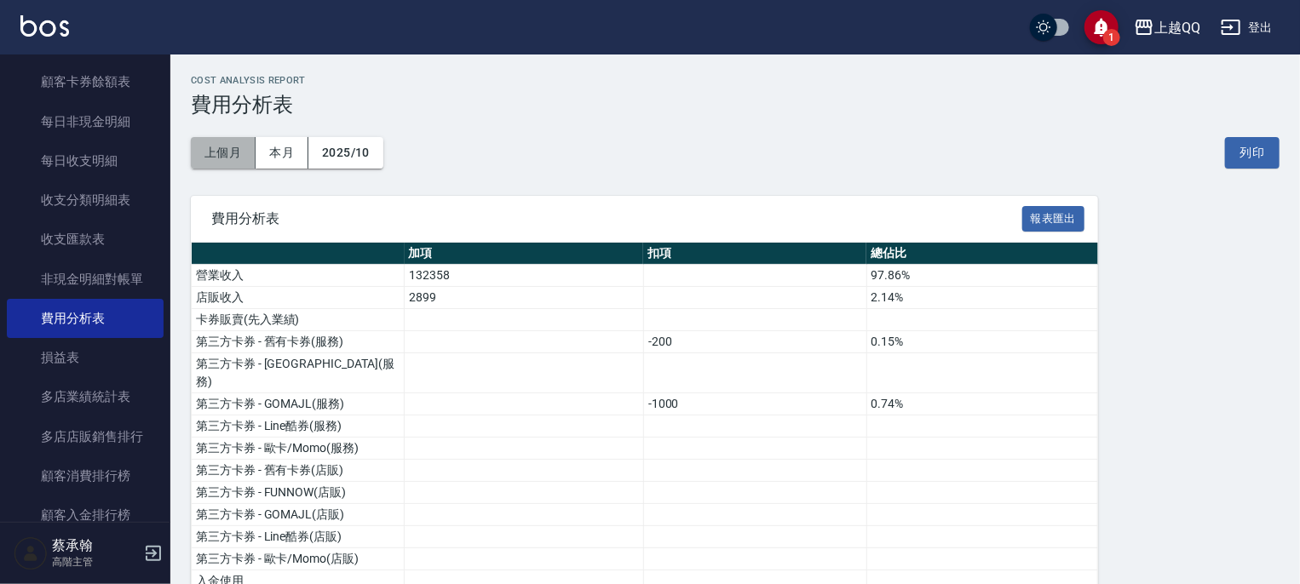
click at [228, 154] on button "上個月" at bounding box center [223, 153] width 65 height 32
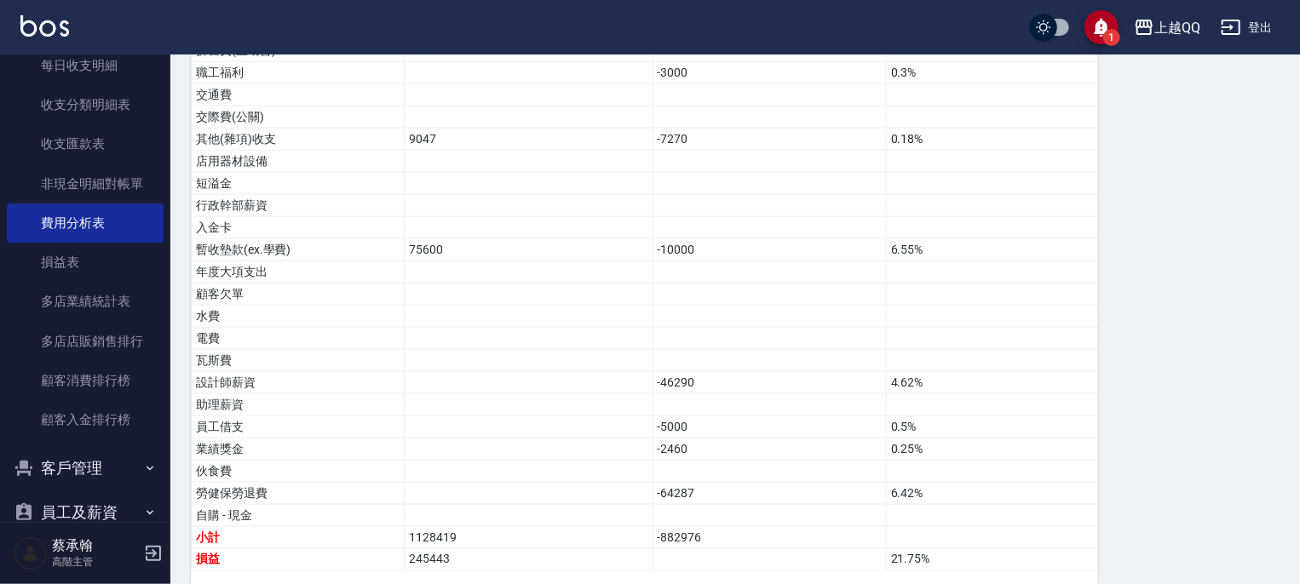
scroll to position [2105, 0]
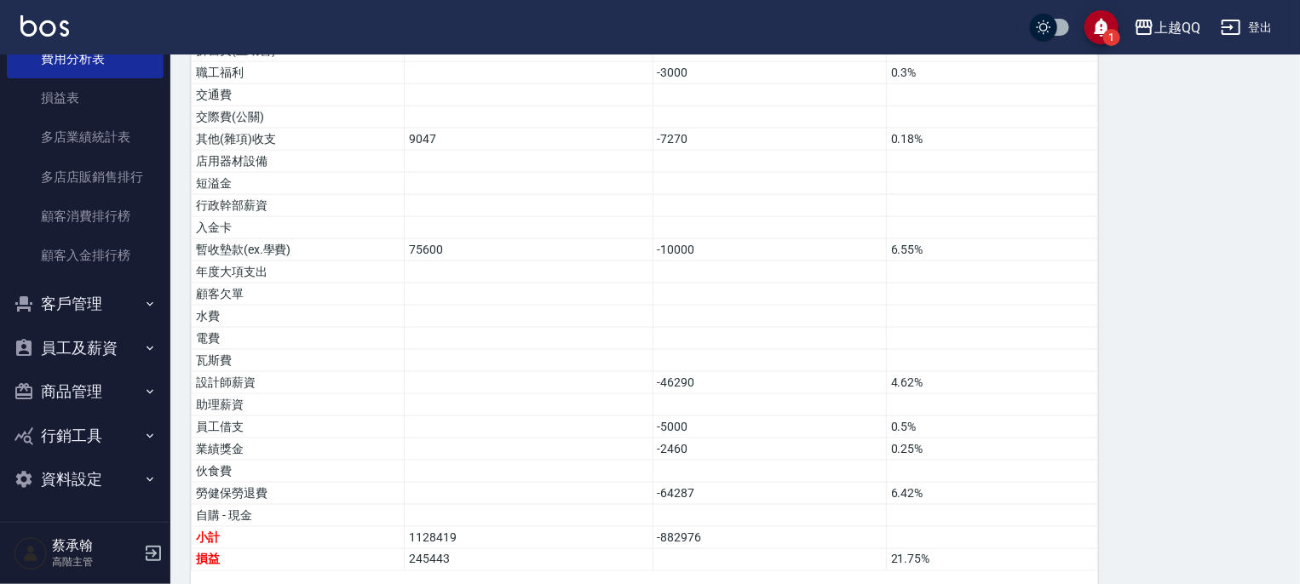
click at [78, 355] on button "員工及薪資" at bounding box center [85, 348] width 157 height 44
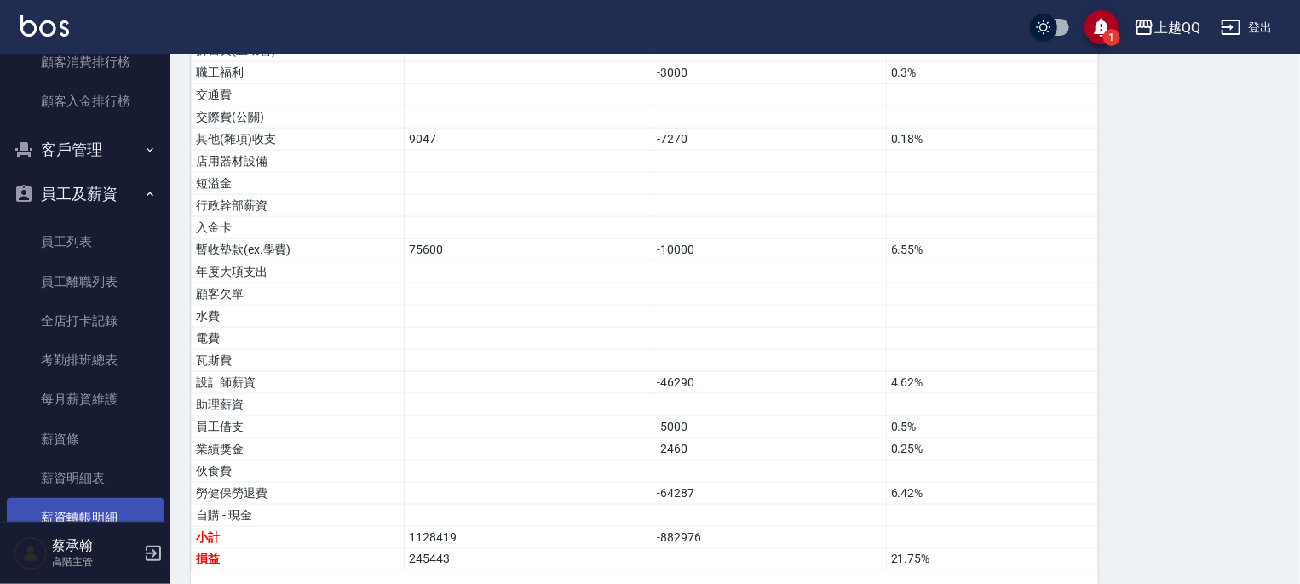
scroll to position [2361, 0]
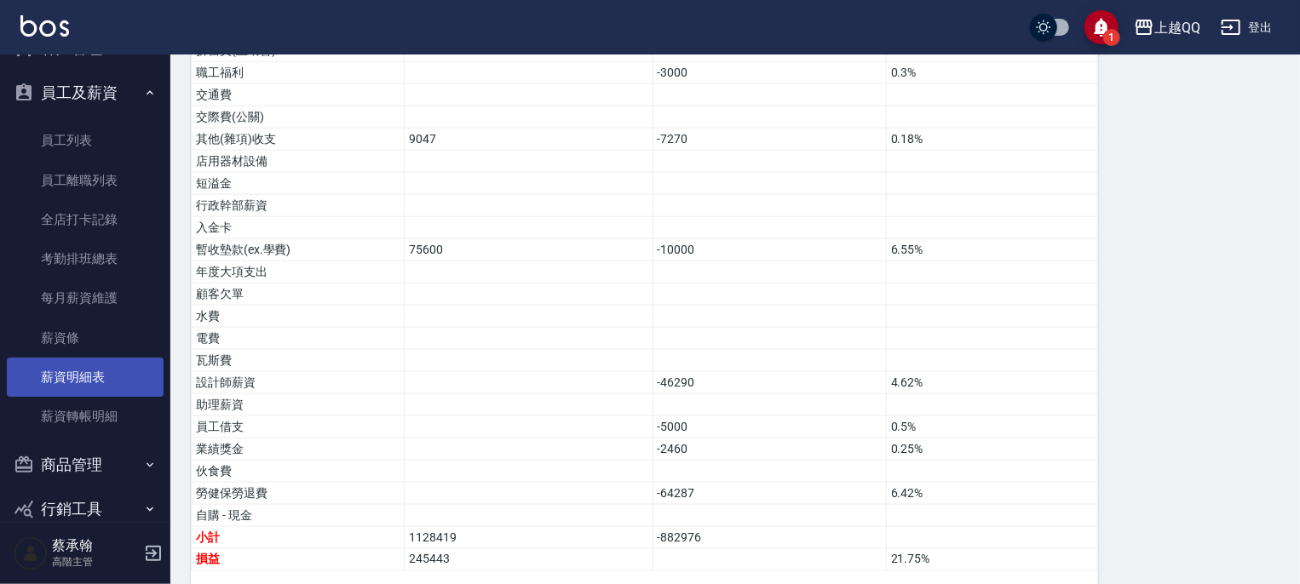
drag, startPoint x: 89, startPoint y: 373, endPoint x: 155, endPoint y: 379, distance: 66.7
click at [89, 373] on link "薪資明細表" at bounding box center [85, 377] width 157 height 39
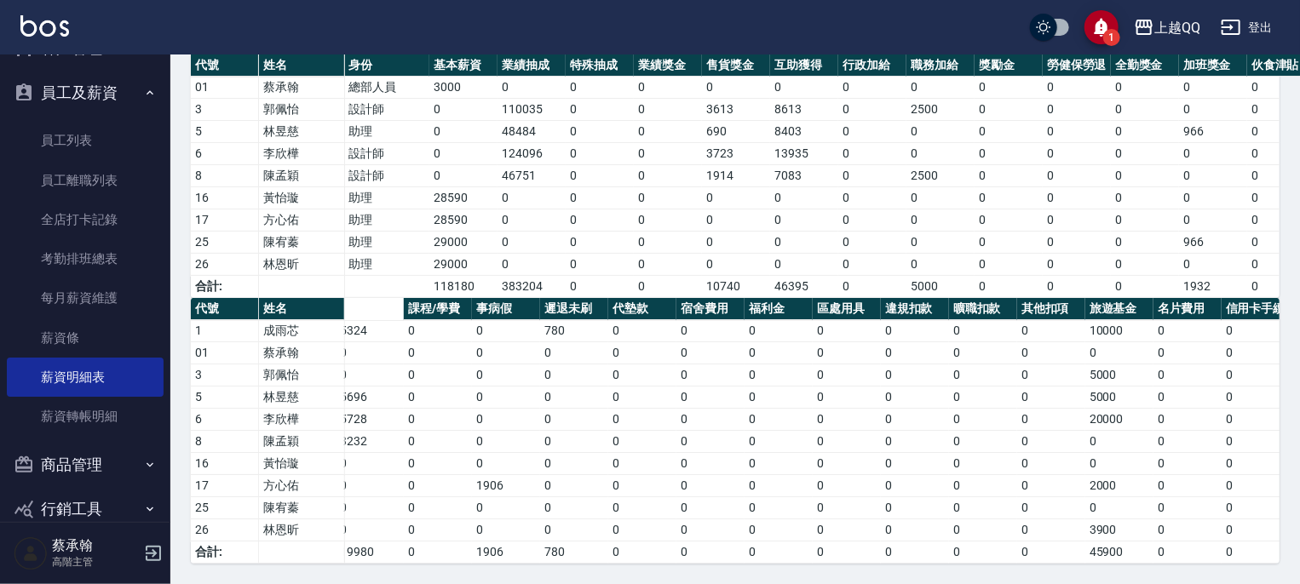
scroll to position [0, 711]
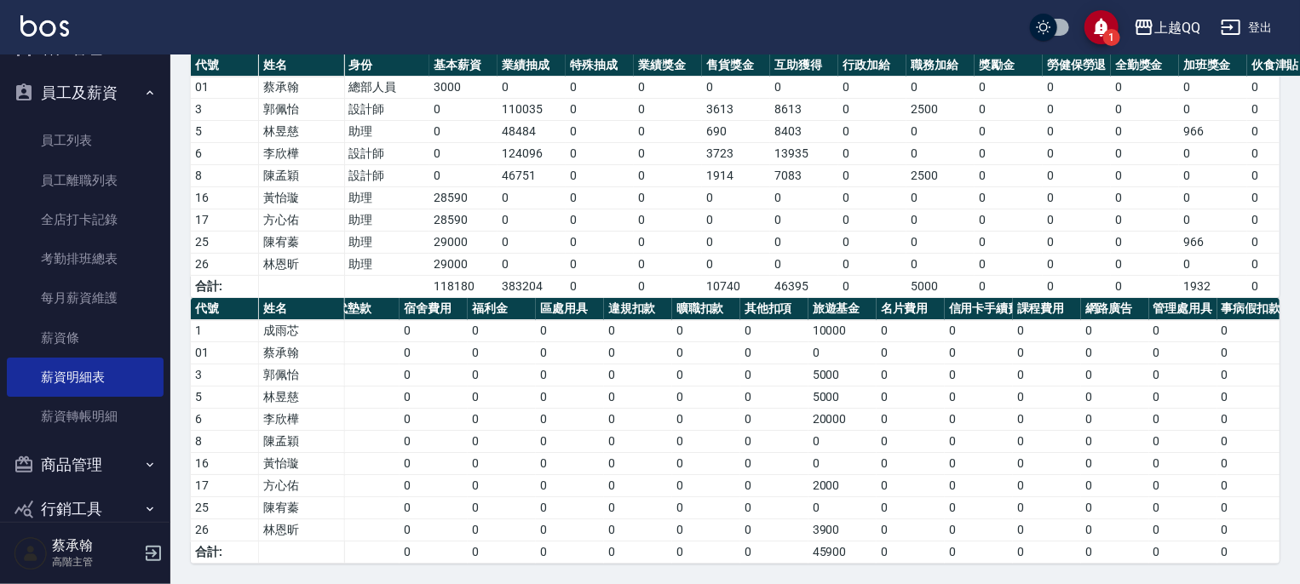
click at [1247, 23] on button "登出" at bounding box center [1247, 28] width 66 height 32
